Goal: Information Seeking & Learning: Learn about a topic

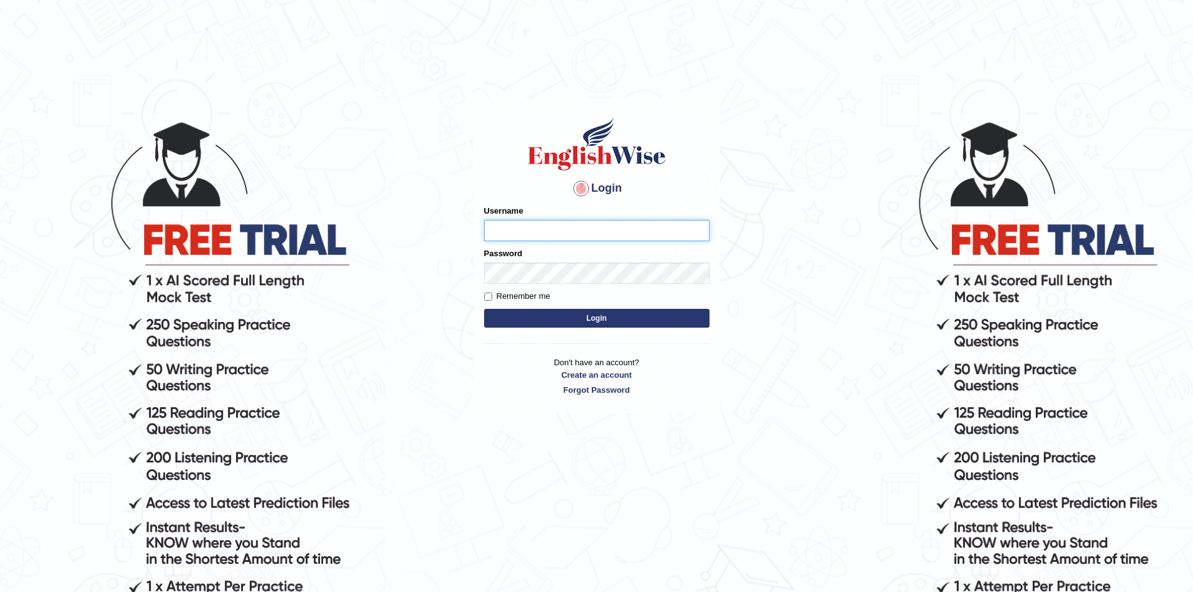
type input "Eunice7589"
click at [588, 313] on button "Login" at bounding box center [596, 318] width 225 height 19
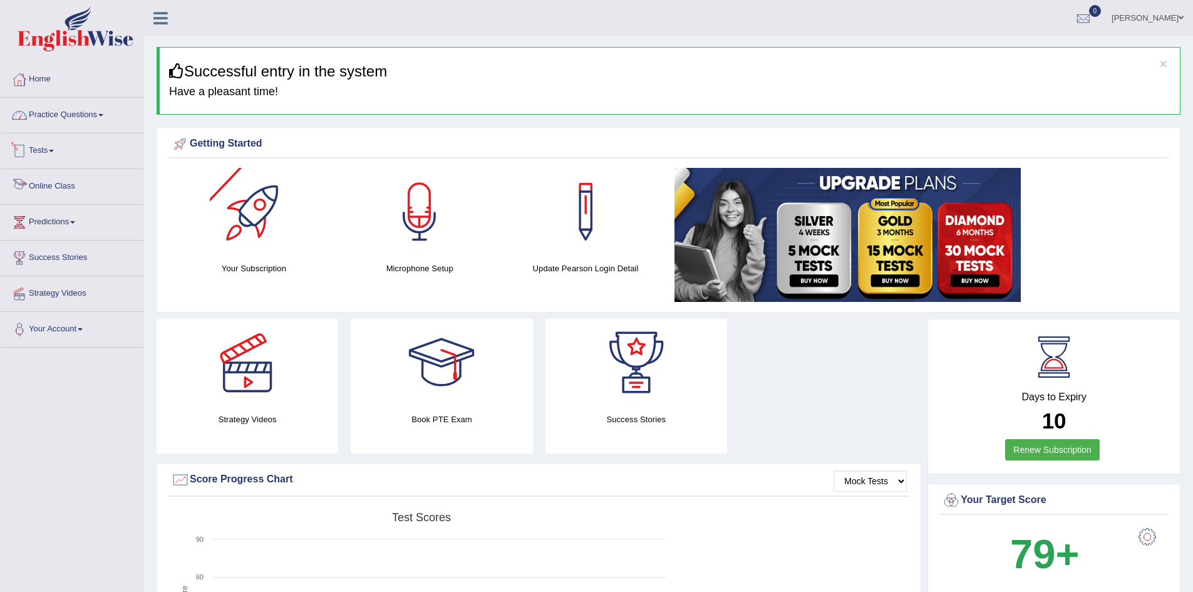
click at [100, 120] on link "Practice Questions" at bounding box center [72, 113] width 143 height 31
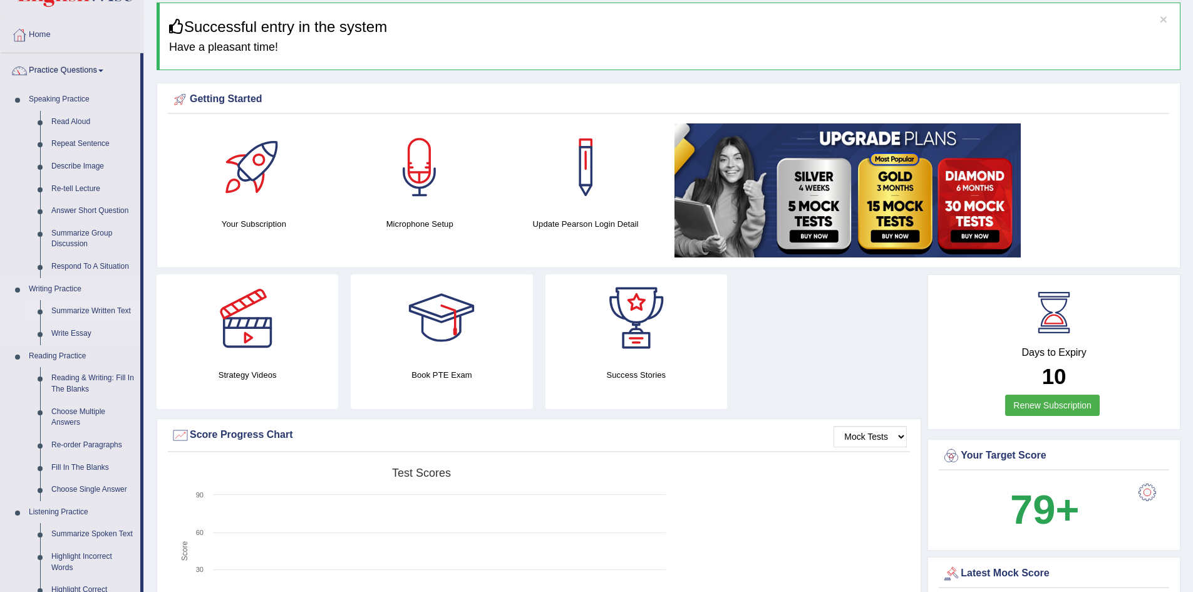
scroll to position [63, 0]
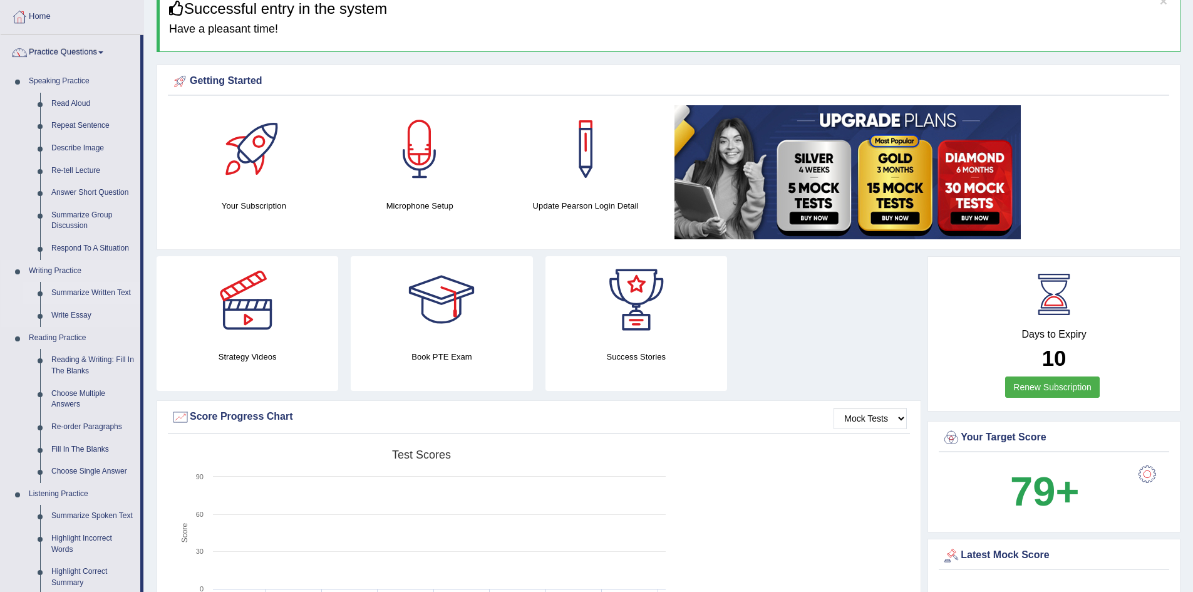
click at [106, 293] on link "Summarize Written Text" at bounding box center [93, 293] width 95 height 23
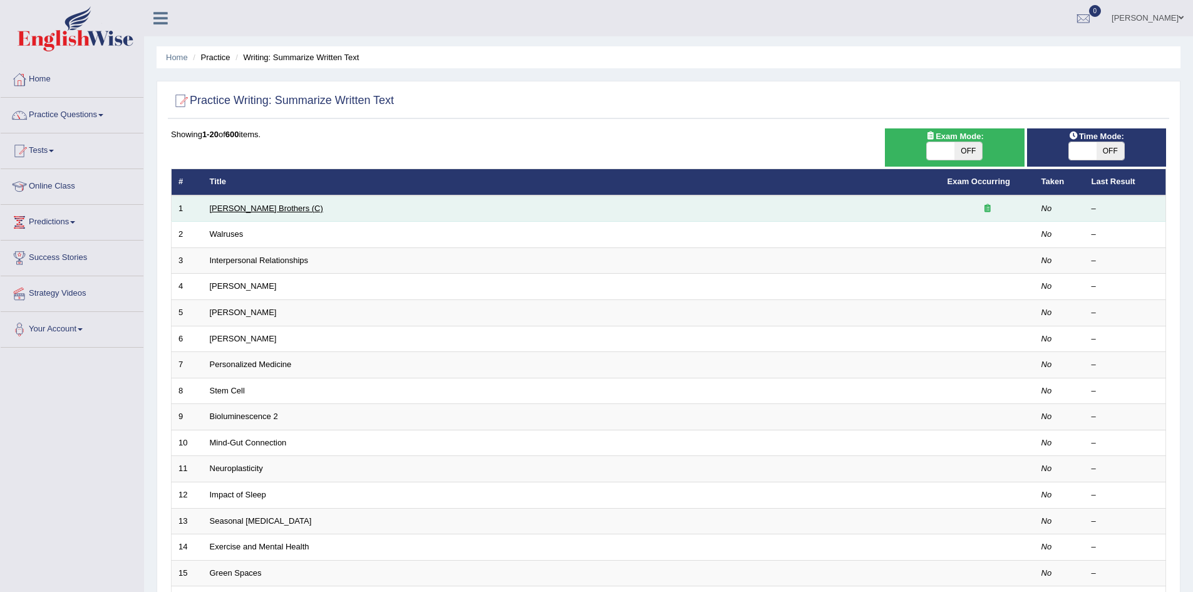
click at [253, 209] on link "Wright Brothers (C)" at bounding box center [266, 208] width 113 height 9
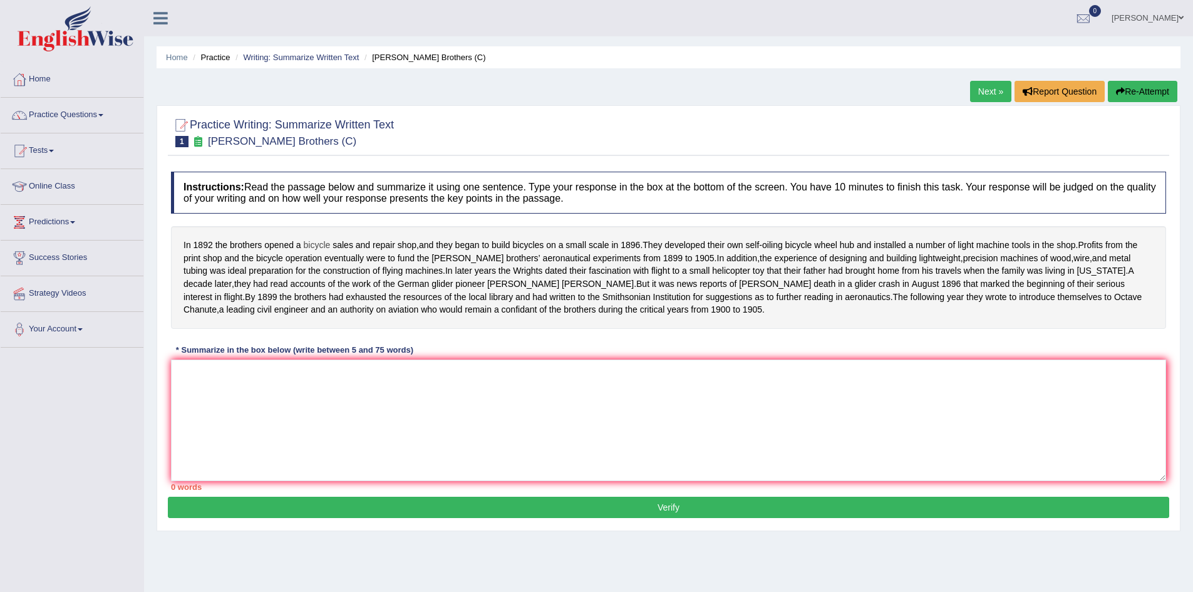
drag, startPoint x: 182, startPoint y: 244, endPoint x: 320, endPoint y: 242, distance: 137.8
click at [320, 242] on div "In 1892 the brothers opened a bicycle sales and repair shop , and they began to…" at bounding box center [668, 277] width 995 height 103
click at [268, 413] on textarea at bounding box center [668, 421] width 995 height 122
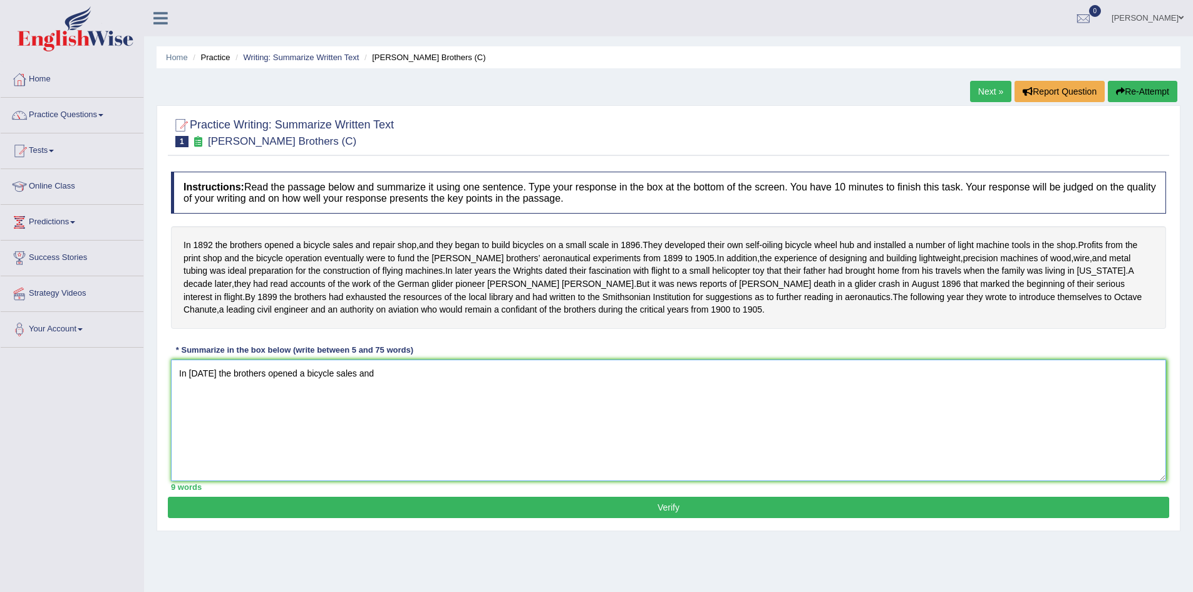
click at [202, 400] on textarea "In 1892 the brothers opened a bicycle sales and" at bounding box center [668, 421] width 995 height 122
click at [370, 403] on textarea "In 1892, the brothers opened a bicycle sales and" at bounding box center [668, 421] width 995 height 122
click at [414, 401] on textarea "In 1892, the brothers opened a bicycle sales and repair shop" at bounding box center [668, 421] width 995 height 122
click at [564, 403] on textarea "In 1892, the brothers opened a bicycle sales and repair shop, and they began to…" at bounding box center [668, 421] width 995 height 122
click at [658, 400] on textarea "In 1892, the brothers opened a bicycle sales and repair shop, and they began to…" at bounding box center [668, 421] width 995 height 122
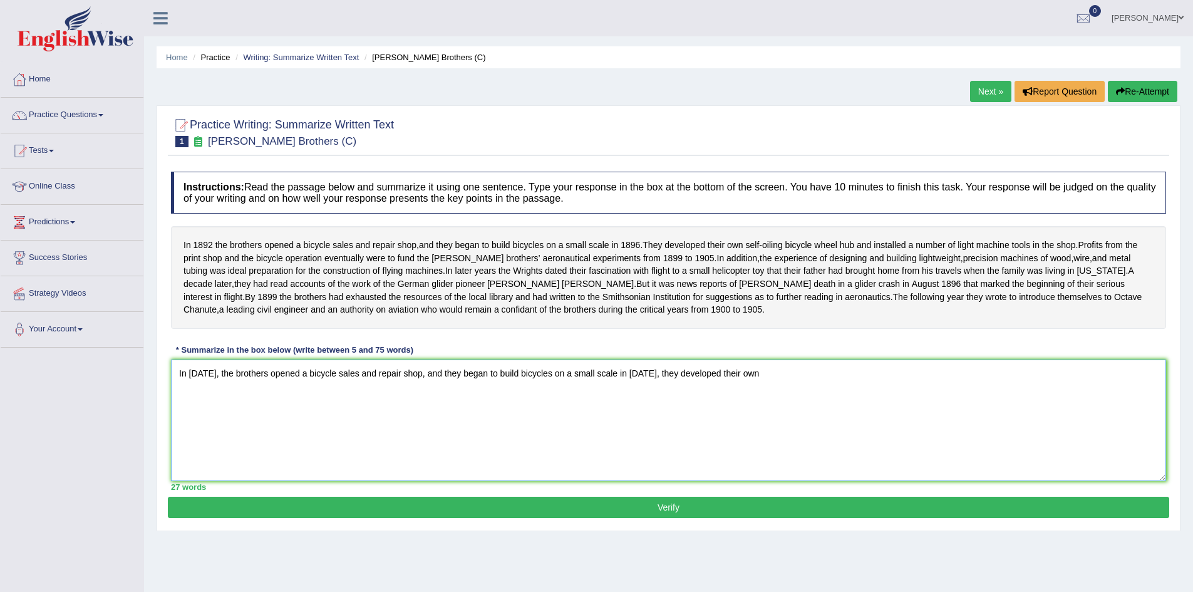
click at [566, 425] on textarea "In 1892, the brothers opened a bicycle sales and repair shop, and they began to…" at bounding box center [668, 421] width 995 height 122
click at [643, 400] on textarea "In 1892, the brothers opened a bicycle sales and repair shop, and they began to…" at bounding box center [668, 421] width 995 height 122
drag, startPoint x: 611, startPoint y: 401, endPoint x: 640, endPoint y: 400, distance: 28.8
click at [640, 400] on textarea "In 1892, the brothers opened a bicycle sales and repair shop, and they began to…" at bounding box center [668, 421] width 995 height 122
click at [546, 400] on textarea "In 1892, the brothers opened a bicycle sales and repair shop, and they began to…" at bounding box center [668, 421] width 995 height 122
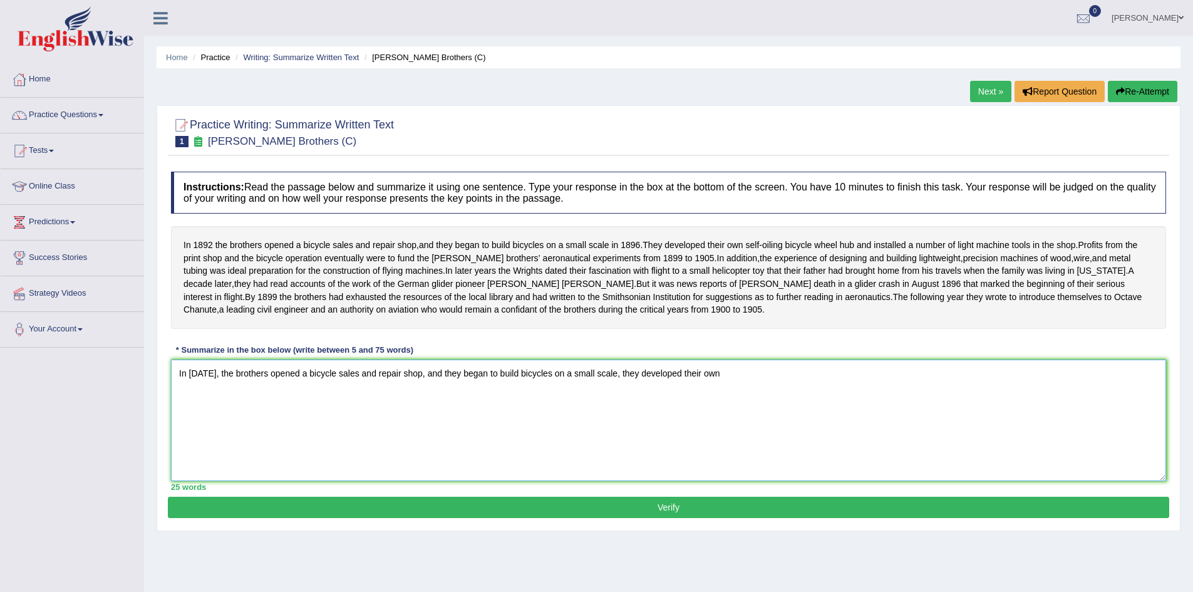
paste textarea "in 1896"
click at [647, 398] on textarea "In 1892, the brothers opened a bicycle sales and repair shop, and they began to…" at bounding box center [668, 421] width 995 height 122
click at [435, 402] on textarea "In 1892, the brothers opened a bicycle sales and repair shop, and they began to…" at bounding box center [668, 421] width 995 height 122
click at [582, 402] on textarea "In 1892, the brothers opened a bicycle sales and repair shop, and in 1896 they …" at bounding box center [668, 421] width 995 height 122
click at [753, 399] on textarea "In 1892, the brothers opened a bicycle sales and repair shop, and in 1896, they…" at bounding box center [668, 421] width 995 height 122
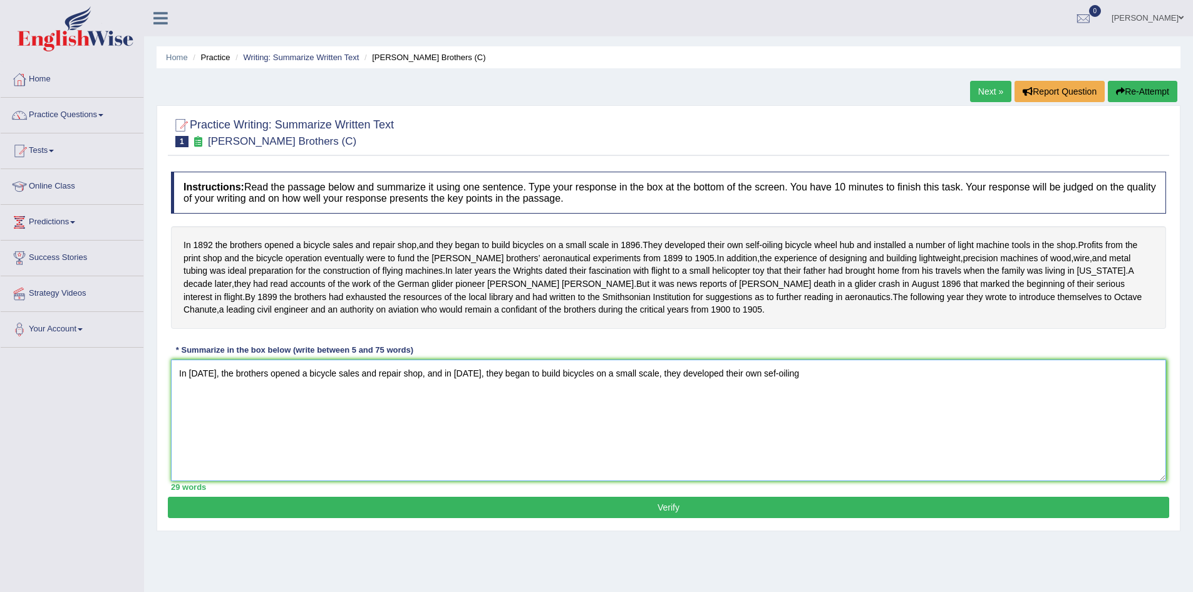
click at [808, 407] on textarea "In 1892, the brothers opened a bicycle sales and repair shop, and in 1896, they…" at bounding box center [668, 421] width 995 height 122
click at [821, 395] on textarea "In 1892, the brothers opened a bicycle sales and repair shop, and in 1896, they…" at bounding box center [668, 421] width 995 height 122
drag, startPoint x: 648, startPoint y: 400, endPoint x: 663, endPoint y: 402, distance: 14.5
click at [663, 402] on textarea "In 1892, the brothers opened a bicycle sales and repair shop, and in 1896, they…" at bounding box center [668, 421] width 995 height 122
click at [789, 425] on textarea "In 1892, the brothers opened a bicycle sales and repair shop, and in 1896, they…" at bounding box center [668, 421] width 995 height 122
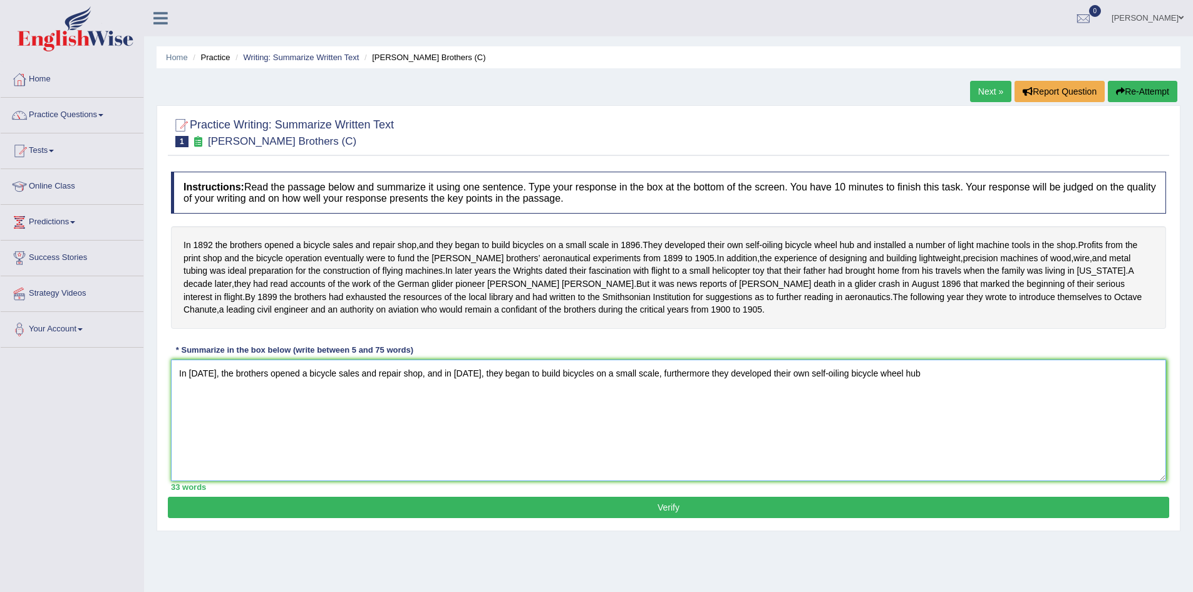
click at [662, 402] on textarea "In 1892, the brothers opened a bicycle sales and repair shop, and in 1896, they…" at bounding box center [668, 421] width 995 height 122
click at [921, 400] on textarea "In 1892, the brothers opened a bicycle sales and repair shop, and in 1896, they…" at bounding box center [668, 421] width 995 height 122
click at [670, 404] on textarea "In 1892, the brothers opened a bicycle sales and repair shop, and in 1896, they…" at bounding box center [668, 421] width 995 height 122
click at [1013, 433] on textarea "In 1892, the brothers opened a bicycle sales and repair shop, and in 1896, they…" at bounding box center [668, 421] width 995 height 122
click at [1011, 402] on textarea "In 1892, the brothers opened a bicycle sales and repair shop, and in 1896, they…" at bounding box center [668, 421] width 995 height 122
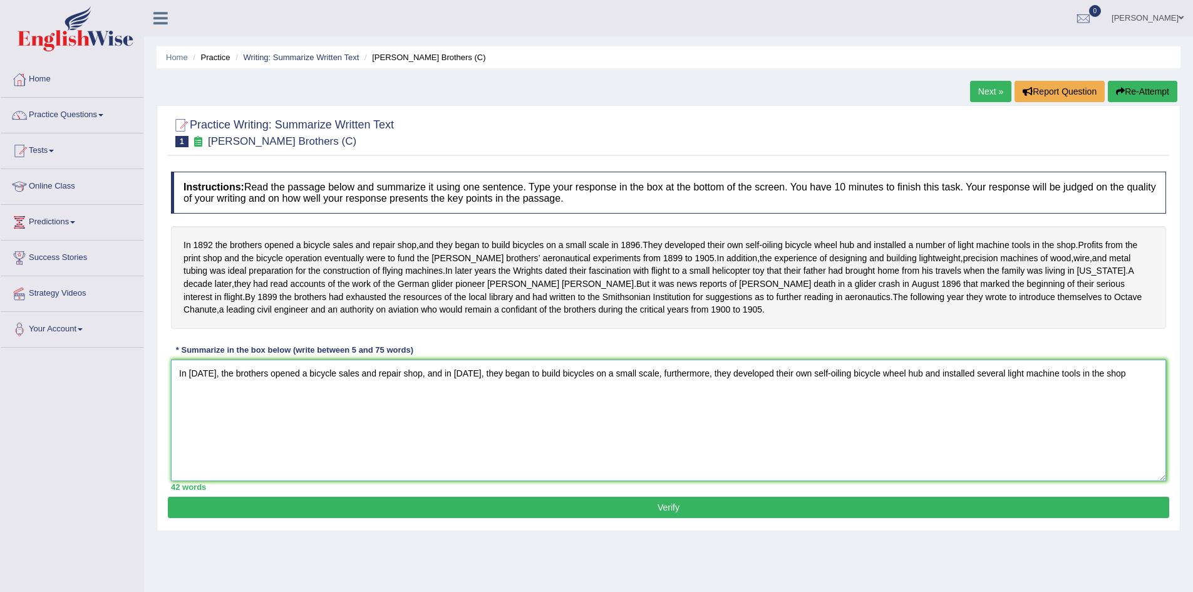
click at [559, 437] on textarea "In 1892, the brothers opened a bicycle sales and repair shop, and in 1896, they…" at bounding box center [668, 421] width 995 height 122
drag, startPoint x: 433, startPoint y: 400, endPoint x: 420, endPoint y: 399, distance: 13.2
click at [420, 399] on textarea "In 1892, the brothers opened a bicycle sales and repair shop, and in 1896, they…" at bounding box center [668, 421] width 995 height 122
click at [654, 402] on textarea "In 1892, the brothers opened a bicycle sales and repair shop, while in 1896, th…" at bounding box center [668, 421] width 995 height 122
click at [1092, 400] on textarea "In 1892, the brothers opened a bicycle sales and repair shop, while in 1896, th…" at bounding box center [668, 421] width 995 height 122
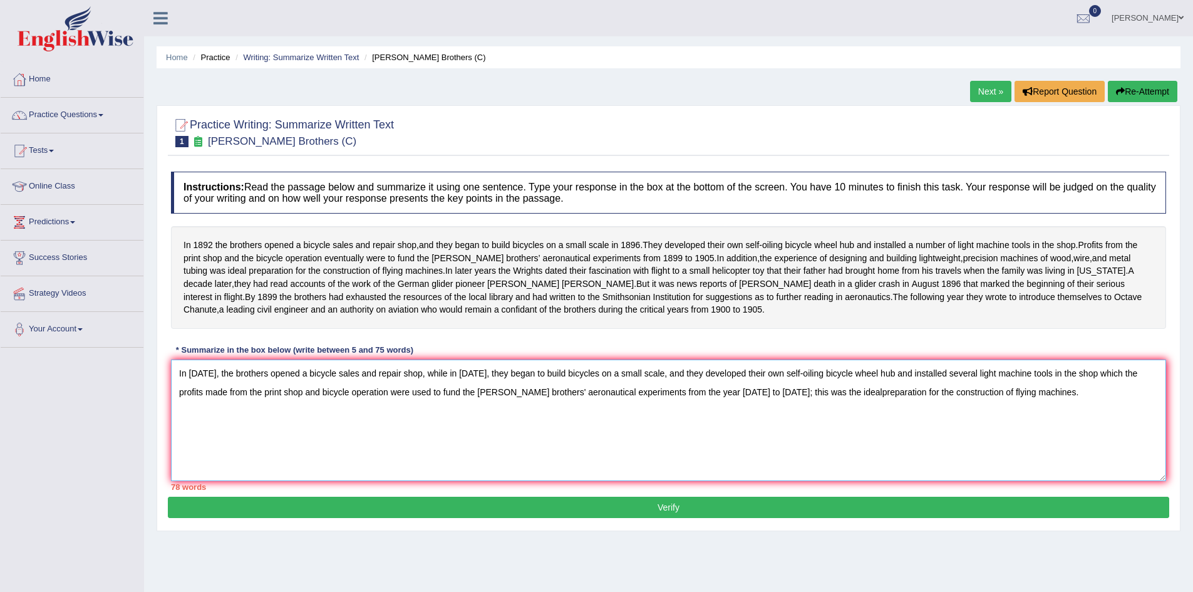
click at [1000, 422] on textarea "In 1892, the brothers opened a bicycle sales and repair shop, while in 1896, th…" at bounding box center [668, 421] width 995 height 122
click at [228, 400] on textarea "In 1892, the brothers opened a bicycle sales and repair shop, while in 1896, th…" at bounding box center [668, 421] width 995 height 122
click at [285, 400] on textarea "In 1892, the Wright brothers opened a bicycle sales and repair shop, while in 1…" at bounding box center [668, 421] width 995 height 122
click at [286, 401] on textarea "In 1892, the Wright brothers opened a bicycle sales and repair shop, while in 1…" at bounding box center [668, 421] width 995 height 122
drag, startPoint x: 479, startPoint y: 417, endPoint x: 538, endPoint y: 415, distance: 58.9
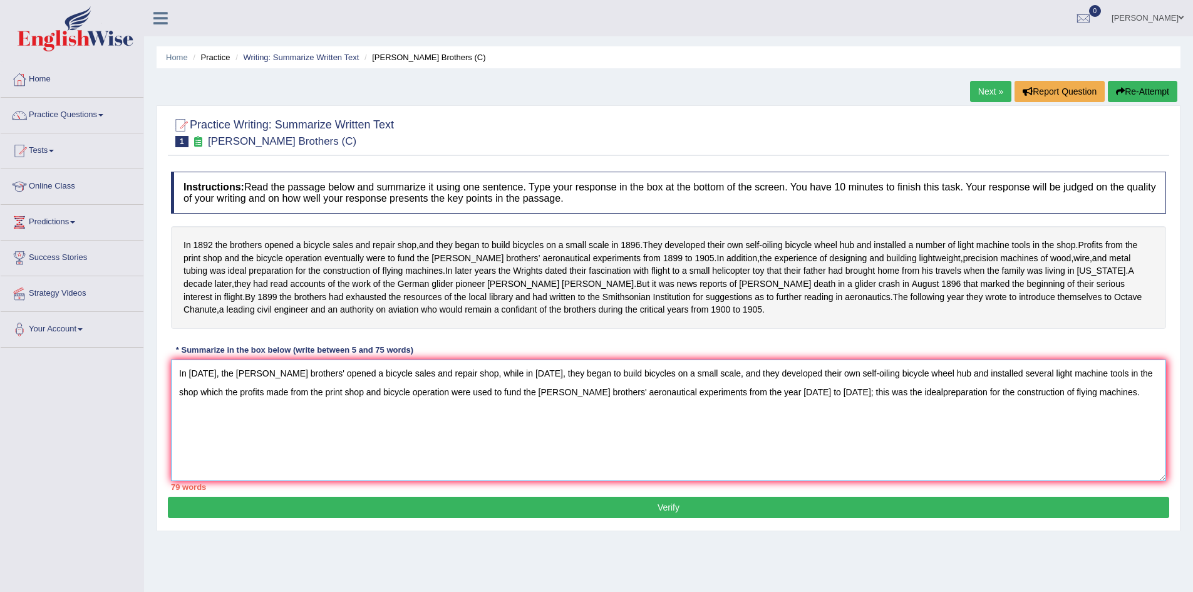
click at [538, 415] on textarea "In 1892, the Wright brothers' opened a bicycle sales and repair shop, while in …" at bounding box center [668, 421] width 995 height 122
drag, startPoint x: 599, startPoint y: 418, endPoint x: 632, endPoint y: 418, distance: 33.2
click at [632, 418] on textarea "In 1892, the Wright brothers' opened a bicycle sales and repair shop, while in …" at bounding box center [668, 421] width 995 height 122
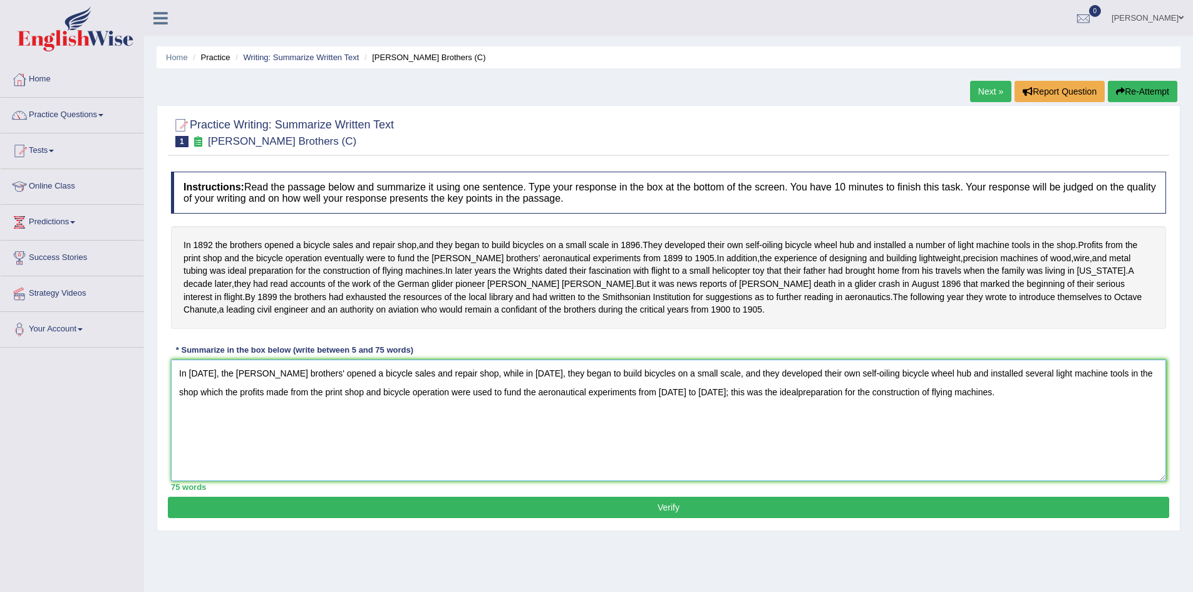
type textarea "In 1892, the Wright brothers' opened a bicycle sales and repair shop, while in …"
click at [675, 518] on button "Verify" at bounding box center [669, 507] width 1002 height 21
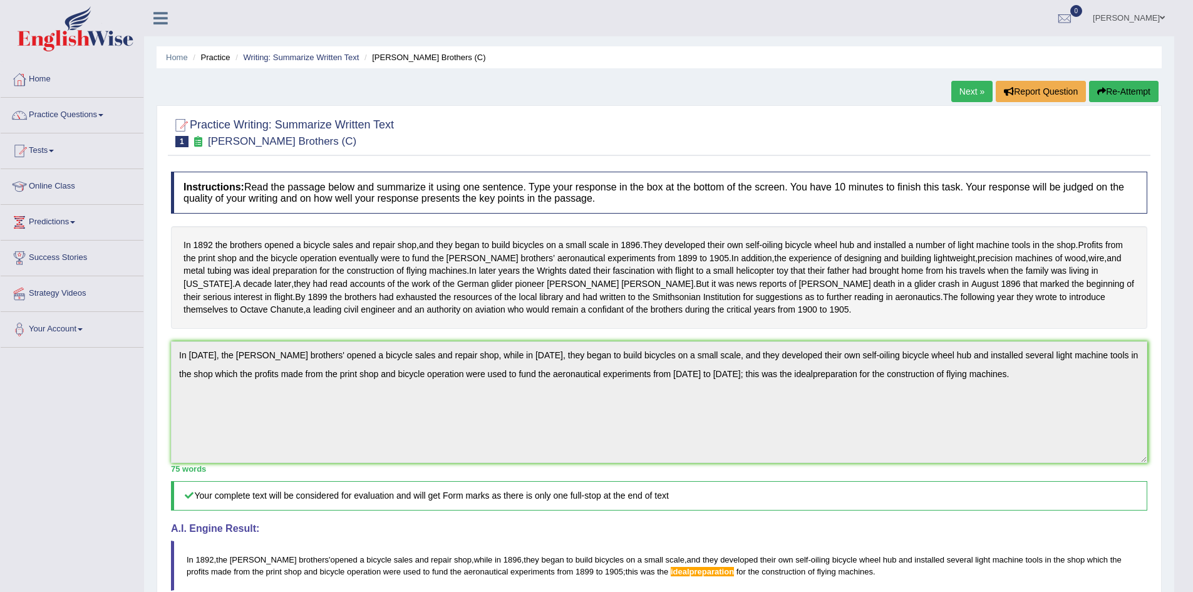
click at [1132, 88] on button "Re-Attempt" at bounding box center [1124, 91] width 70 height 21
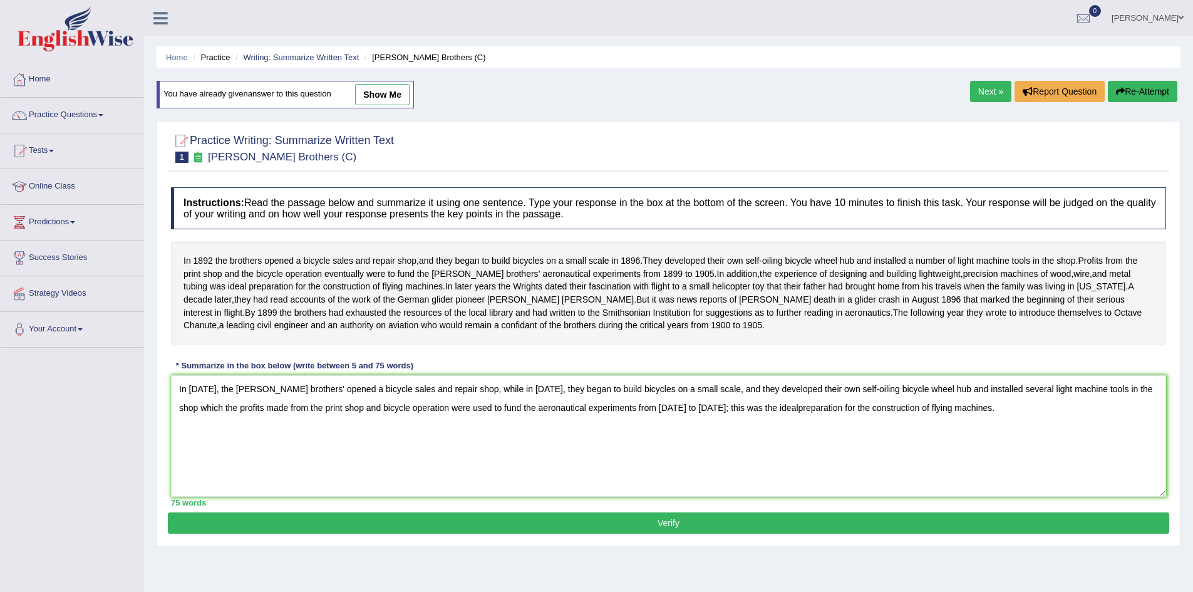
click at [722, 437] on textarea "In 1892, the Wright brothers' opened a bicycle sales and repair shop, while in …" at bounding box center [668, 436] width 995 height 122
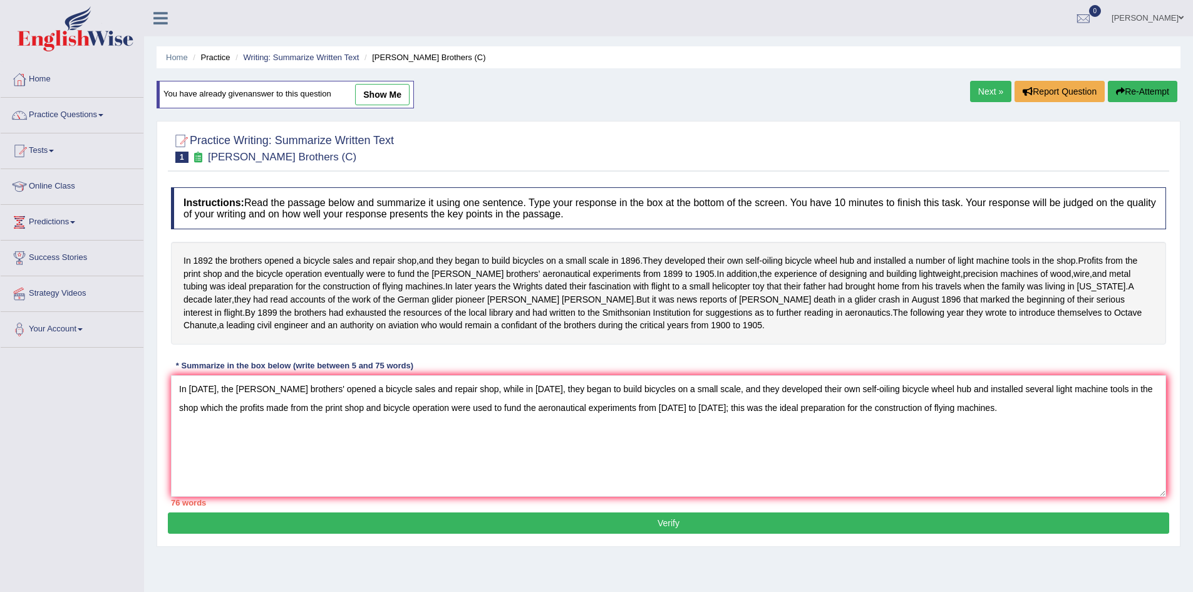
drag, startPoint x: 699, startPoint y: 415, endPoint x: 716, endPoint y: 415, distance: 16.9
click at [716, 415] on textarea "In 1892, the Wright brothers' opened a bicycle sales and repair shop, while in …" at bounding box center [668, 436] width 995 height 122
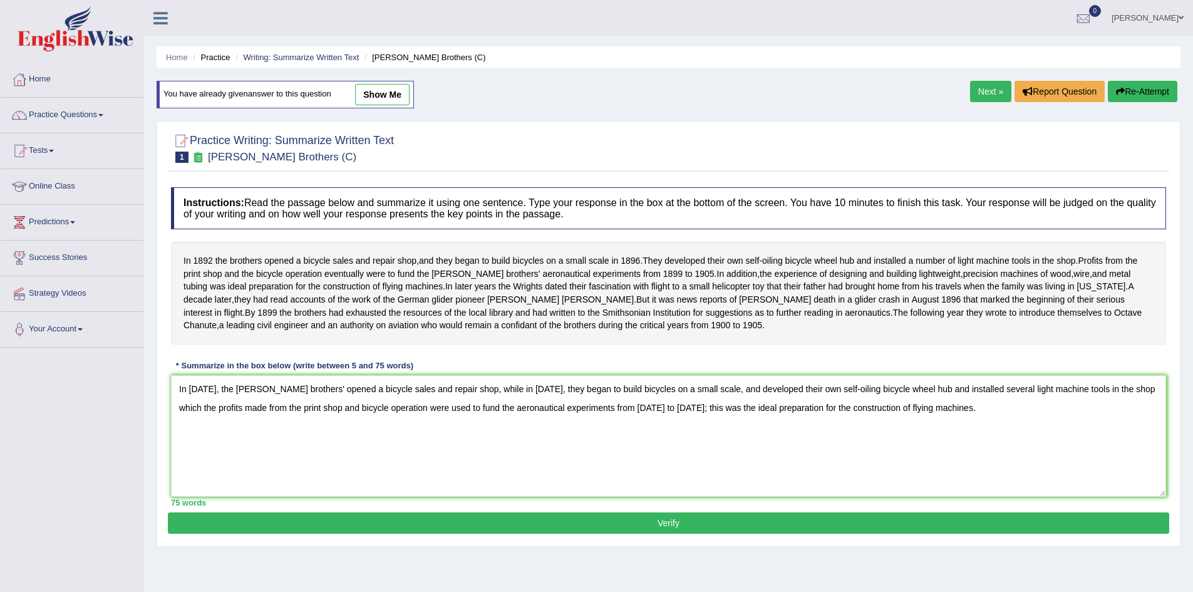
type textarea "In 1892, the Wright brothers' opened a bicycle sales and repair shop, while in …"
click at [721, 534] on button "Verify" at bounding box center [669, 522] width 1002 height 21
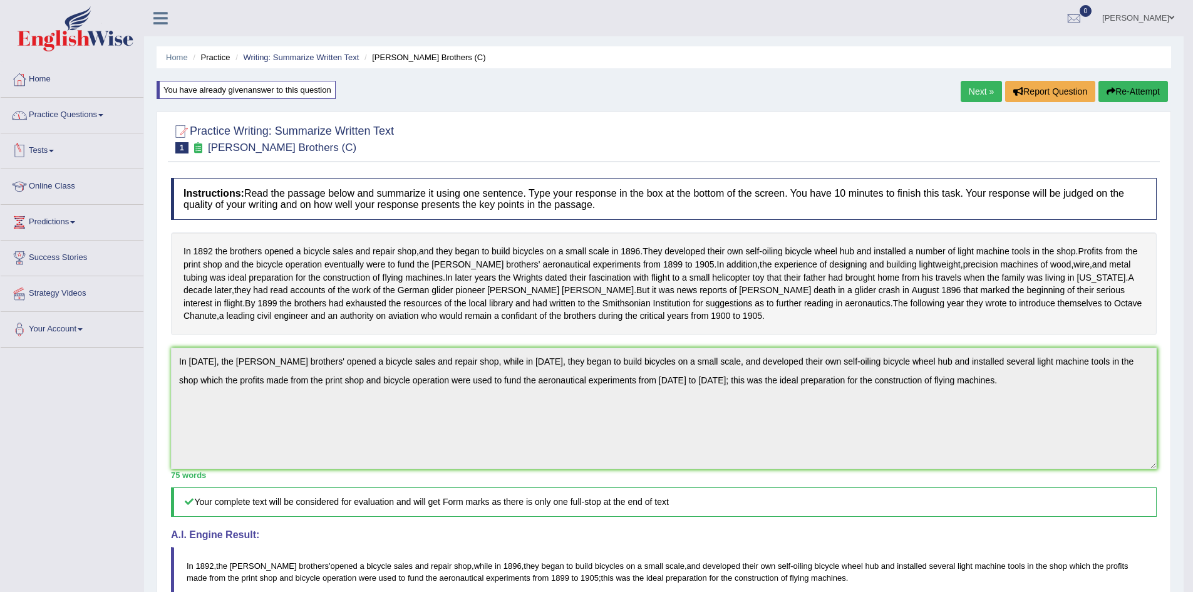
click at [106, 113] on link "Practice Questions" at bounding box center [72, 113] width 143 height 31
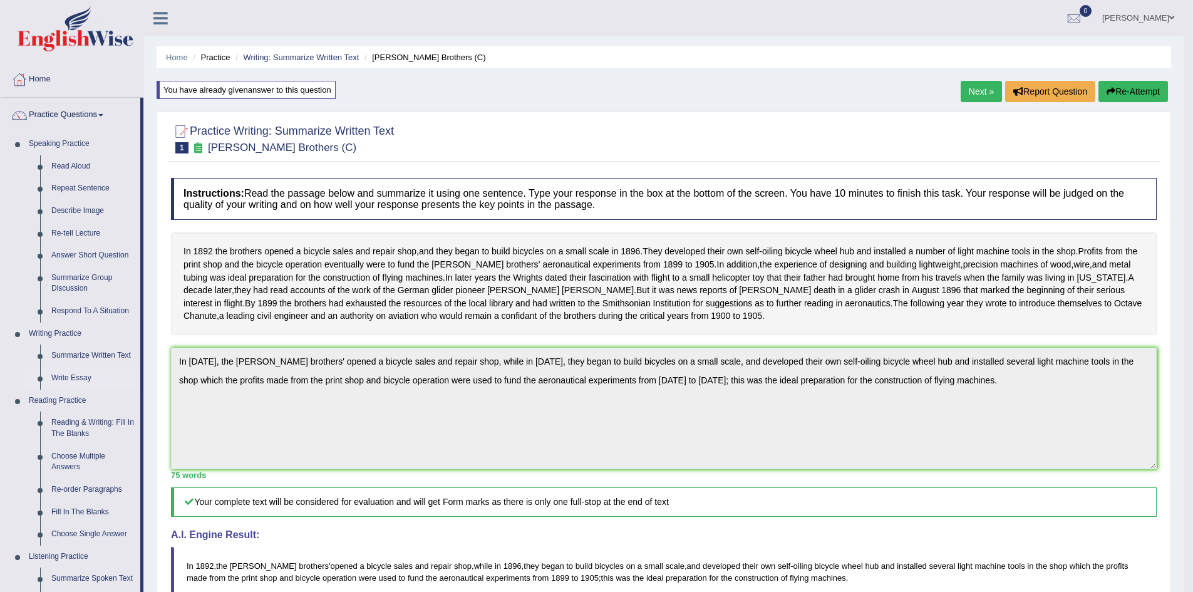
click at [68, 376] on link "Write Essay" at bounding box center [93, 378] width 95 height 23
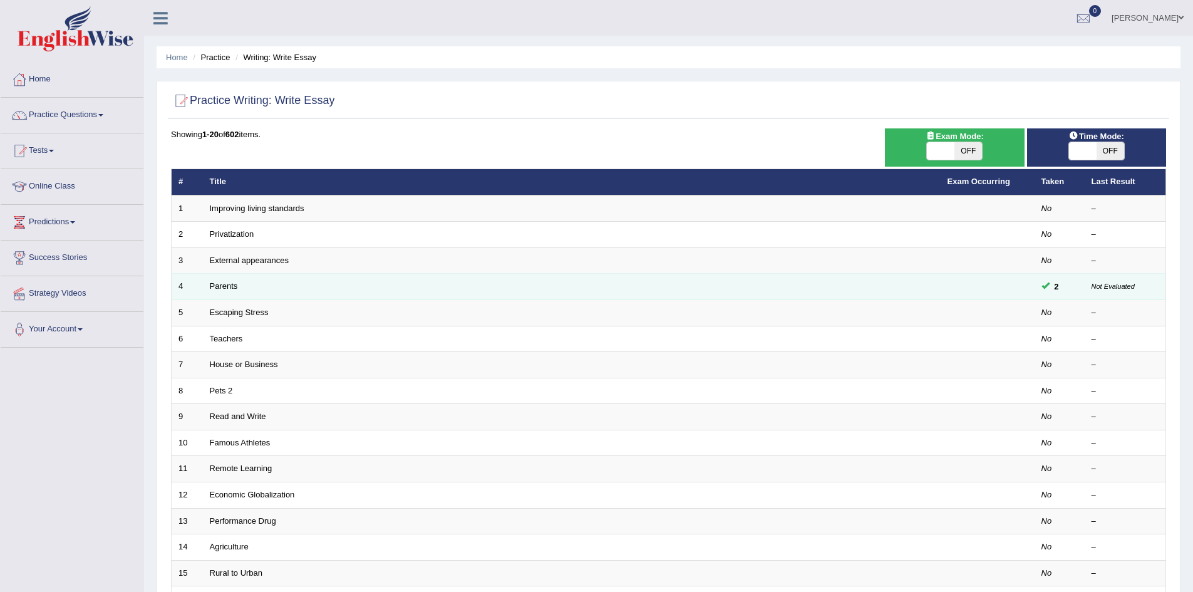
click at [918, 290] on td "Parents" at bounding box center [572, 287] width 738 height 26
click at [230, 286] on link "Parents" at bounding box center [224, 285] width 28 height 9
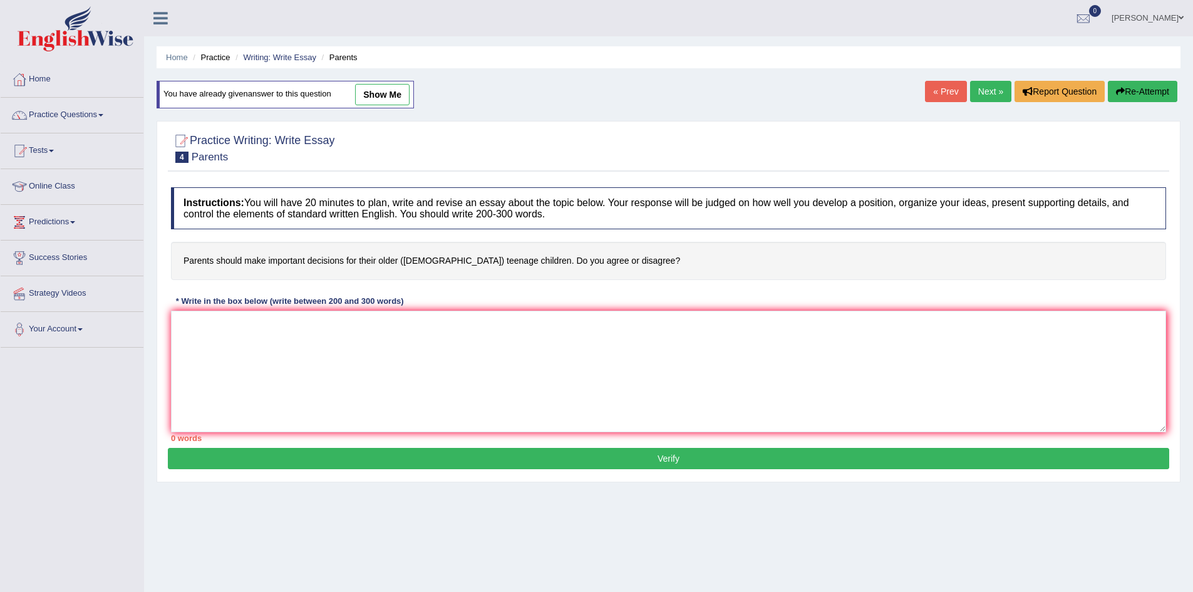
click at [383, 100] on link "show me" at bounding box center [382, 94] width 54 height 21
type textarea "The increasing influence of parents making important desicions for their older …"
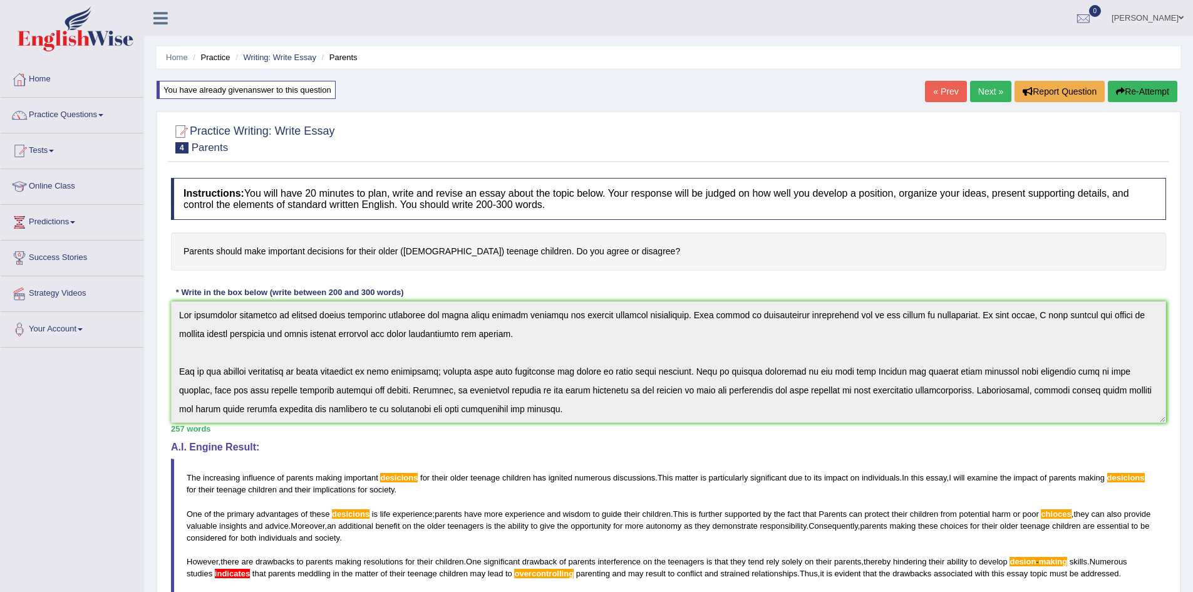
click at [986, 93] on link "Next »" at bounding box center [990, 91] width 41 height 21
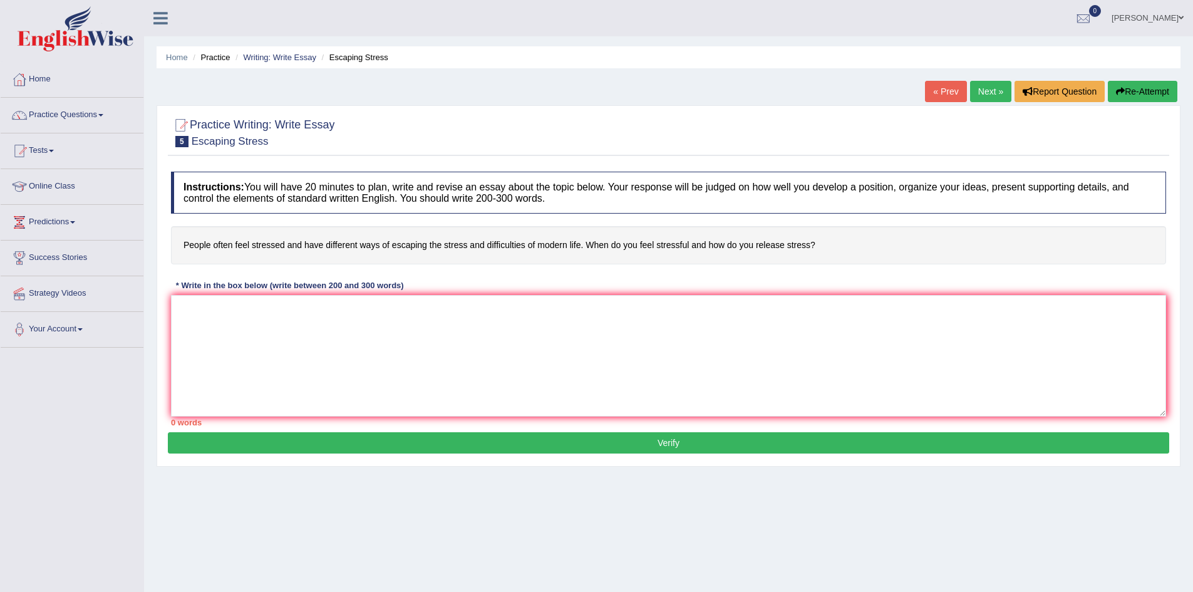
click at [356, 294] on div "Instructions: You will have 20 minutes to plan, write and revise an essay about…" at bounding box center [669, 298] width 1002 height 267
click at [353, 313] on textarea at bounding box center [668, 356] width 995 height 122
paste textarea "The increasing influence of (essay topic) on our lives has ignited numerous dis…"
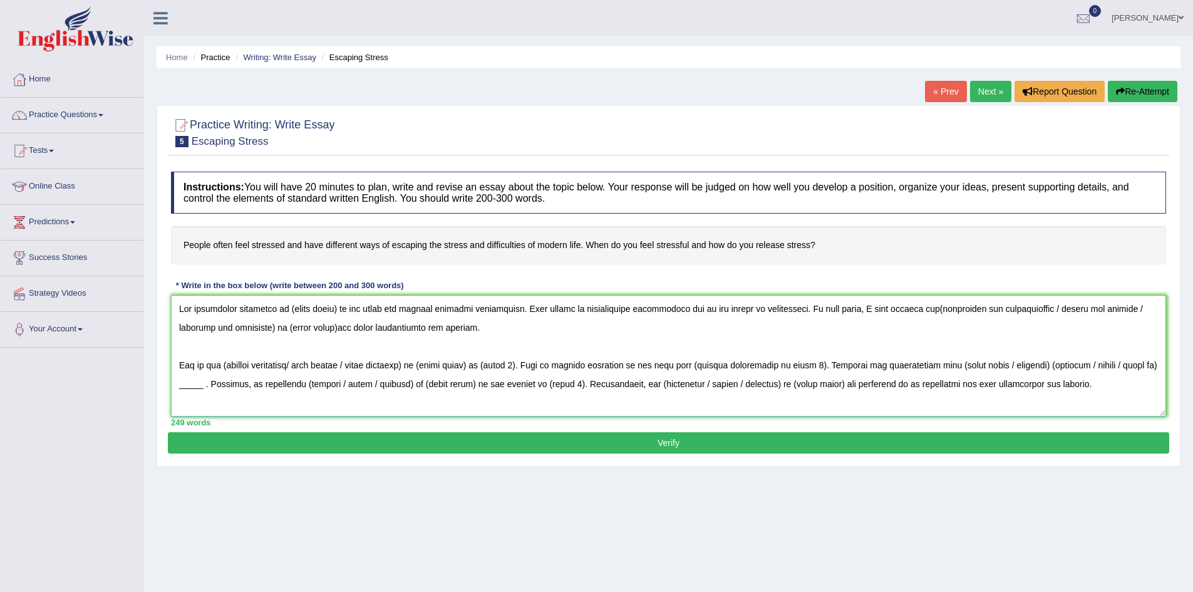
drag, startPoint x: 286, startPoint y: 309, endPoint x: 336, endPoint y: 311, distance: 50.1
click at [336, 311] on textarea at bounding box center [668, 356] width 995 height 122
drag, startPoint x: 919, startPoint y: 309, endPoint x: 1045, endPoint y: 309, distance: 125.9
click at [1045, 309] on textarea at bounding box center [668, 356] width 995 height 122
drag, startPoint x: 998, startPoint y: 308, endPoint x: 1096, endPoint y: 309, distance: 97.7
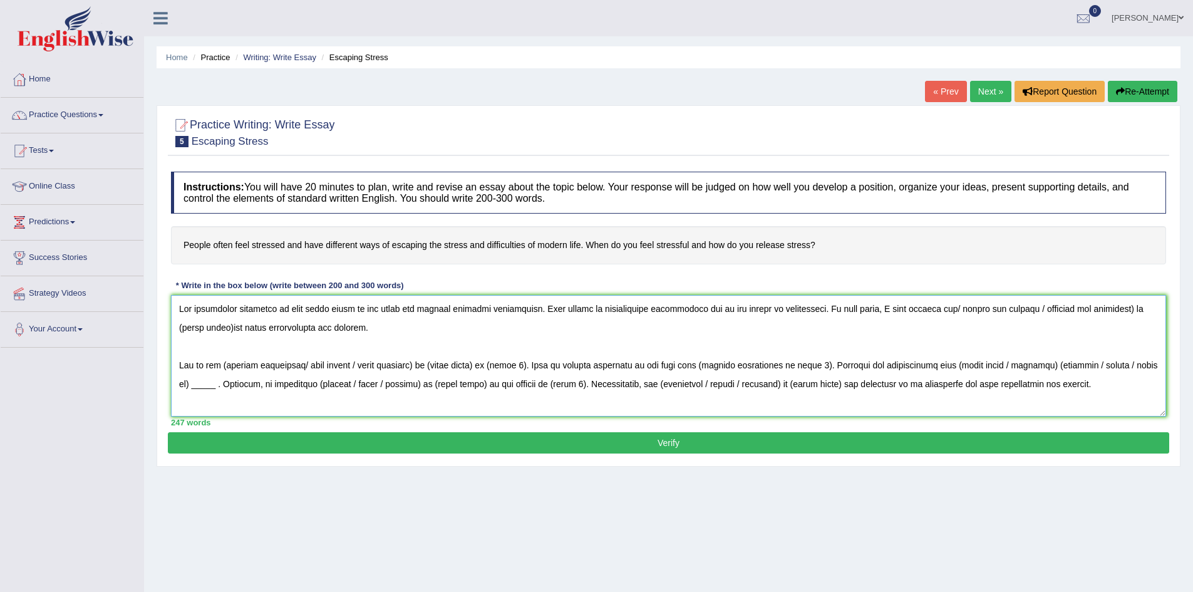
click at [1096, 309] on textarea at bounding box center [668, 356] width 995 height 122
click at [923, 308] on textarea at bounding box center [668, 356] width 995 height 122
drag, startPoint x: 1005, startPoint y: 309, endPoint x: 1054, endPoint y: 316, distance: 49.3
click at [1054, 316] on textarea at bounding box center [668, 356] width 995 height 122
click at [1010, 309] on textarea at bounding box center [668, 356] width 995 height 122
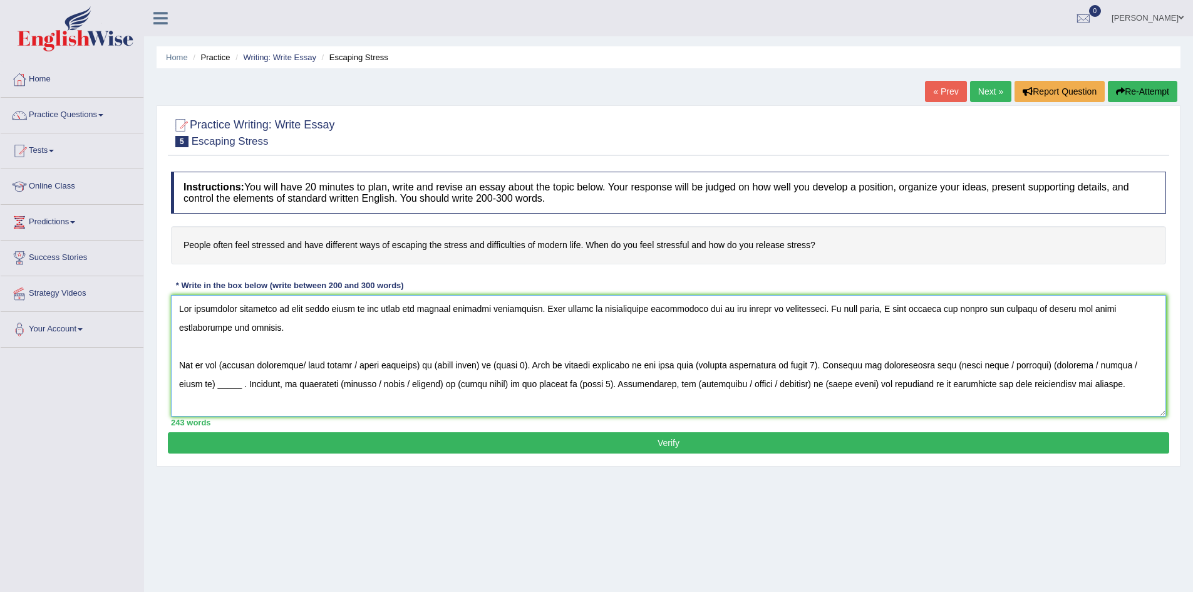
drag, startPoint x: 205, startPoint y: 328, endPoint x: 1049, endPoint y: 308, distance: 844.0
click at [1049, 308] on textarea at bounding box center [668, 356] width 995 height 122
click at [222, 329] on textarea at bounding box center [668, 356] width 995 height 122
drag, startPoint x: 221, startPoint y: 367, endPoint x: 306, endPoint y: 361, distance: 84.7
click at [306, 361] on textarea at bounding box center [668, 356] width 995 height 122
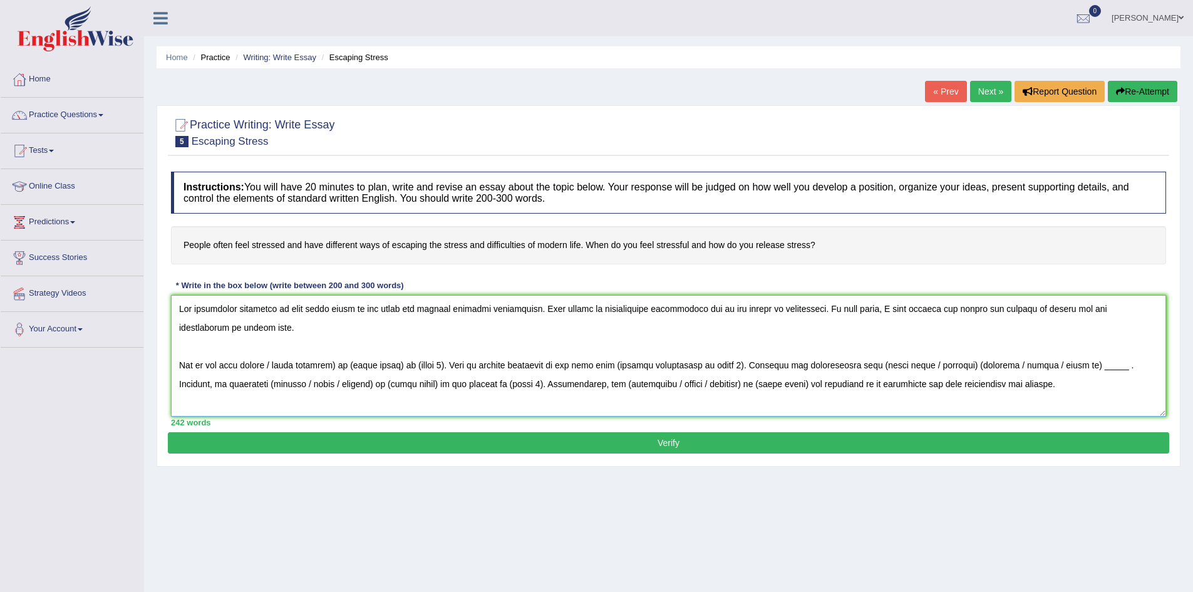
drag, startPoint x: 274, startPoint y: 366, endPoint x: 341, endPoint y: 365, distance: 67.7
click at [341, 365] on textarea at bounding box center [668, 356] width 995 height 122
drag, startPoint x: 284, startPoint y: 366, endPoint x: 333, endPoint y: 365, distance: 48.9
click at [333, 365] on textarea at bounding box center [668, 356] width 995 height 122
click at [336, 365] on textarea at bounding box center [668, 356] width 995 height 122
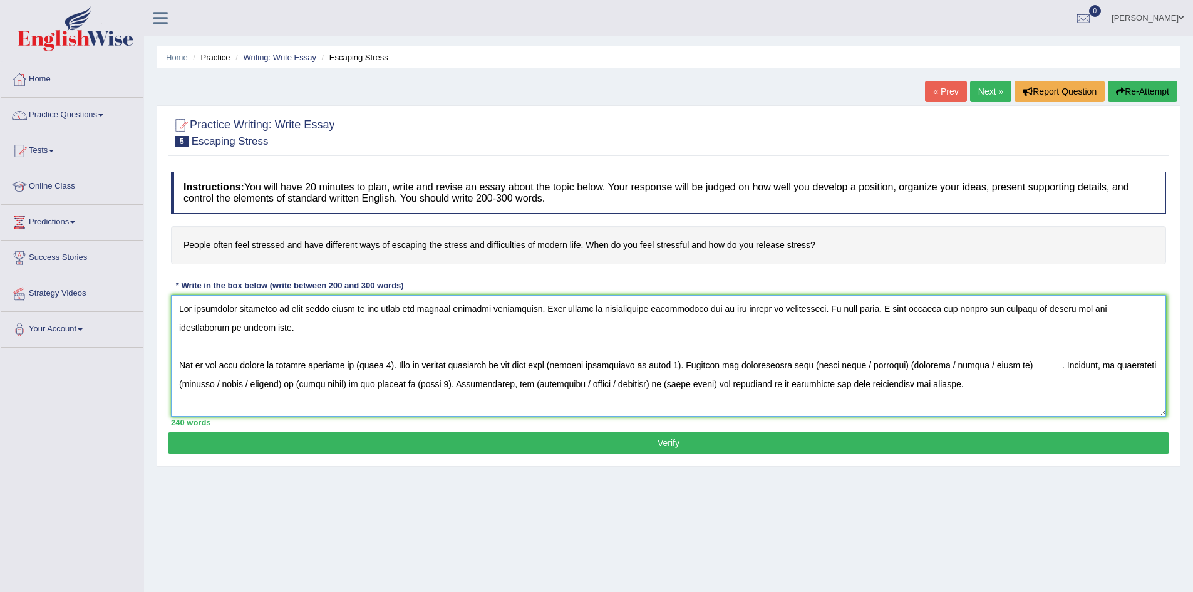
drag, startPoint x: 356, startPoint y: 366, endPoint x: 386, endPoint y: 363, distance: 30.2
click at [389, 363] on textarea at bounding box center [668, 356] width 995 height 122
click at [894, 257] on h4 "People often feel stressed and have different ways of escaping the stress and d…" at bounding box center [668, 245] width 995 height 38
click at [354, 366] on textarea at bounding box center [668, 356] width 995 height 122
click at [355, 366] on textarea at bounding box center [668, 356] width 995 height 122
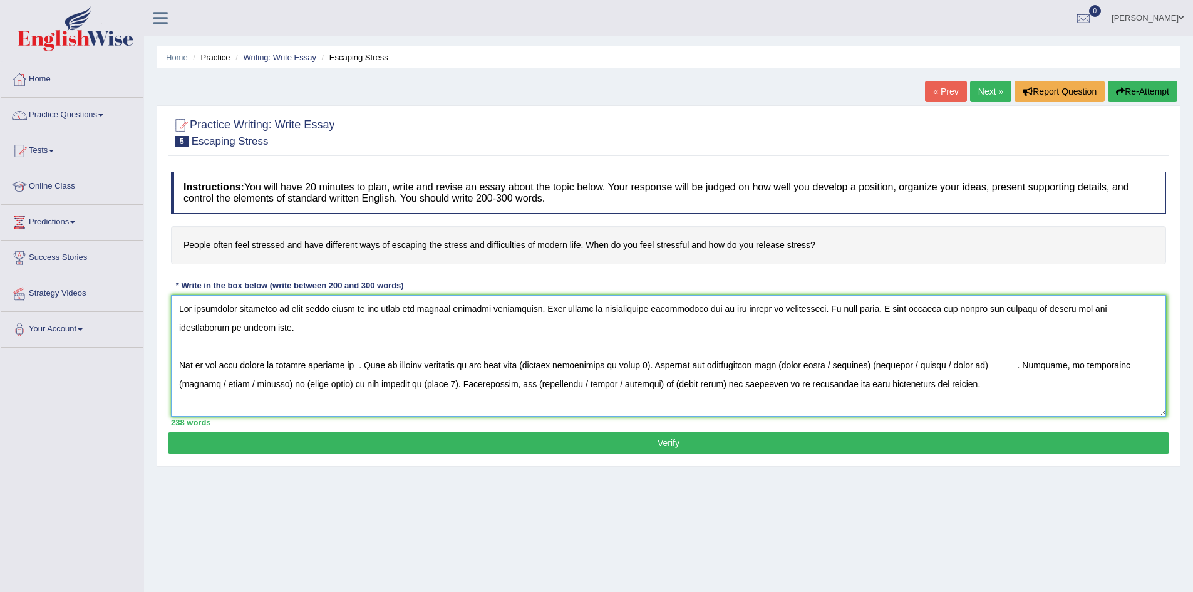
paste textarea "Heavy workload or long hours"
click at [363, 365] on textarea at bounding box center [668, 356] width 995 height 122
click at [457, 366] on textarea at bounding box center [668, 356] width 995 height 122
click at [509, 368] on textarea at bounding box center [668, 356] width 995 height 122
drag, startPoint x: 673, startPoint y: 365, endPoint x: 790, endPoint y: 363, distance: 117.8
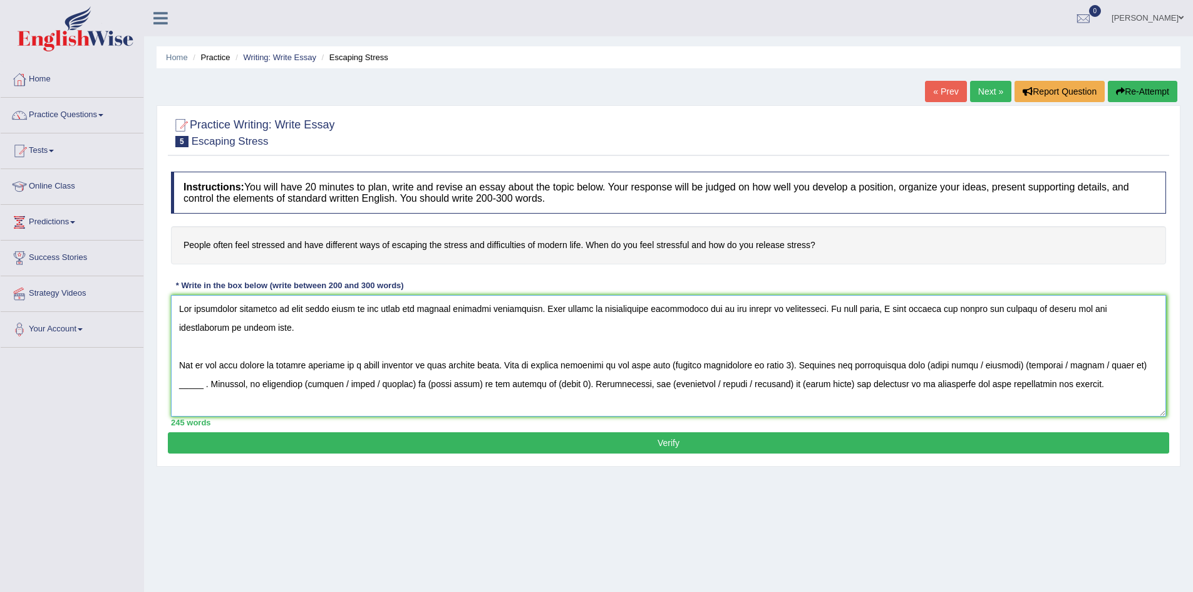
click at [790, 363] on textarea at bounding box center [668, 356] width 995 height 122
drag, startPoint x: 612, startPoint y: 518, endPoint x: 591, endPoint y: 410, distance: 109.8
click at [612, 518] on div "Home Practice Writing: Write Essay Escaping Stress « Prev Next » Report Questio…" at bounding box center [668, 313] width 1049 height 626
click at [671, 366] on textarea at bounding box center [668, 356] width 995 height 122
paste textarea "rest and recovery time, leading to exhaustion and burnout."
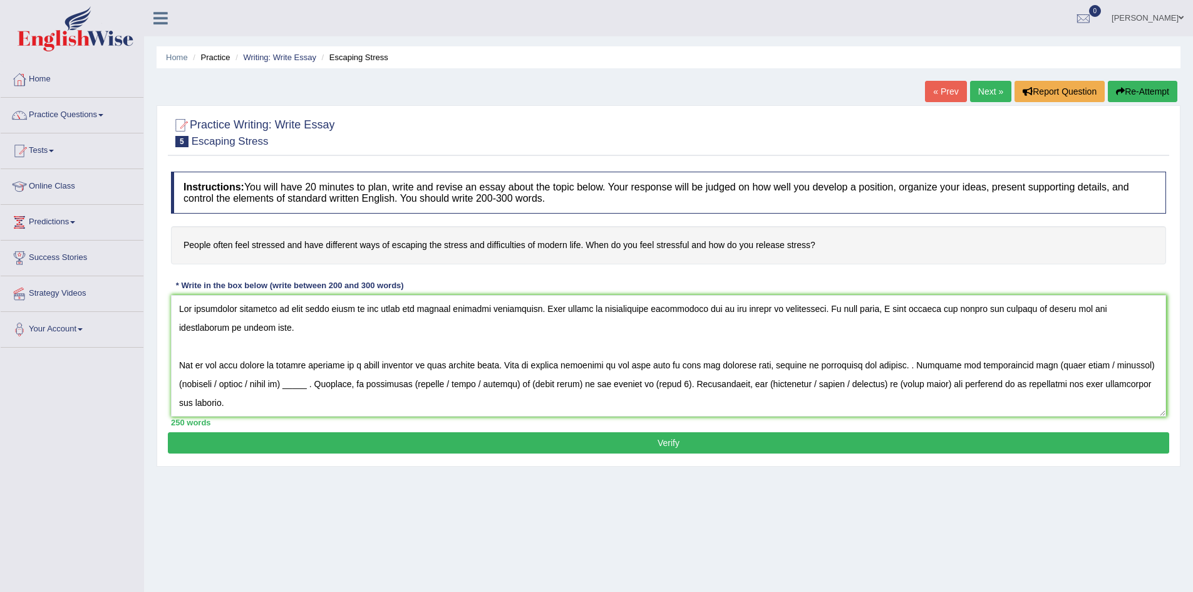
drag, startPoint x: 759, startPoint y: 536, endPoint x: 742, endPoint y: 373, distance: 163.2
click at [759, 536] on div "Home Practice Writing: Write Essay Escaping Stress « Prev Next » Report Questio…" at bounding box center [668, 313] width 1049 height 626
click at [678, 364] on textarea at bounding box center [668, 356] width 995 height 122
click at [938, 365] on textarea at bounding box center [668, 356] width 995 height 122
click at [939, 365] on textarea at bounding box center [668, 356] width 995 height 122
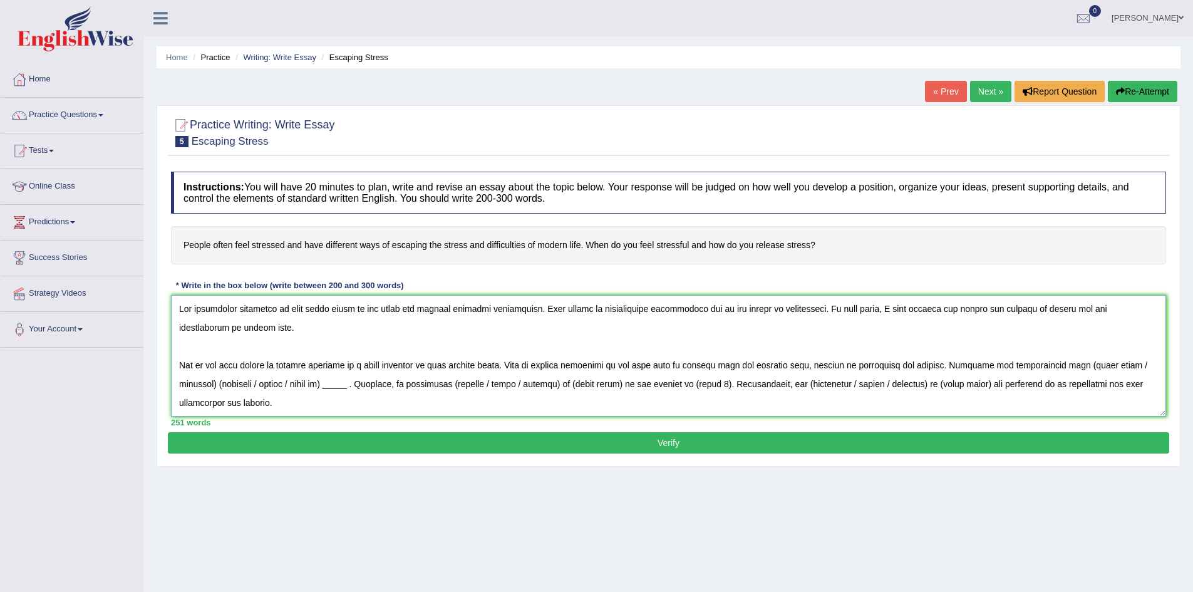
drag, startPoint x: 1071, startPoint y: 365, endPoint x: 219, endPoint y: 385, distance: 852.7
click at [219, 385] on textarea at bounding box center [668, 356] width 995 height 122
click at [1071, 365] on textarea at bounding box center [668, 356] width 995 height 122
drag, startPoint x: 258, startPoint y: 380, endPoint x: 178, endPoint y: 389, distance: 80.7
click at [178, 389] on textarea at bounding box center [668, 356] width 995 height 122
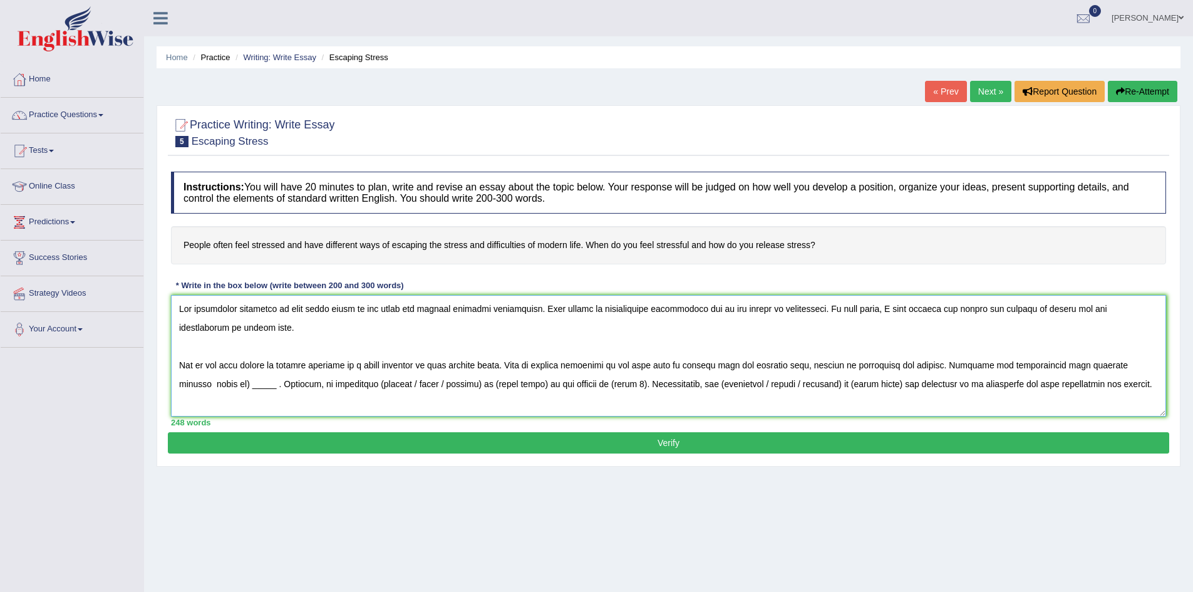
click at [209, 385] on textarea at bounding box center [668, 356] width 995 height 122
click at [208, 386] on textarea at bounding box center [668, 356] width 995 height 122
drag, startPoint x: 454, startPoint y: 514, endPoint x: 324, endPoint y: 397, distance: 174.7
click at [454, 514] on div "Home Practice Writing: Write Essay Escaping Stress « Prev Next » Report Questio…" at bounding box center [668, 313] width 1049 height 626
click at [210, 385] on textarea at bounding box center [668, 356] width 995 height 122
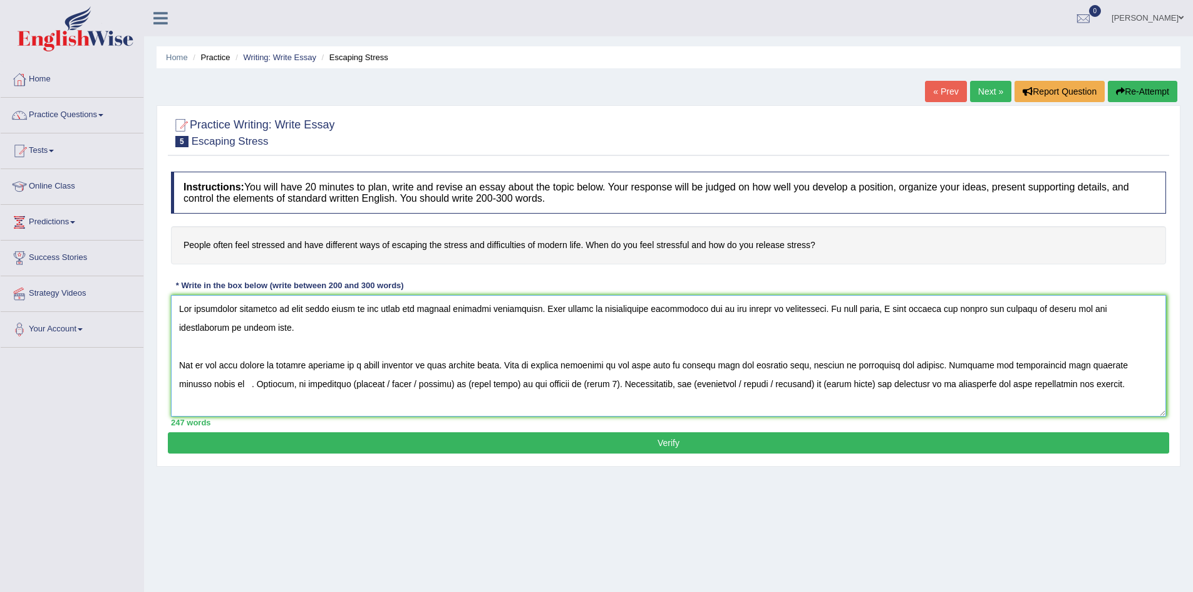
paste textarea "decreased efficiency, creating a cycle of “working more but achieving less,” wh…"
drag, startPoint x: 504, startPoint y: 383, endPoint x: 573, endPoint y: 386, distance: 68.3
click at [573, 386] on textarea at bounding box center [668, 356] width 995 height 122
click at [498, 386] on textarea at bounding box center [668, 356] width 995 height 122
click at [502, 385] on textarea at bounding box center [668, 356] width 995 height 122
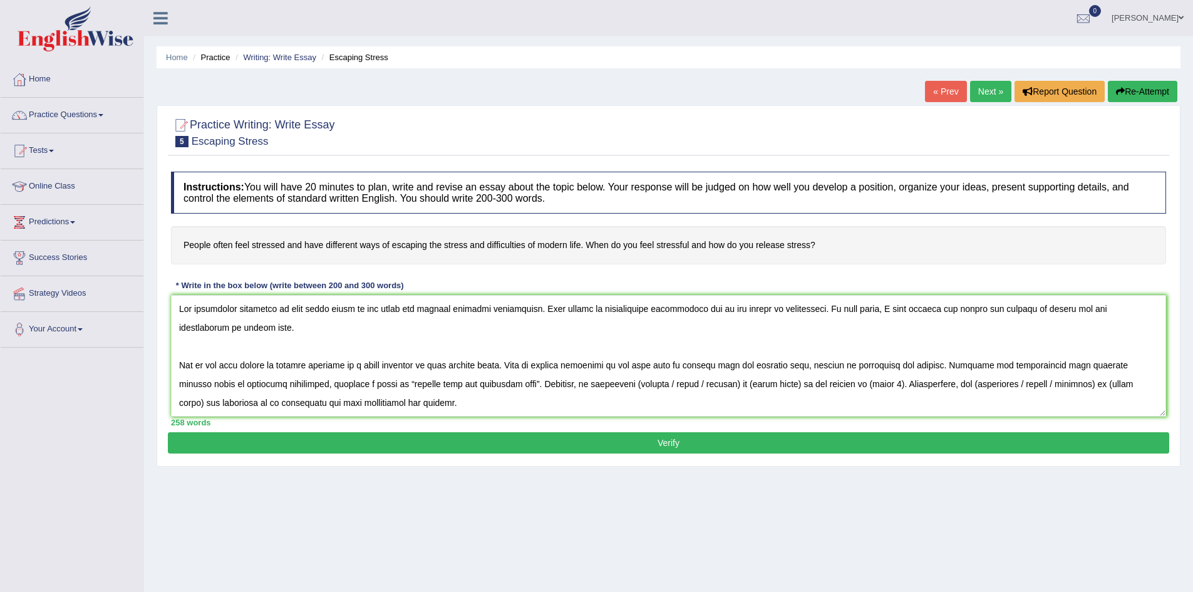
click at [565, 536] on div "Home Practice Writing: Write Essay Escaping Stress « Prev Next » Report Questio…" at bounding box center [668, 313] width 1049 height 626
drag, startPoint x: 598, startPoint y: 384, endPoint x: 635, endPoint y: 387, distance: 36.5
click at [635, 387] on textarea at bounding box center [668, 356] width 995 height 122
drag, startPoint x: 623, startPoint y: 384, endPoint x: 663, endPoint y: 386, distance: 40.2
click at [663, 386] on textarea at bounding box center [668, 356] width 995 height 122
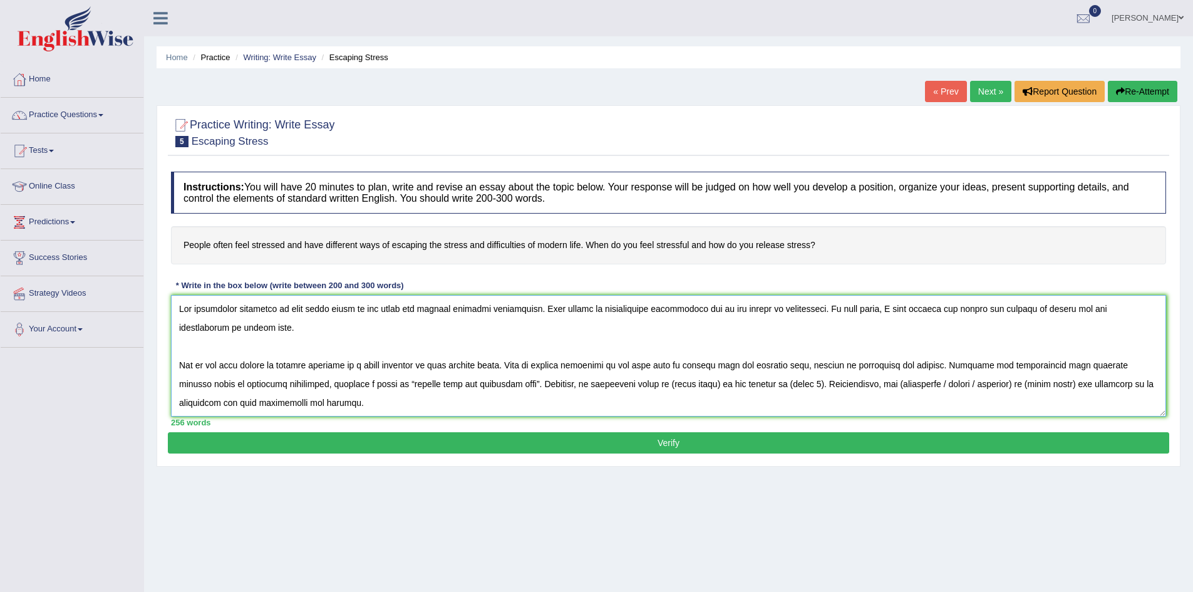
click at [636, 384] on textarea at bounding box center [668, 356] width 995 height 122
click at [634, 383] on textarea at bounding box center [668, 356] width 995 height 122
drag, startPoint x: 625, startPoint y: 386, endPoint x: 634, endPoint y: 385, distance: 8.8
click at [634, 385] on textarea at bounding box center [668, 356] width 995 height 122
drag, startPoint x: 680, startPoint y: 384, endPoint x: 710, endPoint y: 383, distance: 30.7
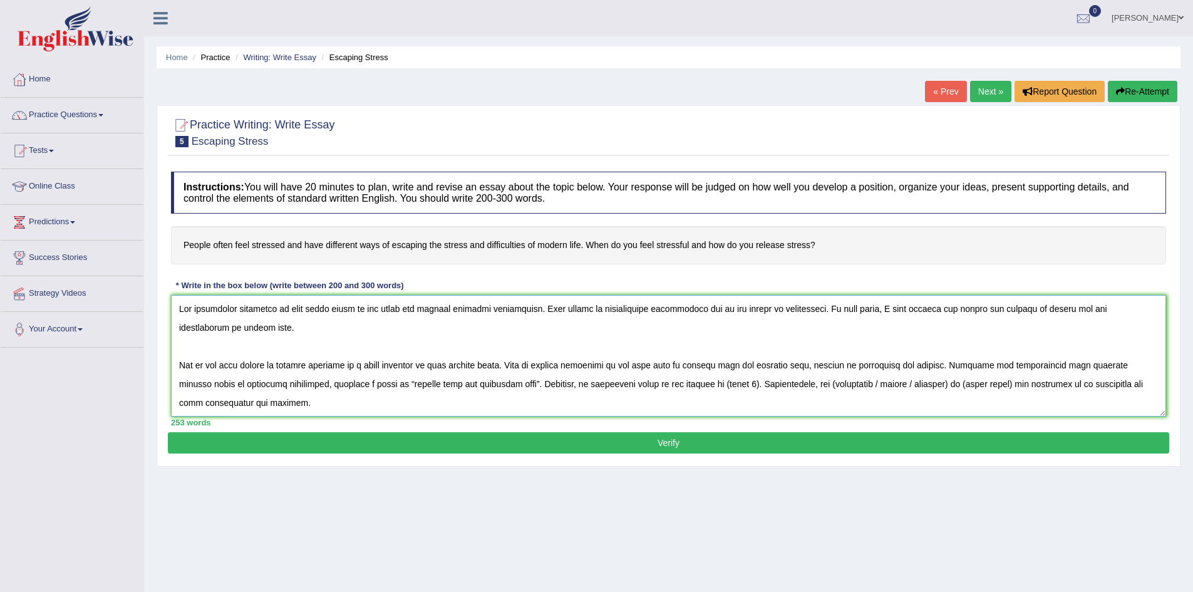
click at [710, 383] on textarea at bounding box center [668, 356] width 995 height 122
drag, startPoint x: 632, startPoint y: 384, endPoint x: 675, endPoint y: 383, distance: 43.2
click at [675, 383] on textarea at bounding box center [668, 356] width 995 height 122
click at [728, 385] on textarea at bounding box center [668, 356] width 995 height 122
paste textarea "Debt or unpaid bills Unexpected expenses Insufficient income to meet needs Pres…"
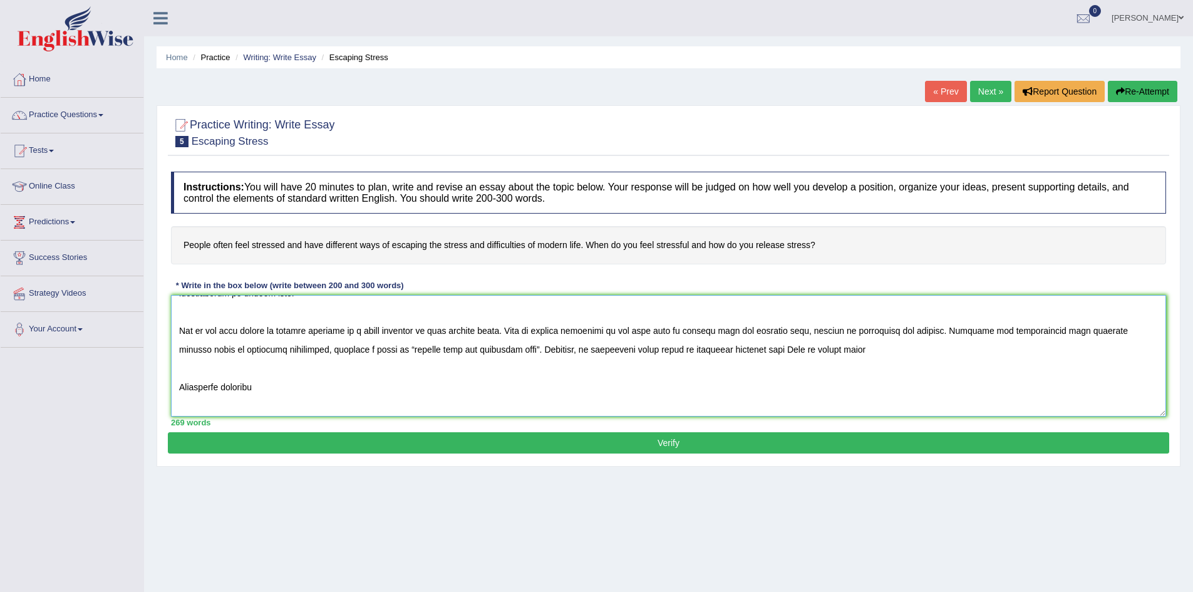
scroll to position [63, 0]
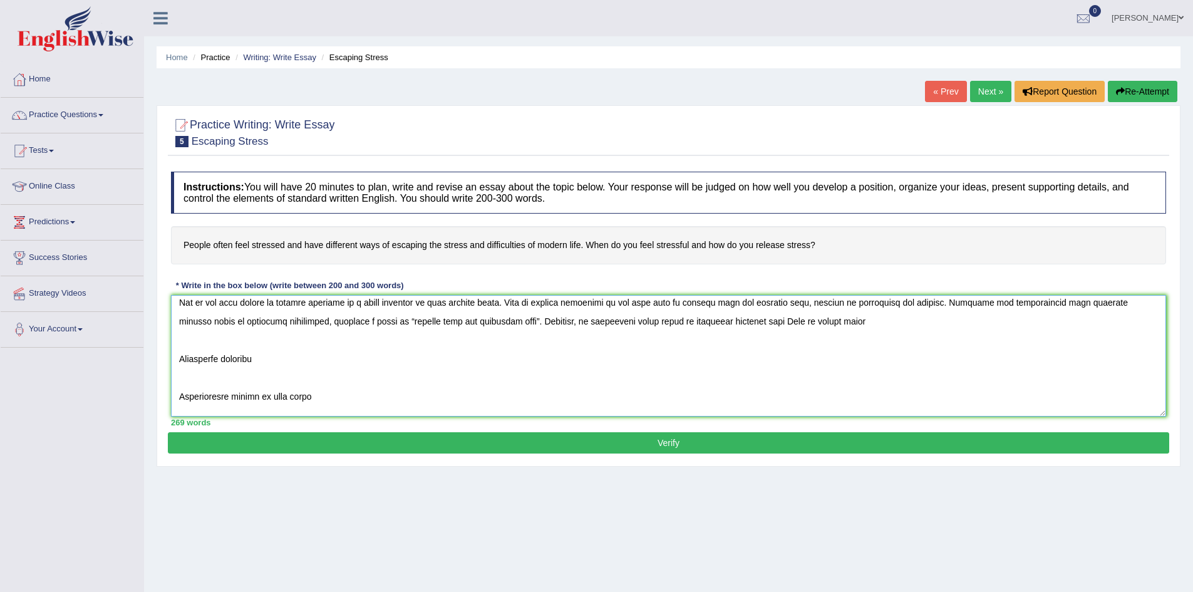
click at [753, 321] on textarea at bounding box center [668, 356] width 995 height 122
click at [833, 325] on textarea at bounding box center [668, 356] width 995 height 122
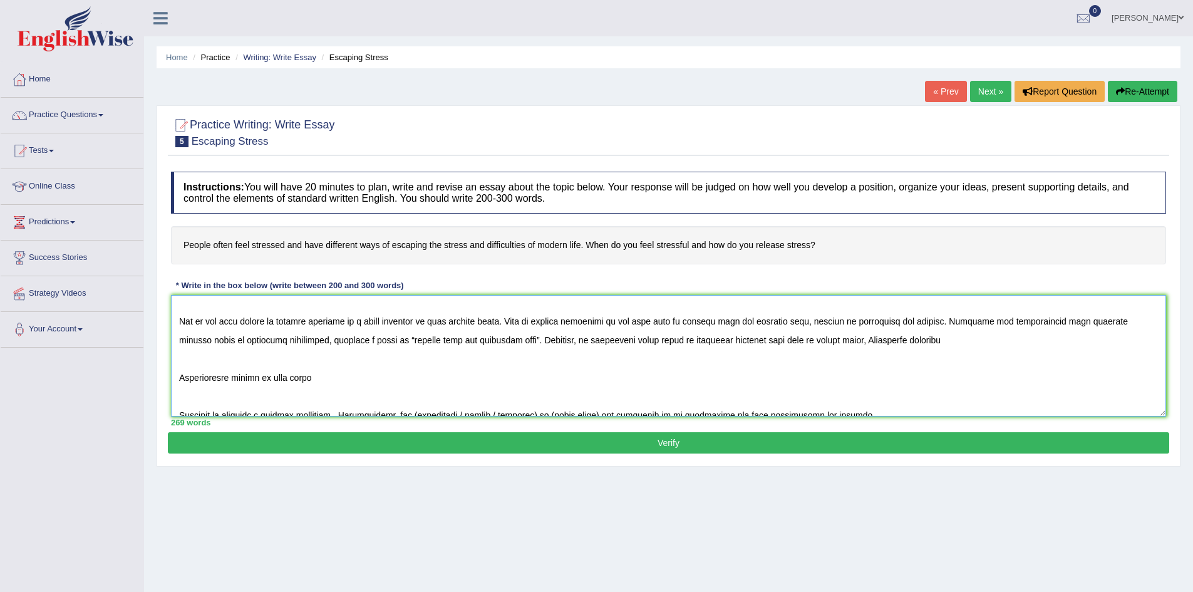
scroll to position [25, 0]
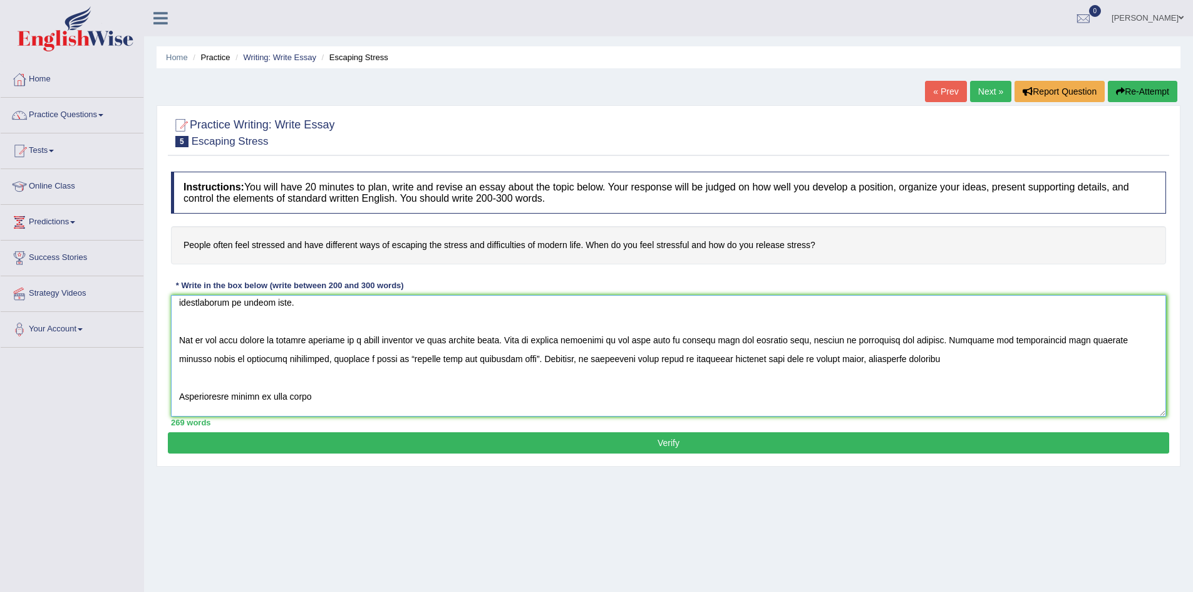
click at [851, 387] on textarea at bounding box center [668, 356] width 995 height 122
click at [919, 357] on textarea at bounding box center [668, 356] width 995 height 122
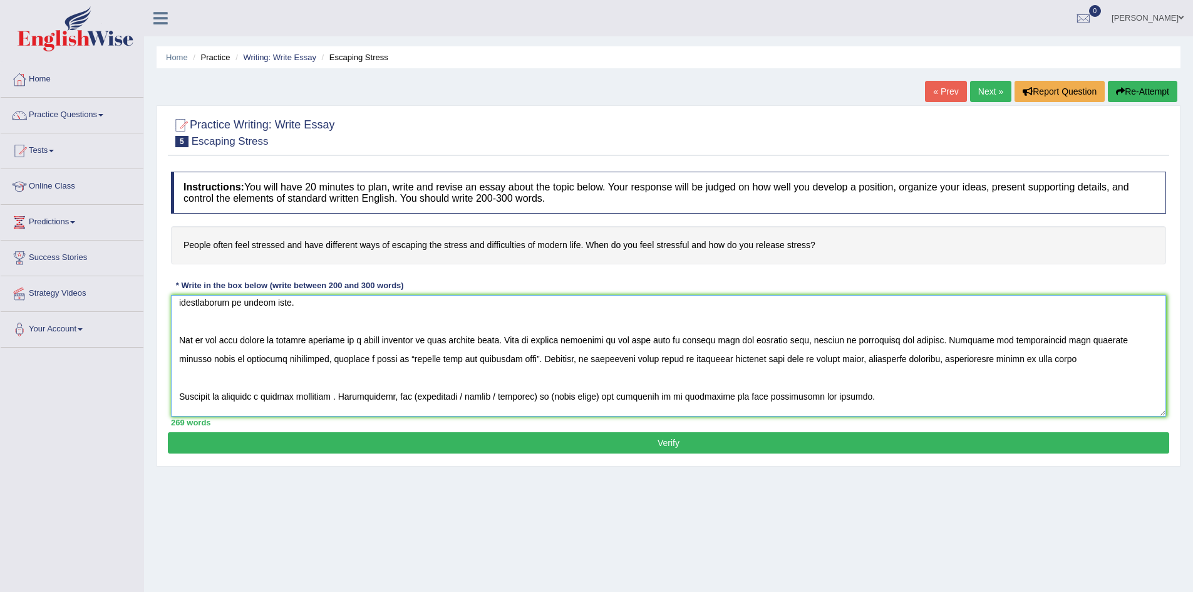
click at [1051, 359] on textarea at bounding box center [668, 356] width 995 height 122
click at [937, 358] on textarea at bounding box center [668, 356] width 995 height 122
click at [1052, 361] on textarea at bounding box center [668, 356] width 995 height 122
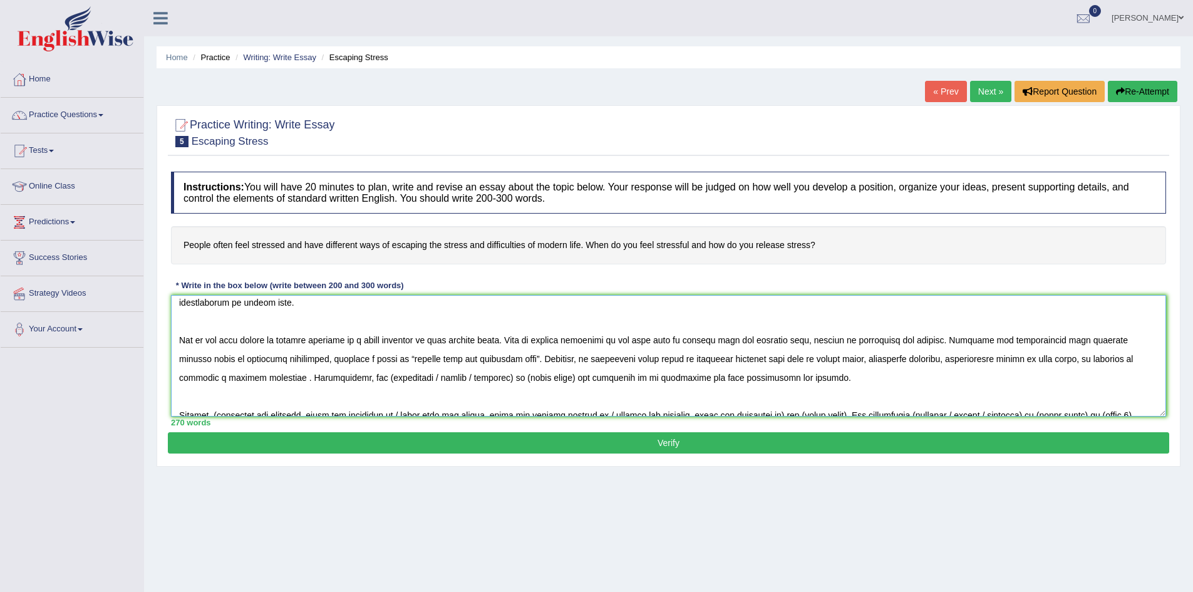
click at [242, 376] on textarea at bounding box center [668, 356] width 995 height 122
drag, startPoint x: 321, startPoint y: 379, endPoint x: 405, endPoint y: 378, distance: 83.9
click at [405, 378] on textarea at bounding box center [668, 356] width 995 height 122
click at [402, 378] on textarea at bounding box center [668, 356] width 995 height 122
drag, startPoint x: 321, startPoint y: 379, endPoint x: 374, endPoint y: 377, distance: 53.3
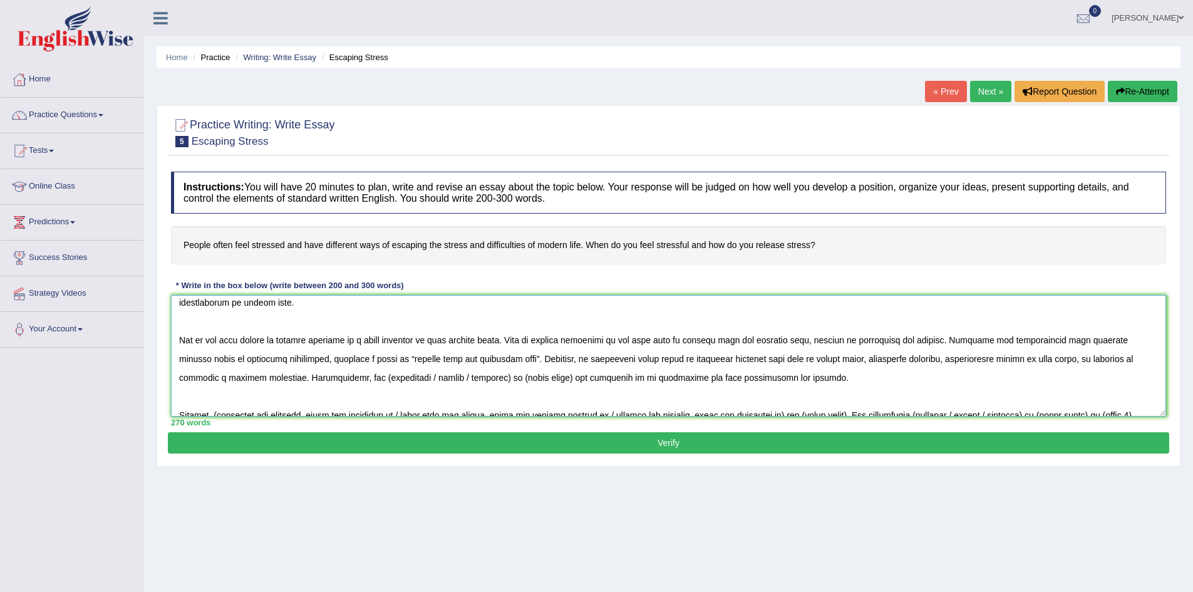
click at [374, 377] on textarea at bounding box center [668, 356] width 995 height 122
drag, startPoint x: 350, startPoint y: 377, endPoint x: 396, endPoint y: 375, distance: 45.8
click at [396, 375] on textarea at bounding box center [668, 356] width 995 height 122
drag, startPoint x: 321, startPoint y: 378, endPoint x: 347, endPoint y: 378, distance: 25.7
click at [347, 378] on textarea at bounding box center [668, 356] width 995 height 122
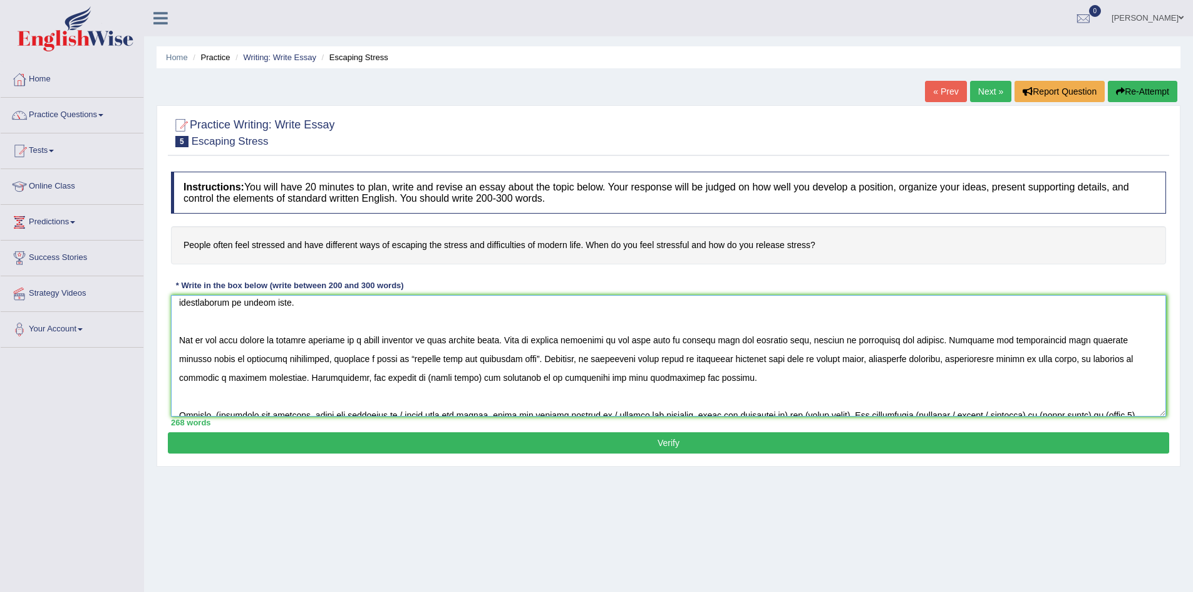
drag, startPoint x: 364, startPoint y: 379, endPoint x: 413, endPoint y: 380, distance: 49.5
click at [413, 380] on textarea at bounding box center [668, 356] width 995 height 122
click at [318, 378] on textarea at bounding box center [668, 356] width 995 height 122
drag, startPoint x: 364, startPoint y: 378, endPoint x: 415, endPoint y: 381, distance: 50.9
click at [415, 381] on textarea at bounding box center [668, 356] width 995 height 122
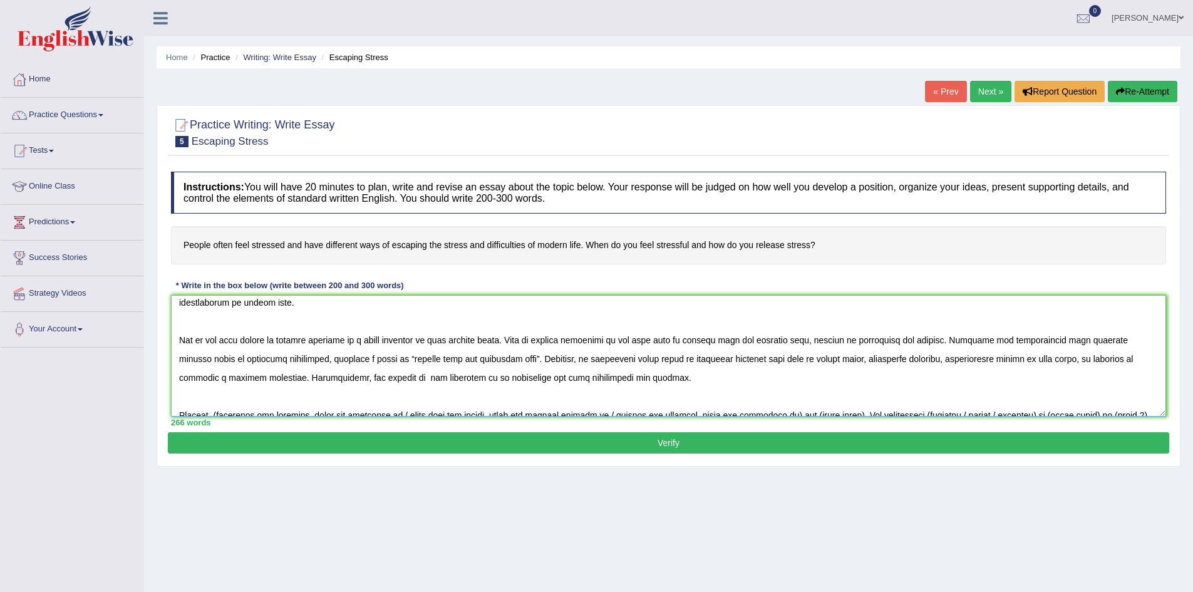
click at [611, 390] on textarea at bounding box center [668, 356] width 995 height 122
click at [366, 380] on textarea at bounding box center [668, 356] width 995 height 122
drag, startPoint x: 468, startPoint y: 383, endPoint x: 586, endPoint y: 378, distance: 117.9
click at [468, 383] on textarea at bounding box center [668, 356] width 995 height 122
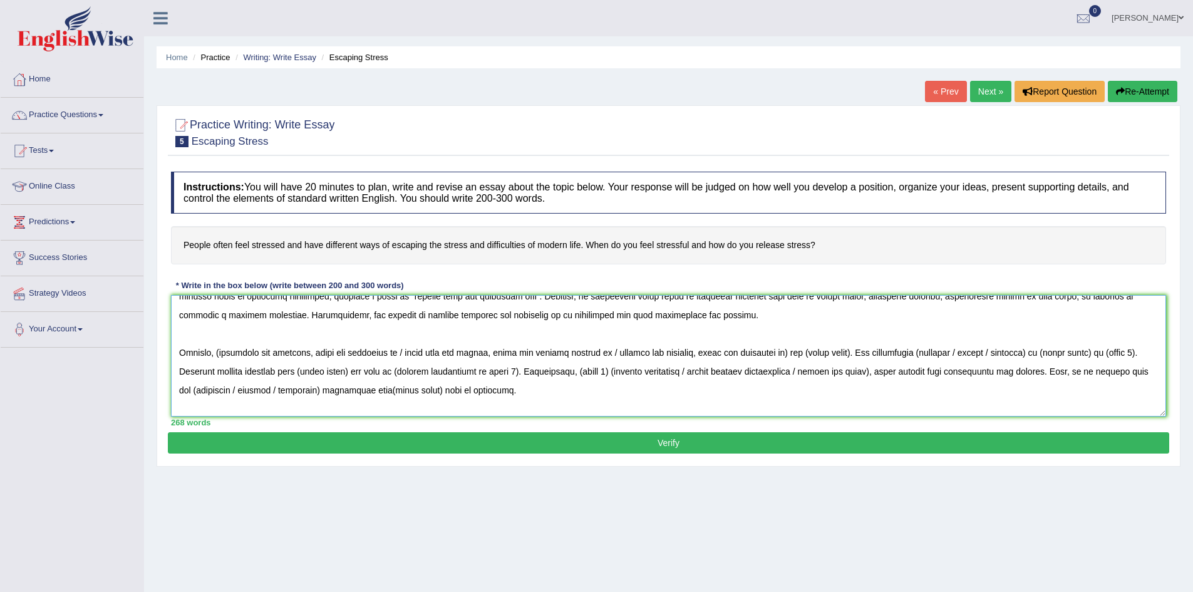
click at [640, 315] on textarea at bounding box center [668, 356] width 995 height 122
drag, startPoint x: 406, startPoint y: 353, endPoint x: 218, endPoint y: 355, distance: 187.9
click at [218, 355] on textarea at bounding box center [668, 356] width 995 height 122
drag, startPoint x: 306, startPoint y: 352, endPoint x: 380, endPoint y: 348, distance: 73.4
click at [380, 348] on textarea at bounding box center [668, 356] width 995 height 122
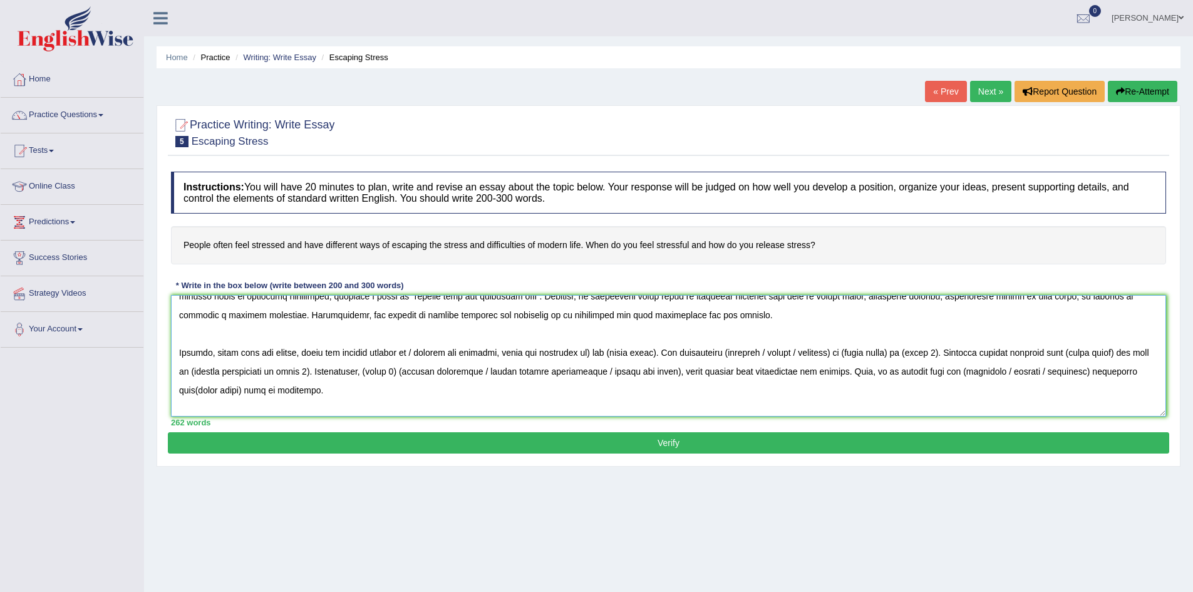
click at [385, 353] on textarea at bounding box center [668, 356] width 995 height 122
drag, startPoint x: 417, startPoint y: 351, endPoint x: 307, endPoint y: 352, distance: 110.2
click at [307, 352] on textarea at bounding box center [668, 356] width 995 height 122
click at [415, 351] on textarea at bounding box center [668, 356] width 995 height 122
drag, startPoint x: 416, startPoint y: 351, endPoint x: 218, endPoint y: 356, distance: 198.0
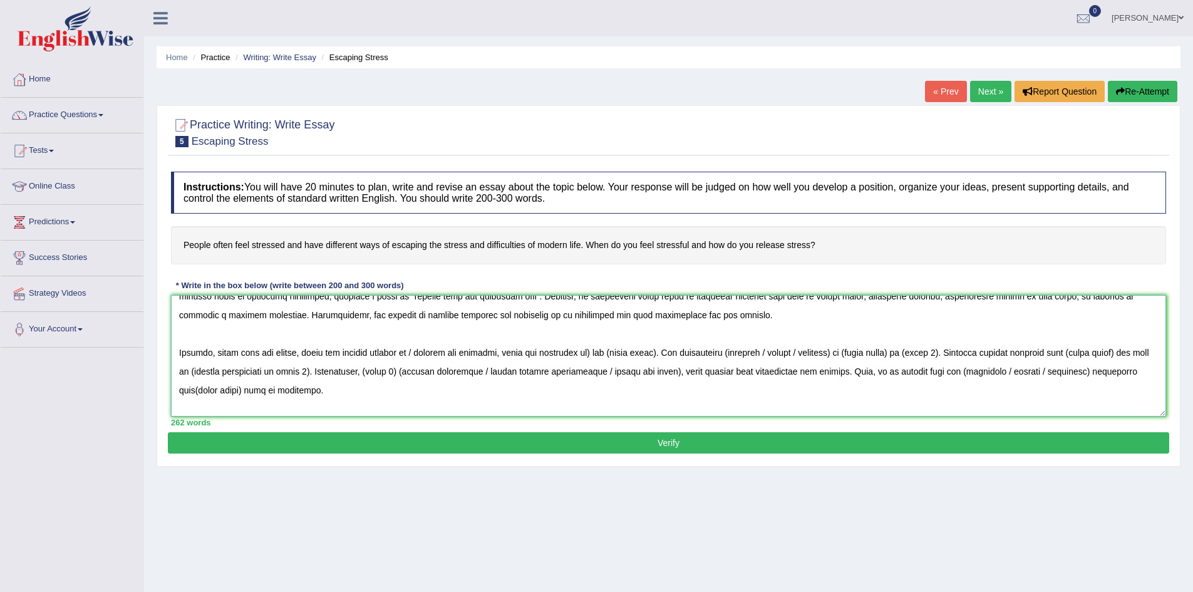
click at [218, 356] on textarea at bounding box center [668, 356] width 995 height 122
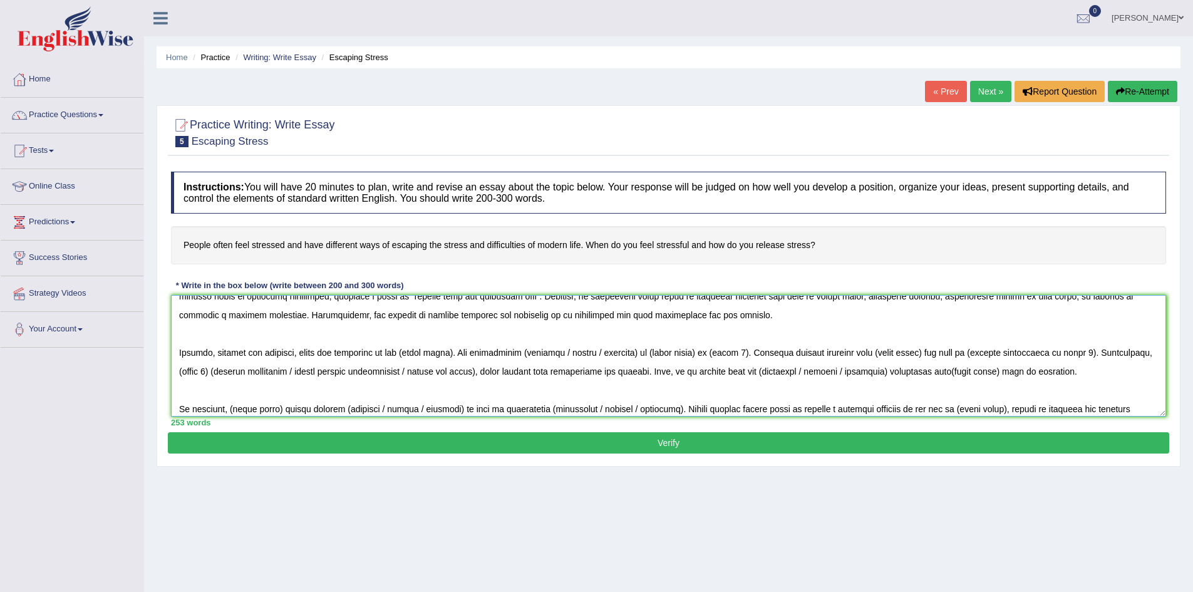
drag, startPoint x: 402, startPoint y: 352, endPoint x: 453, endPoint y: 353, distance: 50.7
click at [453, 353] on textarea at bounding box center [668, 356] width 995 height 122
click at [403, 355] on textarea at bounding box center [668, 356] width 995 height 122
drag, startPoint x: 483, startPoint y: 355, endPoint x: 557, endPoint y: 355, distance: 74.5
click at [557, 355] on textarea at bounding box center [668, 356] width 995 height 122
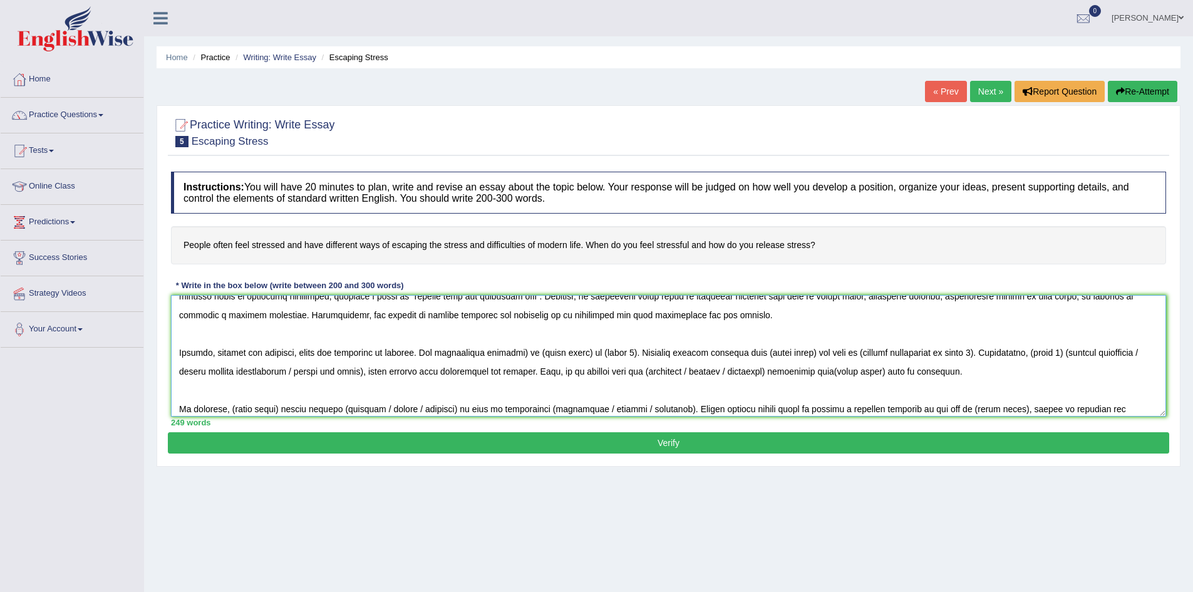
drag, startPoint x: 516, startPoint y: 351, endPoint x: 581, endPoint y: 355, distance: 65.9
click at [581, 355] on textarea at bounding box center [668, 356] width 995 height 122
drag, startPoint x: 525, startPoint y: 352, endPoint x: 556, endPoint y: 352, distance: 31.3
click at [556, 352] on textarea at bounding box center [668, 356] width 995 height 122
paste textarea "Prioritize tasks: Focus on what’s urgent and important first."
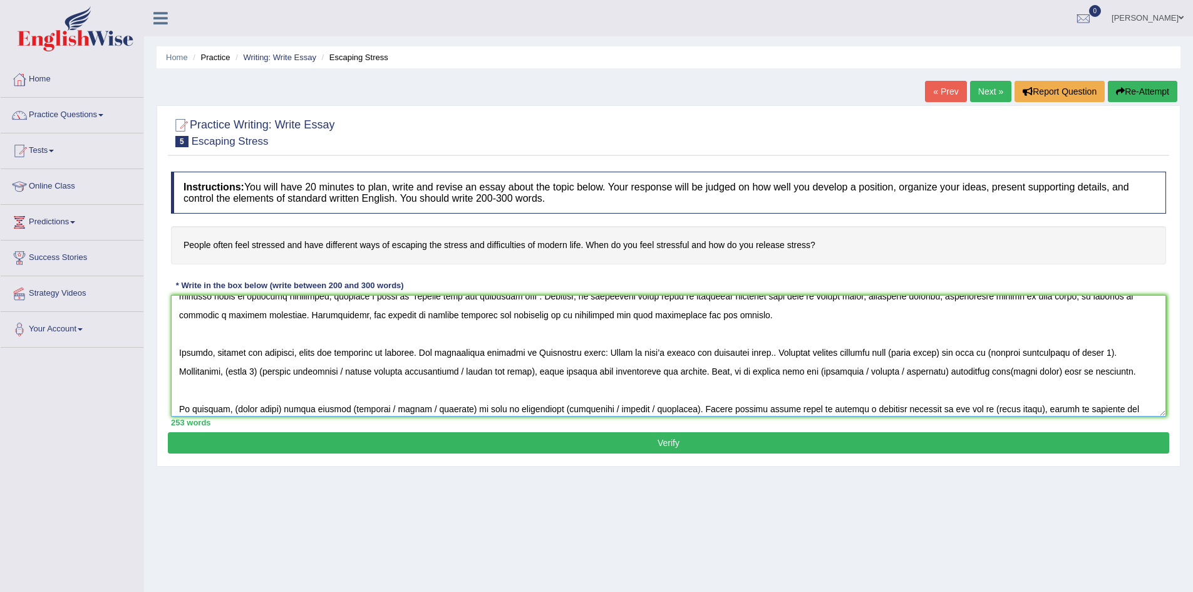
click at [527, 351] on textarea at bounding box center [668, 356] width 995 height 122
click at [551, 354] on textarea at bounding box center [668, 356] width 995 height 122
click at [761, 354] on textarea at bounding box center [668, 356] width 995 height 122
click at [760, 354] on textarea at bounding box center [668, 356] width 995 height 122
drag, startPoint x: 886, startPoint y: 353, endPoint x: 936, endPoint y: 353, distance: 50.1
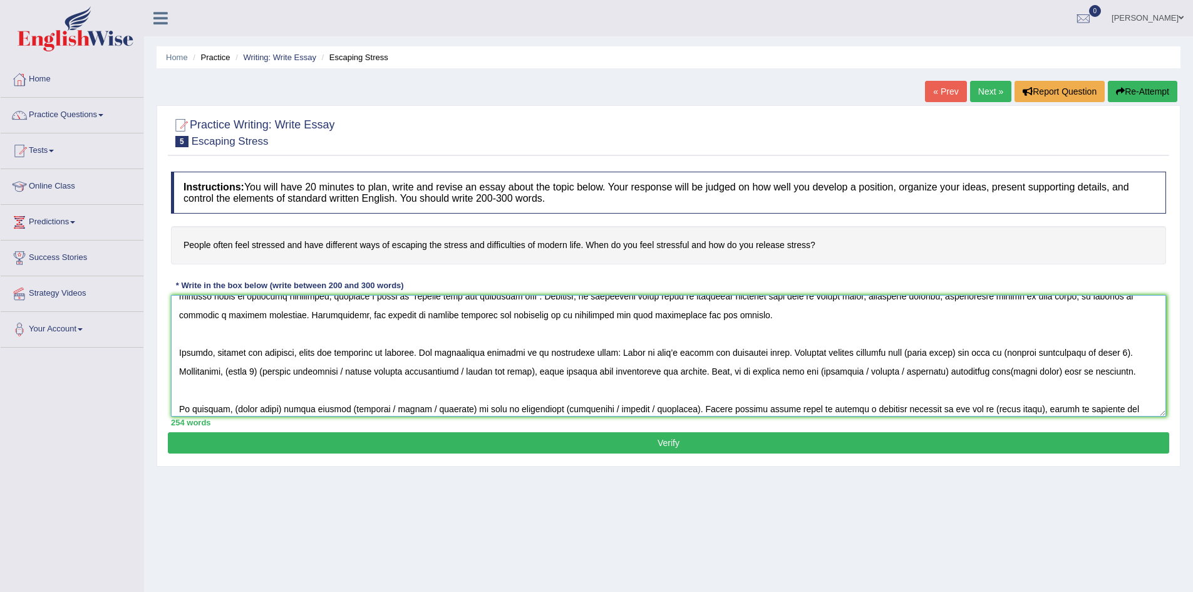
click at [936, 353] on textarea at bounding box center [668, 356] width 995 height 122
click at [760, 353] on textarea at bounding box center [668, 356] width 995 height 122
drag, startPoint x: 765, startPoint y: 353, endPoint x: 1104, endPoint y: 353, distance: 338.9
click at [1104, 353] on textarea at bounding box center [668, 356] width 995 height 122
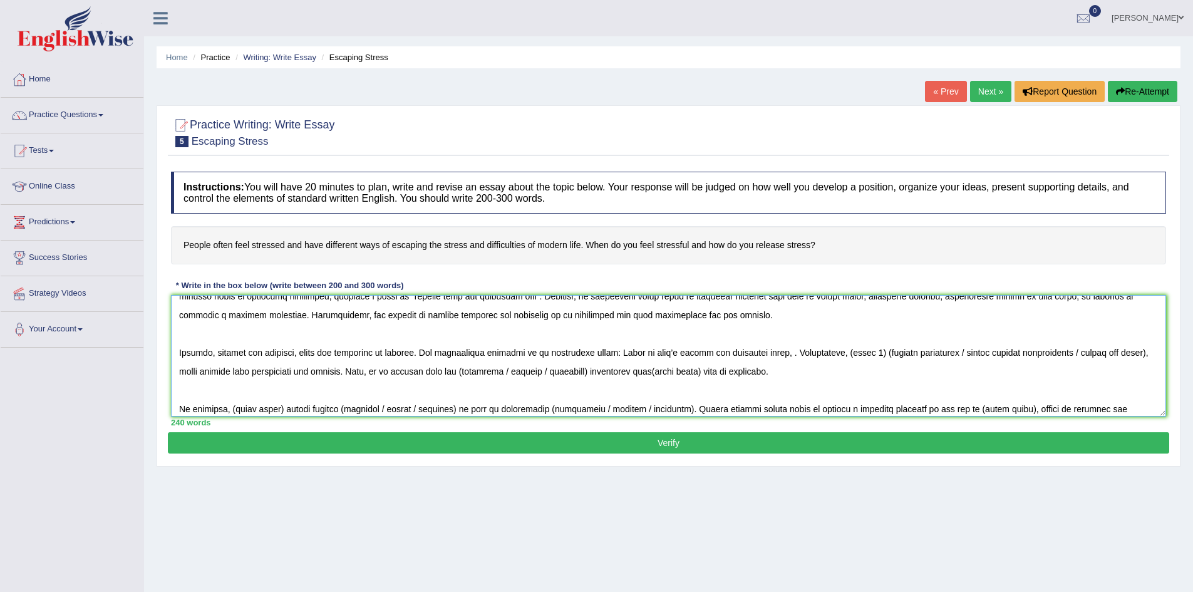
drag, startPoint x: 800, startPoint y: 385, endPoint x: 762, endPoint y: 353, distance: 49.3
click at [800, 385] on textarea at bounding box center [668, 356] width 995 height 122
click at [762, 353] on textarea at bounding box center [668, 356] width 995 height 122
paste textarea "Break tasks into smaller steps: Reduces feeling overwhelmed"
click at [767, 352] on textarea at bounding box center [668, 356] width 995 height 122
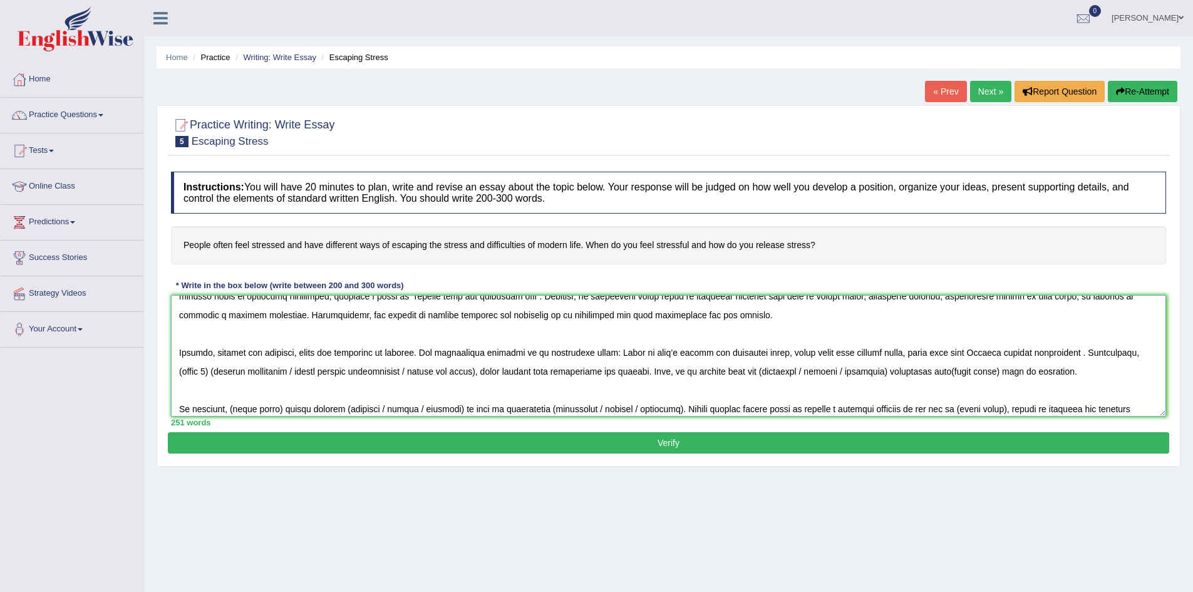
click at [951, 352] on textarea at bounding box center [668, 356] width 995 height 122
drag, startPoint x: 1126, startPoint y: 353, endPoint x: 185, endPoint y: 373, distance: 941.0
click at [185, 373] on textarea at bounding box center [668, 356] width 995 height 122
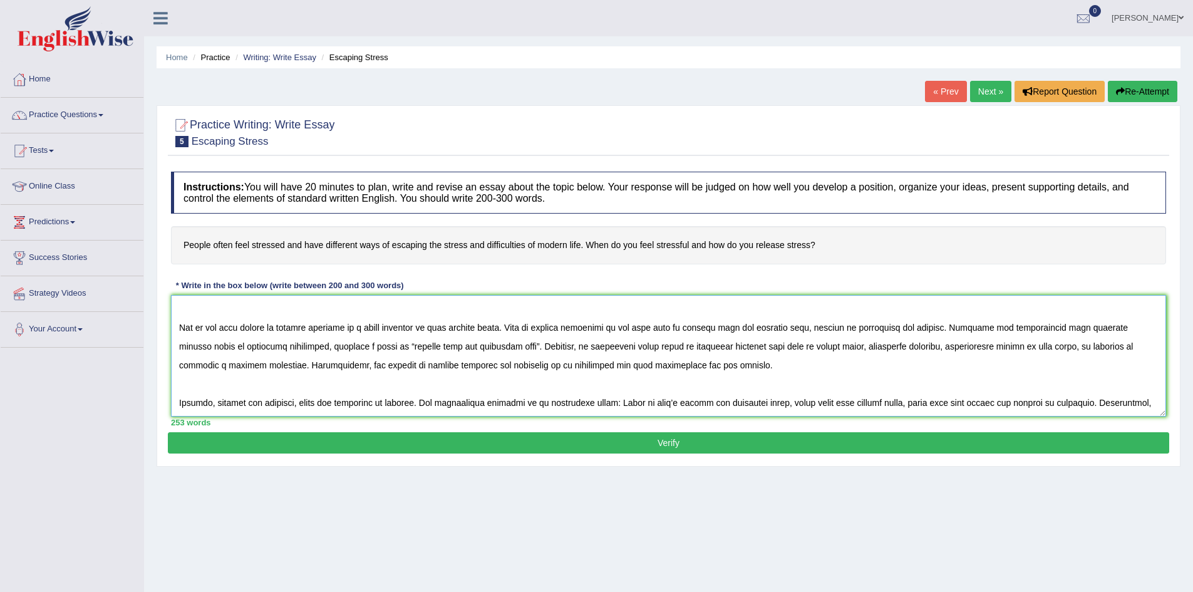
scroll to position [113, 0]
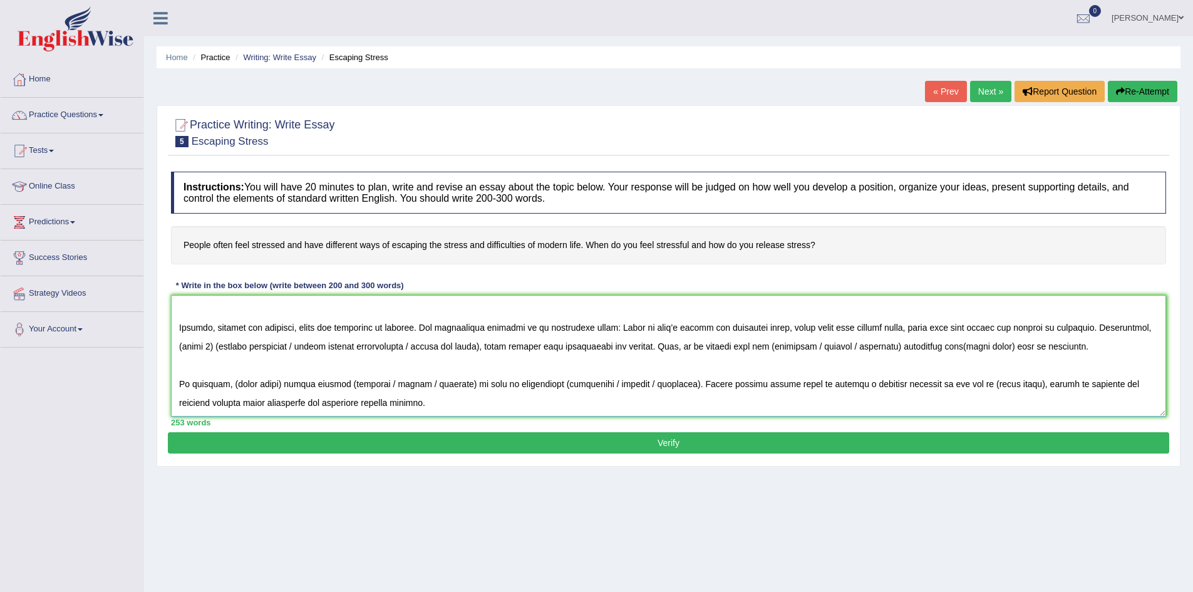
drag, startPoint x: 392, startPoint y: 370, endPoint x: 1124, endPoint y: 329, distance: 732.7
click at [1124, 329] on textarea at bounding box center [668, 356] width 995 height 122
drag, startPoint x: 222, startPoint y: 368, endPoint x: 216, endPoint y: 354, distance: 15.7
click at [222, 368] on textarea at bounding box center [668, 356] width 995 height 122
click at [214, 348] on textarea at bounding box center [668, 356] width 995 height 122
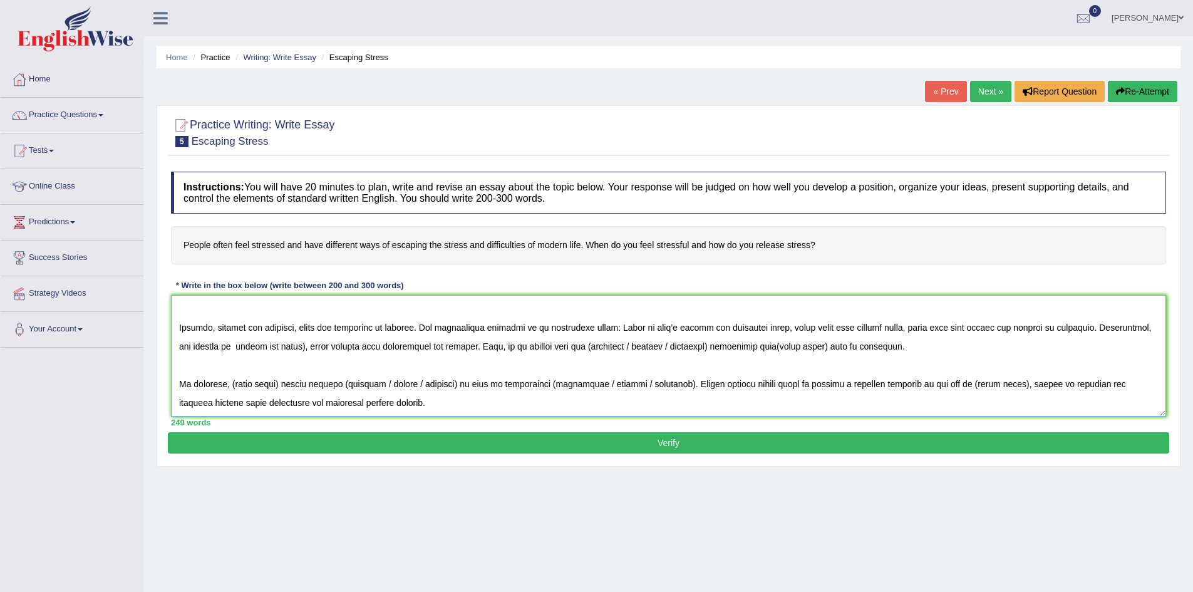
paste textarea "Short pauses during work improve focus and reduce fatigue"
click at [217, 345] on textarea at bounding box center [668, 356] width 995 height 122
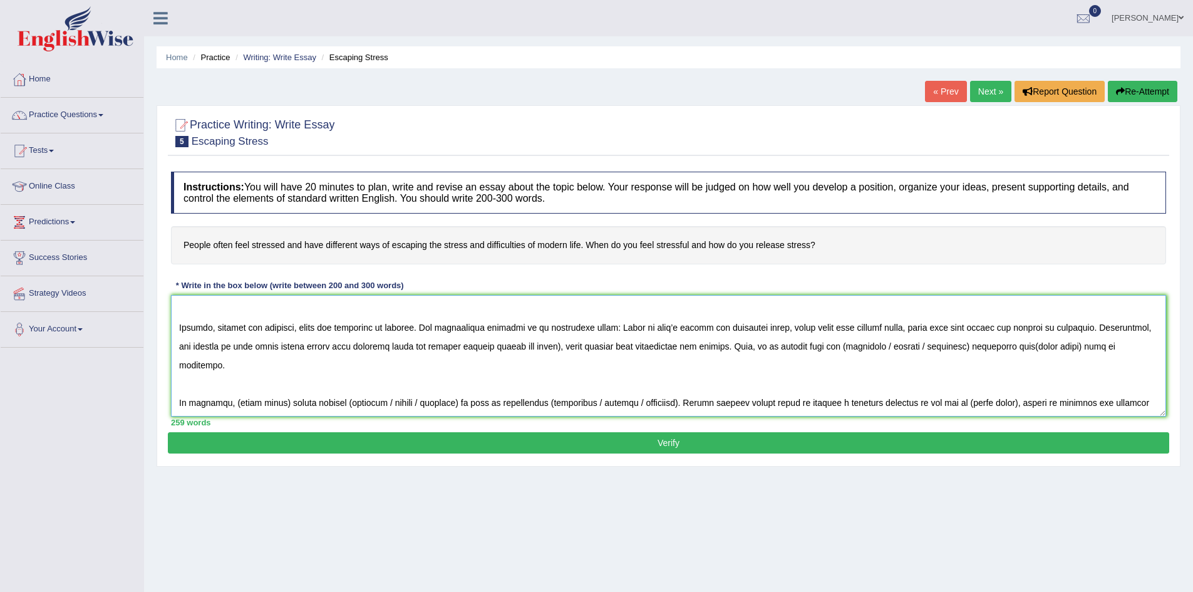
drag, startPoint x: 474, startPoint y: 345, endPoint x: 539, endPoint y: 346, distance: 65.2
click at [539, 346] on textarea at bounding box center [668, 356] width 995 height 122
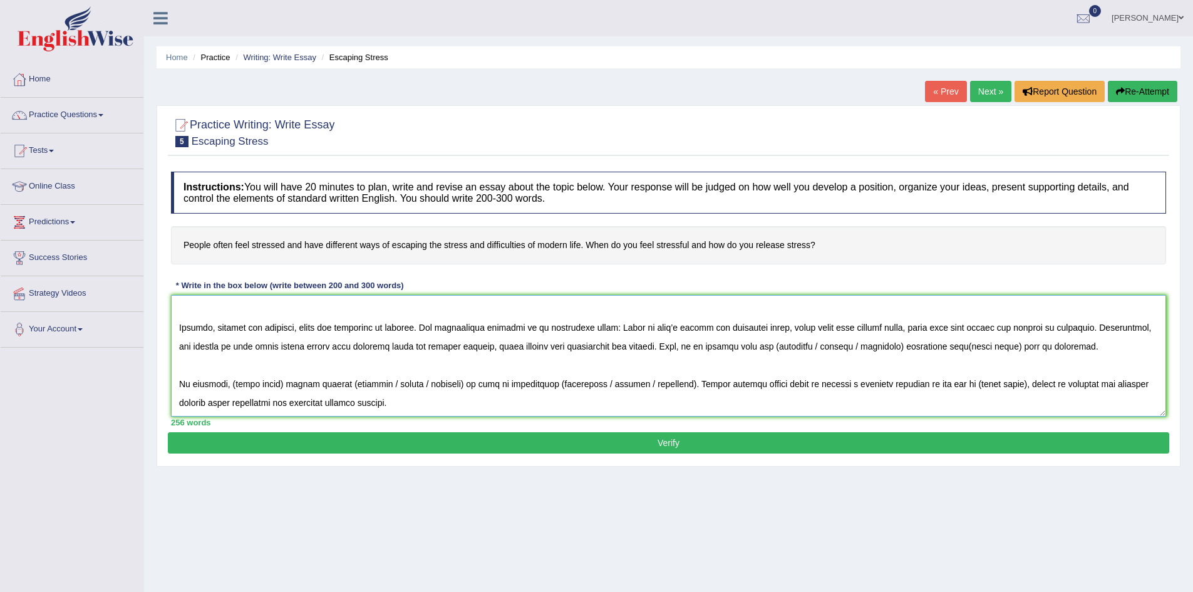
drag, startPoint x: 747, startPoint y: 346, endPoint x: 832, endPoint y: 346, distance: 85.8
click at [832, 346] on textarea at bounding box center [668, 356] width 995 height 122
click at [780, 346] on textarea at bounding box center [668, 356] width 995 height 122
drag, startPoint x: 846, startPoint y: 347, endPoint x: 893, endPoint y: 348, distance: 47.6
click at [893, 348] on textarea at bounding box center [668, 356] width 995 height 122
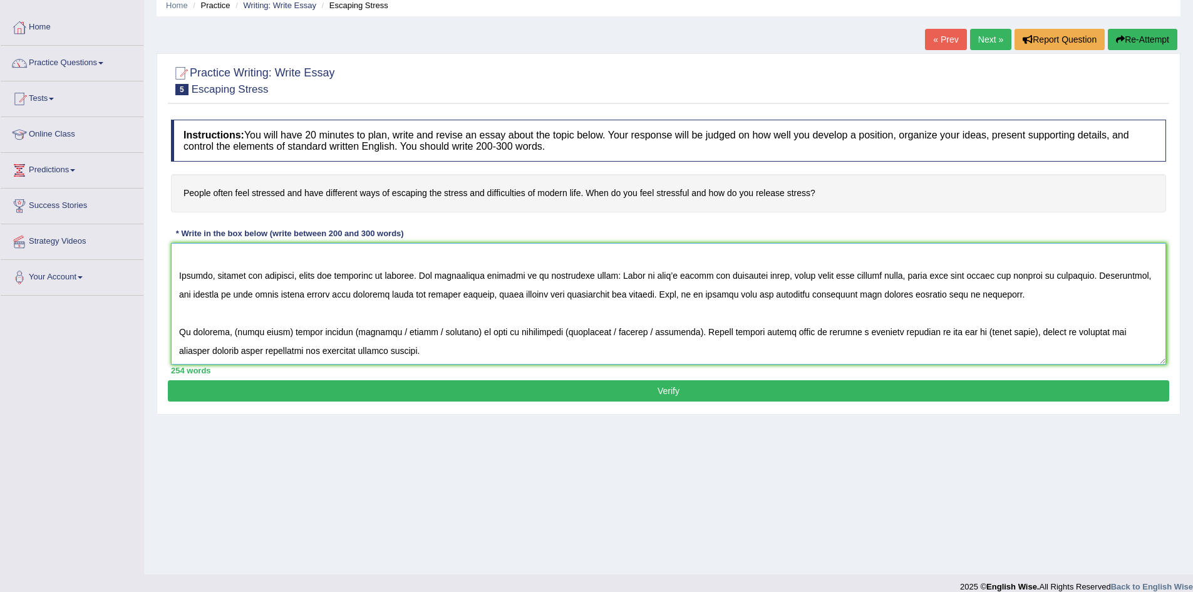
scroll to position [66, 0]
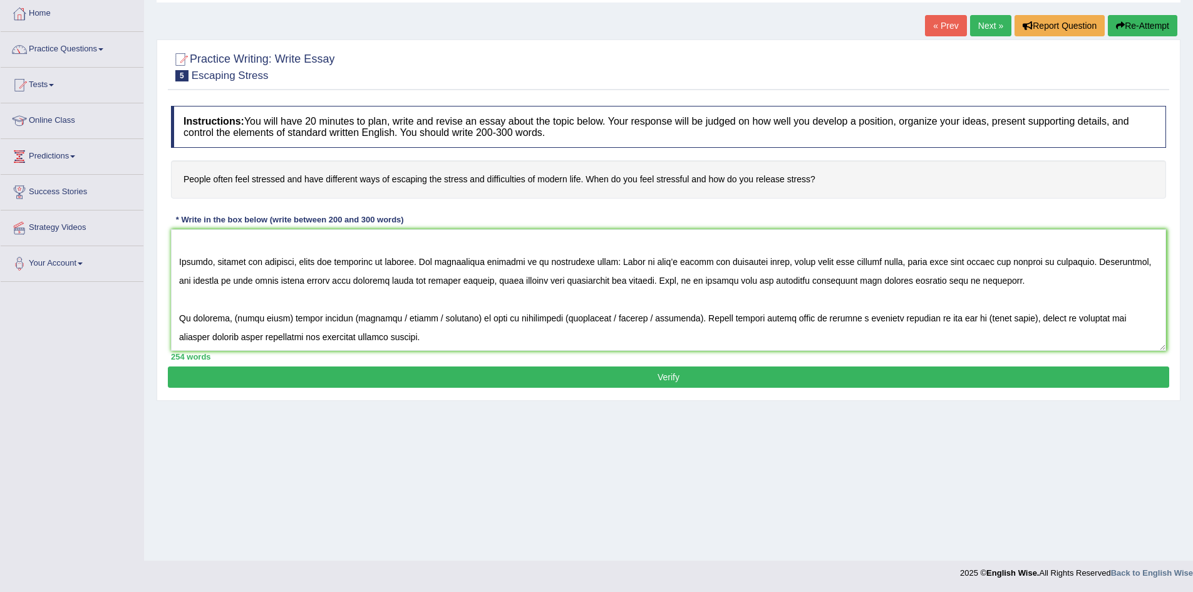
drag, startPoint x: 184, startPoint y: 178, endPoint x: 272, endPoint y: 209, distance: 93.5
click at [278, 183] on h4 "People often feel stressed and have different ways of escaping the stress and d…" at bounding box center [668, 179] width 995 height 38
click at [229, 318] on textarea at bounding box center [668, 290] width 995 height 122
drag, startPoint x: 231, startPoint y: 318, endPoint x: 280, endPoint y: 315, distance: 49.6
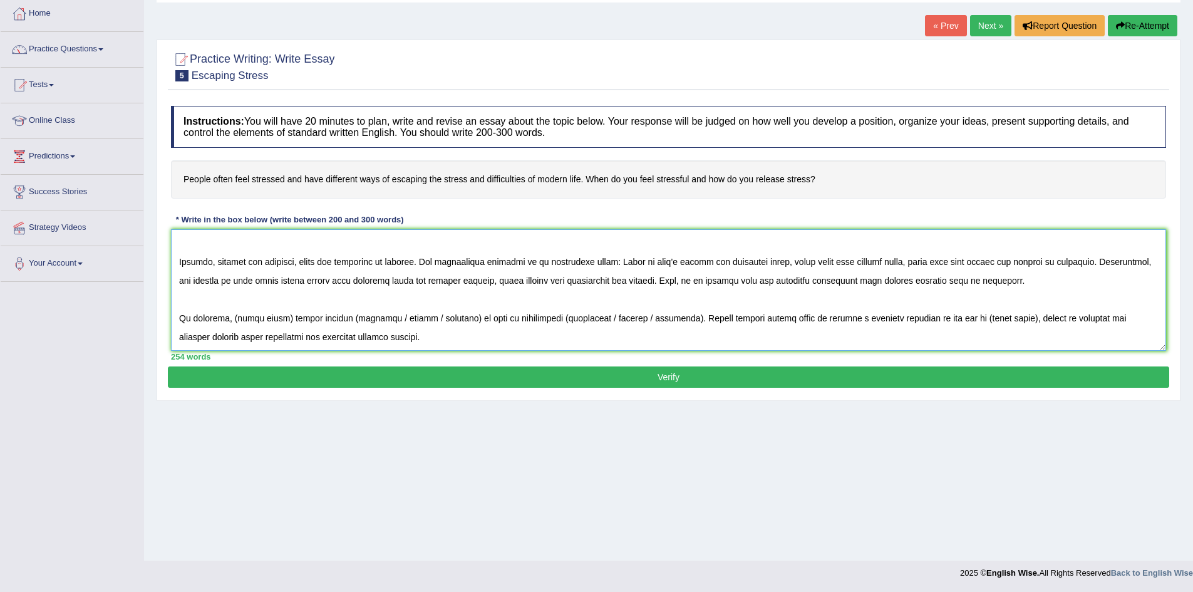
click at [280, 315] on textarea at bounding box center [668, 290] width 995 height 122
drag, startPoint x: 547, startPoint y: 319, endPoint x: 620, endPoint y: 316, distance: 73.3
click at [620, 316] on textarea at bounding box center [668, 290] width 995 height 122
click at [583, 319] on textarea at bounding box center [668, 290] width 995 height 122
drag, startPoint x: 668, startPoint y: 319, endPoint x: 751, endPoint y: 316, distance: 82.7
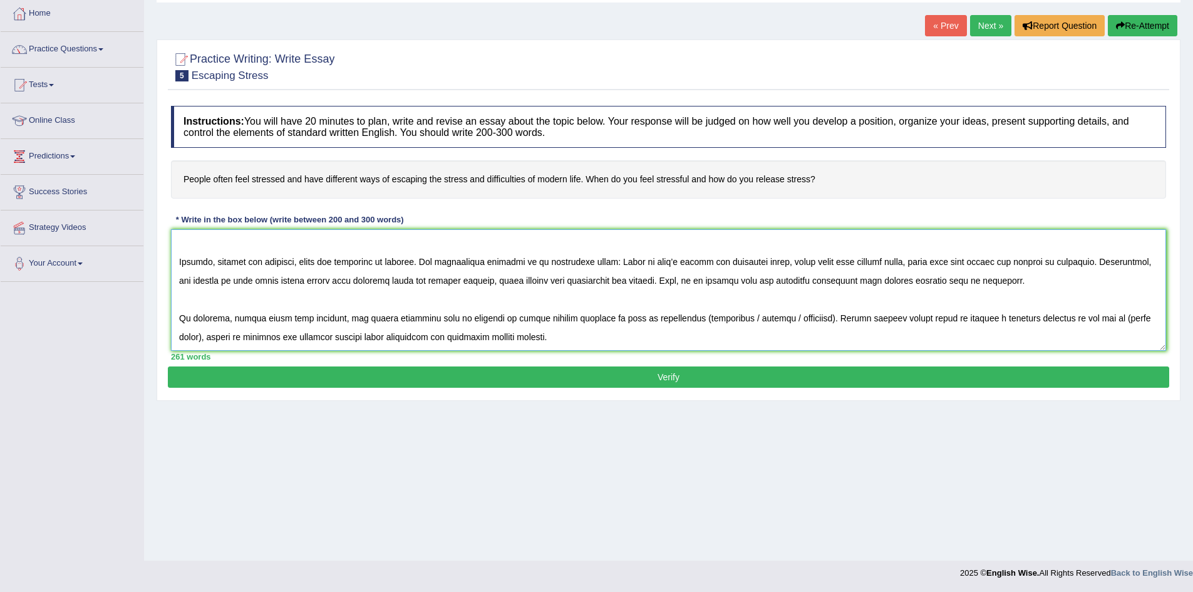
click at [751, 316] on textarea at bounding box center [668, 290] width 995 height 122
click at [705, 318] on textarea at bounding box center [668, 290] width 995 height 122
drag, startPoint x: 608, startPoint y: 457, endPoint x: 618, endPoint y: 454, distance: 9.9
click at [608, 457] on div "Home Practice Writing: Write Essay Escaping Stress « Prev Next » Report Questio…" at bounding box center [668, 247] width 1049 height 626
click at [990, 319] on textarea at bounding box center [668, 290] width 995 height 122
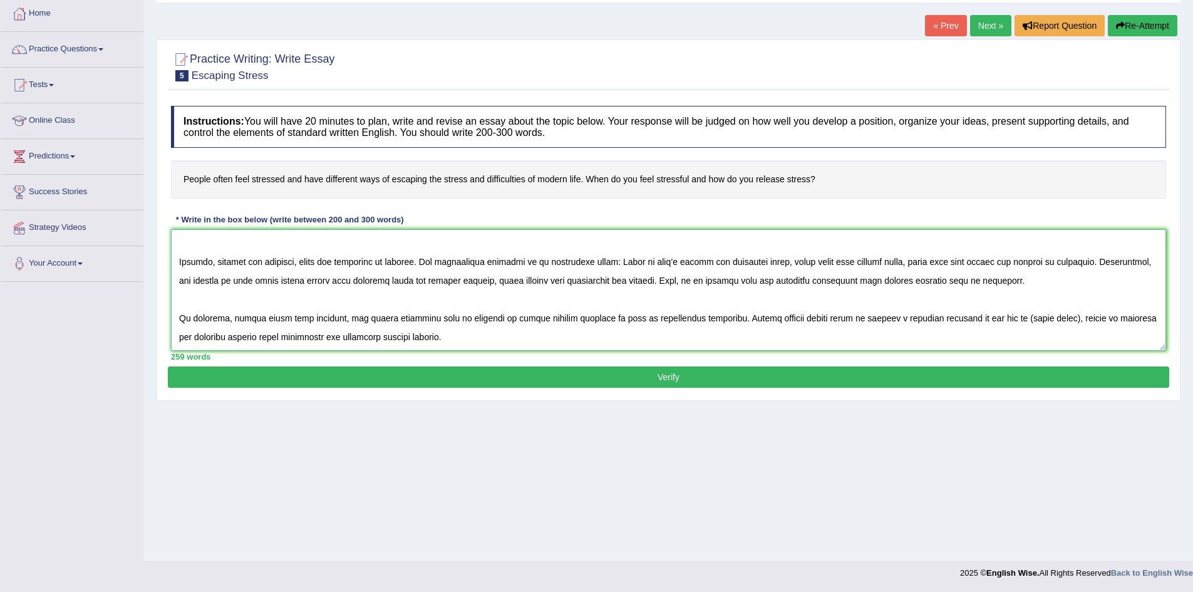
drag, startPoint x: 949, startPoint y: 318, endPoint x: 1039, endPoint y: 319, distance: 90.2
click at [1039, 319] on textarea at bounding box center [668, 290] width 995 height 122
drag, startPoint x: 707, startPoint y: 318, endPoint x: 950, endPoint y: 322, distance: 242.4
click at [950, 322] on textarea at bounding box center [668, 290] width 995 height 122
click at [889, 320] on textarea at bounding box center [668, 290] width 995 height 122
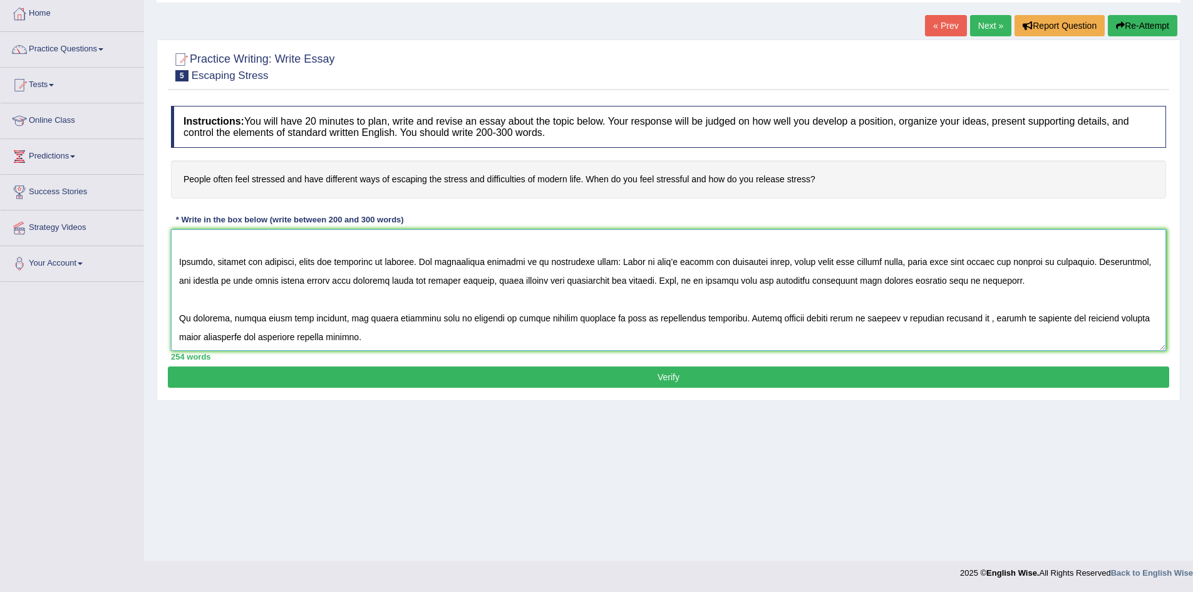
click at [901, 318] on textarea at bounding box center [668, 290] width 995 height 122
drag, startPoint x: 901, startPoint y: 318, endPoint x: 946, endPoint y: 317, distance: 44.5
click at [946, 317] on textarea at bounding box center [668, 290] width 995 height 122
paste textarea "strategy for mitigating stress"
click at [1009, 319] on textarea at bounding box center [668, 290] width 995 height 122
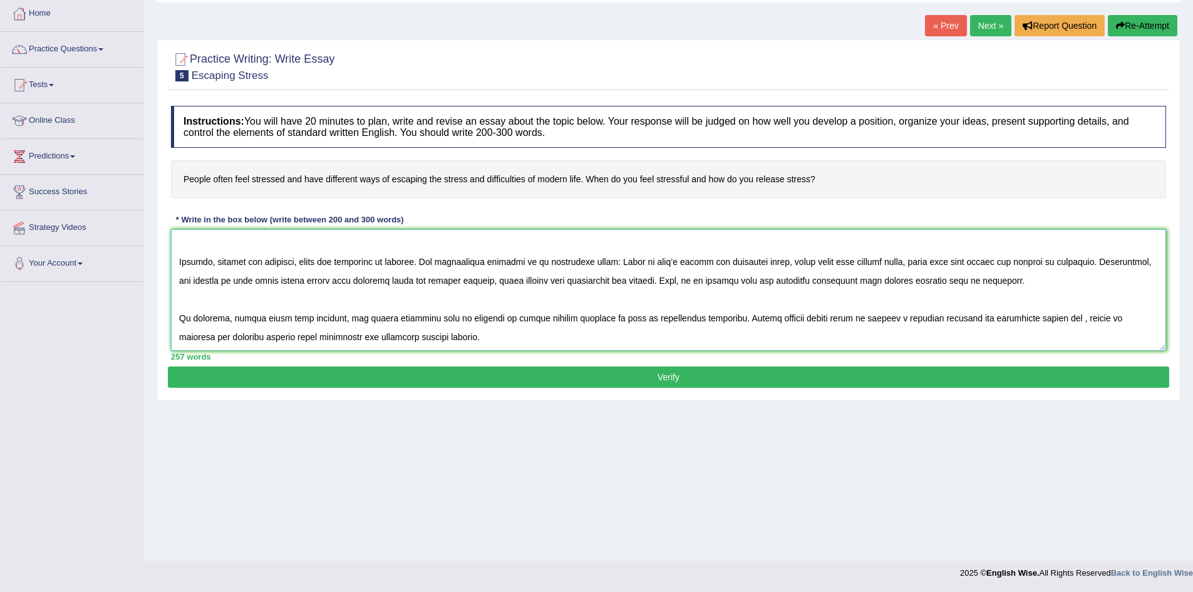
paste textarea "achieving a healthy"
click at [1109, 317] on textarea at bounding box center [668, 290] width 995 height 122
click at [1102, 319] on textarea at bounding box center [668, 290] width 995 height 122
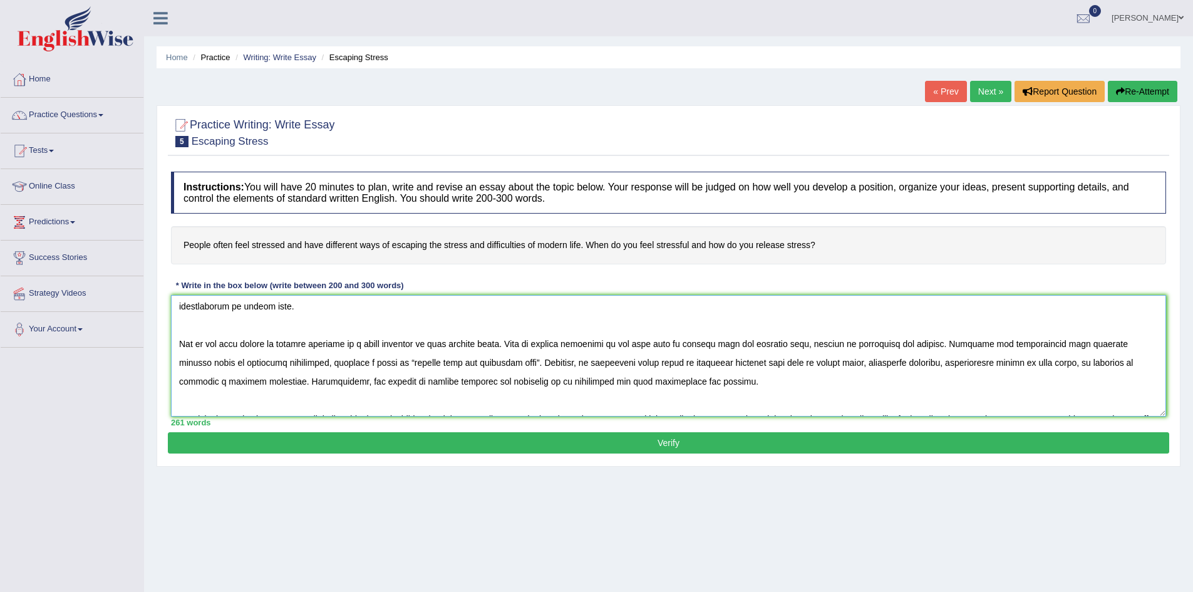
scroll to position [0, 0]
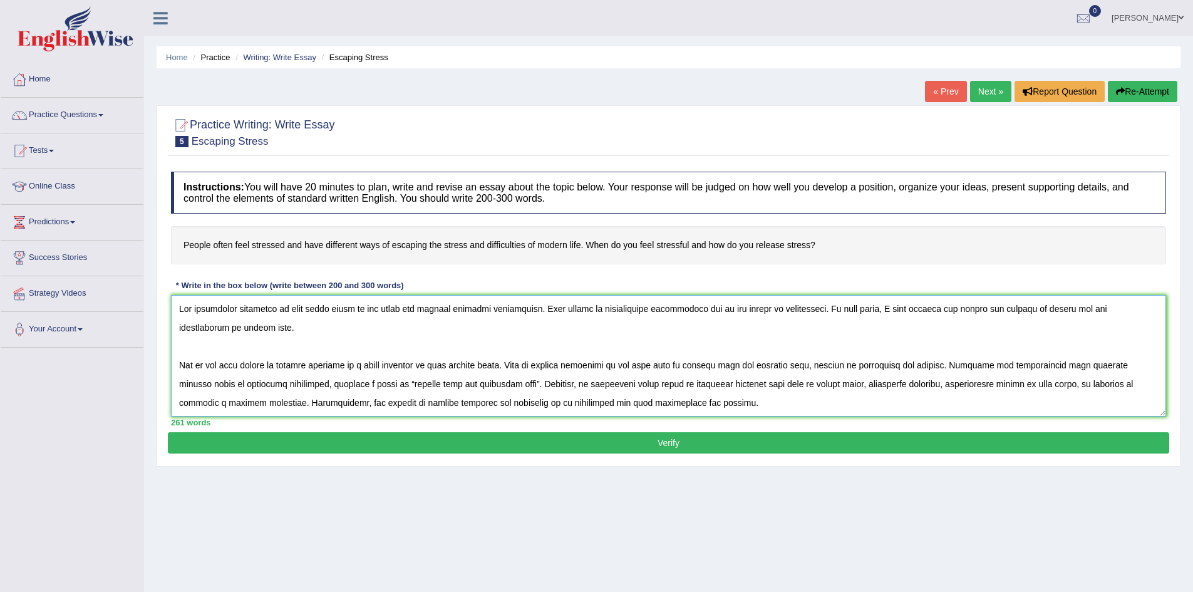
drag, startPoint x: 798, startPoint y: 308, endPoint x: 863, endPoint y: 336, distance: 71.2
click at [863, 336] on textarea at bounding box center [668, 356] width 995 height 122
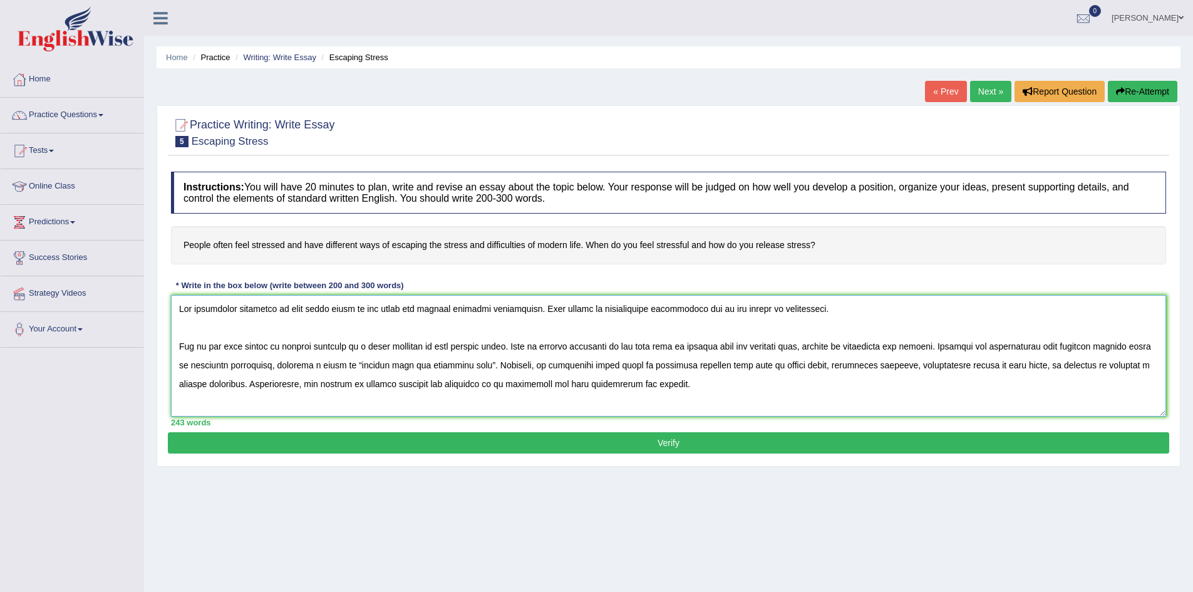
click at [819, 314] on textarea at bounding box center [668, 356] width 995 height 122
paste textarea "In this essay, I will examine the causes and effects of stress and the difficul…"
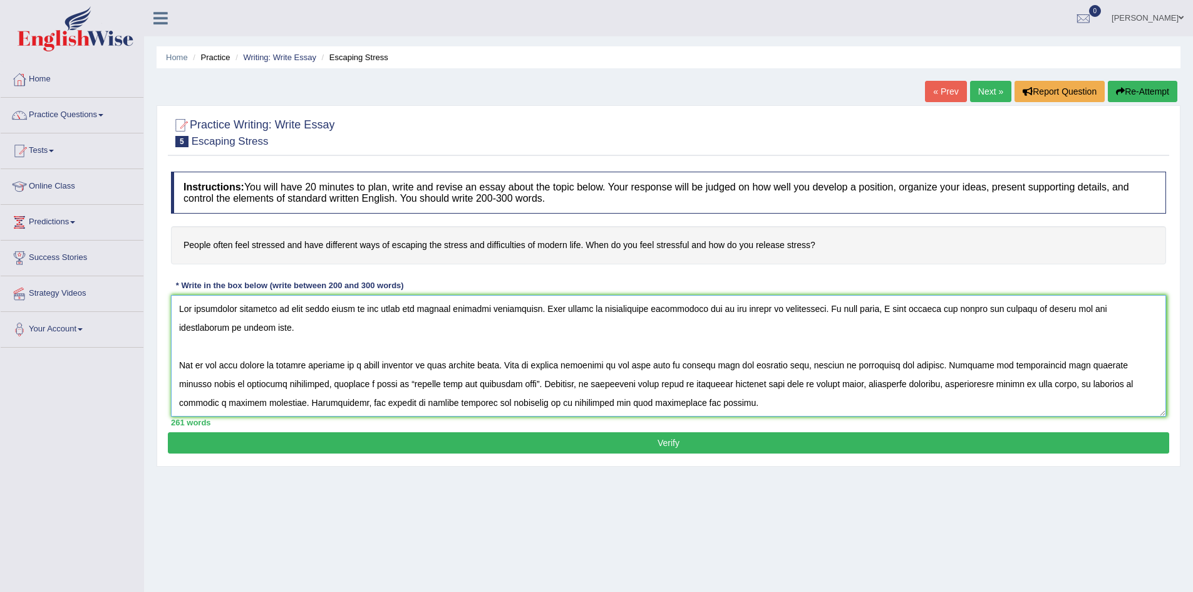
drag, startPoint x: 822, startPoint y: 311, endPoint x: 845, endPoint y: 311, distance: 22.5
click at [845, 311] on textarea at bounding box center [668, 356] width 995 height 122
drag, startPoint x: 904, startPoint y: 331, endPoint x: 869, endPoint y: 318, distance: 37.7
click at [904, 331] on textarea at bounding box center [668, 356] width 995 height 122
drag, startPoint x: 849, startPoint y: 309, endPoint x: 861, endPoint y: 321, distance: 17.3
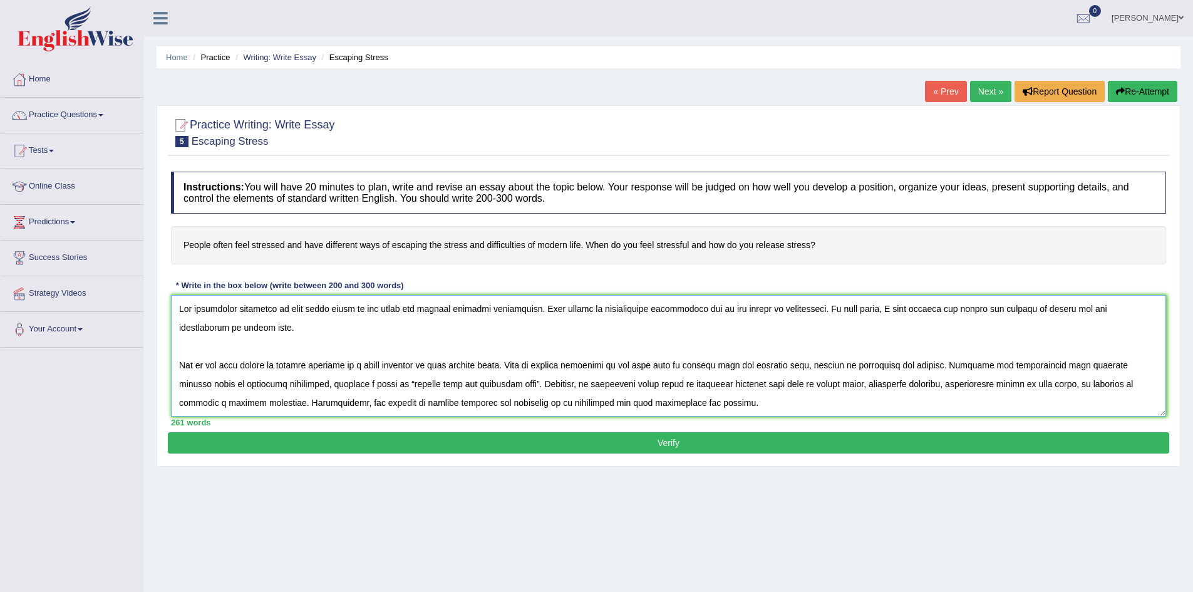
click at [861, 321] on textarea at bounding box center [668, 356] width 995 height 122
paste textarea ", as well as the challenges posed by"
drag, startPoint x: 196, startPoint y: 365, endPoint x: 178, endPoint y: 366, distance: 18.2
click at [178, 366] on textarea at bounding box center [668, 356] width 995 height 122
click at [374, 367] on textarea at bounding box center [668, 356] width 995 height 122
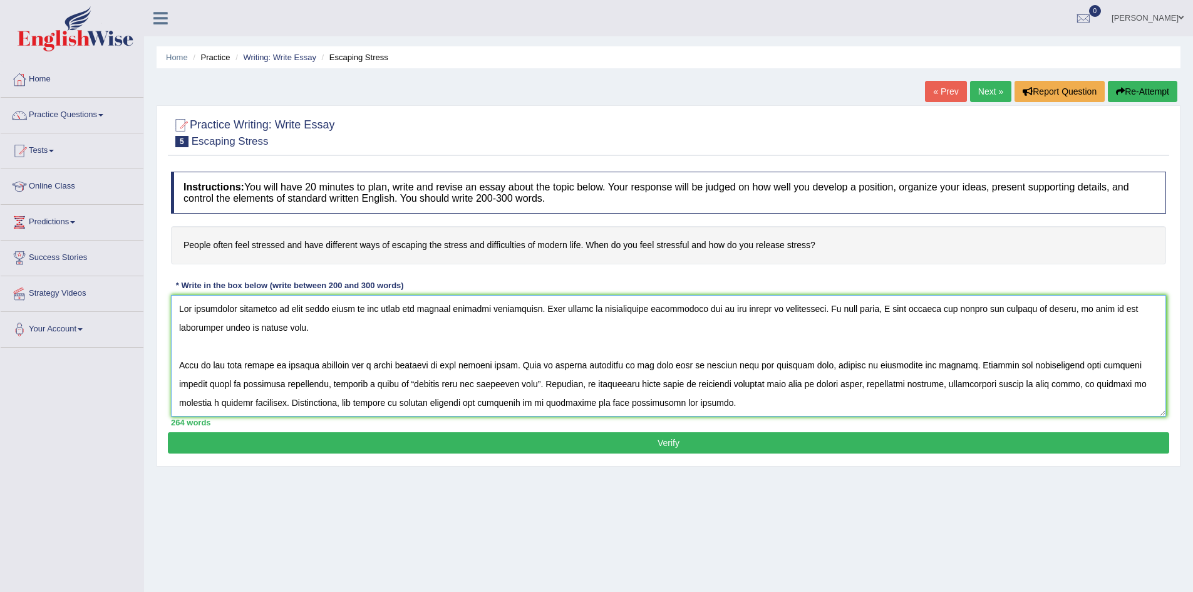
click at [522, 366] on textarea at bounding box center [668, 356] width 995 height 122
drag, startPoint x: 200, startPoint y: 365, endPoint x: 174, endPoint y: 365, distance: 26.3
click at [174, 365] on textarea at bounding box center [668, 356] width 995 height 122
click at [427, 365] on textarea at bounding box center [668, 356] width 995 height 122
paste textarea "Tight deadlines"
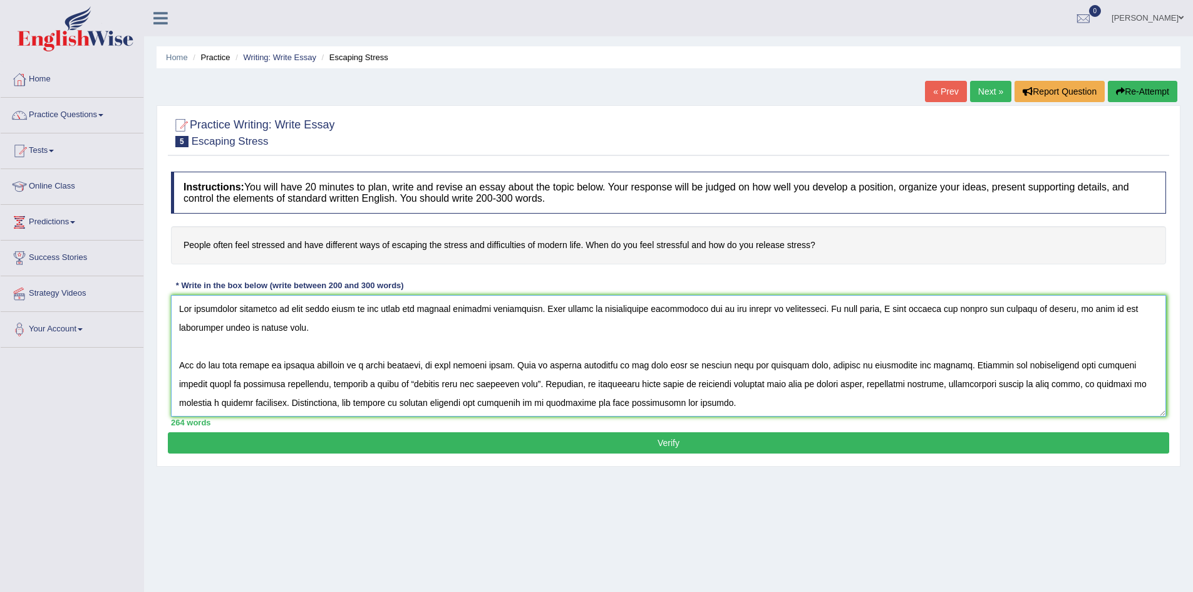
paste textarea "Tight deadlines"
click at [428, 365] on textarea at bounding box center [668, 356] width 995 height 122
click at [486, 364] on textarea at bounding box center [668, 356] width 995 height 122
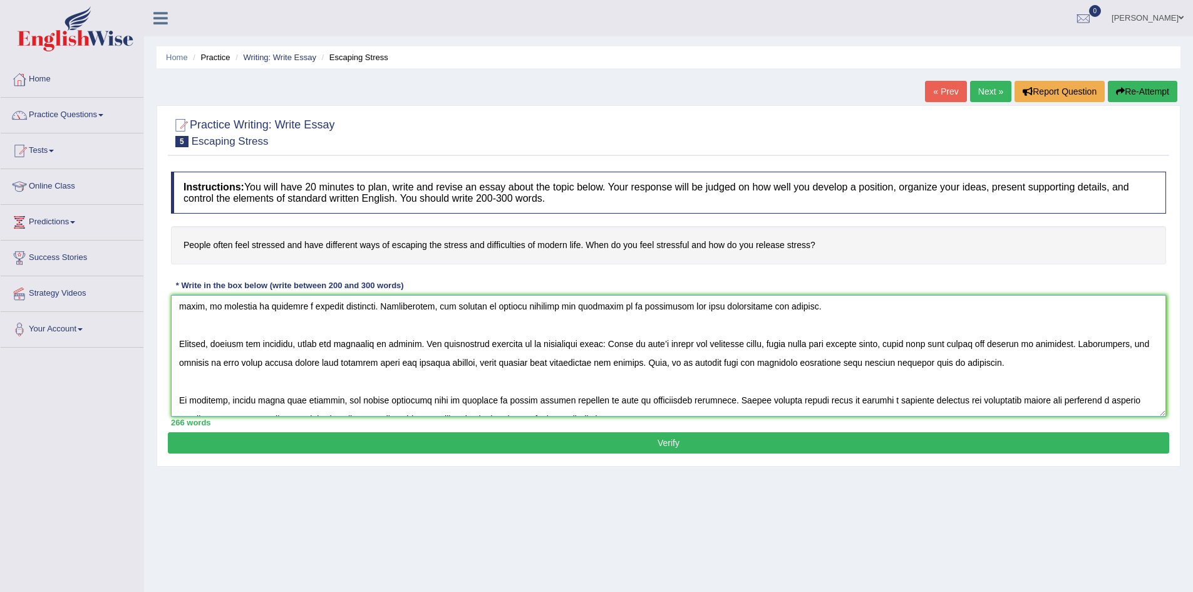
scroll to position [113, 0]
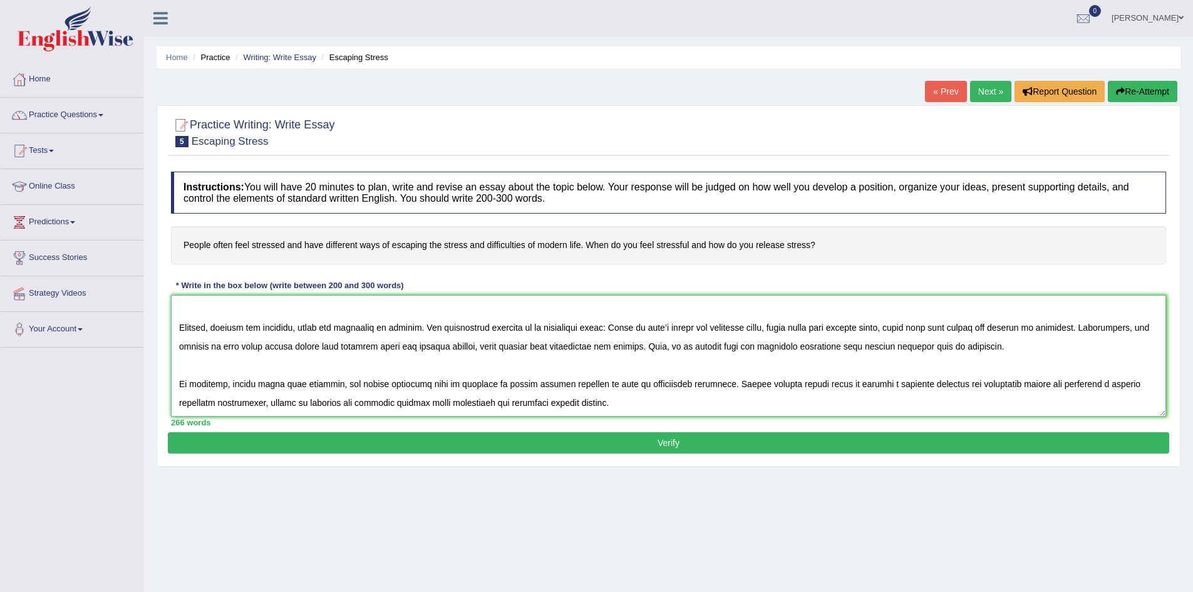
type textarea "The increasing influence of this essay topic on our lives has ignited numerous …"
click at [668, 440] on button "Verify" at bounding box center [669, 442] width 1002 height 21
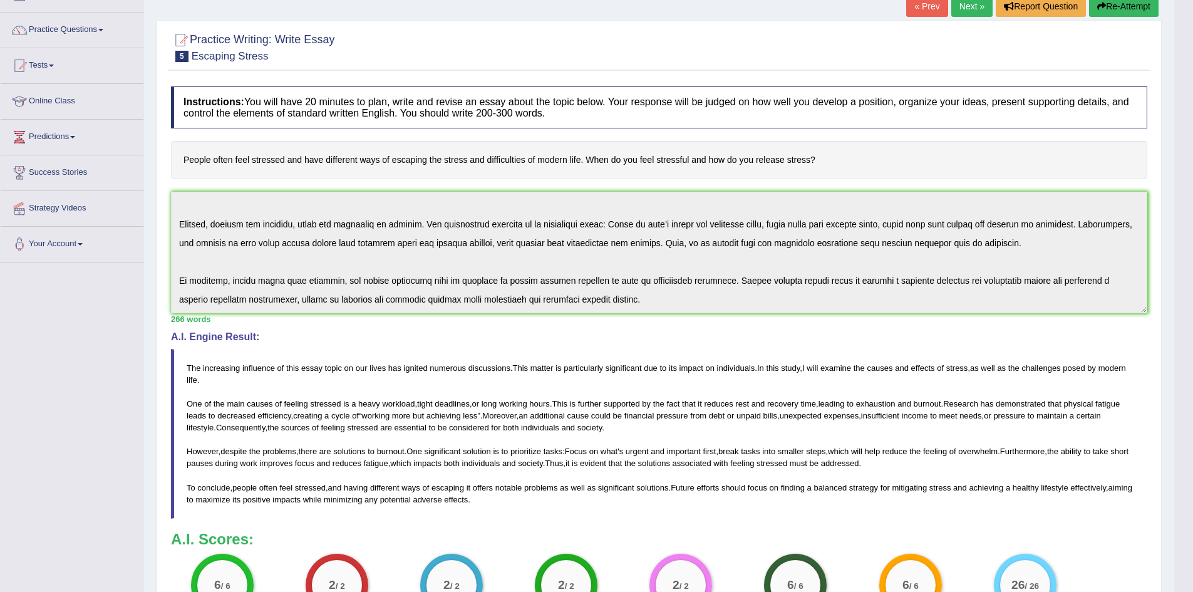
scroll to position [0, 0]
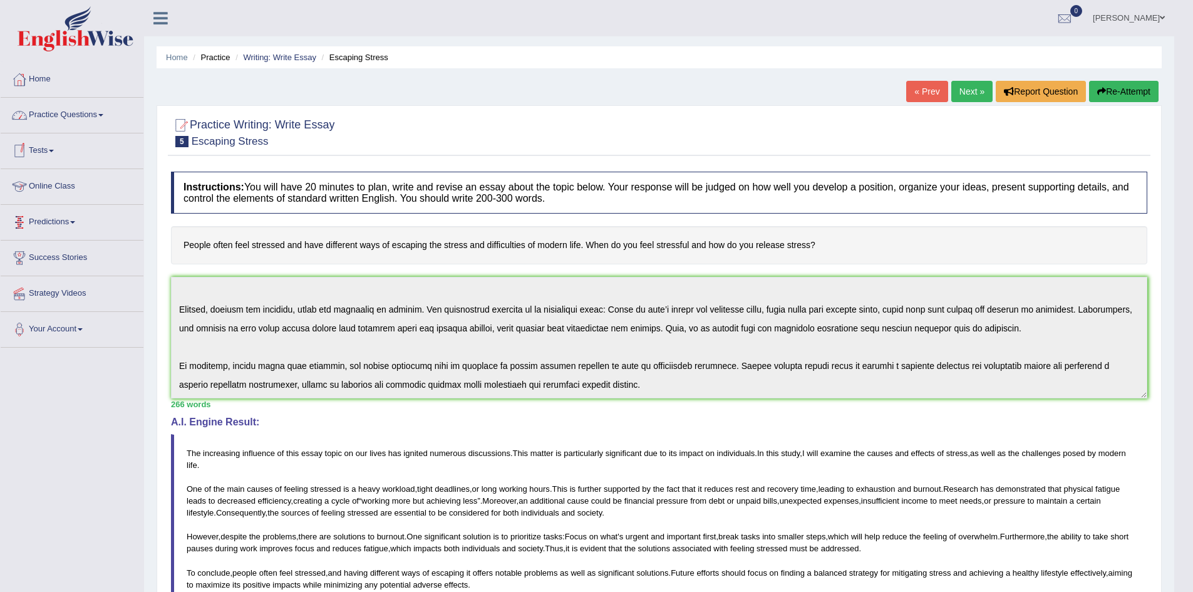
click at [100, 115] on link "Practice Questions" at bounding box center [72, 113] width 143 height 31
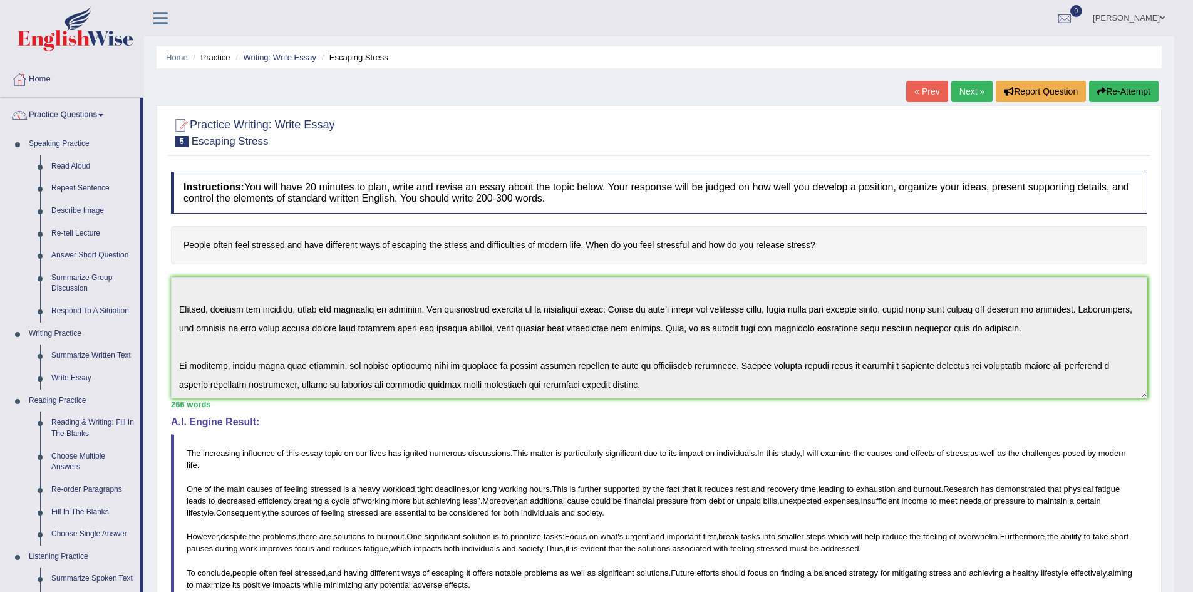
scroll to position [63, 0]
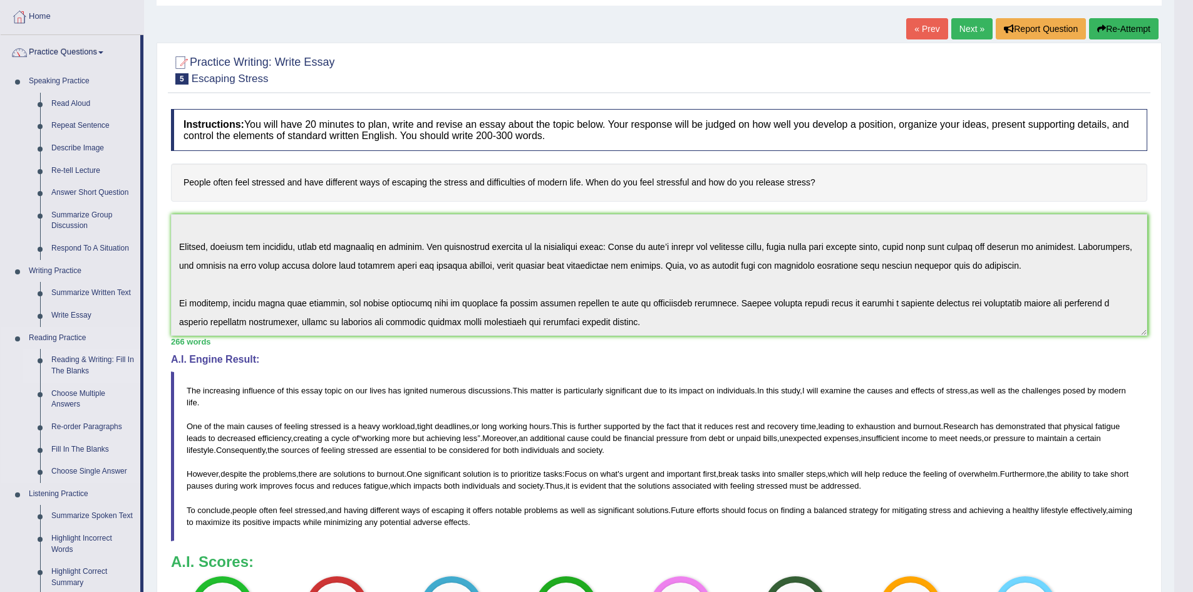
click at [88, 363] on link "Reading & Writing: Fill In The Blanks" at bounding box center [93, 365] width 95 height 33
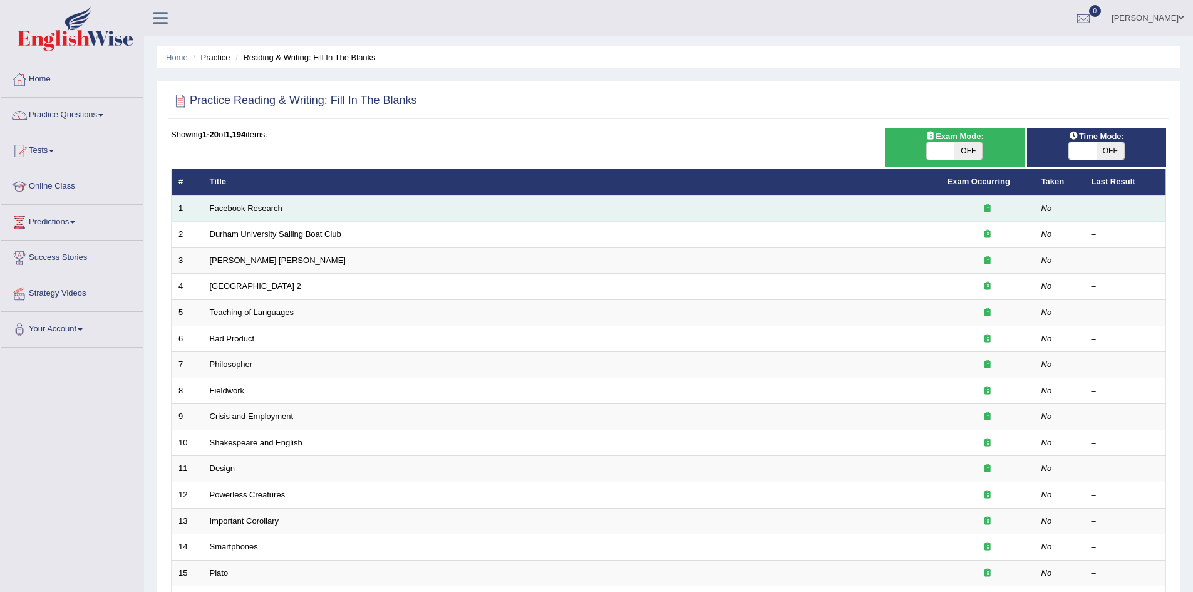
click at [232, 207] on link "Facebook Research" at bounding box center [246, 208] width 73 height 9
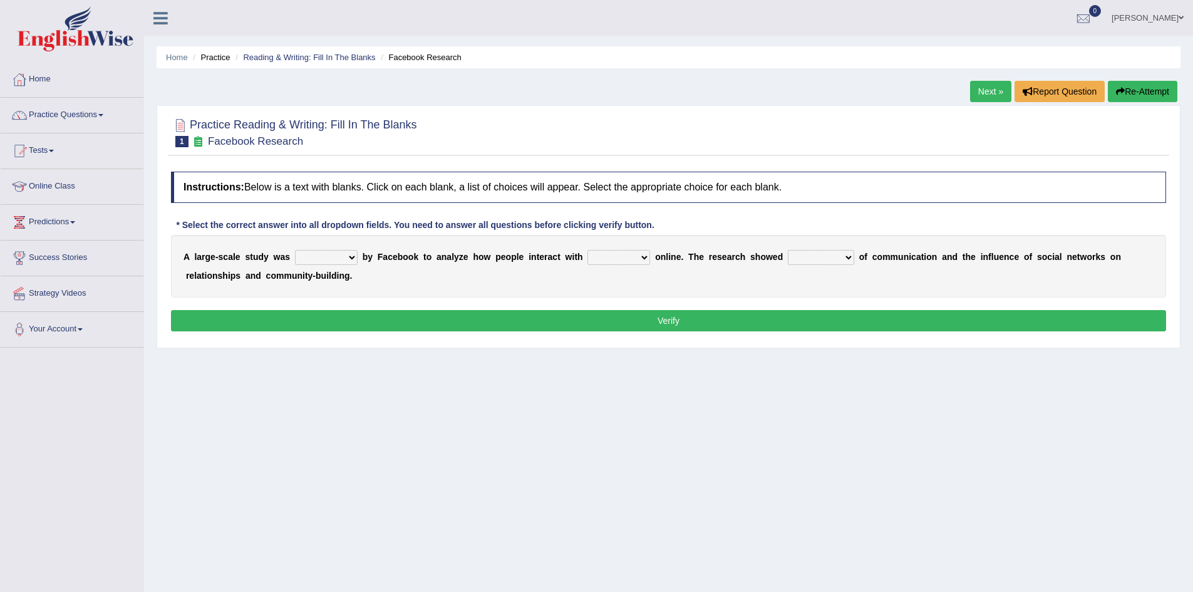
click at [351, 258] on select "surveyed had asked made" at bounding box center [326, 257] width 63 height 15
select select "made"
click at [295, 250] on select "surveyed had asked made" at bounding box center [326, 257] width 63 height 15
click at [643, 254] on select "together all each other another" at bounding box center [619, 257] width 63 height 15
select select "each other"
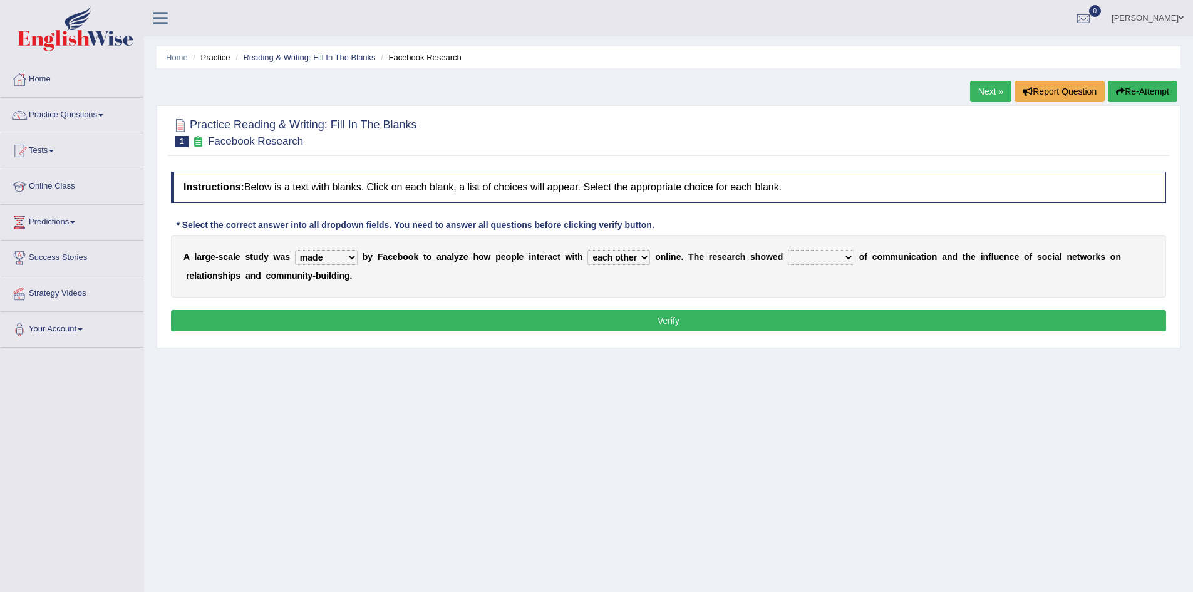
click at [588, 250] on select "together all each other another" at bounding box center [619, 257] width 63 height 15
click at [846, 257] on select "advantages standards fellowships patterns" at bounding box center [821, 257] width 66 height 15
select select "patterns"
click at [788, 250] on select "advantages standards fellowships patterns" at bounding box center [821, 257] width 66 height 15
click at [477, 326] on button "Verify" at bounding box center [668, 320] width 995 height 21
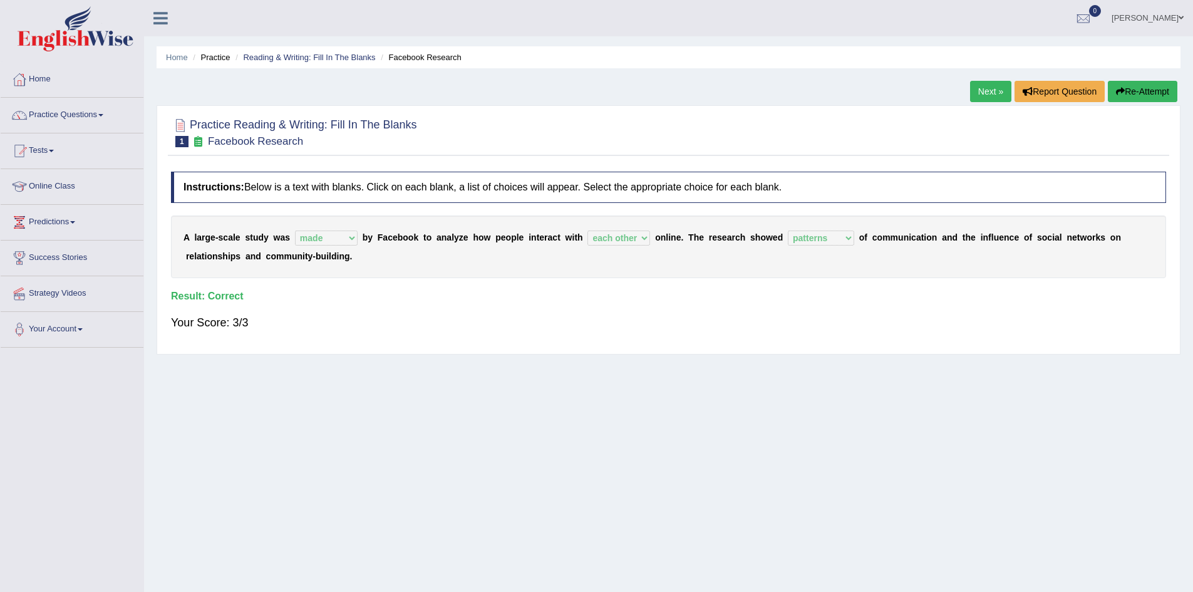
click at [985, 89] on link "Next »" at bounding box center [990, 91] width 41 height 21
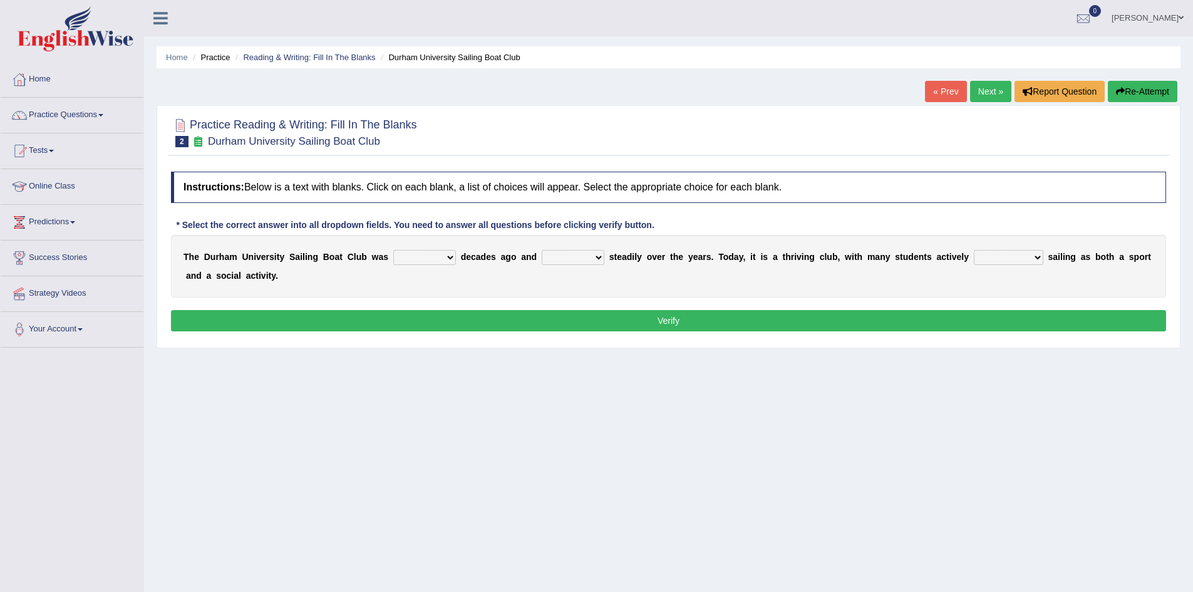
click at [448, 257] on select "found fund founded find" at bounding box center [424, 257] width 63 height 15
select select "founded"
click at [393, 250] on select "found fund founded find" at bounding box center [424, 257] width 63 height 15
click at [594, 258] on select "grow growing has grown grown" at bounding box center [573, 257] width 63 height 15
select select "has grown"
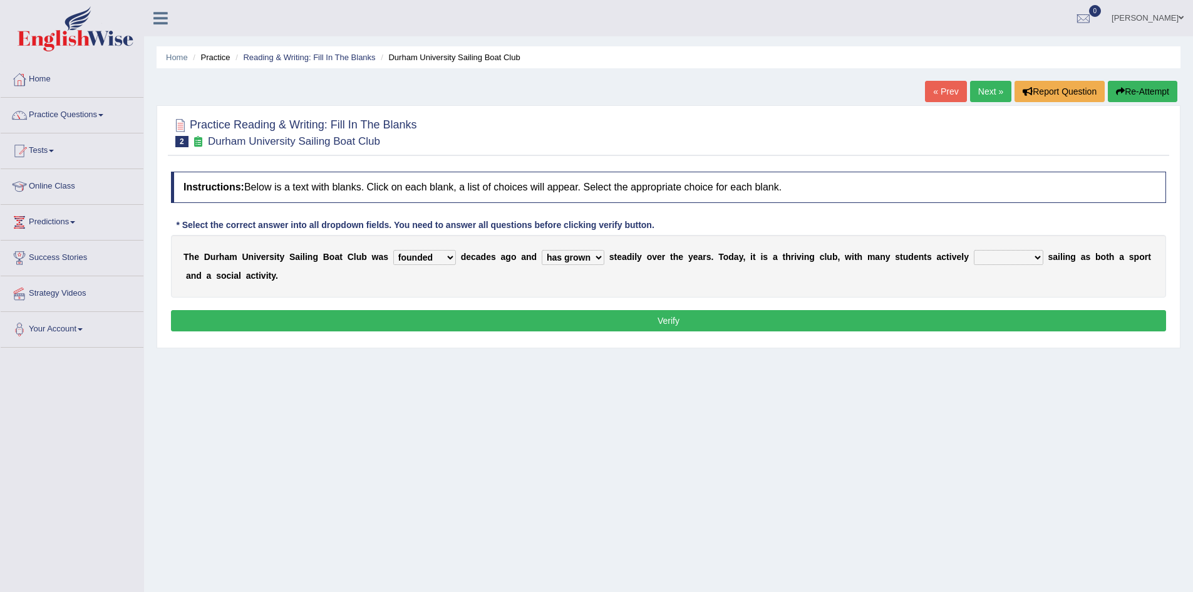
click at [542, 250] on select "grow growing has grown grown" at bounding box center [573, 257] width 63 height 15
click at [1039, 257] on select "enjoy enjoyed are enjoying enjoying" at bounding box center [1009, 257] width 70 height 15
select select "enjoy"
click at [974, 250] on select "enjoy enjoyed are enjoying enjoying" at bounding box center [1009, 257] width 70 height 15
click at [604, 325] on button "Verify" at bounding box center [668, 320] width 995 height 21
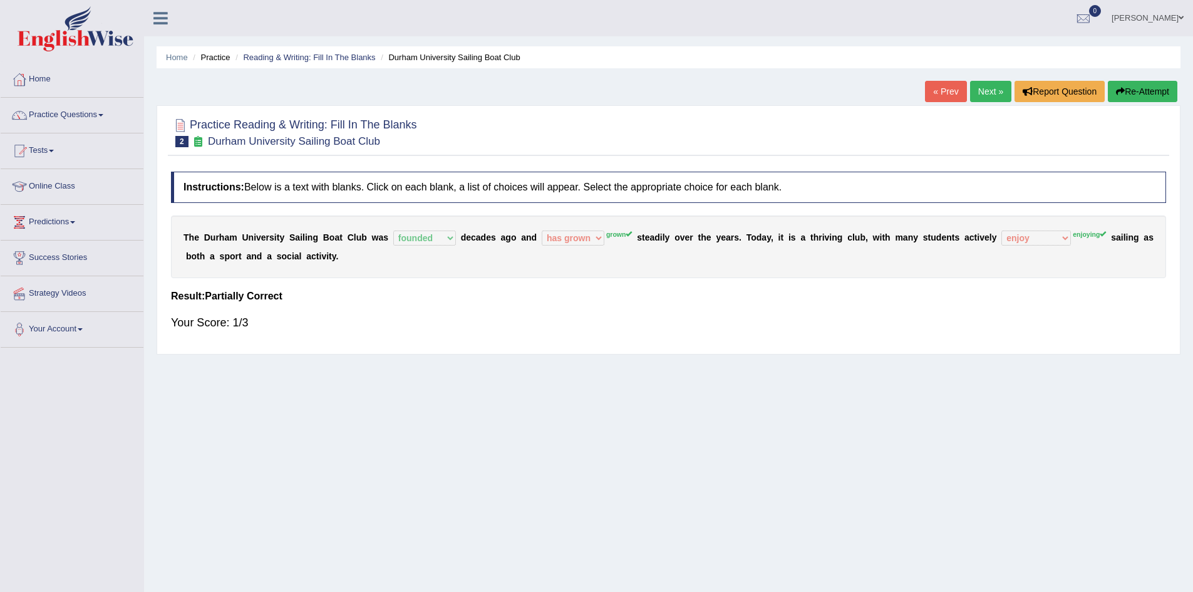
click at [990, 90] on link "Next »" at bounding box center [990, 91] width 41 height 21
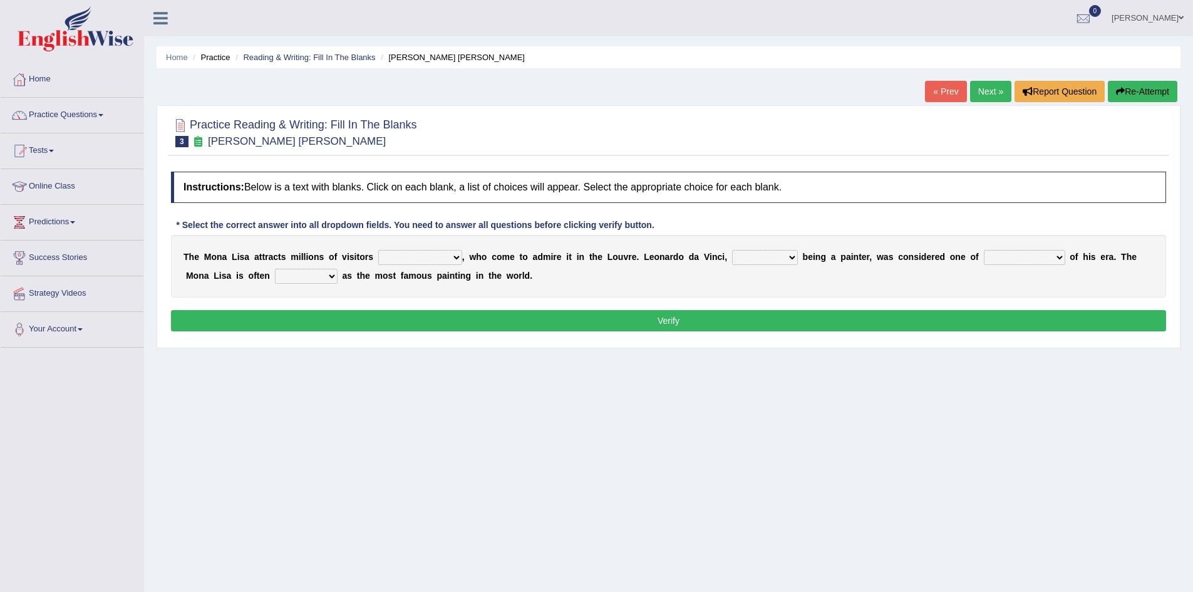
click at [455, 256] on select "around the year the all year all year round per year" at bounding box center [420, 257] width 84 height 15
select select "all year round"
click at [378, 250] on select "around the year the all year all year round per year" at bounding box center [420, 257] width 84 height 15
click at [792, 257] on select "rather than as much as as well as as long as" at bounding box center [765, 257] width 66 height 15
click at [1061, 259] on select "better artists artist the better artist the best artists" at bounding box center [1024, 257] width 81 height 15
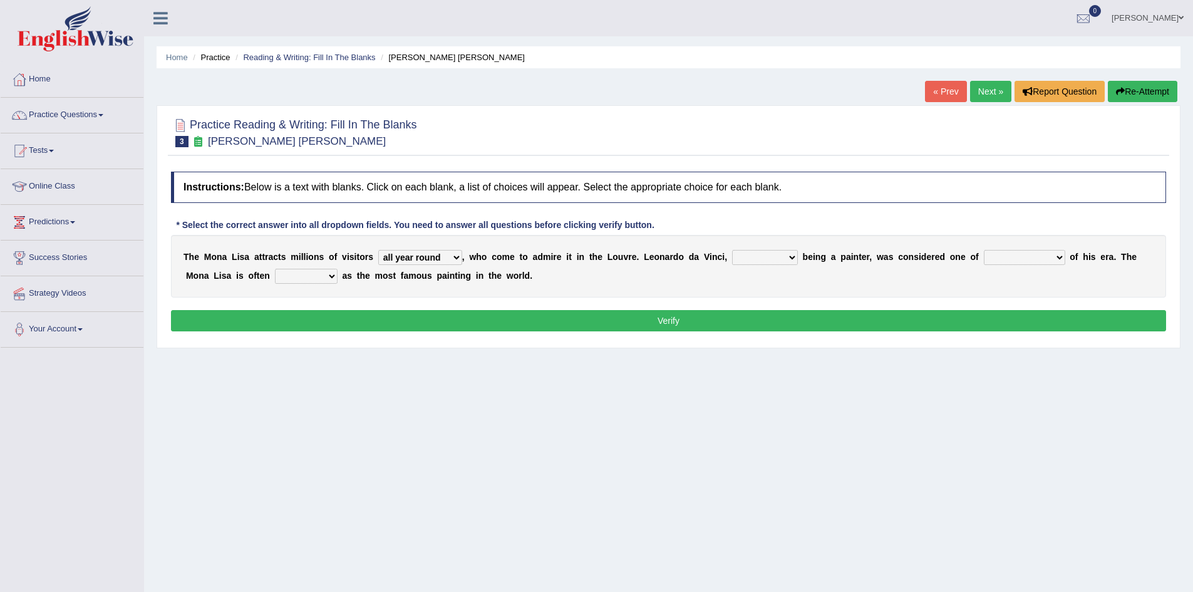
click at [1058, 257] on select "better artists artist the better artist the best artists" at bounding box center [1024, 257] width 81 height 15
click at [1058, 254] on select "better artists artist the better artist the best artists" at bounding box center [1024, 257] width 81 height 15
select select "the best artists"
click at [984, 250] on select "better artists artist the better artist the best artists" at bounding box center [1024, 257] width 81 height 15
click at [792, 256] on select "rather than as much as as well as as long as" at bounding box center [765, 257] width 66 height 15
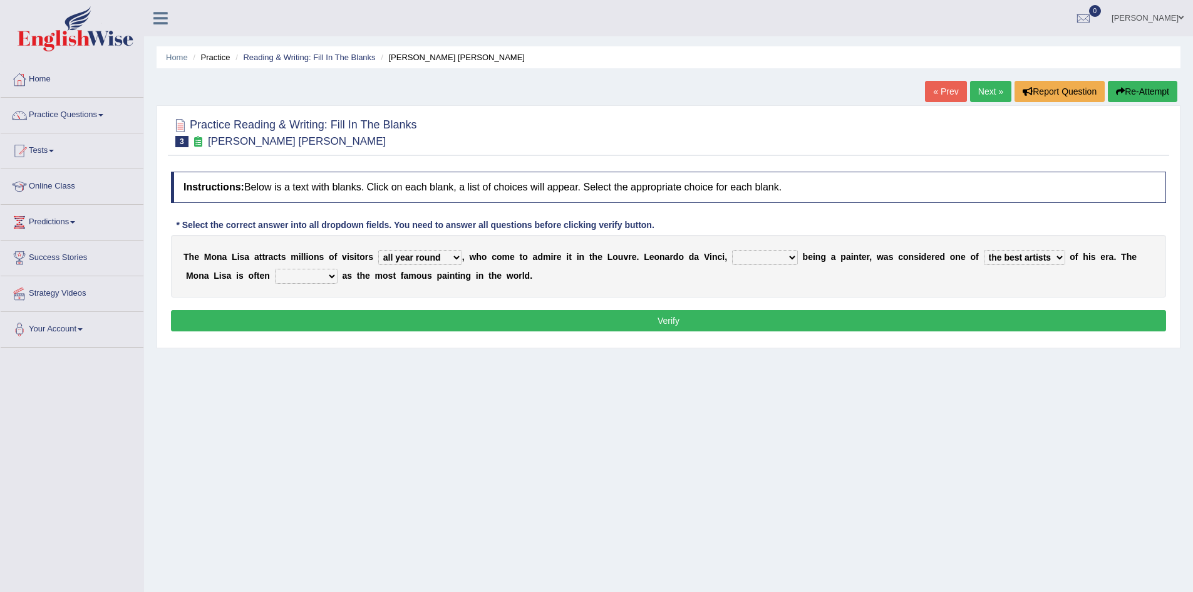
select select "as well as"
click at [732, 250] on select "rather than as much as as well as as long as" at bounding box center [765, 257] width 66 height 15
click at [333, 275] on select "classified suggested predicted described" at bounding box center [306, 276] width 63 height 15
select select "described"
click at [275, 269] on select "classified suggested predicted described" at bounding box center [306, 276] width 63 height 15
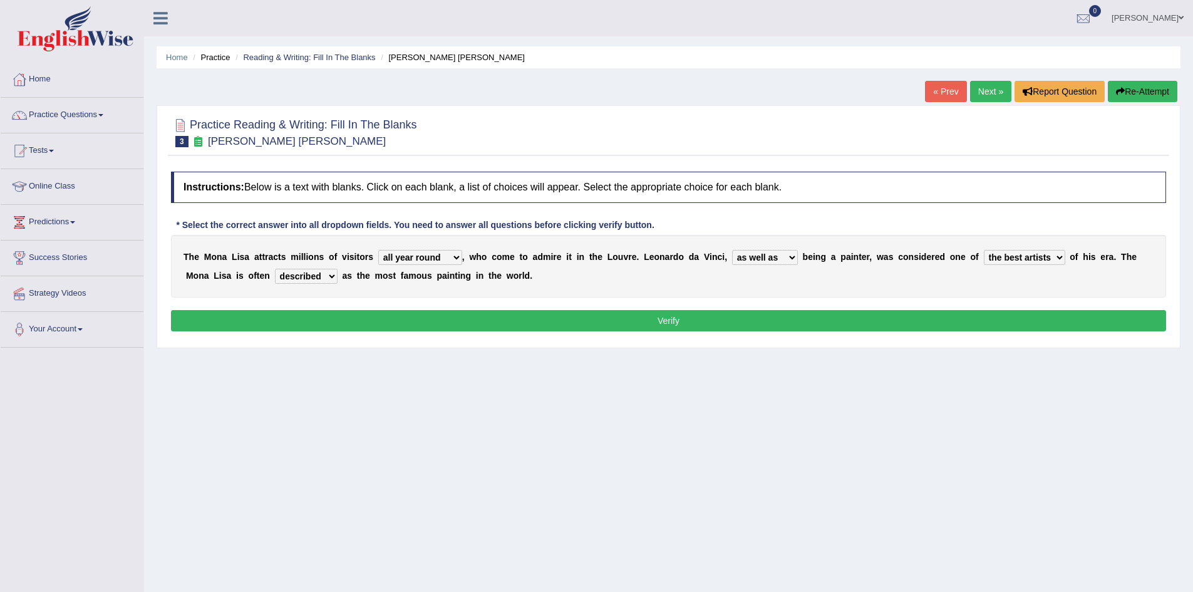
click at [623, 315] on button "Verify" at bounding box center [668, 320] width 995 height 21
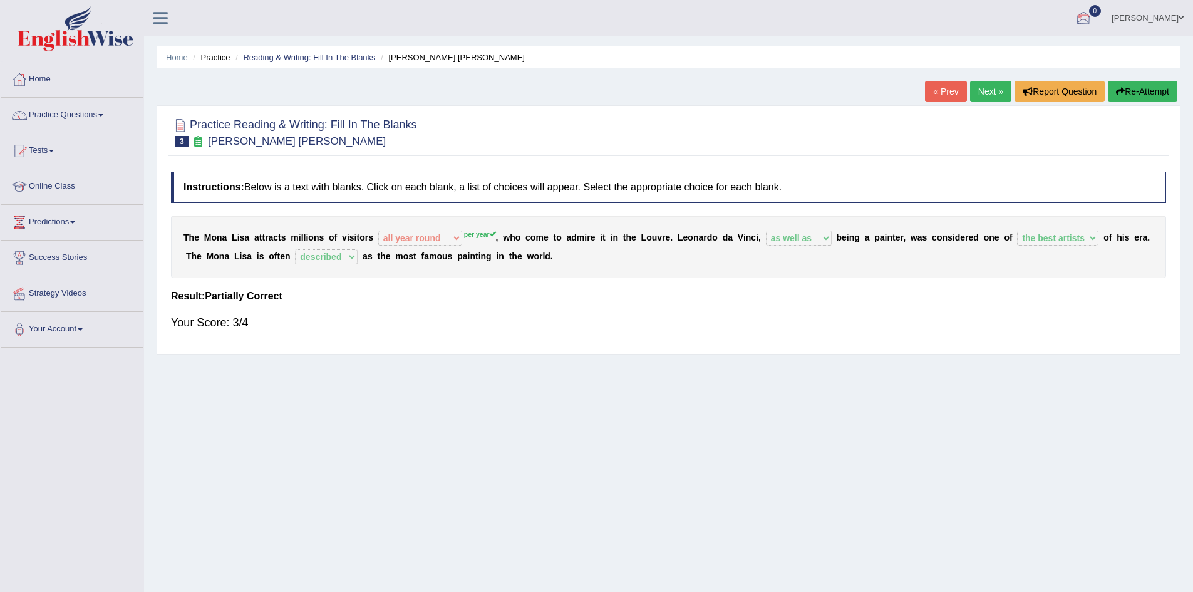
click at [982, 91] on link "Next »" at bounding box center [990, 91] width 41 height 21
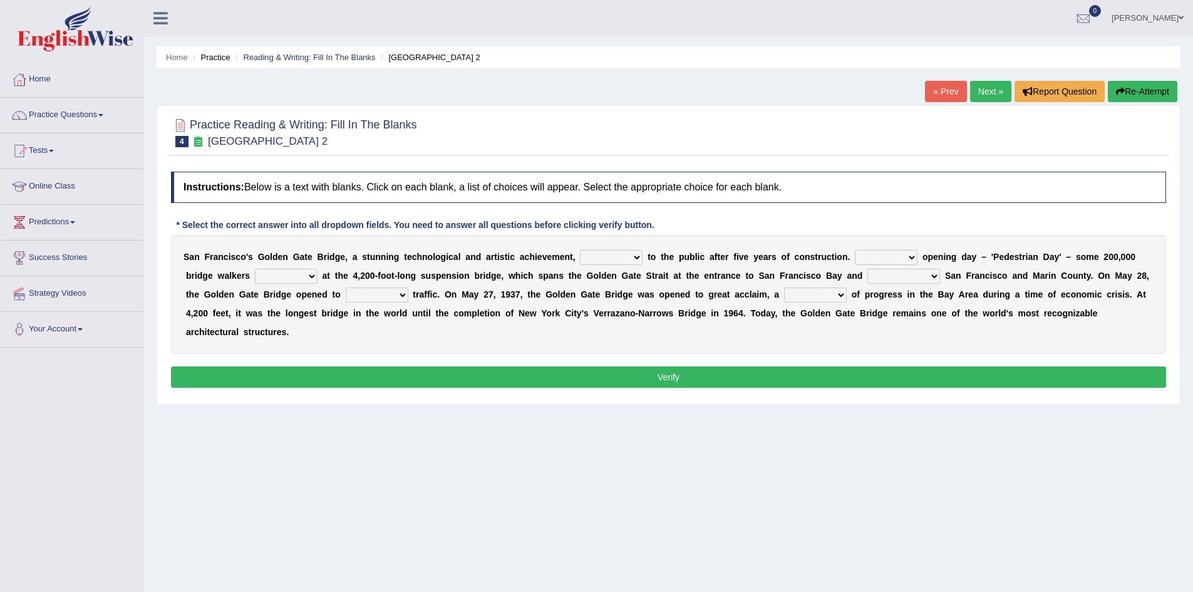
click at [638, 255] on select "opens closes appears equals" at bounding box center [611, 257] width 63 height 15
select select "opens"
click at [580, 250] on select "opens closes appears equals" at bounding box center [611, 257] width 63 height 15
click at [914, 256] on select "On During Since When" at bounding box center [886, 257] width 63 height 15
click at [840, 371] on button "Verify" at bounding box center [668, 376] width 995 height 21
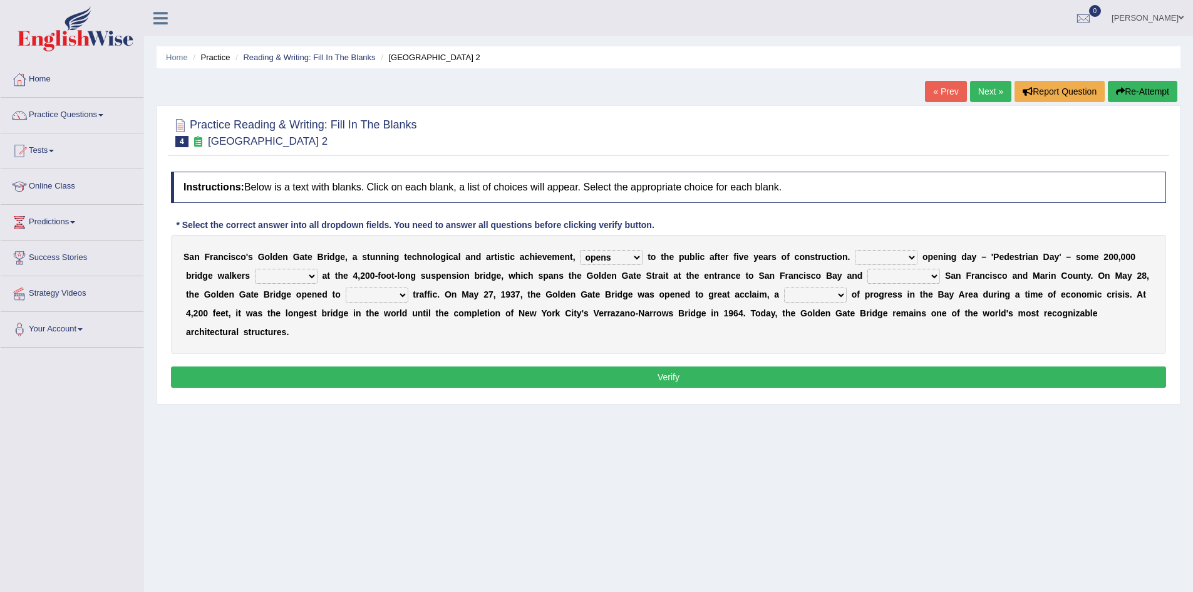
click at [909, 255] on select "On During Since When" at bounding box center [886, 257] width 63 height 15
select select "Since"
click at [855, 250] on select "On During Since When" at bounding box center [886, 257] width 63 height 15
click at [308, 274] on select "stationed looked marveled laughed" at bounding box center [286, 276] width 63 height 15
click at [932, 277] on select "separates connects channels differentiates" at bounding box center [904, 276] width 73 height 15
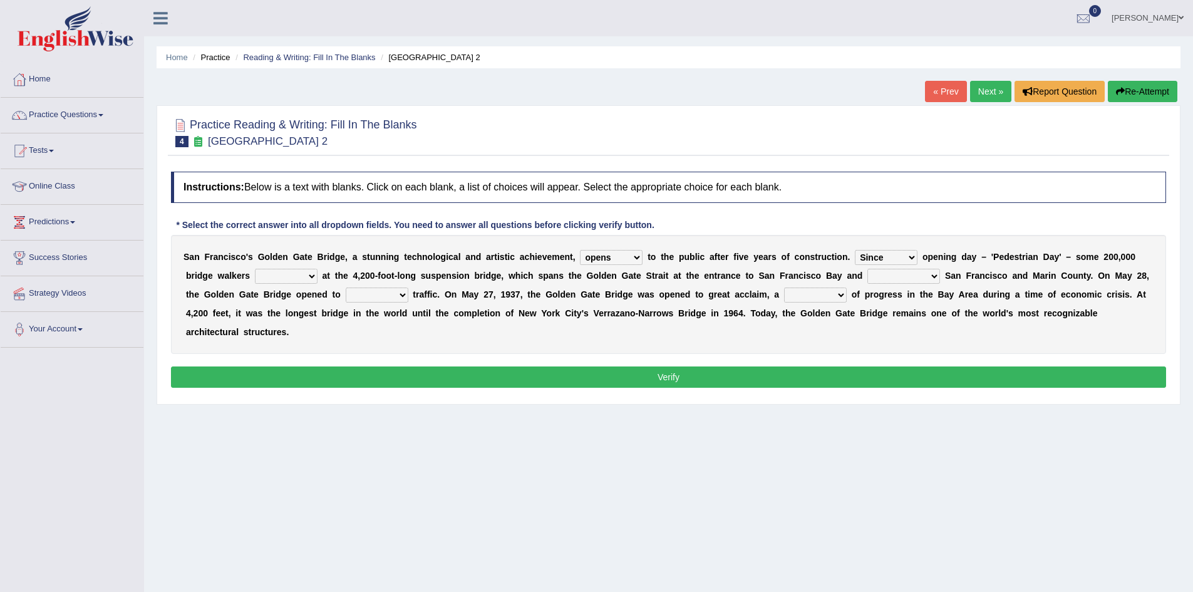
select select "connects"
click at [868, 269] on select "separates connects channels differentiates" at bounding box center [904, 276] width 73 height 15
click at [308, 276] on select "stationed looked marveled laughed" at bounding box center [286, 276] width 63 height 15
select select "marveled"
click at [255, 269] on select "stationed looked marveled laughed" at bounding box center [286, 276] width 63 height 15
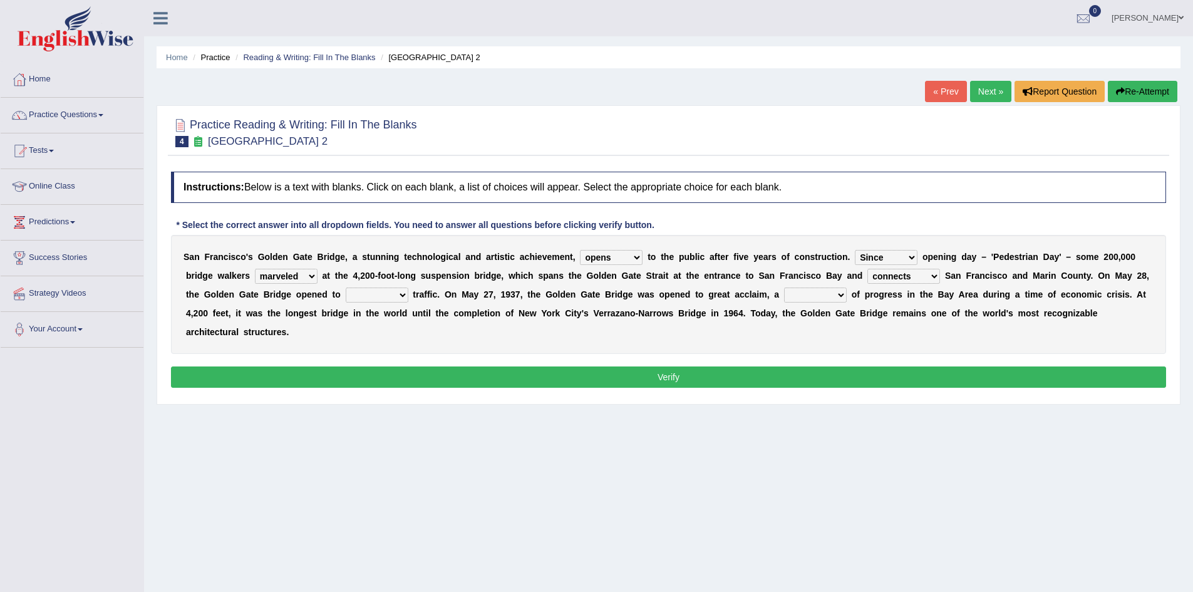
click at [908, 257] on select "On During Since When" at bounding box center [886, 257] width 63 height 15
select select "During"
click at [855, 250] on select "On During Since When" at bounding box center [886, 257] width 63 height 15
click at [402, 297] on select "aquatic vehicular airborne watertight" at bounding box center [377, 295] width 63 height 15
click at [403, 296] on select "aquatic vehicular airborne watertight" at bounding box center [377, 295] width 63 height 15
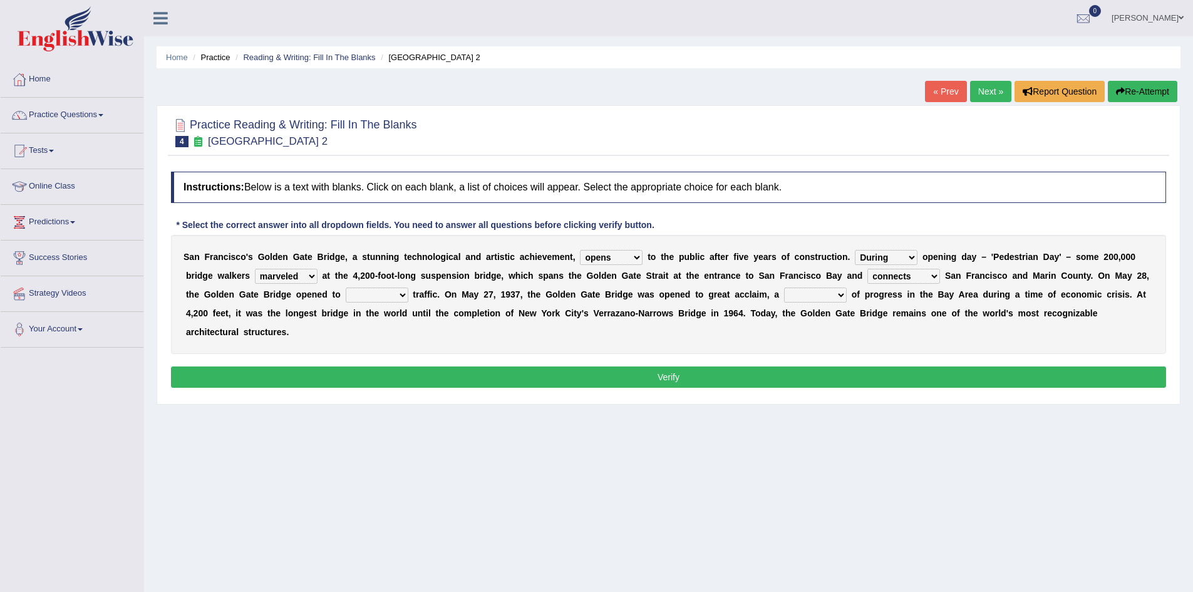
select select "watertight"
click at [346, 288] on select "aquatic vehicular airborne watertight" at bounding box center [377, 295] width 63 height 15
click at [841, 295] on select "denial symbol technique yield" at bounding box center [815, 295] width 63 height 15
select select "symbol"
click at [784, 288] on select "denial symbol technique yield" at bounding box center [815, 295] width 63 height 15
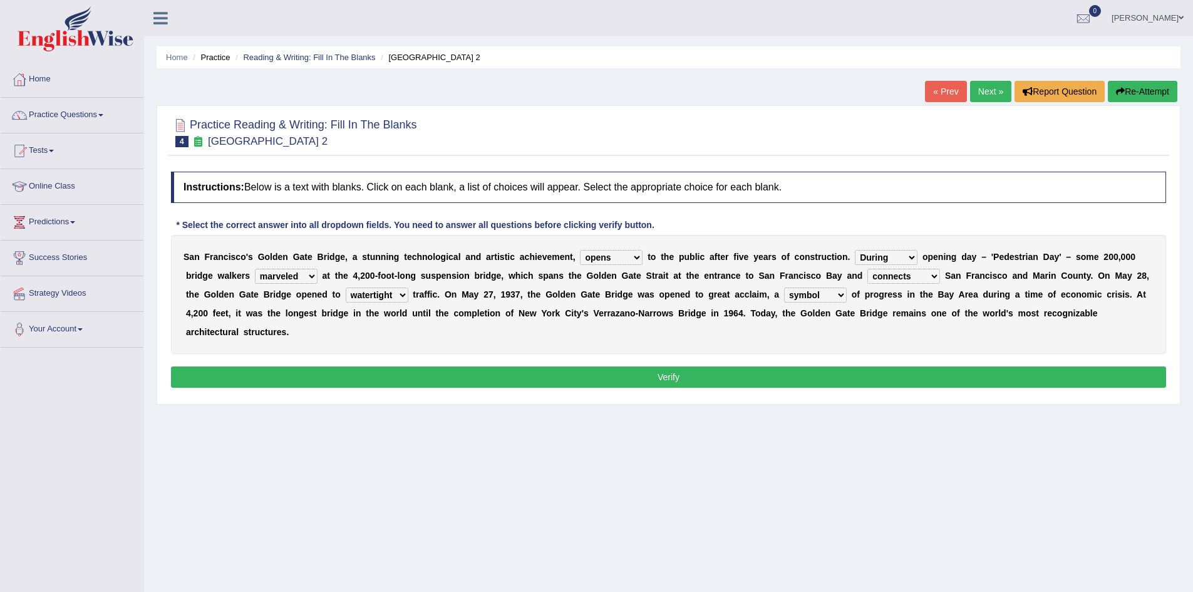
click at [666, 379] on button "Verify" at bounding box center [668, 376] width 995 height 21
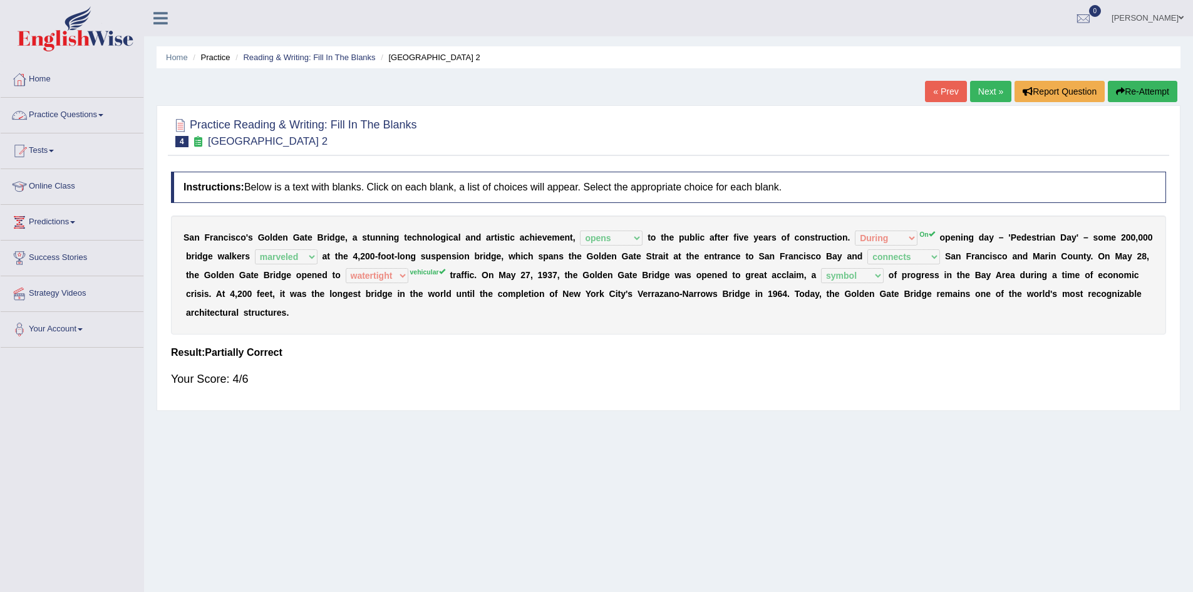
click at [83, 112] on link "Practice Questions" at bounding box center [72, 113] width 143 height 31
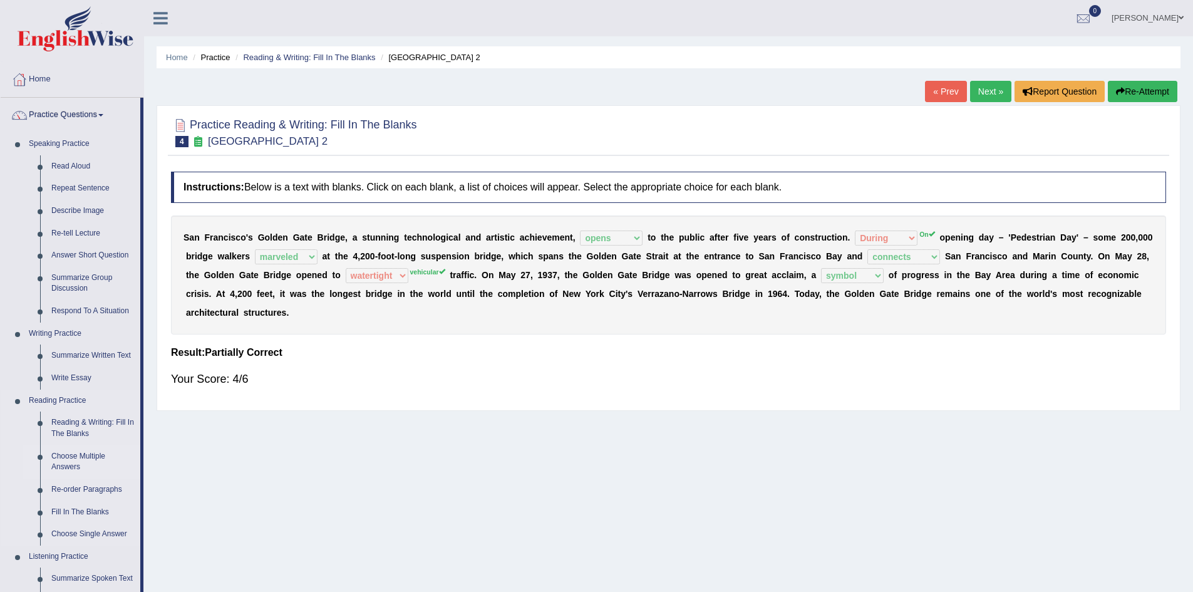
click at [68, 457] on link "Choose Multiple Answers" at bounding box center [93, 461] width 95 height 33
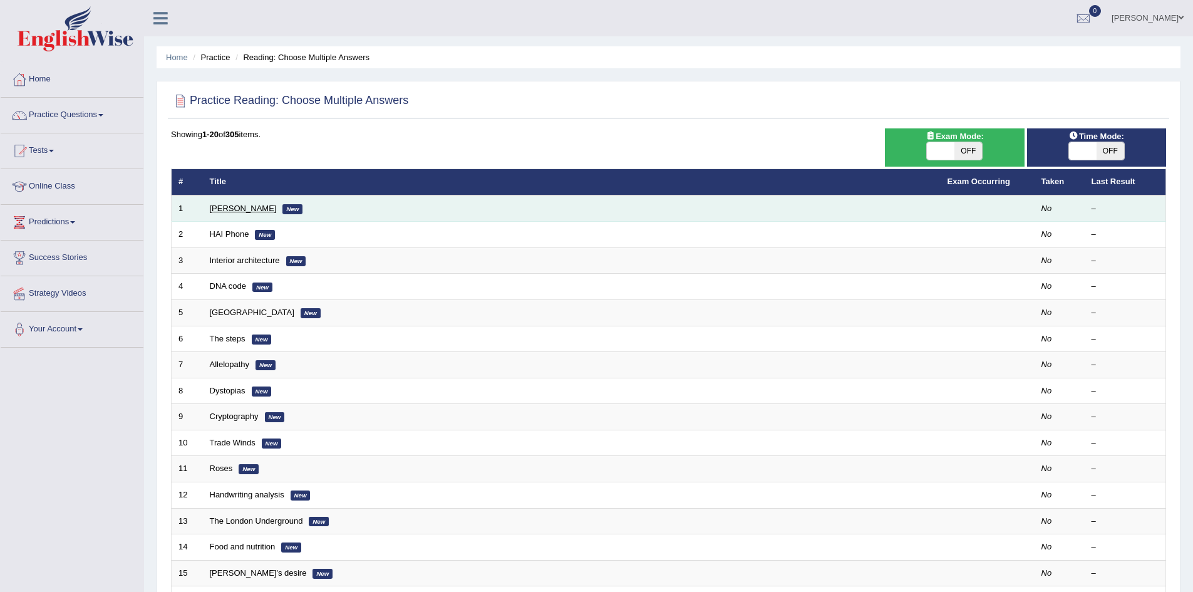
click at [232, 207] on link "[PERSON_NAME]" at bounding box center [243, 208] width 67 height 9
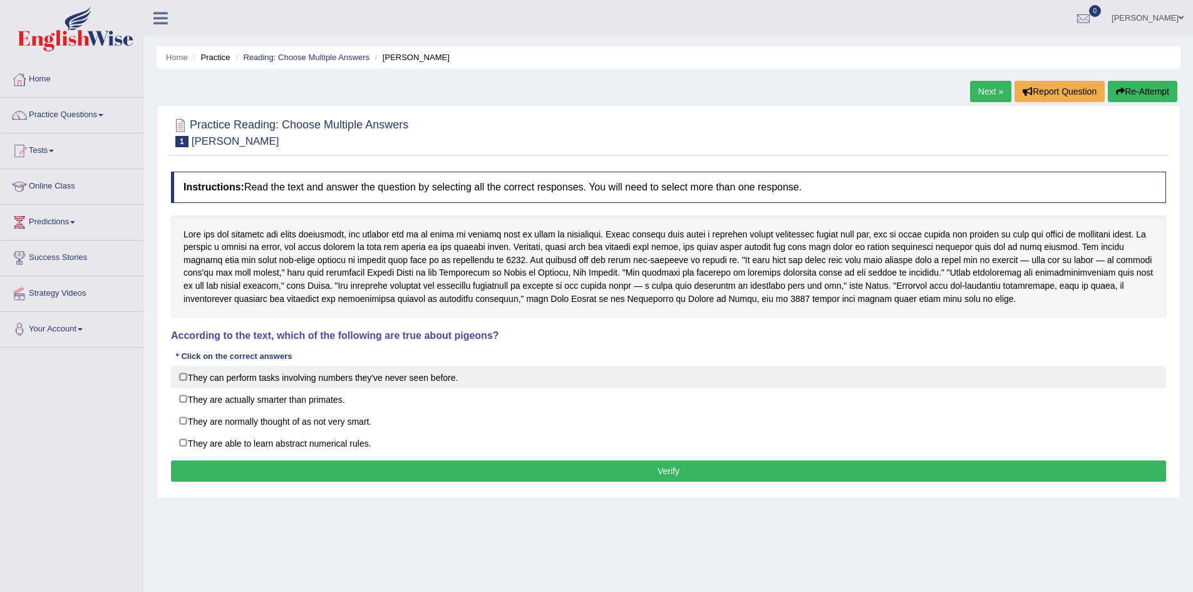
click at [203, 378] on label "They can perform tasks involving numbers they've never seen before." at bounding box center [668, 377] width 995 height 23
checkbox input "true"
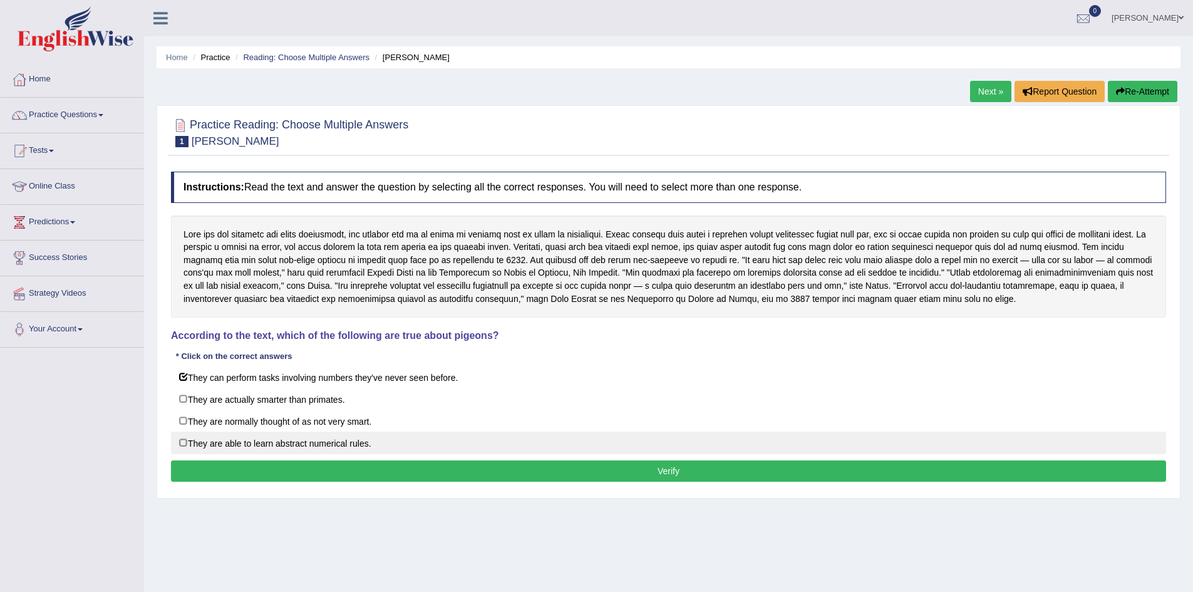
click at [185, 443] on label "They are able to learn abstract numerical rules." at bounding box center [668, 443] width 995 height 23
checkbox input "true"
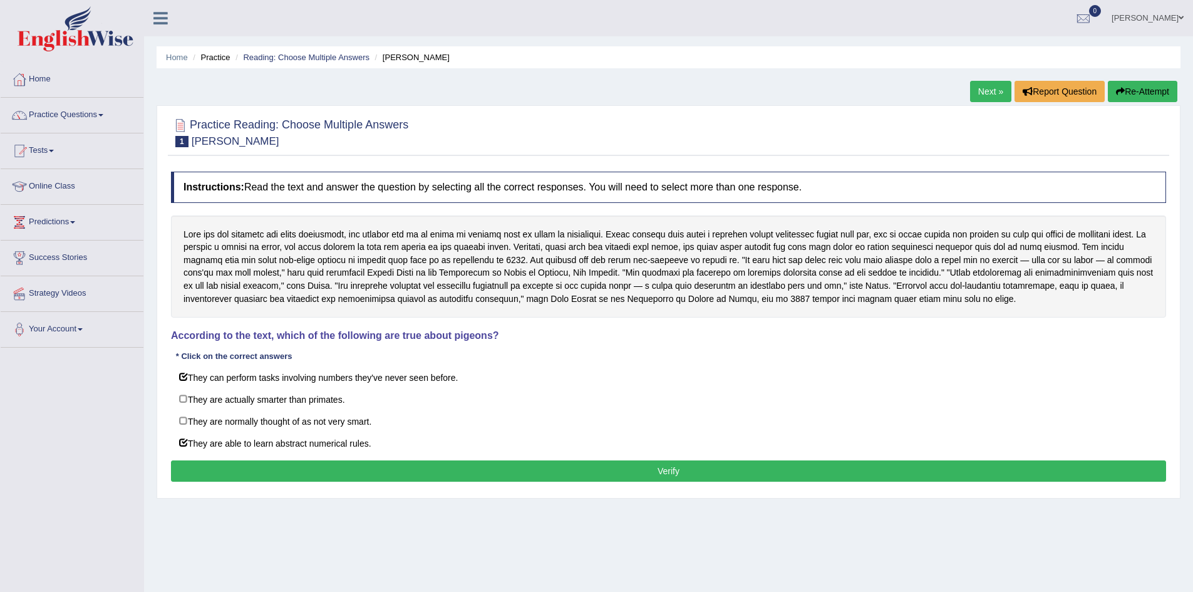
click at [551, 467] on button "Verify" at bounding box center [668, 470] width 995 height 21
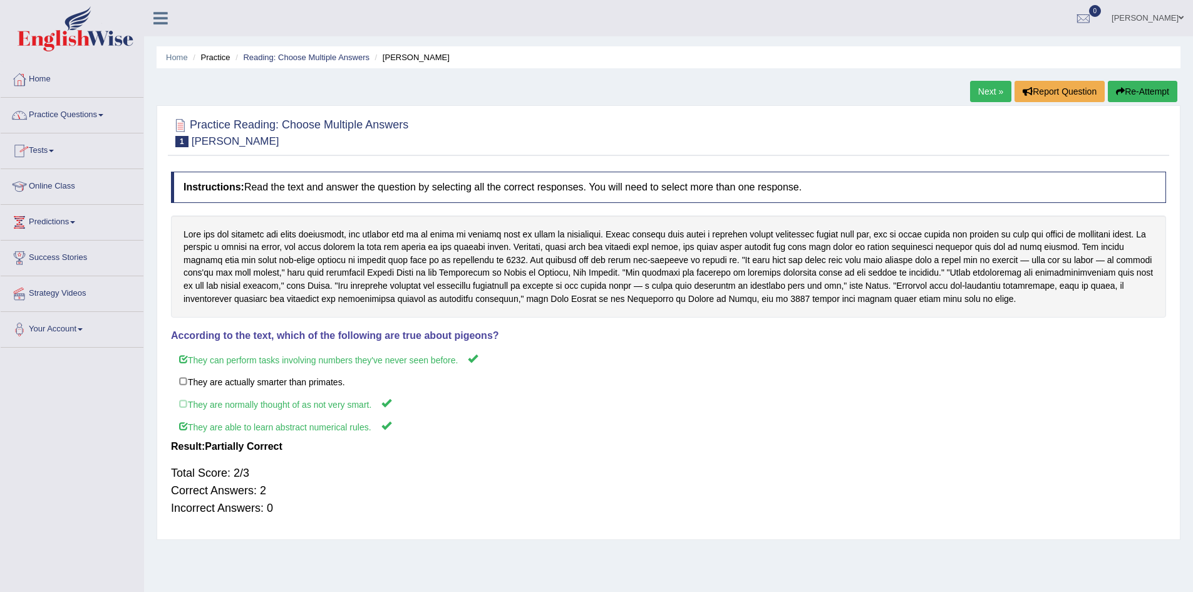
click at [993, 91] on link "Next »" at bounding box center [990, 91] width 41 height 21
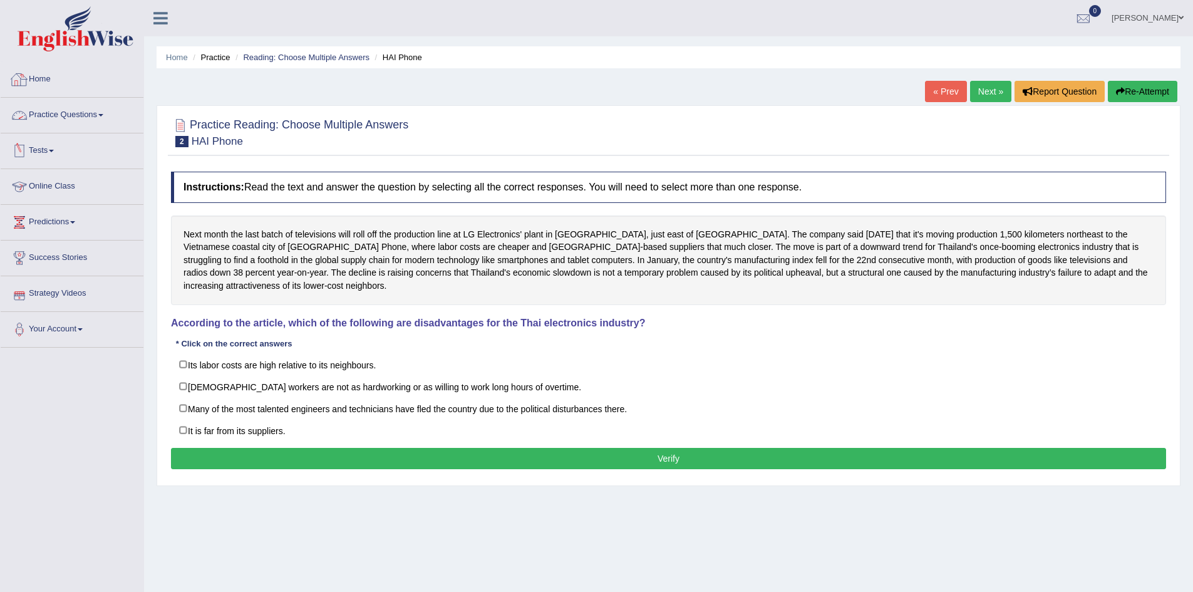
click at [71, 111] on link "Practice Questions" at bounding box center [72, 113] width 143 height 31
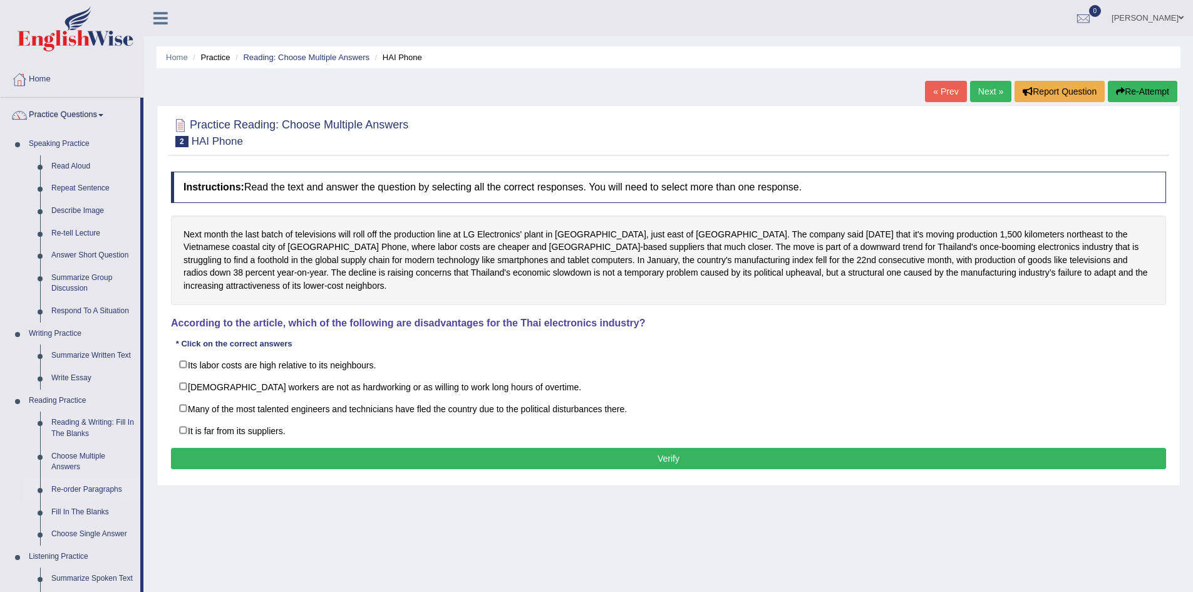
click at [57, 490] on link "Re-order Paragraphs" at bounding box center [93, 490] width 95 height 23
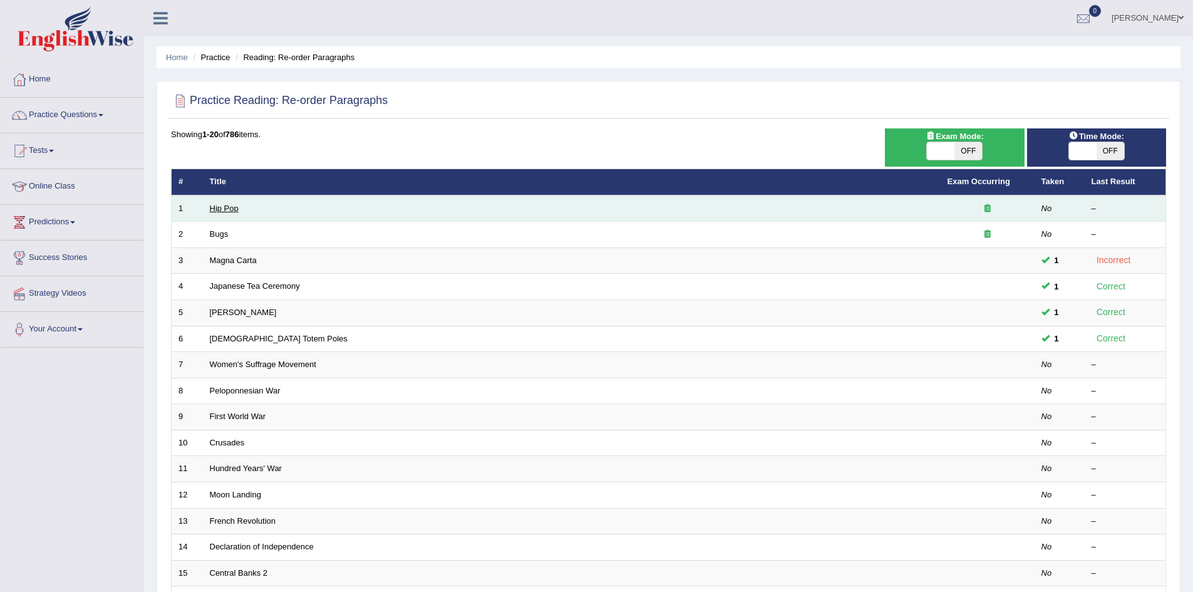
click at [219, 210] on link "Hip Pop" at bounding box center [224, 208] width 29 height 9
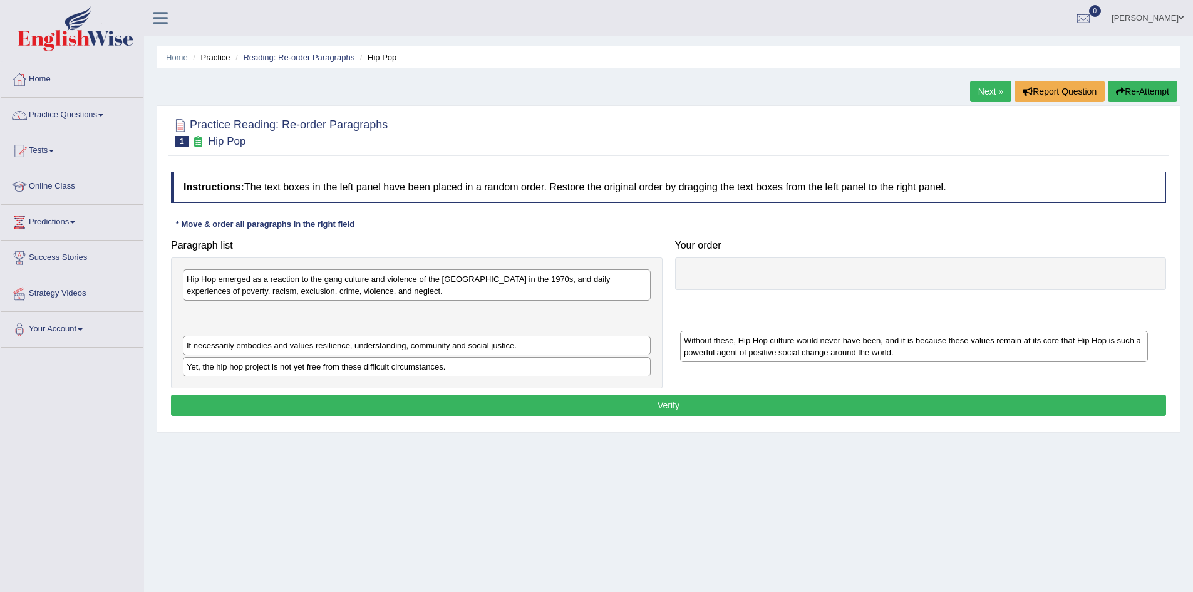
drag, startPoint x: 262, startPoint y: 318, endPoint x: 760, endPoint y: 338, distance: 499.0
click at [760, 338] on div "Without these, Hip Hop culture would never have been, and it is because these v…" at bounding box center [914, 346] width 468 height 31
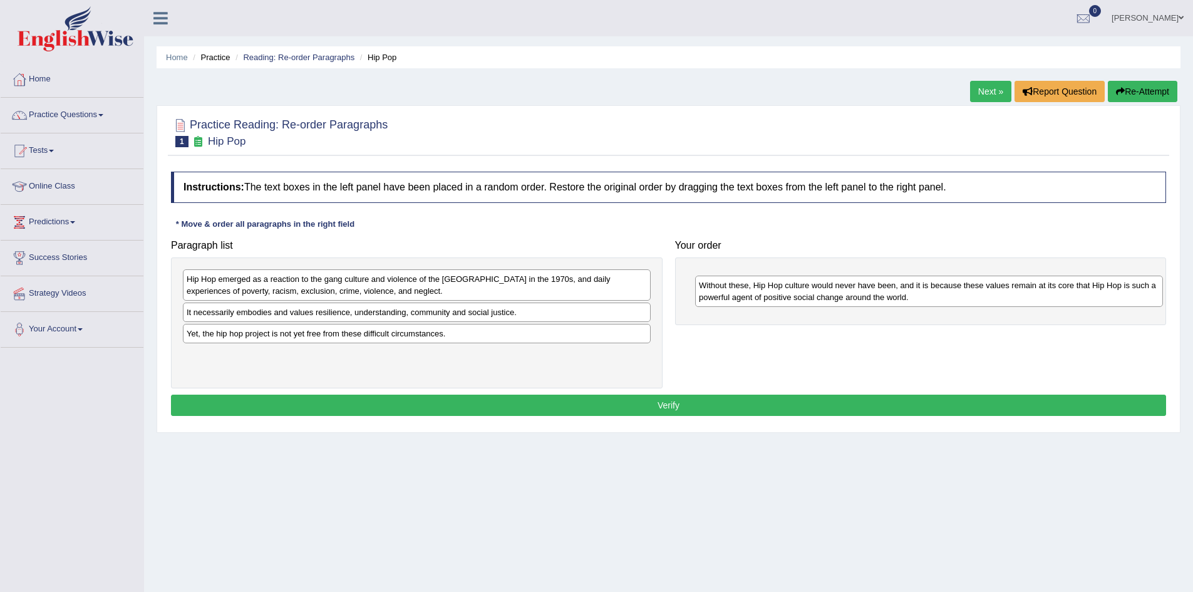
drag, startPoint x: 235, startPoint y: 317, endPoint x: 740, endPoint y: 286, distance: 506.4
click at [741, 286] on div "Without these, Hip Hop culture would never have been, and it is because these v…" at bounding box center [929, 291] width 468 height 31
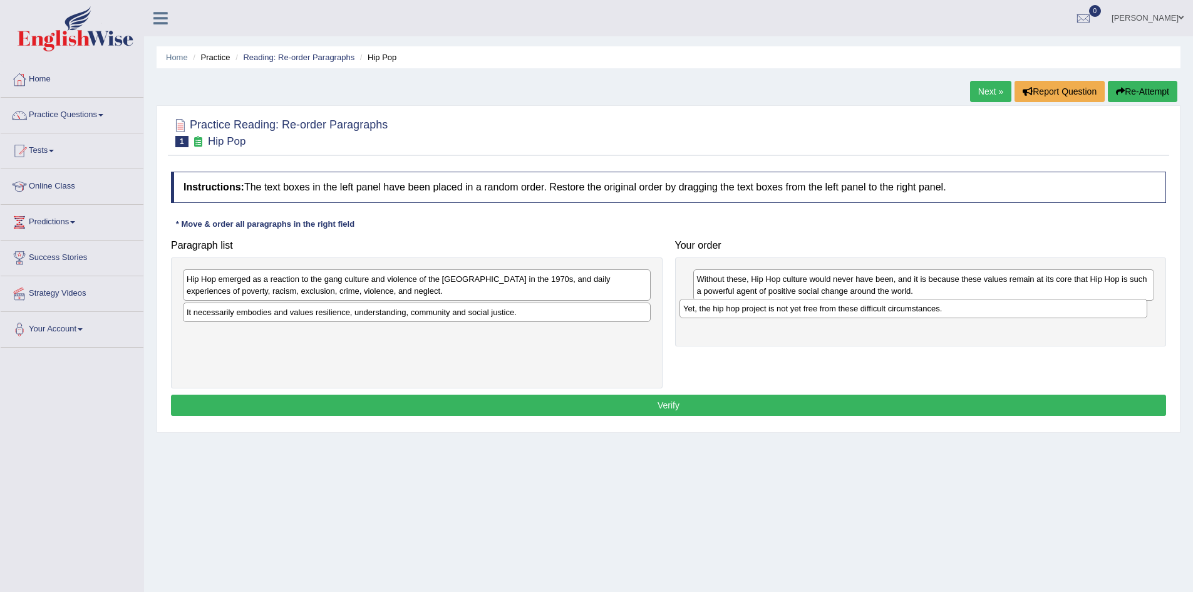
drag, startPoint x: 284, startPoint y: 338, endPoint x: 785, endPoint y: 313, distance: 501.1
click at [785, 313] on div "Yet, the hip hop project is not yet free from these difficult circumstances." at bounding box center [914, 308] width 468 height 19
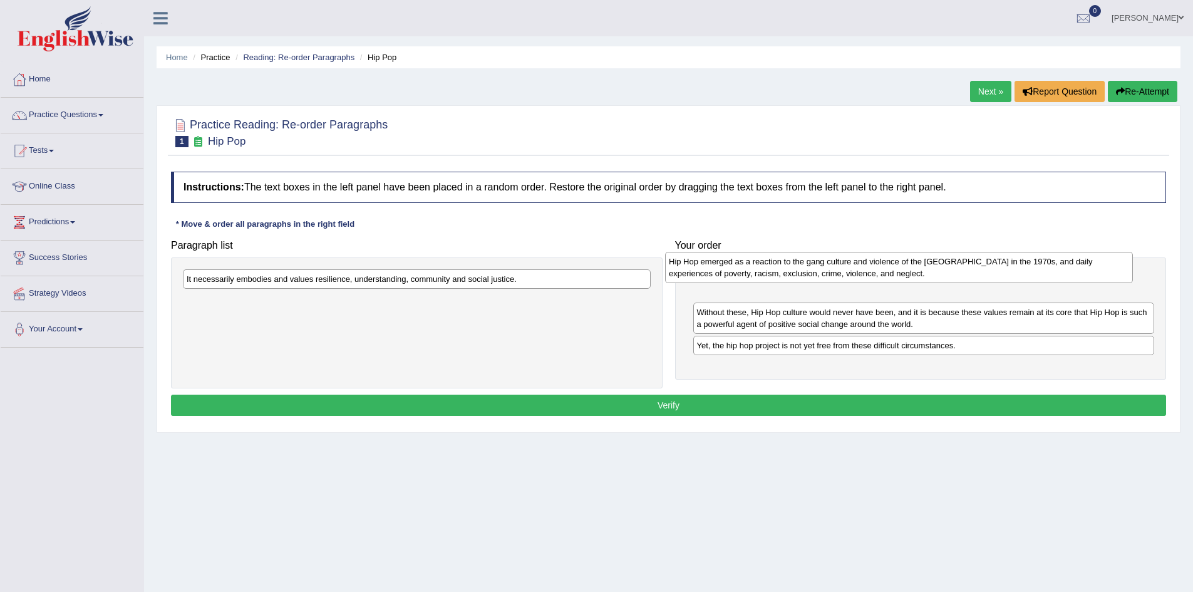
drag, startPoint x: 291, startPoint y: 288, endPoint x: 773, endPoint y: 270, distance: 482.6
click at [773, 270] on div "Hip Hop emerged as a reaction to the gang culture and violence of the [GEOGRAPH…" at bounding box center [899, 267] width 468 height 31
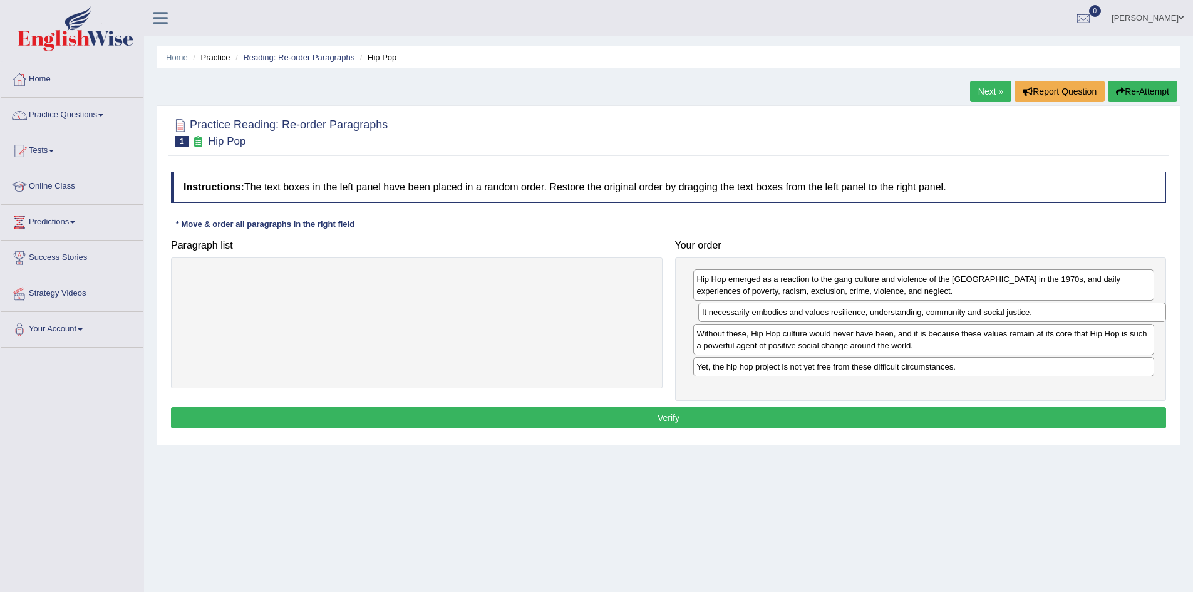
drag, startPoint x: 281, startPoint y: 279, endPoint x: 797, endPoint y: 312, distance: 516.6
click at [797, 312] on div "It necessarily embodies and values resilience, understanding, community and soc…" at bounding box center [932, 312] width 468 height 19
click at [801, 420] on button "Verify" at bounding box center [668, 417] width 995 height 21
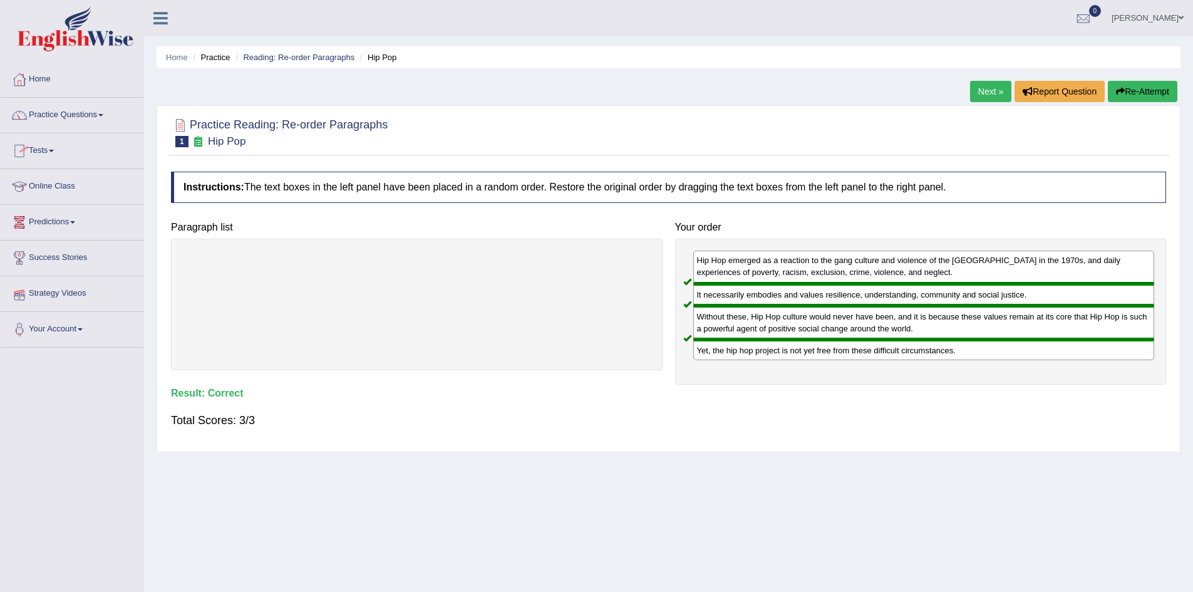
click at [987, 92] on link "Next »" at bounding box center [990, 91] width 41 height 21
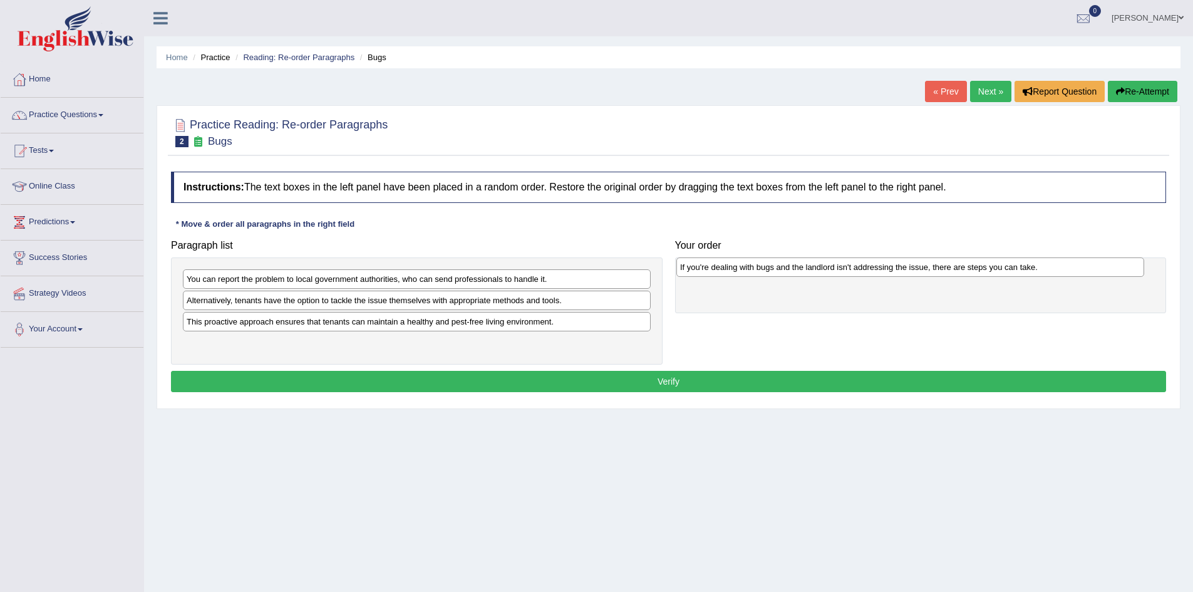
drag, startPoint x: 345, startPoint y: 301, endPoint x: 839, endPoint y: 268, distance: 494.7
click at [839, 268] on div "If you're dealing with bugs and the landlord isn't addressing the issue, there …" at bounding box center [910, 266] width 468 height 19
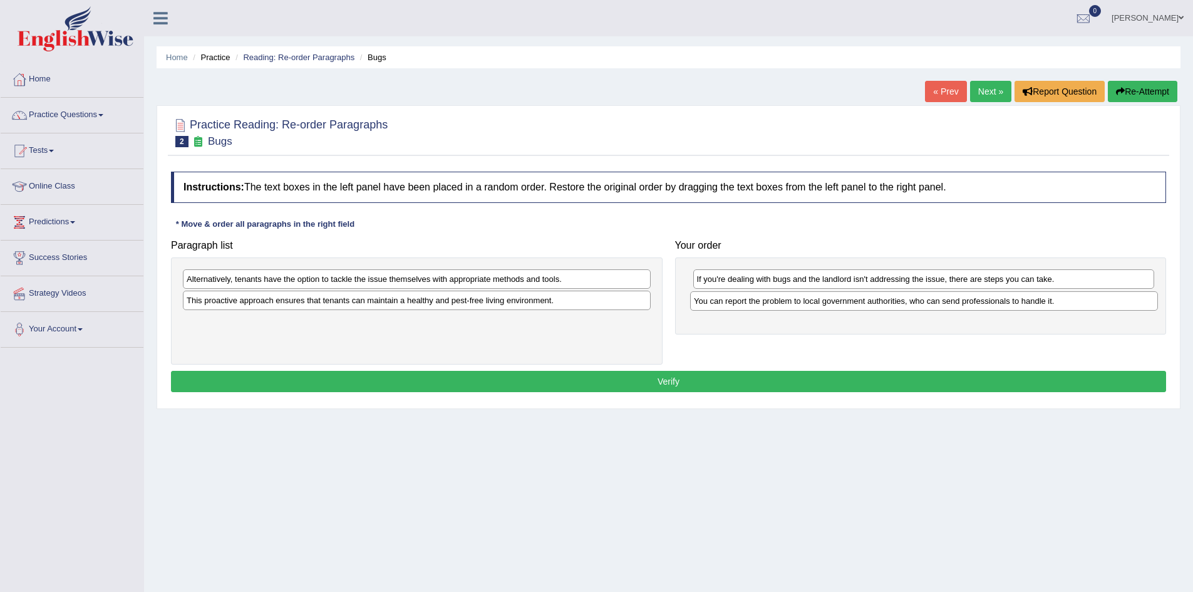
drag, startPoint x: 289, startPoint y: 281, endPoint x: 798, endPoint y: 302, distance: 509.1
click at [798, 302] on div "You can report the problem to local government authorities, who can send profes…" at bounding box center [924, 300] width 468 height 19
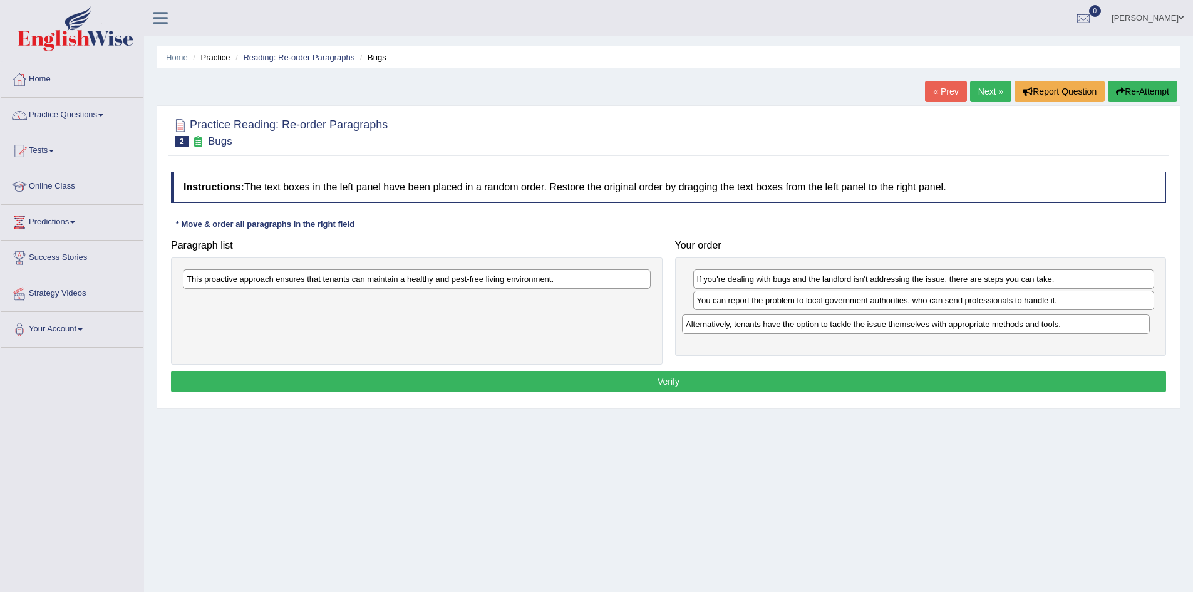
drag, startPoint x: 294, startPoint y: 280, endPoint x: 793, endPoint y: 325, distance: 501.3
click at [793, 325] on div "Alternatively, tenants have the option to tackle the issue themselves with appr…" at bounding box center [916, 323] width 468 height 19
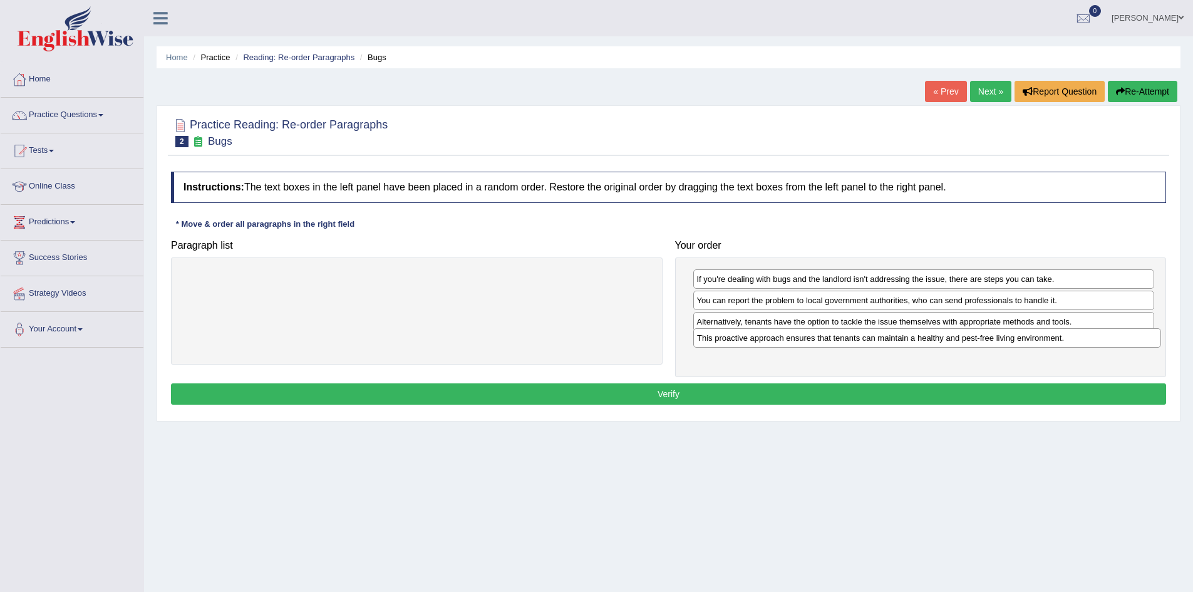
drag, startPoint x: 327, startPoint y: 281, endPoint x: 837, endPoint y: 341, distance: 514.0
click at [837, 340] on div "This proactive approach ensures that tenants can maintain a healthy and pest-fr…" at bounding box center [927, 337] width 468 height 19
click at [953, 397] on button "Verify" at bounding box center [668, 393] width 995 height 21
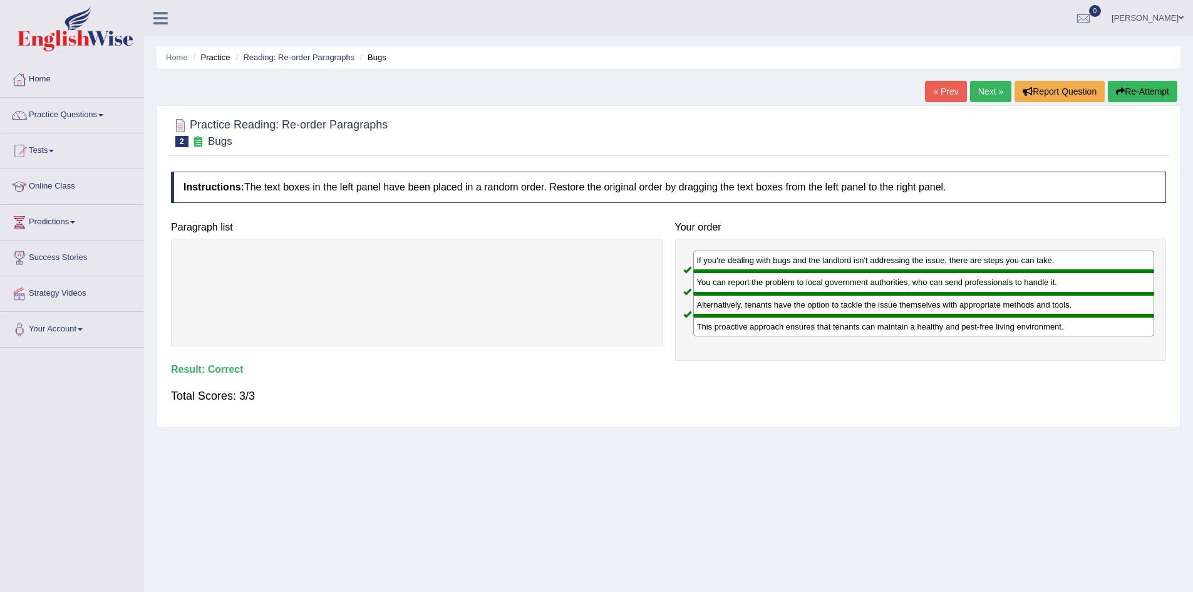
click at [989, 90] on link "Next »" at bounding box center [990, 91] width 41 height 21
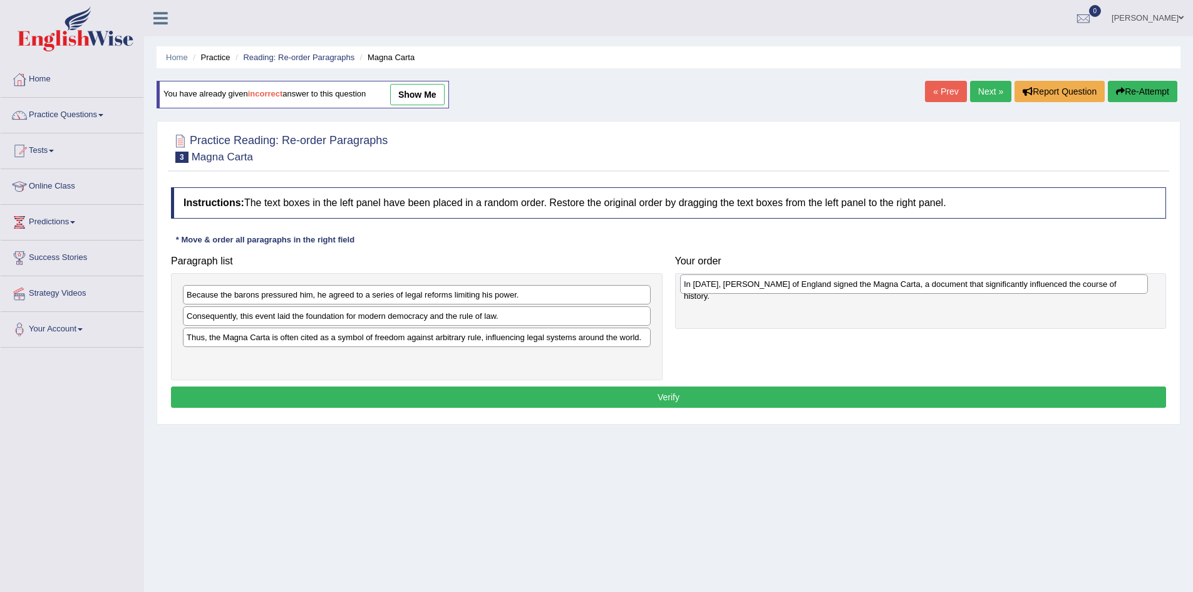
drag, startPoint x: 279, startPoint y: 317, endPoint x: 773, endPoint y: 285, distance: 495.2
click at [774, 285] on div "In [DATE], [PERSON_NAME] of England signed the Magna Carta, a document that sig…" at bounding box center [914, 283] width 468 height 19
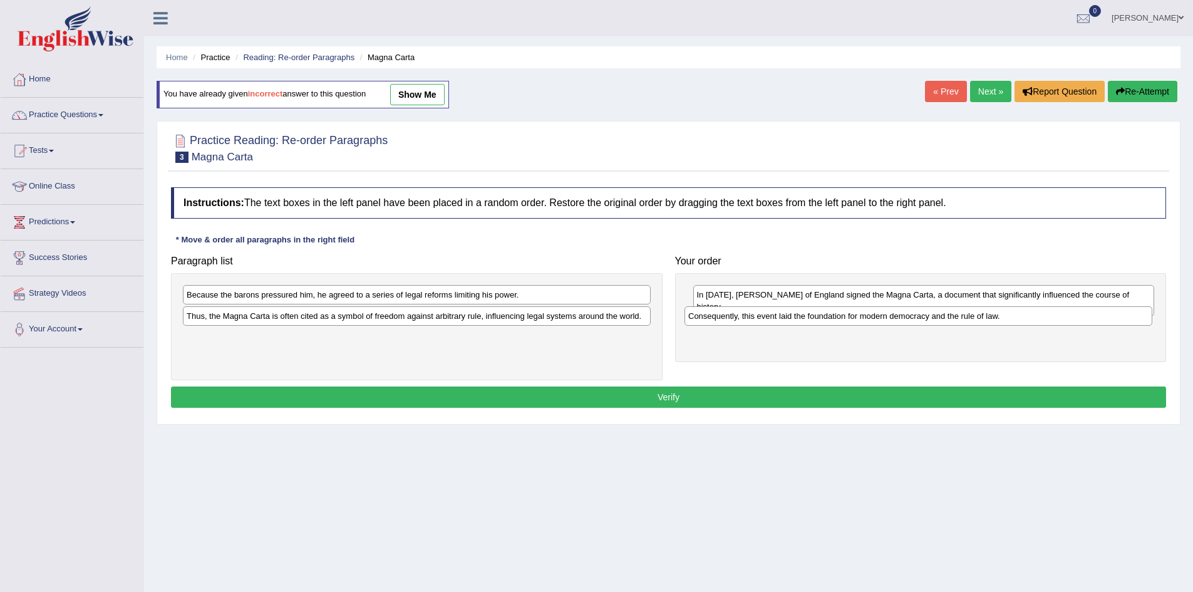
drag, startPoint x: 285, startPoint y: 318, endPoint x: 787, endPoint y: 318, distance: 501.7
click at [787, 318] on div "Consequently, this event laid the foundation for modern democracy and the rule …" at bounding box center [919, 315] width 468 height 19
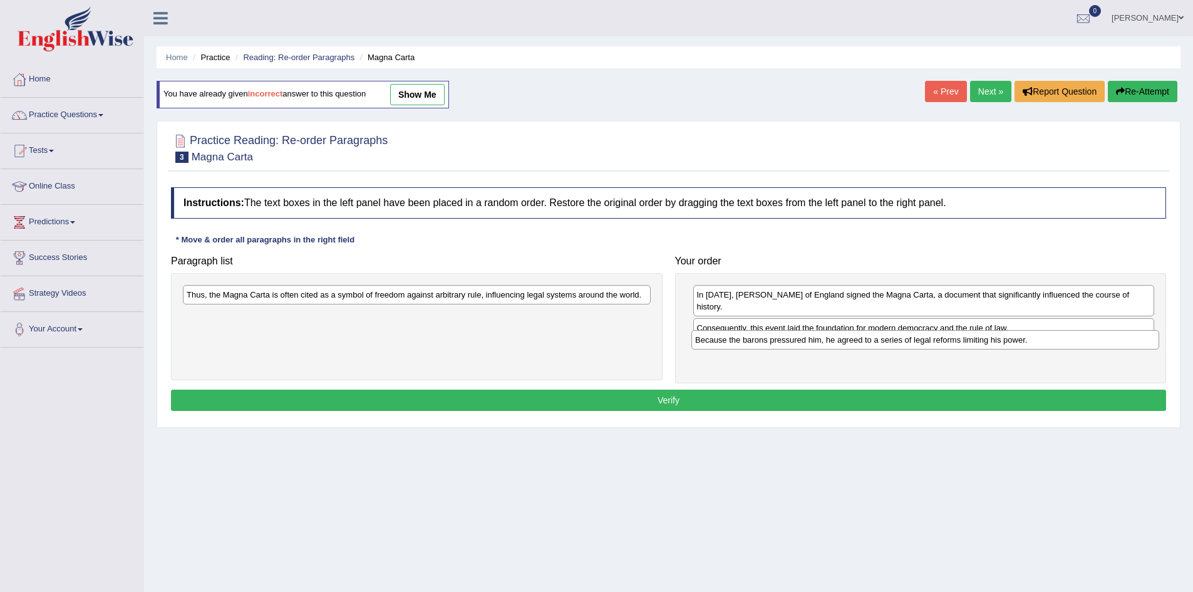
drag, startPoint x: 371, startPoint y: 296, endPoint x: 879, endPoint y: 340, distance: 509.9
click at [879, 340] on div "Because the barons pressured him, he agreed to a series of legal reforms limiti…" at bounding box center [926, 339] width 468 height 19
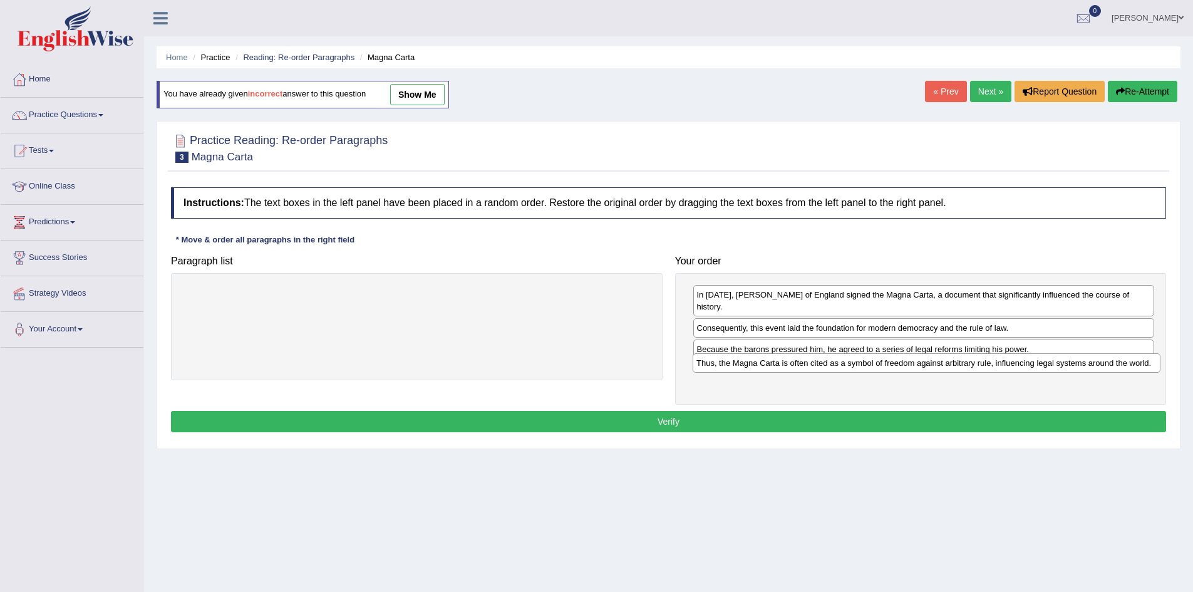
drag, startPoint x: 362, startPoint y: 297, endPoint x: 872, endPoint y: 365, distance: 514.4
click at [872, 365] on div "Thus, the Magna Carta is often cited as a symbol of freedom against arbitrary r…" at bounding box center [927, 362] width 468 height 19
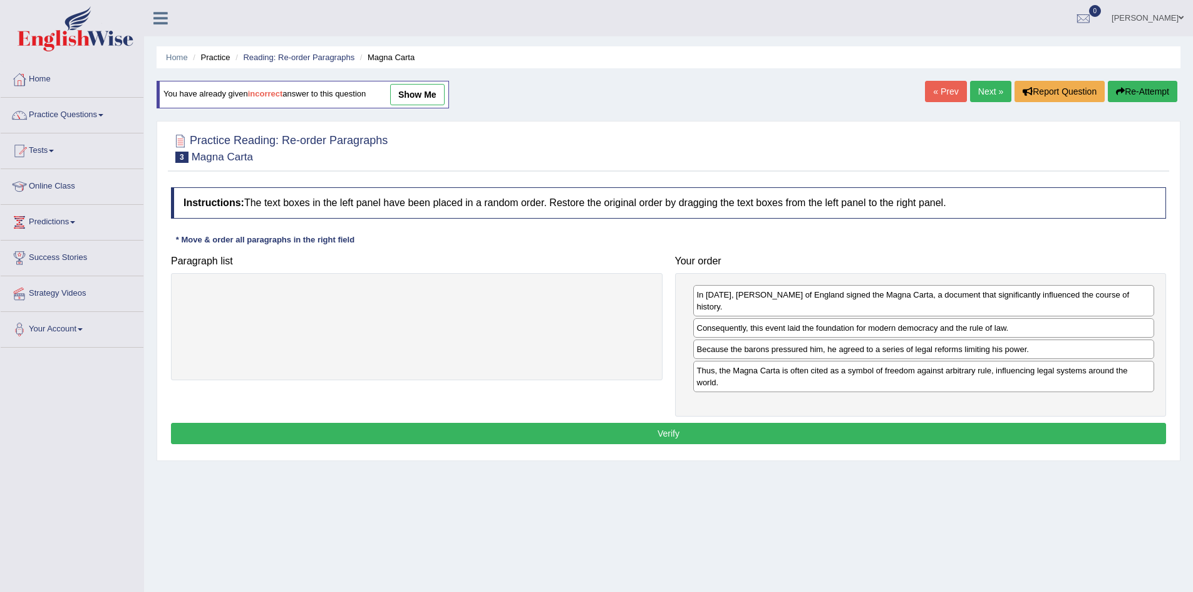
click at [687, 424] on button "Verify" at bounding box center [668, 433] width 995 height 21
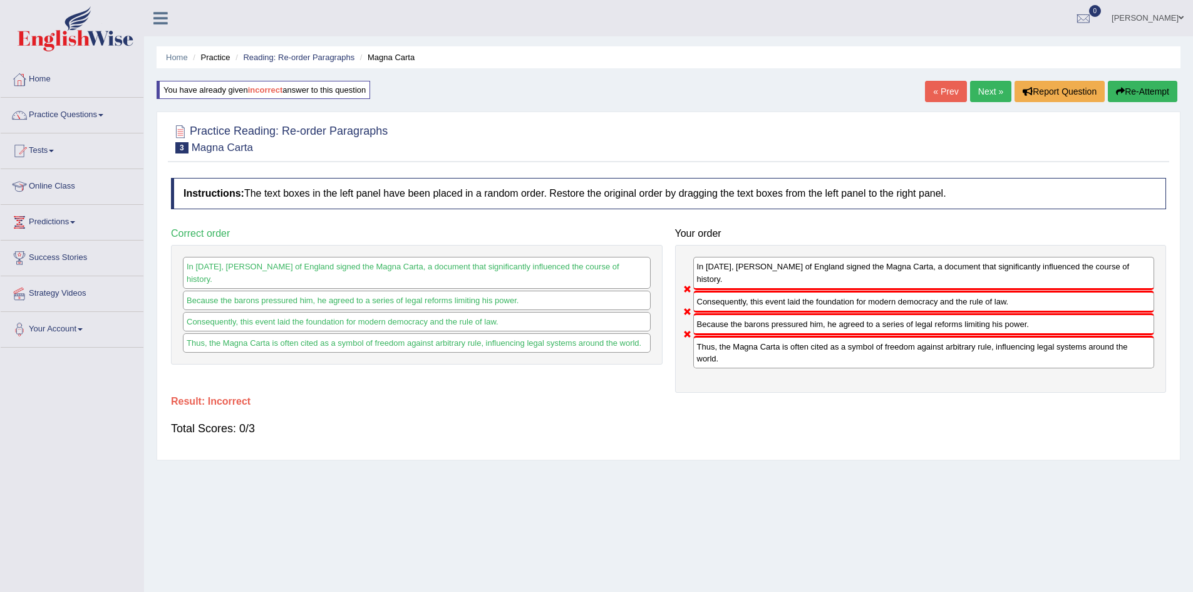
click at [1138, 92] on button "Re-Attempt" at bounding box center [1143, 91] width 70 height 21
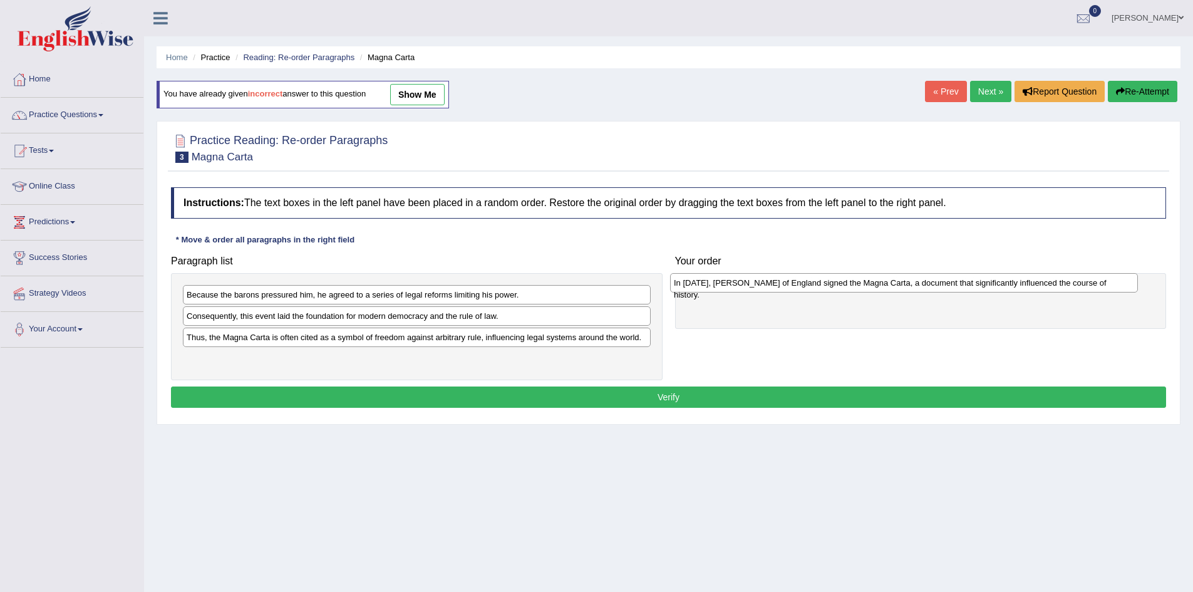
drag, startPoint x: 251, startPoint y: 313, endPoint x: 710, endPoint y: 285, distance: 460.0
click at [710, 285] on div "In [DATE], [PERSON_NAME] of England signed the Magna Carta, a document that sig…" at bounding box center [904, 282] width 468 height 19
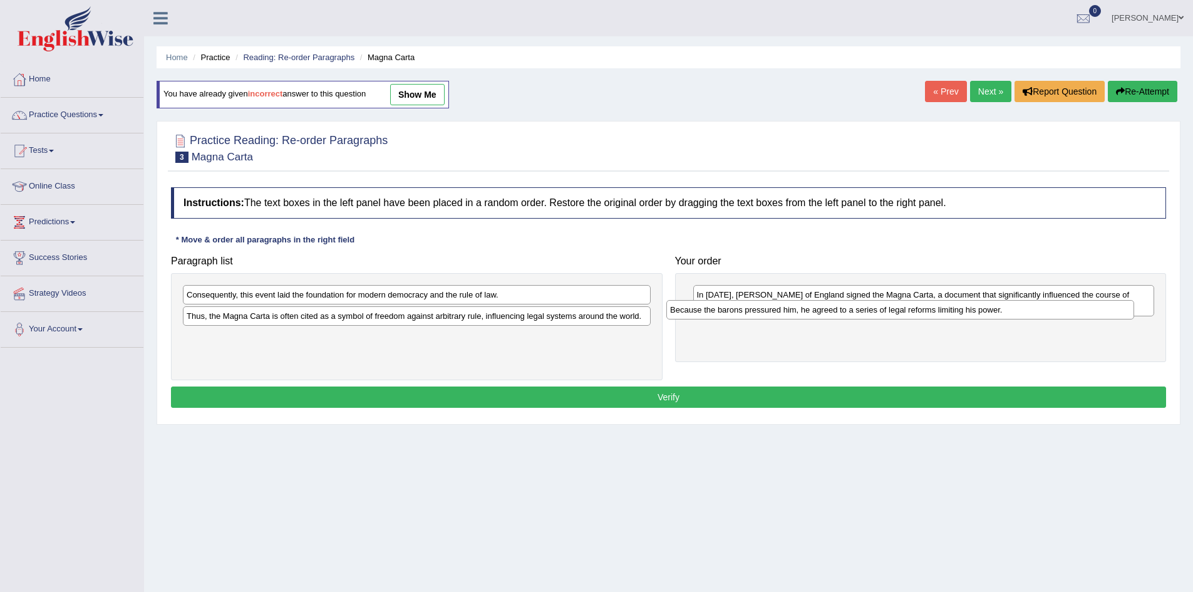
drag, startPoint x: 264, startPoint y: 296, endPoint x: 752, endPoint y: 311, distance: 488.8
click at [752, 311] on div "Because the barons pressured him, he agreed to a series of legal reforms limiti…" at bounding box center [900, 309] width 468 height 19
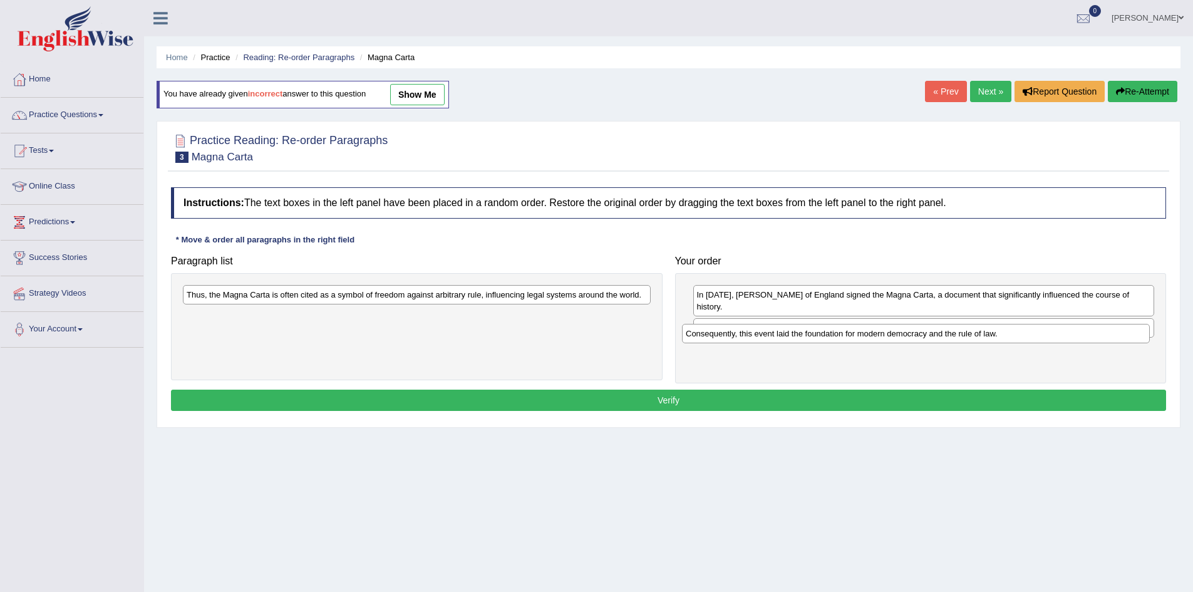
drag, startPoint x: 215, startPoint y: 296, endPoint x: 714, endPoint y: 335, distance: 500.7
click at [714, 335] on div "Consequently, this event laid the foundation for modern democracy and the rule …" at bounding box center [916, 333] width 468 height 19
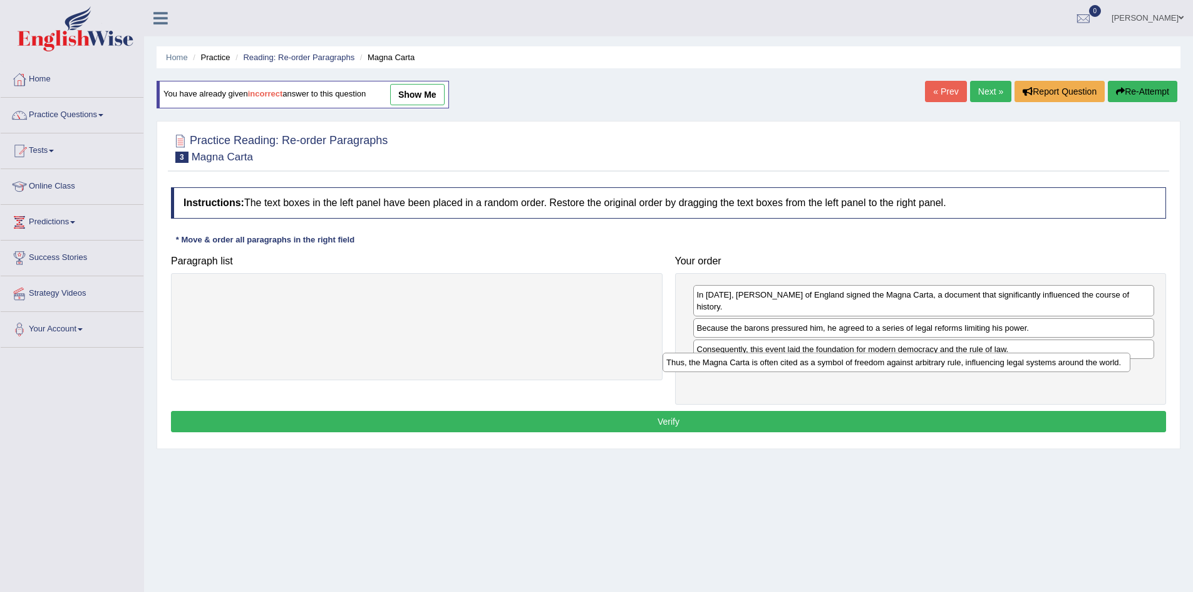
drag, startPoint x: 298, startPoint y: 298, endPoint x: 788, endPoint y: 362, distance: 494.1
click at [788, 362] on div "Thus, the Magna Carta is often cited as a symbol of freedom against arbitrary r…" at bounding box center [897, 362] width 468 height 19
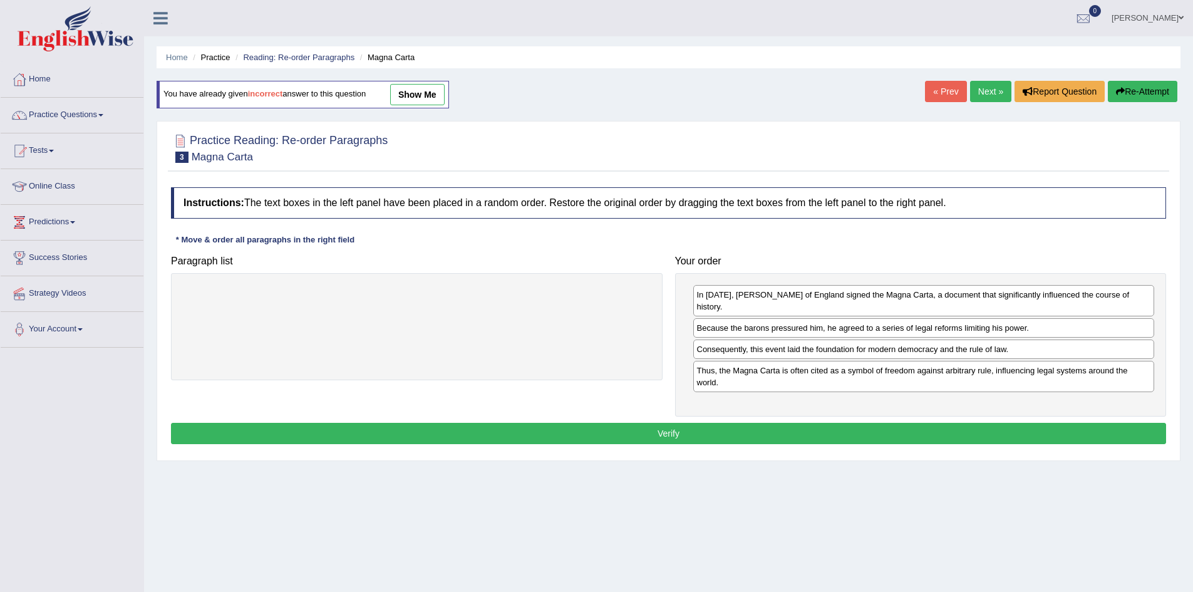
click at [608, 423] on button "Verify" at bounding box center [668, 433] width 995 height 21
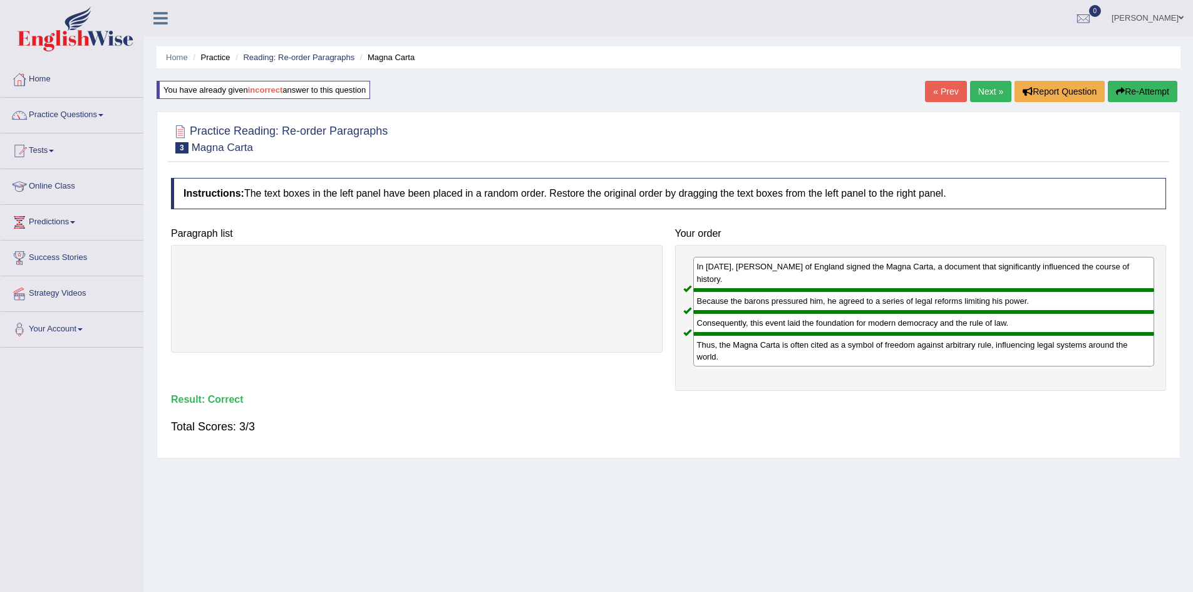
click at [995, 87] on link "Next »" at bounding box center [990, 91] width 41 height 21
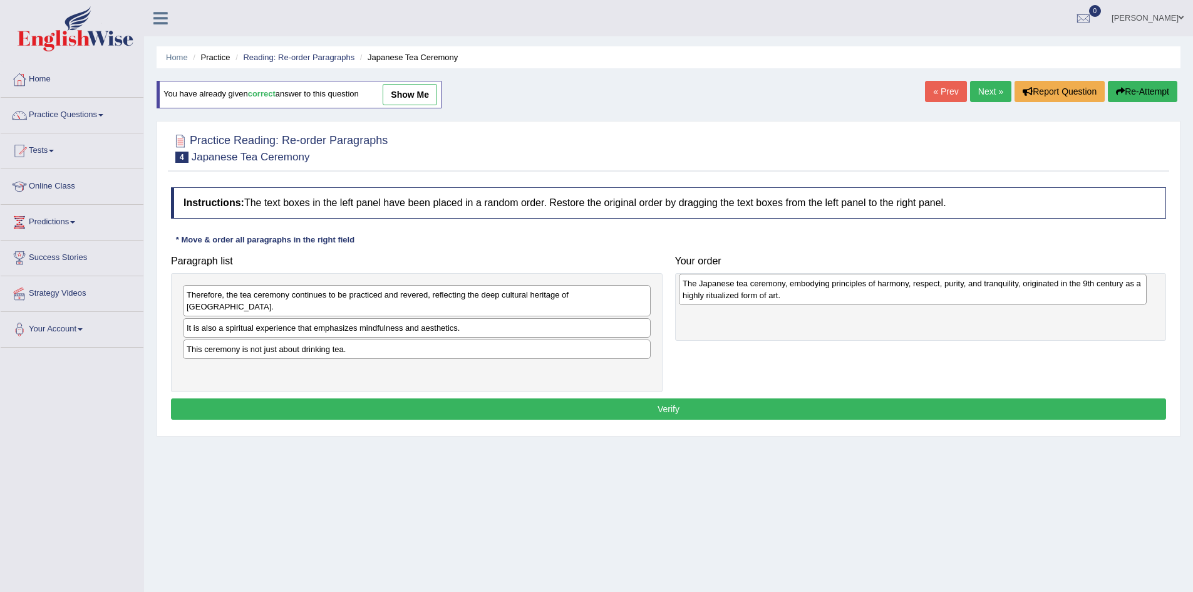
drag, startPoint x: 349, startPoint y: 321, endPoint x: 845, endPoint y: 288, distance: 497.2
click at [845, 288] on div "The Japanese tea ceremony, embodying principles of harmony, respect, purity, an…" at bounding box center [913, 289] width 468 height 31
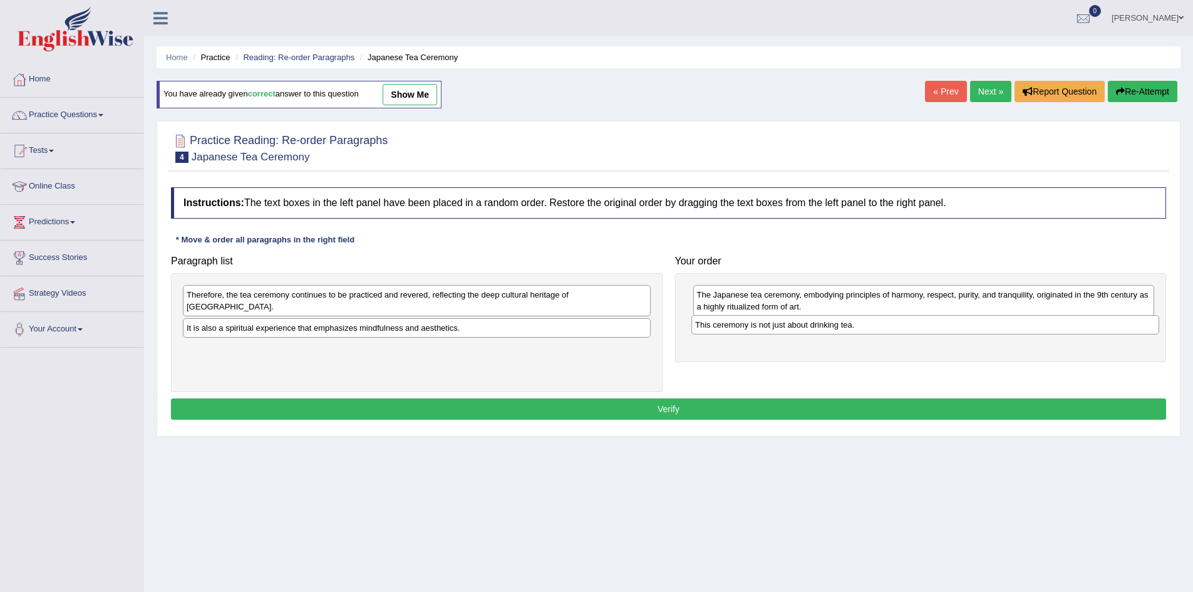
drag, startPoint x: 343, startPoint y: 340, endPoint x: 852, endPoint y: 328, distance: 508.8
click at [852, 328] on div "This ceremony is not just about drinking tea." at bounding box center [926, 324] width 468 height 19
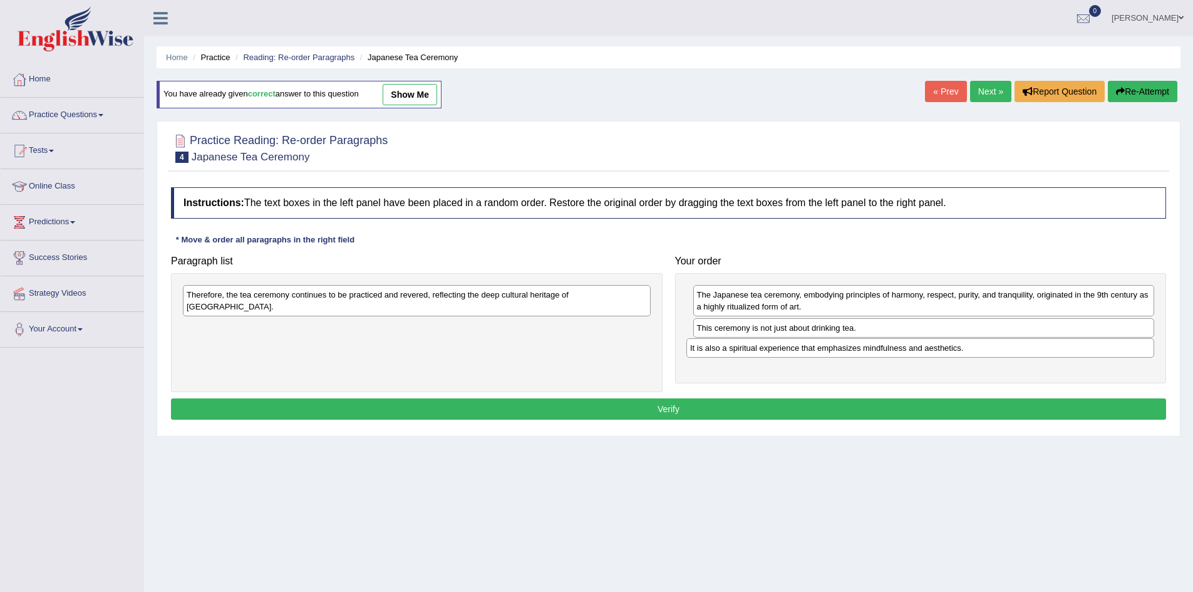
drag, startPoint x: 269, startPoint y: 321, endPoint x: 772, endPoint y: 353, distance: 504.6
click at [772, 353] on div "It is also a spiritual experience that emphasizes mindfulness and aesthetics." at bounding box center [921, 347] width 468 height 19
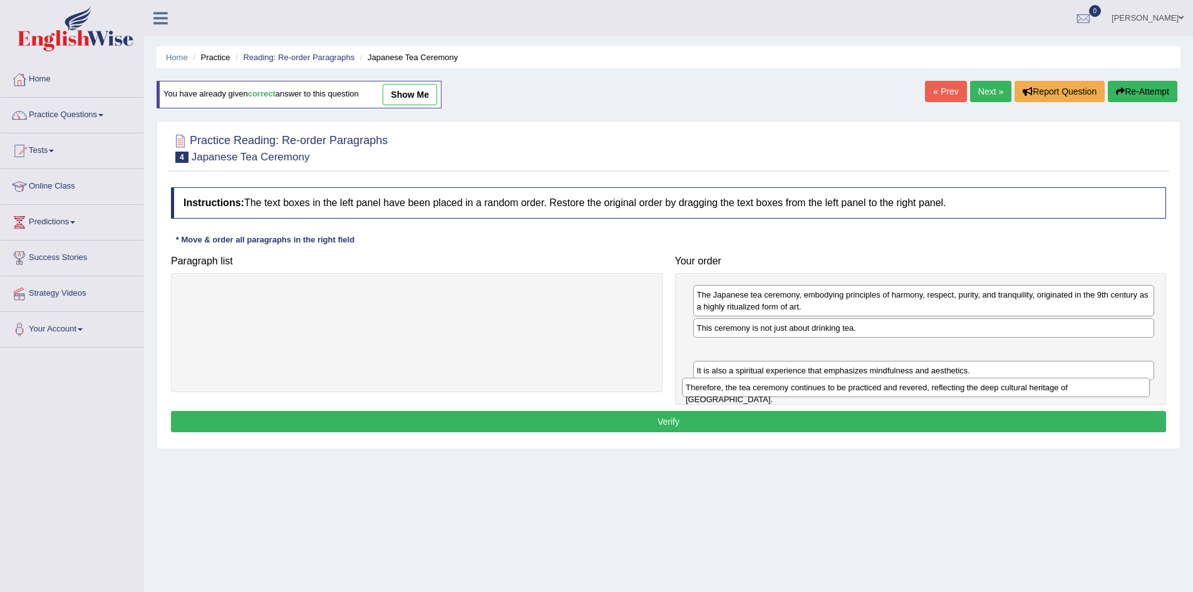
drag, startPoint x: 274, startPoint y: 298, endPoint x: 773, endPoint y: 391, distance: 507.8
click at [773, 391] on div "Therefore, the tea ceremony continues to be practiced and revered, reflecting t…" at bounding box center [916, 387] width 468 height 19
drag, startPoint x: 794, startPoint y: 350, endPoint x: 788, endPoint y: 376, distance: 27.7
click at [788, 376] on div "Therefore, the tea ceremony continues to be practiced and revered, reflecting t…" at bounding box center [931, 381] width 462 height 19
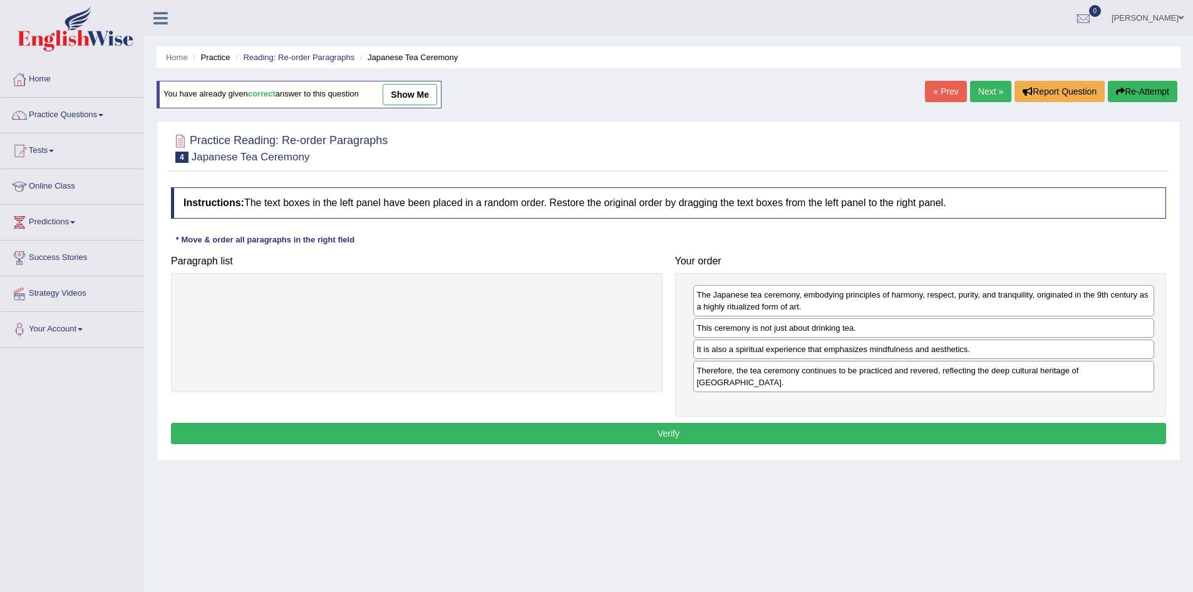
click at [931, 423] on button "Verify" at bounding box center [668, 433] width 995 height 21
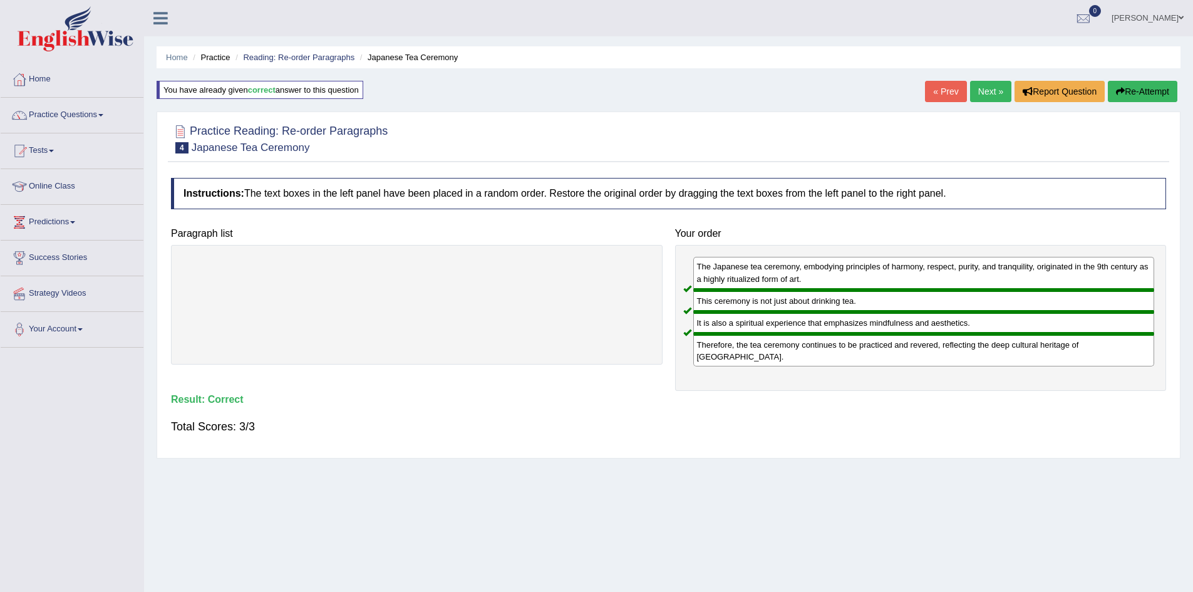
click at [986, 85] on link "Next »" at bounding box center [990, 91] width 41 height 21
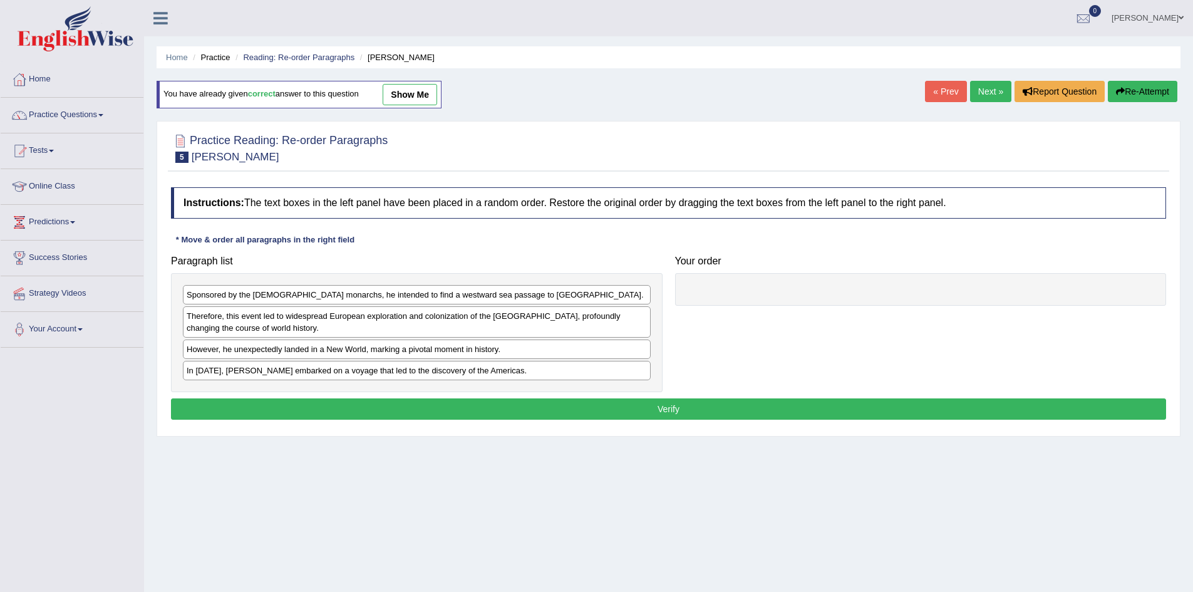
click at [402, 98] on link "show me" at bounding box center [410, 94] width 54 height 21
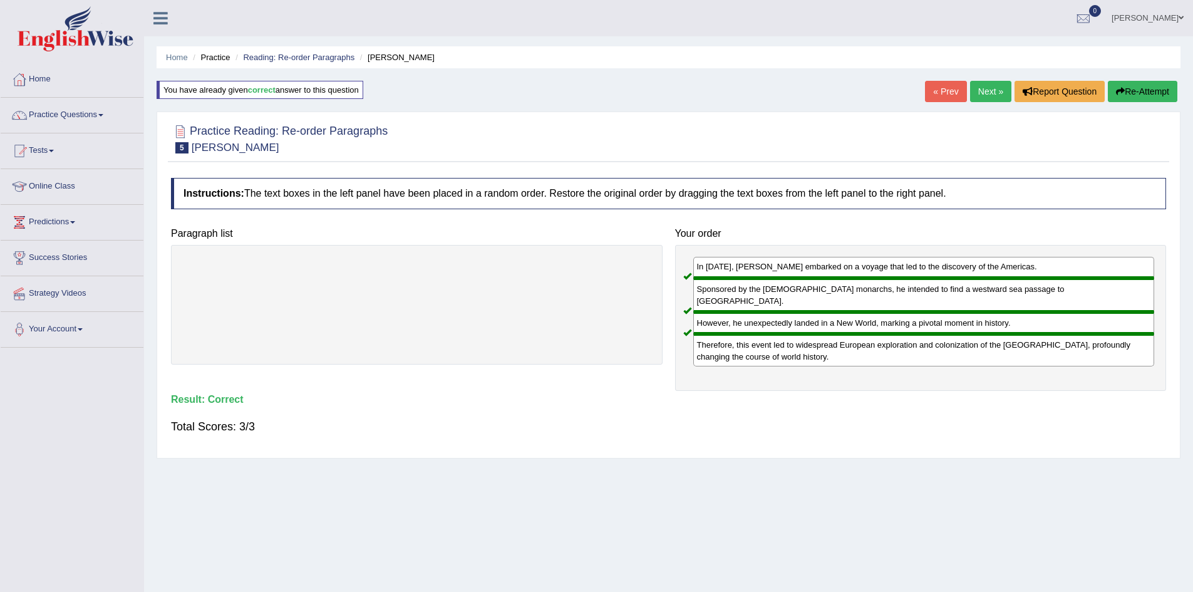
click at [987, 96] on link "Next »" at bounding box center [990, 91] width 41 height 21
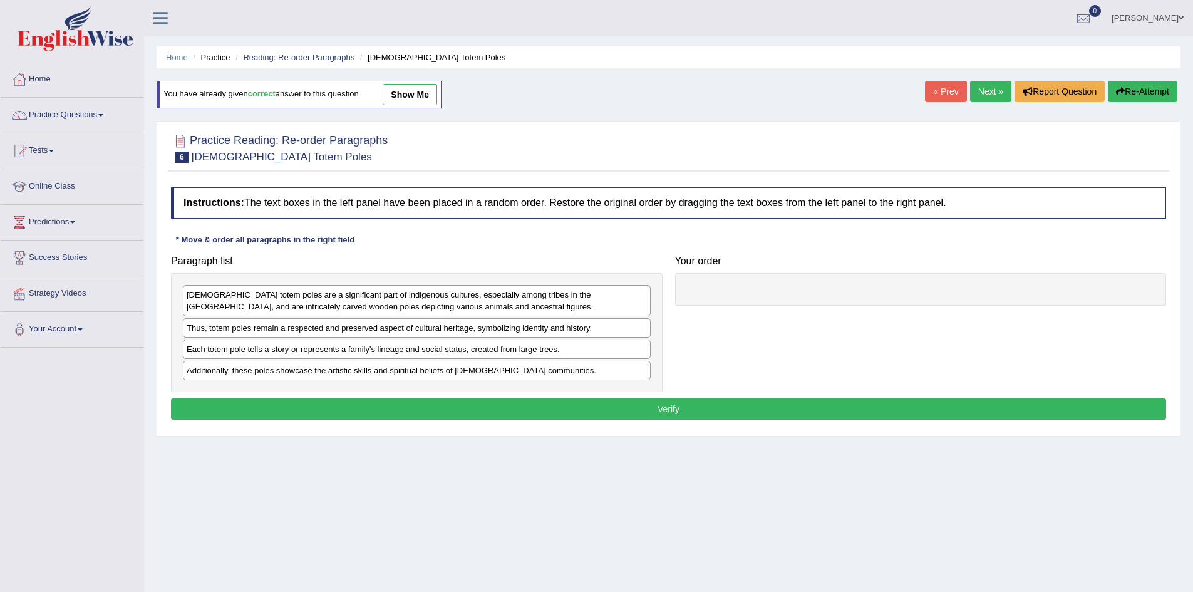
click at [989, 96] on link "Next »" at bounding box center [990, 91] width 41 height 21
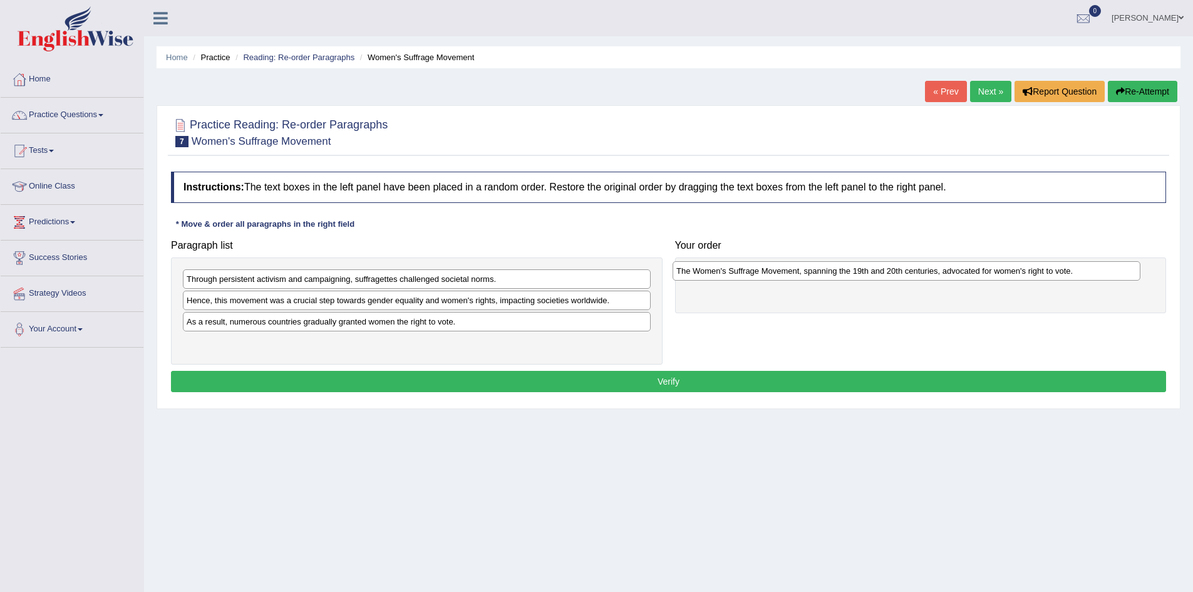
drag, startPoint x: 482, startPoint y: 345, endPoint x: 972, endPoint y: 273, distance: 495.1
click at [972, 273] on div "The Women's Suffrage Movement, spanning the 19th and 20th centuries, advocated …" at bounding box center [907, 270] width 468 height 19
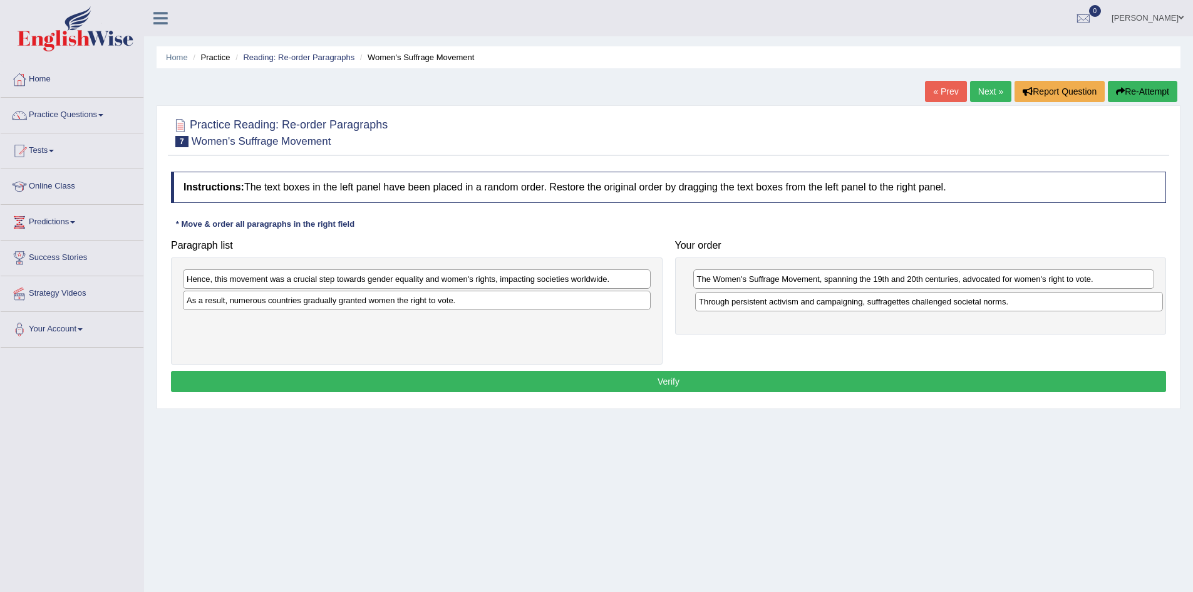
drag, startPoint x: 320, startPoint y: 278, endPoint x: 832, endPoint y: 301, distance: 512.9
click at [832, 301] on div "Through persistent activism and campaigning, suffragettes challenged societal n…" at bounding box center [929, 301] width 468 height 19
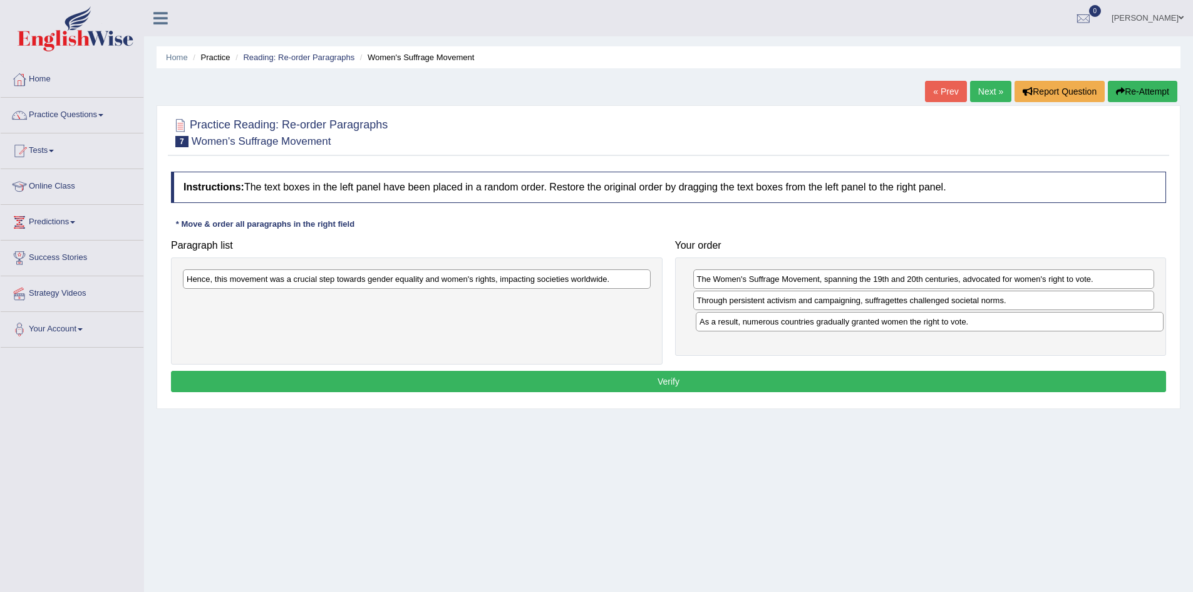
drag, startPoint x: 269, startPoint y: 301, endPoint x: 548, endPoint y: 324, distance: 280.3
click at [782, 323] on div "As a result, numerous countries gradually granted women the right to vote." at bounding box center [930, 321] width 468 height 19
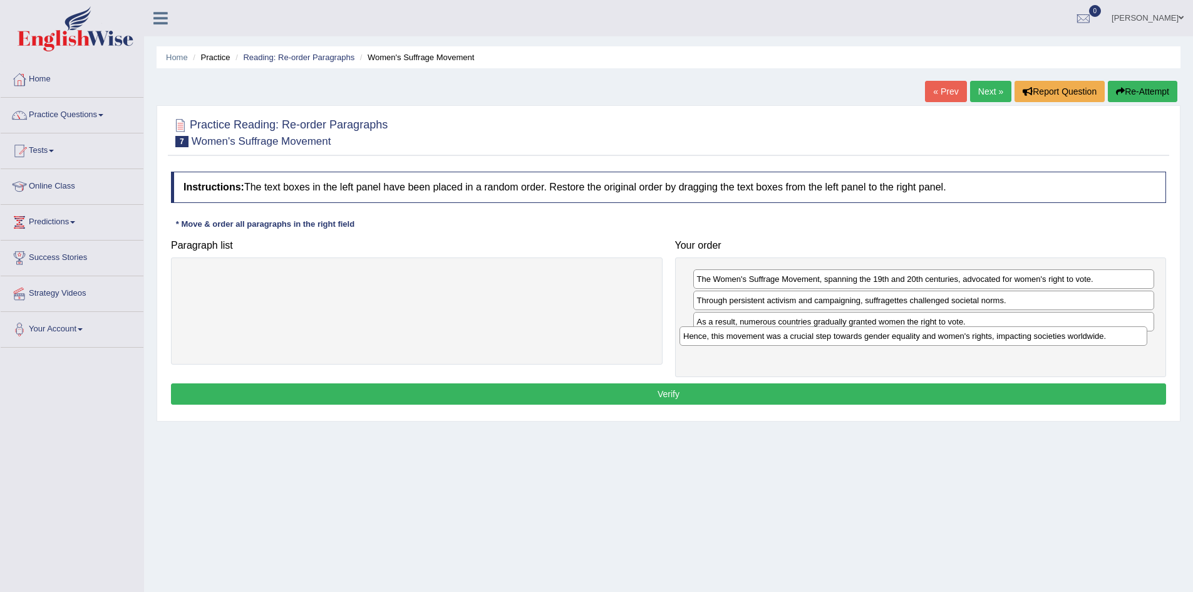
drag, startPoint x: 378, startPoint y: 281, endPoint x: 875, endPoint y: 338, distance: 500.0
click at [875, 338] on div "Hence, this movement was a crucial step towards gender equality and women's rig…" at bounding box center [914, 335] width 468 height 19
click at [613, 396] on button "Verify" at bounding box center [668, 393] width 995 height 21
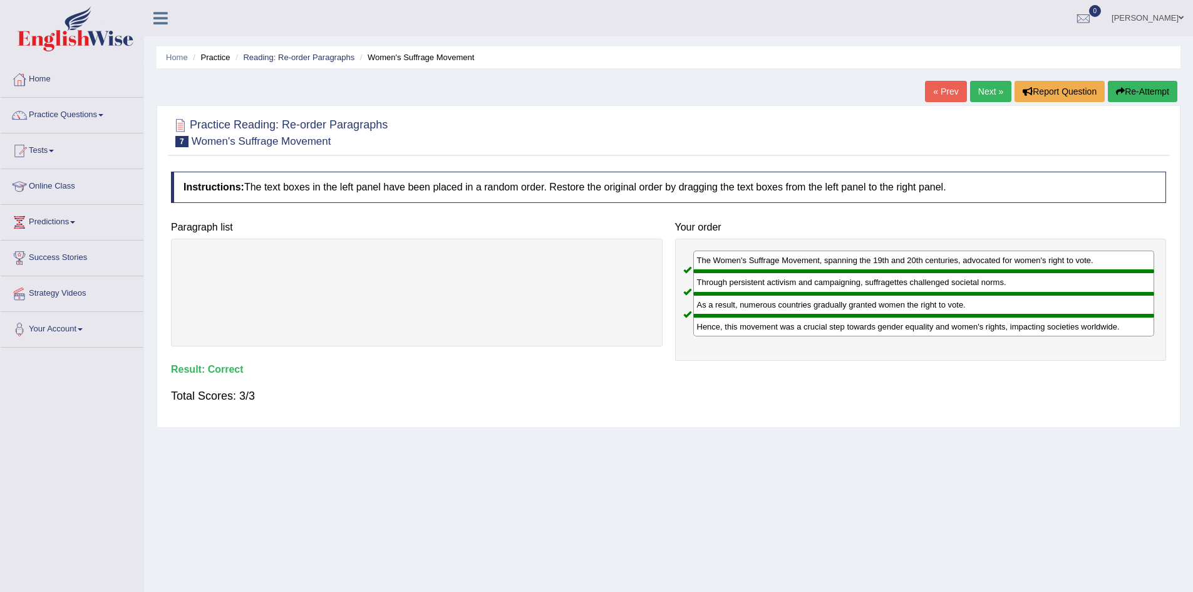
click at [222, 56] on li "Practice" at bounding box center [210, 57] width 40 height 12
click at [263, 60] on link "Reading: Re-order Paragraphs" at bounding box center [298, 57] width 111 height 9
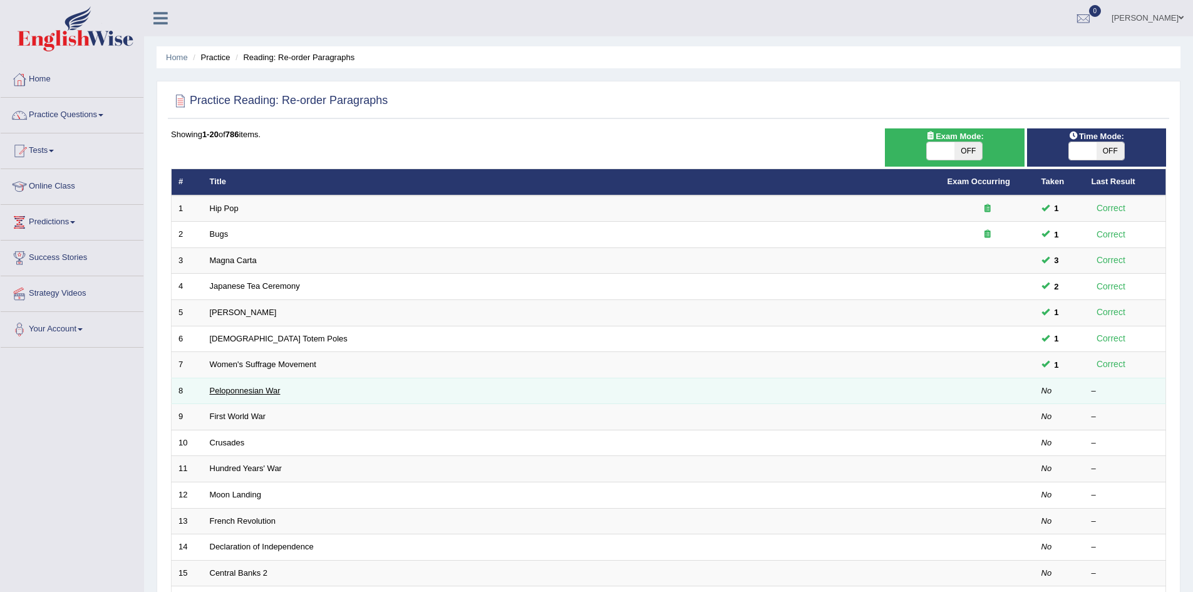
click at [239, 390] on link "Peloponnesian War" at bounding box center [245, 390] width 71 height 9
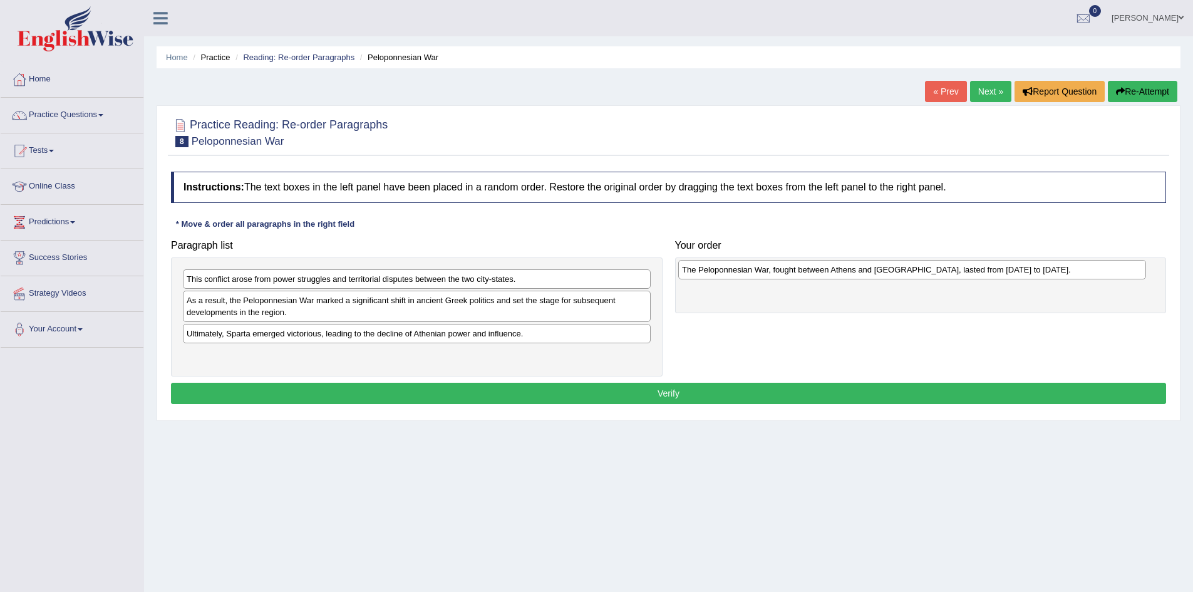
drag, startPoint x: 310, startPoint y: 358, endPoint x: 802, endPoint y: 272, distance: 499.9
click at [802, 272] on div "The Peloponnesian War, fought between Athens and [GEOGRAPHIC_DATA], lasted from…" at bounding box center [912, 269] width 468 height 19
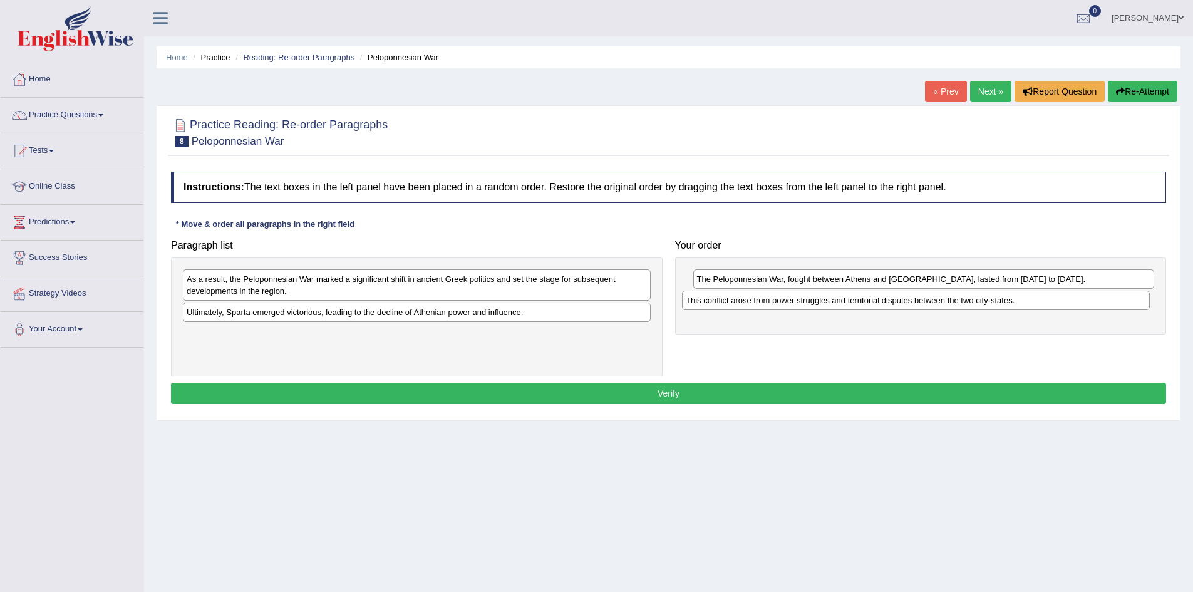
drag, startPoint x: 342, startPoint y: 283, endPoint x: 841, endPoint y: 304, distance: 499.7
click at [841, 304] on div "This conflict arose from power struggles and territorial disputes between the t…" at bounding box center [916, 300] width 468 height 19
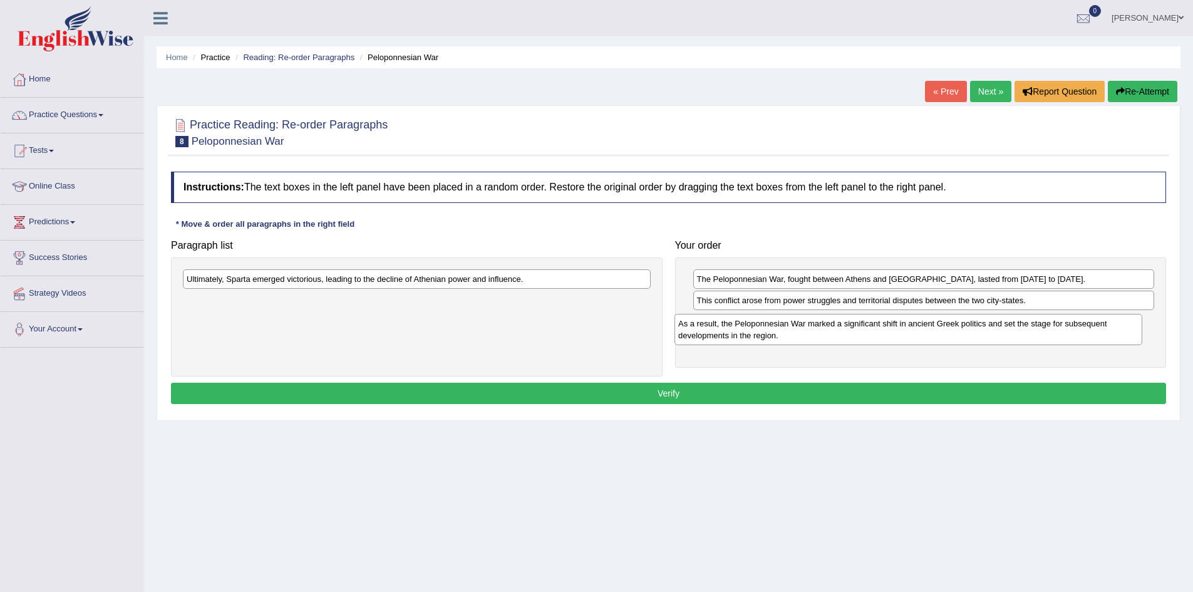
drag, startPoint x: 321, startPoint y: 286, endPoint x: 812, endPoint y: 331, distance: 493.7
click at [812, 331] on div "As a result, the Peloponnesian War marked a significant shift in ancient Greek …" at bounding box center [909, 329] width 468 height 31
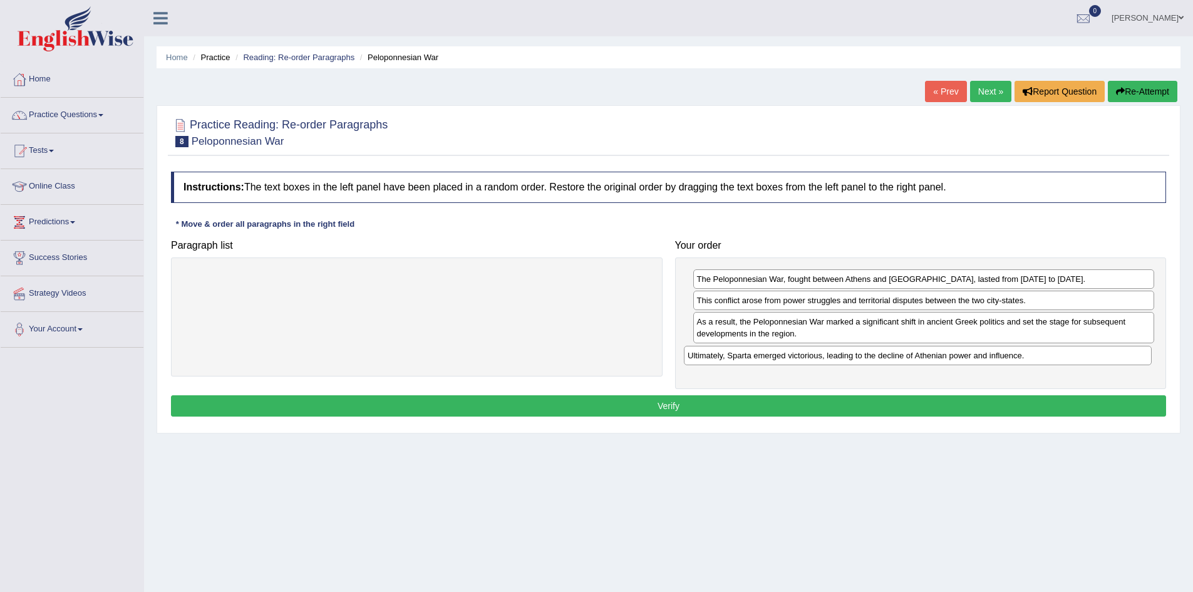
drag, startPoint x: 298, startPoint y: 280, endPoint x: 806, endPoint y: 353, distance: 513.3
click at [805, 353] on div "Ultimately, Sparta emerged victorious, leading to the decline of Athenian power…" at bounding box center [918, 355] width 468 height 19
click at [627, 405] on button "Verify" at bounding box center [668, 405] width 995 height 21
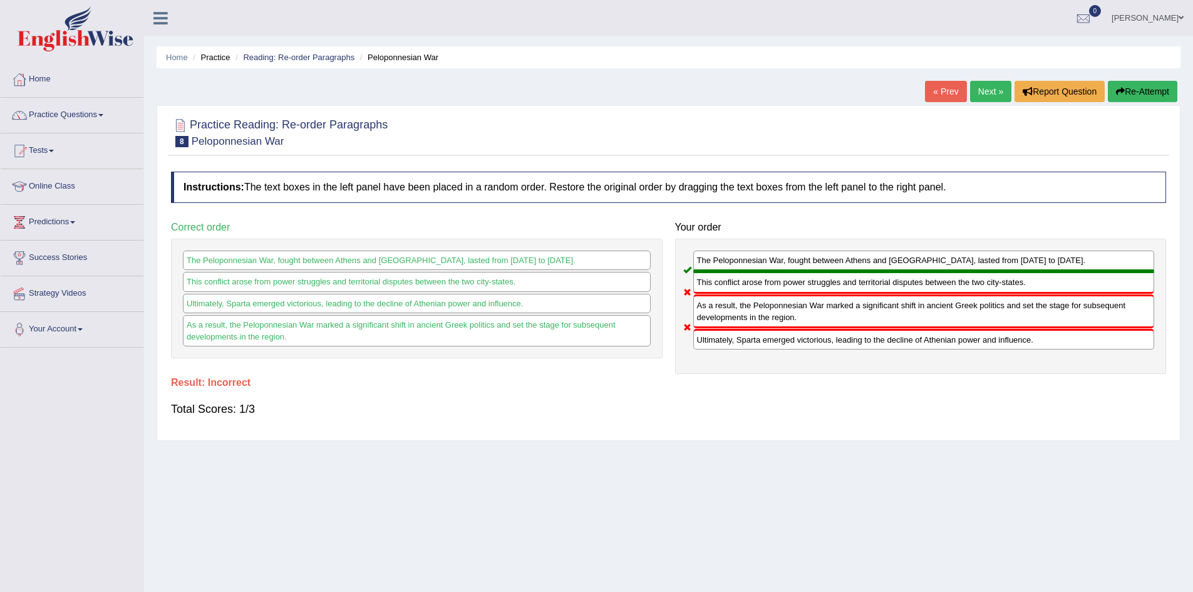
click at [1125, 94] on button "Re-Attempt" at bounding box center [1143, 91] width 70 height 21
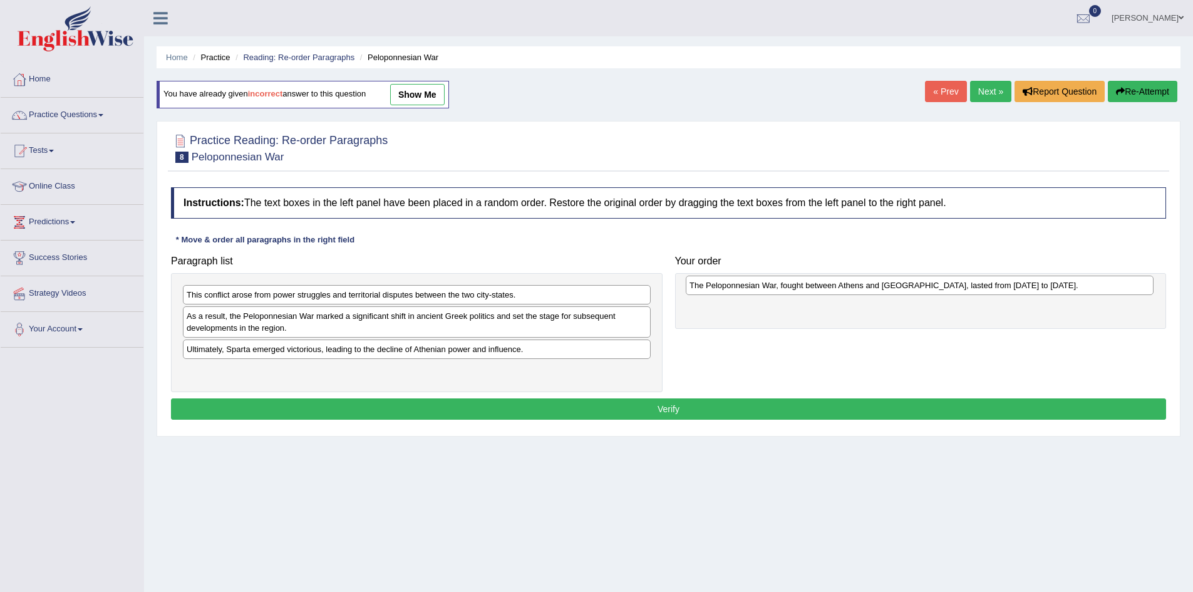
drag, startPoint x: 264, startPoint y: 374, endPoint x: 767, endPoint y: 289, distance: 510.1
click at [767, 289] on div "The Peloponnesian War, fought between Athens and [GEOGRAPHIC_DATA], lasted from…" at bounding box center [920, 285] width 468 height 19
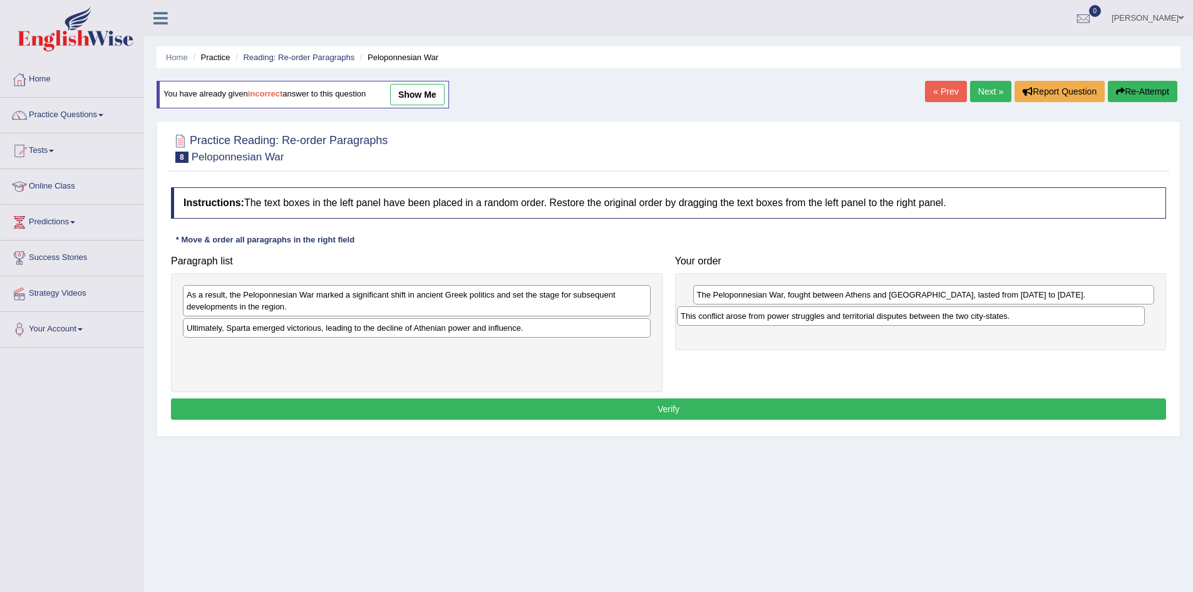
drag, startPoint x: 346, startPoint y: 296, endPoint x: 843, endPoint y: 317, distance: 497.2
click at [843, 317] on div "This conflict arose from power struggles and territorial disputes between the t…" at bounding box center [911, 315] width 468 height 19
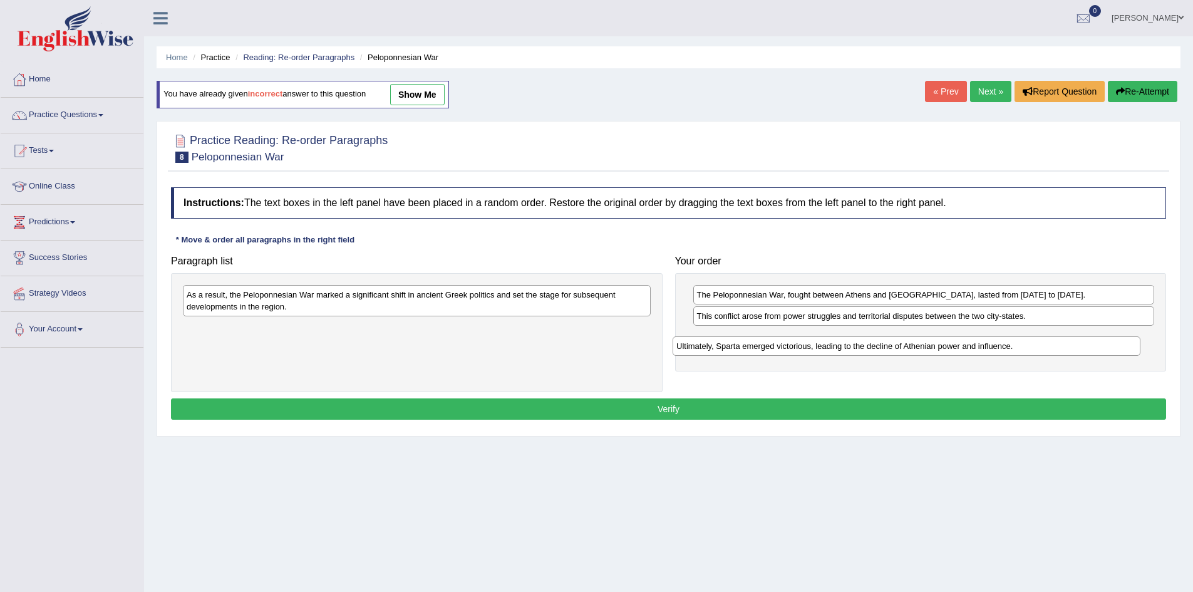
drag, startPoint x: 431, startPoint y: 333, endPoint x: 929, endPoint y: 346, distance: 498.1
click at [929, 346] on div "Ultimately, Sparta emerged victorious, leading to the decline of Athenian power…" at bounding box center [907, 345] width 468 height 19
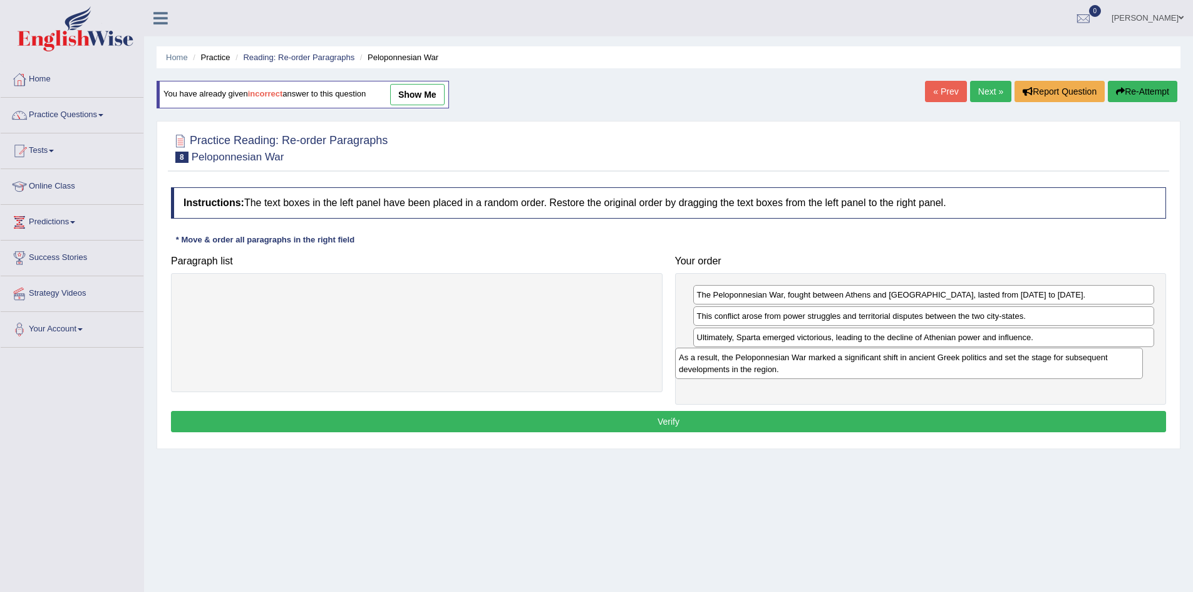
drag, startPoint x: 390, startPoint y: 300, endPoint x: 891, endPoint y: 360, distance: 504.7
click at [885, 362] on div "As a result, the Peloponnesian War marked a significant shift in ancient Greek …" at bounding box center [909, 363] width 468 height 31
click at [681, 420] on button "Verify" at bounding box center [668, 421] width 995 height 21
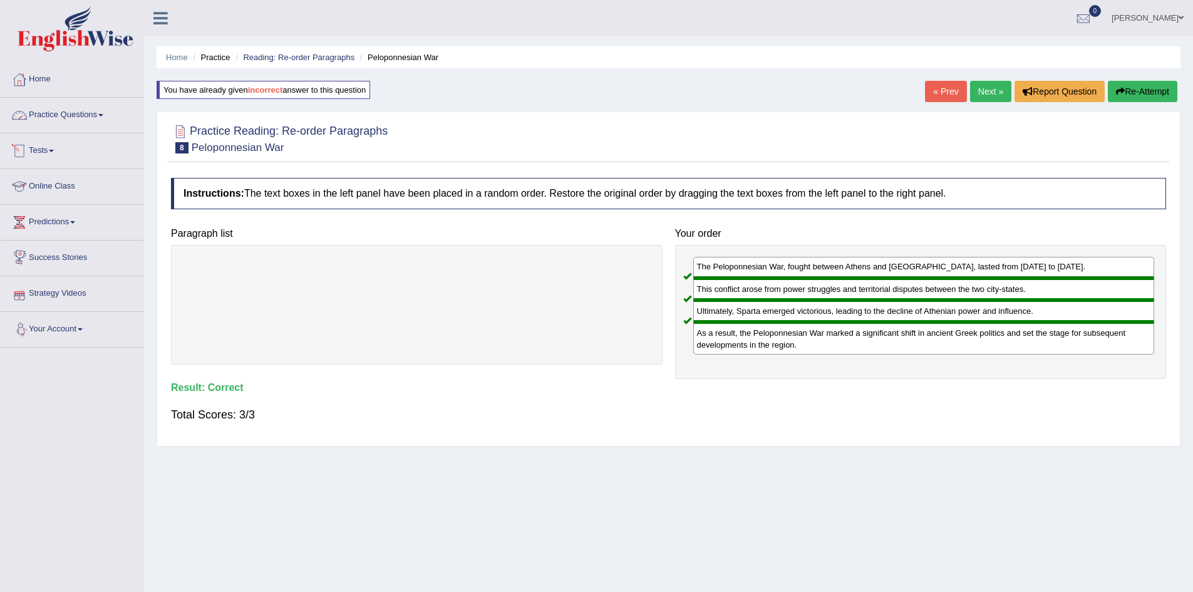
click at [60, 115] on link "Practice Questions" at bounding box center [72, 113] width 143 height 31
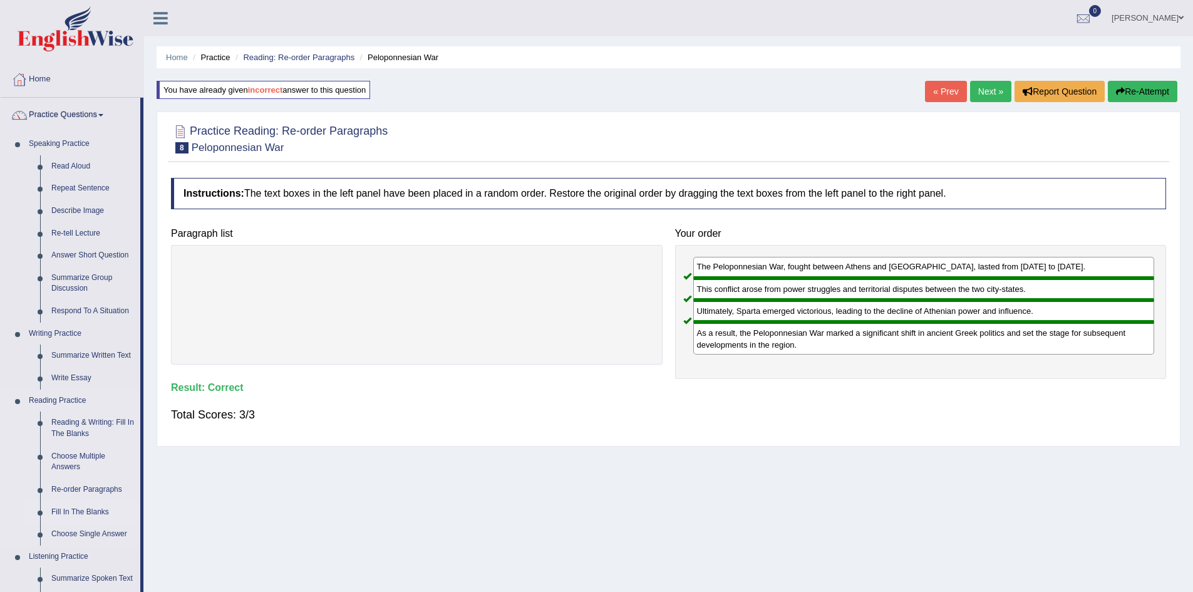
click at [66, 510] on link "Fill In The Blanks" at bounding box center [93, 512] width 95 height 23
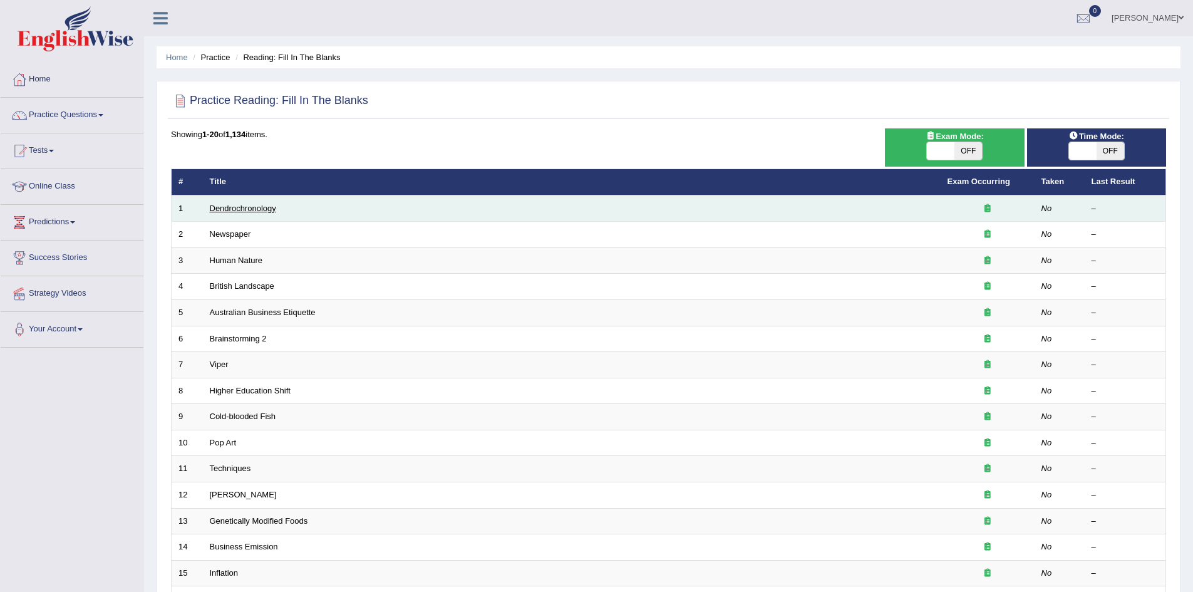
click at [259, 206] on link "Dendrochronology" at bounding box center [243, 208] width 66 height 9
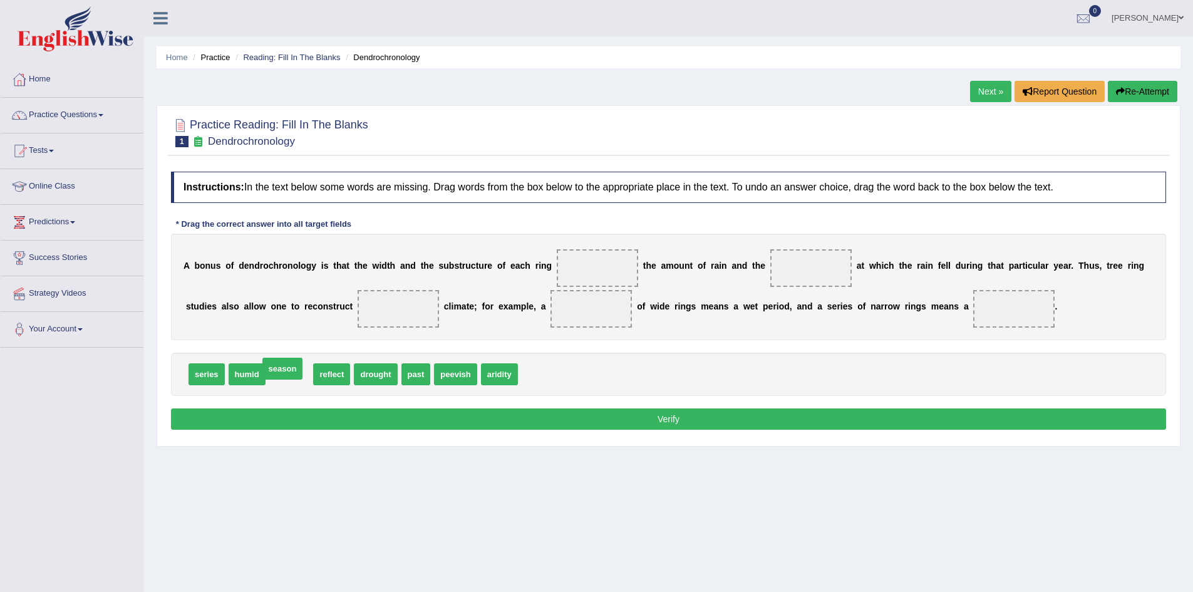
drag, startPoint x: 275, startPoint y: 376, endPoint x: 288, endPoint y: 376, distance: 12.5
drag, startPoint x: 283, startPoint y: 373, endPoint x: 606, endPoint y: 272, distance: 338.2
drag, startPoint x: 466, startPoint y: 371, endPoint x: 815, endPoint y: 263, distance: 365.2
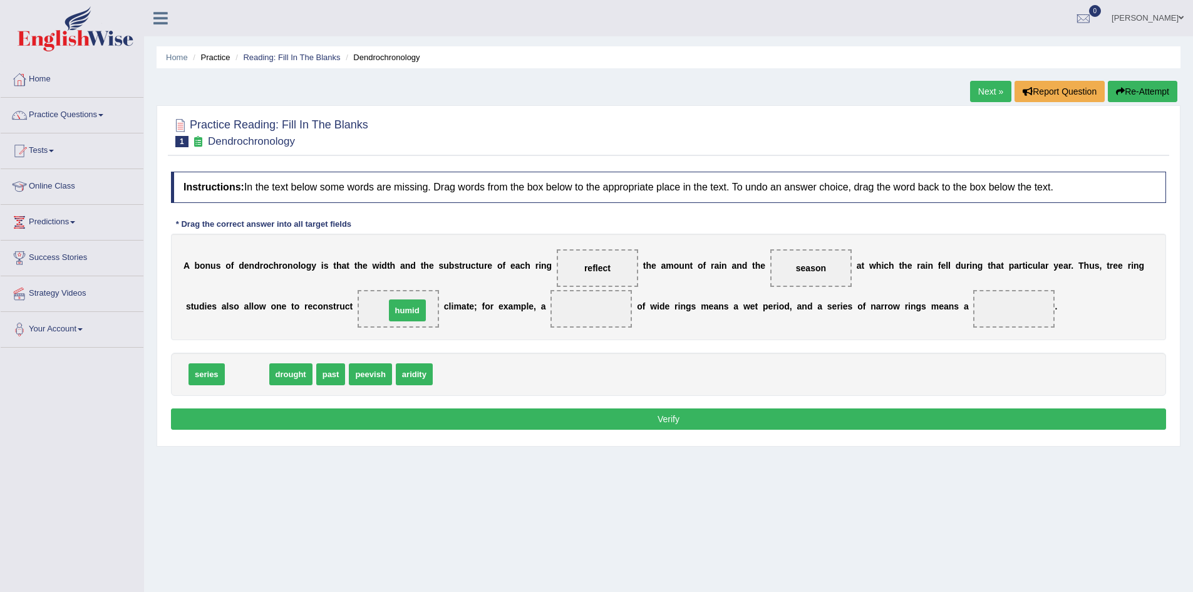
drag, startPoint x: 242, startPoint y: 377, endPoint x: 403, endPoint y: 313, distance: 172.6
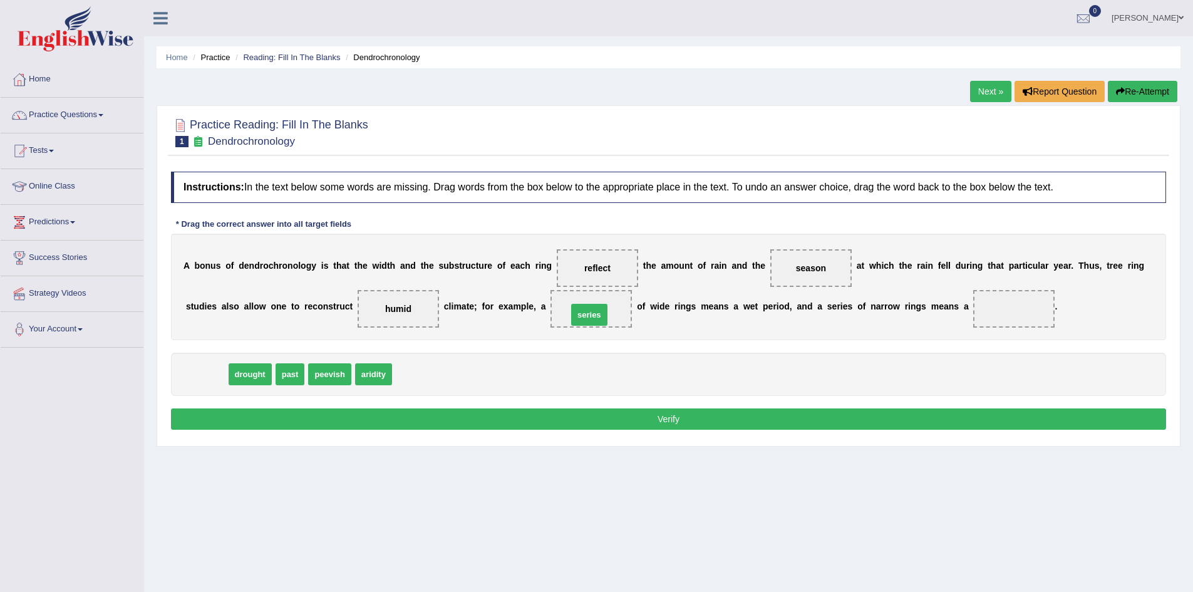
drag, startPoint x: 207, startPoint y: 378, endPoint x: 590, endPoint y: 319, distance: 387.3
drag, startPoint x: 209, startPoint y: 373, endPoint x: 1021, endPoint y: 309, distance: 814.9
click at [680, 417] on button "Verify" at bounding box center [668, 418] width 995 height 21
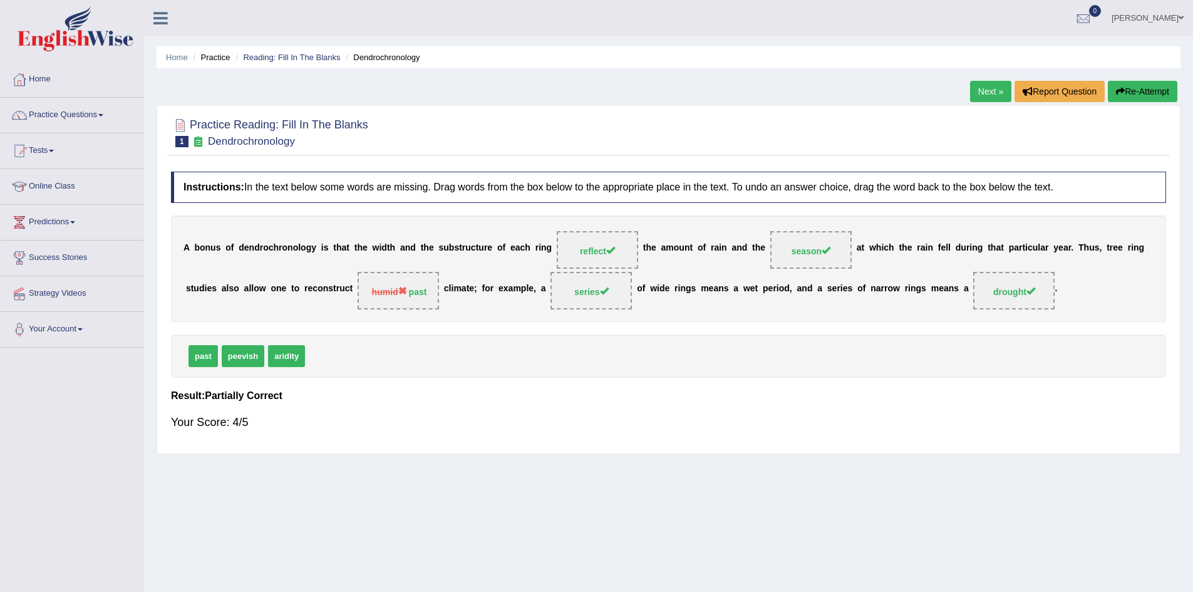
click at [987, 91] on link "Next »" at bounding box center [990, 91] width 41 height 21
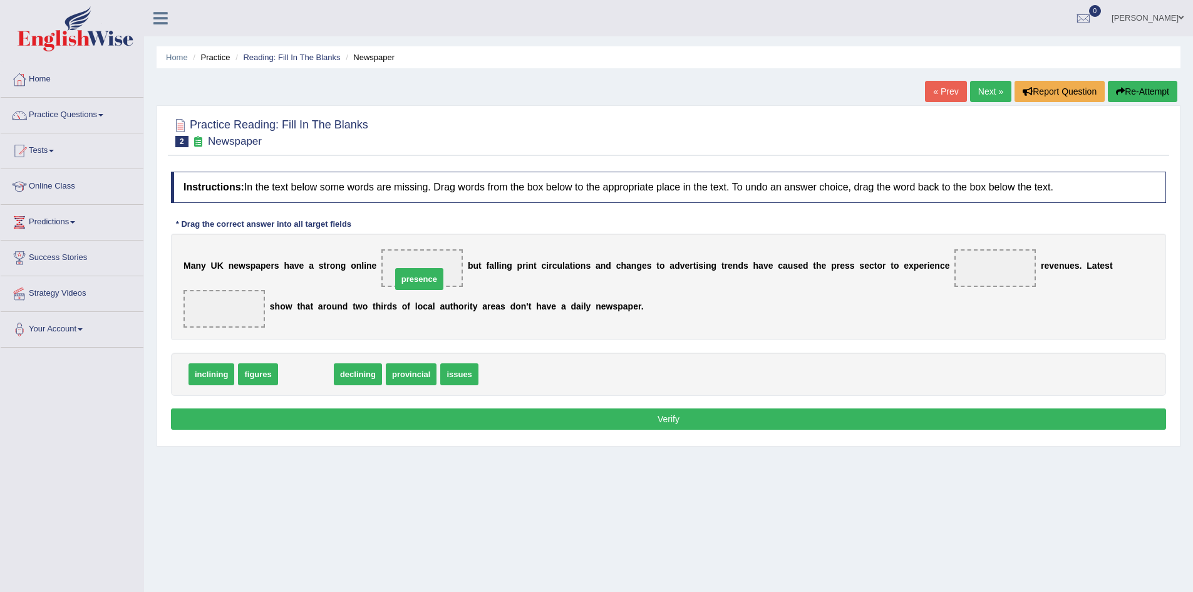
drag, startPoint x: 294, startPoint y: 375, endPoint x: 407, endPoint y: 267, distance: 156.8
drag, startPoint x: 304, startPoint y: 375, endPoint x: 992, endPoint y: 271, distance: 695.0
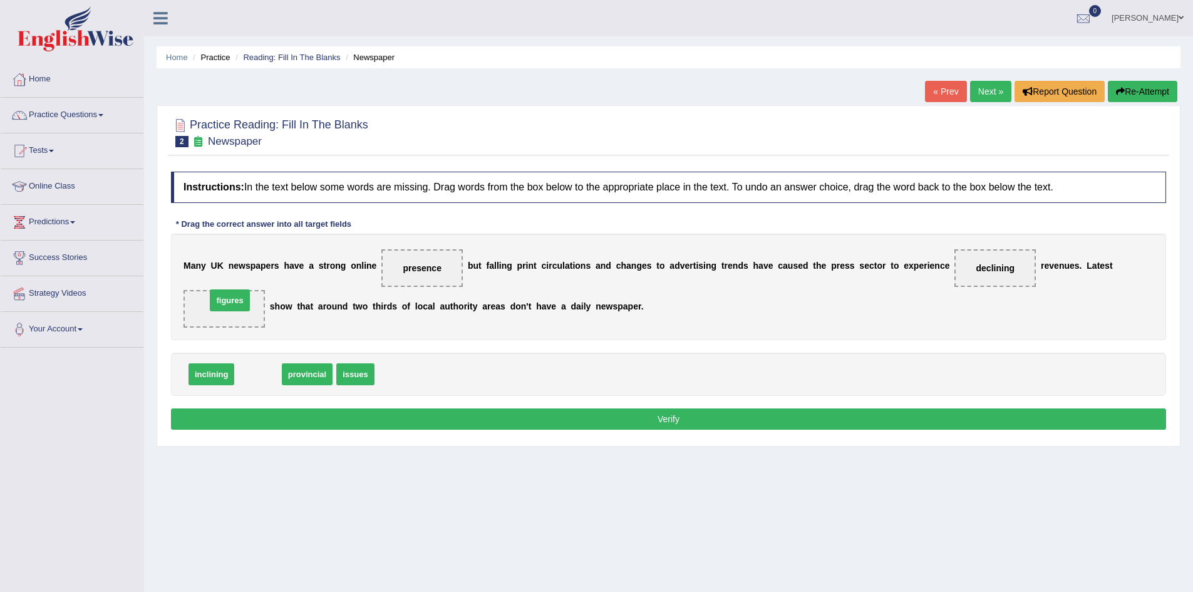
drag, startPoint x: 254, startPoint y: 373, endPoint x: 219, endPoint y: 306, distance: 75.1
click at [702, 418] on button "Verify" at bounding box center [668, 418] width 995 height 21
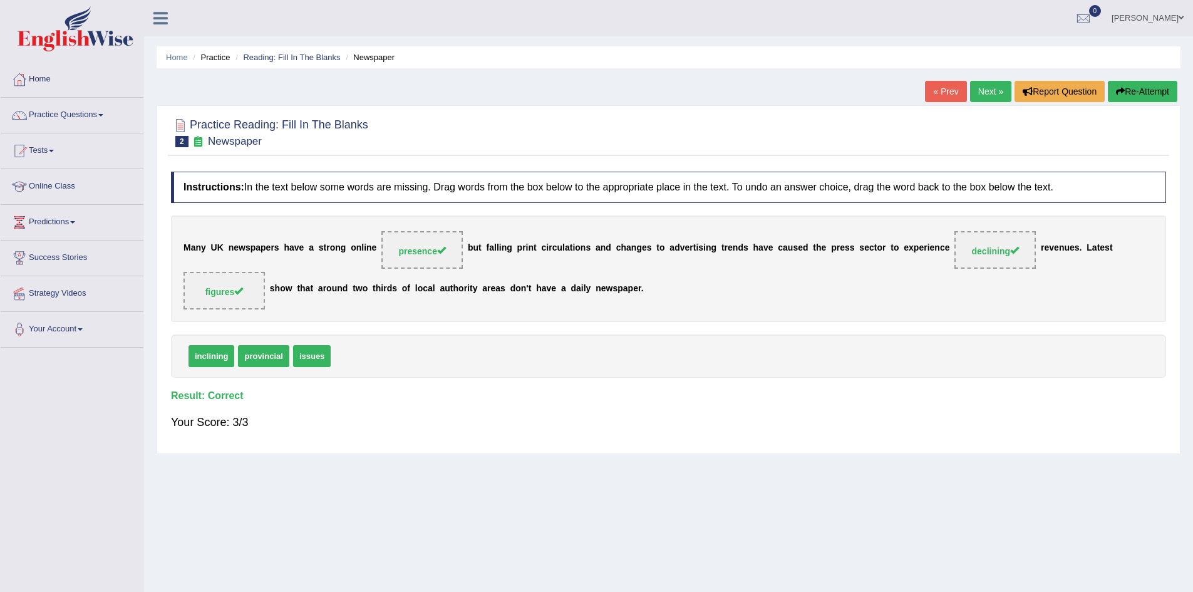
click at [987, 86] on link "Next »" at bounding box center [990, 91] width 41 height 21
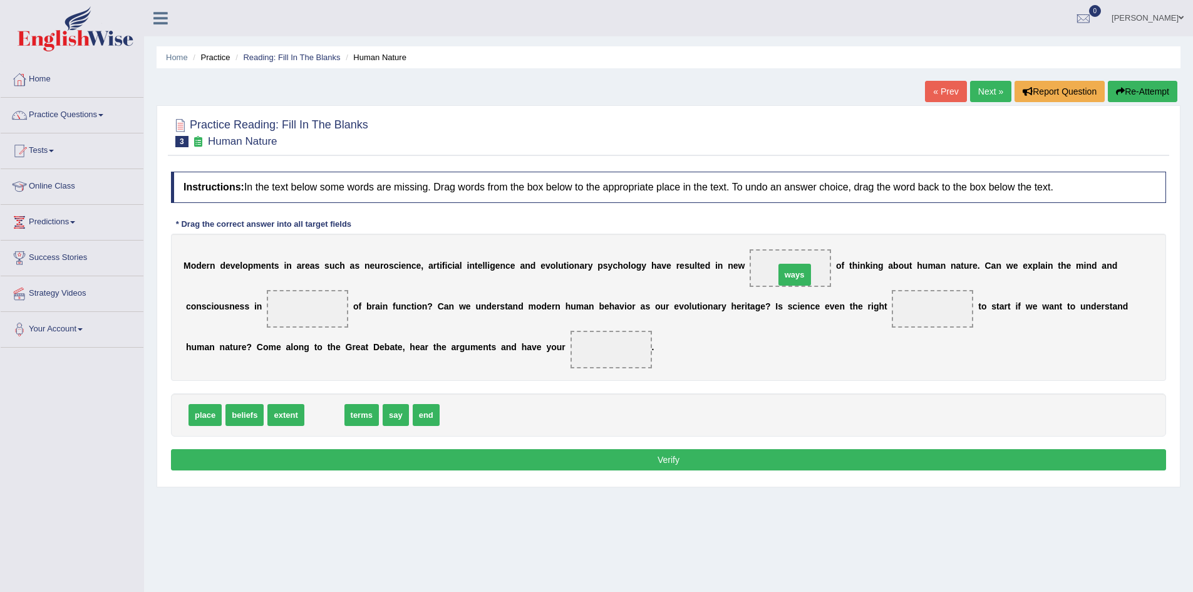
drag, startPoint x: 318, startPoint y: 414, endPoint x: 792, endPoint y: 271, distance: 495.2
drag, startPoint x: 317, startPoint y: 401, endPoint x: 294, endPoint y: 305, distance: 98.5
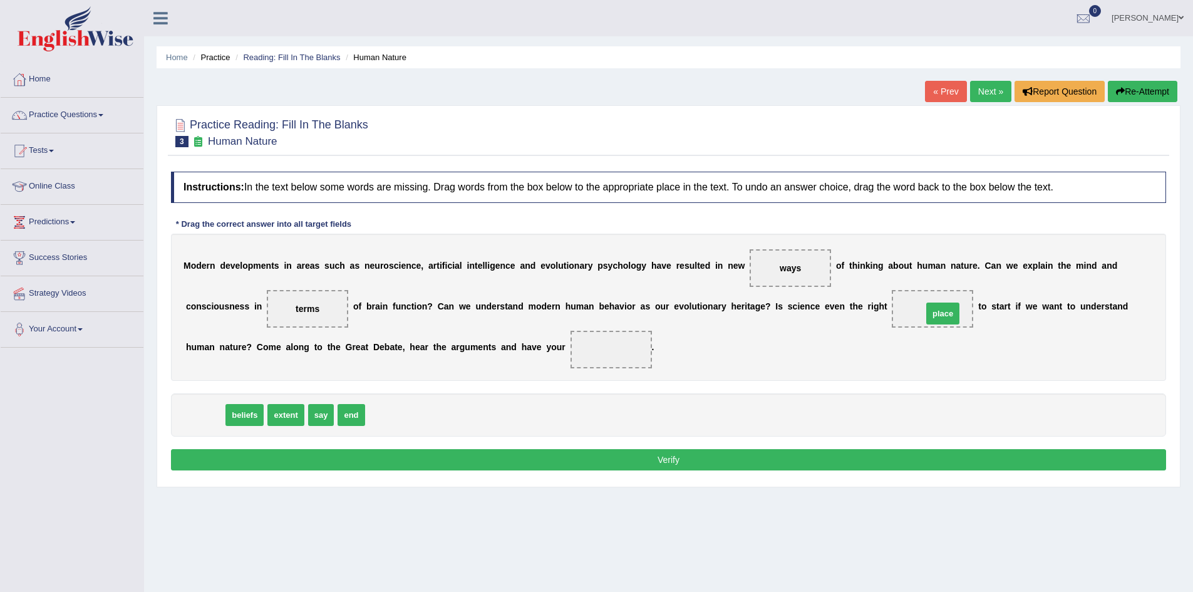
drag, startPoint x: 208, startPoint y: 412, endPoint x: 947, endPoint y: 309, distance: 746.3
drag, startPoint x: 203, startPoint y: 416, endPoint x: 191, endPoint y: 421, distance: 12.9
drag, startPoint x: 241, startPoint y: 415, endPoint x: 609, endPoint y: 353, distance: 373.6
click at [678, 464] on button "Verify" at bounding box center [668, 459] width 995 height 21
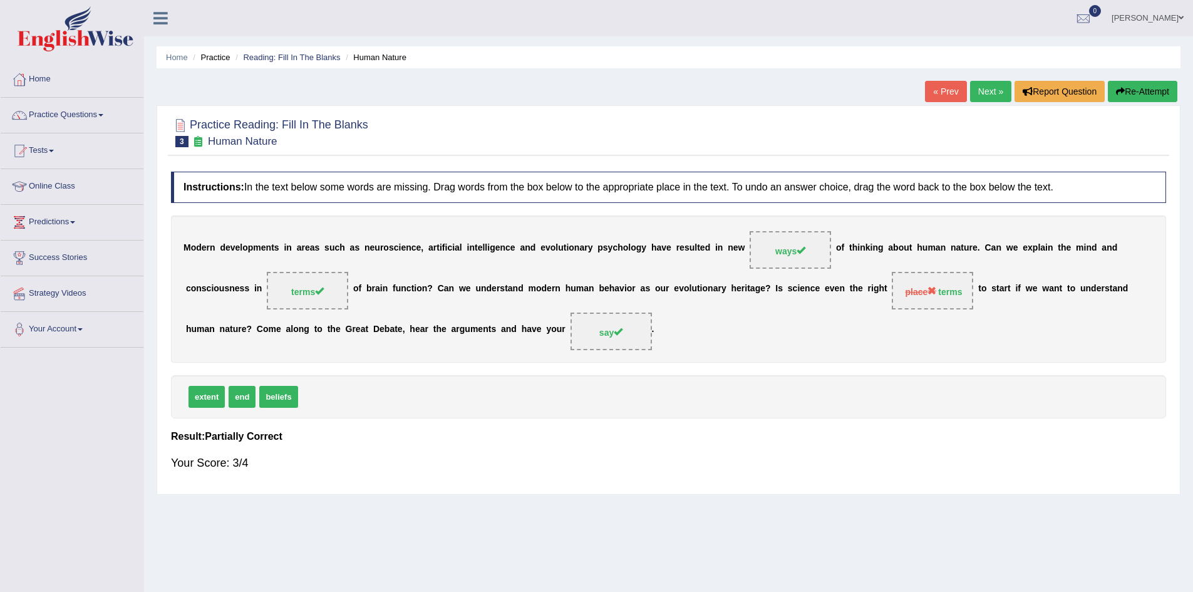
click at [983, 90] on link "Next »" at bounding box center [990, 91] width 41 height 21
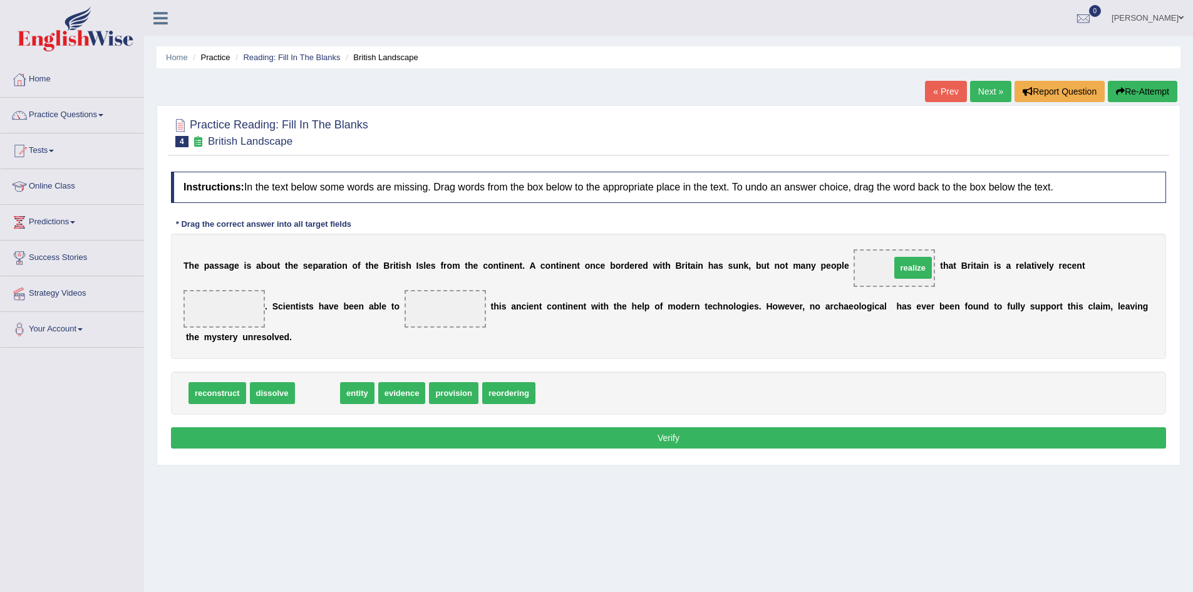
drag, startPoint x: 316, startPoint y: 393, endPoint x: 908, endPoint y: 269, distance: 604.7
drag, startPoint x: 309, startPoint y: 393, endPoint x: 201, endPoint y: 307, distance: 138.1
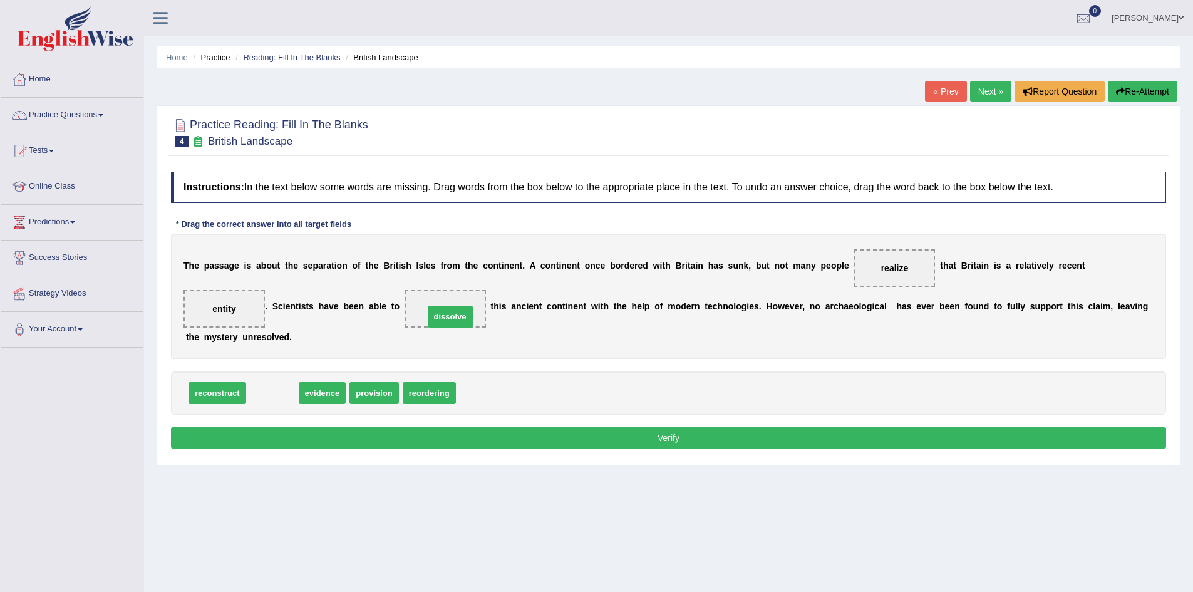
drag, startPoint x: 263, startPoint y: 391, endPoint x: 445, endPoint y: 311, distance: 198.8
click at [680, 435] on button "Verify" at bounding box center [668, 437] width 995 height 21
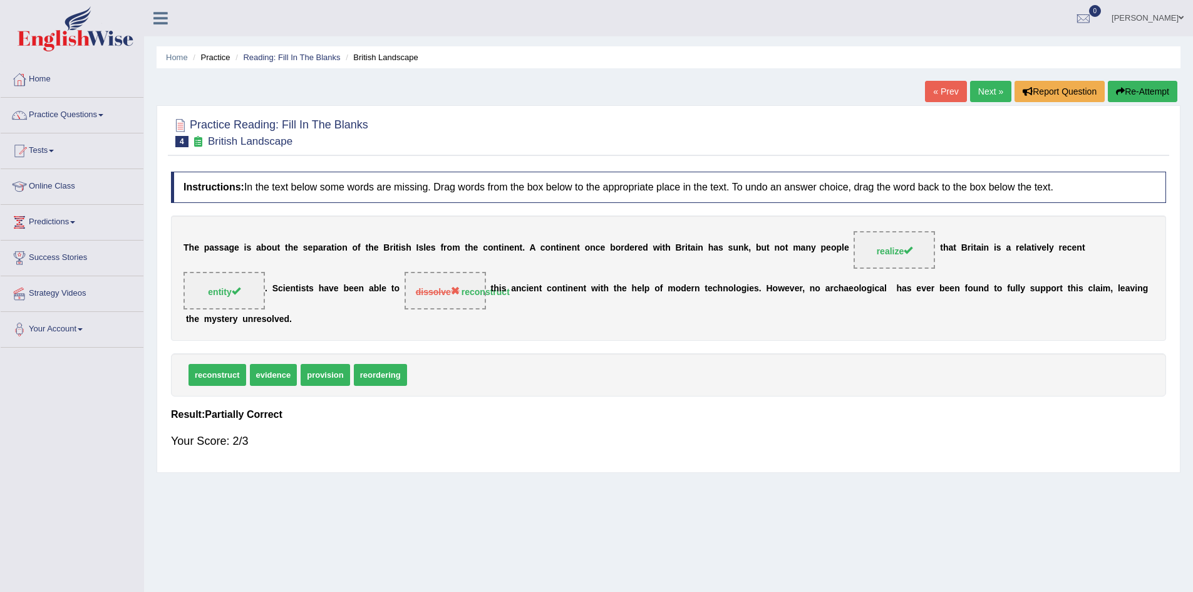
click at [985, 91] on link "Next »" at bounding box center [990, 91] width 41 height 21
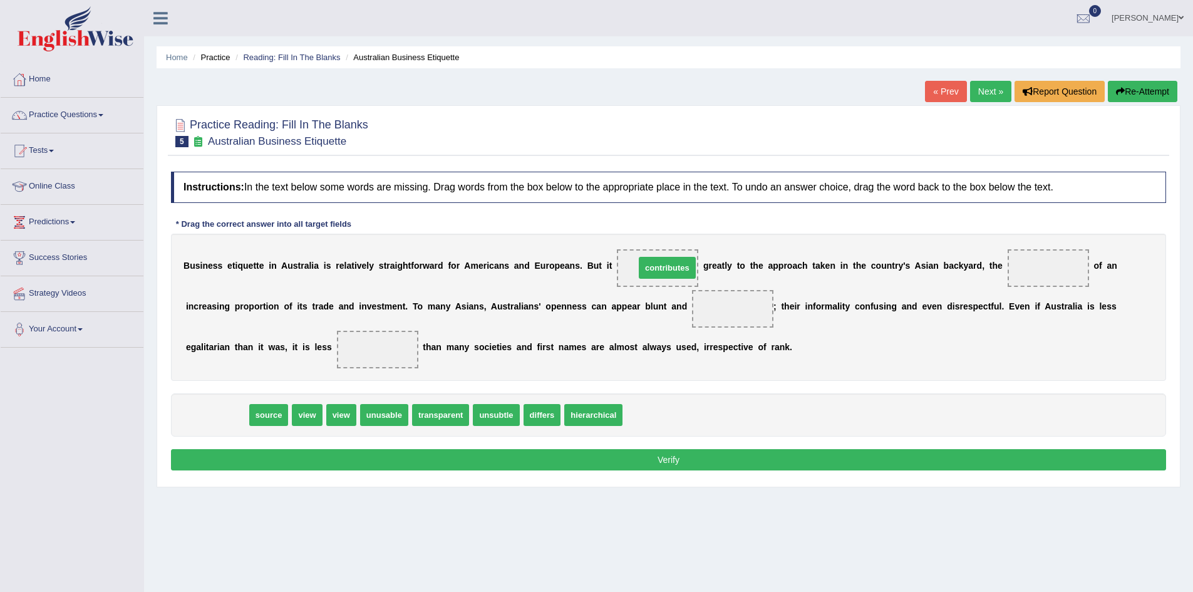
drag, startPoint x: 217, startPoint y: 415, endPoint x: 667, endPoint y: 268, distance: 473.8
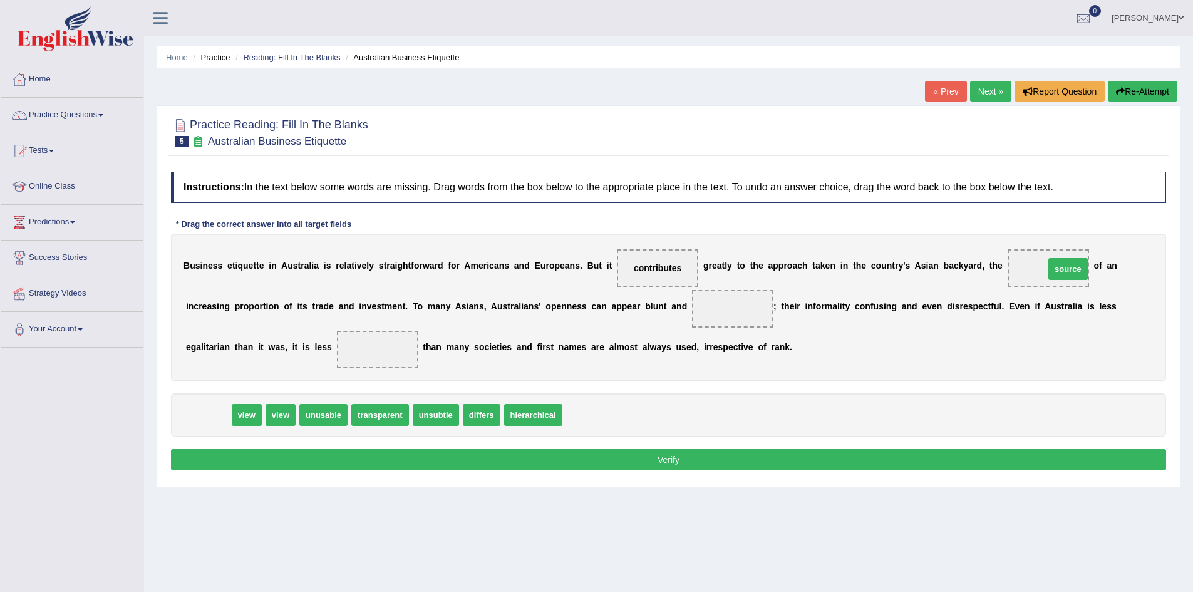
drag, startPoint x: 207, startPoint y: 416, endPoint x: 1067, endPoint y: 270, distance: 872.3
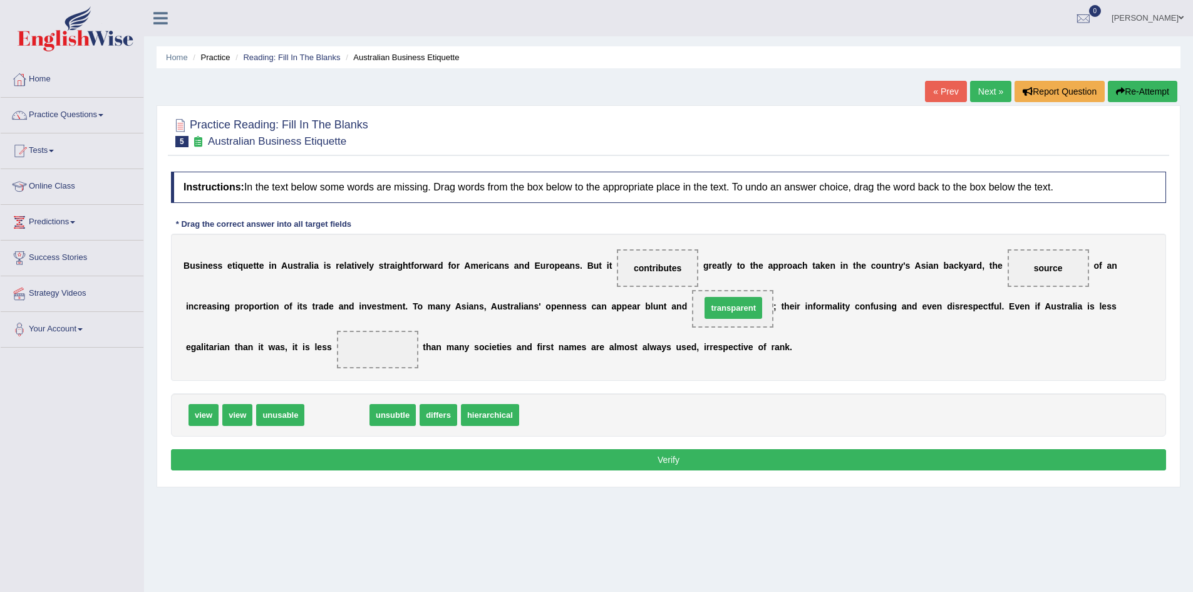
drag, startPoint x: 329, startPoint y: 415, endPoint x: 724, endPoint y: 307, distance: 409.7
drag, startPoint x: 735, startPoint y: 306, endPoint x: 481, endPoint y: 417, distance: 277.7
drag, startPoint x: 327, startPoint y: 415, endPoint x: 742, endPoint y: 309, distance: 428.4
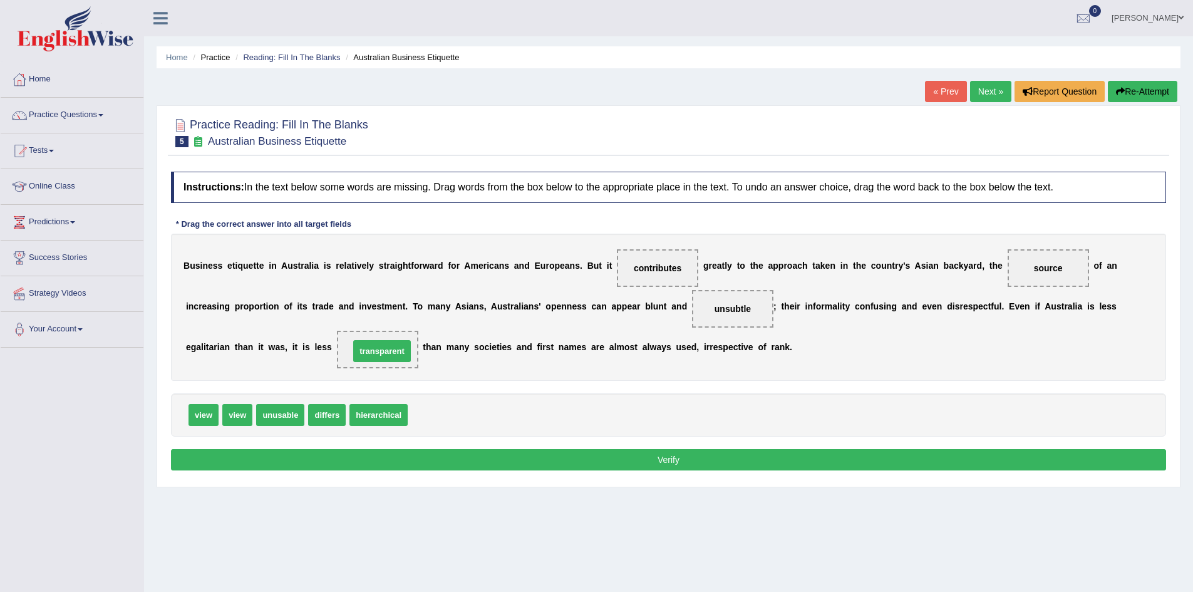
drag, startPoint x: 437, startPoint y: 417, endPoint x: 379, endPoint y: 353, distance: 86.5
click at [700, 460] on button "Verify" at bounding box center [668, 459] width 995 height 21
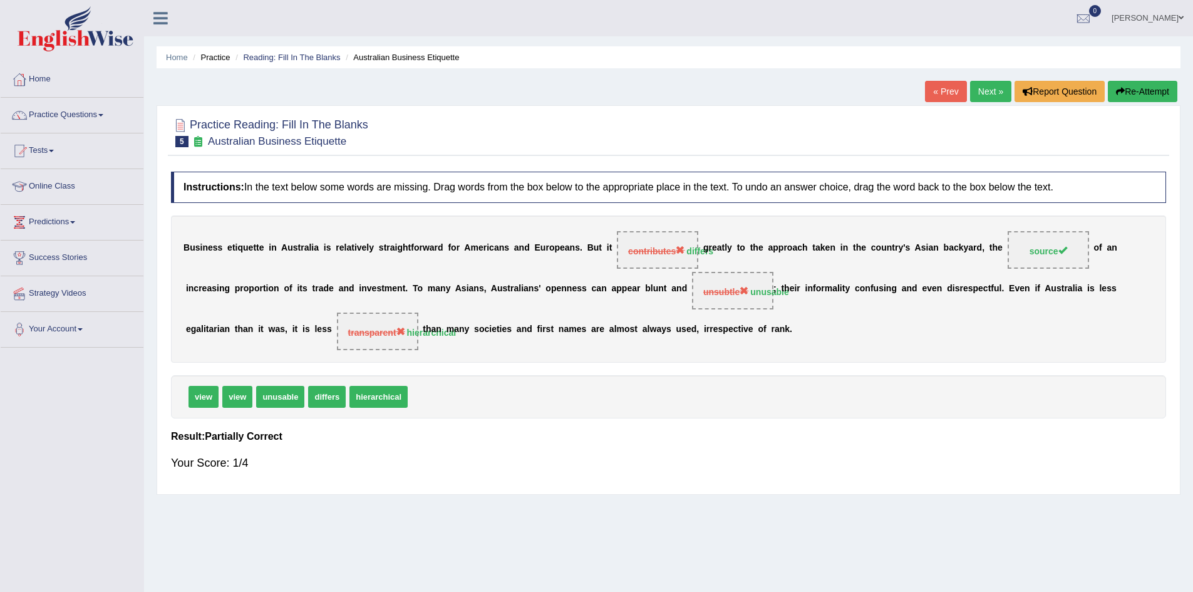
click at [983, 88] on link "Next »" at bounding box center [990, 91] width 41 height 21
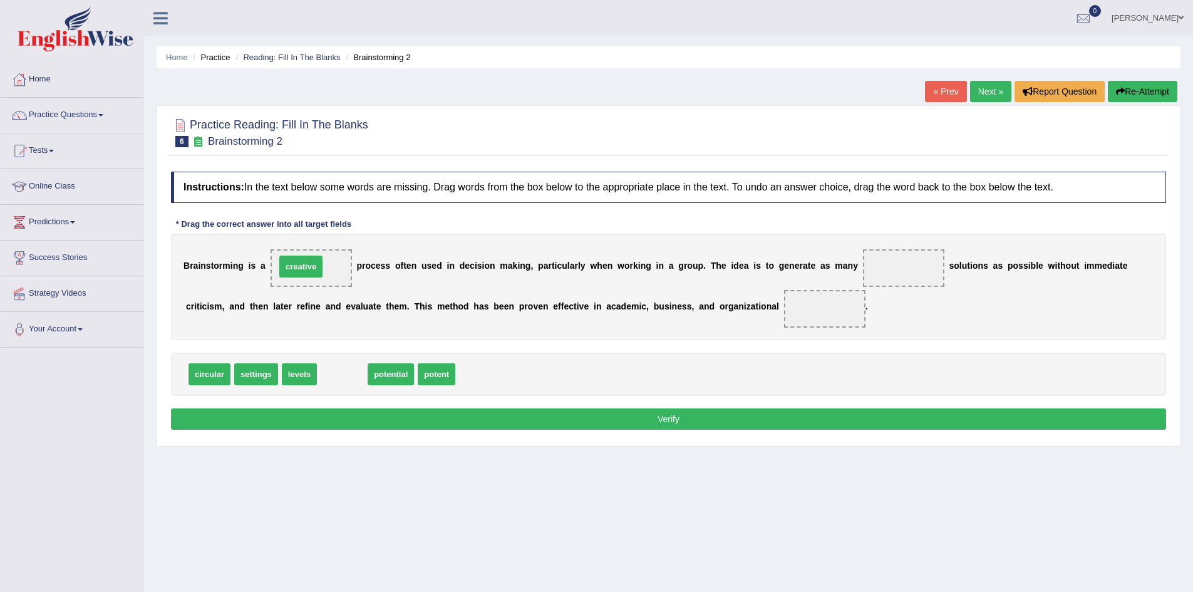
drag, startPoint x: 335, startPoint y: 372, endPoint x: 290, endPoint y: 259, distance: 121.4
drag, startPoint x: 344, startPoint y: 373, endPoint x: 903, endPoint y: 267, distance: 569.2
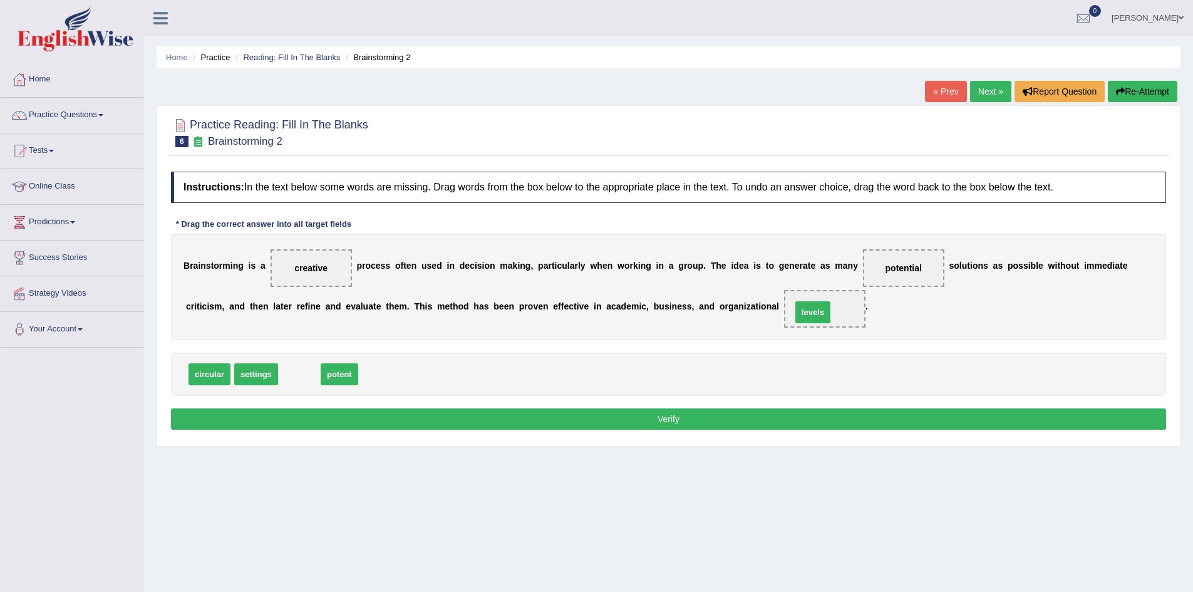
drag, startPoint x: 300, startPoint y: 374, endPoint x: 814, endPoint y: 312, distance: 517.4
click at [688, 421] on button "Verify" at bounding box center [668, 418] width 995 height 21
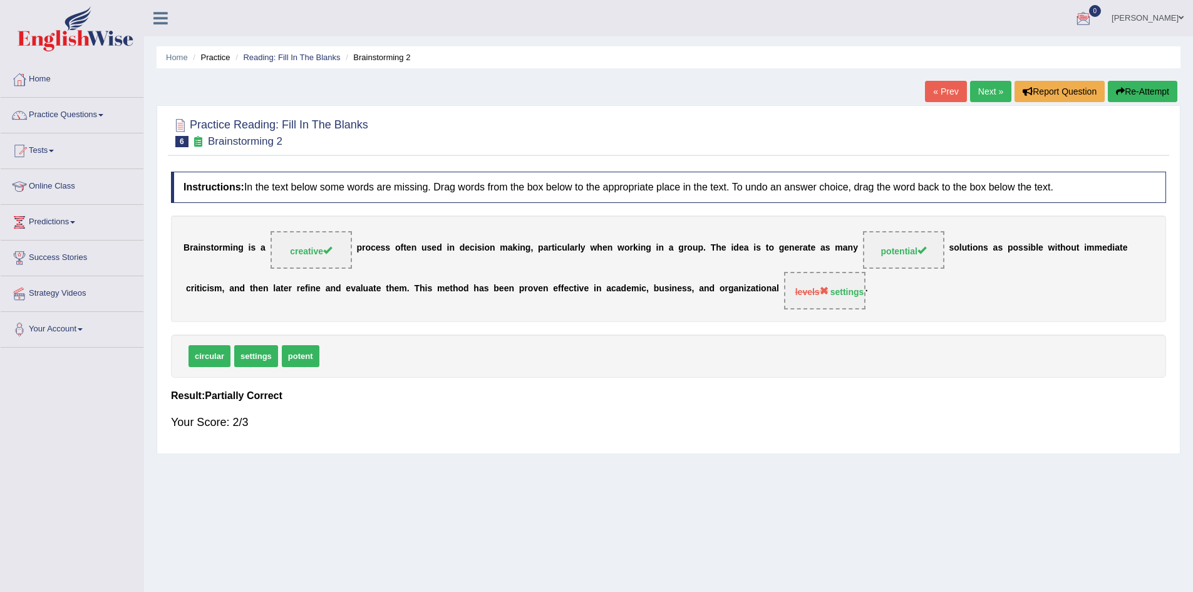
click at [973, 91] on link "Next »" at bounding box center [990, 91] width 41 height 21
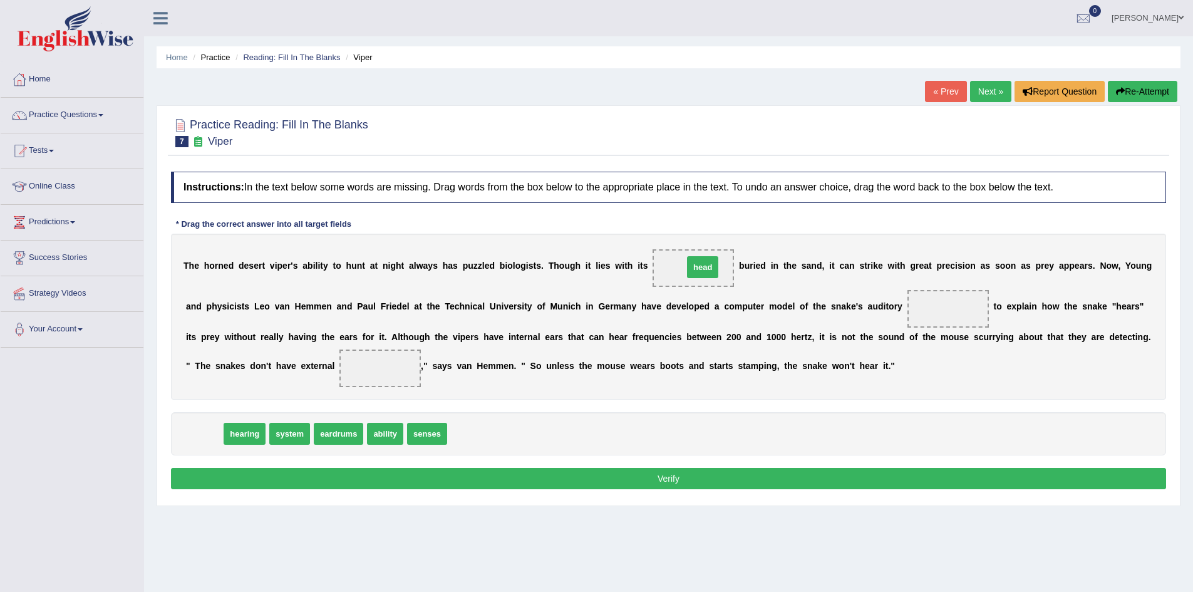
drag, startPoint x: 207, startPoint y: 431, endPoint x: 706, endPoint y: 264, distance: 525.9
drag, startPoint x: 347, startPoint y: 437, endPoint x: 941, endPoint y: 309, distance: 607.4
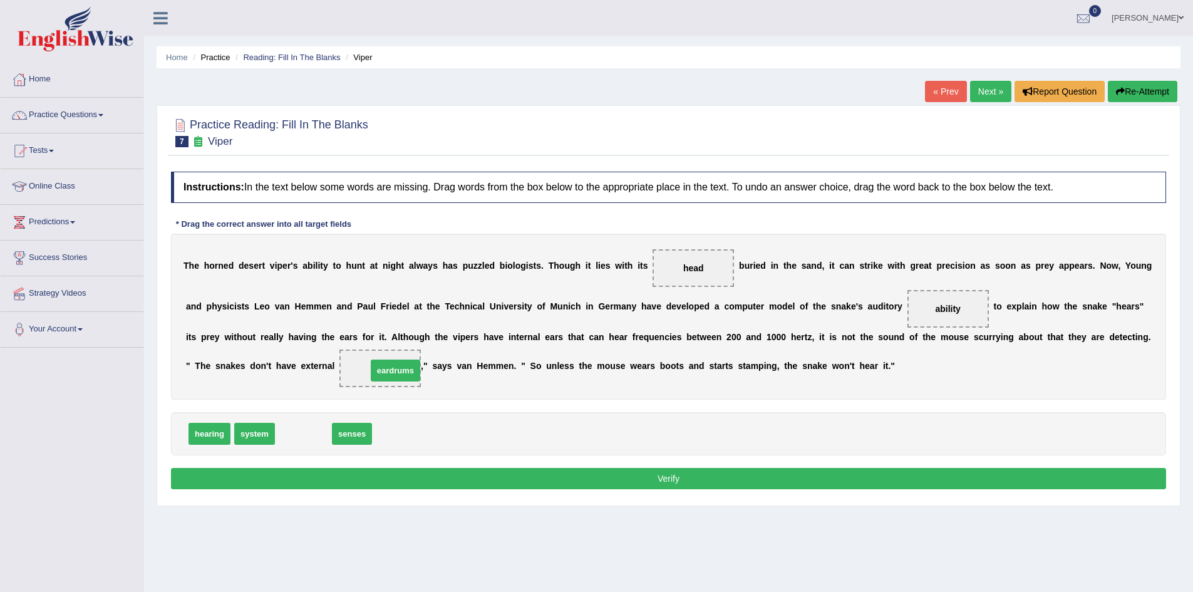
drag, startPoint x: 301, startPoint y: 433, endPoint x: 394, endPoint y: 369, distance: 113.5
click at [661, 476] on button "Verify" at bounding box center [668, 478] width 995 height 21
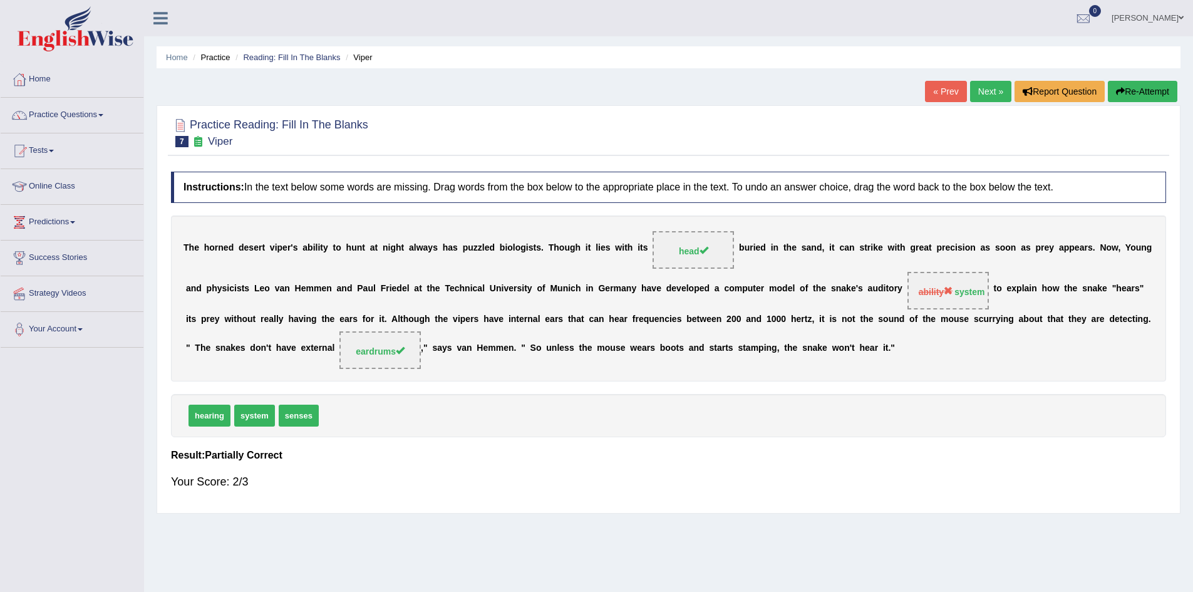
click at [993, 88] on link "Next »" at bounding box center [990, 91] width 41 height 21
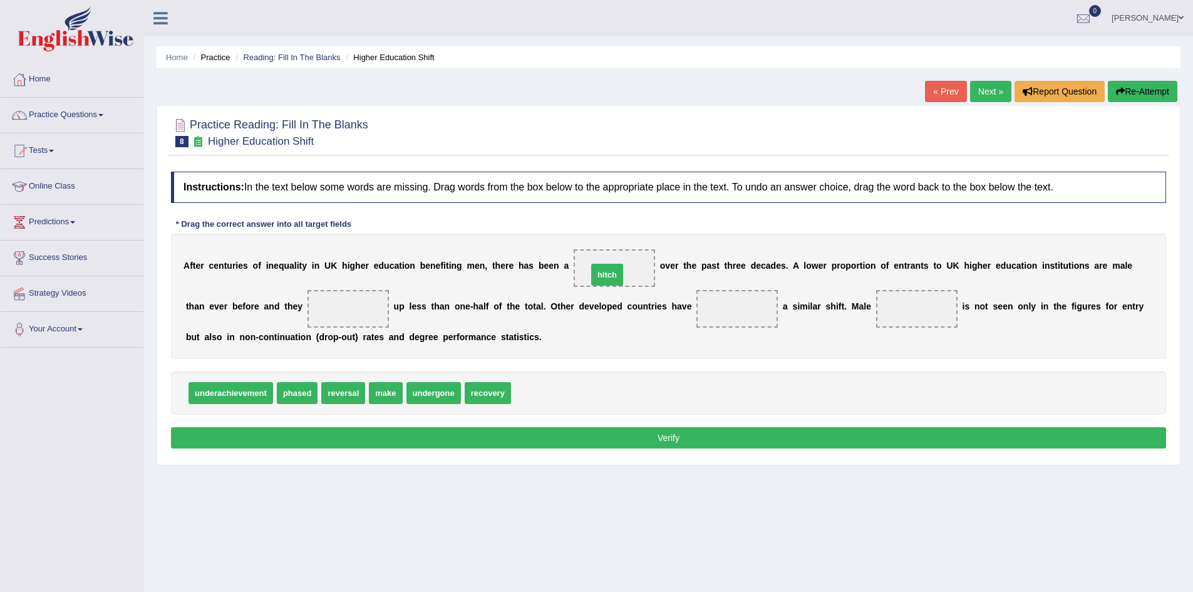
drag, startPoint x: 527, startPoint y: 390, endPoint x: 611, endPoint y: 262, distance: 152.9
drag, startPoint x: 385, startPoint y: 394, endPoint x: 345, endPoint y: 319, distance: 85.2
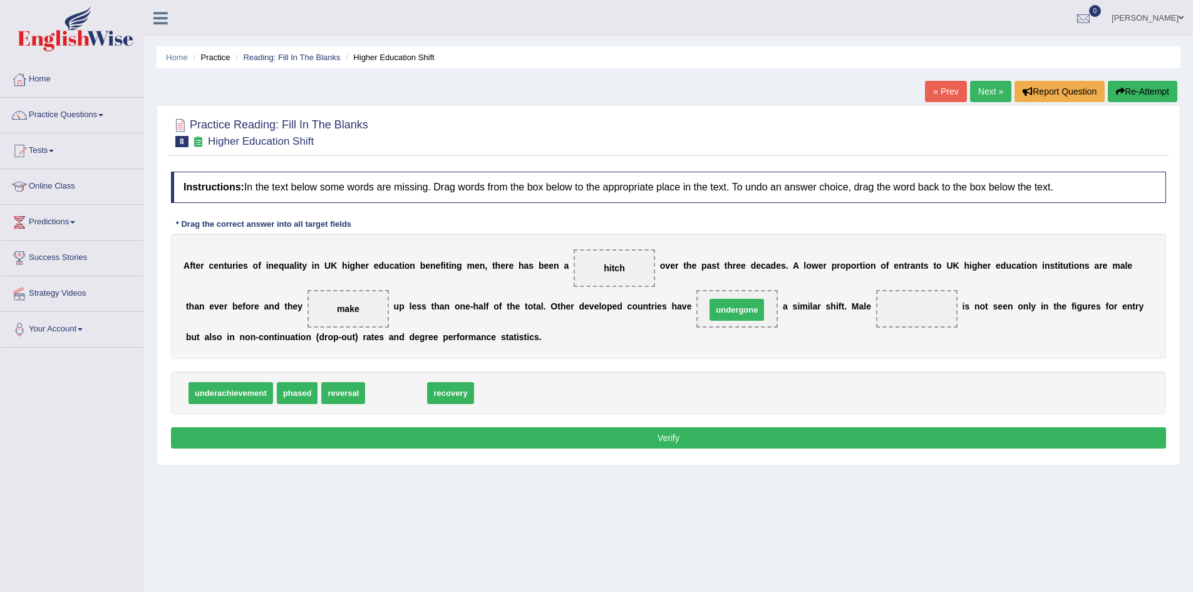
drag, startPoint x: 386, startPoint y: 397, endPoint x: 727, endPoint y: 314, distance: 350.8
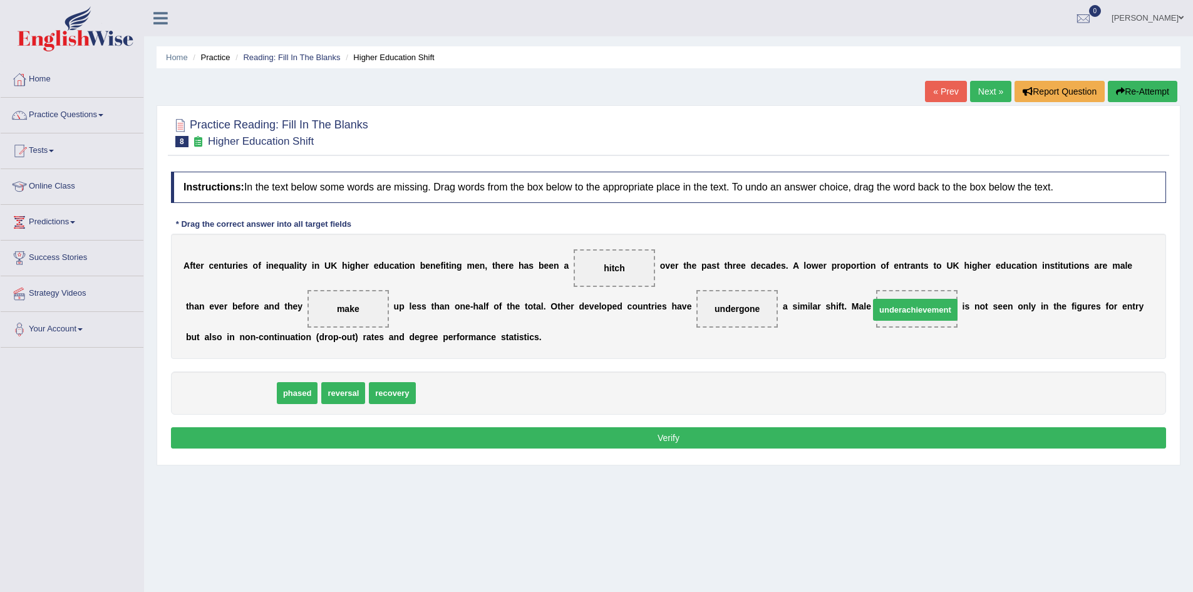
drag, startPoint x: 247, startPoint y: 392, endPoint x: 932, endPoint y: 309, distance: 689.7
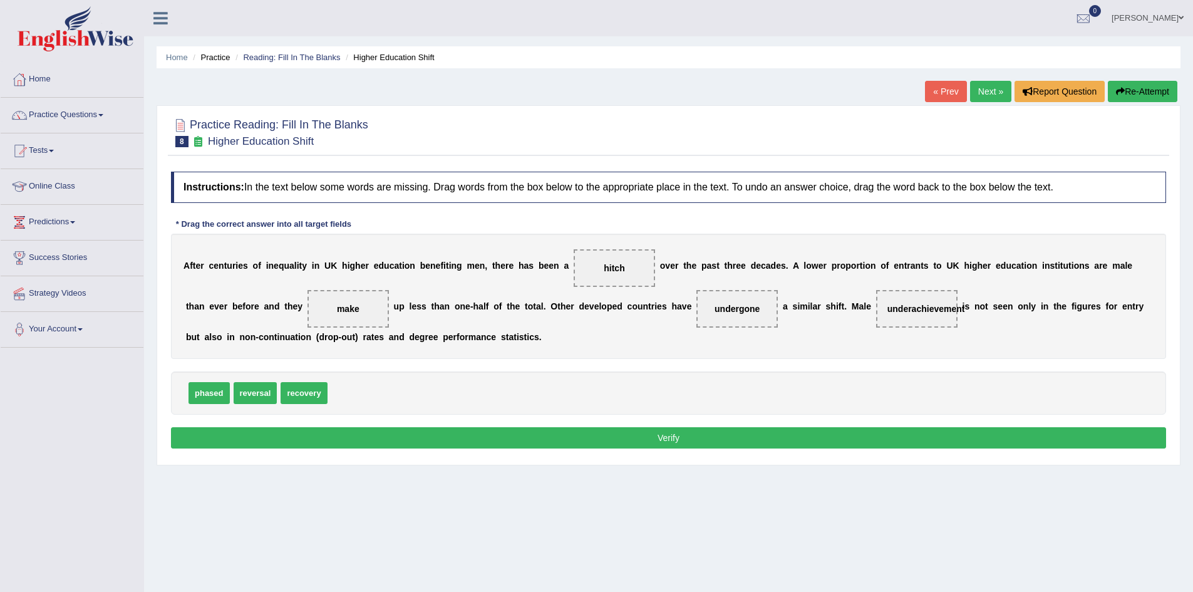
click at [740, 438] on button "Verify" at bounding box center [668, 437] width 995 height 21
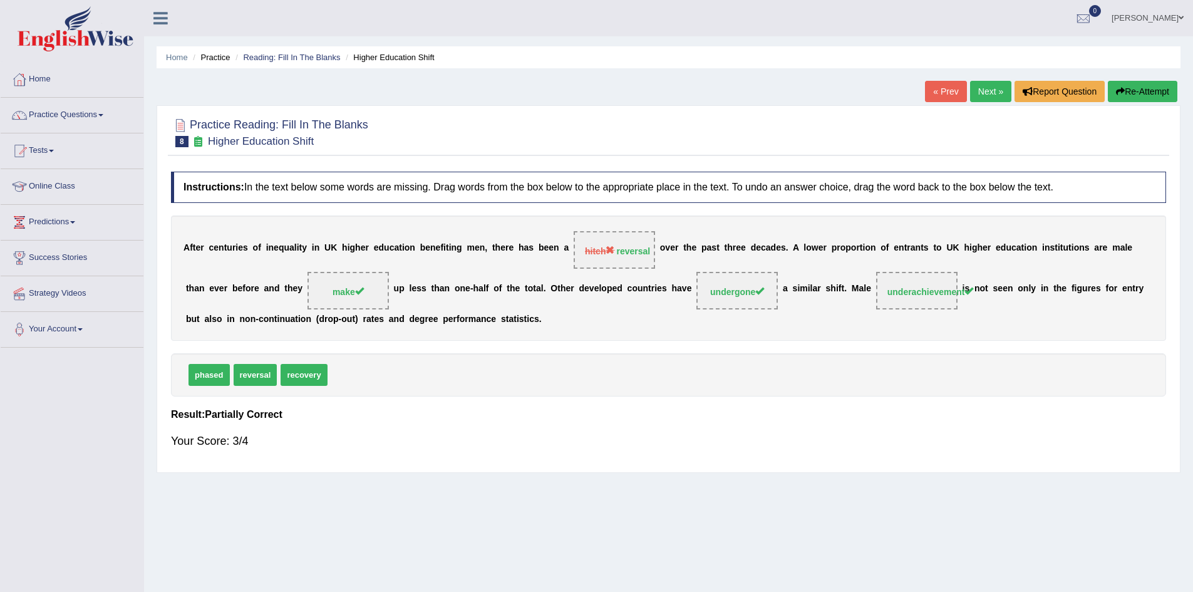
click at [990, 95] on link "Next »" at bounding box center [990, 91] width 41 height 21
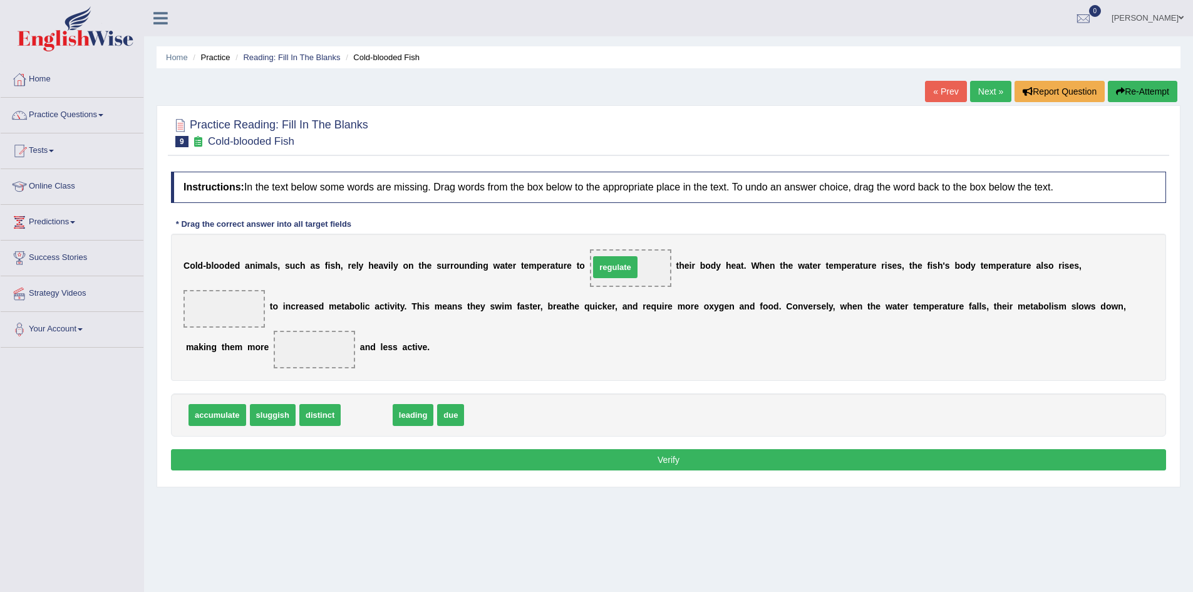
drag, startPoint x: 367, startPoint y: 417, endPoint x: 623, endPoint y: 267, distance: 296.5
drag, startPoint x: 359, startPoint y: 415, endPoint x: 224, endPoint y: 313, distance: 169.4
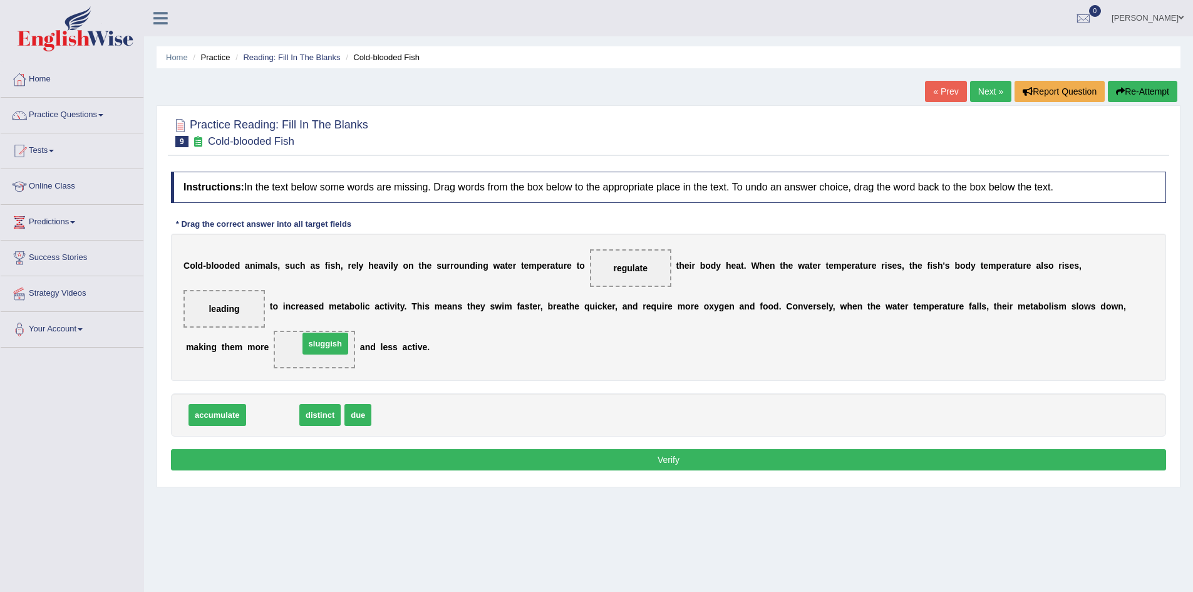
drag, startPoint x: 266, startPoint y: 415, endPoint x: 319, endPoint y: 343, distance: 89.6
click at [676, 465] on button "Verify" at bounding box center [668, 459] width 995 height 21
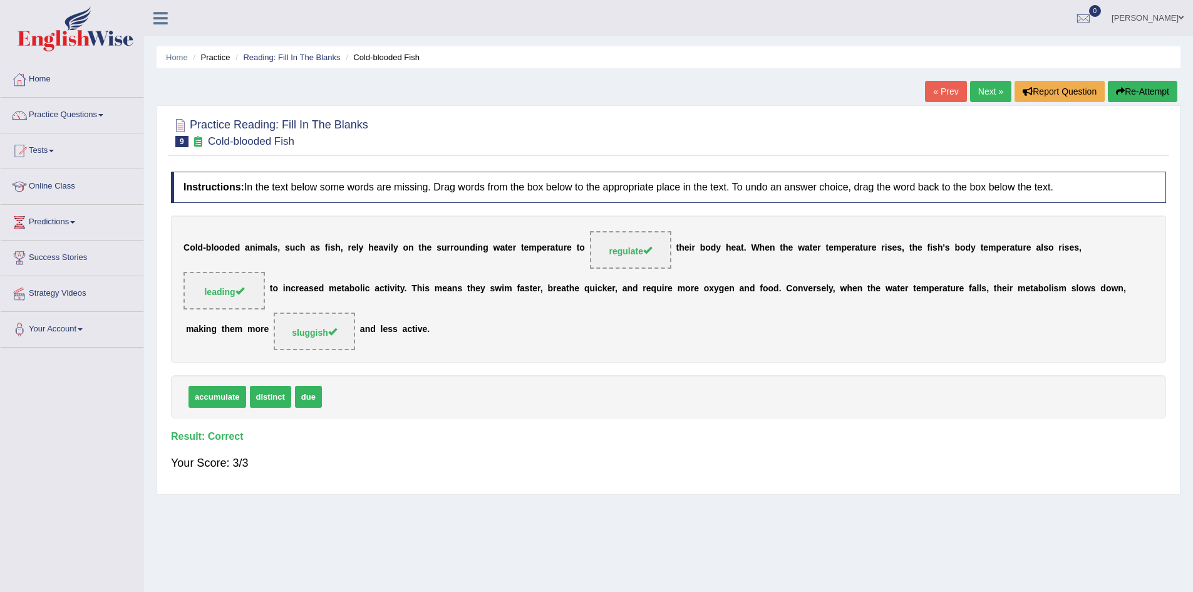
click at [992, 90] on link "Next »" at bounding box center [990, 91] width 41 height 21
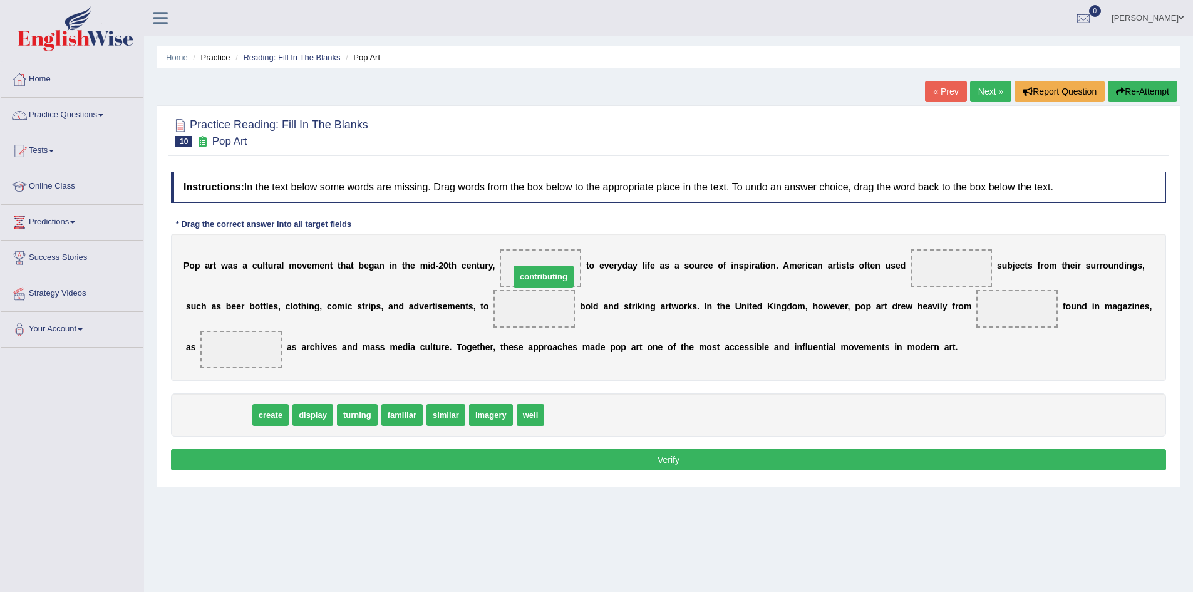
drag, startPoint x: 213, startPoint y: 417, endPoint x: 538, endPoint y: 279, distance: 353.3
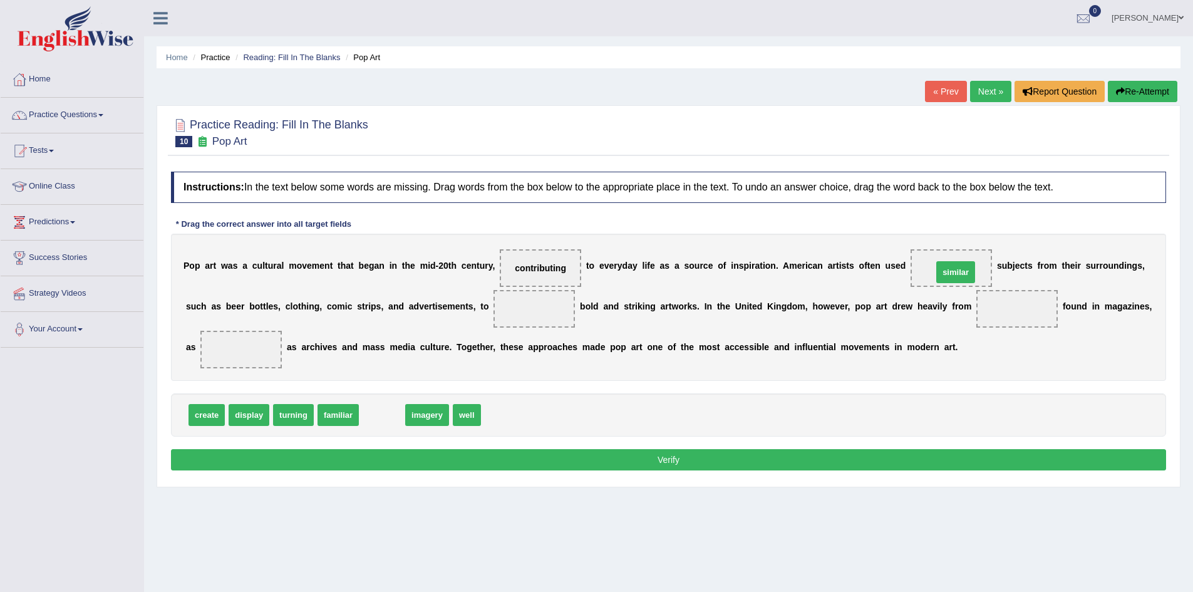
drag, startPoint x: 375, startPoint y: 414, endPoint x: 948, endPoint y: 271, distance: 591.3
drag, startPoint x: 950, startPoint y: 268, endPoint x: 470, endPoint y: 420, distance: 503.4
drag, startPoint x: 389, startPoint y: 415, endPoint x: 956, endPoint y: 267, distance: 586.0
drag, startPoint x: 243, startPoint y: 416, endPoint x: 541, endPoint y: 313, distance: 315.0
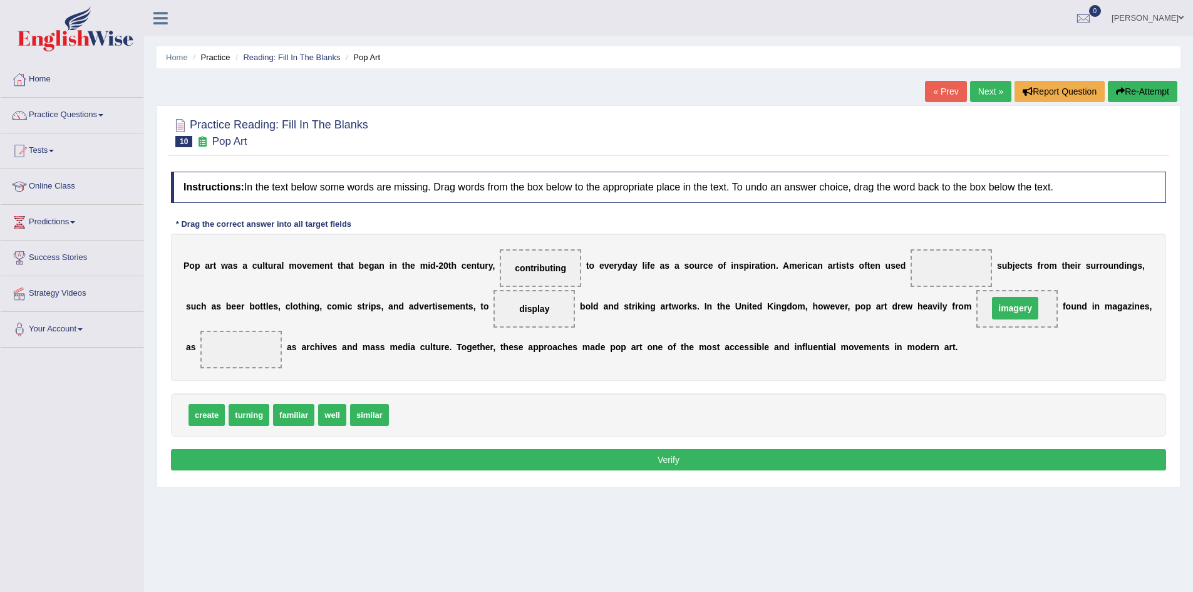
drag, startPoint x: 948, startPoint y: 272, endPoint x: 1013, endPoint y: 313, distance: 77.7
drag, startPoint x: 298, startPoint y: 415, endPoint x: 955, endPoint y: 272, distance: 673.0
drag, startPoint x: 290, startPoint y: 415, endPoint x: 236, endPoint y: 353, distance: 82.6
click at [683, 461] on button "Verify" at bounding box center [668, 459] width 995 height 21
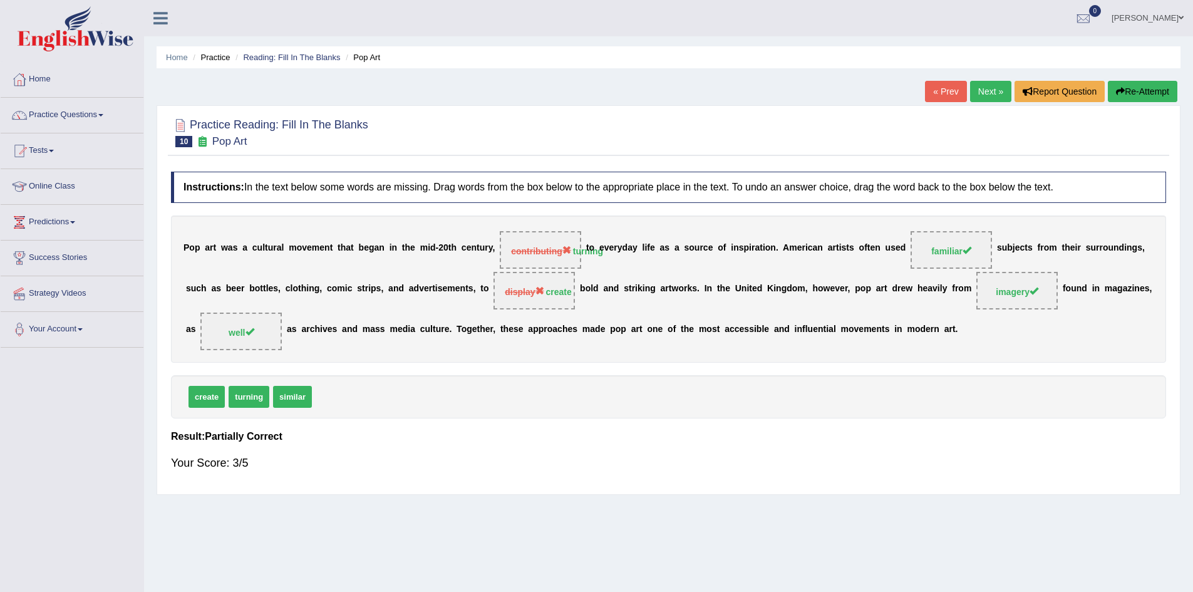
click at [1119, 95] on icon "button" at bounding box center [1120, 91] width 9 height 9
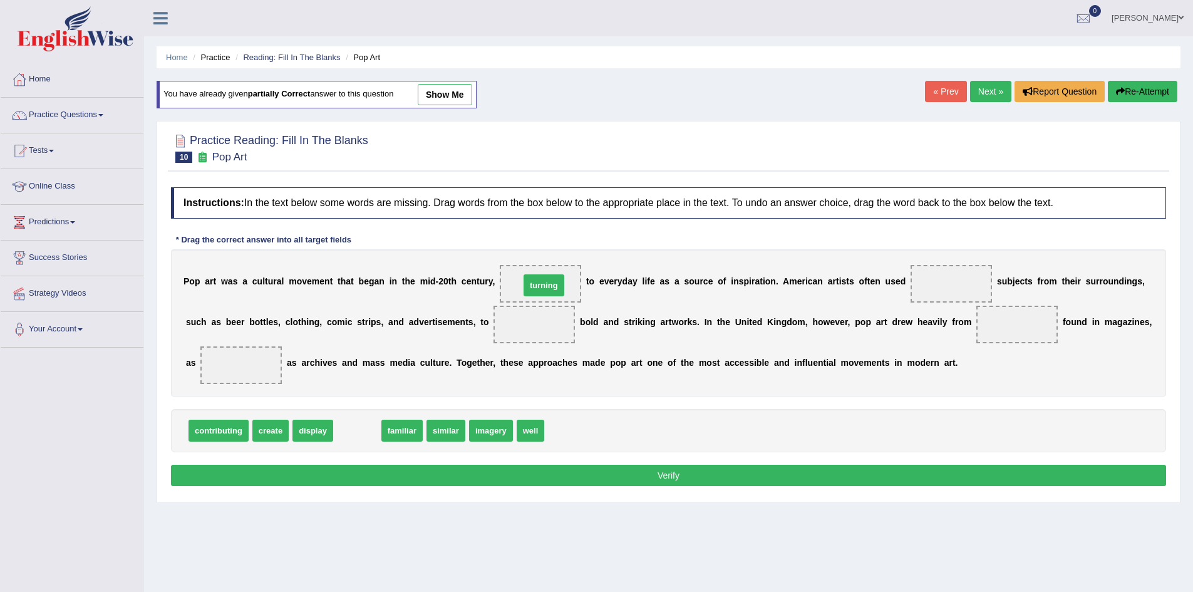
drag, startPoint x: 354, startPoint y: 429, endPoint x: 541, endPoint y: 284, distance: 236.6
drag, startPoint x: 365, startPoint y: 434, endPoint x: 967, endPoint y: 291, distance: 619.3
click at [537, 323] on span at bounding box center [534, 325] width 81 height 38
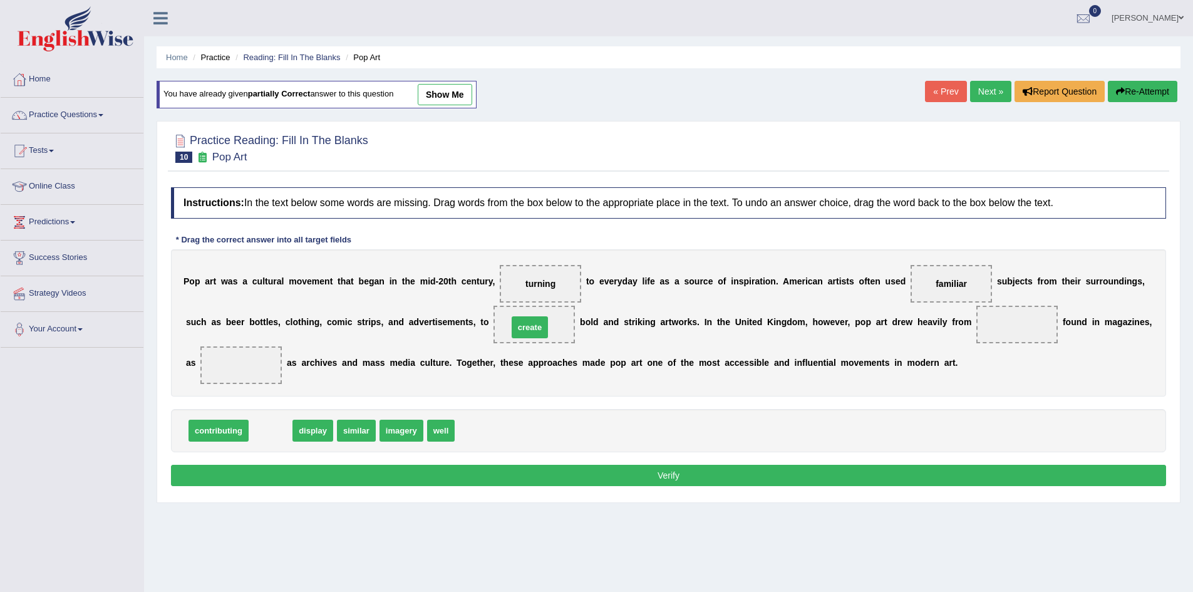
drag, startPoint x: 274, startPoint y: 430, endPoint x: 533, endPoint y: 326, distance: 279.2
click at [1022, 328] on span at bounding box center [1017, 325] width 81 height 38
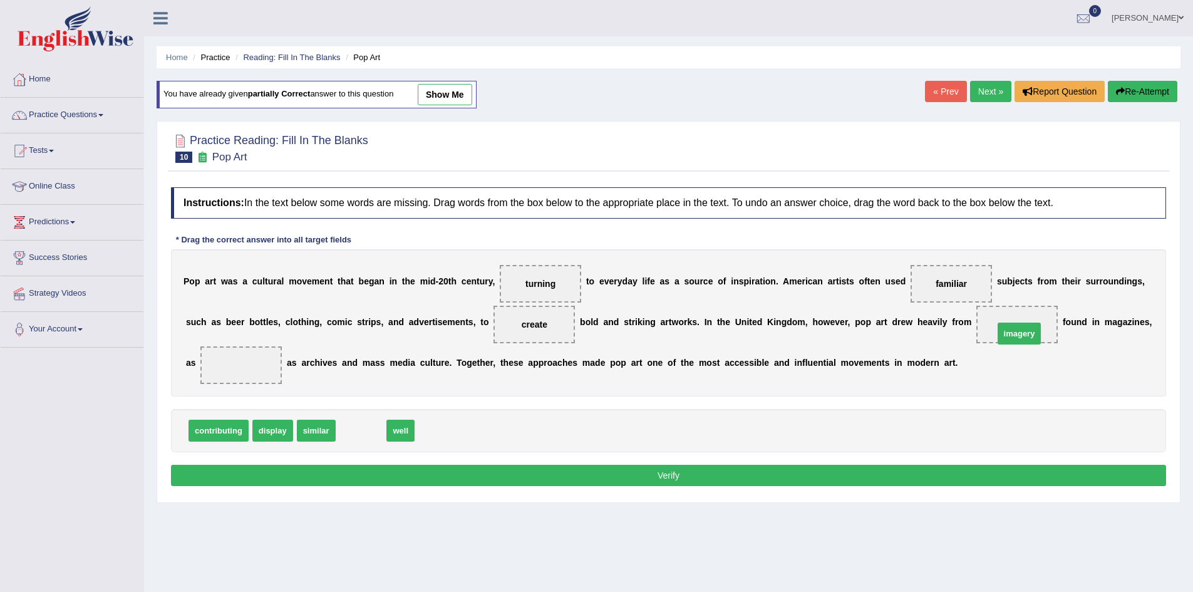
drag, startPoint x: 355, startPoint y: 432, endPoint x: 1015, endPoint y: 331, distance: 667.8
drag, startPoint x: 354, startPoint y: 430, endPoint x: 242, endPoint y: 365, distance: 130.0
click at [616, 480] on button "Verify" at bounding box center [668, 475] width 995 height 21
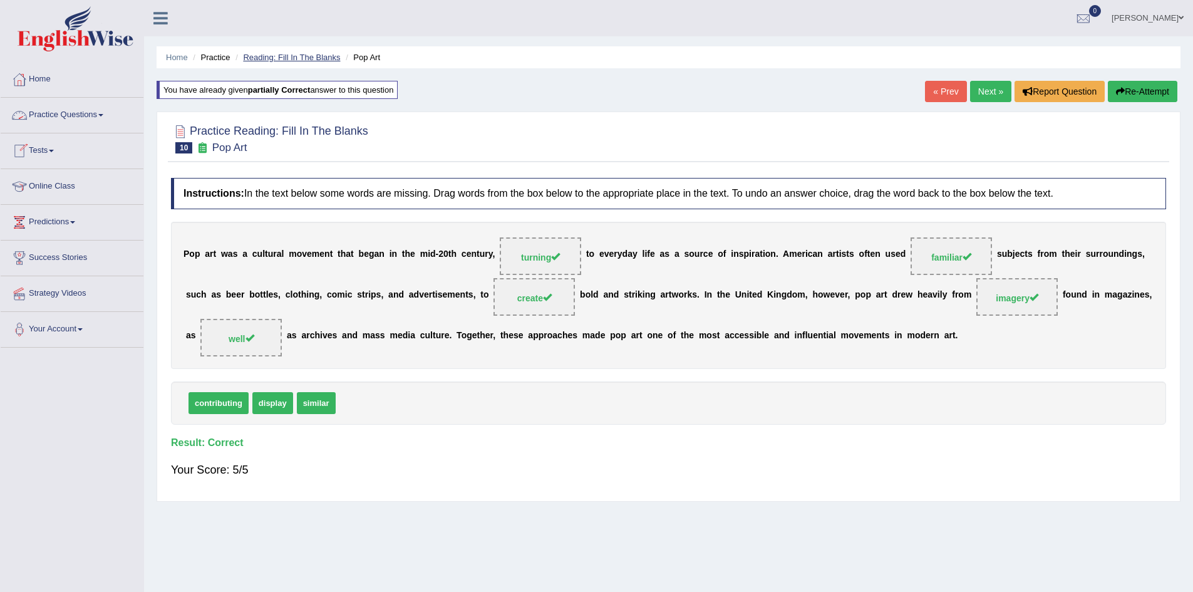
click at [291, 58] on link "Reading: Fill In The Blanks" at bounding box center [291, 57] width 97 height 9
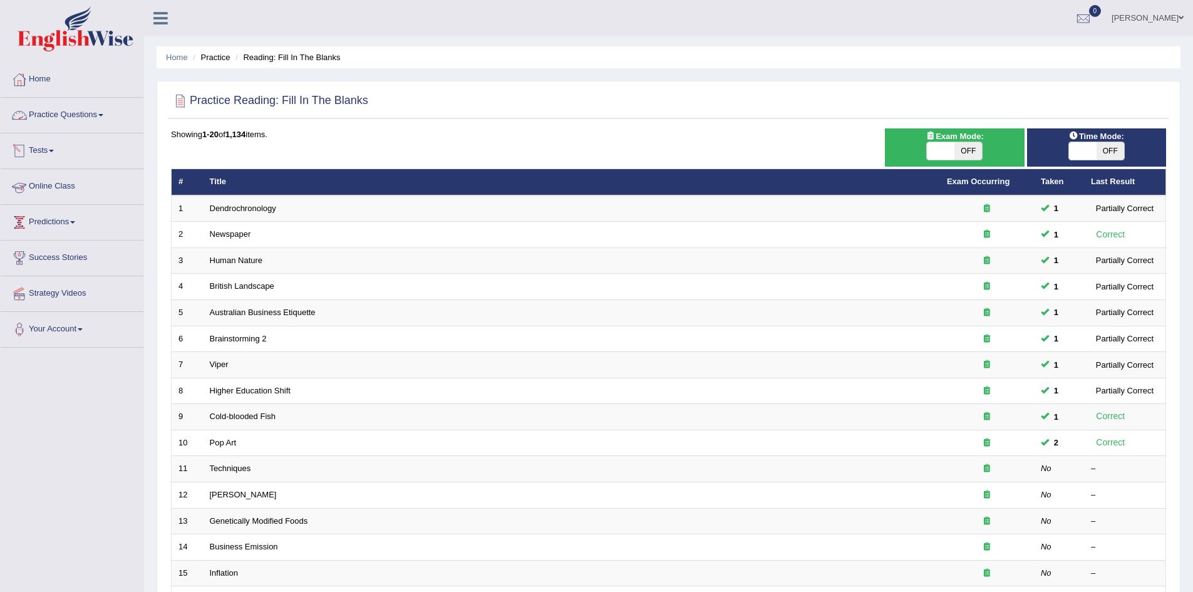
click at [49, 113] on link "Practice Questions" at bounding box center [72, 113] width 143 height 31
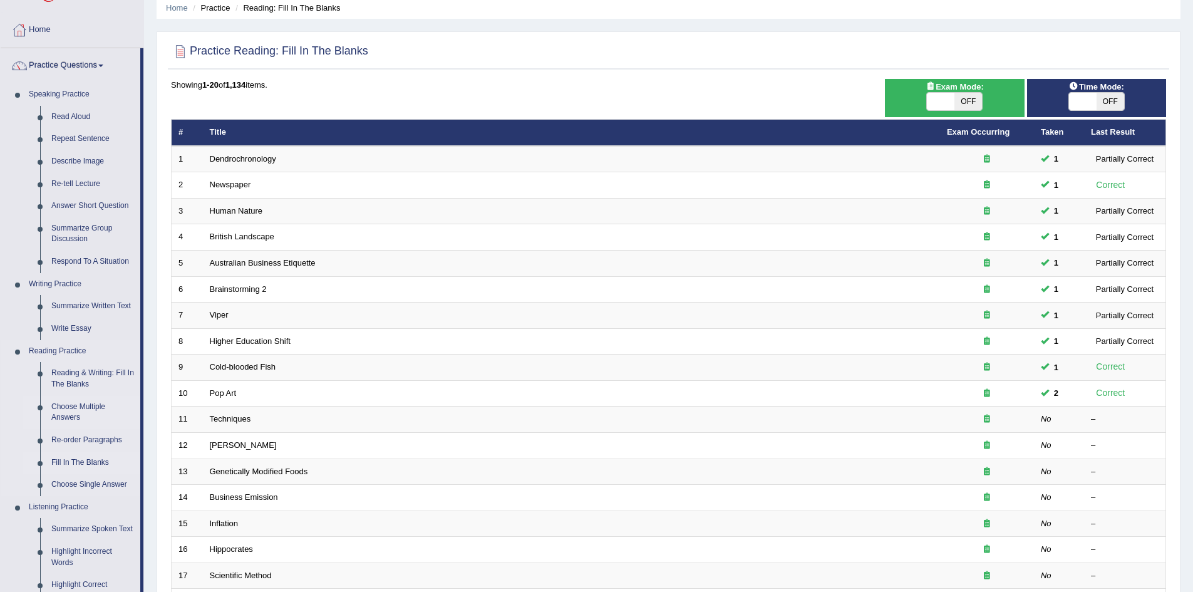
scroll to position [125, 0]
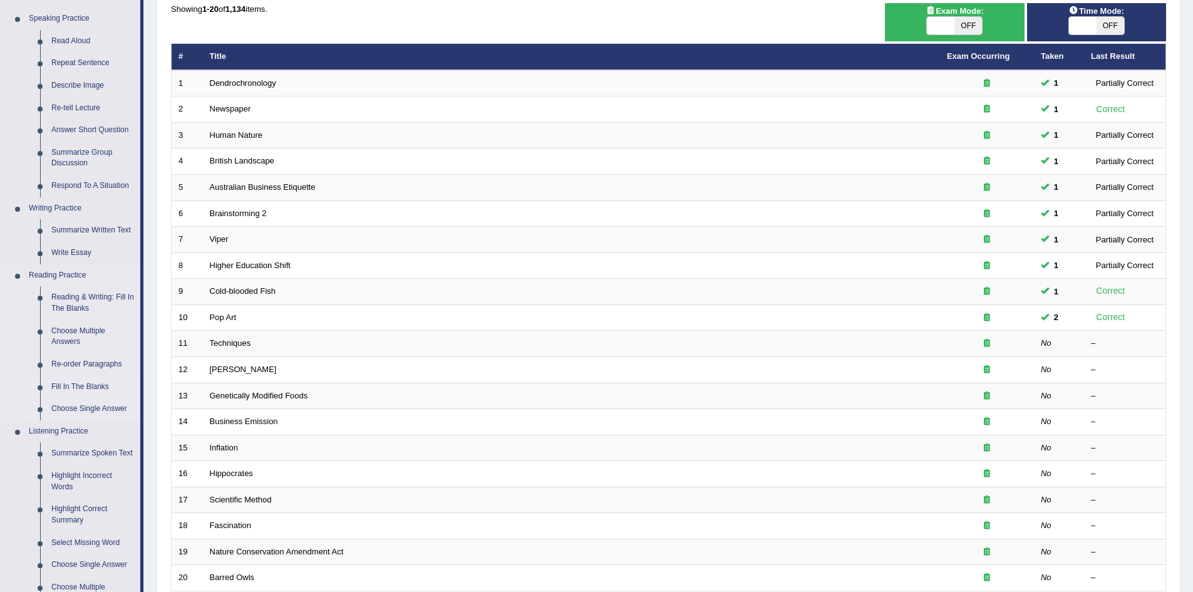
click at [96, 407] on link "Choose Single Answer" at bounding box center [93, 409] width 95 height 23
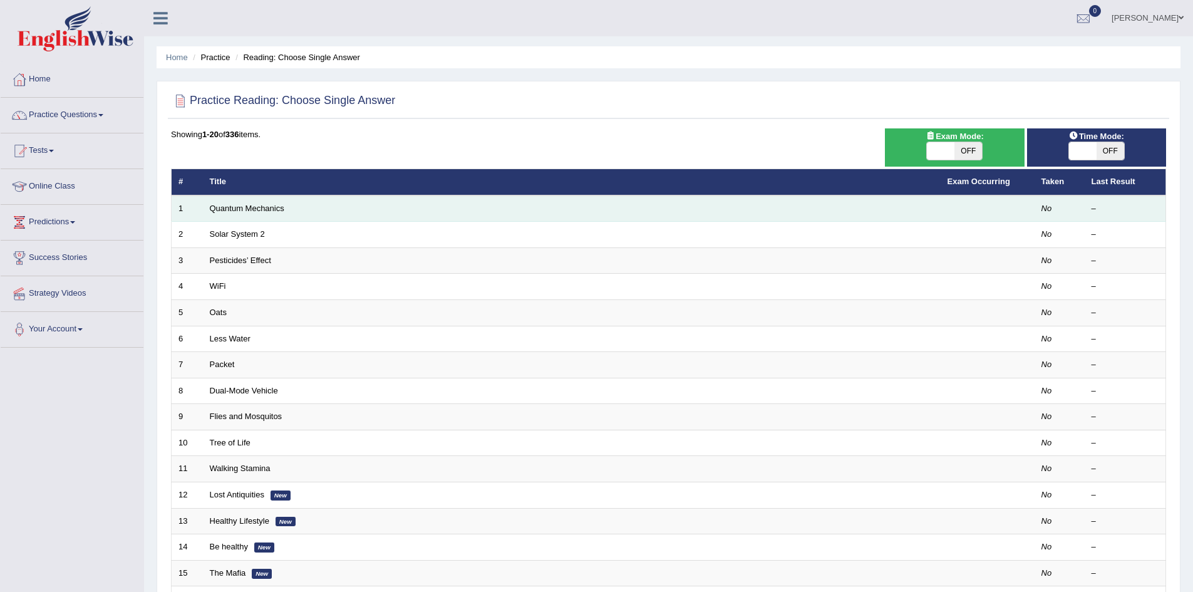
click at [234, 215] on td "Quantum Mechanics" at bounding box center [572, 208] width 738 height 26
click at [239, 207] on link "Quantum Mechanics" at bounding box center [247, 208] width 75 height 9
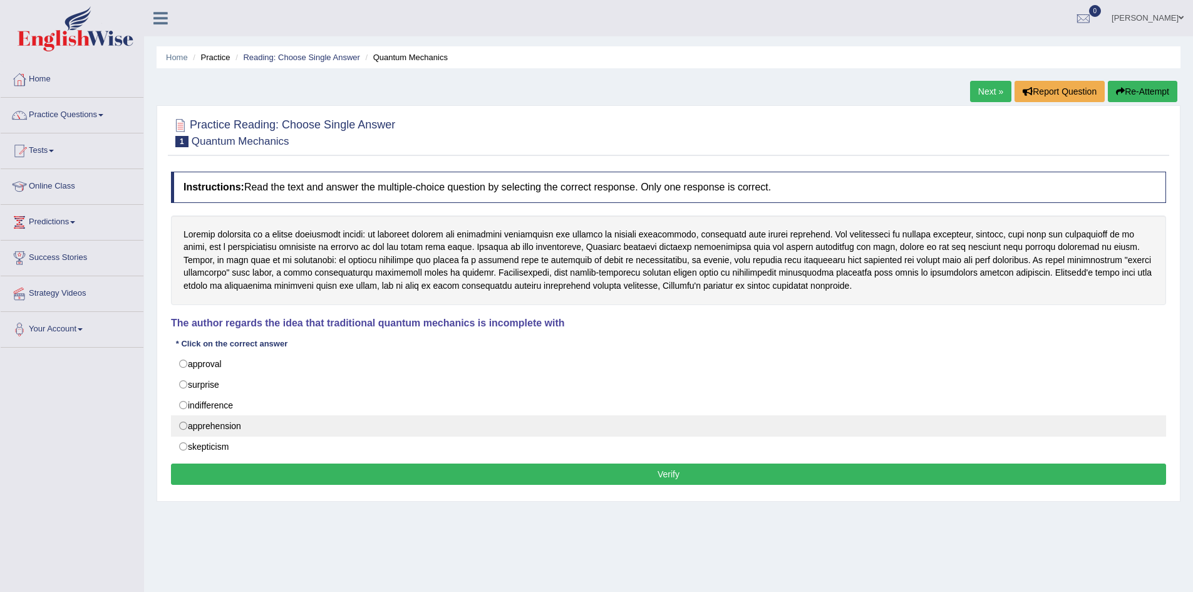
click at [254, 405] on label "indifference" at bounding box center [668, 405] width 995 height 21
radio input "true"
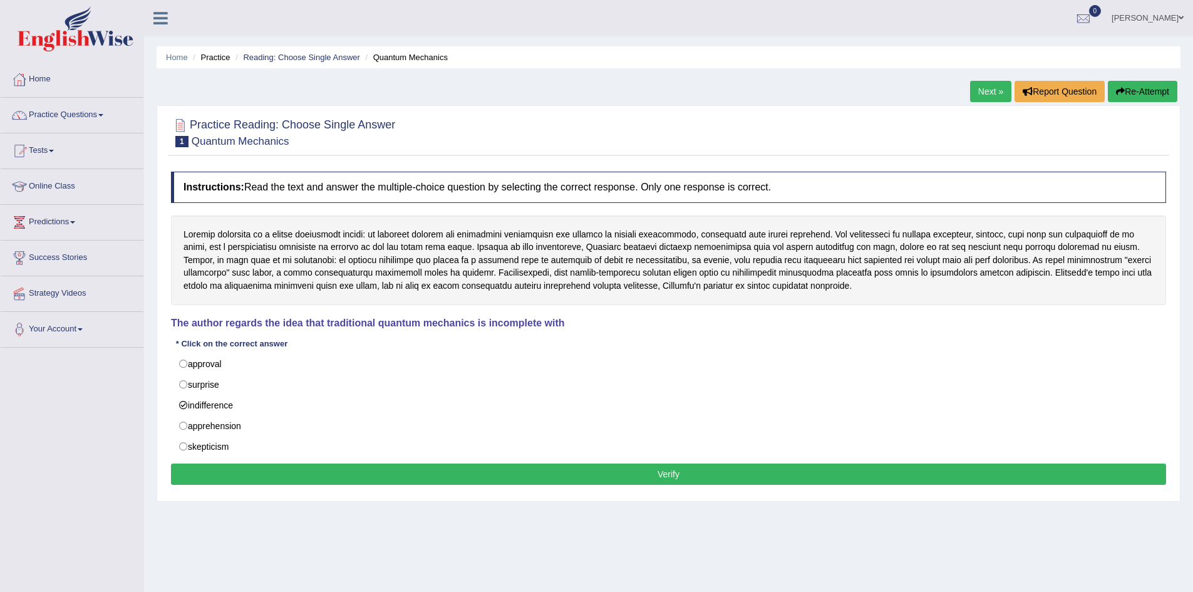
click at [480, 479] on button "Verify" at bounding box center [668, 474] width 995 height 21
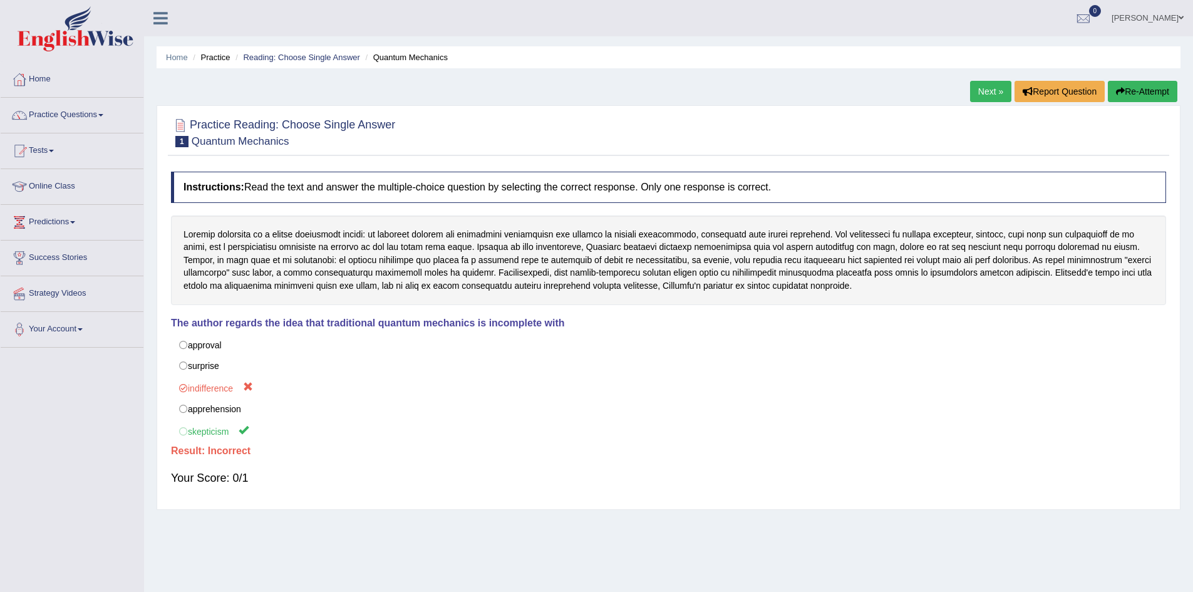
click at [987, 88] on link "Next »" at bounding box center [990, 91] width 41 height 21
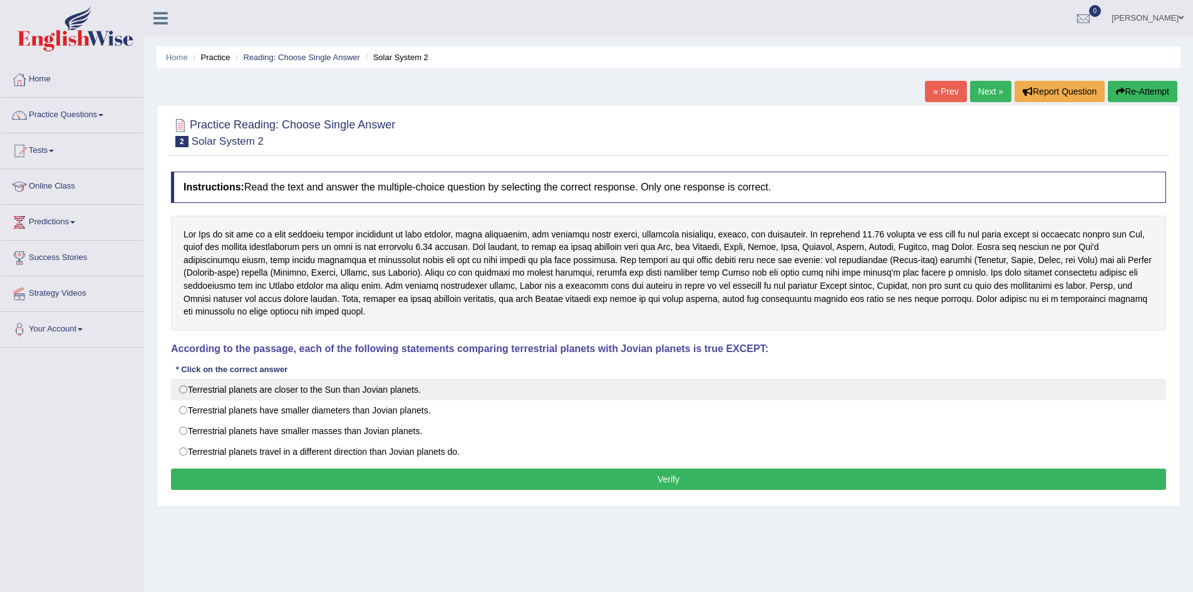
click at [278, 379] on label "Terrestrial planets are closer to the Sun than Jovian planets." at bounding box center [668, 389] width 995 height 21
radio input "true"
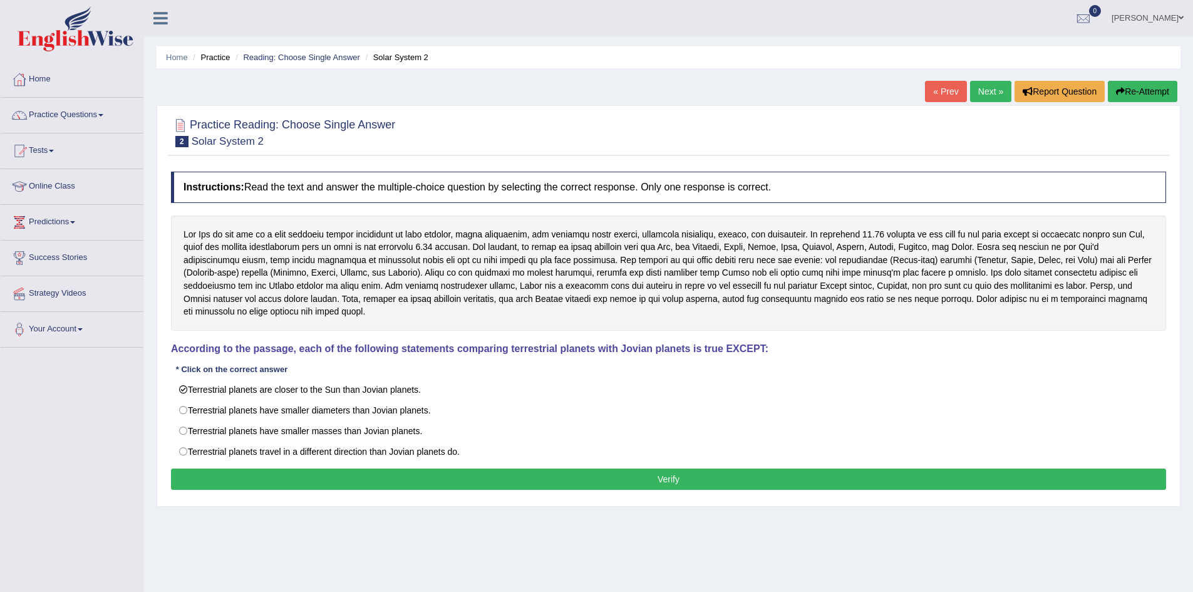
click at [532, 469] on button "Verify" at bounding box center [668, 479] width 995 height 21
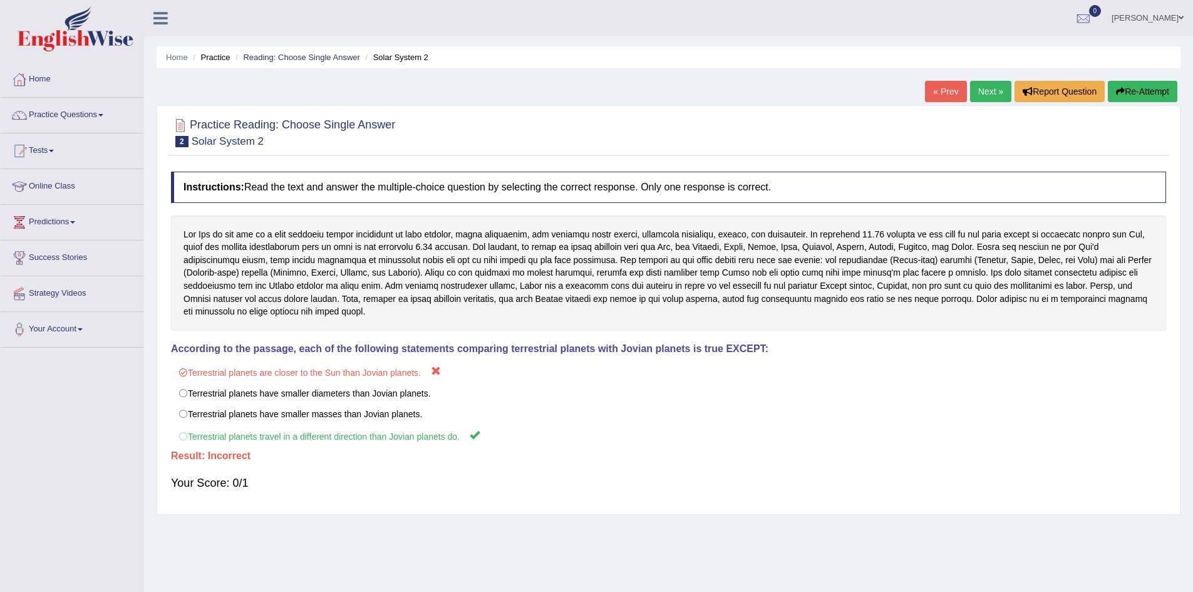
click at [1149, 90] on button "Re-Attempt" at bounding box center [1143, 91] width 70 height 21
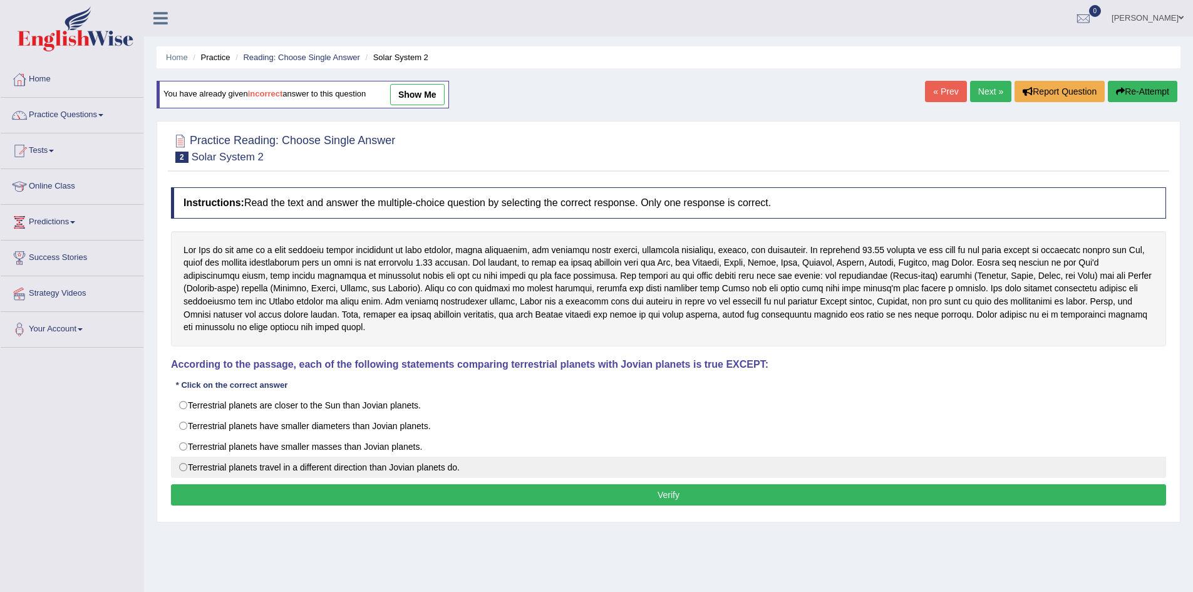
click at [306, 457] on label "Terrestrial planets travel in a different direction than Jovian planets do." at bounding box center [668, 467] width 995 height 21
radio input "true"
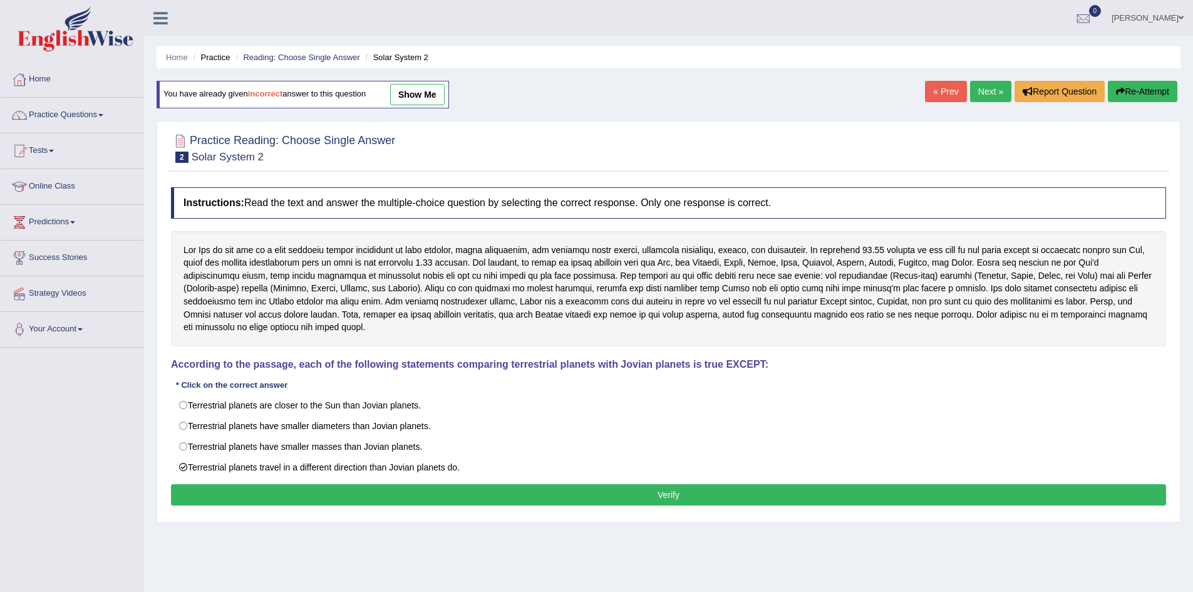
click at [468, 484] on button "Verify" at bounding box center [668, 494] width 995 height 21
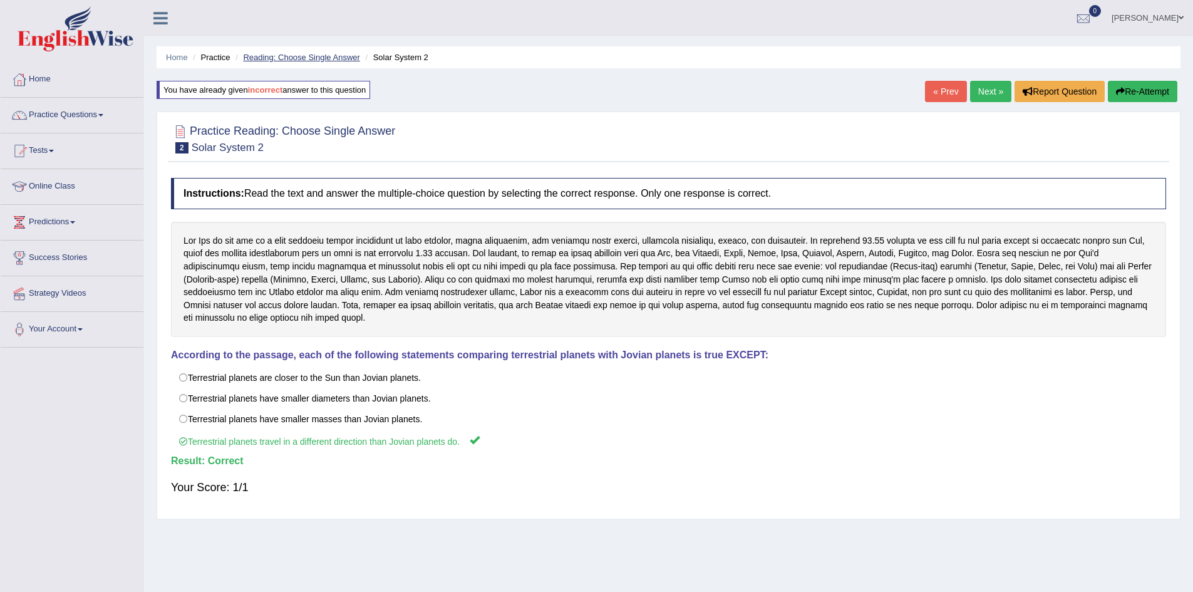
click at [338, 60] on link "Reading: Choose Single Answer" at bounding box center [301, 57] width 117 height 9
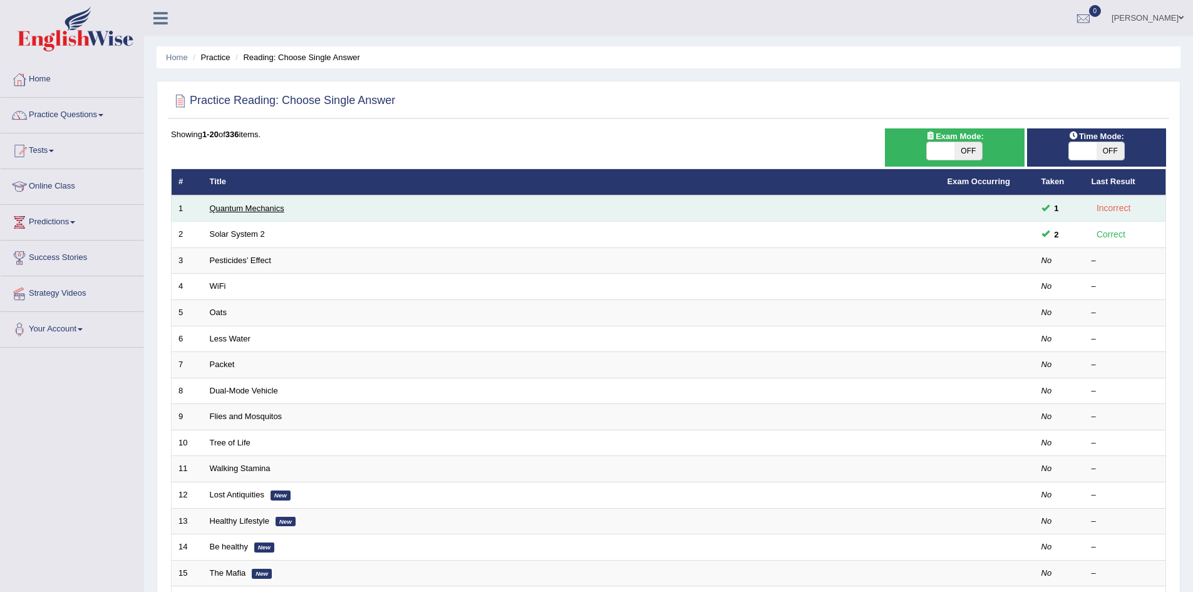
click at [264, 209] on link "Quantum Mechanics" at bounding box center [247, 208] width 75 height 9
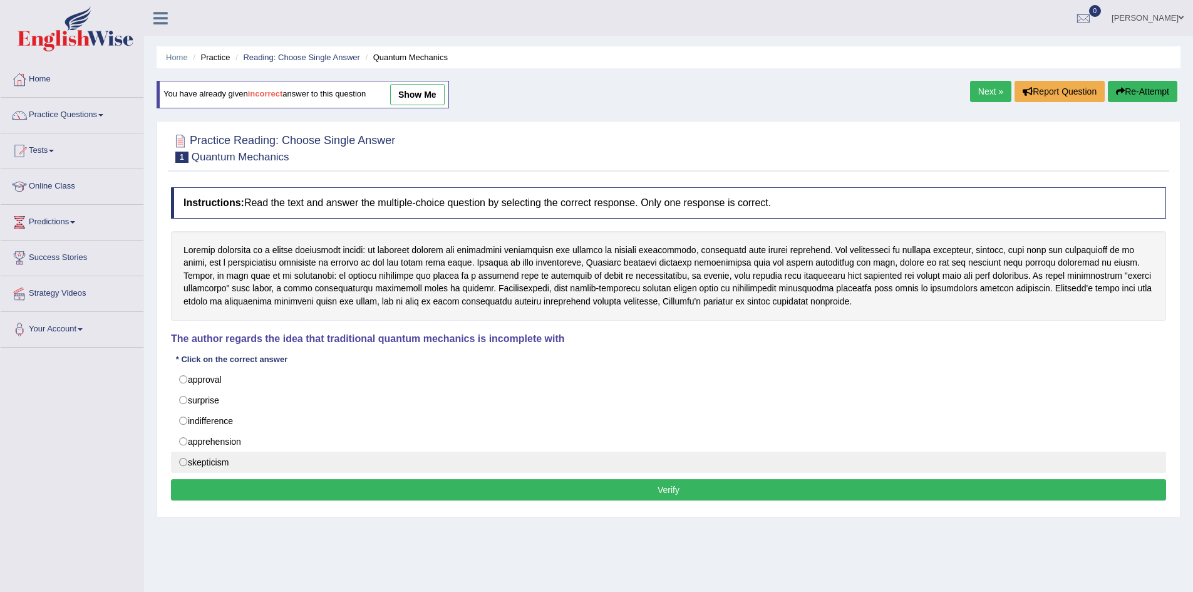
click at [192, 466] on label "skepticism" at bounding box center [668, 462] width 995 height 21
radio input "true"
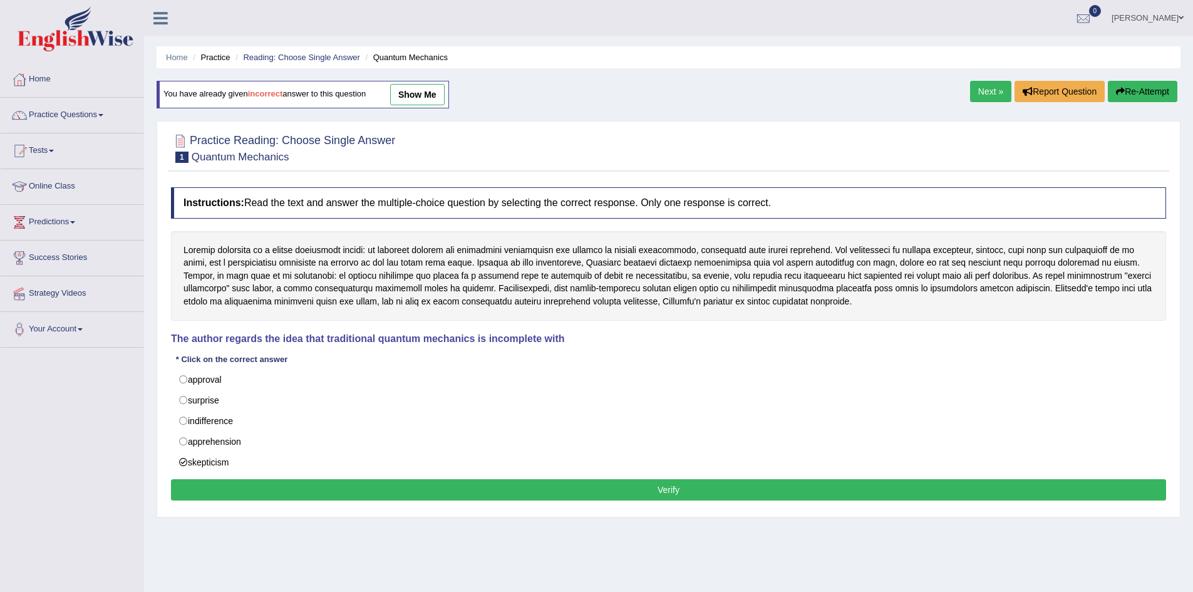
click at [433, 484] on button "Verify" at bounding box center [668, 489] width 995 height 21
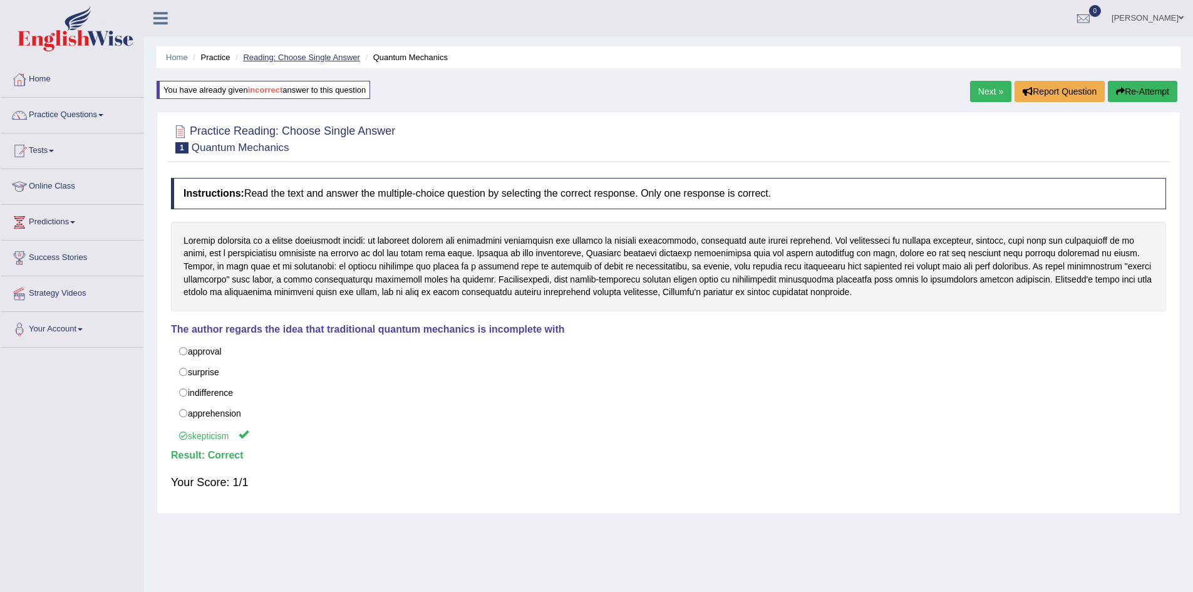
click at [311, 54] on link "Reading: Choose Single Answer" at bounding box center [301, 57] width 117 height 9
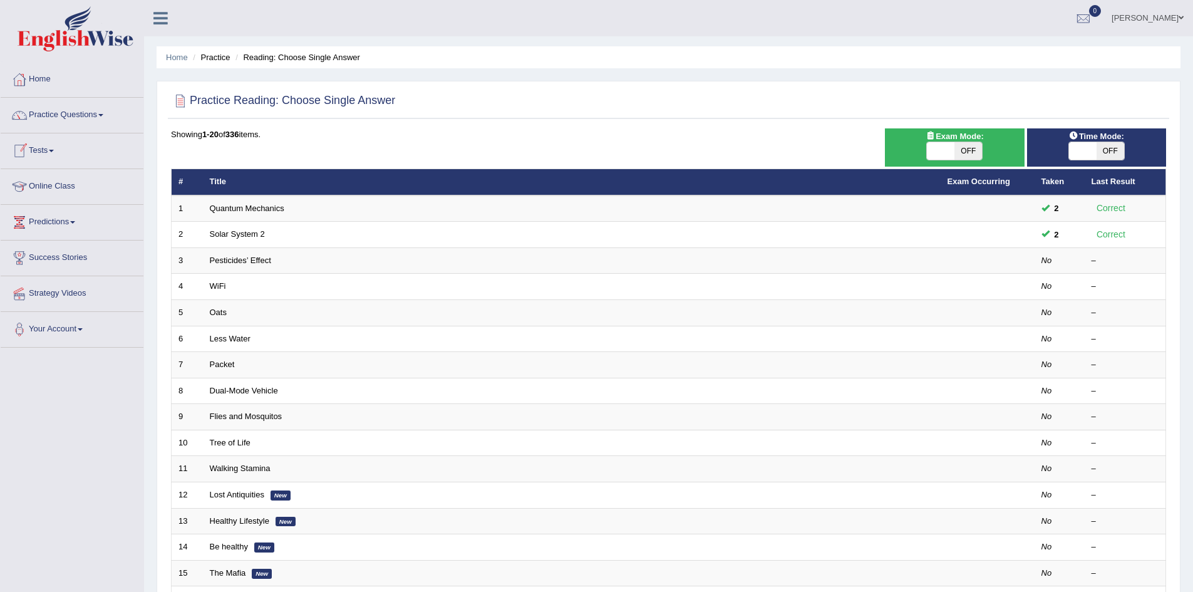
click at [73, 114] on link "Practice Questions" at bounding box center [72, 113] width 143 height 31
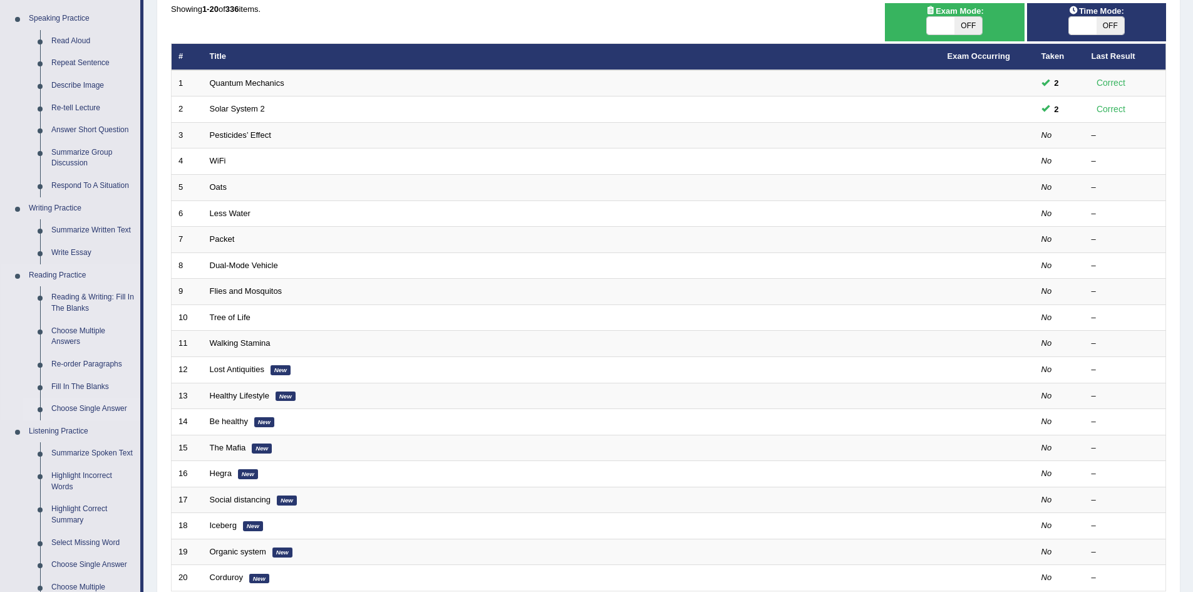
scroll to position [188, 0]
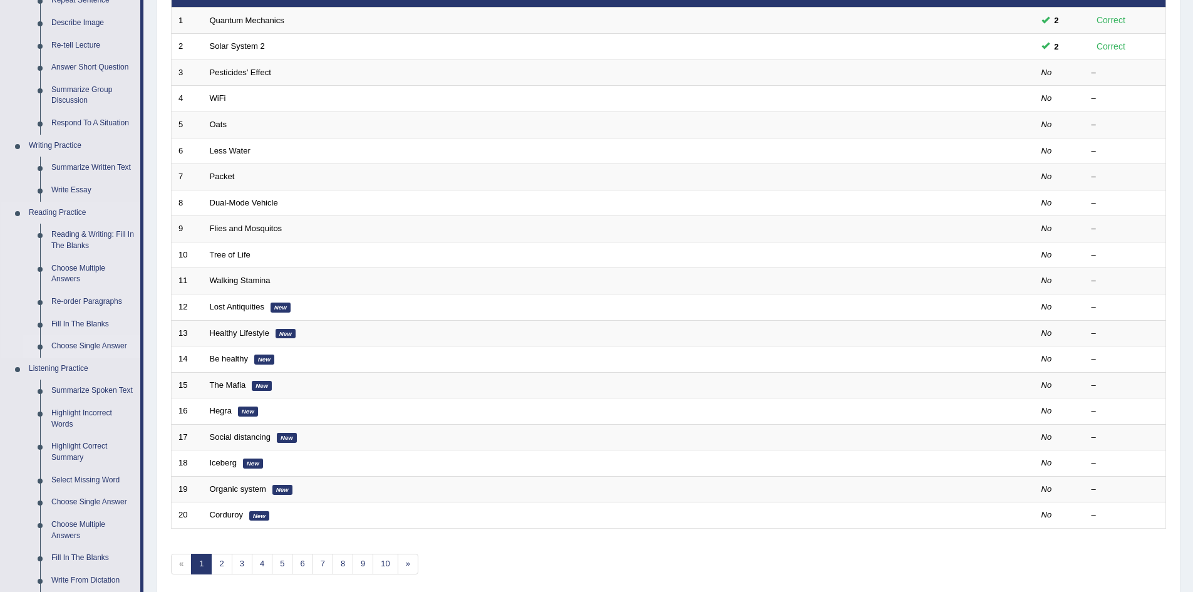
click at [58, 410] on link "Highlight Incorrect Words" at bounding box center [93, 418] width 95 height 33
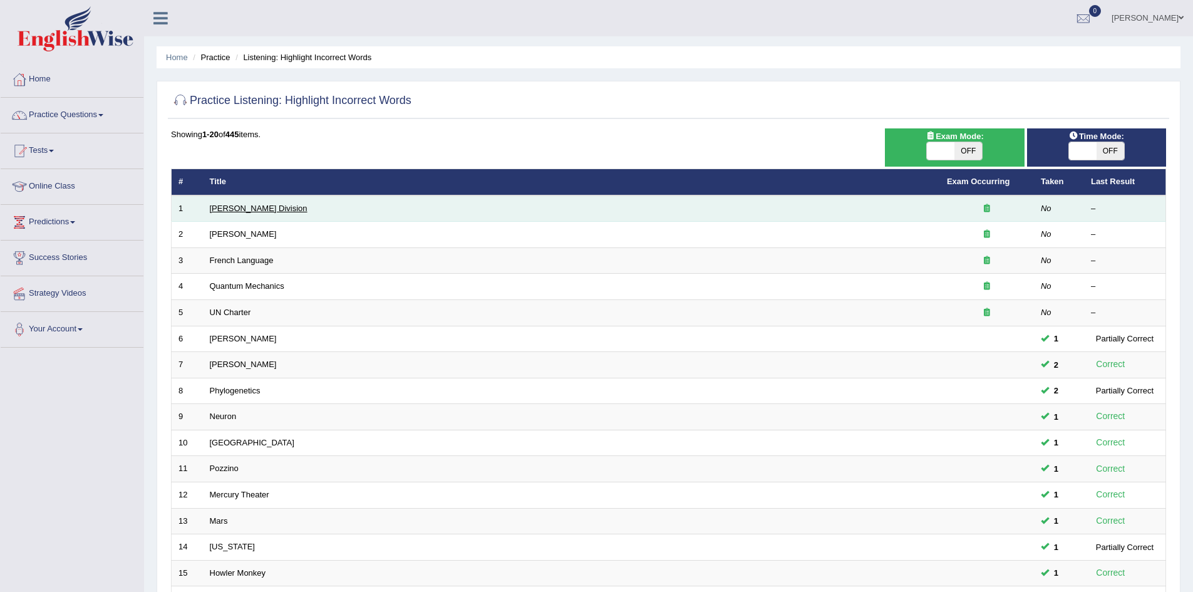
click at [246, 207] on link "Ward Division" at bounding box center [259, 208] width 98 height 9
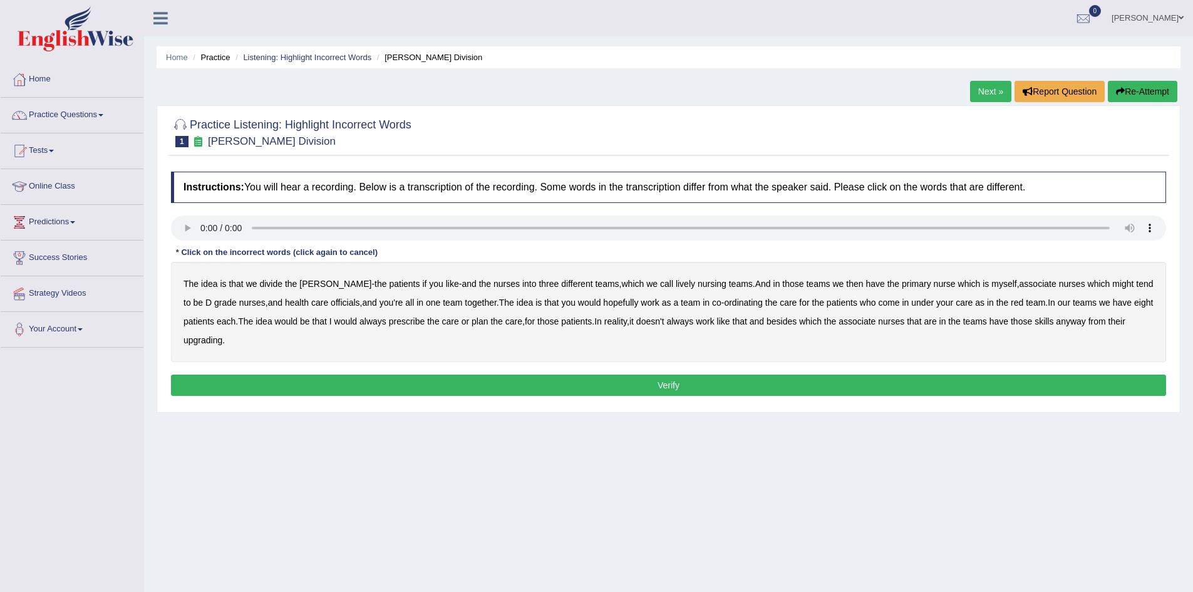
click at [676, 286] on b "lively" at bounding box center [685, 284] width 19 height 10
click at [1112, 284] on b "might" at bounding box center [1122, 284] width 21 height 10
click at [331, 303] on b "officials" at bounding box center [345, 303] width 29 height 10
click at [406, 321] on b "prescribe" at bounding box center [407, 321] width 36 height 10
click at [378, 321] on b "always" at bounding box center [373, 321] width 27 height 10
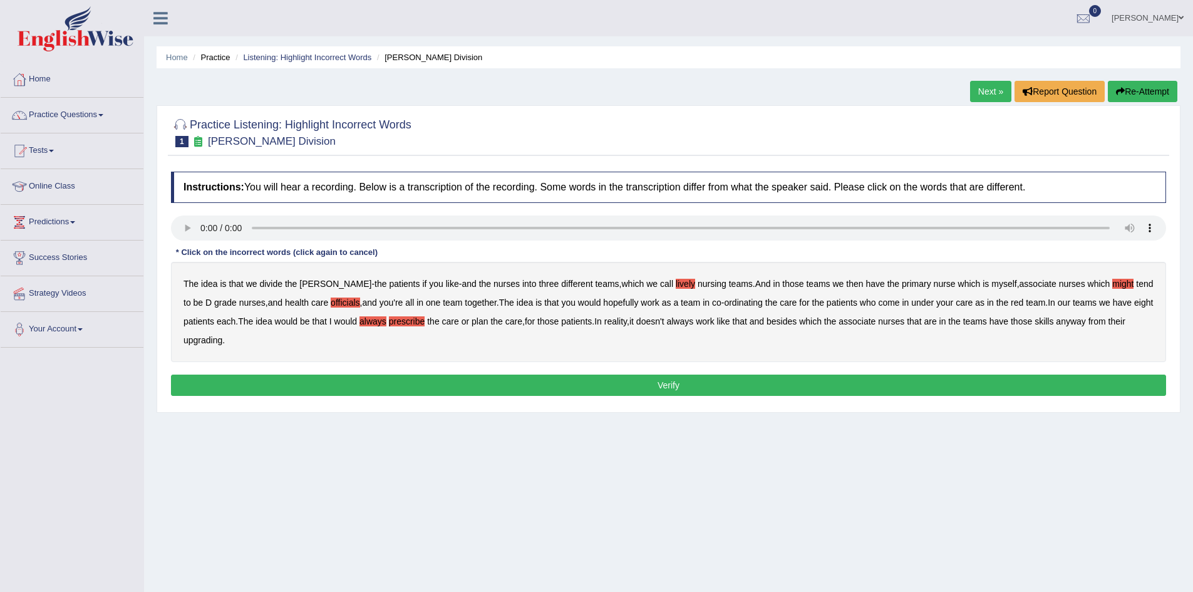
click at [406, 321] on b "prescribe" at bounding box center [407, 321] width 36 height 10
click at [204, 337] on b "upgrading" at bounding box center [203, 340] width 39 height 10
click at [646, 380] on button "Verify" at bounding box center [668, 385] width 995 height 21
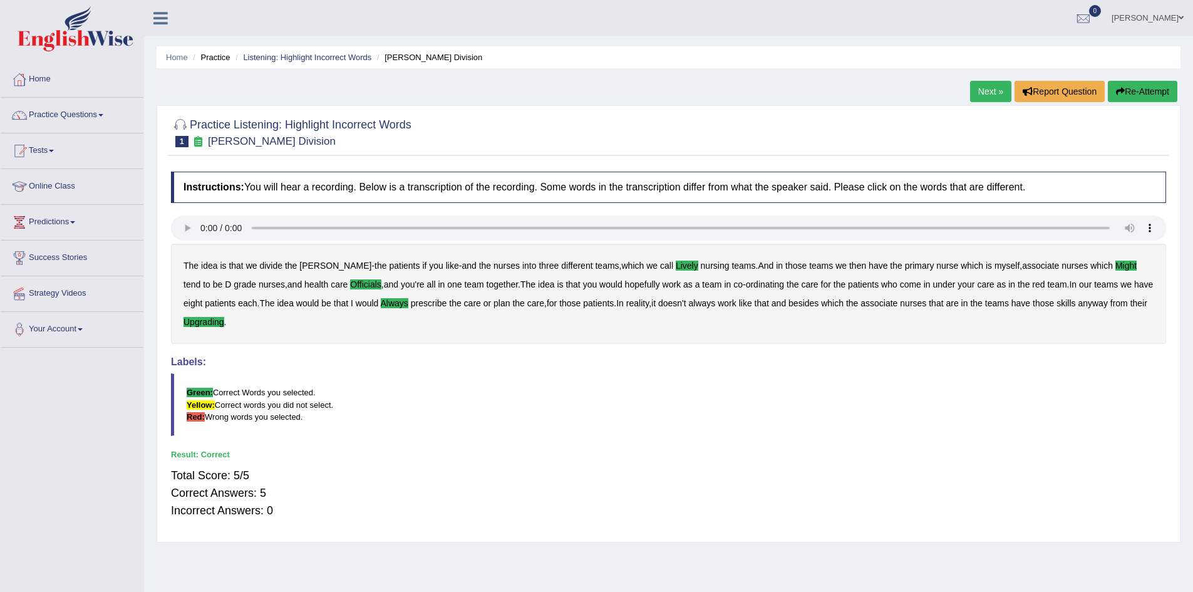
click at [987, 89] on link "Next »" at bounding box center [990, 91] width 41 height 21
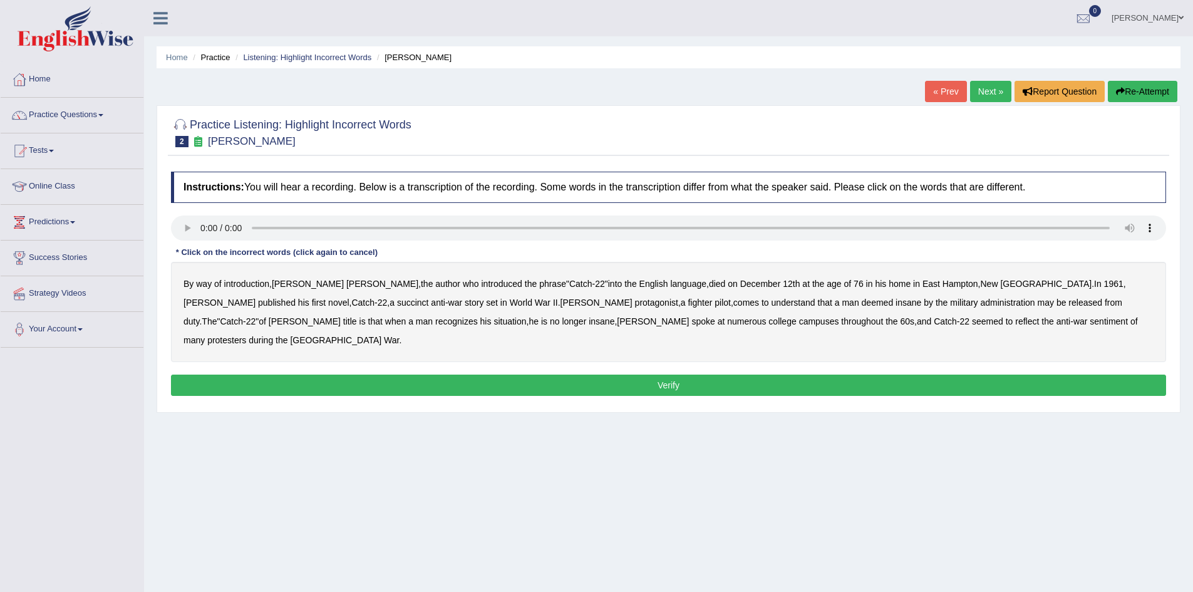
click at [397, 302] on b "succinct" at bounding box center [413, 303] width 32 height 10
click at [981, 301] on b "administration" at bounding box center [1008, 303] width 54 height 10
click at [494, 324] on b "situation" at bounding box center [510, 321] width 33 height 10
click at [1015, 323] on b "reflect" at bounding box center [1027, 321] width 24 height 10
click at [819, 375] on button "Verify" at bounding box center [668, 385] width 995 height 21
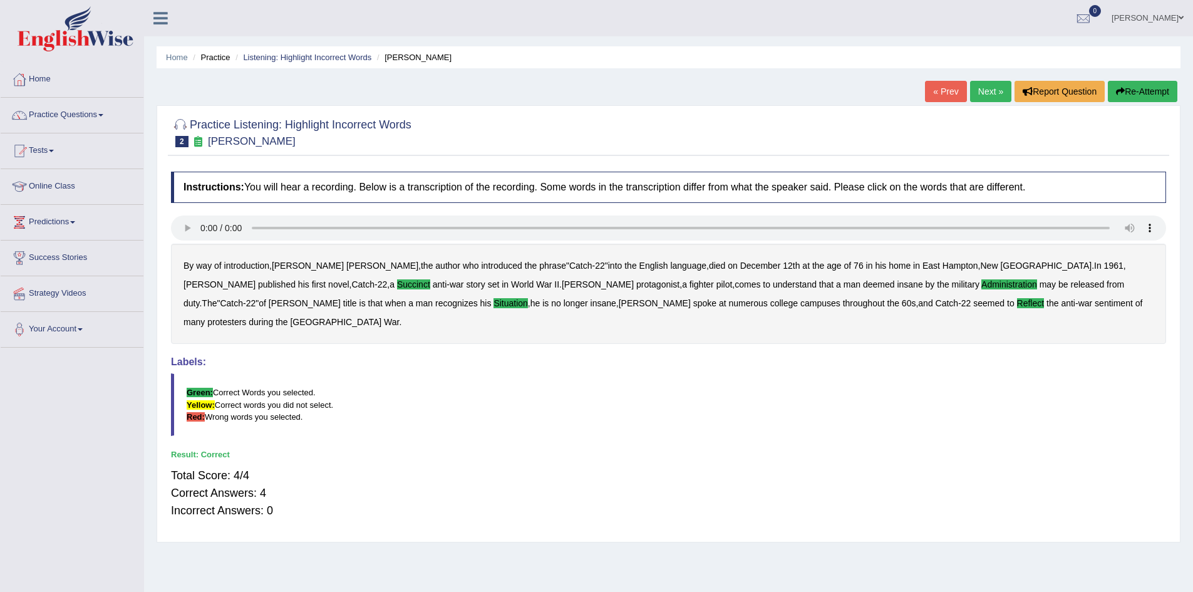
click at [983, 93] on link "Next »" at bounding box center [990, 91] width 41 height 21
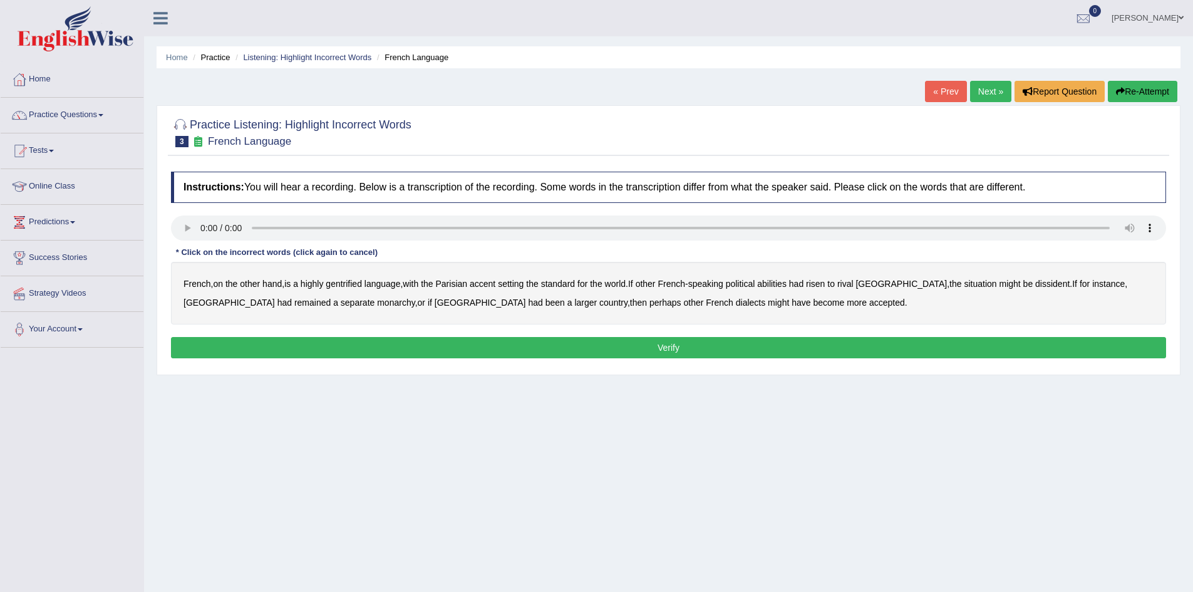
click at [347, 285] on b "gentrified" at bounding box center [344, 284] width 36 height 10
click at [787, 286] on b "abilities" at bounding box center [771, 284] width 29 height 10
click at [1035, 286] on b "dissident" at bounding box center [1052, 284] width 34 height 10
click at [377, 304] on b "monarchy" at bounding box center [396, 303] width 38 height 10
click at [688, 345] on button "Verify" at bounding box center [668, 347] width 995 height 21
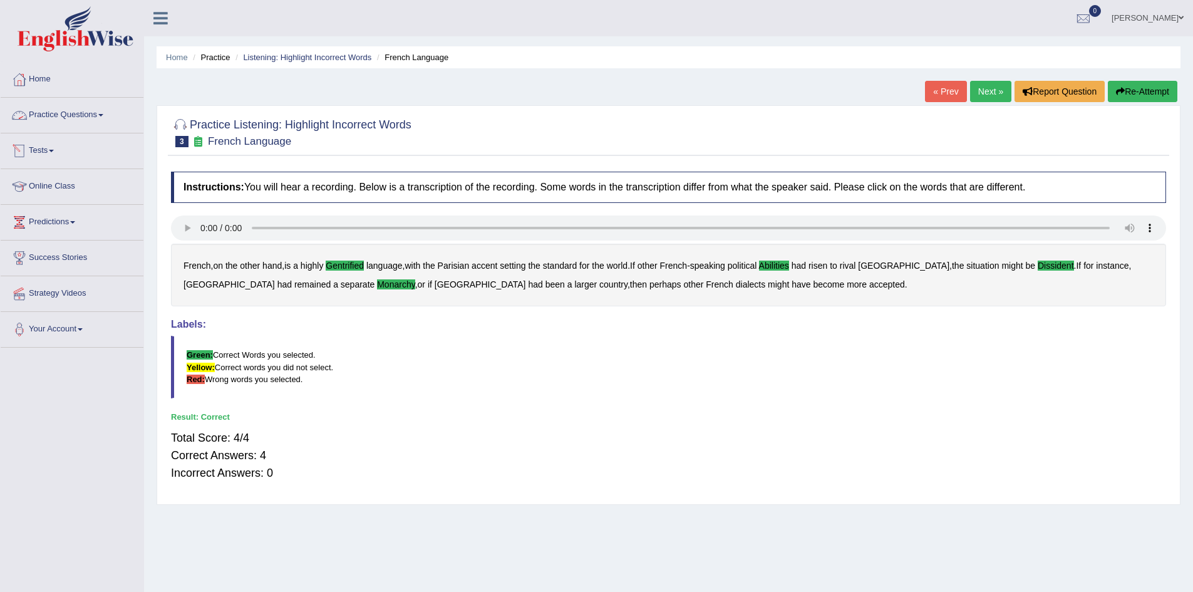
click at [90, 117] on link "Practice Questions" at bounding box center [72, 113] width 143 height 31
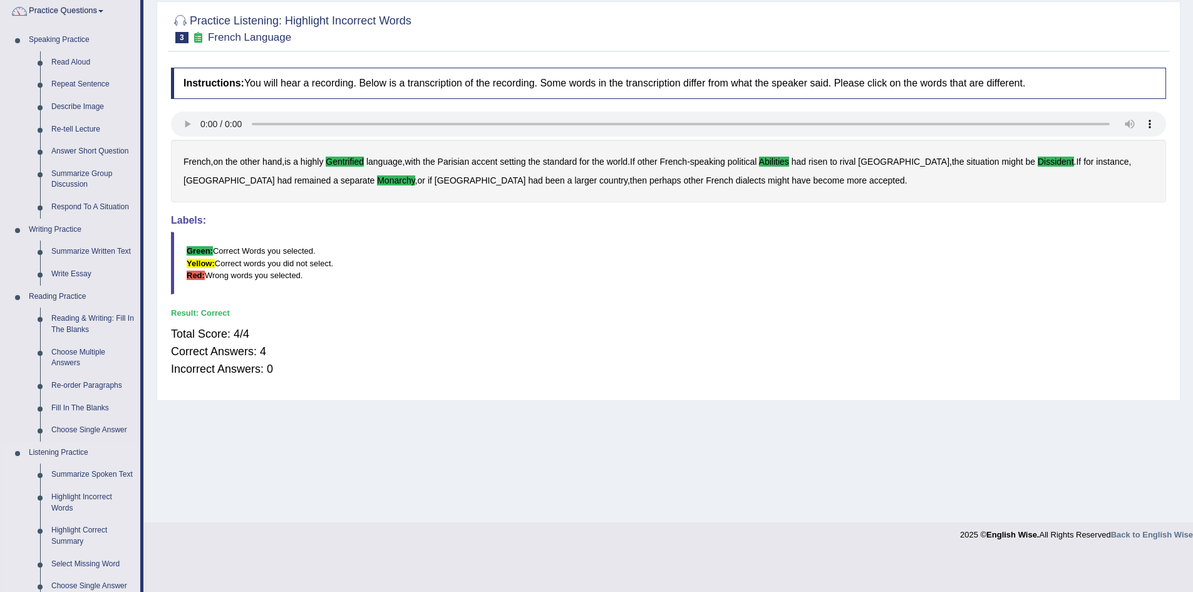
scroll to position [125, 0]
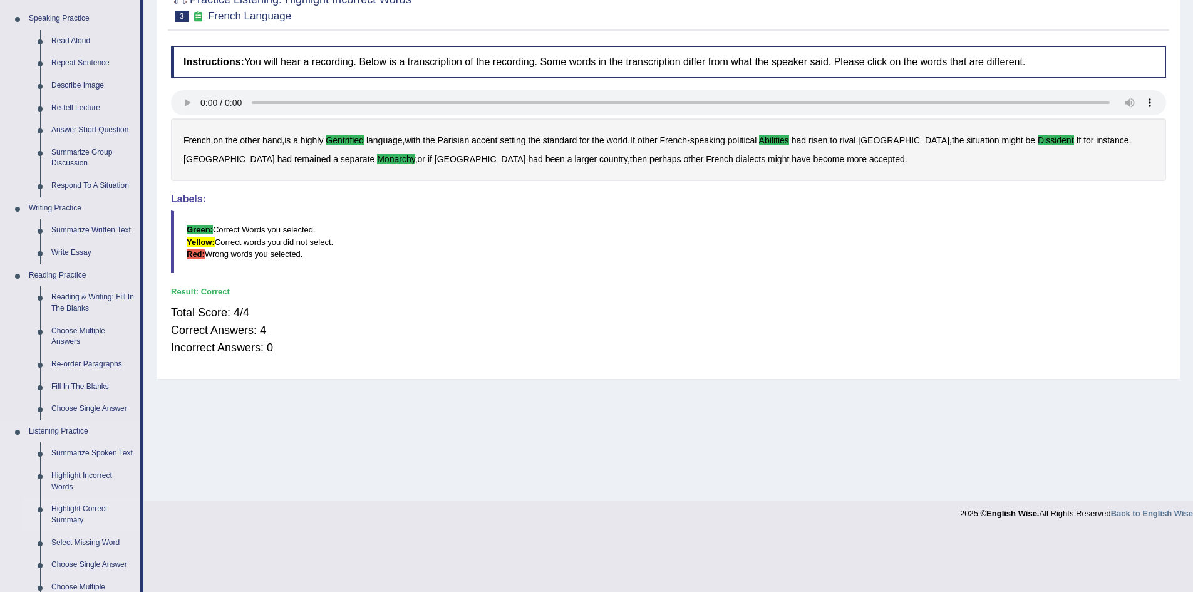
click at [63, 511] on link "Highlight Correct Summary" at bounding box center [93, 514] width 95 height 33
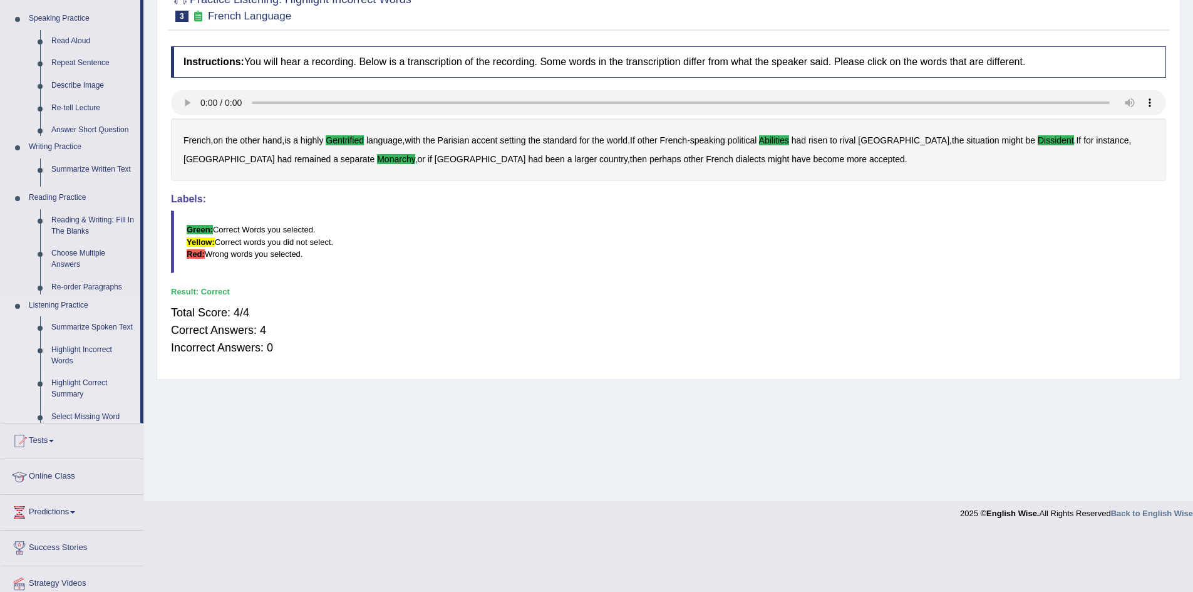
scroll to position [66, 0]
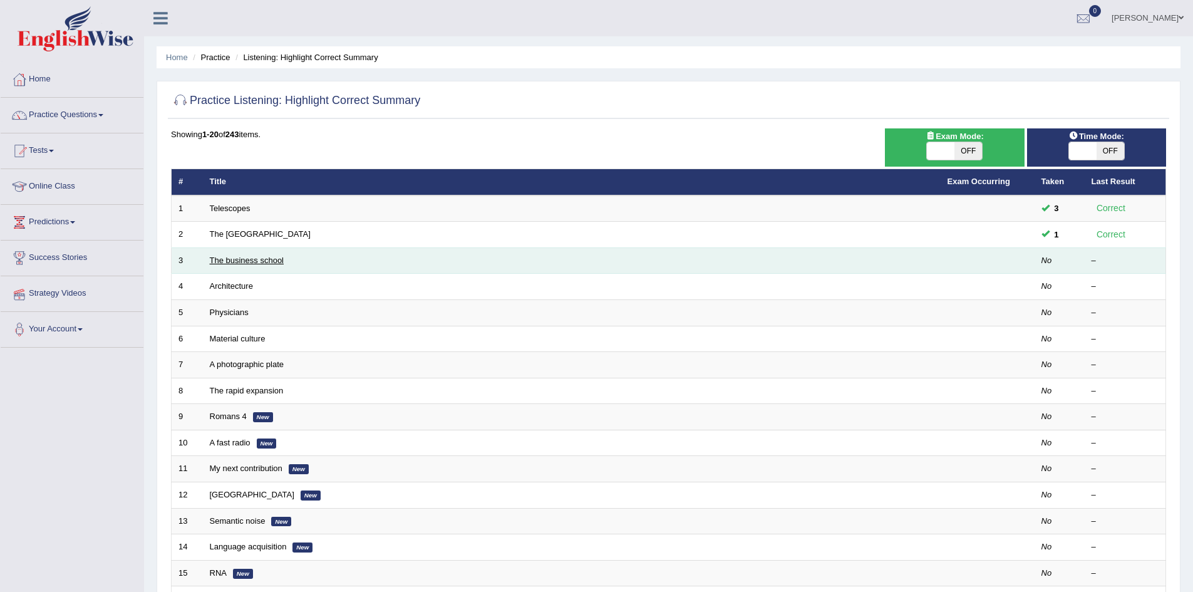
click at [252, 261] on link "The business school" at bounding box center [247, 260] width 75 height 9
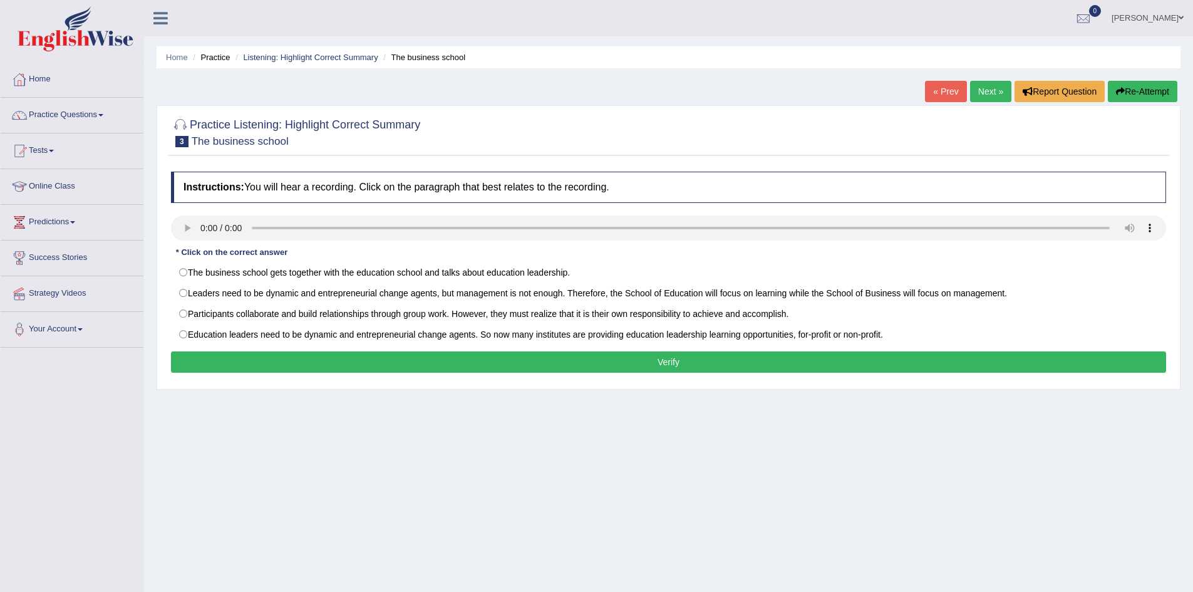
click at [680, 482] on div "Home Practice Listening: Highlight Correct Summary The business school « Prev N…" at bounding box center [668, 313] width 1049 height 626
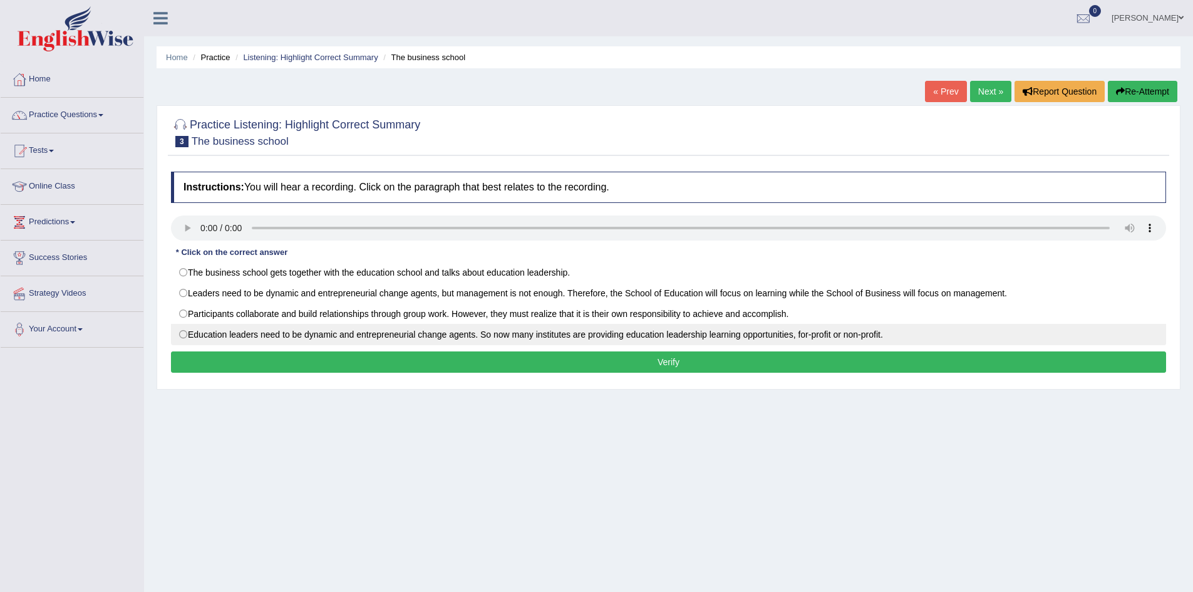
click at [817, 333] on label "Education leaders need to be dynamic and entrepreneurial change agents. So now …" at bounding box center [668, 334] width 995 height 21
radio input "true"
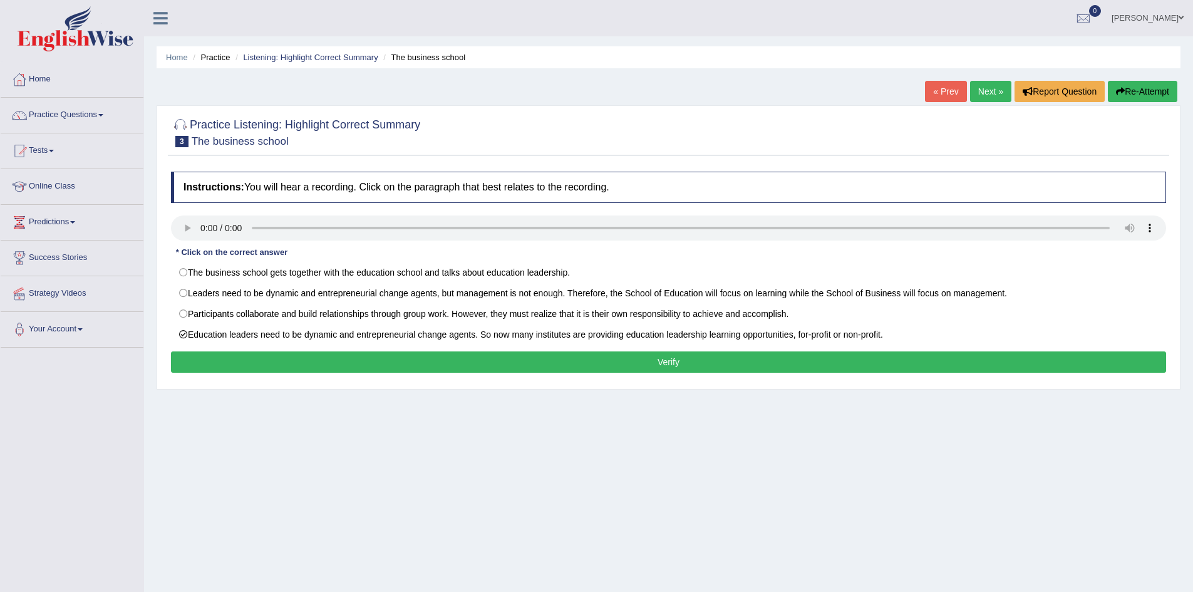
click at [809, 352] on button "Verify" at bounding box center [668, 361] width 995 height 21
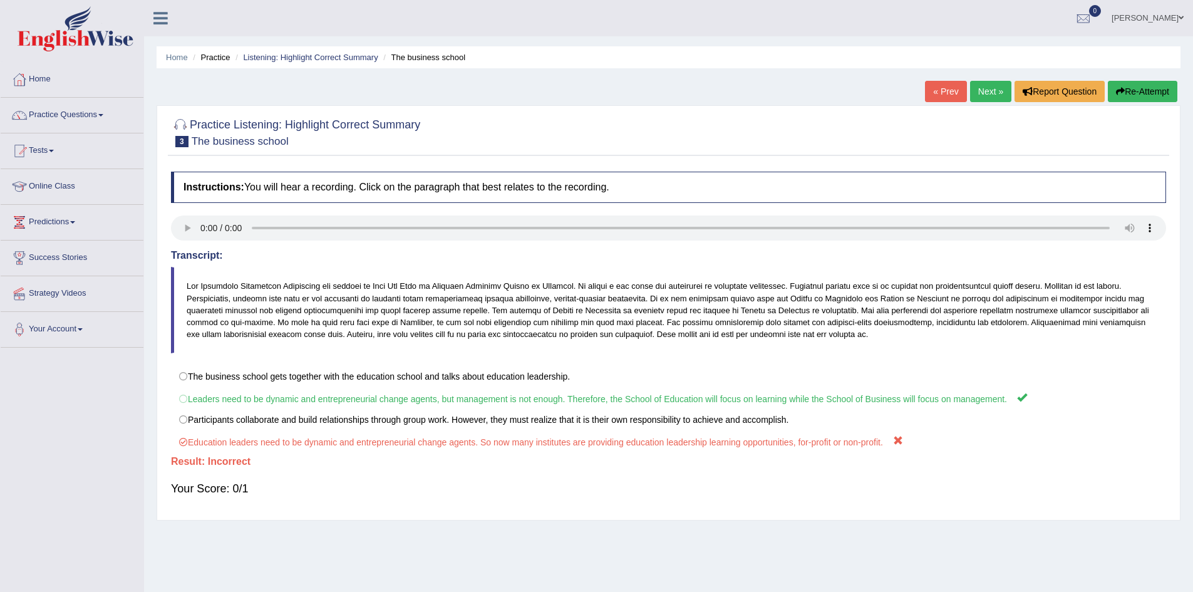
click at [1136, 93] on button "Re-Attempt" at bounding box center [1143, 91] width 70 height 21
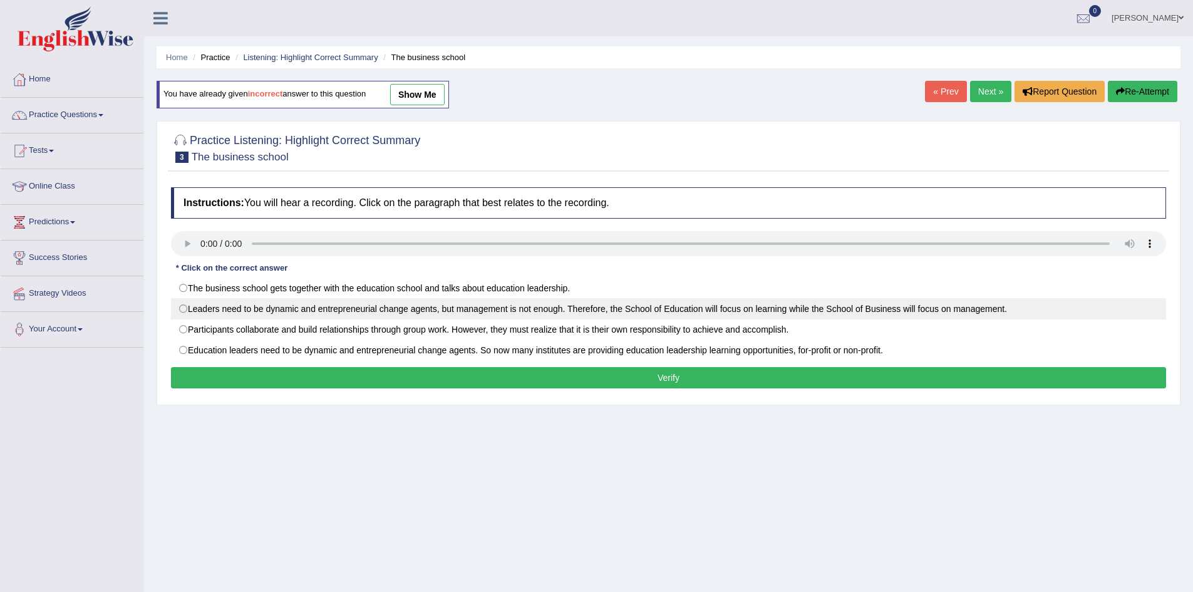
click at [262, 305] on label "Leaders need to be dynamic and entrepreneurial change agents, but management is…" at bounding box center [668, 308] width 995 height 21
radio input "true"
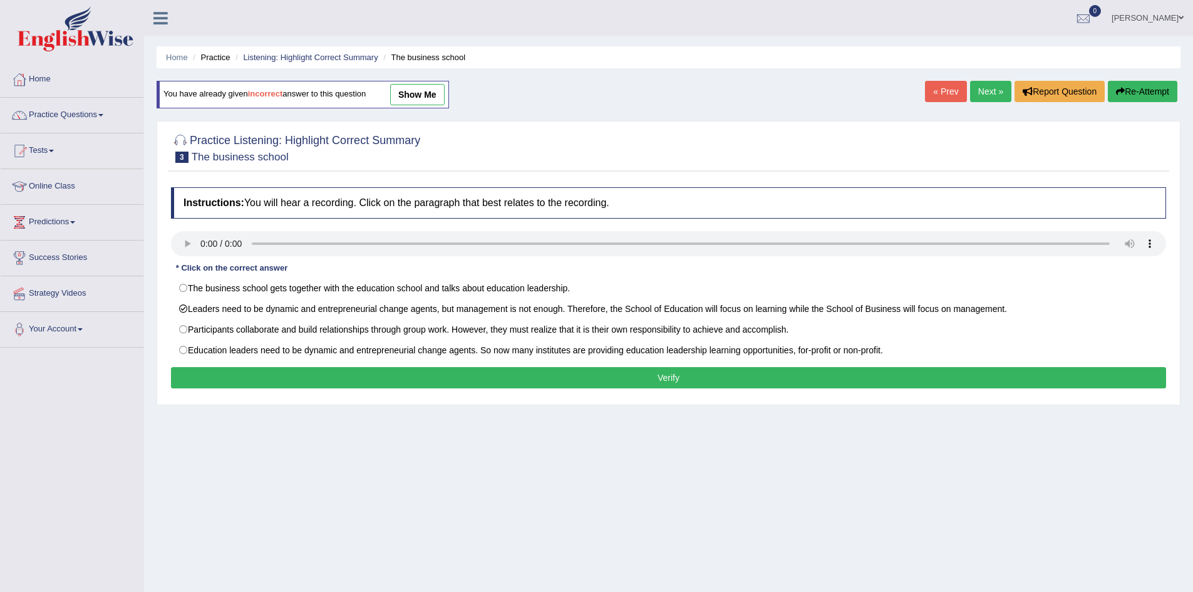
click at [632, 379] on button "Verify" at bounding box center [668, 377] width 995 height 21
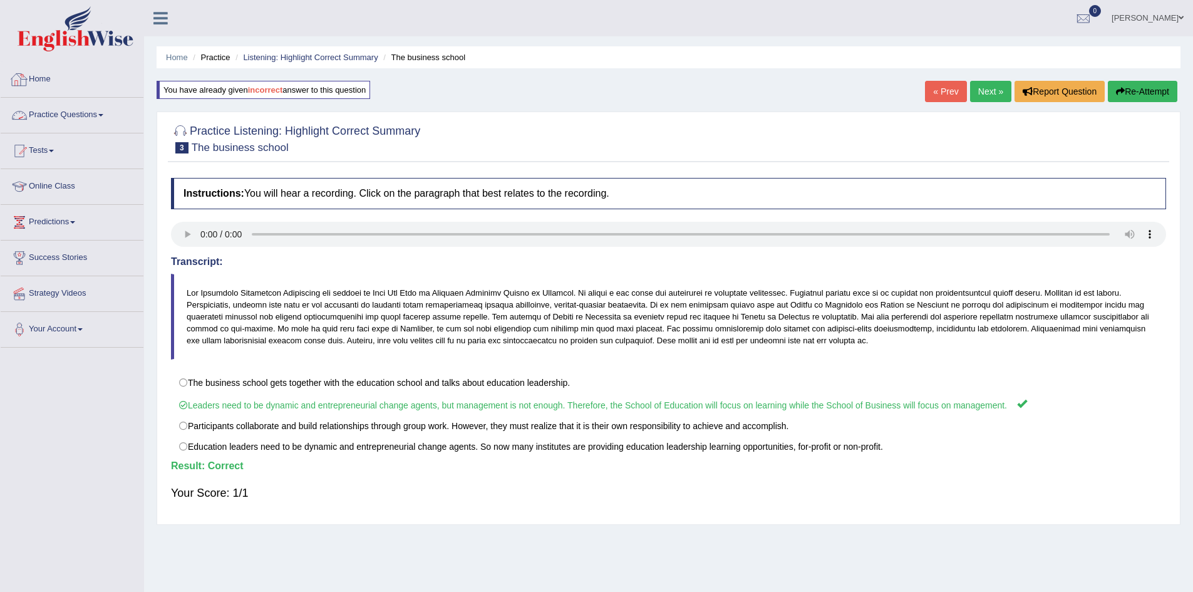
click at [93, 109] on link "Practice Questions" at bounding box center [72, 113] width 143 height 31
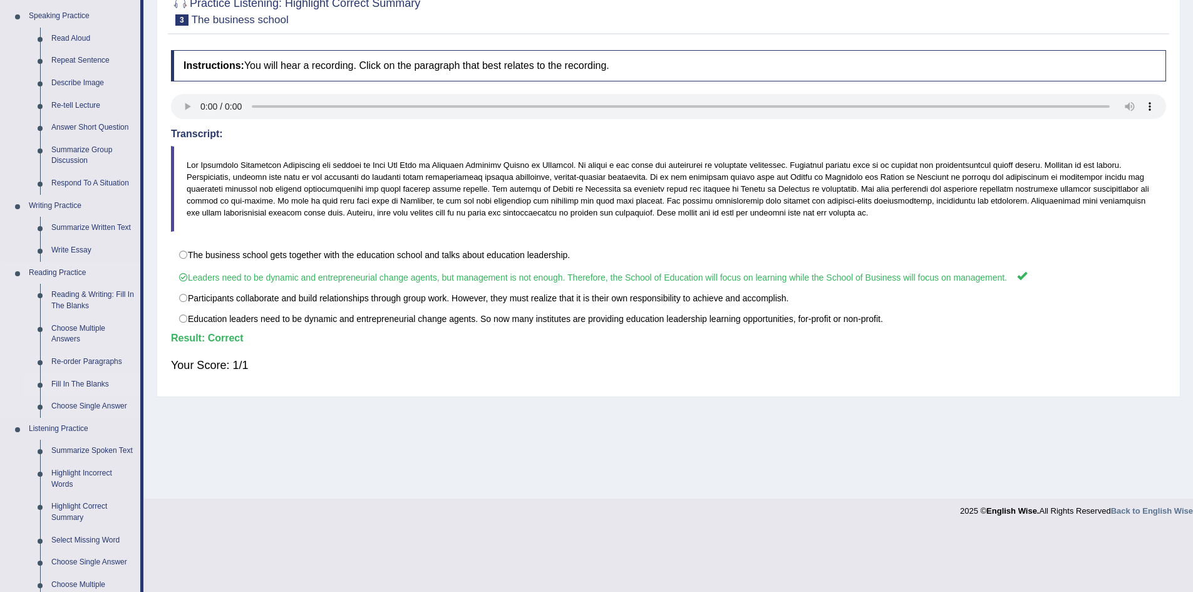
scroll to position [188, 0]
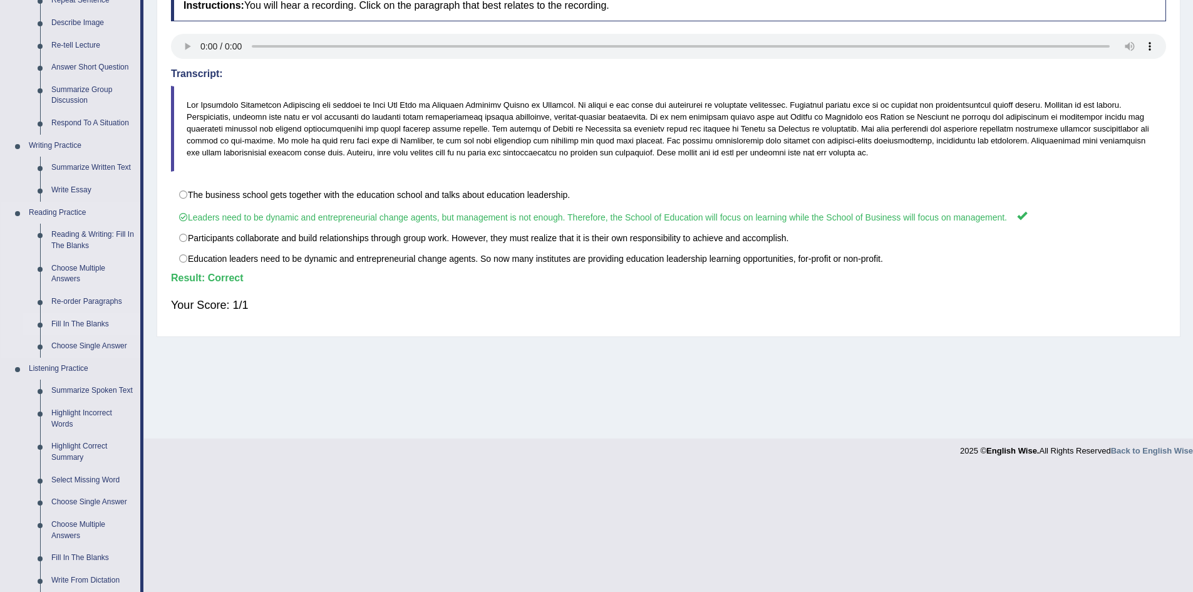
click at [73, 445] on link "Highlight Correct Summary" at bounding box center [93, 451] width 95 height 33
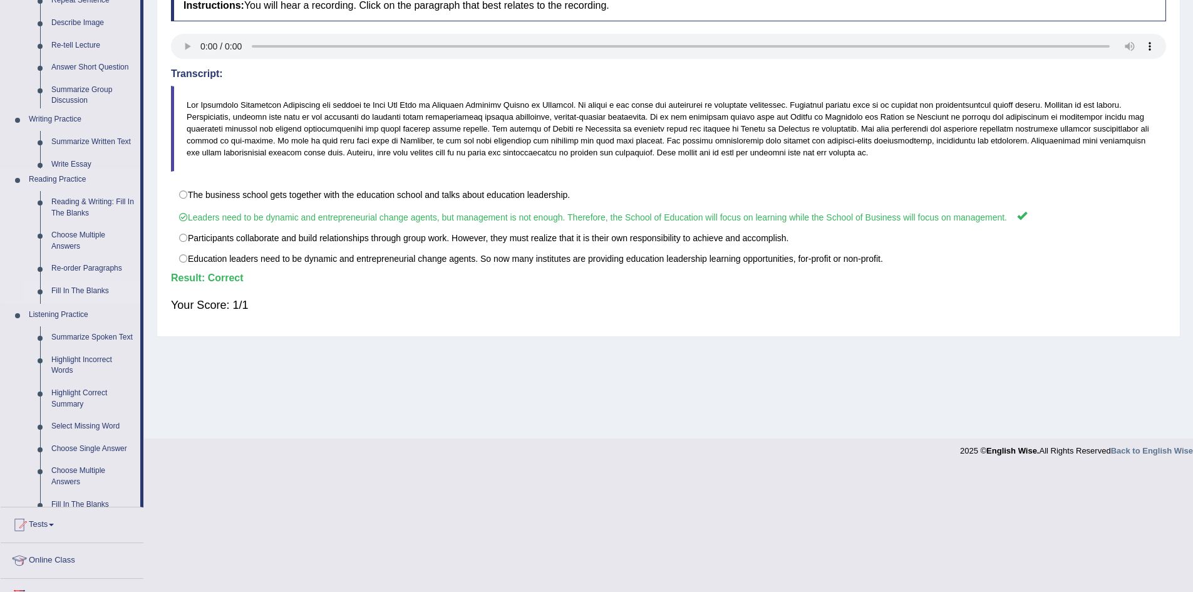
scroll to position [66, 0]
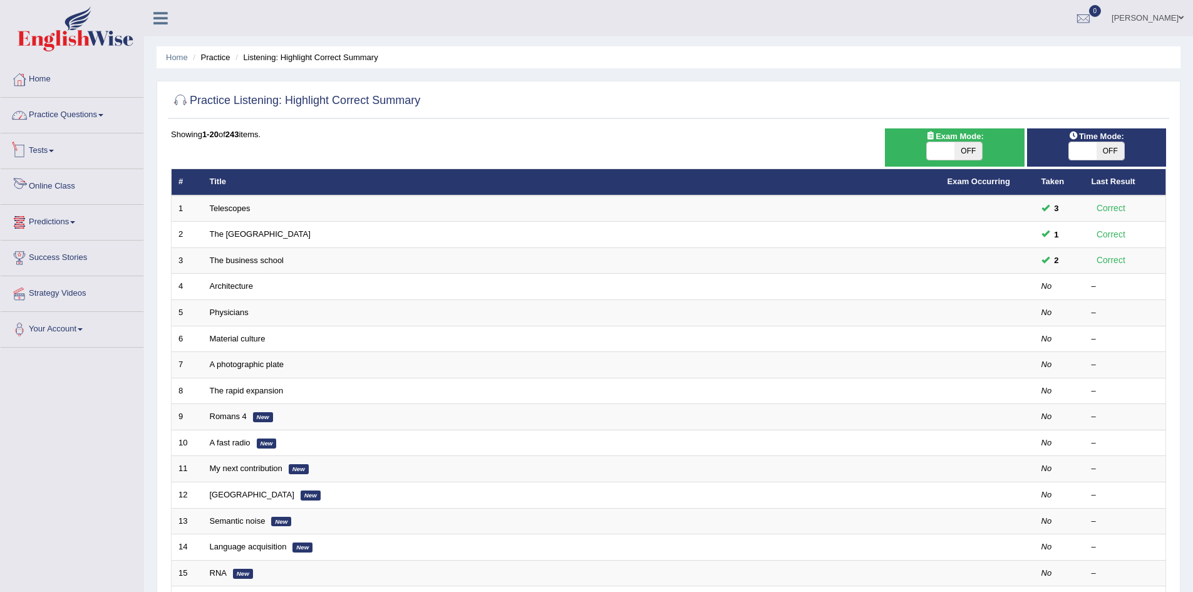
click at [95, 104] on link "Practice Questions" at bounding box center [72, 113] width 143 height 31
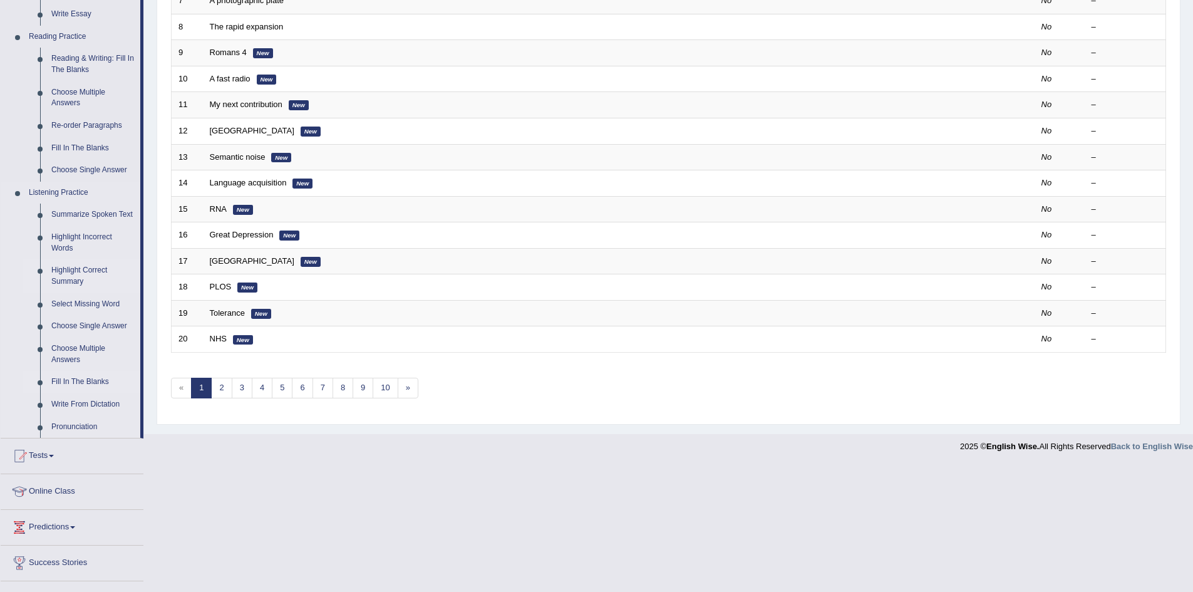
scroll to position [376, 0]
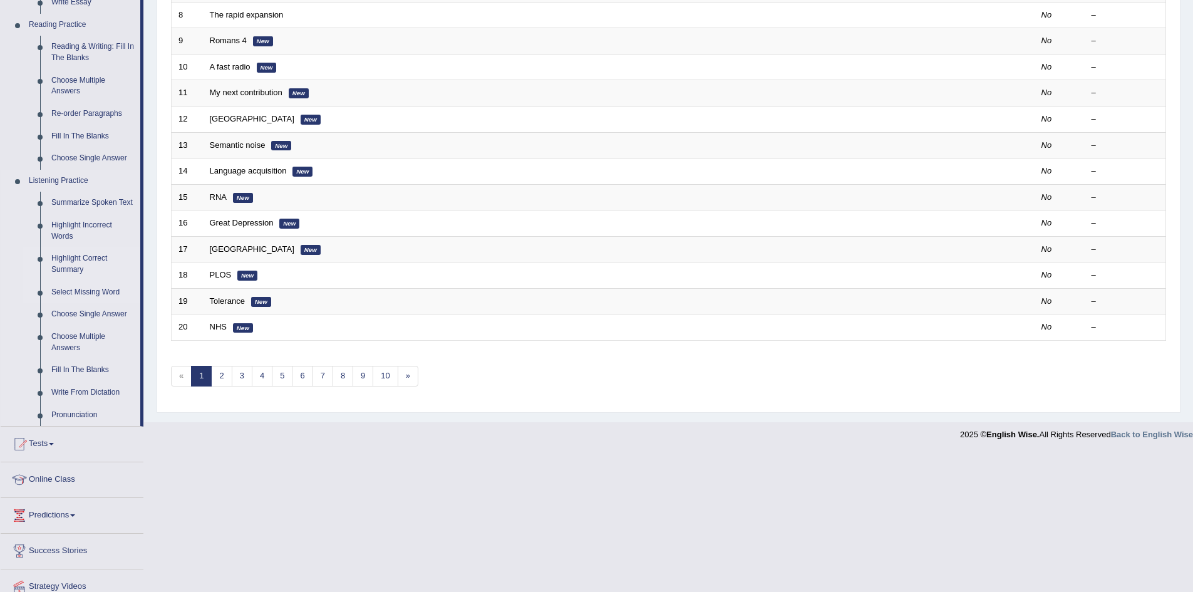
click at [69, 292] on link "Select Missing Word" at bounding box center [93, 292] width 95 height 23
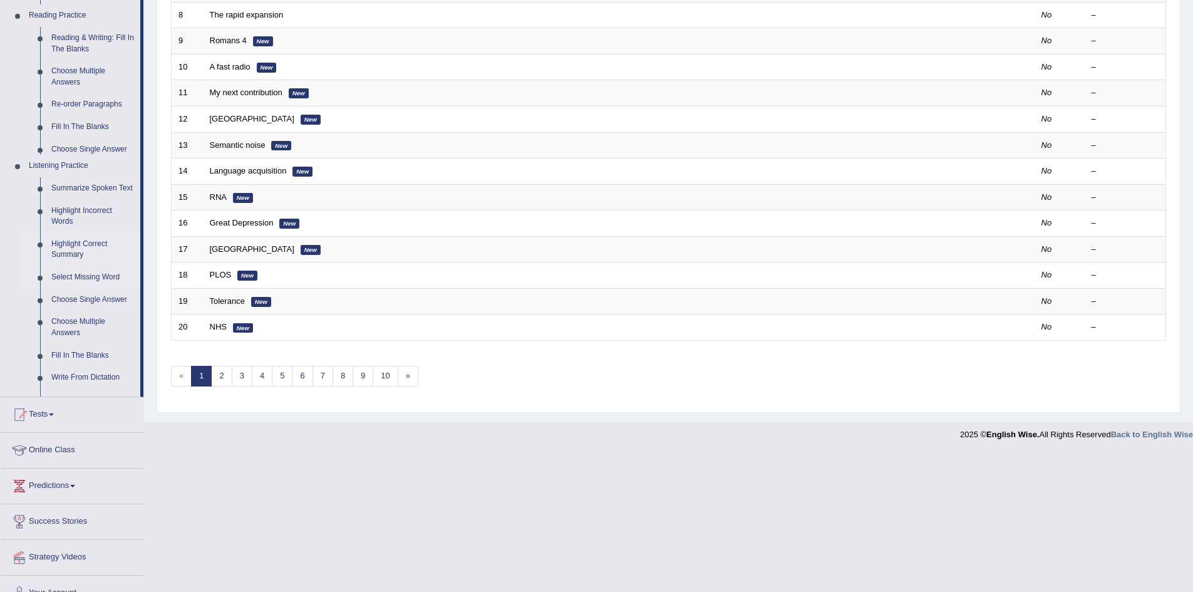
scroll to position [237, 0]
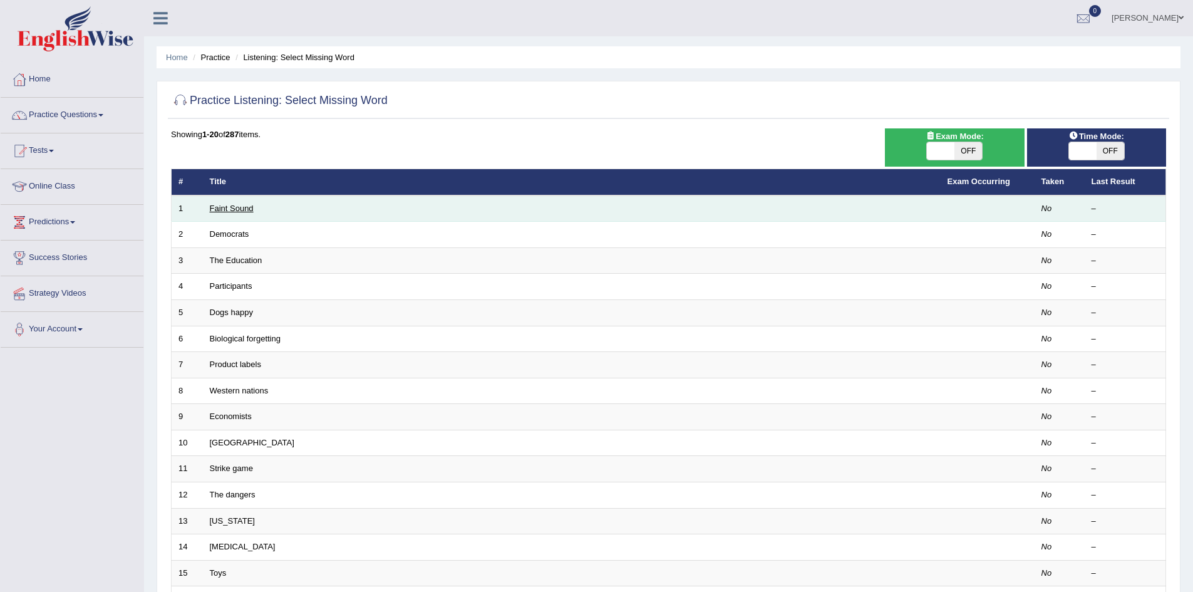
click at [239, 209] on link "Faint Sound" at bounding box center [232, 208] width 44 height 9
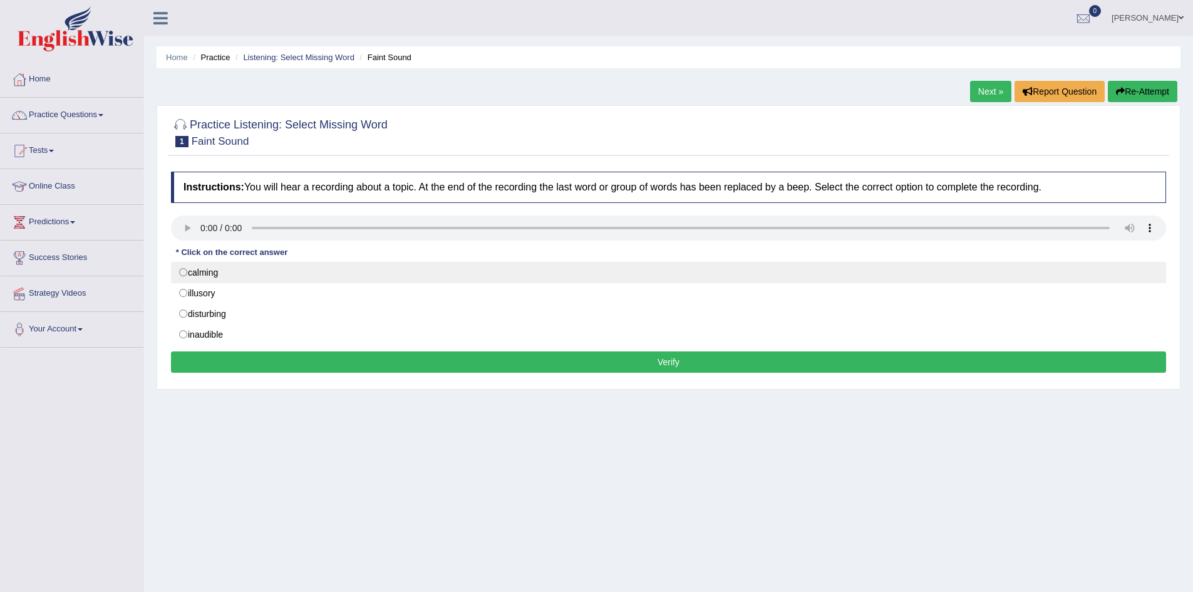
click at [232, 272] on label "calming" at bounding box center [668, 272] width 995 height 21
radio input "true"
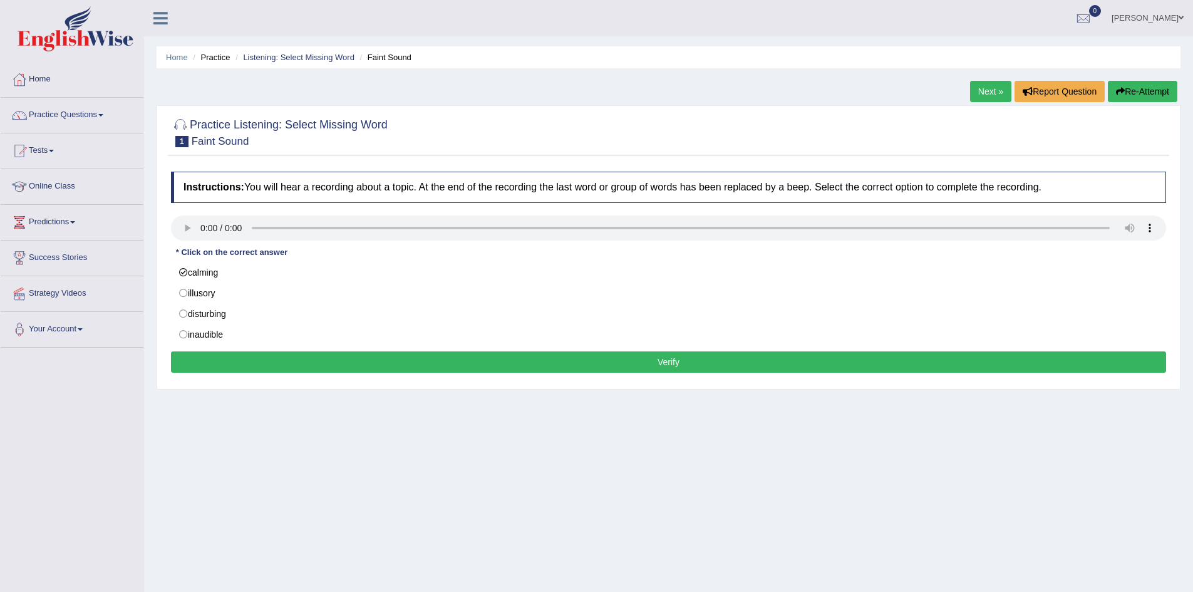
click at [619, 357] on button "Verify" at bounding box center [668, 361] width 995 height 21
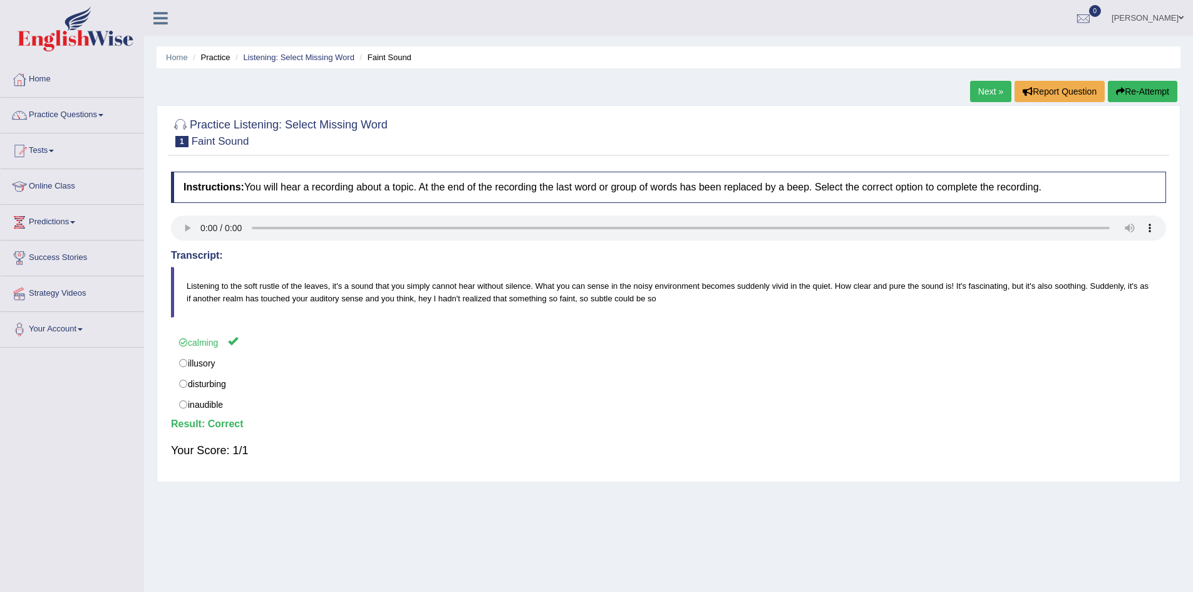
click at [985, 93] on link "Next »" at bounding box center [990, 91] width 41 height 21
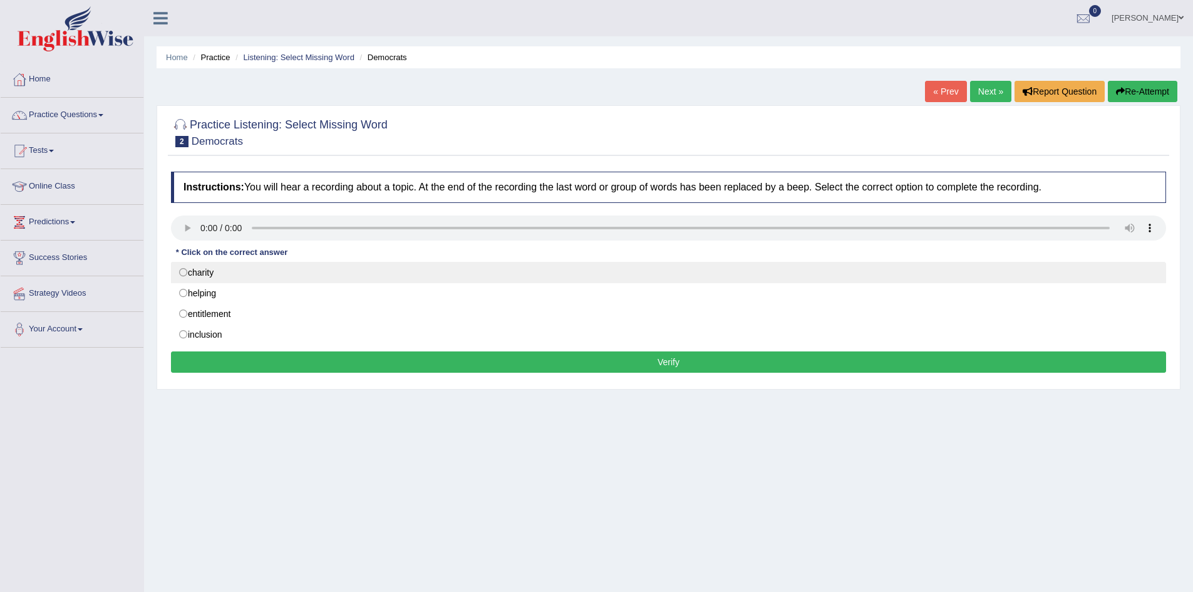
click at [252, 276] on label "charity" at bounding box center [668, 272] width 995 height 21
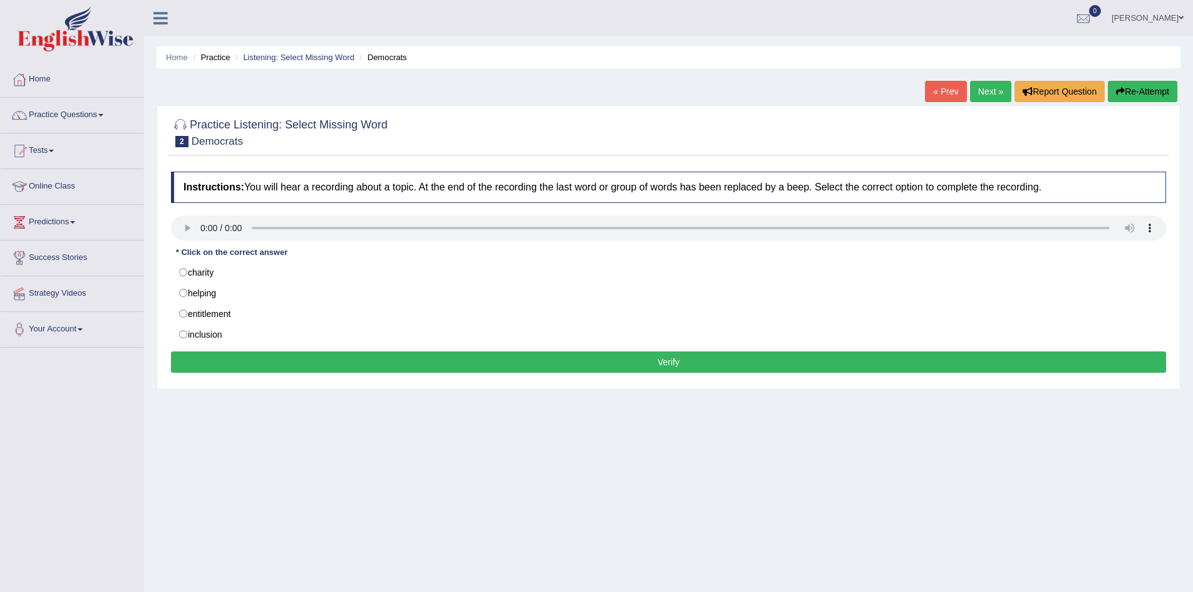
radio input "true"
click at [361, 362] on button "Verify" at bounding box center [668, 361] width 995 height 21
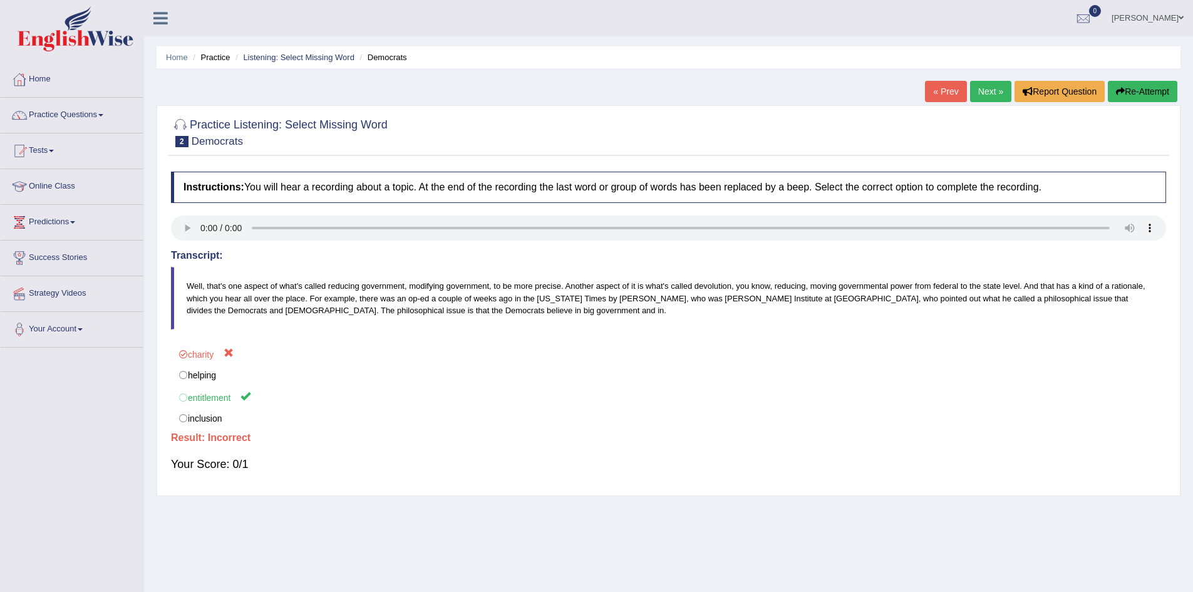
click at [982, 92] on link "Next »" at bounding box center [990, 91] width 41 height 21
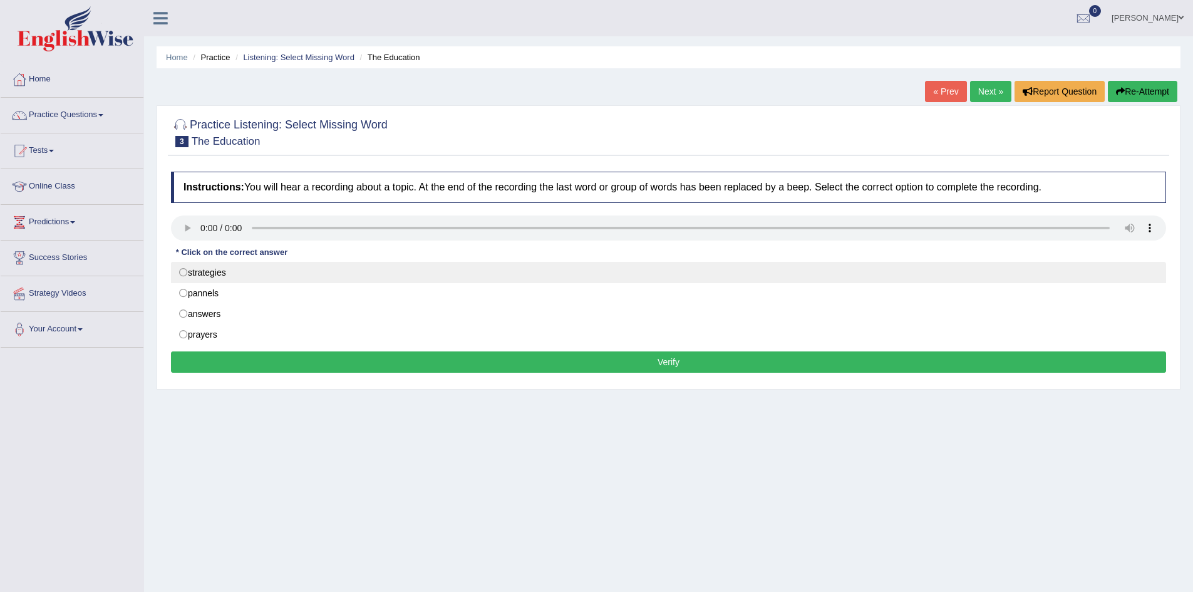
click at [215, 272] on label "strategies" at bounding box center [668, 272] width 995 height 21
radio input "true"
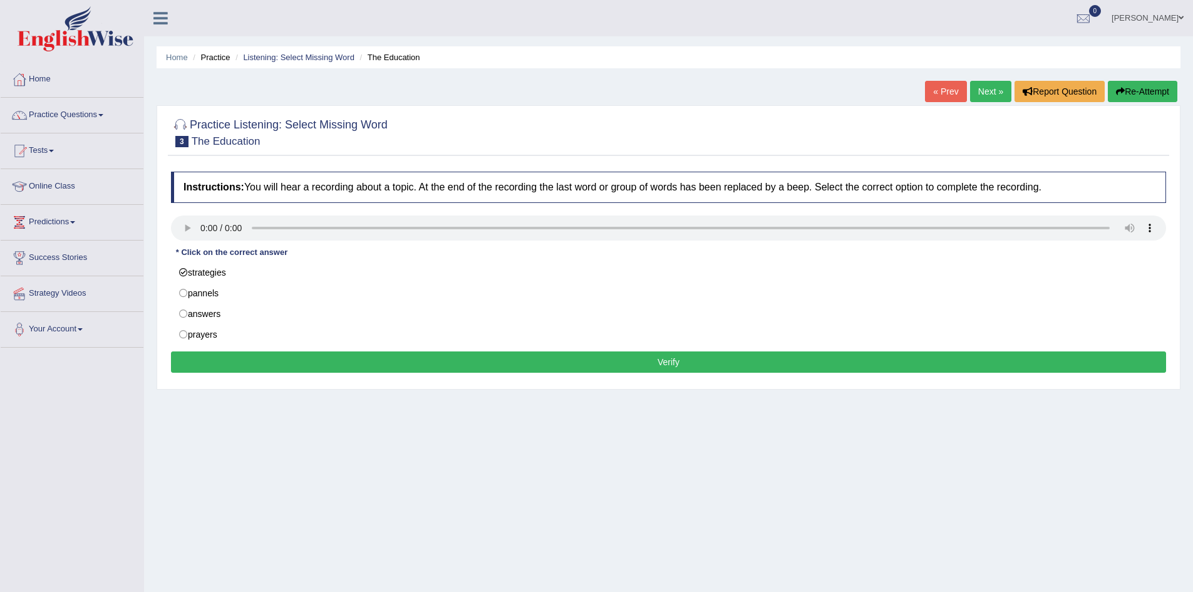
click at [648, 361] on button "Verify" at bounding box center [668, 361] width 995 height 21
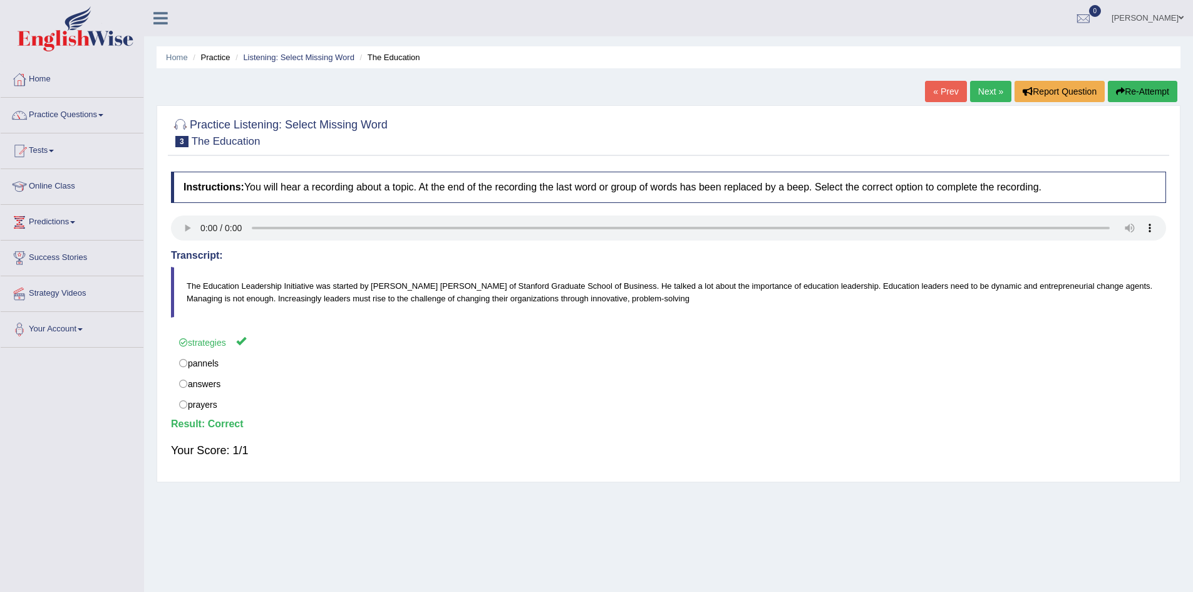
click at [976, 95] on link "Next »" at bounding box center [990, 91] width 41 height 21
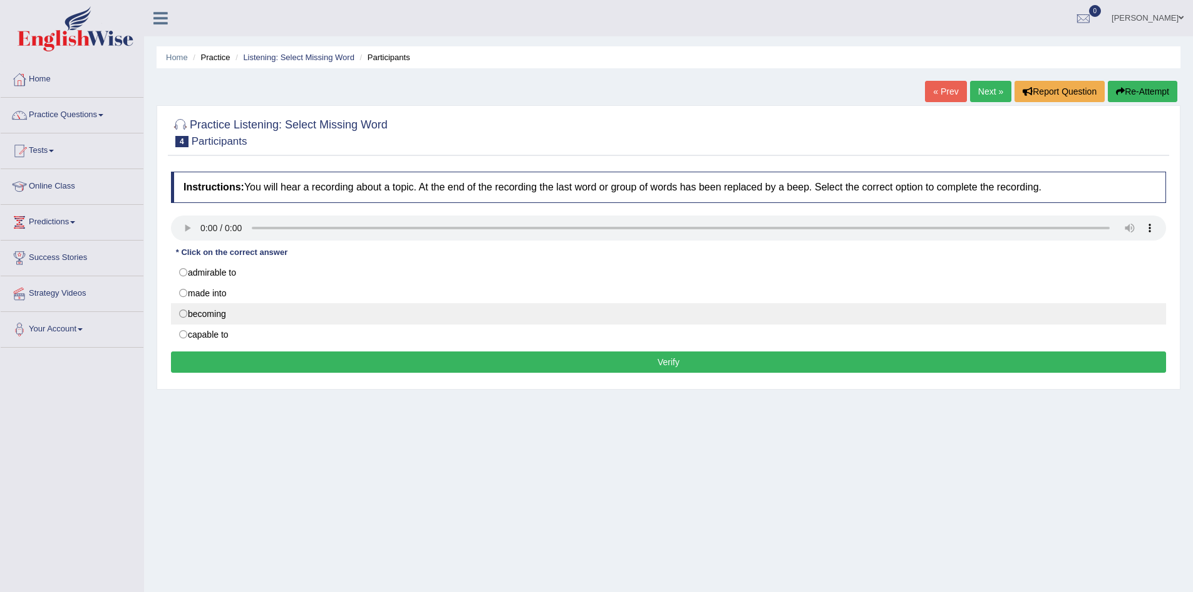
click at [221, 310] on label "becoming" at bounding box center [668, 313] width 995 height 21
radio input "true"
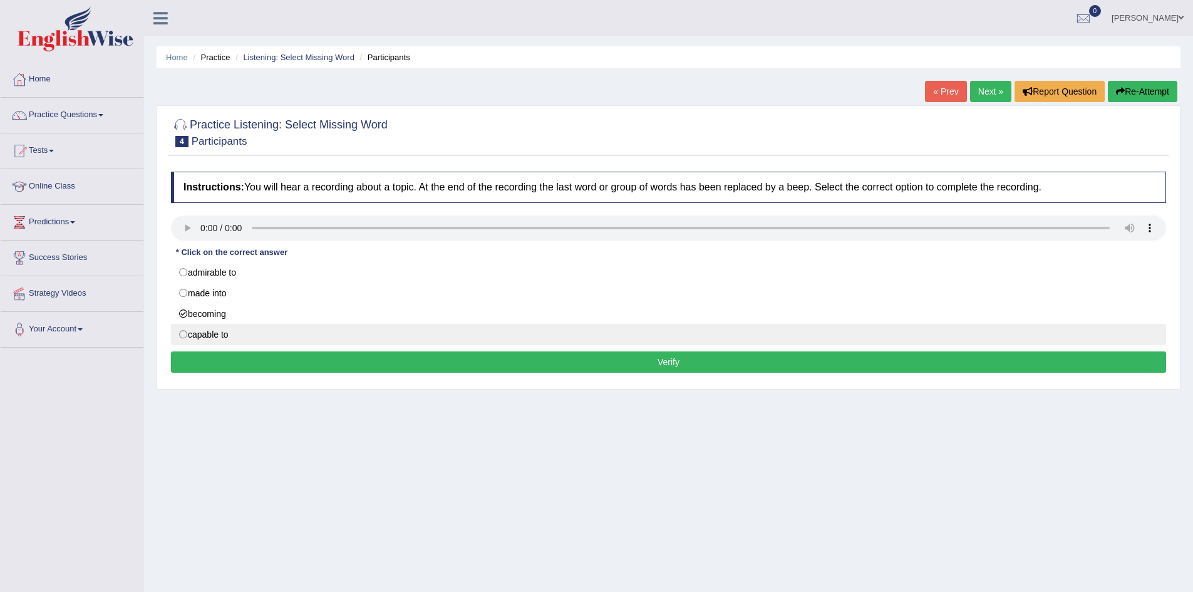
click at [186, 330] on label "capable to" at bounding box center [668, 334] width 995 height 21
radio input "true"
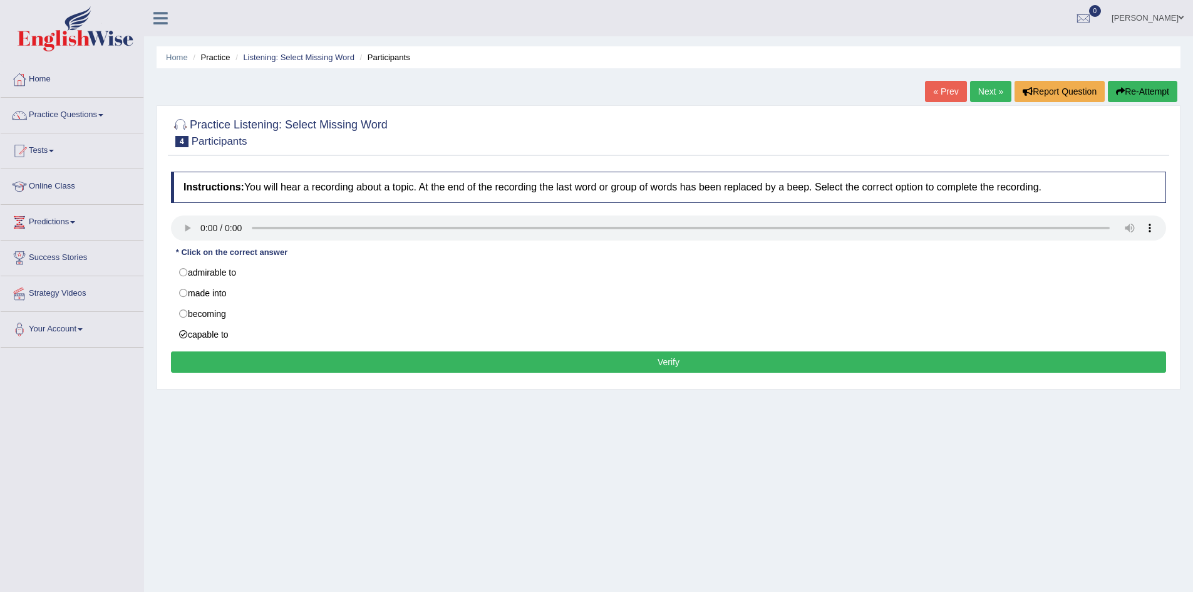
click at [315, 363] on button "Verify" at bounding box center [668, 361] width 995 height 21
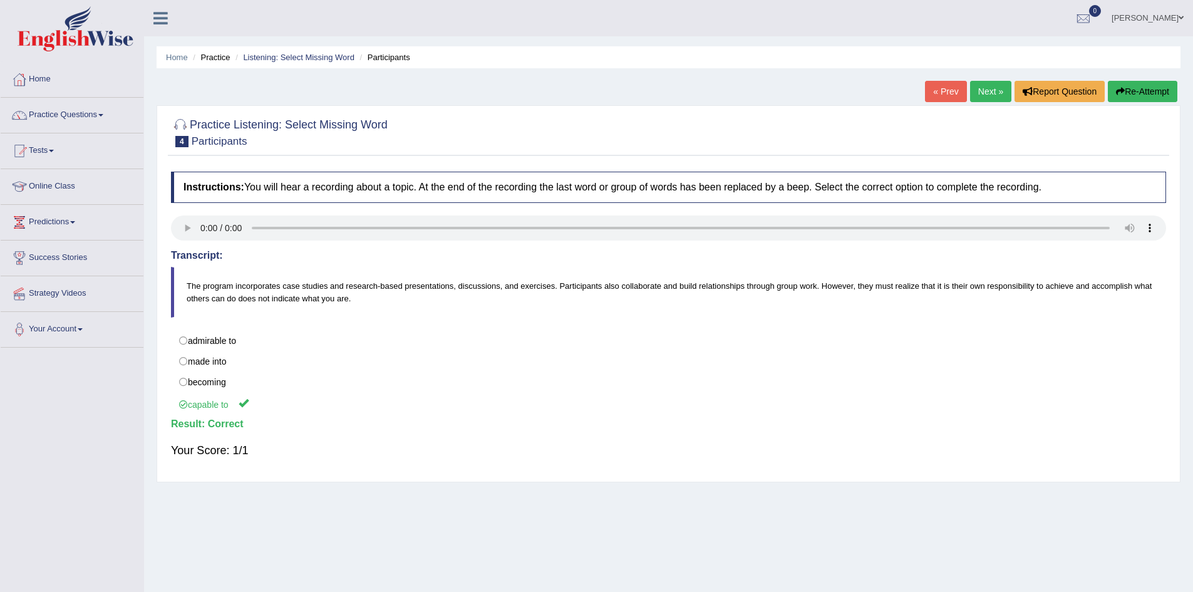
click at [980, 89] on link "Next »" at bounding box center [990, 91] width 41 height 21
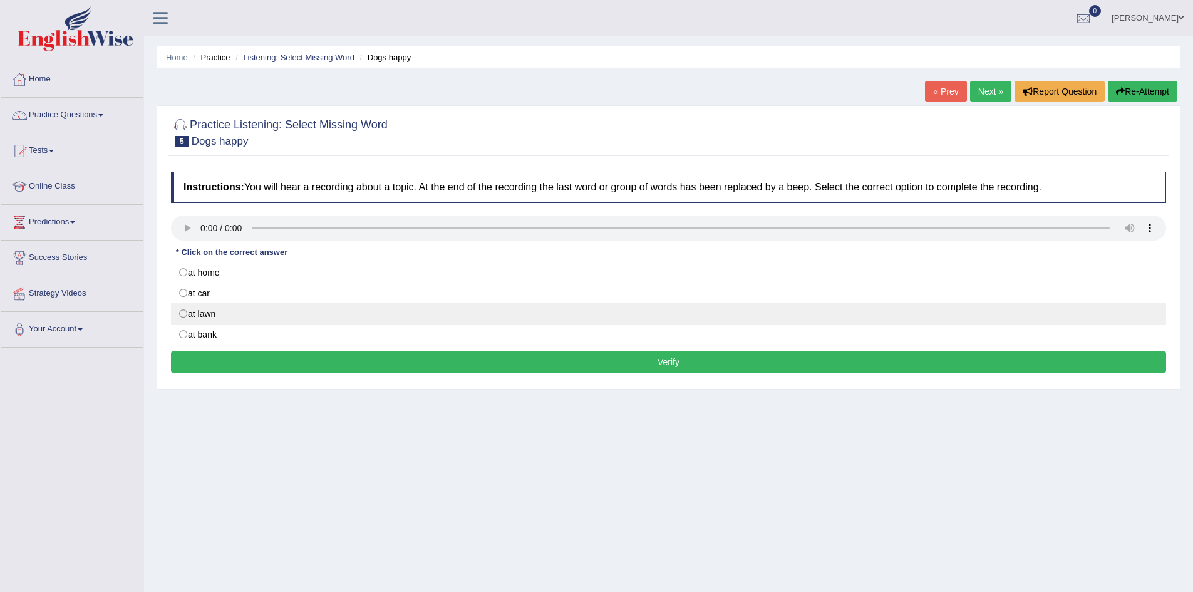
click at [205, 310] on label "at lawn" at bounding box center [668, 313] width 995 height 21
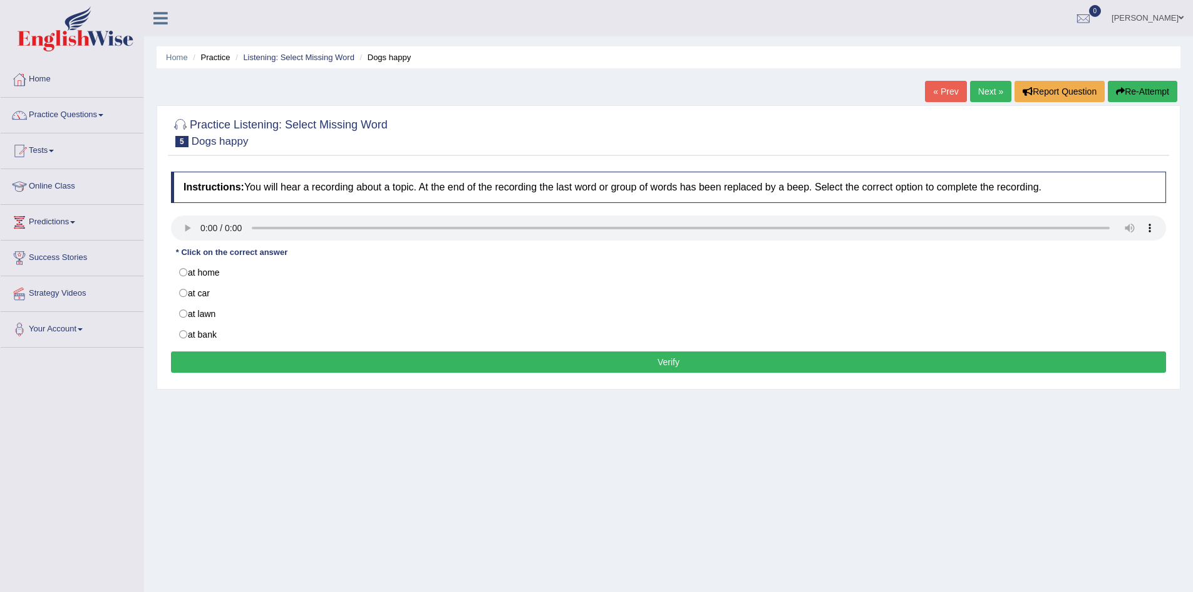
radio input "true"
click at [552, 366] on button "Verify" at bounding box center [668, 361] width 995 height 21
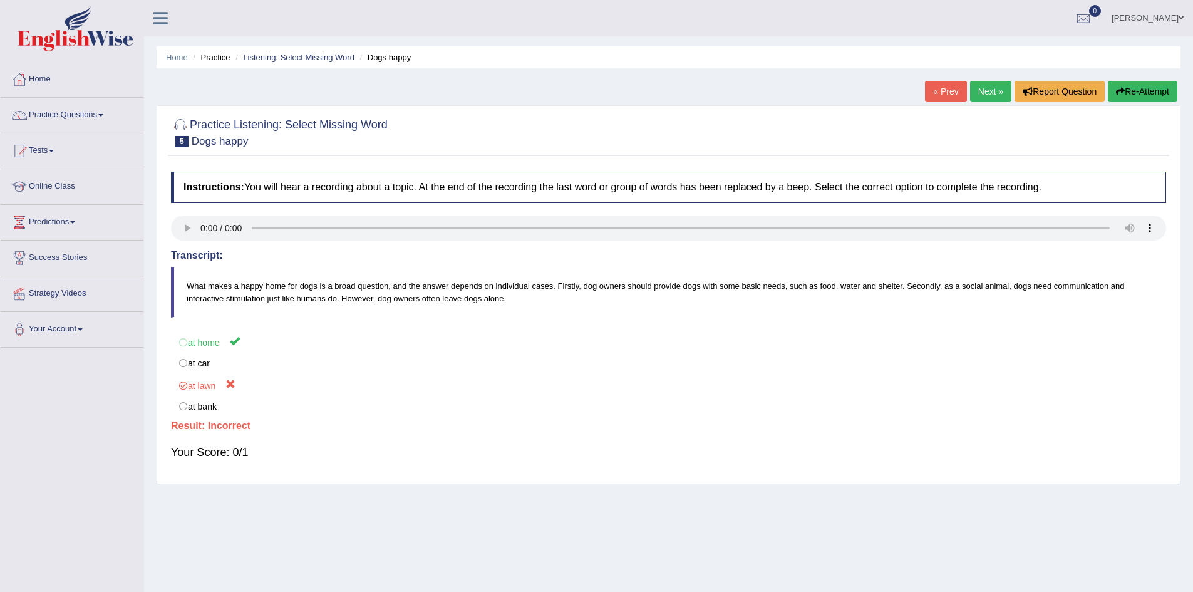
click at [1139, 90] on button "Re-Attempt" at bounding box center [1143, 91] width 70 height 21
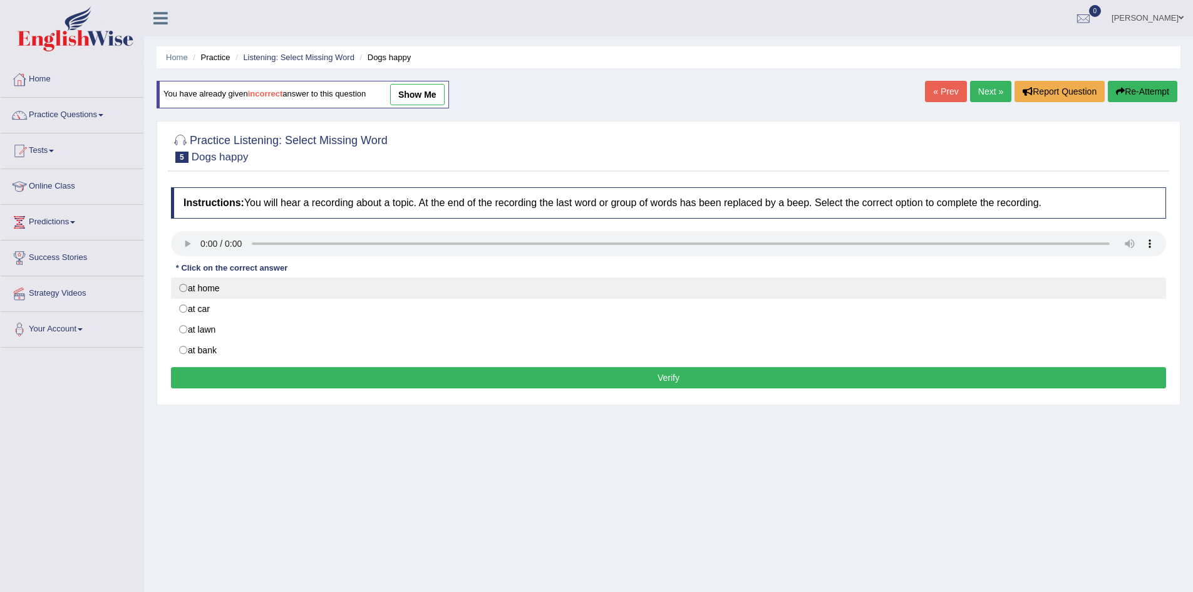
click at [212, 288] on label "at home" at bounding box center [668, 287] width 995 height 21
radio input "true"
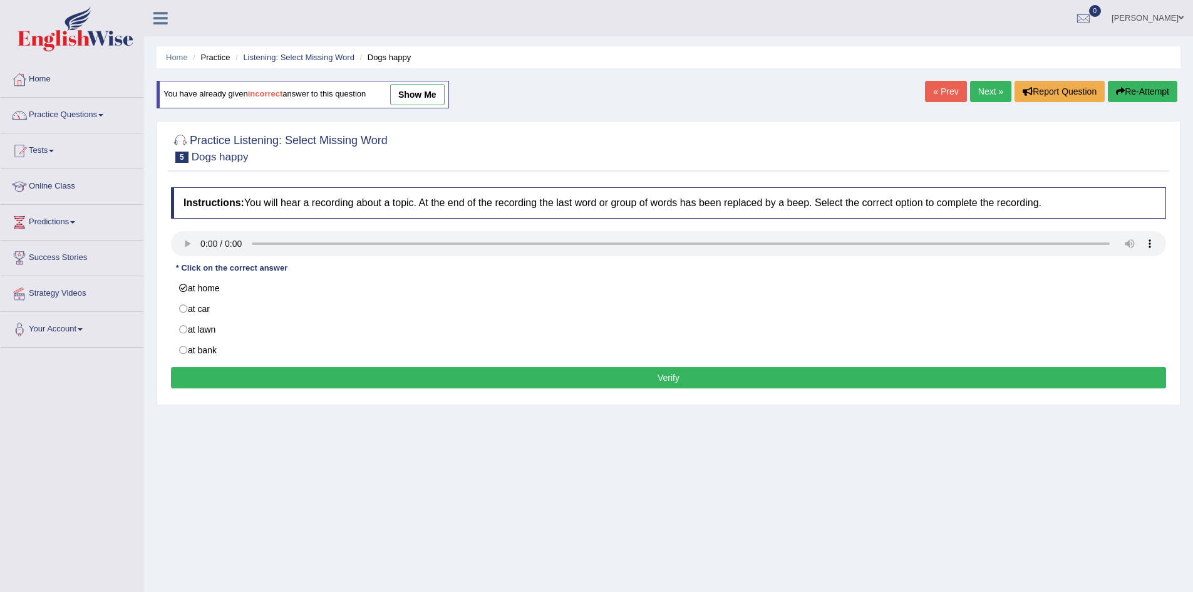
click at [656, 375] on button "Verify" at bounding box center [668, 377] width 995 height 21
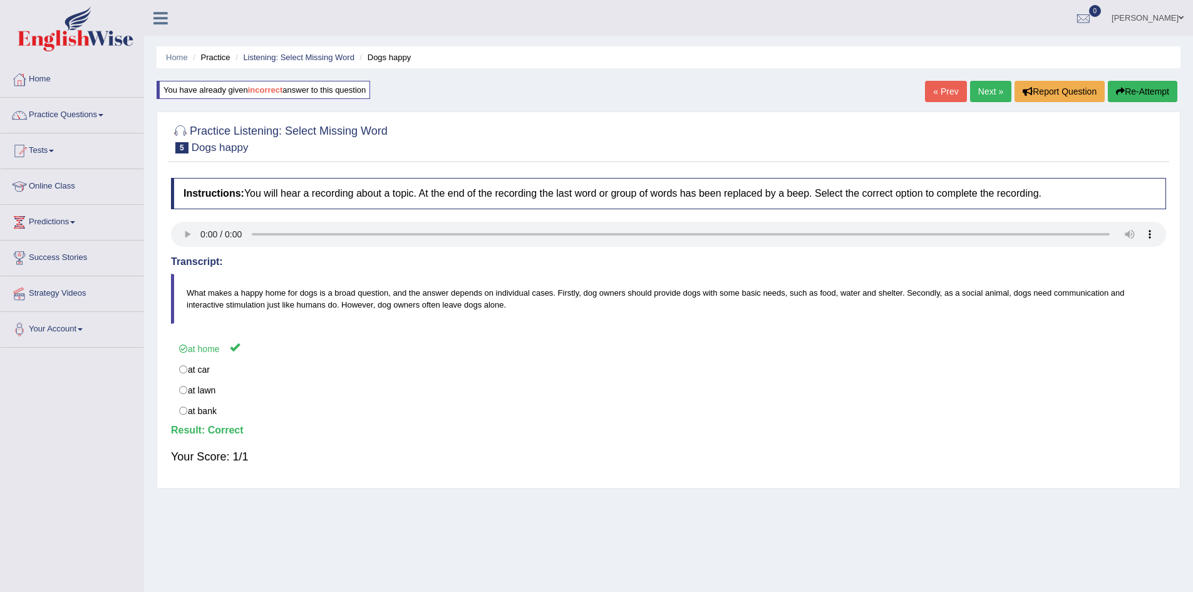
click at [977, 90] on link "Next »" at bounding box center [990, 91] width 41 height 21
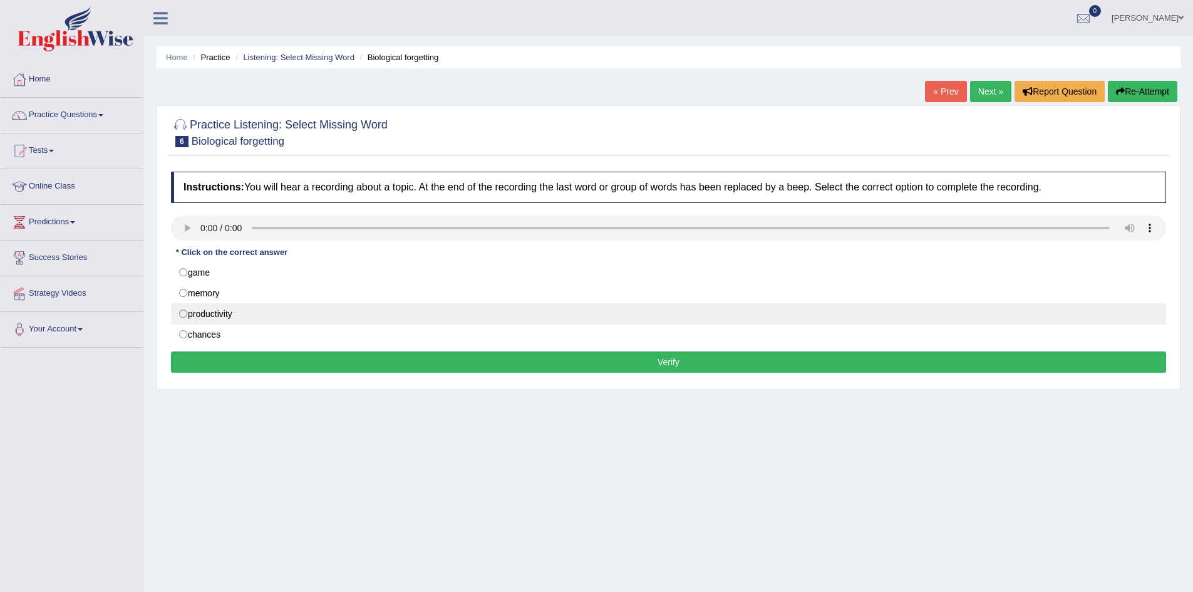
click at [246, 314] on label "productivity" at bounding box center [668, 313] width 995 height 21
radio input "true"
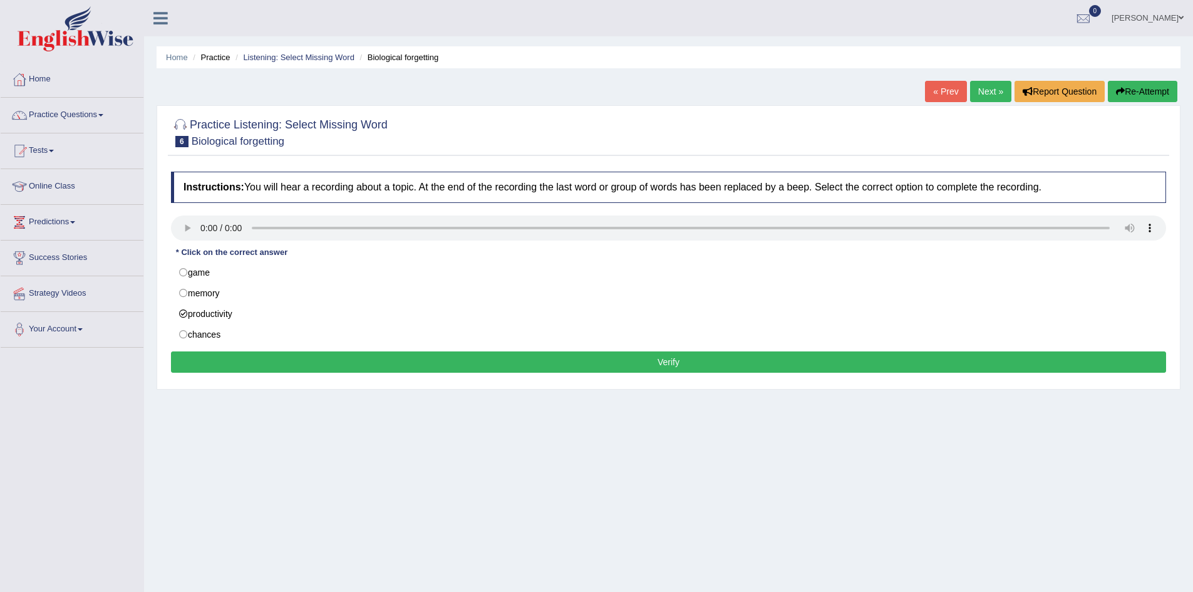
click at [569, 359] on button "Verify" at bounding box center [668, 361] width 995 height 21
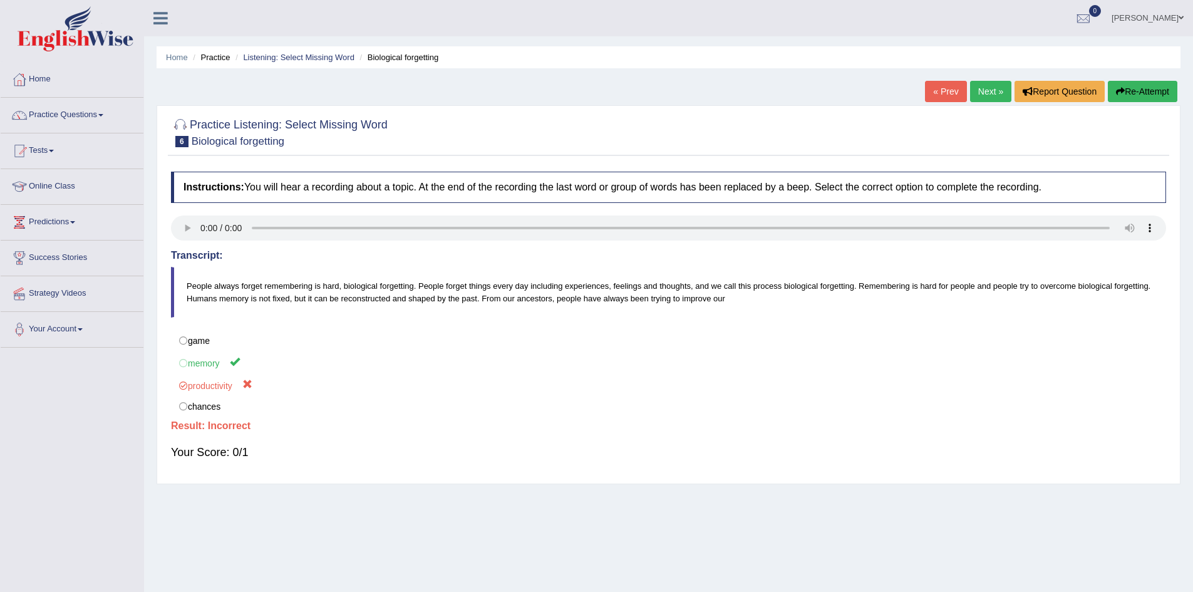
click at [978, 91] on link "Next »" at bounding box center [990, 91] width 41 height 21
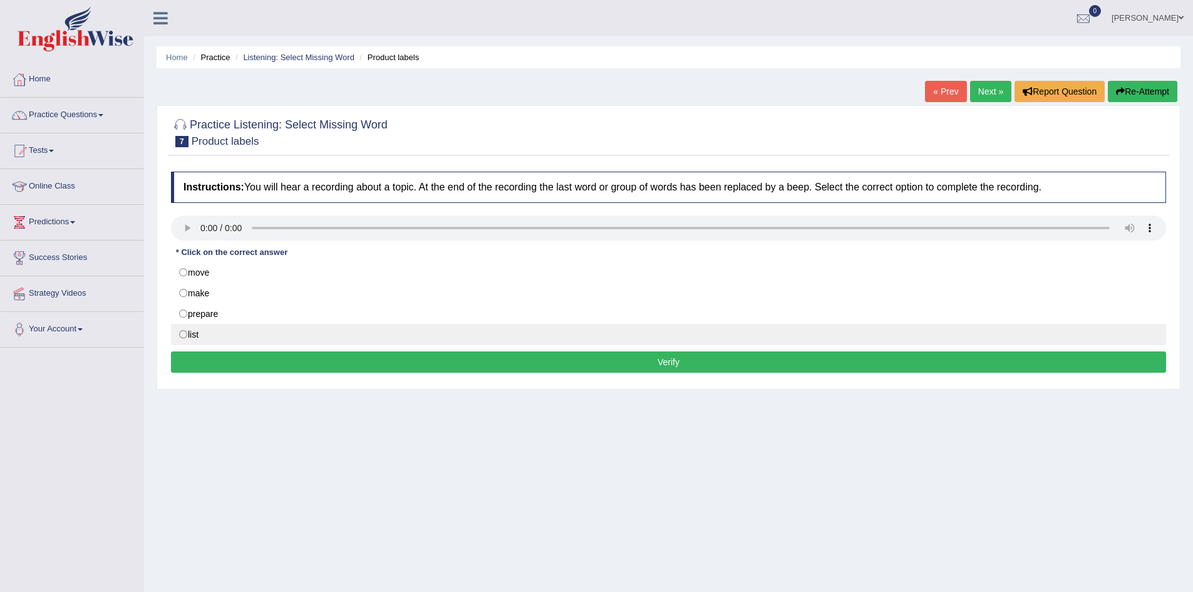
click at [214, 333] on label "list" at bounding box center [668, 334] width 995 height 21
radio input "true"
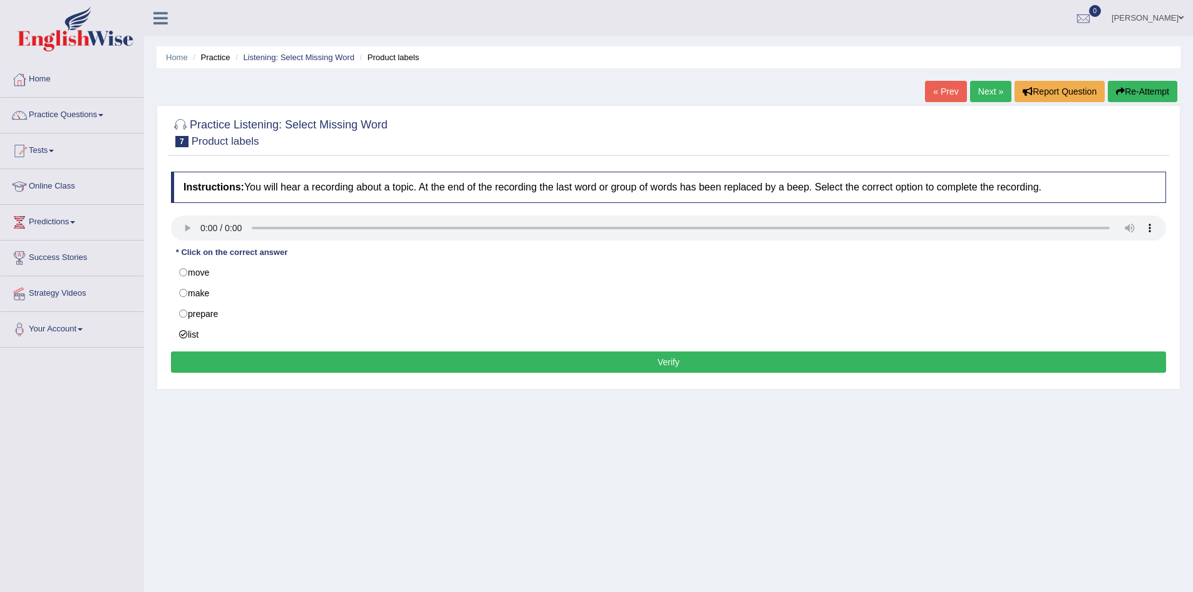
click at [695, 363] on button "Verify" at bounding box center [668, 361] width 995 height 21
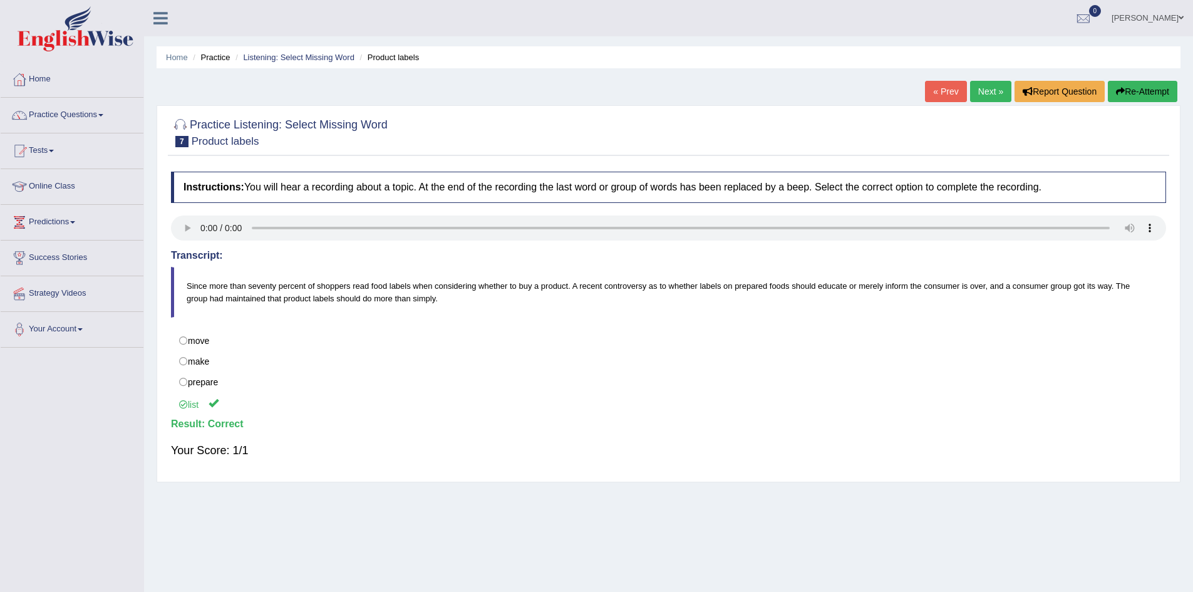
click at [981, 90] on link "Next »" at bounding box center [990, 91] width 41 height 21
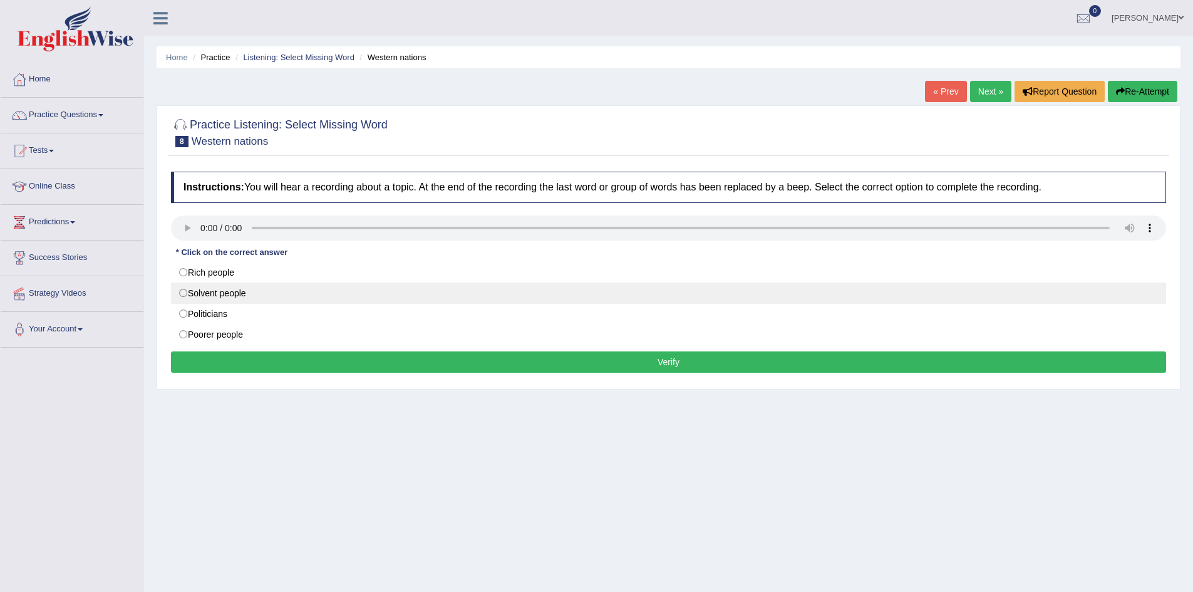
click at [232, 291] on label "Solvent people" at bounding box center [668, 292] width 995 height 21
radio input "true"
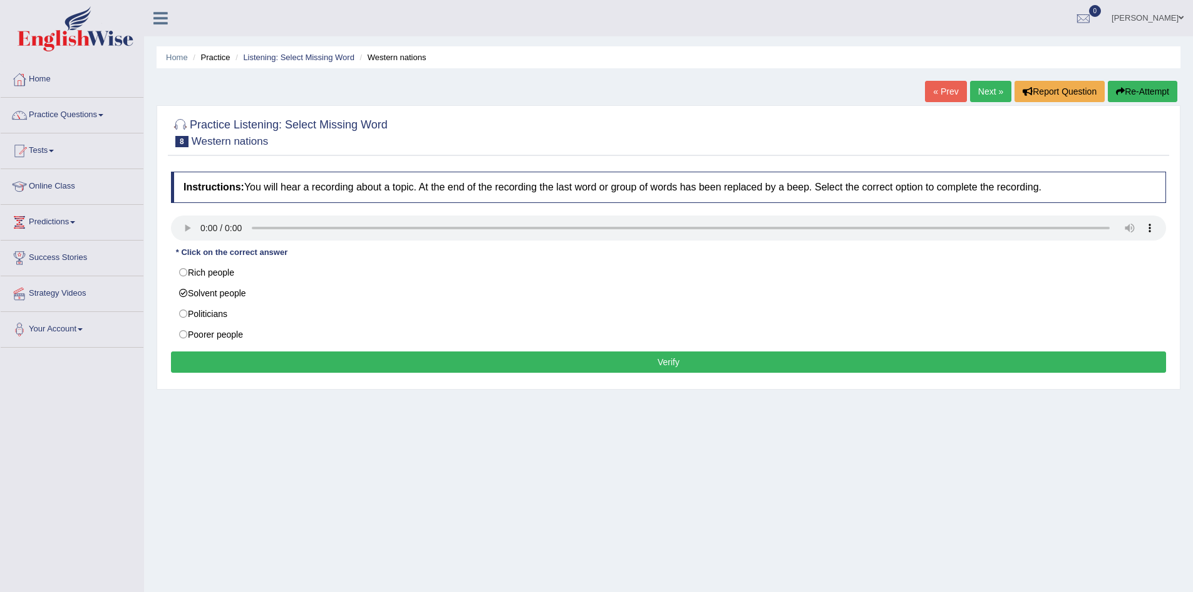
click at [398, 358] on button "Verify" at bounding box center [668, 361] width 995 height 21
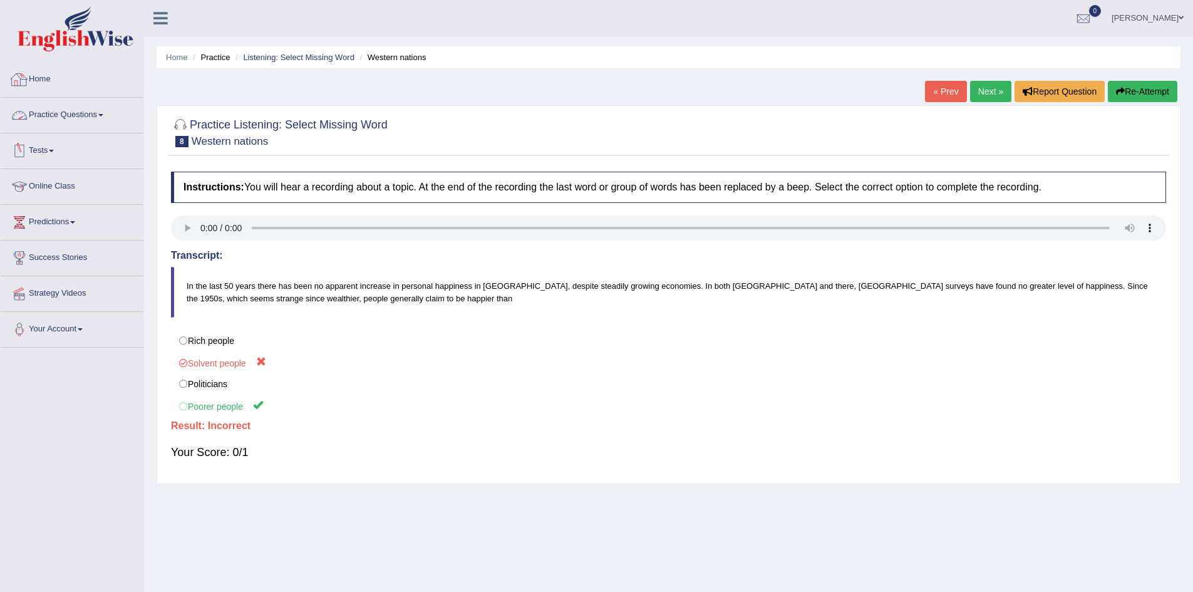
click at [90, 117] on link "Practice Questions" at bounding box center [72, 113] width 143 height 31
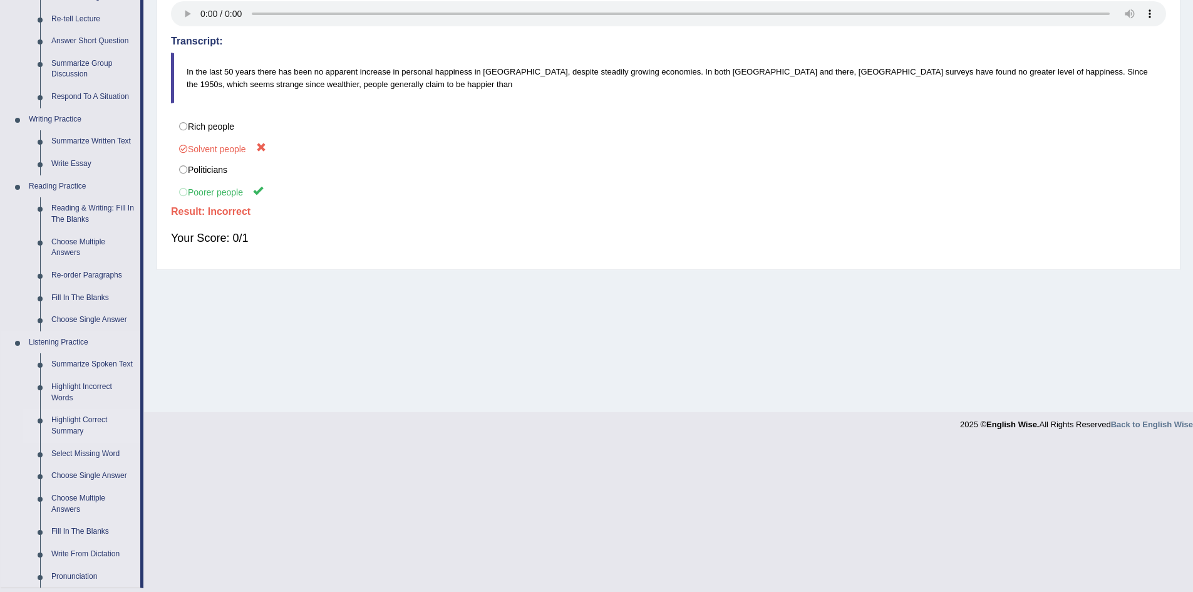
scroll to position [251, 0]
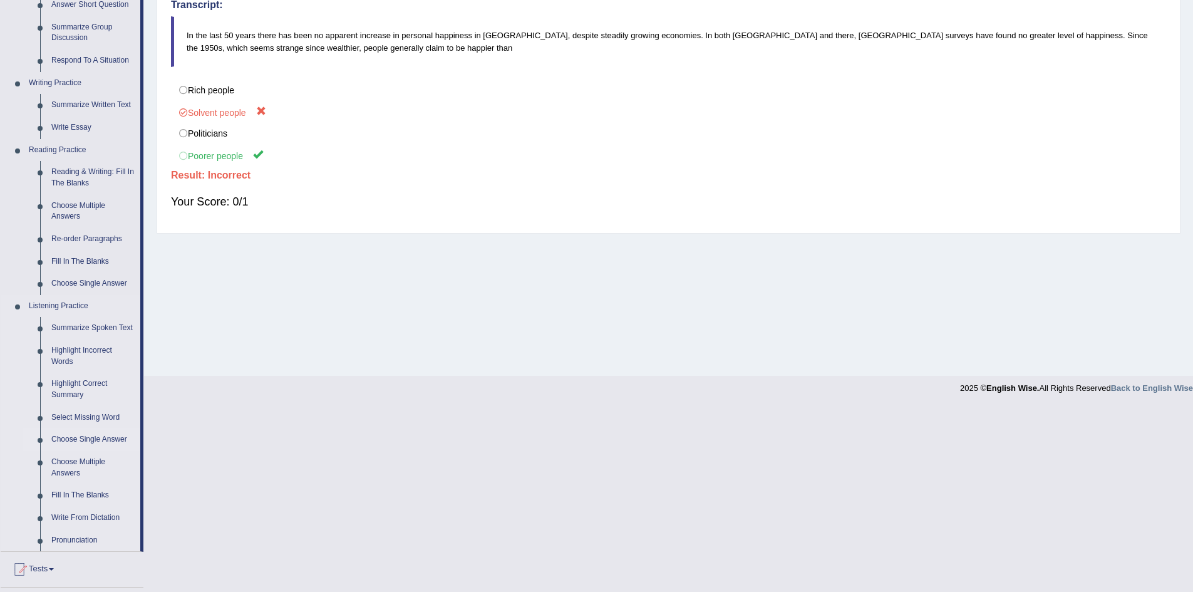
click at [81, 439] on link "Choose Single Answer" at bounding box center [93, 439] width 95 height 23
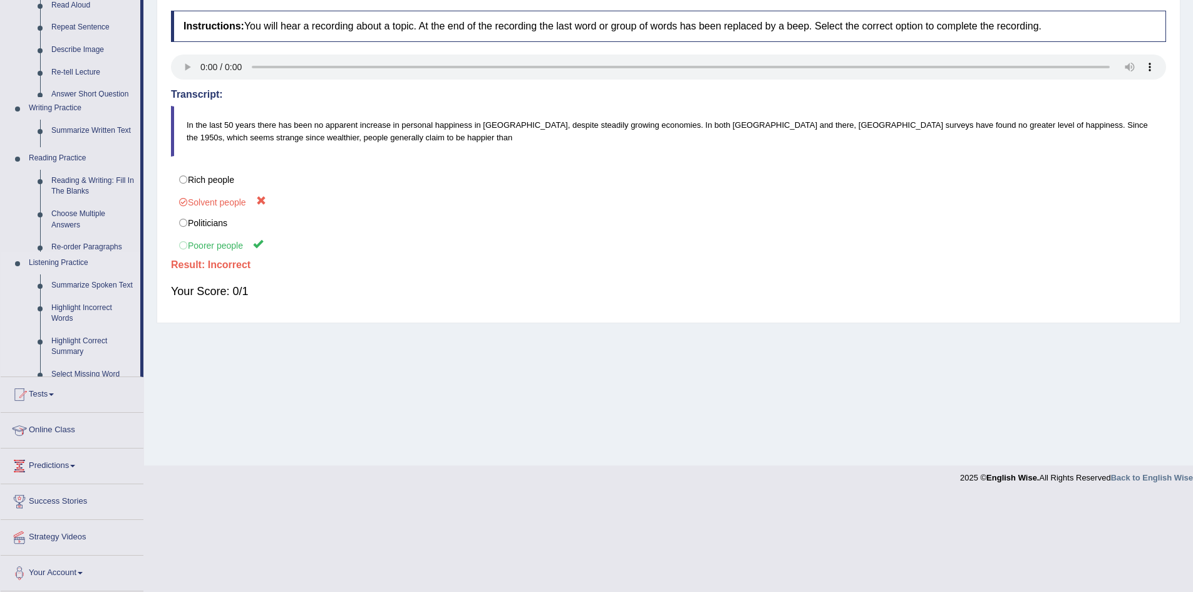
scroll to position [66, 0]
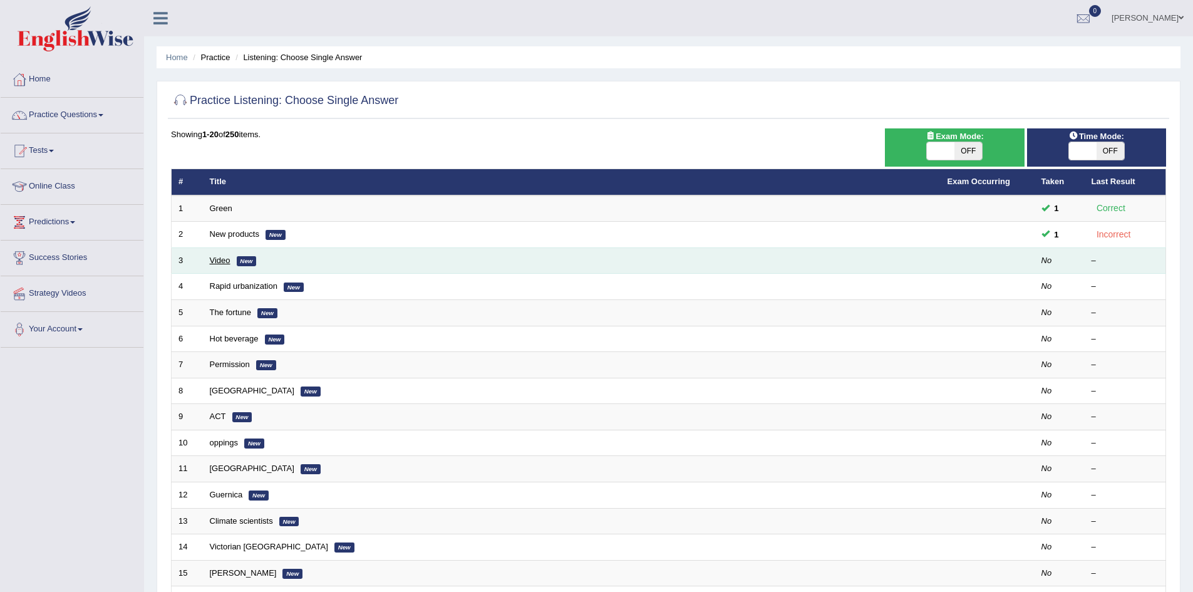
click at [216, 264] on link "Video" at bounding box center [220, 260] width 21 height 9
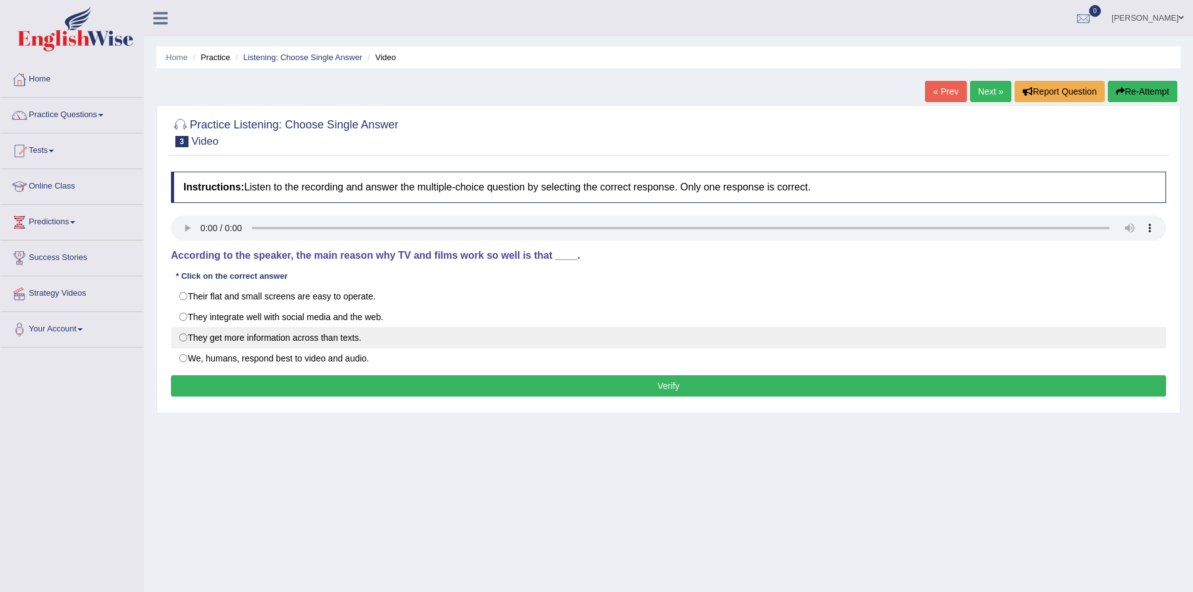
click at [363, 337] on label "They get more information across than texts." at bounding box center [668, 337] width 995 height 21
radio input "true"
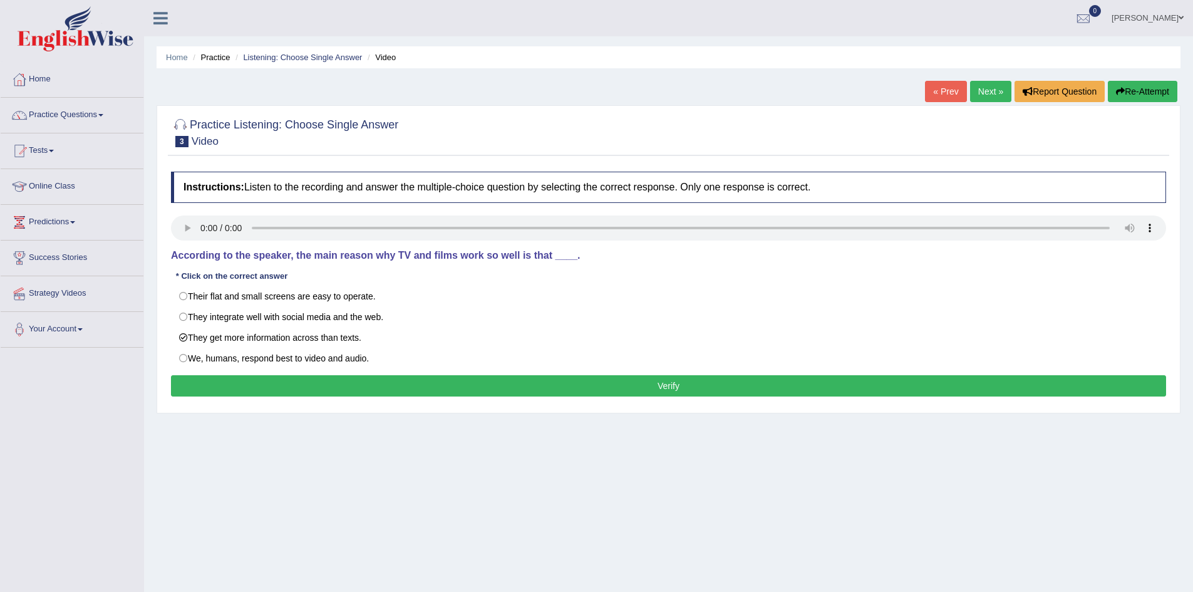
click at [742, 388] on button "Verify" at bounding box center [668, 385] width 995 height 21
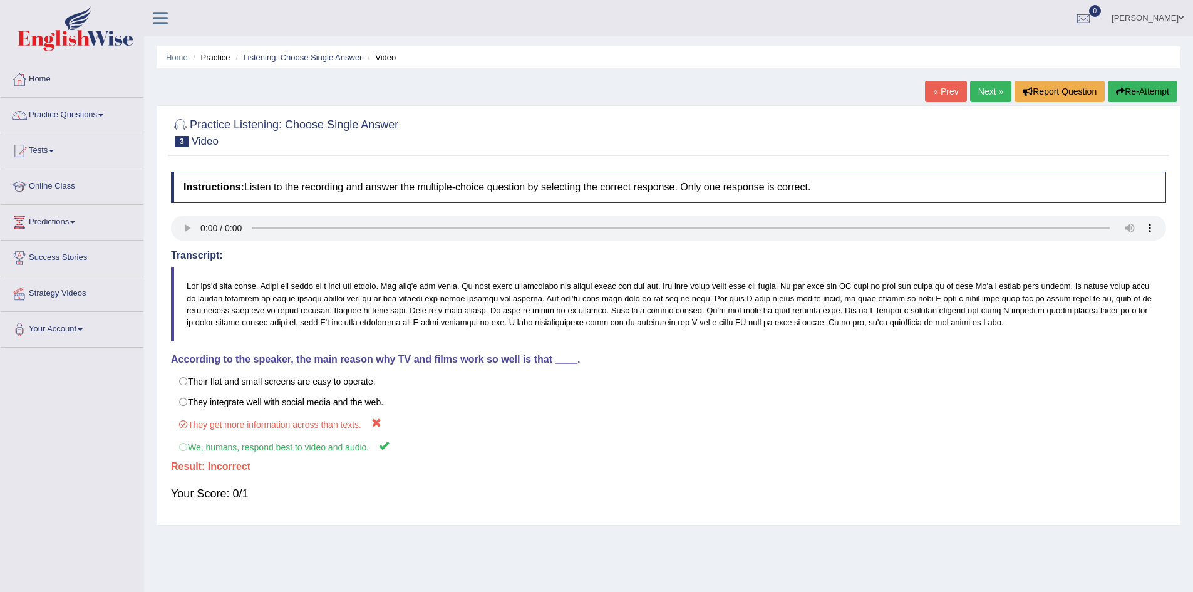
click at [1131, 90] on button "Re-Attempt" at bounding box center [1143, 91] width 70 height 21
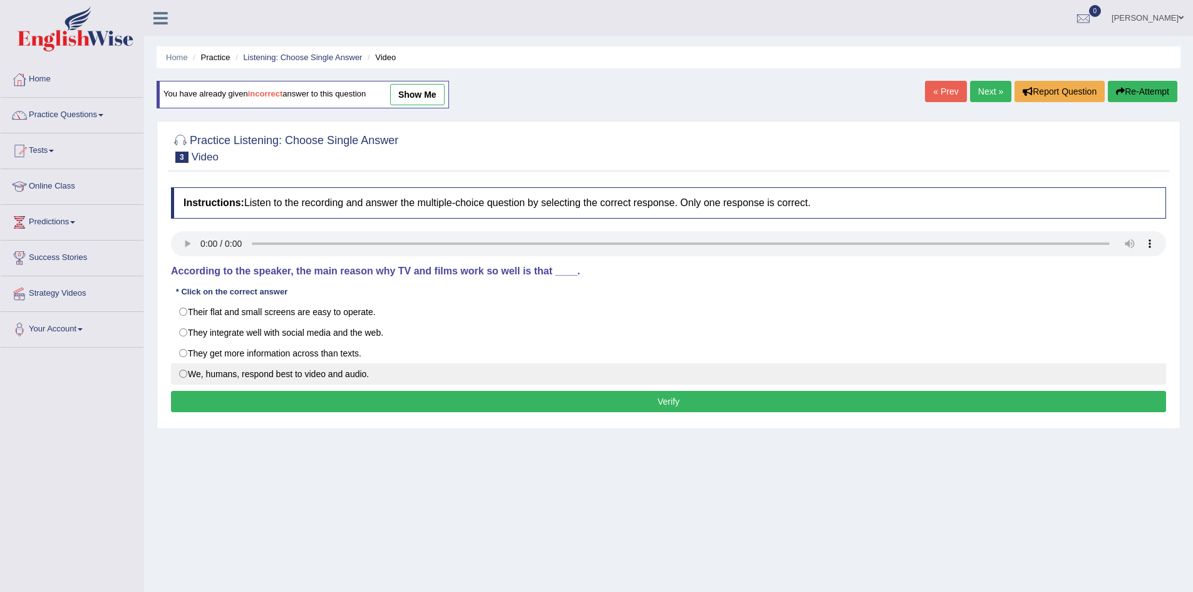
click at [327, 375] on label "We, humans, respond best to video and audio." at bounding box center [668, 373] width 995 height 21
radio input "true"
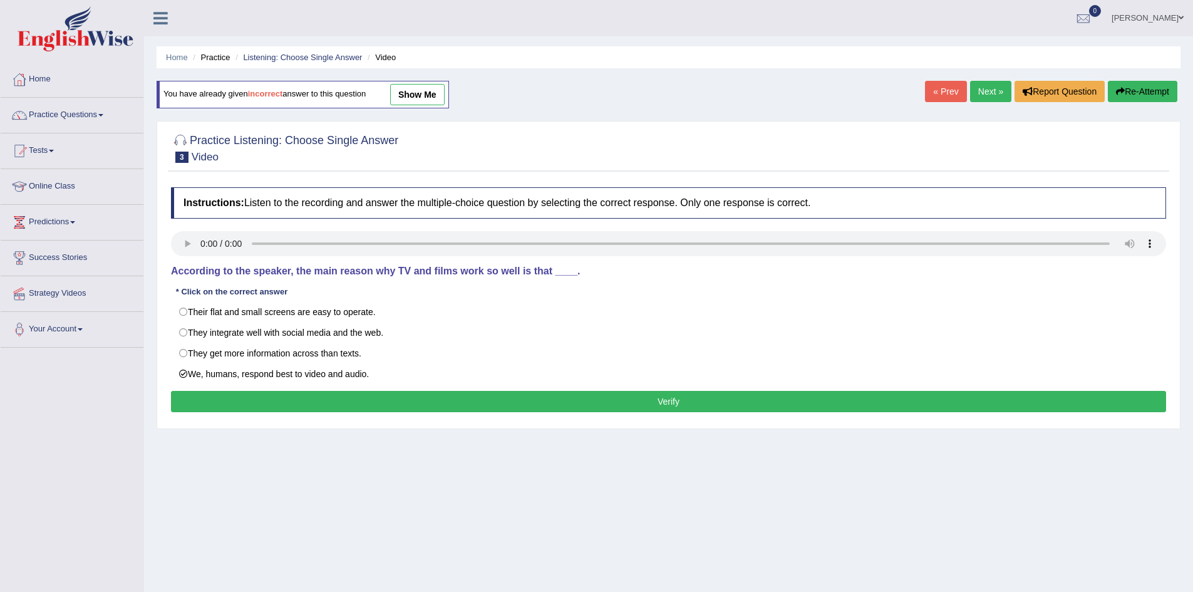
click at [654, 405] on button "Verify" at bounding box center [668, 401] width 995 height 21
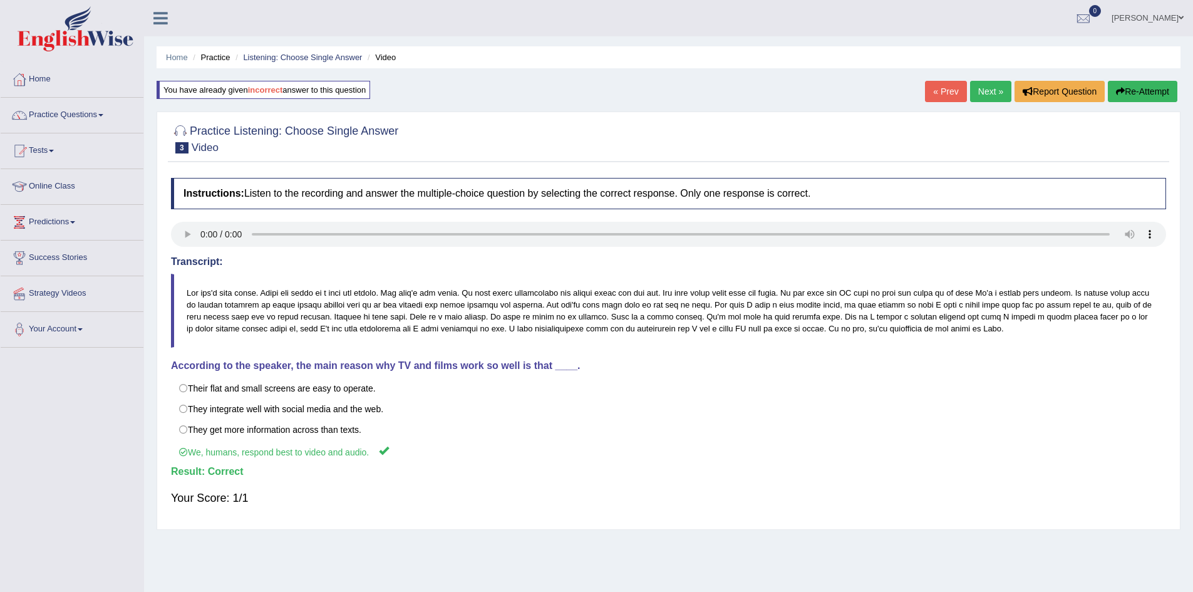
click at [985, 91] on link "Next »" at bounding box center [990, 91] width 41 height 21
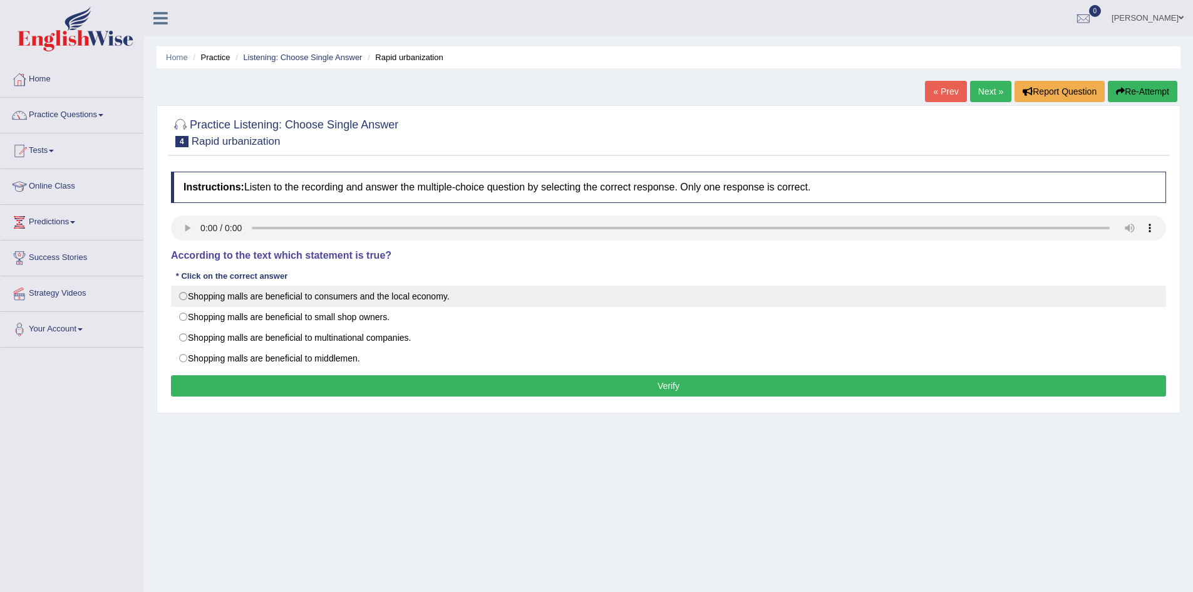
click at [277, 297] on label "Shopping malls are beneficial to consumers and the local economy." at bounding box center [668, 296] width 995 height 21
radio input "true"
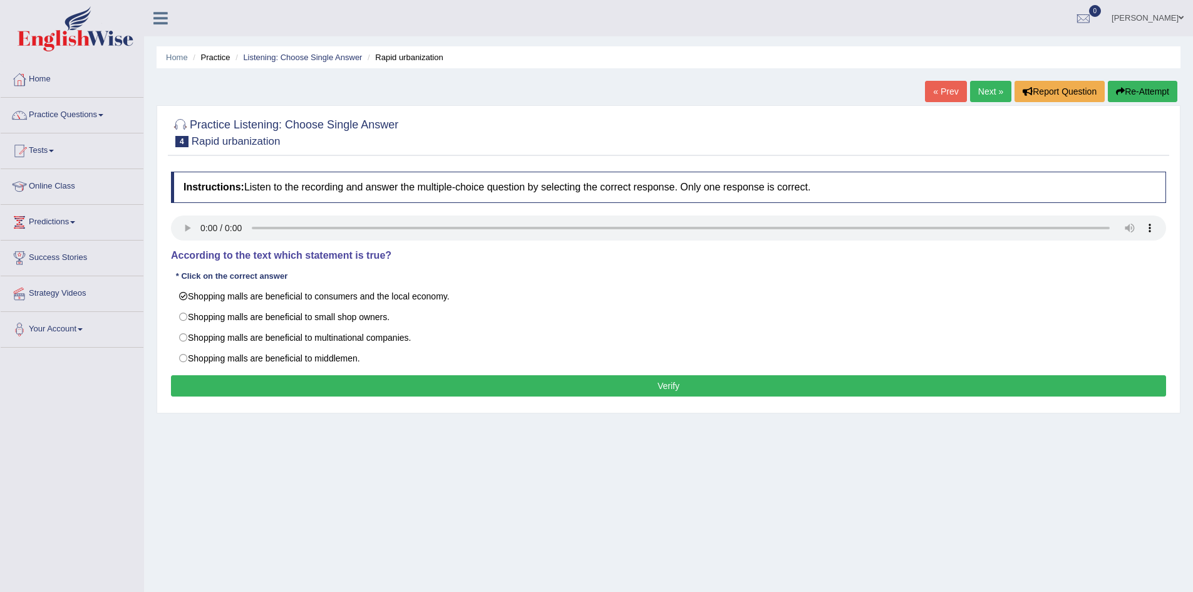
click at [695, 385] on button "Verify" at bounding box center [668, 385] width 995 height 21
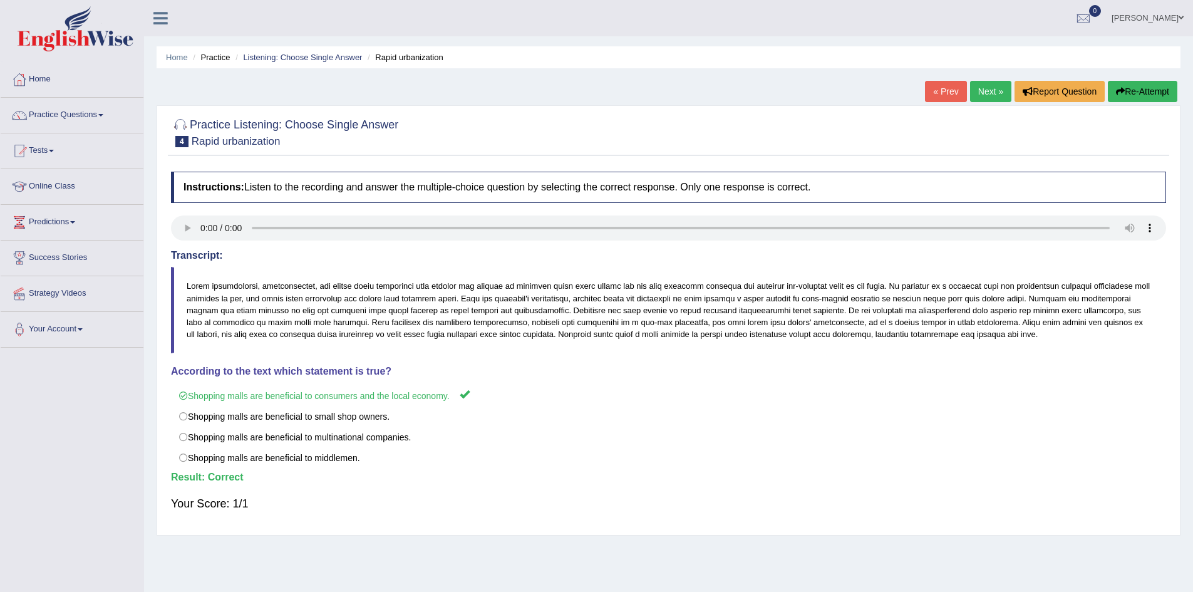
click at [988, 93] on link "Next »" at bounding box center [990, 91] width 41 height 21
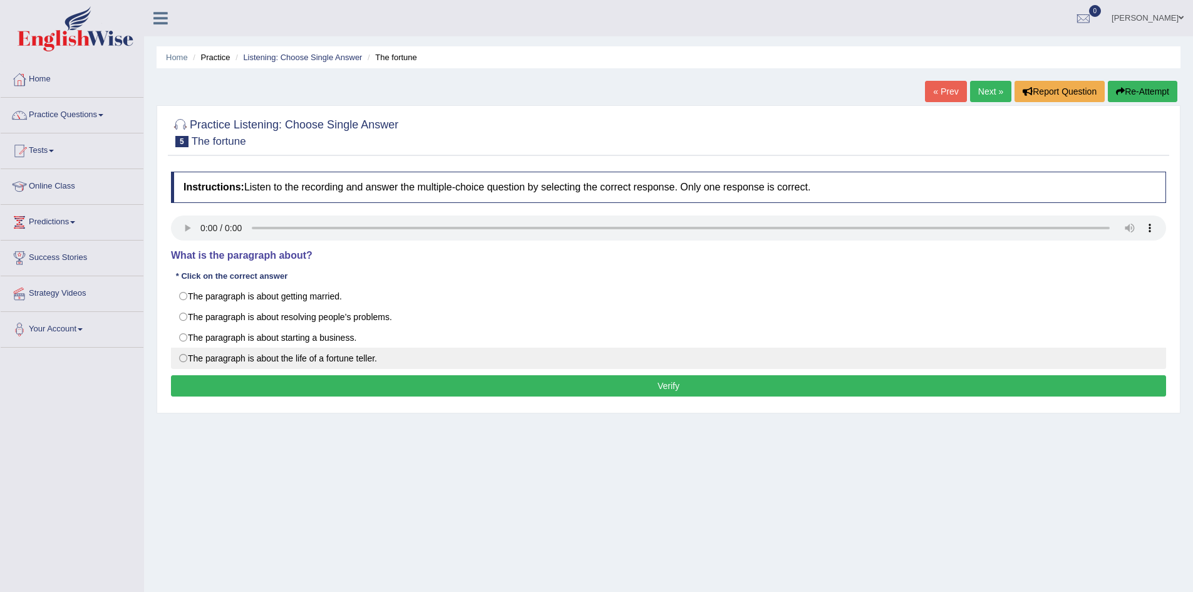
click at [186, 356] on label "The paragraph is about the life of a fortune teller." at bounding box center [668, 358] width 995 height 21
radio input "true"
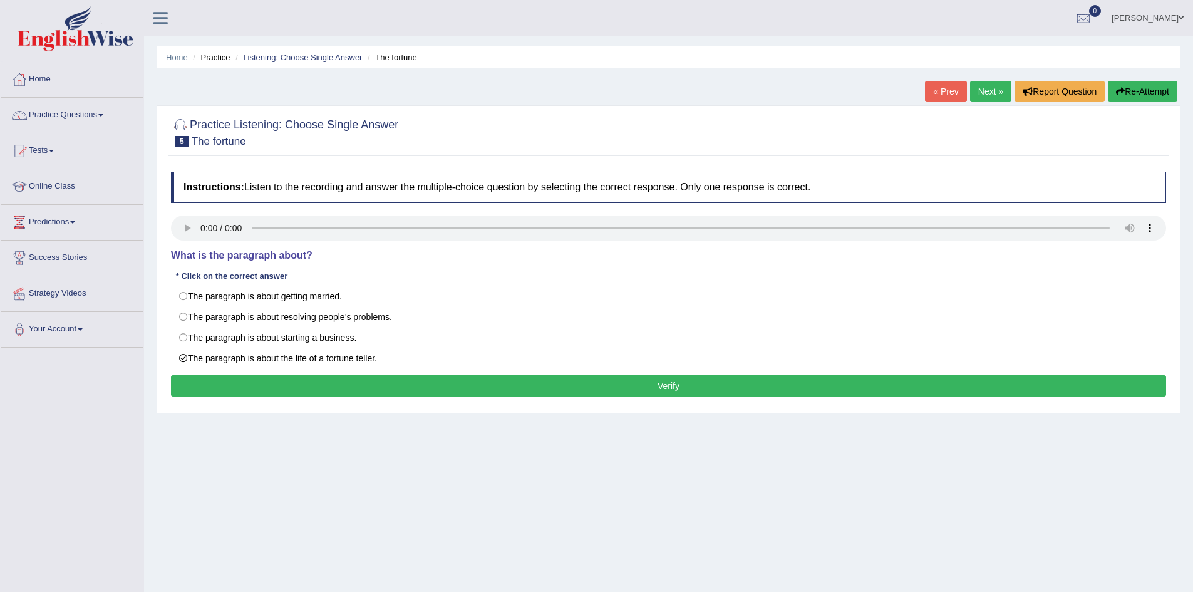
click at [670, 385] on button "Verify" at bounding box center [668, 385] width 995 height 21
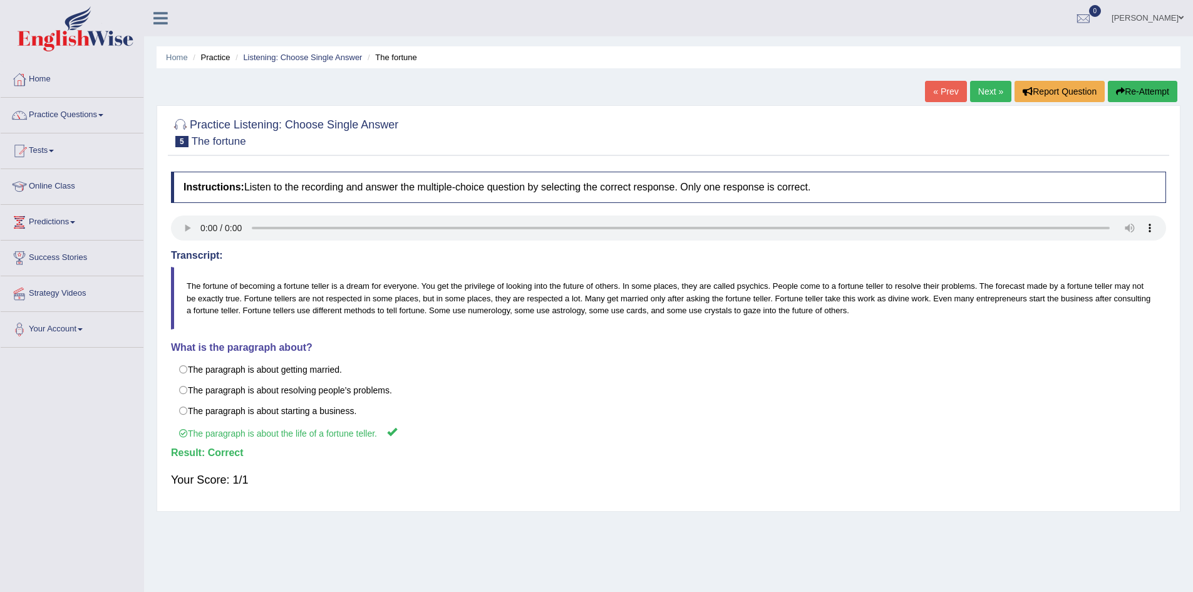
click at [989, 91] on link "Next »" at bounding box center [990, 91] width 41 height 21
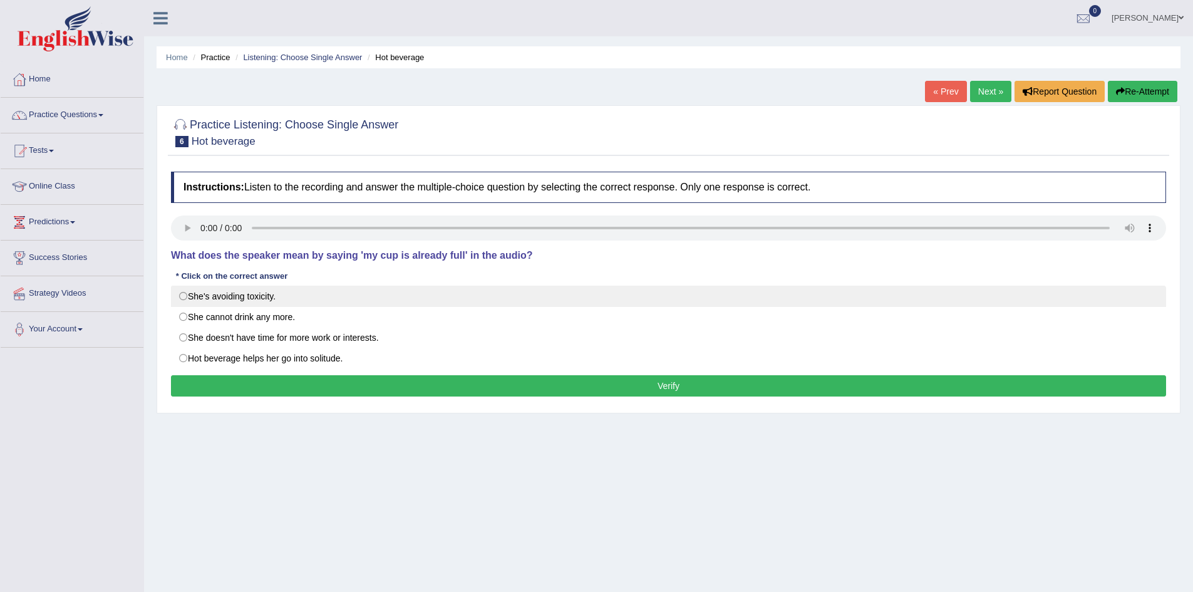
click at [248, 291] on label "She's avoiding toxicity." at bounding box center [668, 296] width 995 height 21
radio input "true"
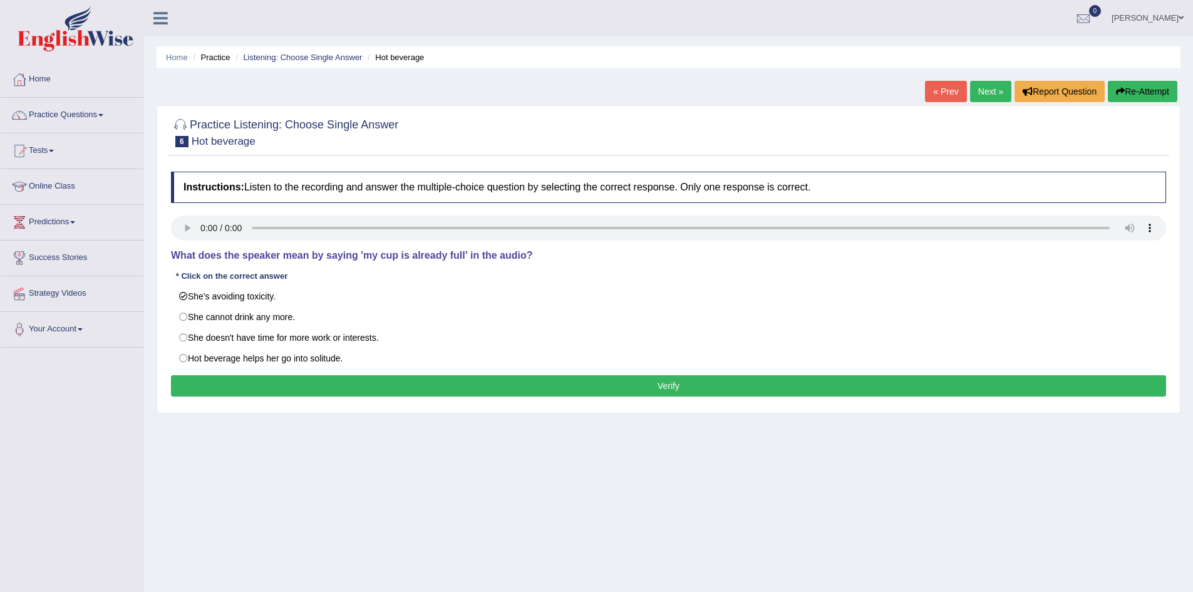
click at [639, 386] on button "Verify" at bounding box center [668, 385] width 995 height 21
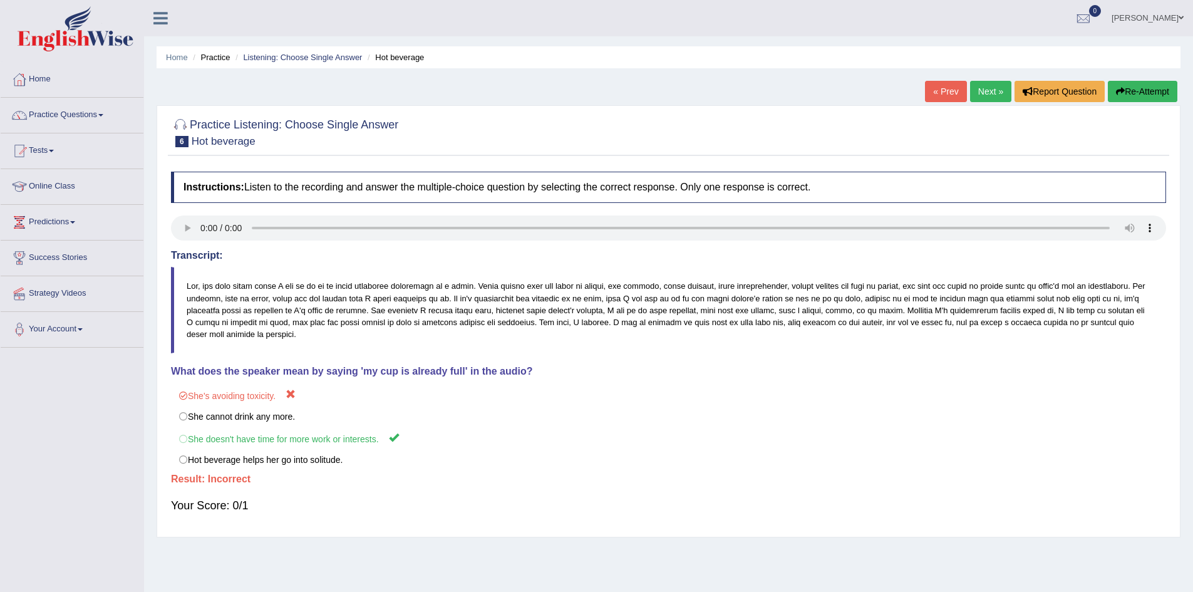
click at [1143, 90] on button "Re-Attempt" at bounding box center [1143, 91] width 70 height 21
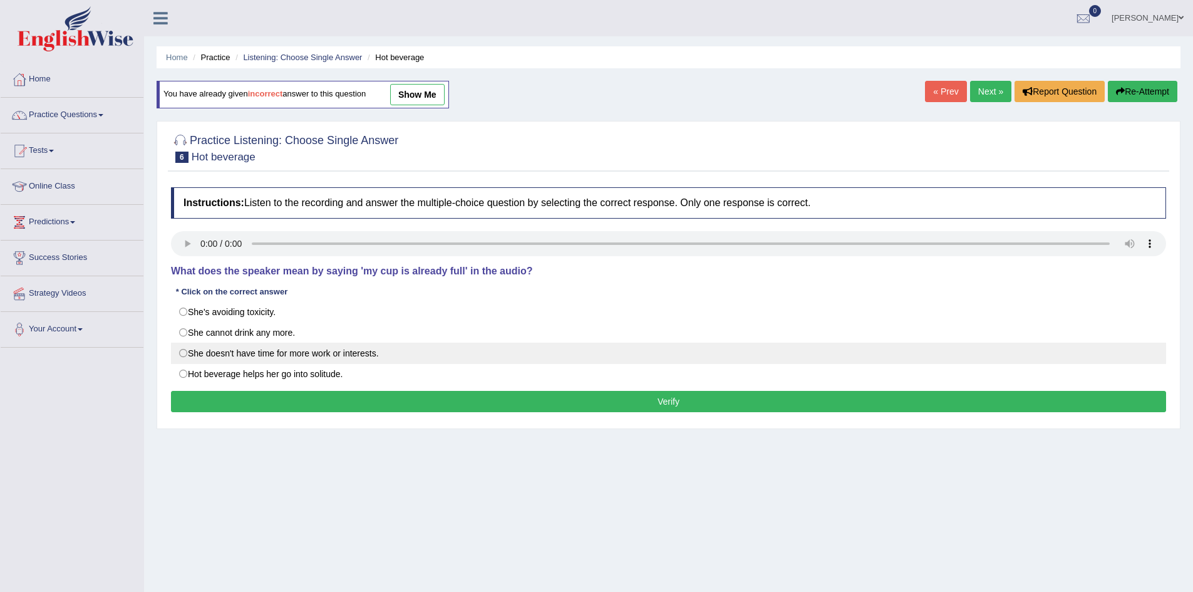
click at [214, 350] on label "She doesn't have time for more work or interests." at bounding box center [668, 353] width 995 height 21
radio input "true"
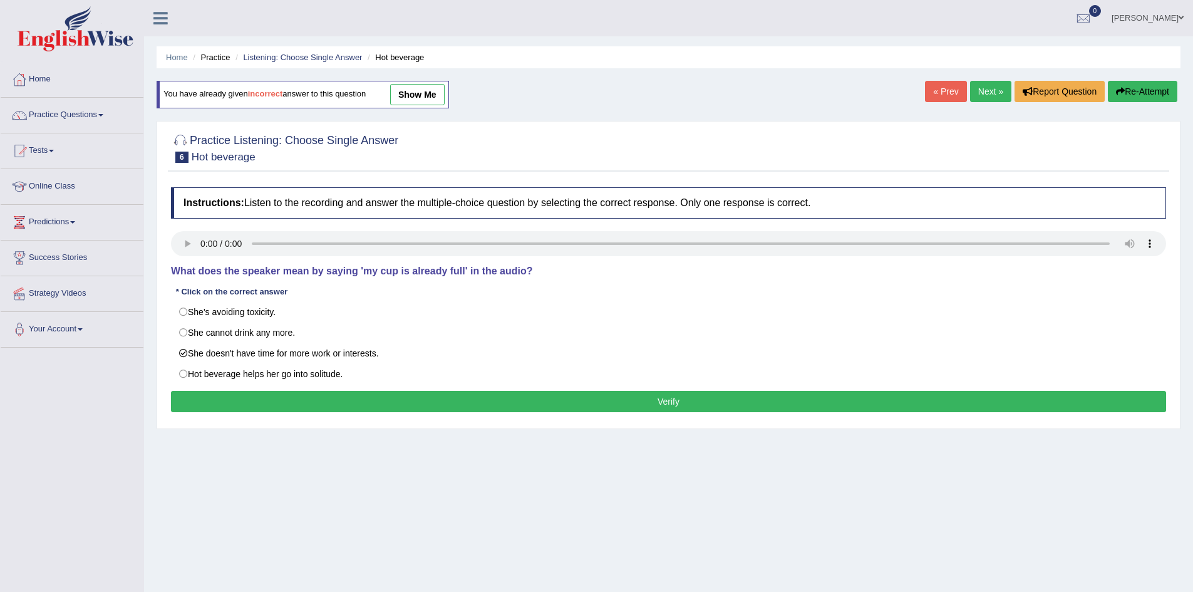
click at [647, 394] on button "Verify" at bounding box center [668, 401] width 995 height 21
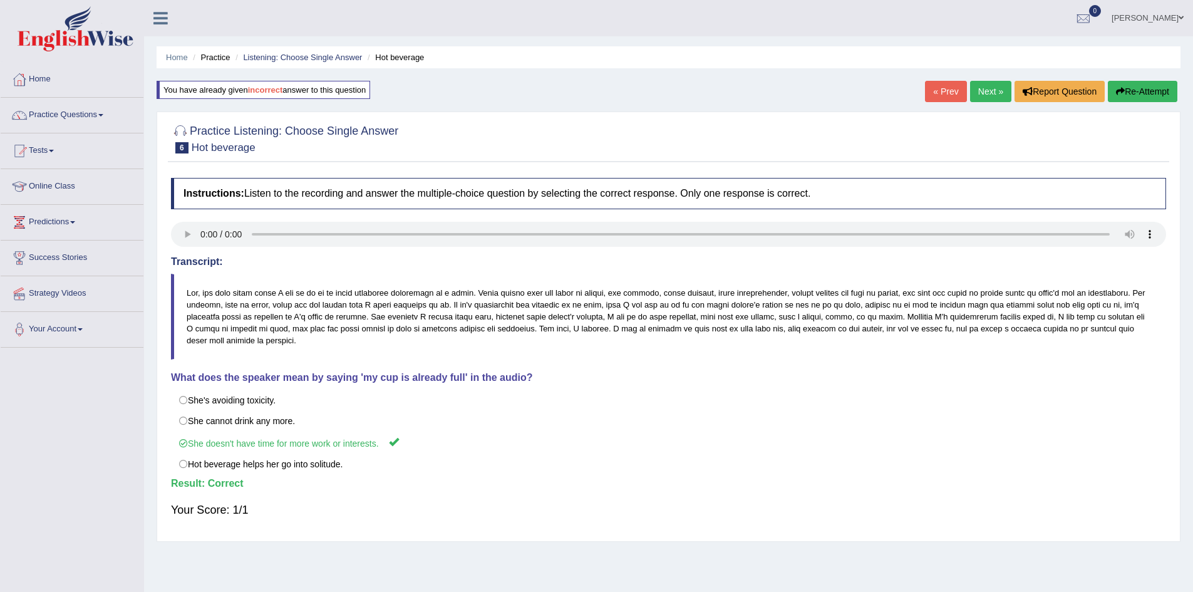
click at [988, 91] on link "Next »" at bounding box center [990, 91] width 41 height 21
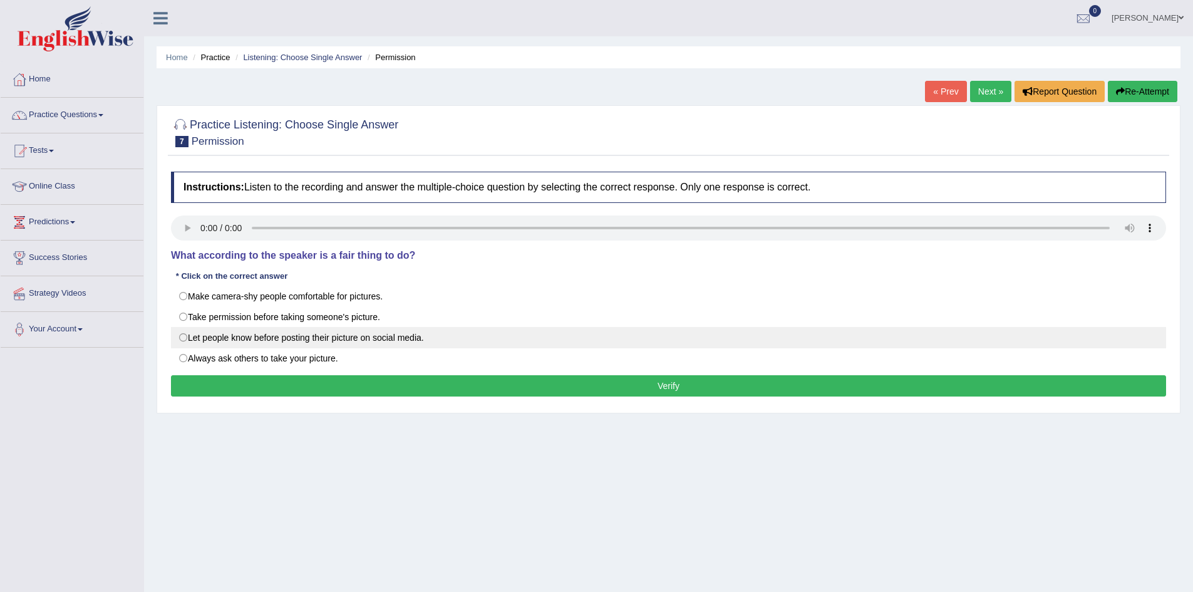
click at [386, 338] on label "Let people know before posting their picture on social media." at bounding box center [668, 337] width 995 height 21
radio input "true"
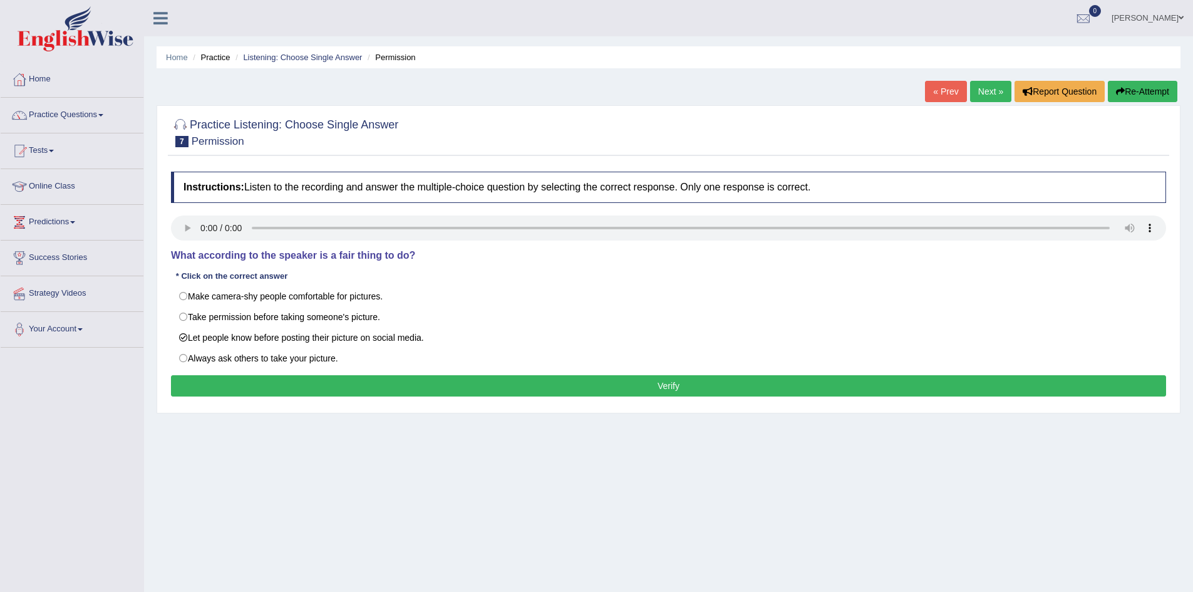
click at [668, 387] on button "Verify" at bounding box center [668, 385] width 995 height 21
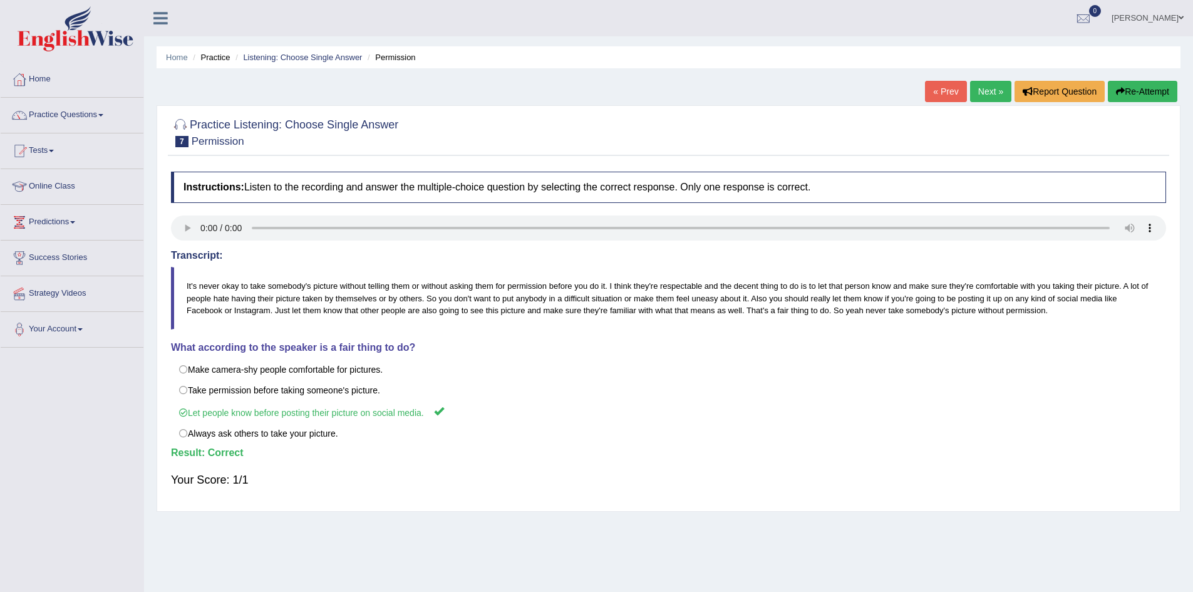
click at [982, 89] on link "Next »" at bounding box center [990, 91] width 41 height 21
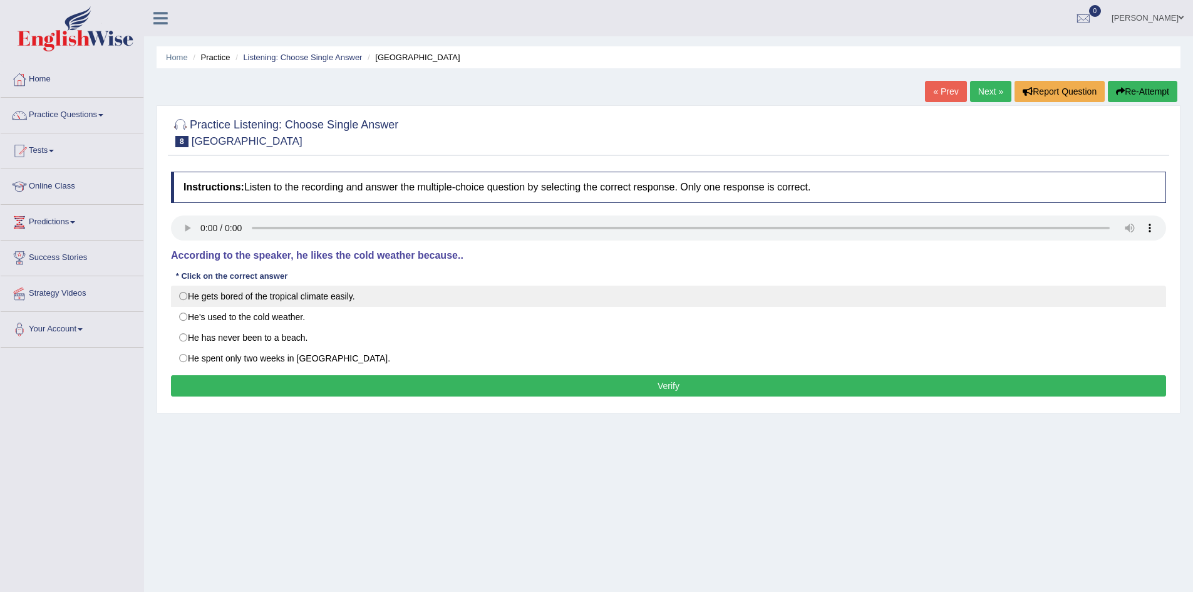
click at [282, 297] on label "He gets bored of the tropical climate easily." at bounding box center [668, 296] width 995 height 21
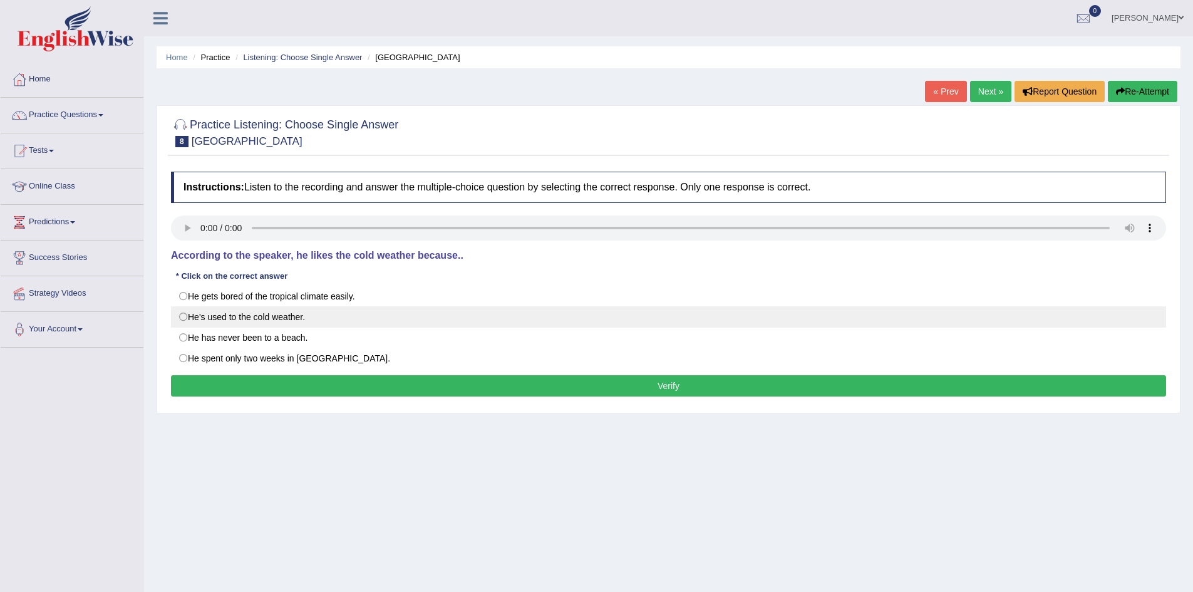
radio input "true"
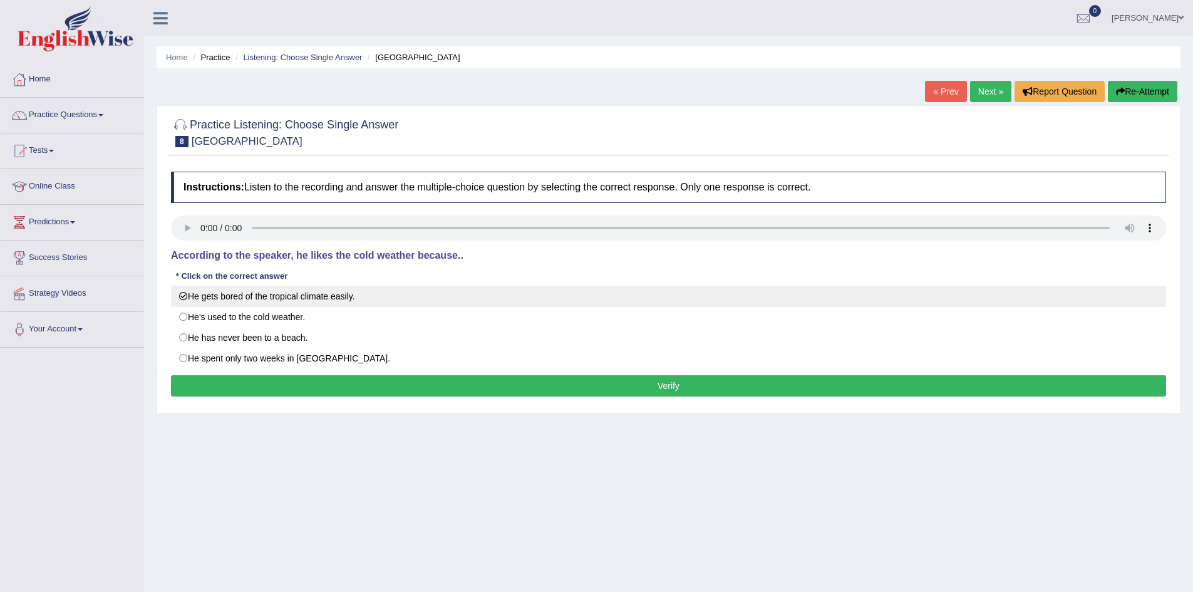
click at [190, 299] on label "He gets bored of the tropical climate easily." at bounding box center [668, 296] width 995 height 21
click at [181, 294] on label "He gets bored of the tropical climate easily." at bounding box center [668, 296] width 995 height 21
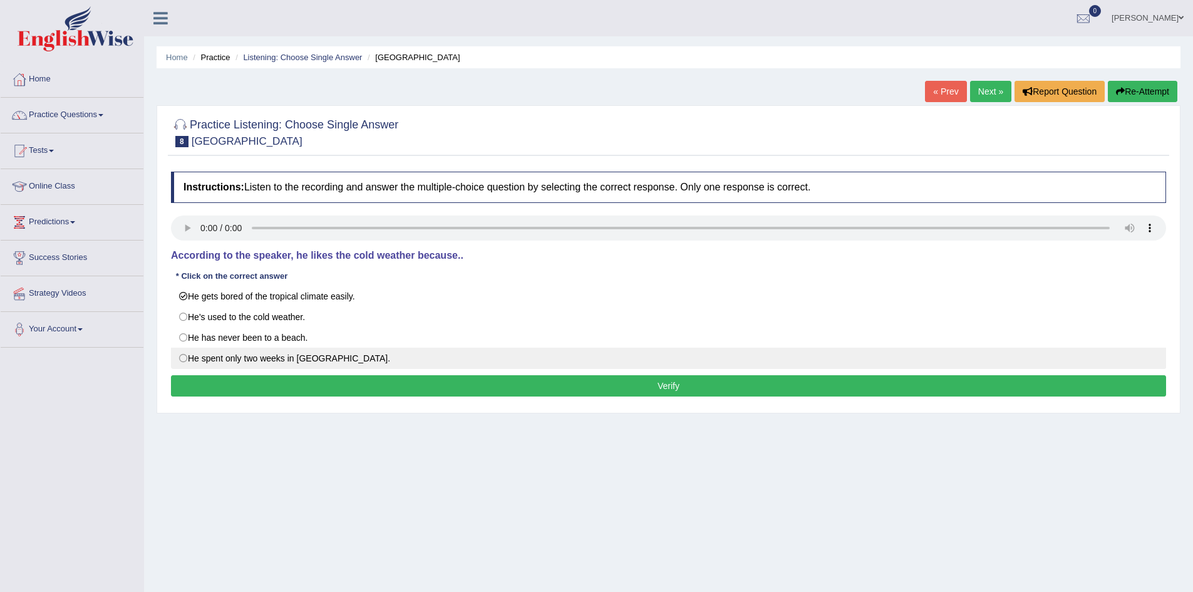
drag, startPoint x: 238, startPoint y: 316, endPoint x: 400, endPoint y: 350, distance: 165.0
click at [239, 316] on label "He's used to the cold weather." at bounding box center [668, 316] width 995 height 21
radio input "true"
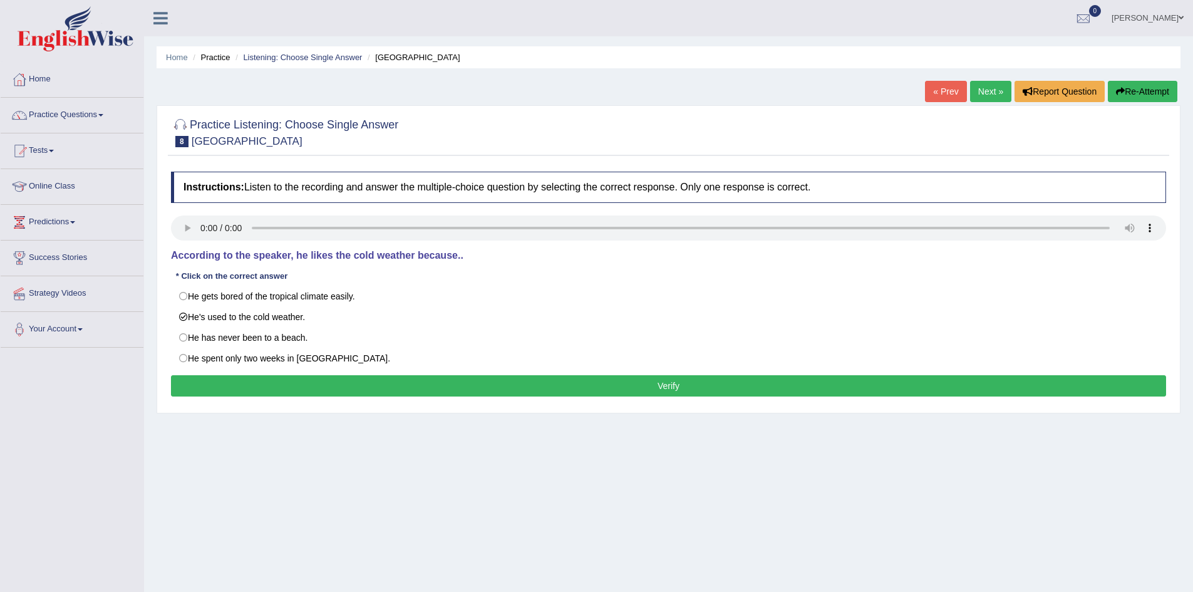
click at [516, 378] on button "Verify" at bounding box center [668, 385] width 995 height 21
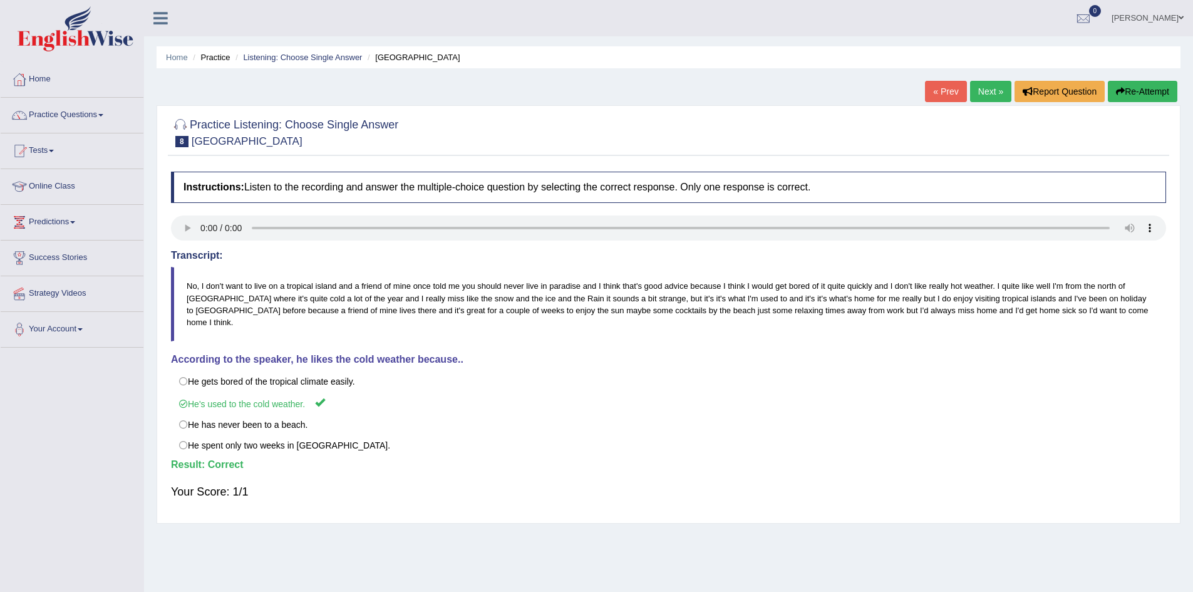
click at [987, 88] on link "Next »" at bounding box center [990, 91] width 41 height 21
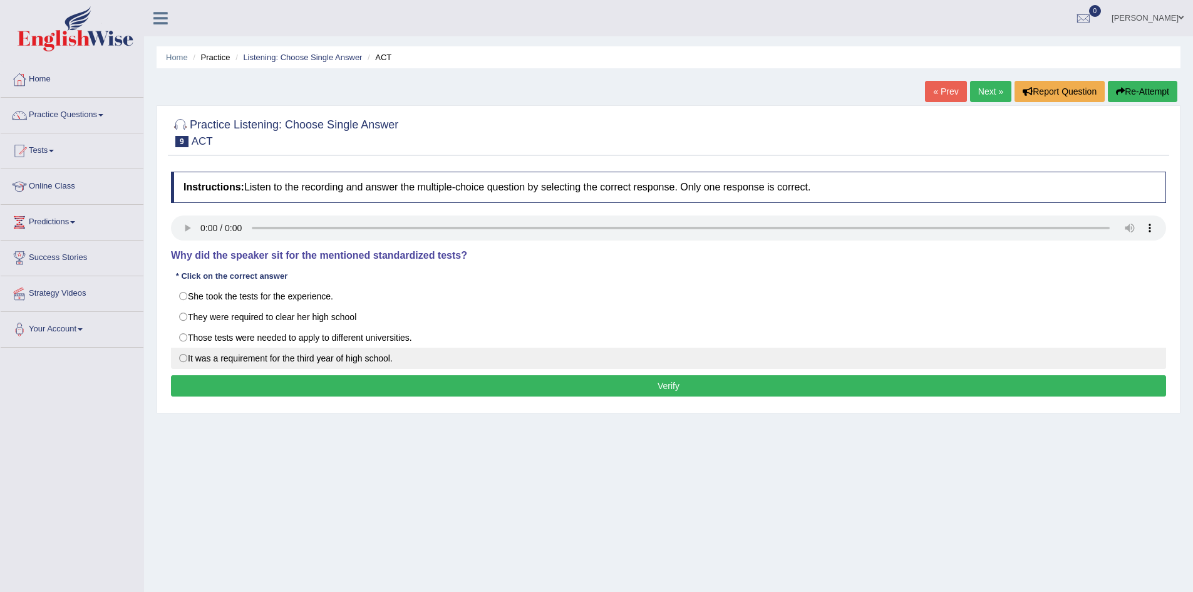
click at [254, 355] on label "It was a requirement for the third year of high school." at bounding box center [668, 358] width 995 height 21
radio input "true"
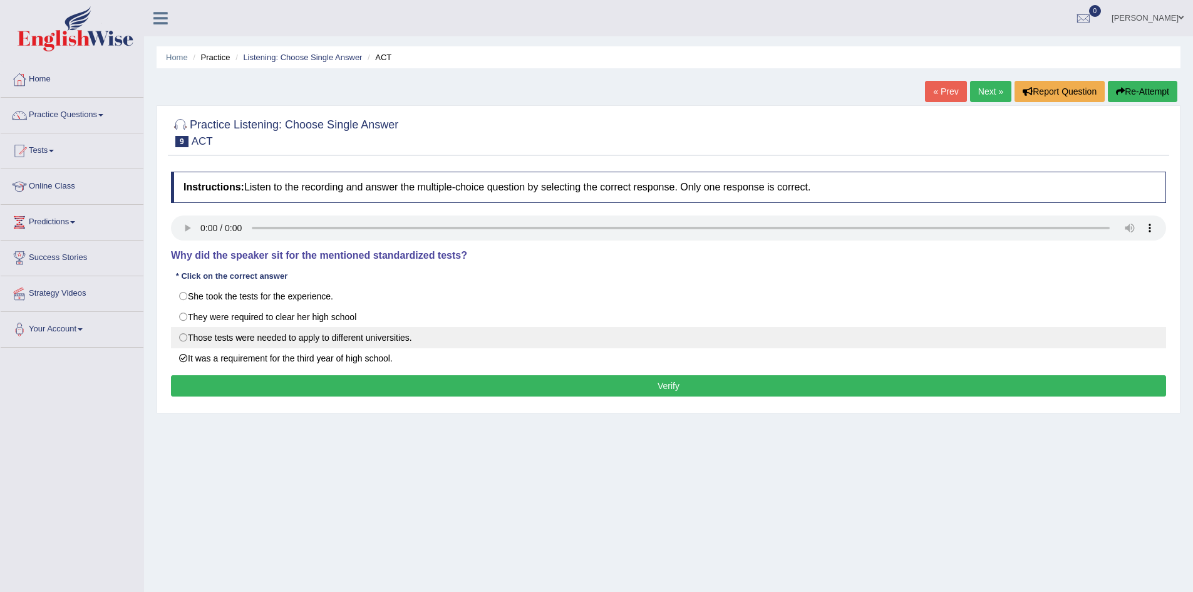
click at [271, 336] on label "Those tests were needed to apply to different universities." at bounding box center [668, 337] width 995 height 21
radio input "true"
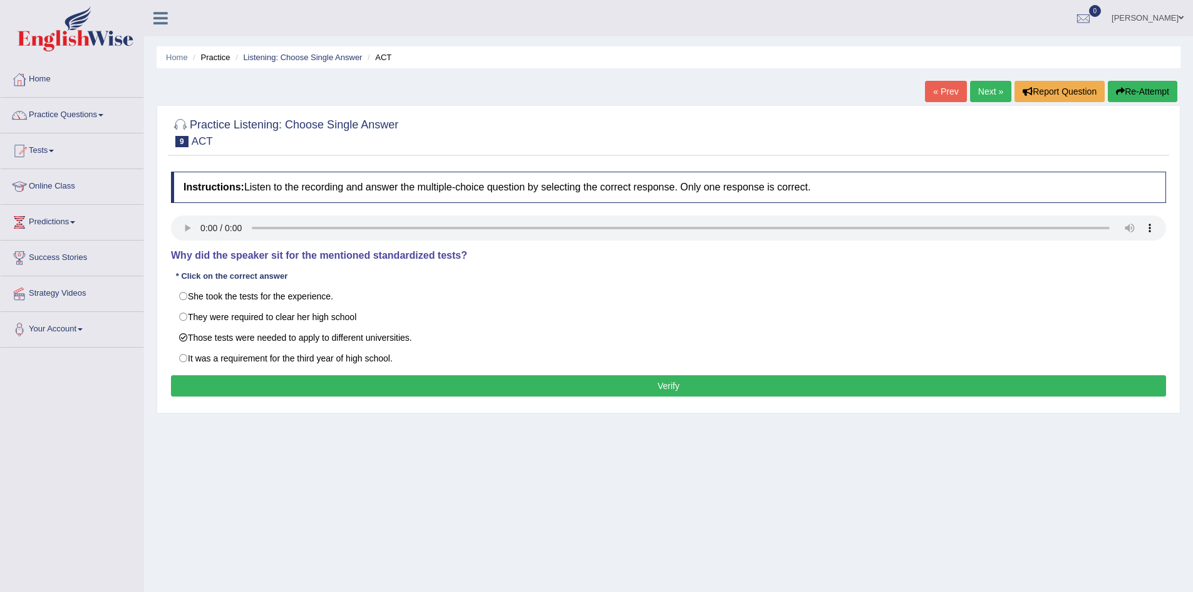
click at [587, 383] on button "Verify" at bounding box center [668, 385] width 995 height 21
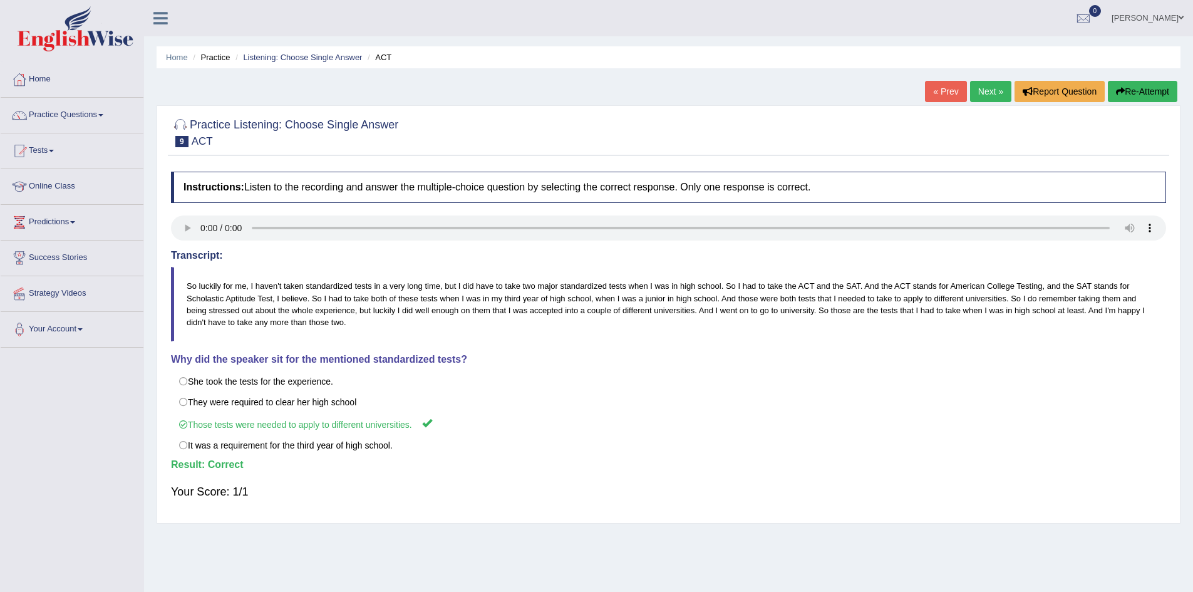
click at [990, 89] on link "Next »" at bounding box center [990, 91] width 41 height 21
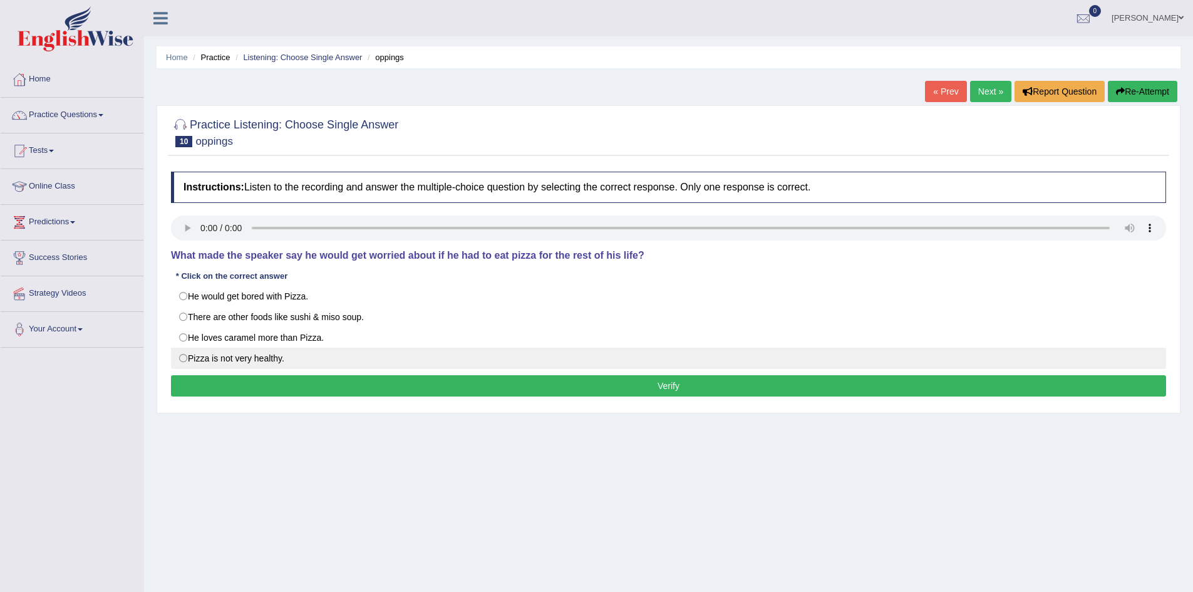
click at [241, 358] on label "Pizza is not very healthy." at bounding box center [668, 358] width 995 height 21
radio input "true"
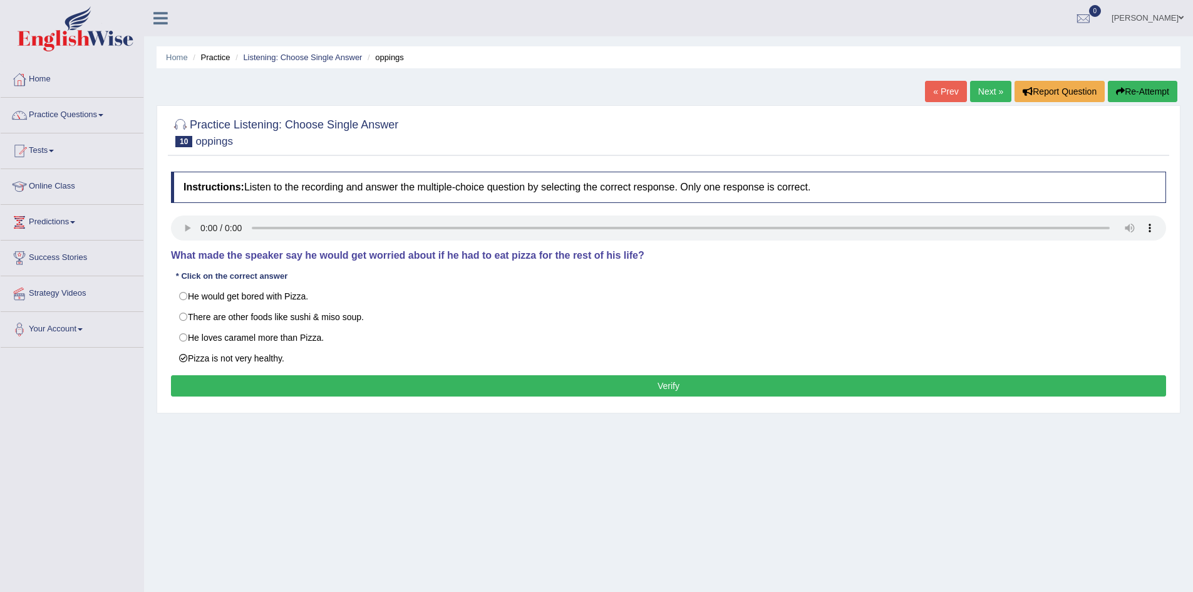
click at [579, 384] on button "Verify" at bounding box center [668, 385] width 995 height 21
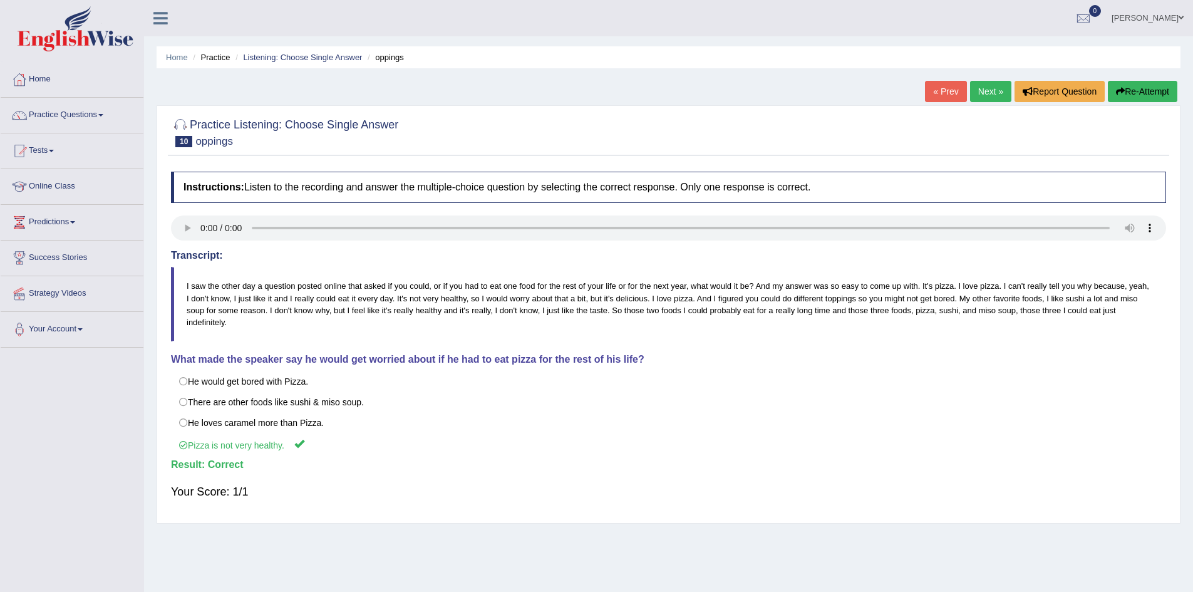
click at [993, 95] on link "Next »" at bounding box center [990, 91] width 41 height 21
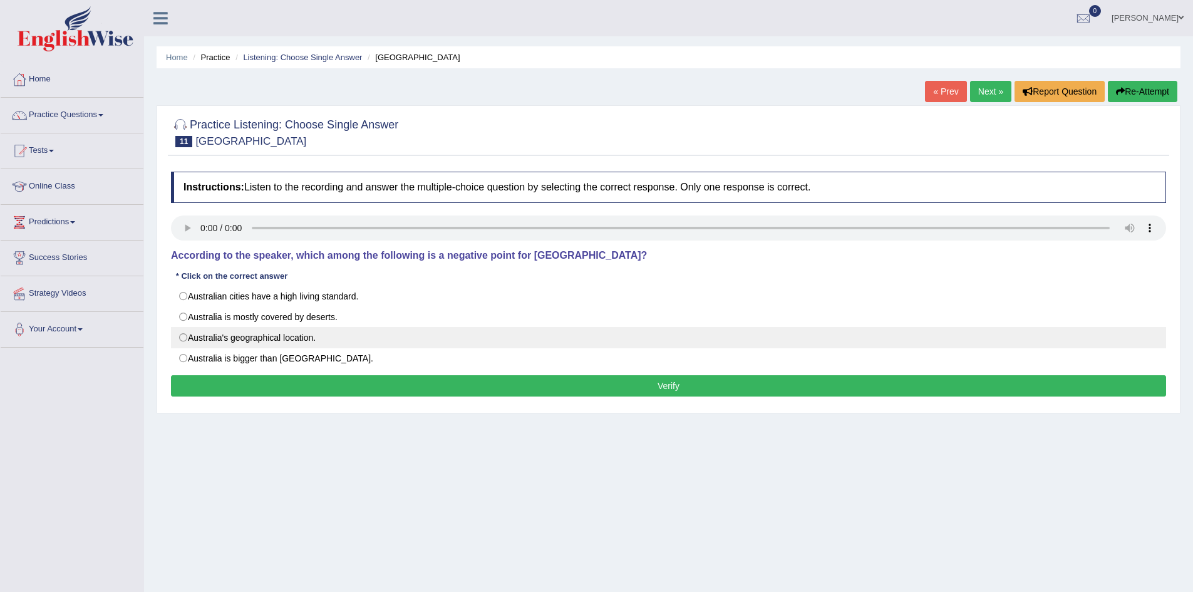
click at [234, 336] on label "Australia's geographical location." at bounding box center [668, 337] width 995 height 21
radio input "true"
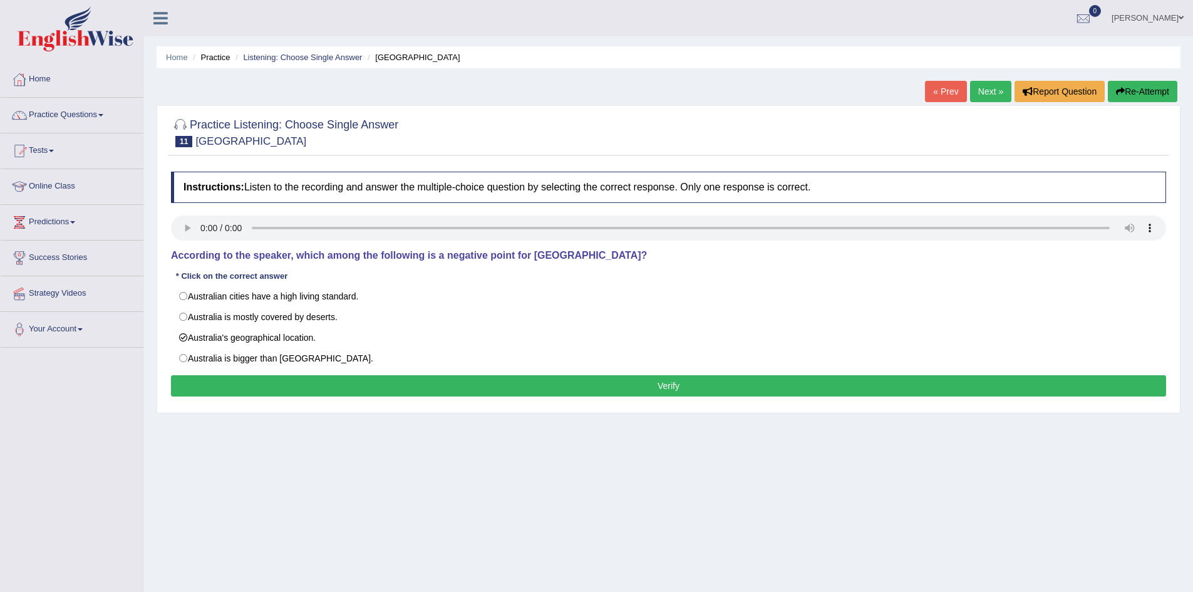
click at [536, 381] on button "Verify" at bounding box center [668, 385] width 995 height 21
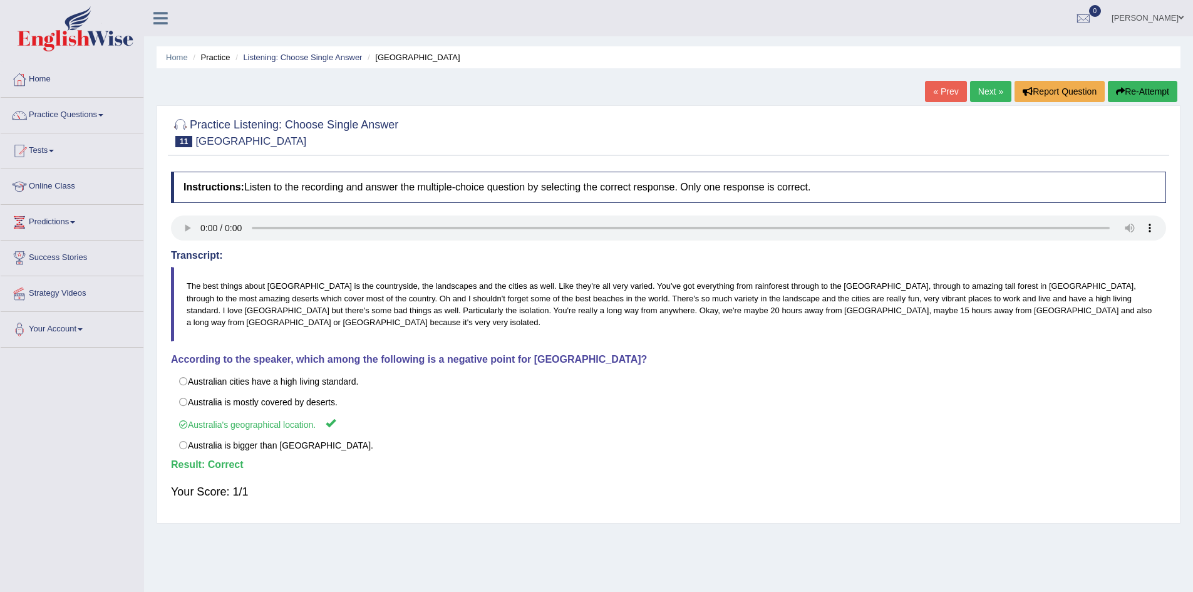
click at [985, 88] on link "Next »" at bounding box center [990, 91] width 41 height 21
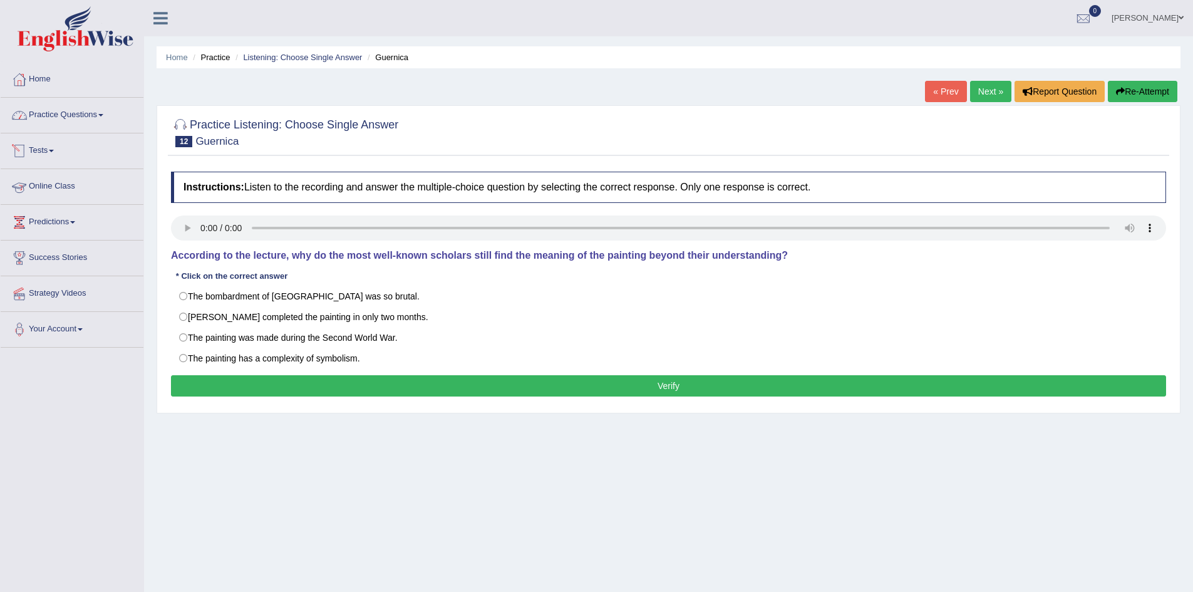
click at [96, 113] on link "Practice Questions" at bounding box center [72, 113] width 143 height 31
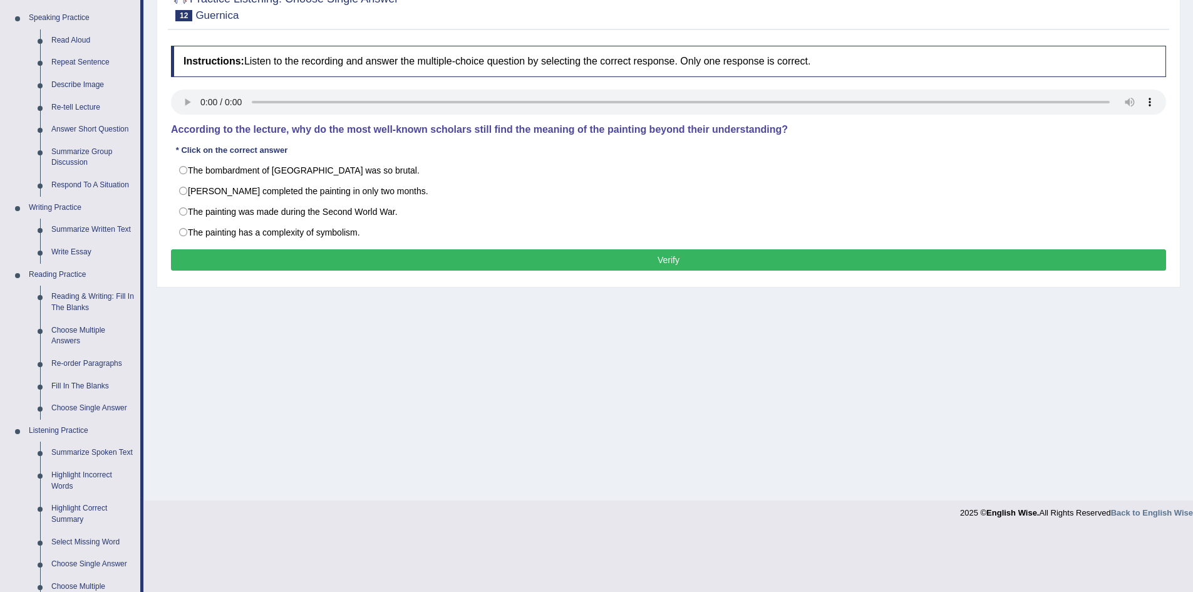
scroll to position [313, 0]
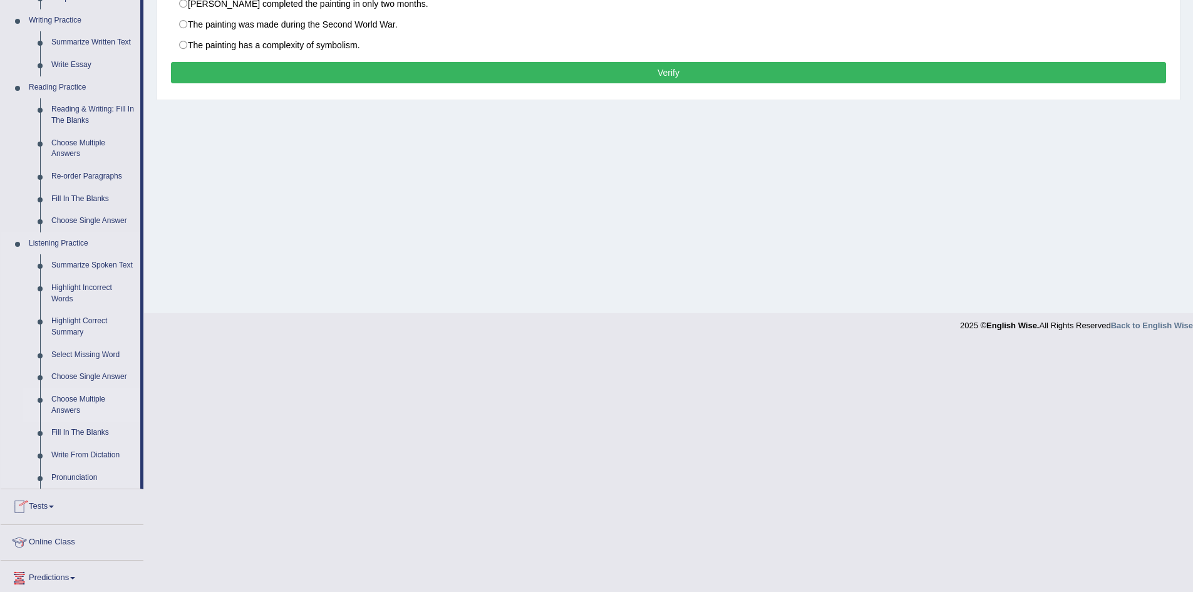
click at [78, 400] on link "Choose Multiple Answers" at bounding box center [93, 404] width 95 height 33
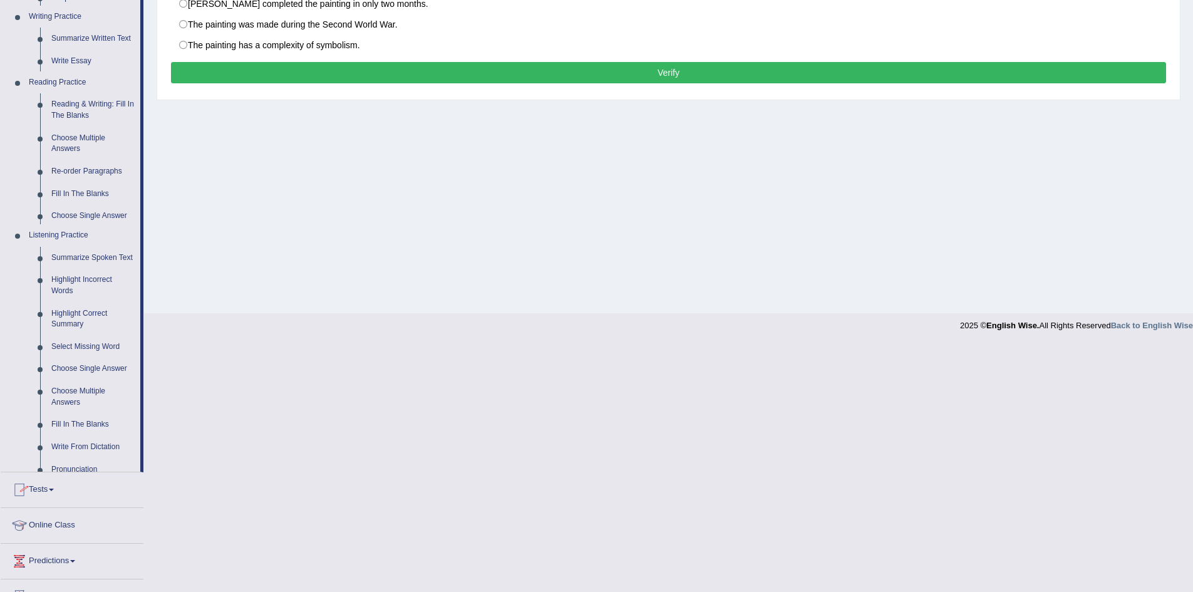
scroll to position [66, 0]
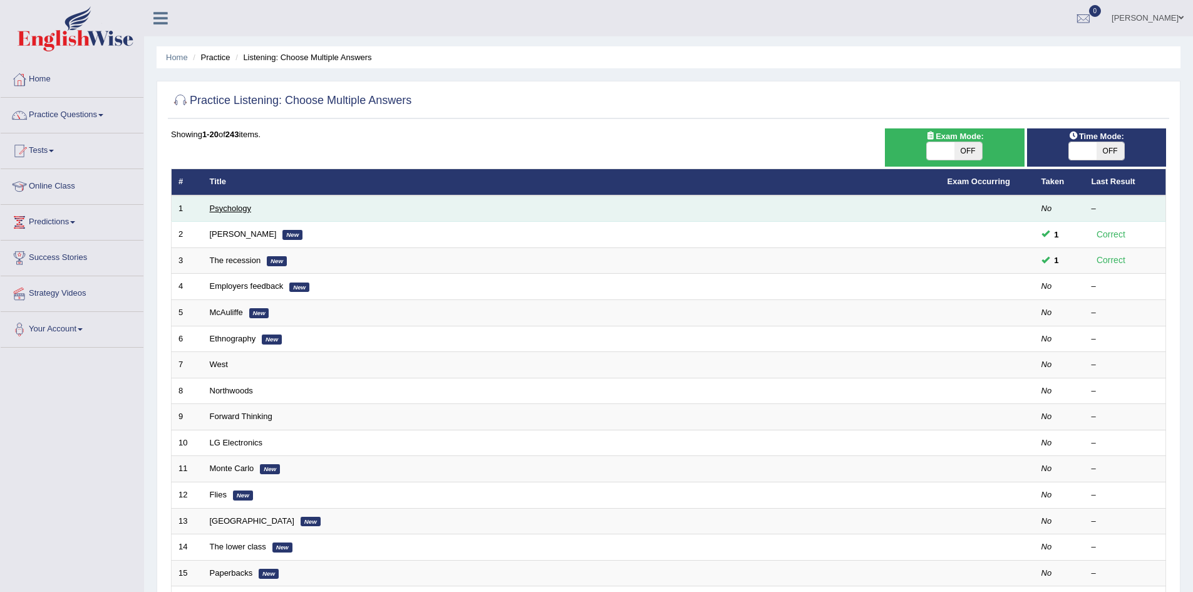
click at [234, 206] on link "Psychology" at bounding box center [230, 208] width 41 height 9
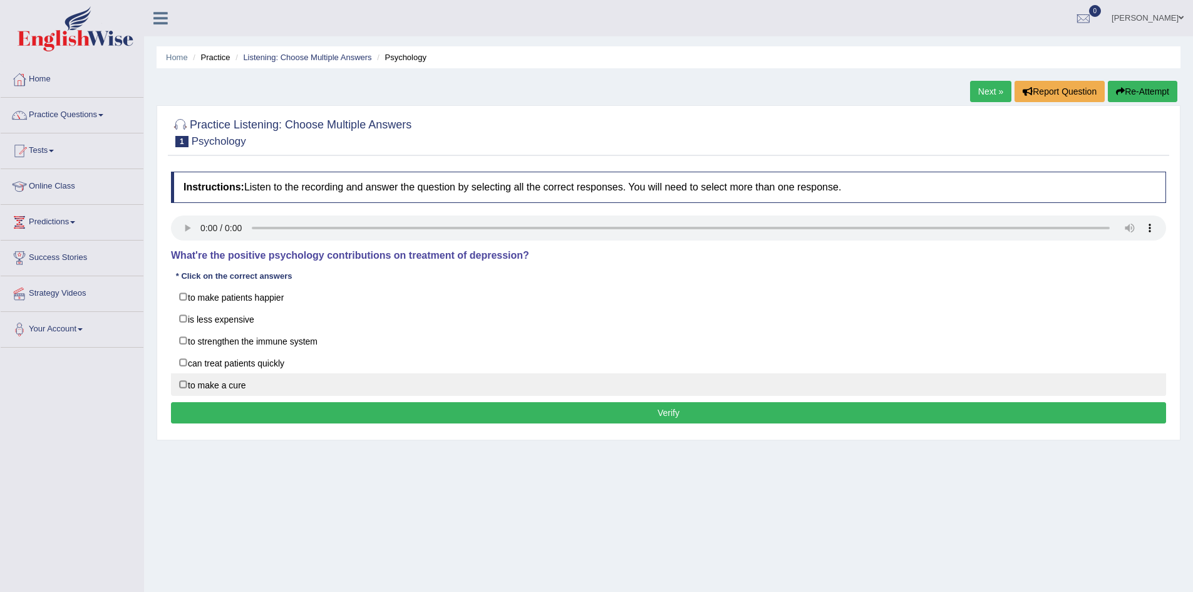
click at [198, 382] on label "to make a cure" at bounding box center [668, 384] width 995 height 23
checkbox input "true"
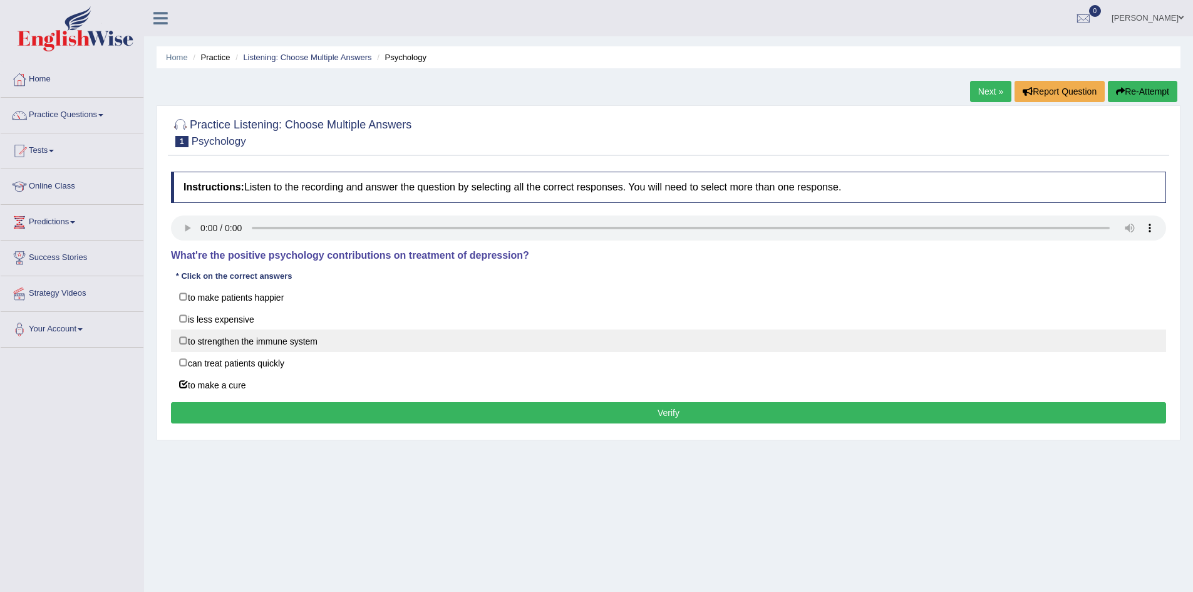
click at [281, 337] on label "to strengthen the immune system" at bounding box center [668, 340] width 995 height 23
checkbox input "true"
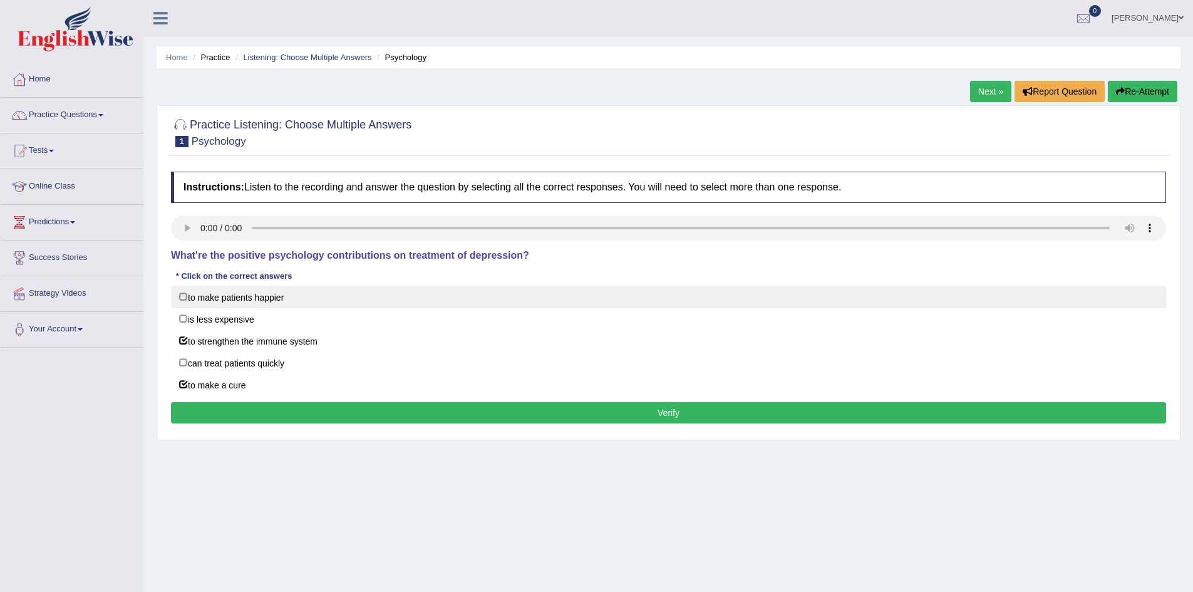
click at [229, 298] on label "to make patients happier" at bounding box center [668, 297] width 995 height 23
checkbox input "true"
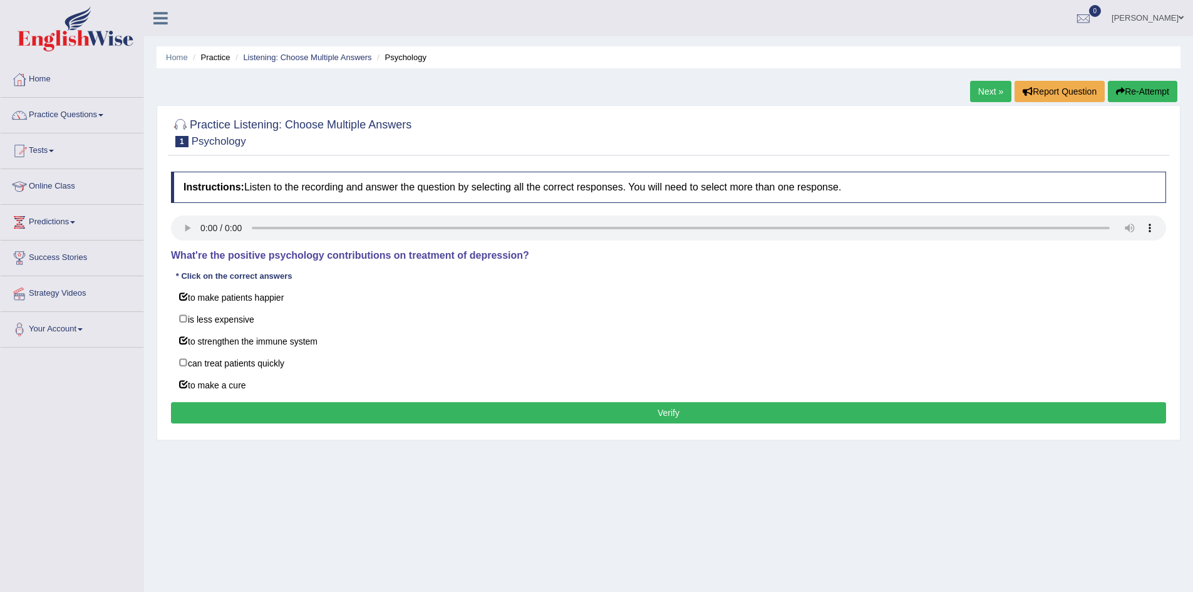
click at [359, 409] on button "Verify" at bounding box center [668, 412] width 995 height 21
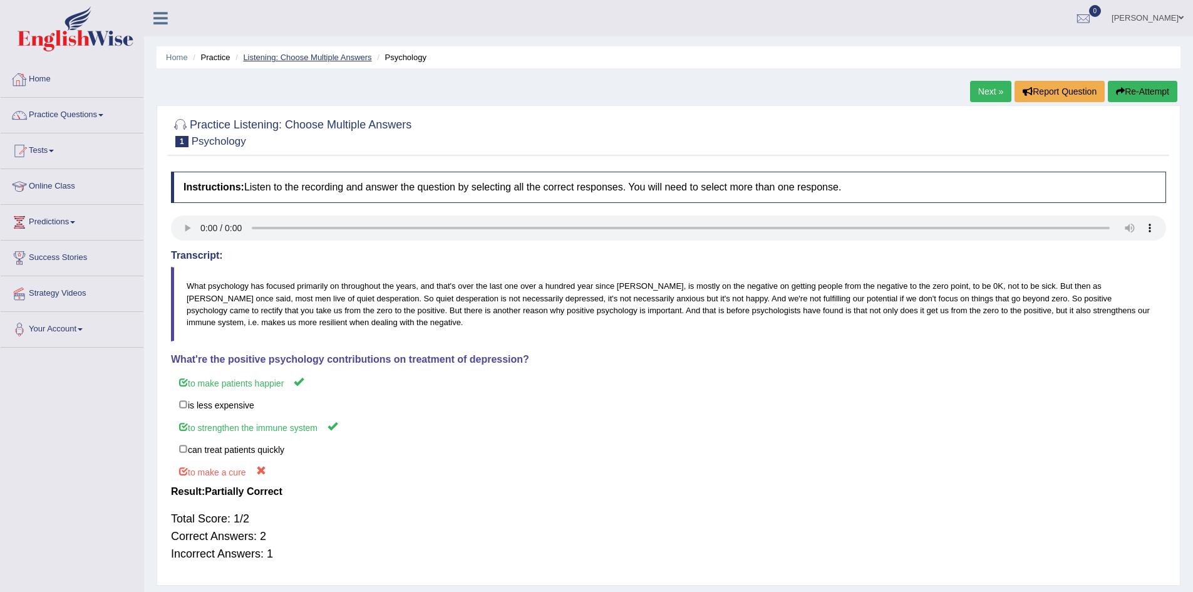
click at [292, 58] on link "Listening: Choose Multiple Answers" at bounding box center [307, 57] width 128 height 9
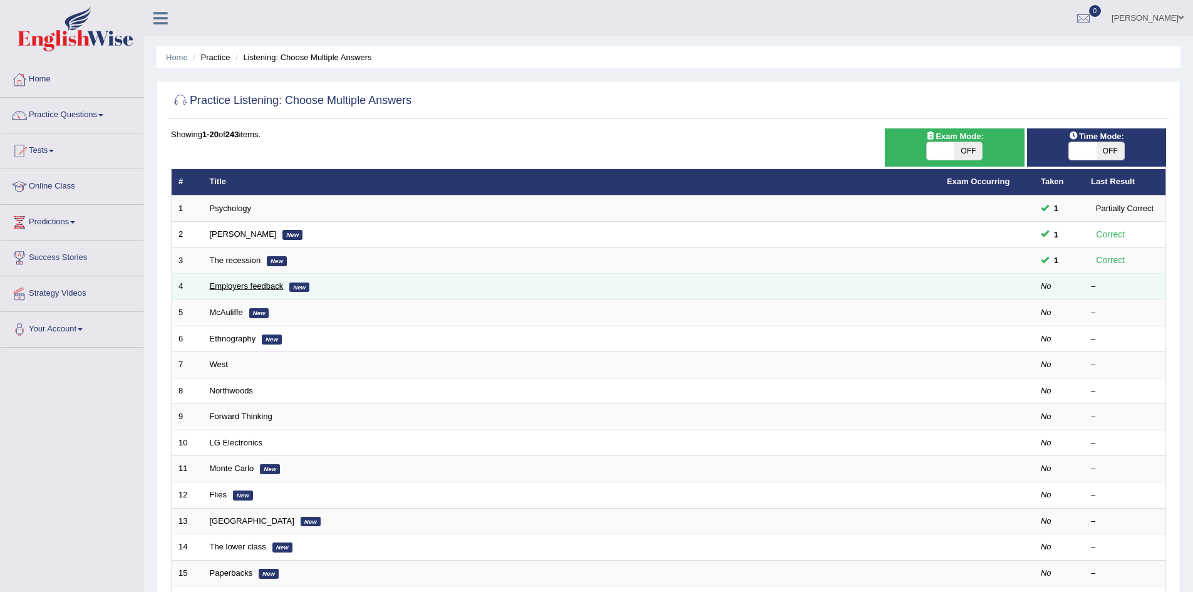
click at [262, 287] on link "Employers feedback" at bounding box center [247, 285] width 74 height 9
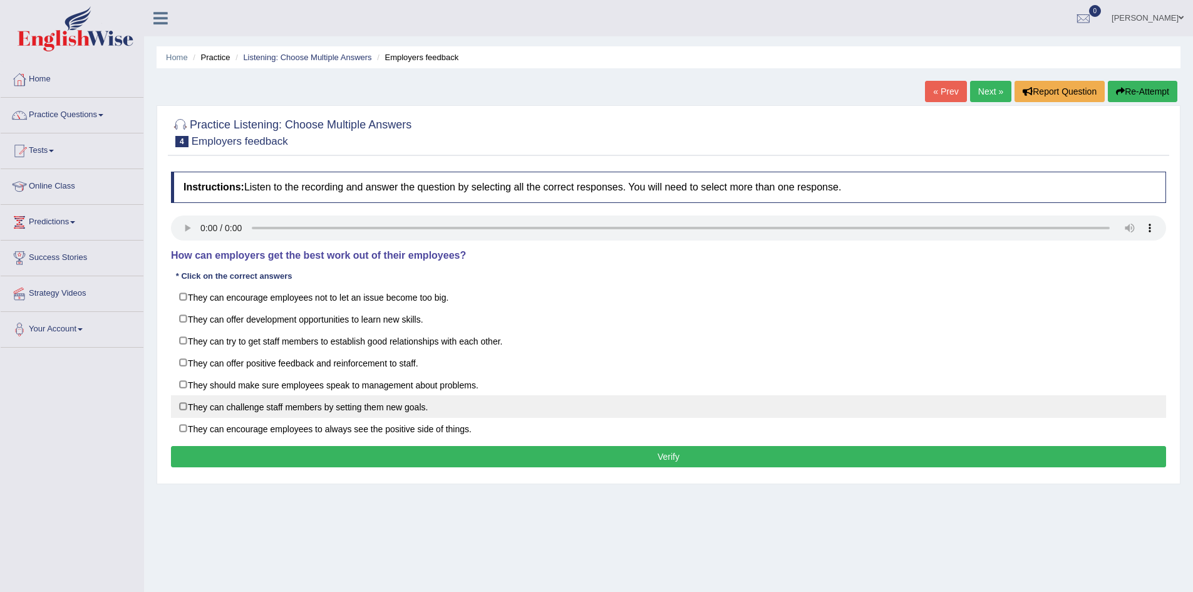
click at [289, 407] on label "They can challenge staff members by setting them new goals." at bounding box center [668, 406] width 995 height 23
checkbox input "true"
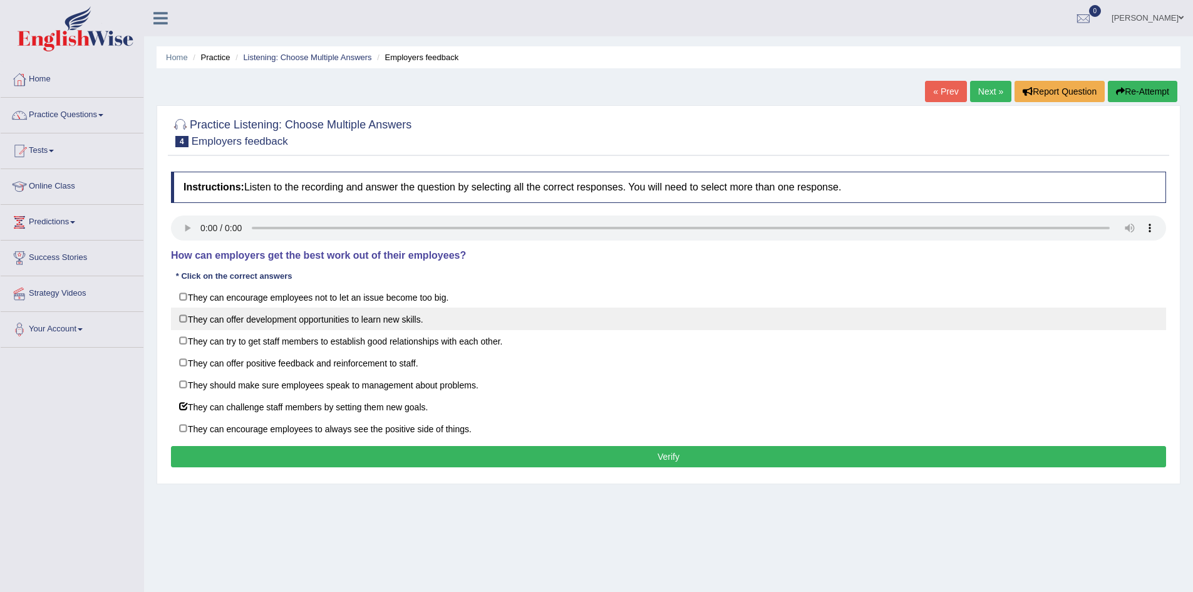
click at [269, 319] on label "They can offer development opportunities to learn new skills." at bounding box center [668, 319] width 995 height 23
checkbox input "true"
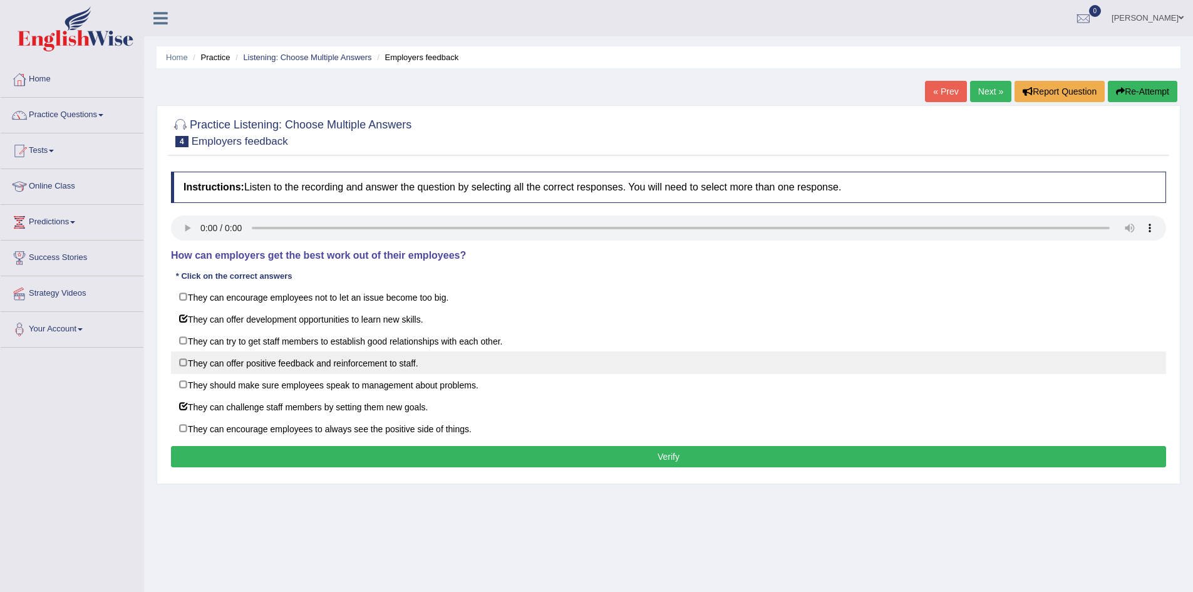
click at [266, 364] on label "They can offer positive feedback and reinforcement to staff." at bounding box center [668, 362] width 995 height 23
checkbox input "true"
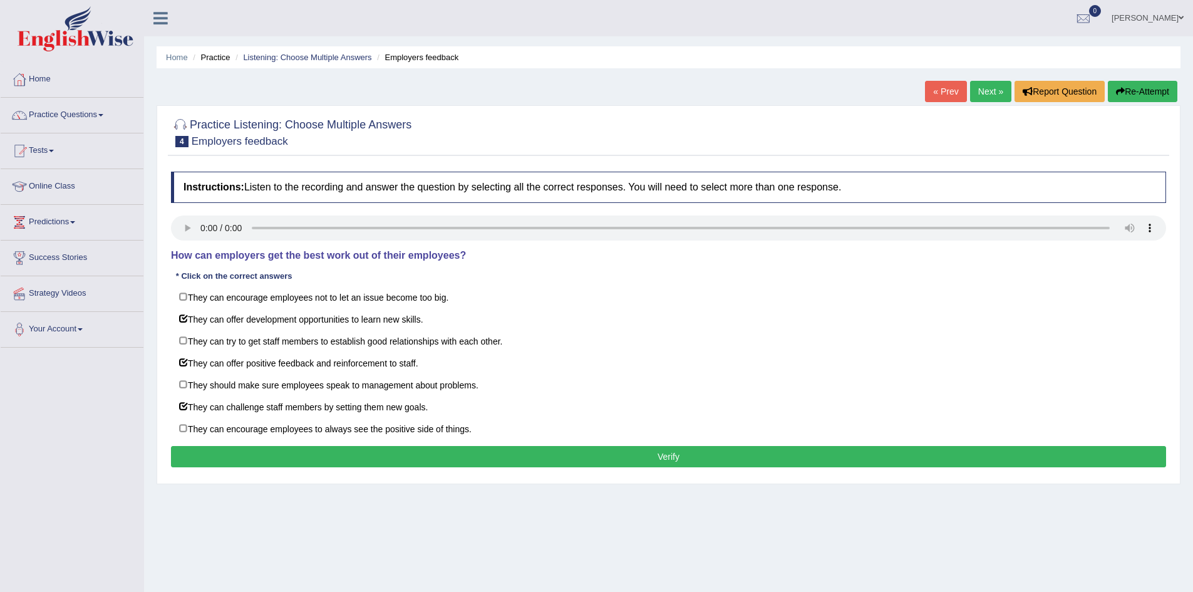
click at [668, 456] on button "Verify" at bounding box center [668, 456] width 995 height 21
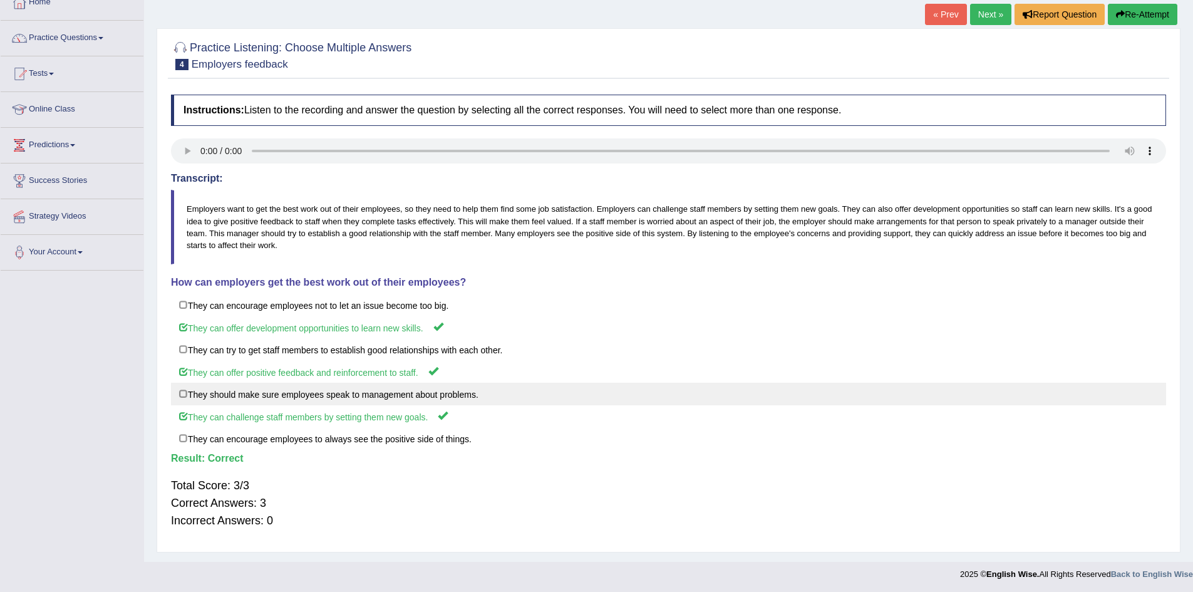
scroll to position [78, 0]
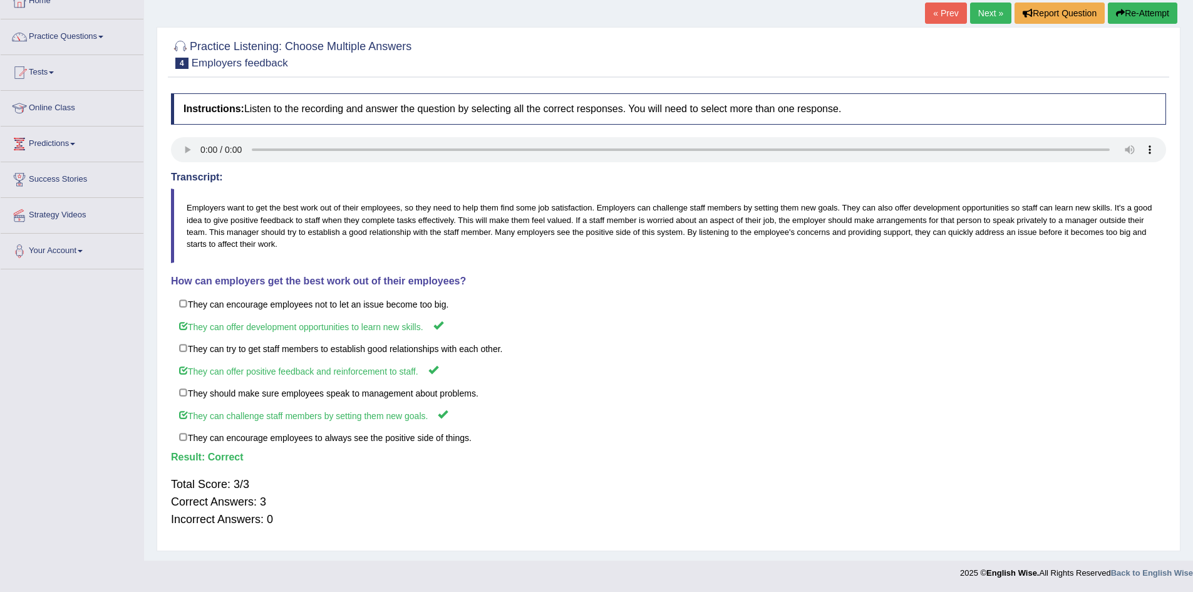
click at [990, 16] on link "Next »" at bounding box center [990, 13] width 41 height 21
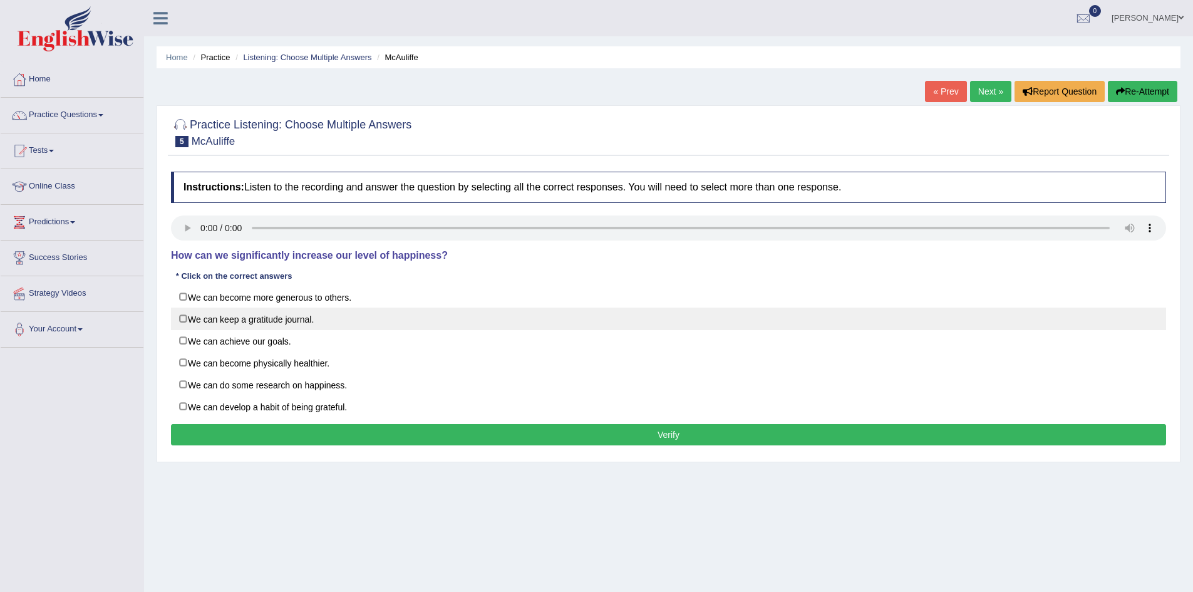
click at [282, 320] on label "We can keep a gratitude journal." at bounding box center [668, 319] width 995 height 23
checkbox input "true"
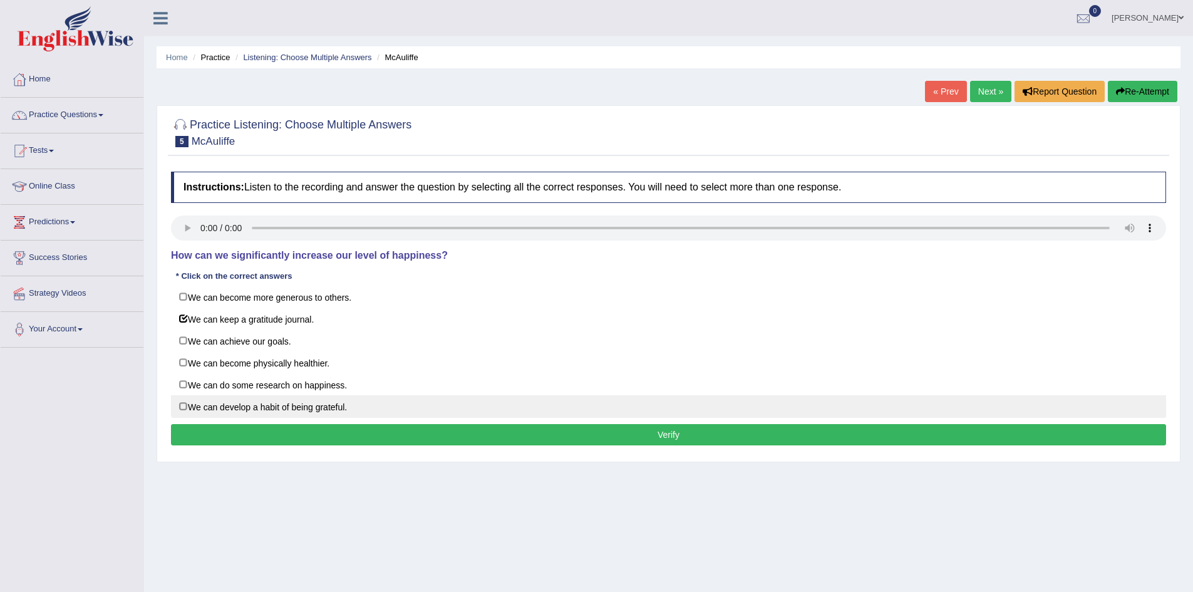
click at [282, 406] on label "We can develop a habit of being grateful." at bounding box center [668, 406] width 995 height 23
checkbox input "true"
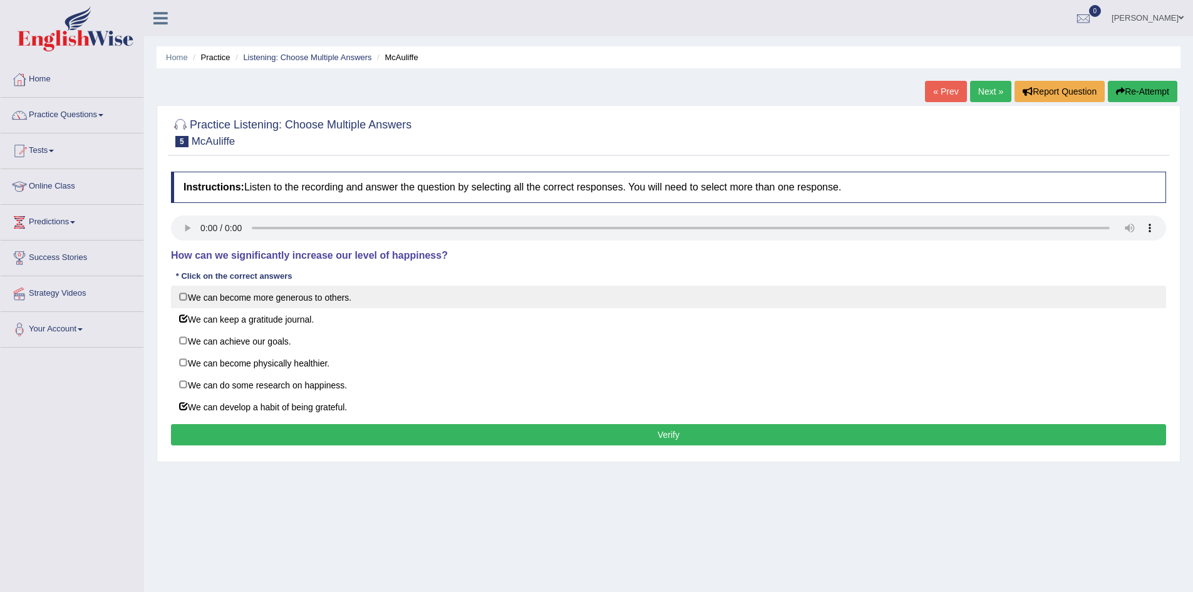
click at [244, 297] on label "We can become more generous to others." at bounding box center [668, 297] width 995 height 23
checkbox input "true"
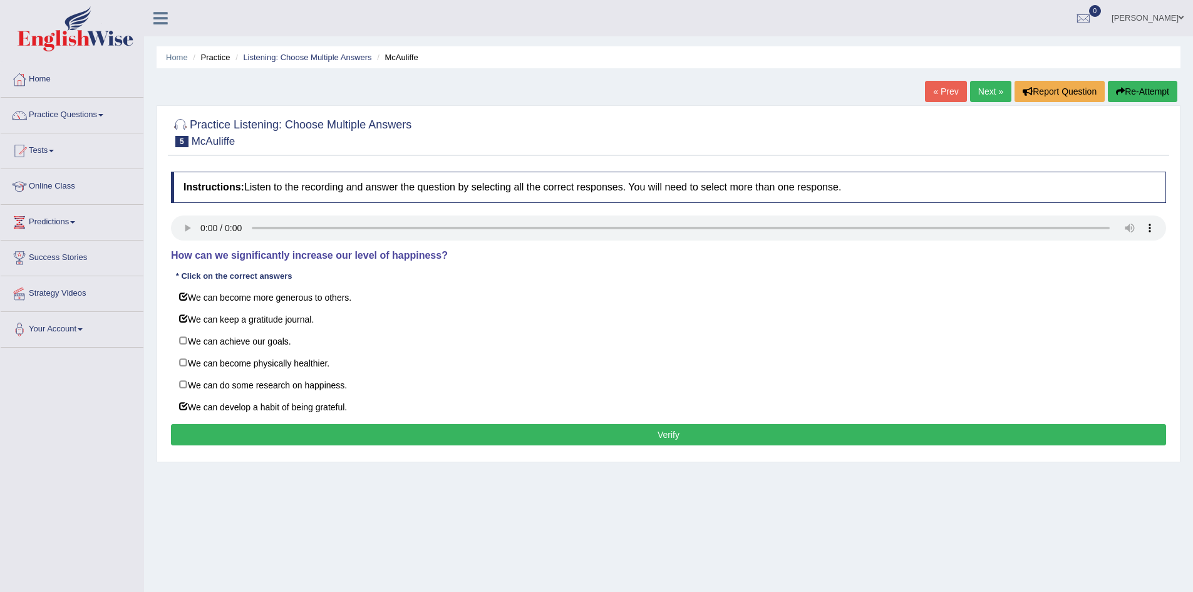
click at [636, 434] on button "Verify" at bounding box center [668, 434] width 995 height 21
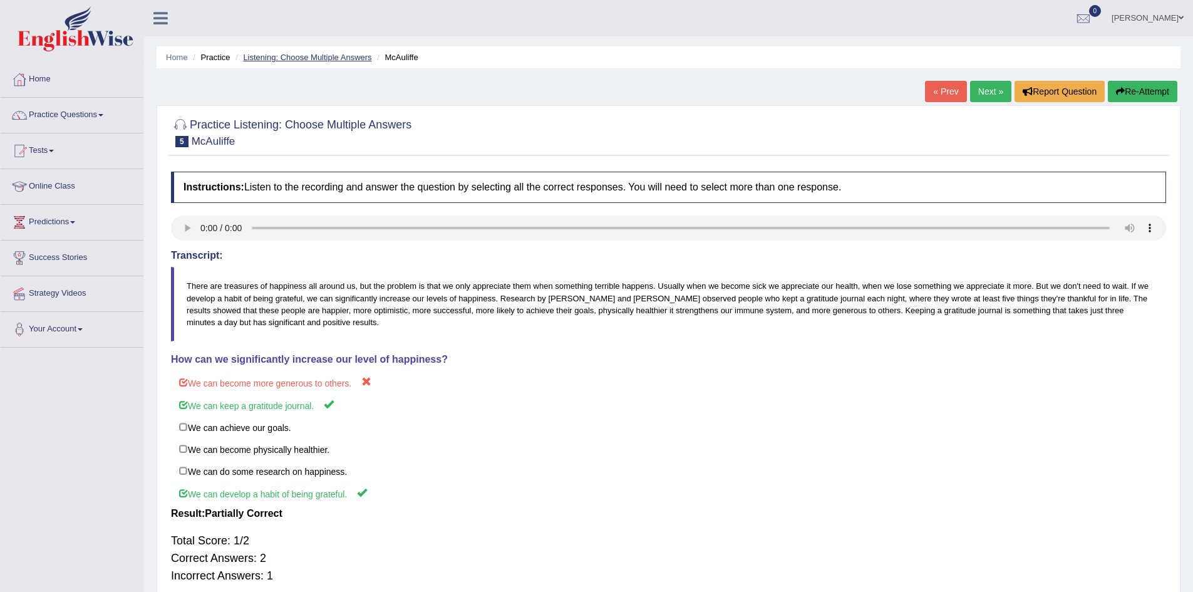
click at [301, 57] on link "Listening: Choose Multiple Answers" at bounding box center [307, 57] width 128 height 9
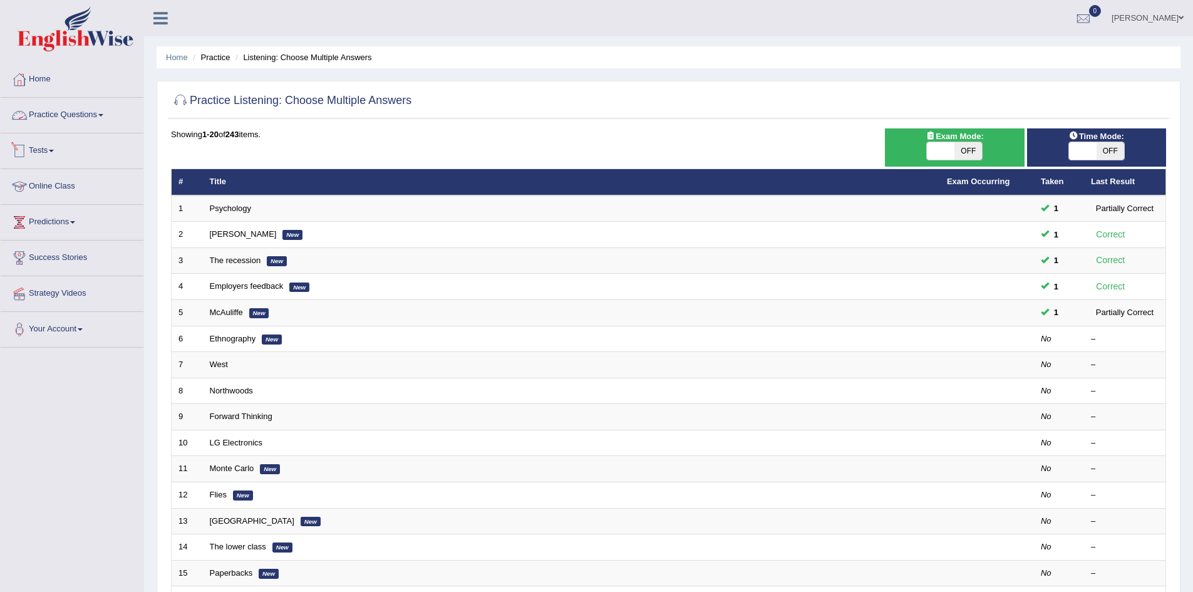
click at [88, 113] on link "Practice Questions" at bounding box center [72, 113] width 143 height 31
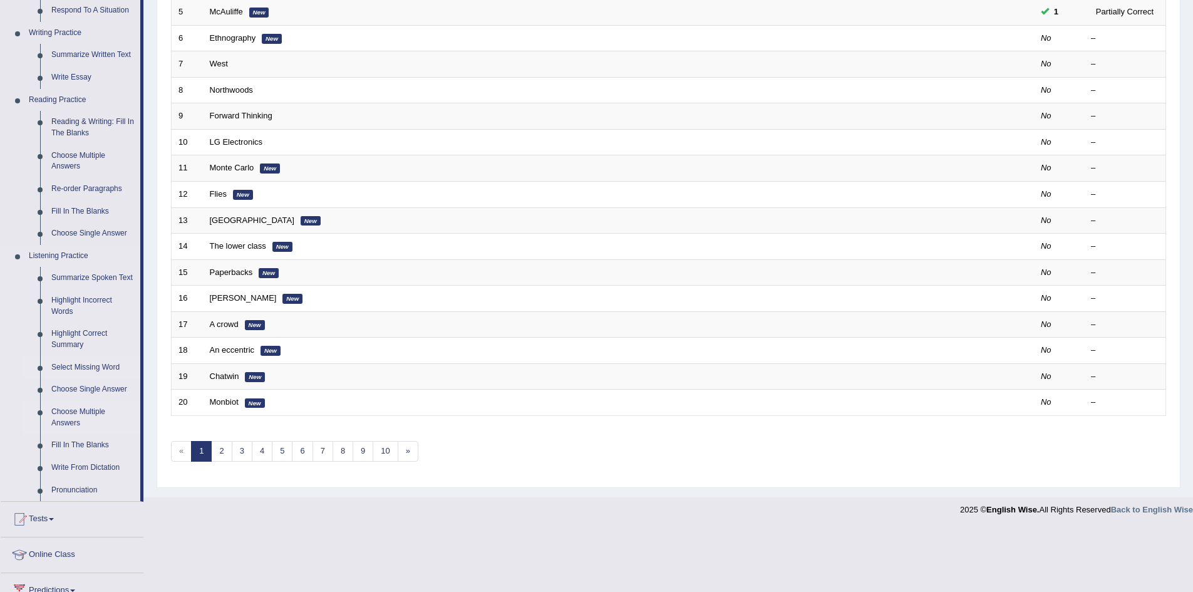
scroll to position [376, 0]
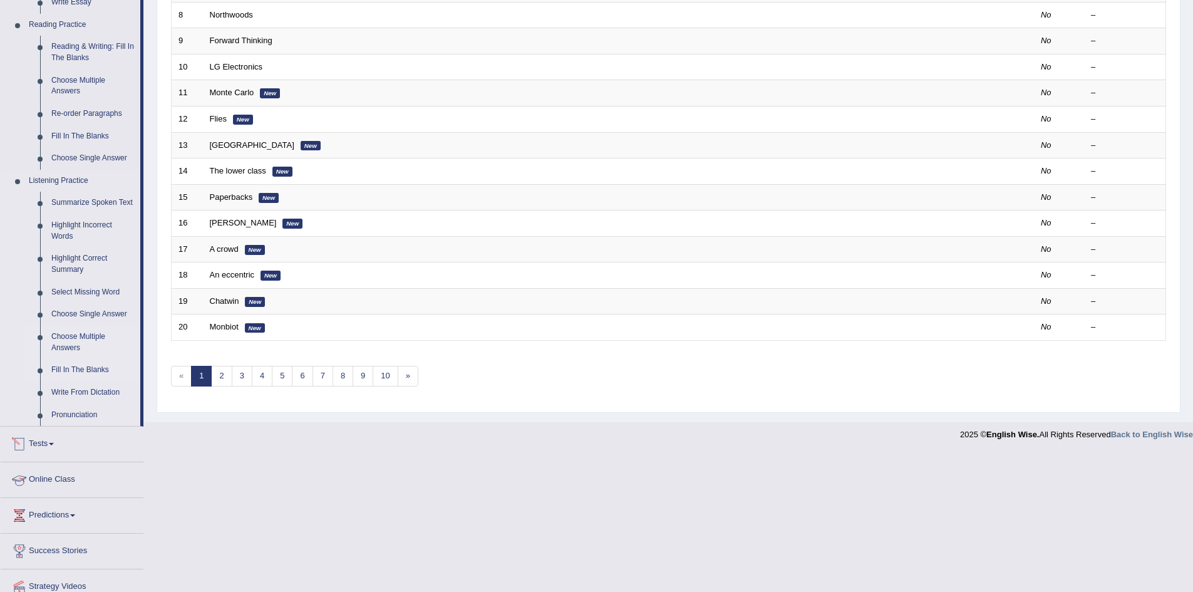
click at [84, 369] on link "Fill In The Blanks" at bounding box center [93, 370] width 95 height 23
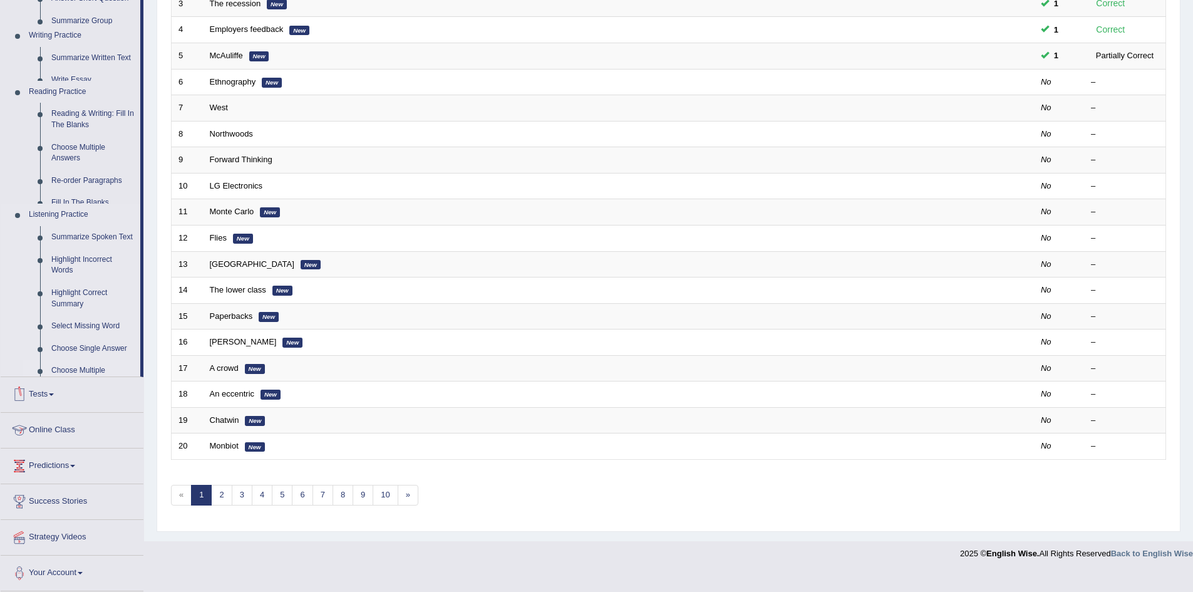
scroll to position [237, 0]
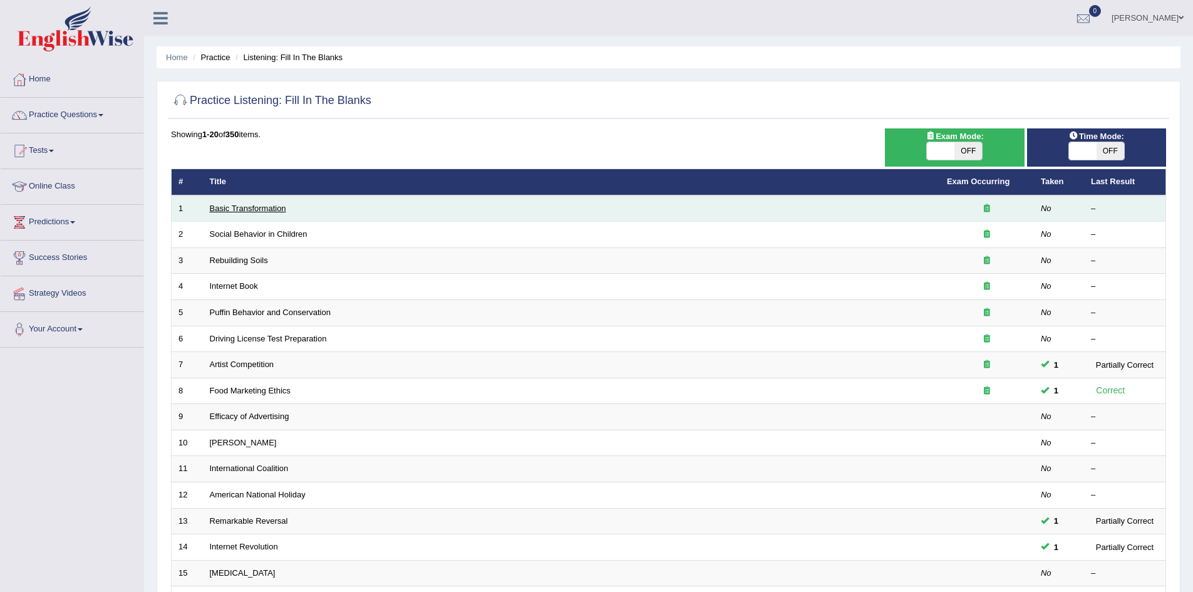
click at [246, 207] on link "Basic Transformation" at bounding box center [248, 208] width 76 height 9
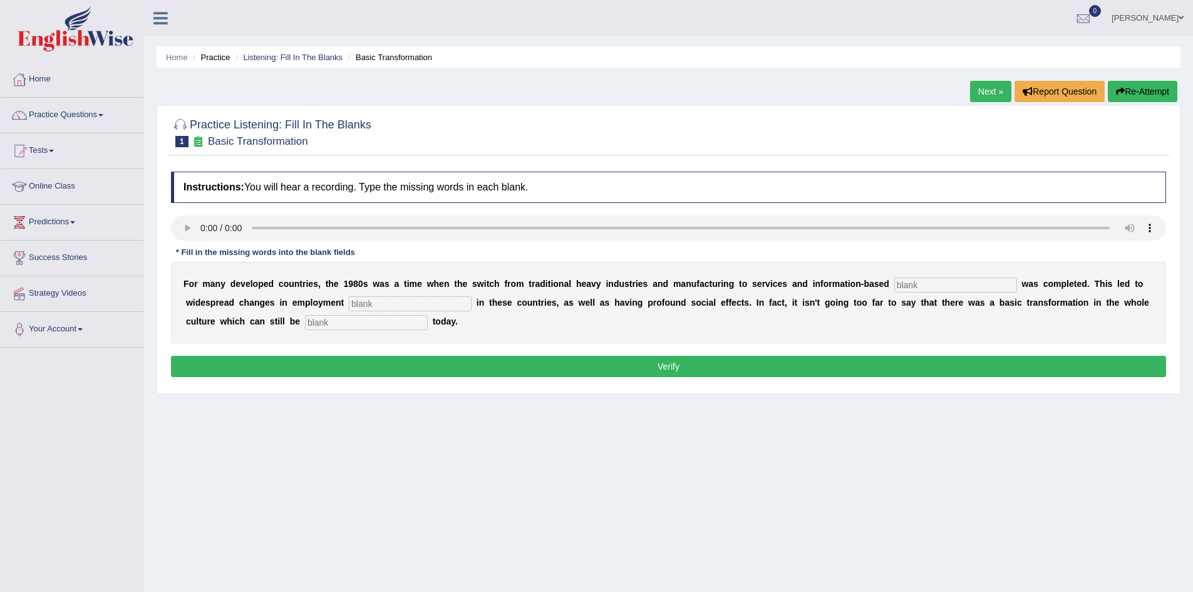
click at [933, 284] on input "text" at bounding box center [955, 284] width 123 height 15
click at [903, 282] on input "e" at bounding box center [955, 284] width 123 height 15
type input "enterprise"
click at [423, 303] on input "text" at bounding box center [410, 303] width 123 height 15
type input "patterns"
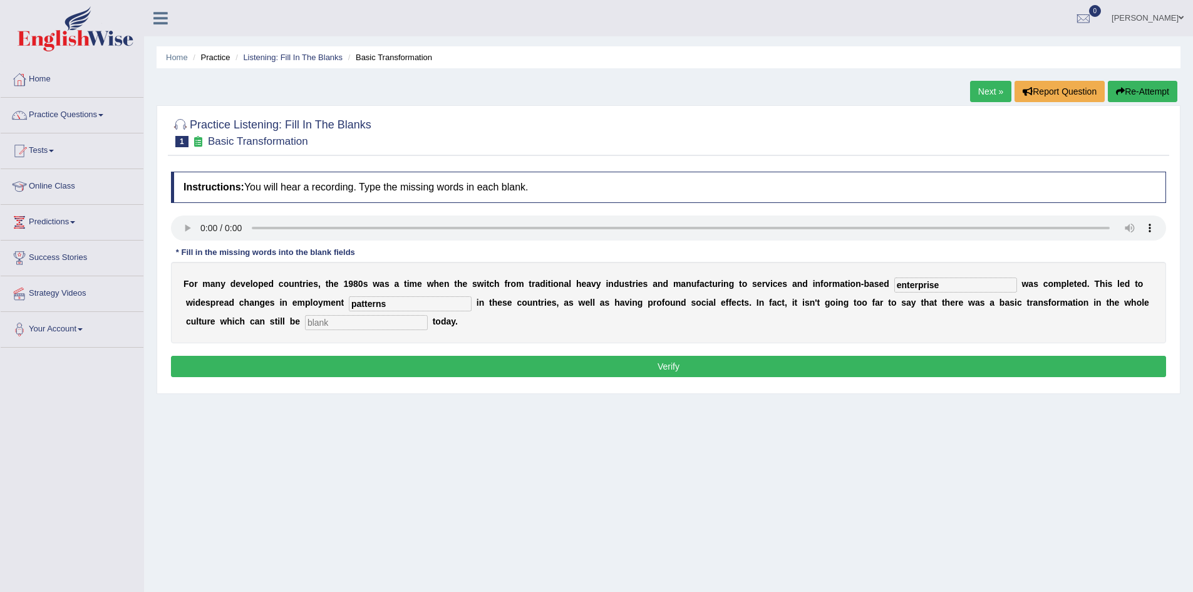
click at [329, 321] on input "text" at bounding box center [366, 322] width 123 height 15
type input "observed"
click at [668, 366] on button "Verify" at bounding box center [668, 366] width 995 height 21
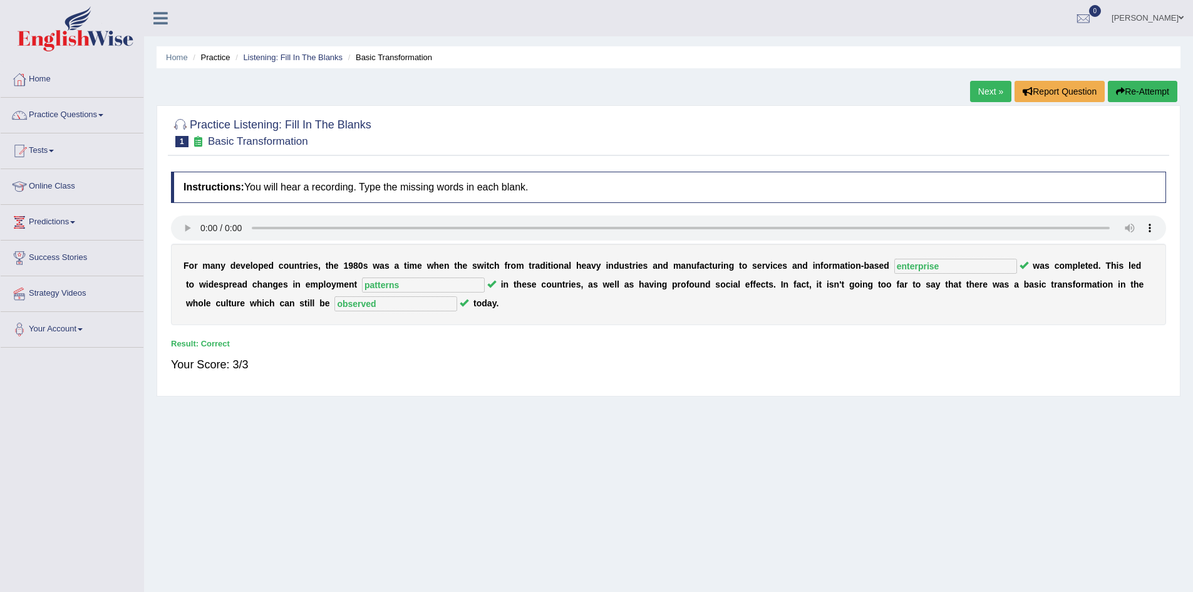
click at [983, 88] on link "Next »" at bounding box center [990, 91] width 41 height 21
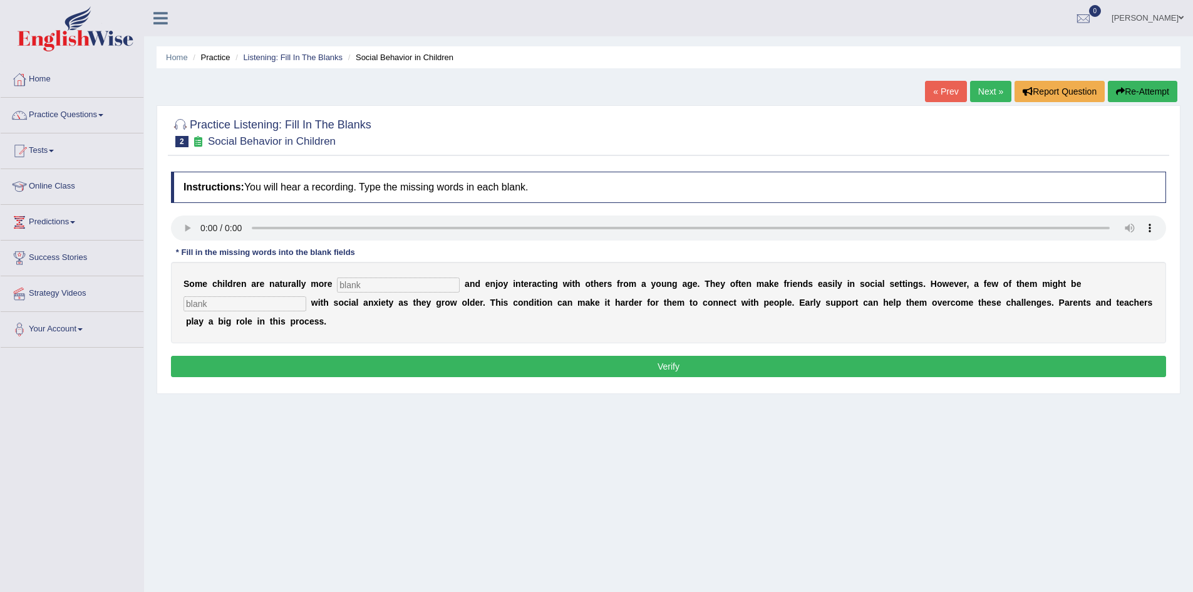
click at [410, 279] on input "text" at bounding box center [398, 284] width 123 height 15
type input "sociable"
click at [277, 304] on input "text" at bounding box center [245, 303] width 123 height 15
type input "diagnosed"
click at [549, 363] on button "Verify" at bounding box center [668, 366] width 995 height 21
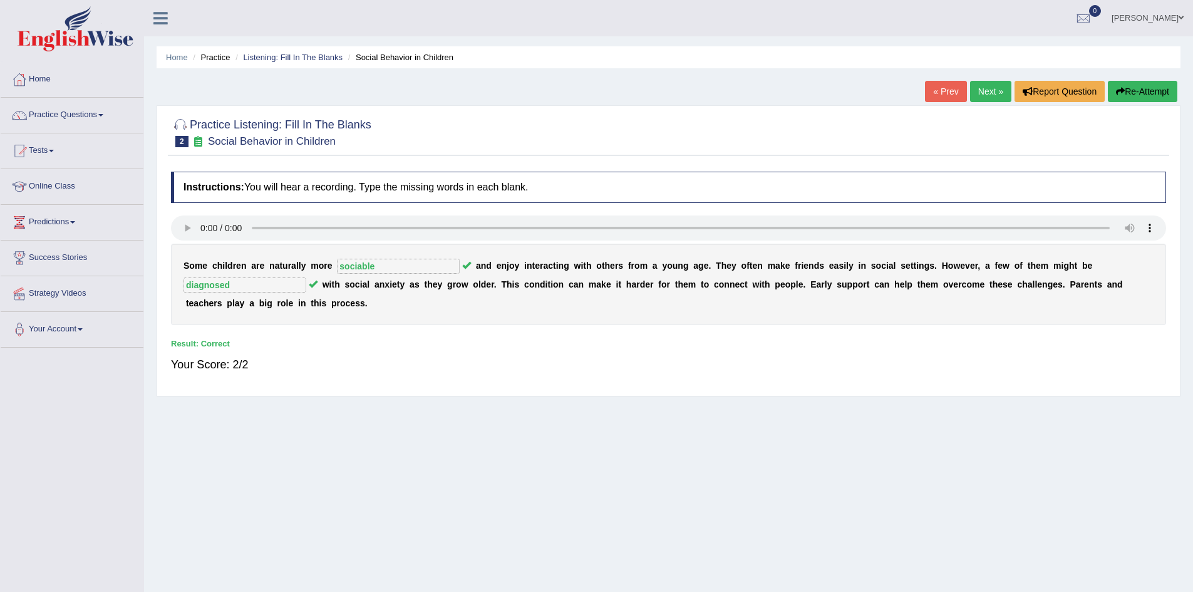
click at [984, 93] on link "Next »" at bounding box center [990, 91] width 41 height 21
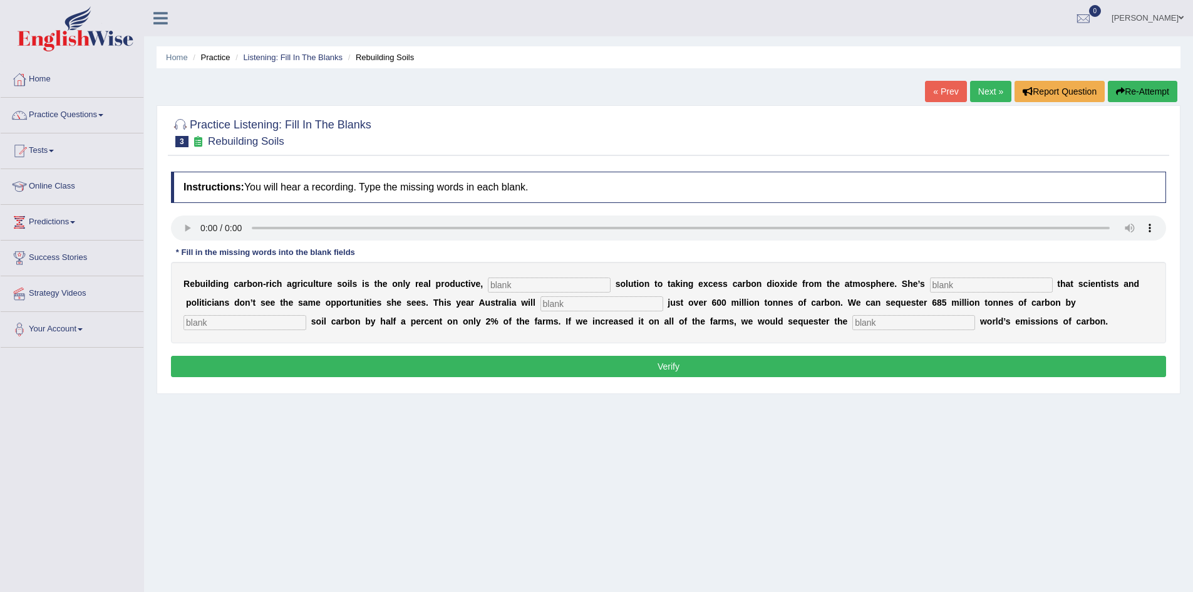
click at [531, 289] on input "text" at bounding box center [549, 284] width 123 height 15
type input "prominent"
click at [965, 287] on input "text" at bounding box center [991, 284] width 123 height 15
type input "frustrated"
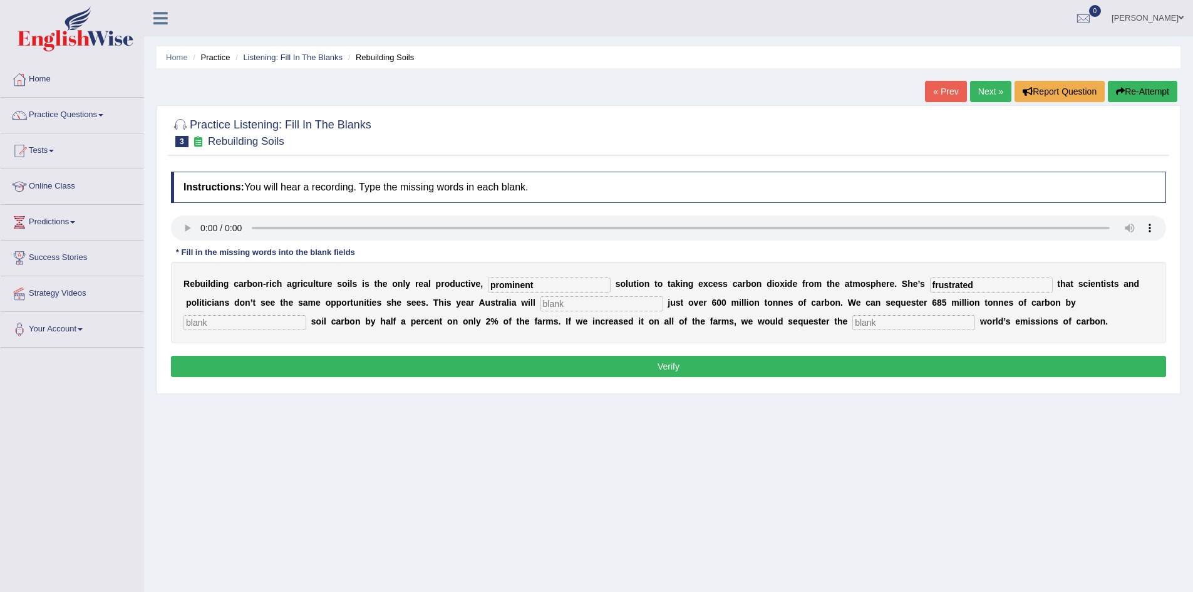
click at [570, 305] on input "text" at bounding box center [602, 303] width 123 height 15
type input "admit"
click at [290, 324] on input "text" at bounding box center [245, 322] width 123 height 15
type input "increasing"
click at [884, 324] on input "text" at bounding box center [914, 322] width 123 height 15
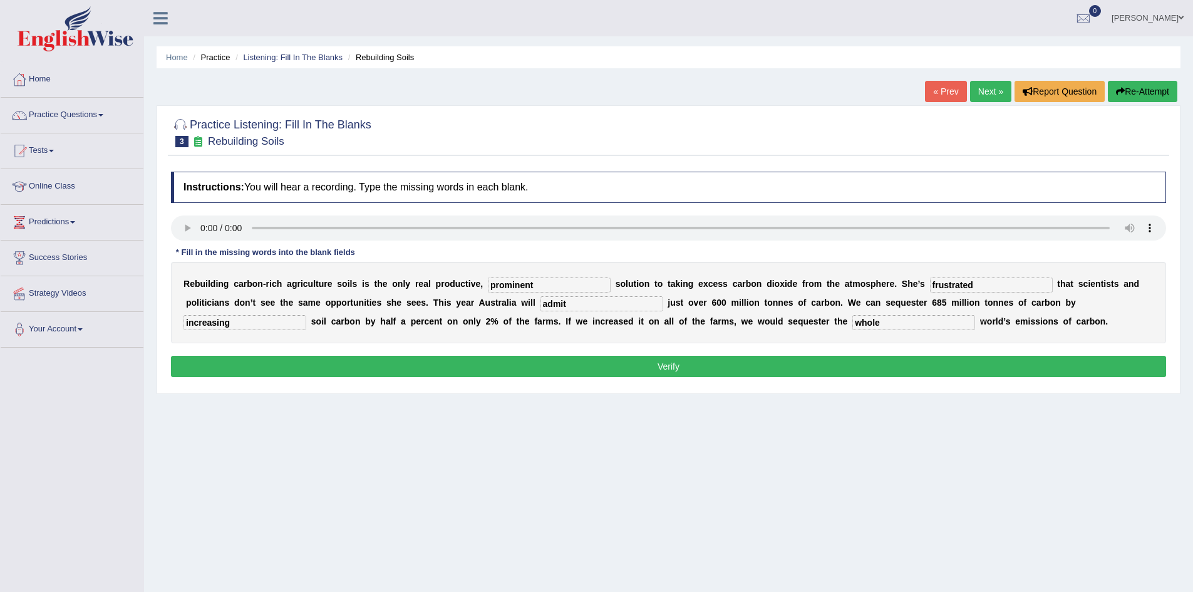
type input "whole"
click at [777, 374] on button "Verify" at bounding box center [668, 366] width 995 height 21
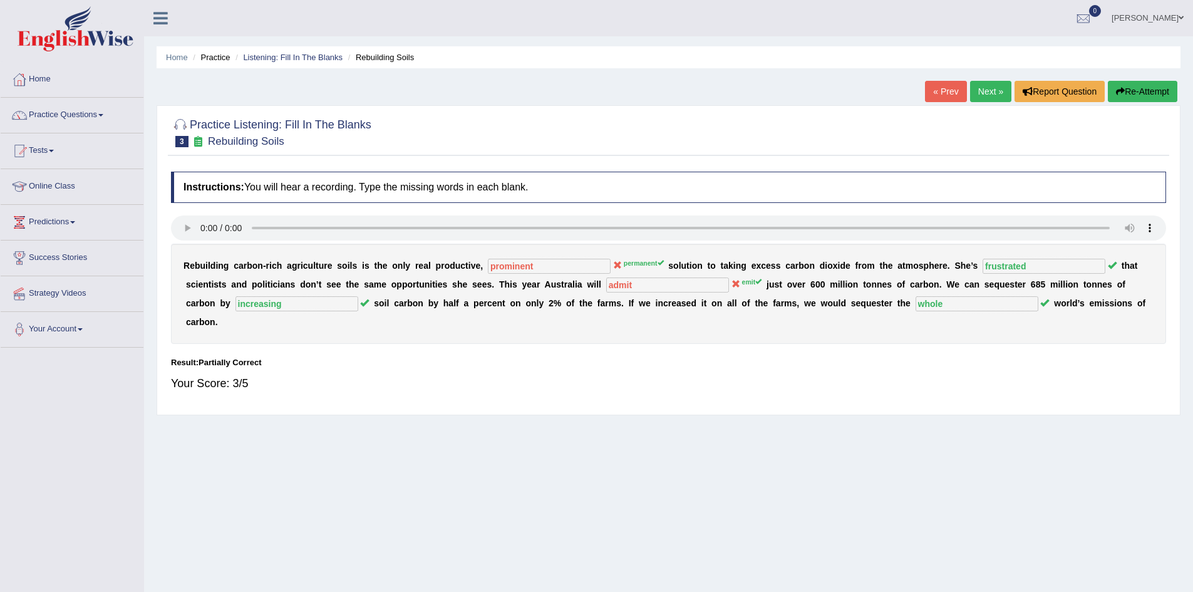
click at [978, 88] on link "Next »" at bounding box center [990, 91] width 41 height 21
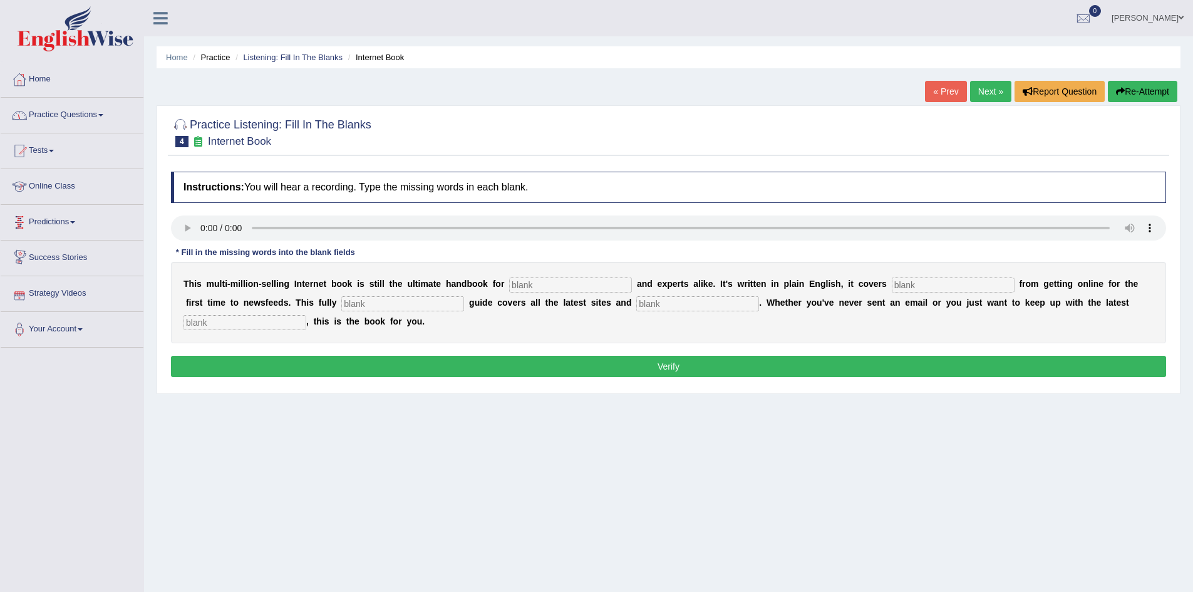
click at [565, 282] on input "text" at bounding box center [570, 284] width 123 height 15
type input "e"
type input "novices"
click at [918, 288] on input "text" at bounding box center [953, 284] width 123 height 15
type input "everything"
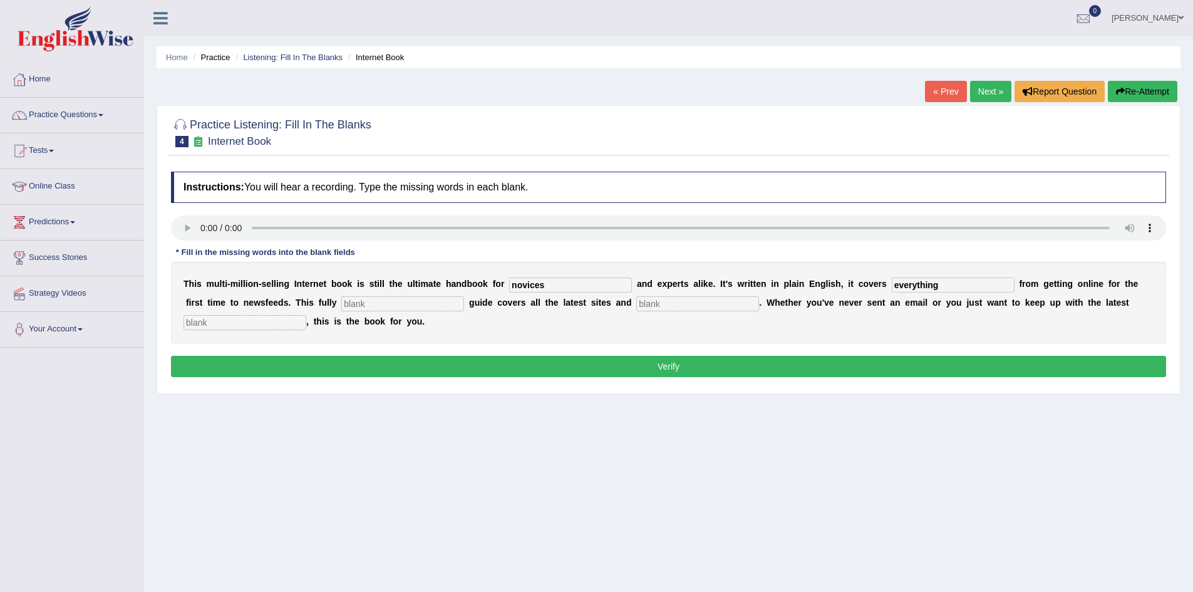
click at [425, 301] on input "text" at bounding box center [402, 303] width 123 height 15
type input "revise"
click at [657, 303] on input "text" at bounding box center [697, 303] width 123 height 15
type input "crazes"
click at [232, 326] on input "text" at bounding box center [245, 322] width 123 height 15
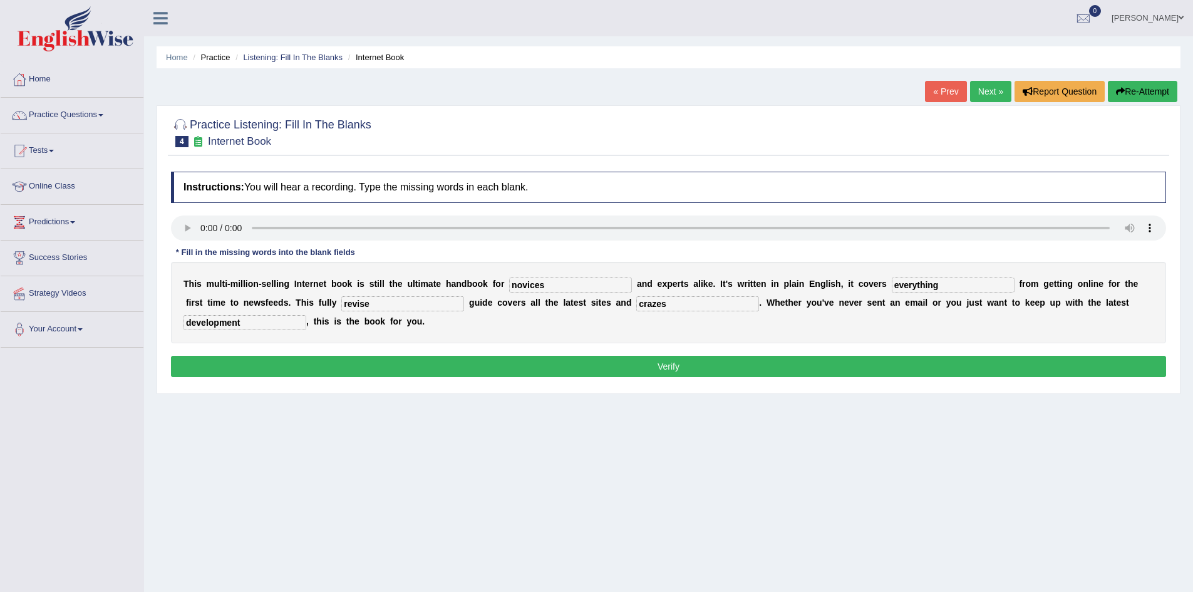
type input "development"
click at [362, 368] on button "Verify" at bounding box center [668, 366] width 995 height 21
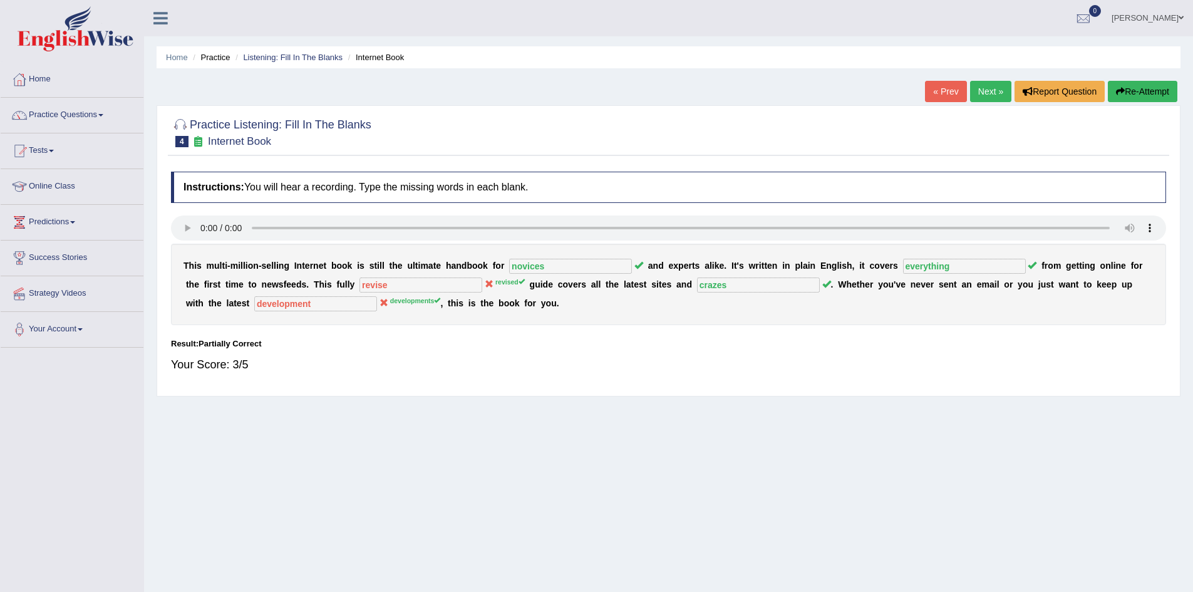
click at [985, 93] on link "Next »" at bounding box center [990, 91] width 41 height 21
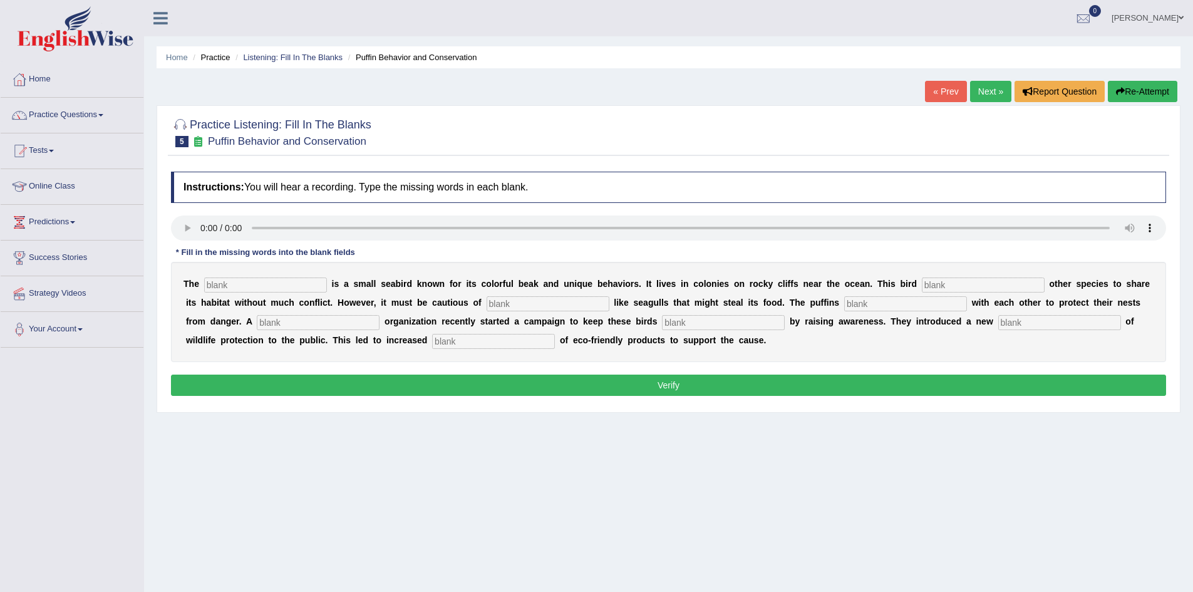
click at [248, 287] on input "text" at bounding box center [265, 284] width 123 height 15
type input "pattern"
drag, startPoint x: 183, startPoint y: 281, endPoint x: 289, endPoint y: 288, distance: 106.1
click at [361, 288] on div "T h e pattern i s a s m a l l s e a b i r d k n o w n f o r i t s c o l o r f u…" at bounding box center [668, 312] width 995 height 100
drag, startPoint x: 185, startPoint y: 279, endPoint x: 297, endPoint y: 285, distance: 111.6
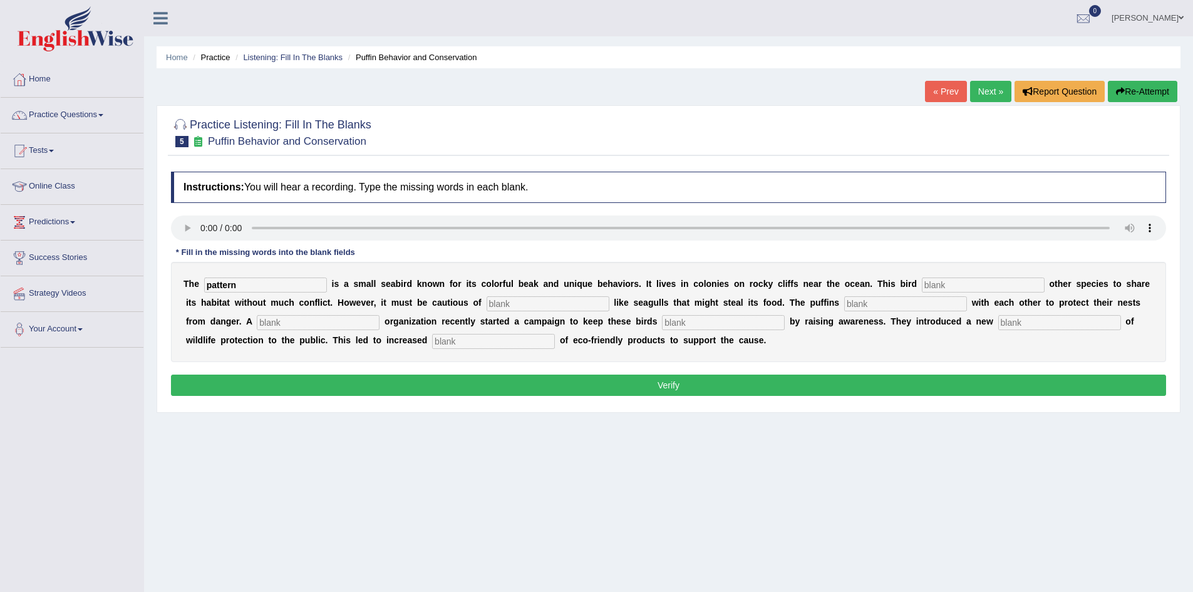
click at [297, 285] on div "T h e pattern i s a s m a l l s e a b i r d k n o w n f o r i t s c o l o r f u…" at bounding box center [668, 312] width 995 height 100
drag, startPoint x: 825, startPoint y: 549, endPoint x: 417, endPoint y: 346, distance: 456.3
click at [825, 549] on div "Home Practice Listening: Fill In The Blanks Puffin Behavior and Conservation « …" at bounding box center [668, 313] width 1049 height 626
drag, startPoint x: 849, startPoint y: 475, endPoint x: 212, endPoint y: 219, distance: 687.4
click at [849, 475] on div "Home Practice Listening: Fill In The Blanks Puffin Behavior and Conservation « …" at bounding box center [668, 313] width 1049 height 626
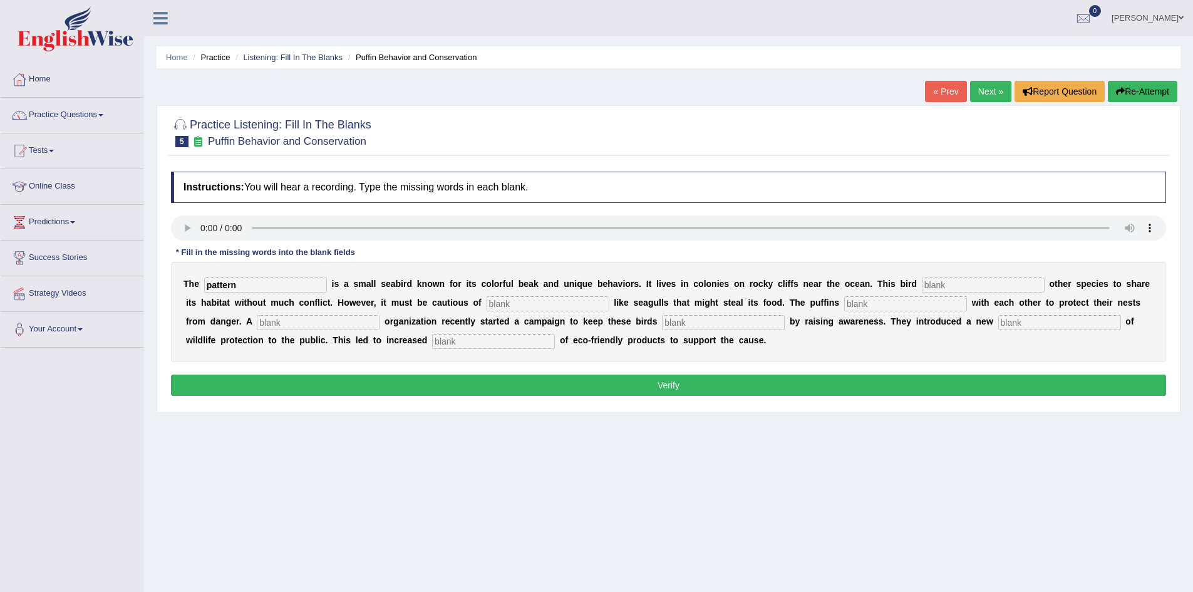
drag, startPoint x: 250, startPoint y: 289, endPoint x: 175, endPoint y: 289, distance: 74.5
click at [175, 289] on div "T h e pattern i s a s m a l l s e a b i r d k n o w n f o r i t s c o l o r f u…" at bounding box center [668, 312] width 995 height 100
type input "puffin"
click at [939, 284] on input "text" at bounding box center [983, 284] width 123 height 15
type input "allows"
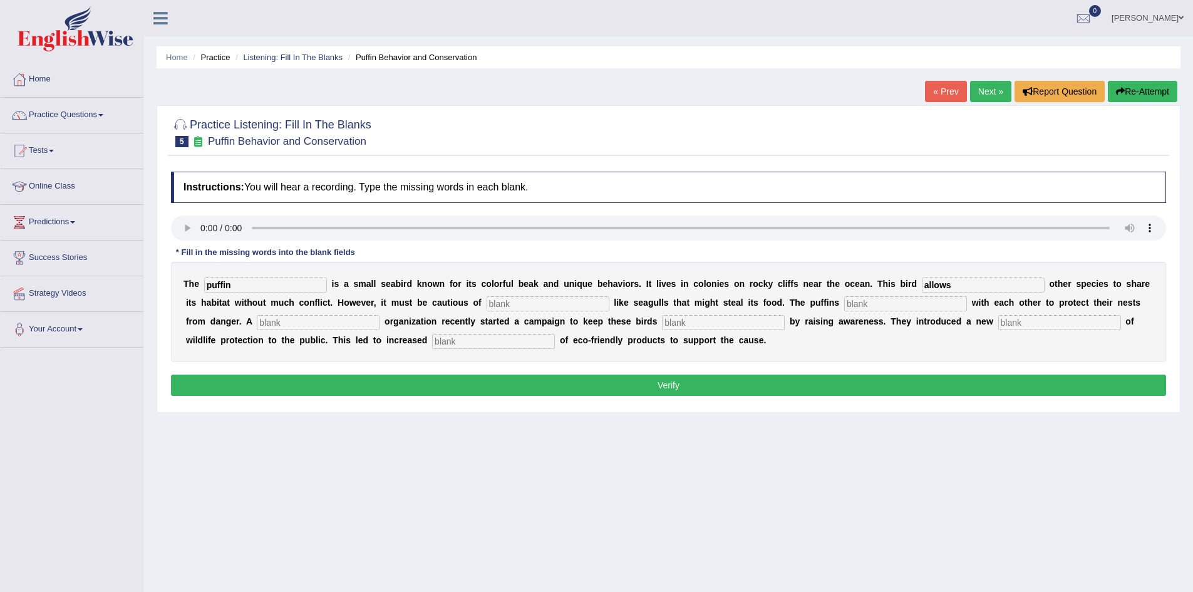
click at [523, 307] on input "text" at bounding box center [548, 303] width 123 height 15
type input "preditors"
click at [890, 305] on input "text" at bounding box center [905, 303] width 123 height 15
type input "coopertae"
click at [340, 322] on input "text" at bounding box center [318, 322] width 123 height 15
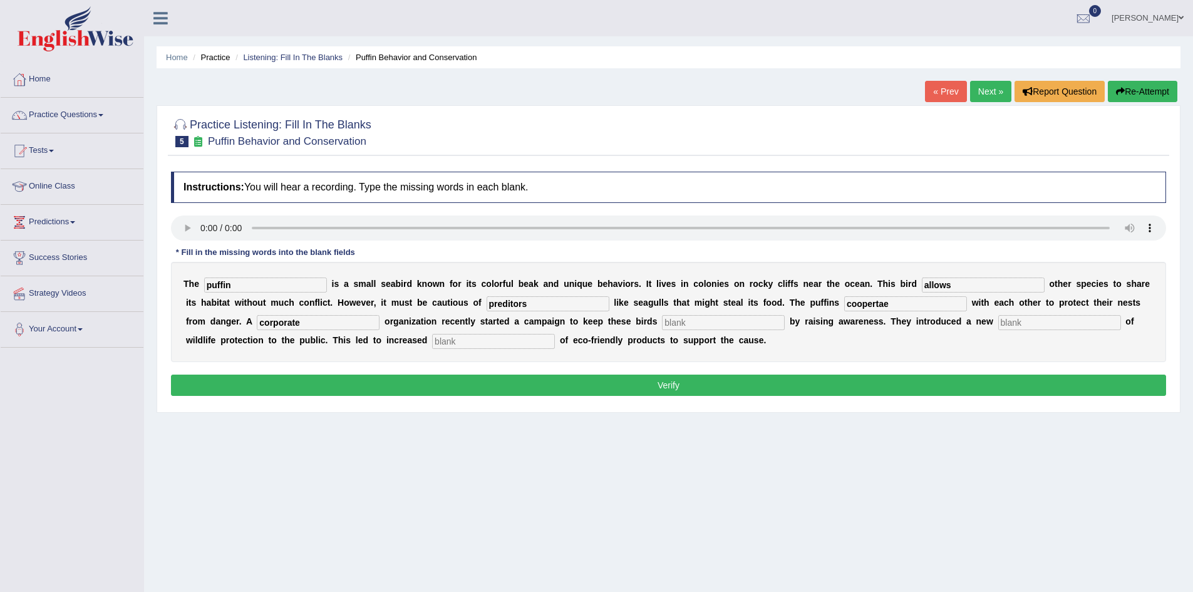
type input "corporate"
click at [703, 321] on input "text" at bounding box center [723, 322] width 123 height 15
type input "safe"
click at [1044, 321] on input "text" at bounding box center [1059, 322] width 123 height 15
click at [512, 339] on input "text" at bounding box center [493, 341] width 123 height 15
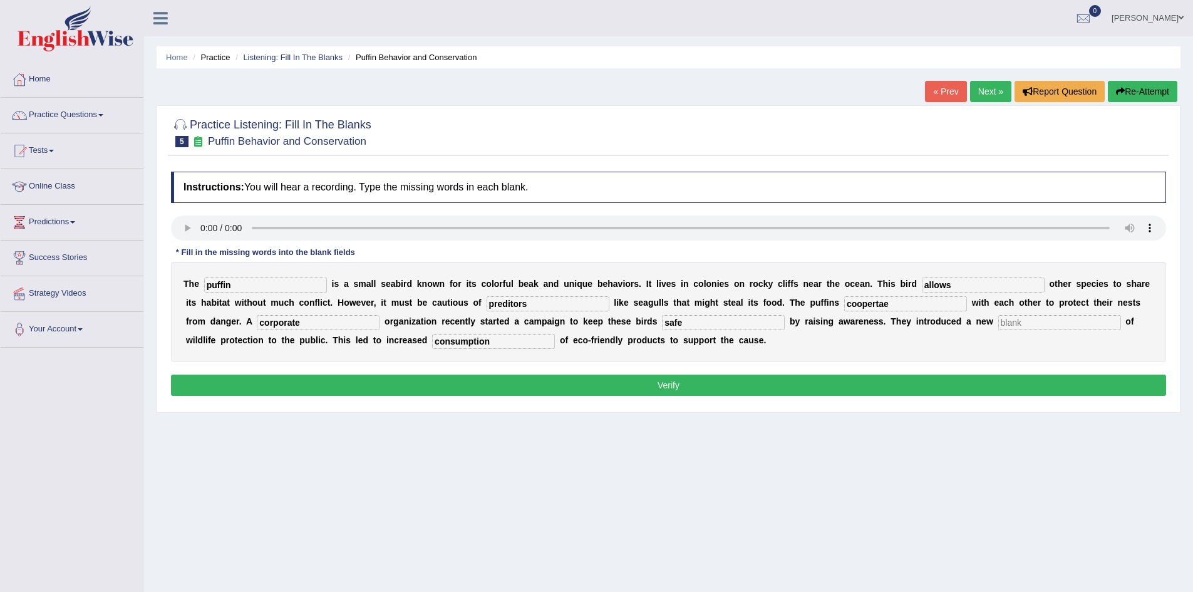
type input "consumption"
click at [509, 303] on input "preditors" at bounding box center [548, 303] width 123 height 15
click at [568, 304] on input "predetors" at bounding box center [548, 303] width 123 height 15
click at [512, 305] on input "predetors" at bounding box center [548, 303] width 123 height 15
type input "predators"
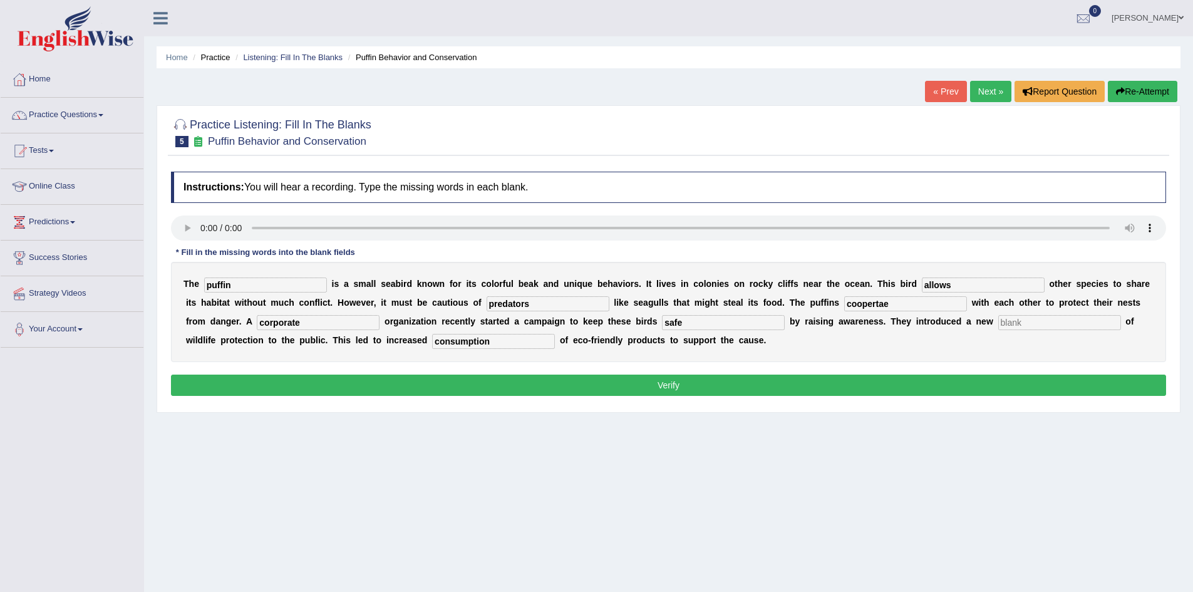
click at [857, 305] on input "coopertae" at bounding box center [905, 303] width 123 height 15
click at [881, 304] on input "co-opertae" at bounding box center [905, 303] width 123 height 15
type input "co-opertae"
click at [1013, 321] on input "text" at bounding box center [1059, 322] width 123 height 15
type input "conception"
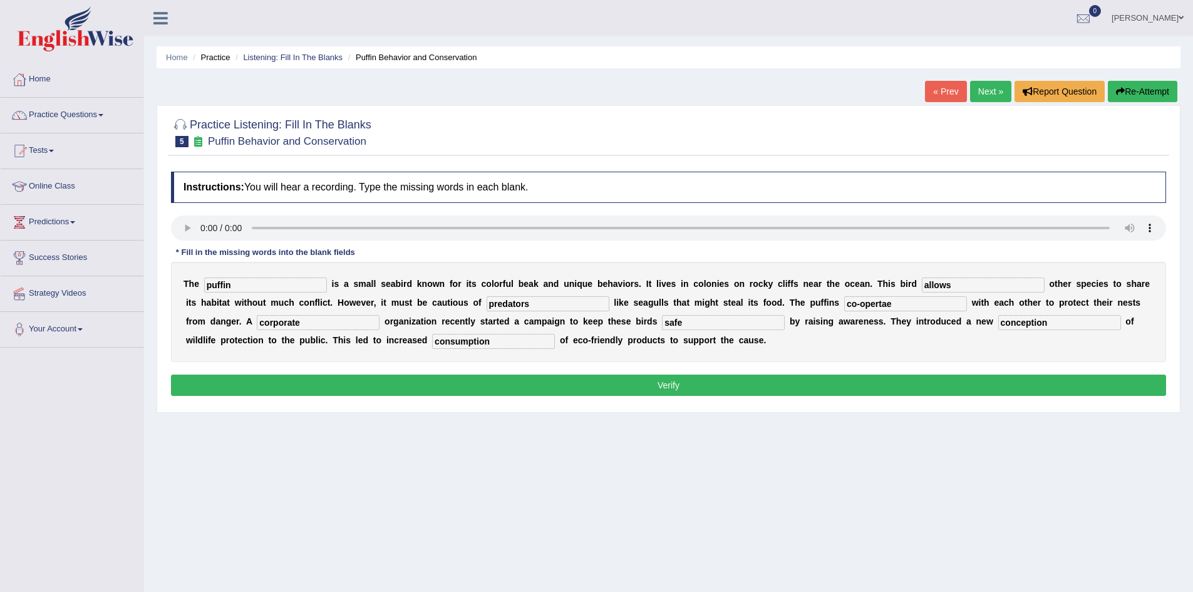
click at [882, 303] on input "co-opertae" at bounding box center [905, 303] width 123 height 15
drag, startPoint x: 900, startPoint y: 303, endPoint x: 874, endPoint y: 303, distance: 26.3
click at [874, 303] on input "co-opertae" at bounding box center [905, 303] width 123 height 15
type input "co-operate"
click at [631, 388] on button "Verify" at bounding box center [668, 385] width 995 height 21
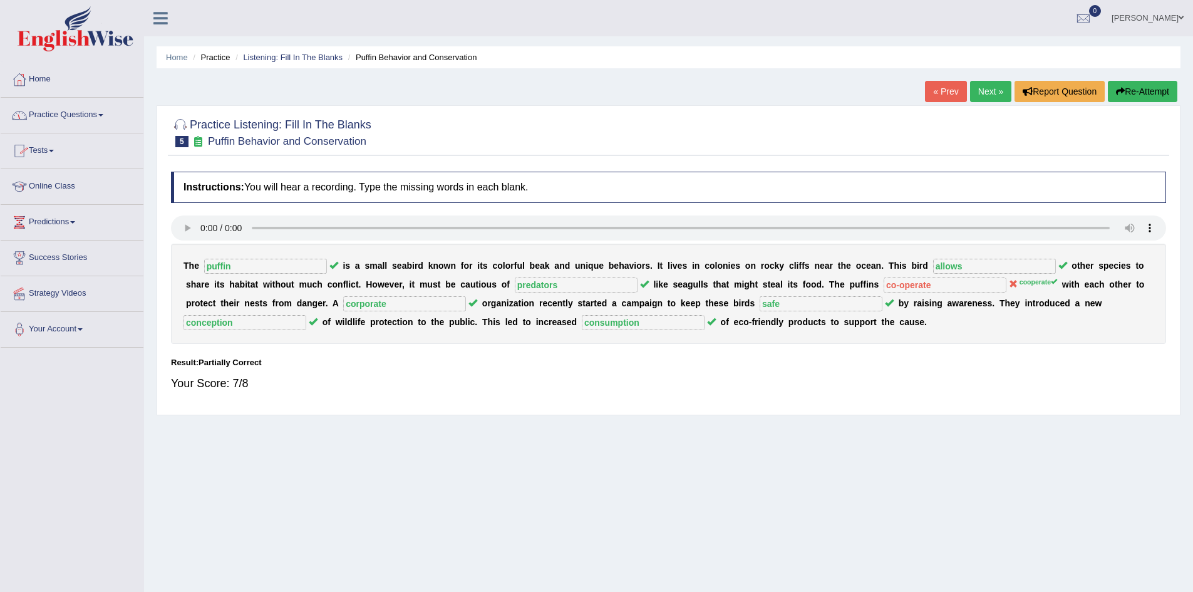
click at [92, 109] on link "Practice Questions" at bounding box center [72, 113] width 143 height 31
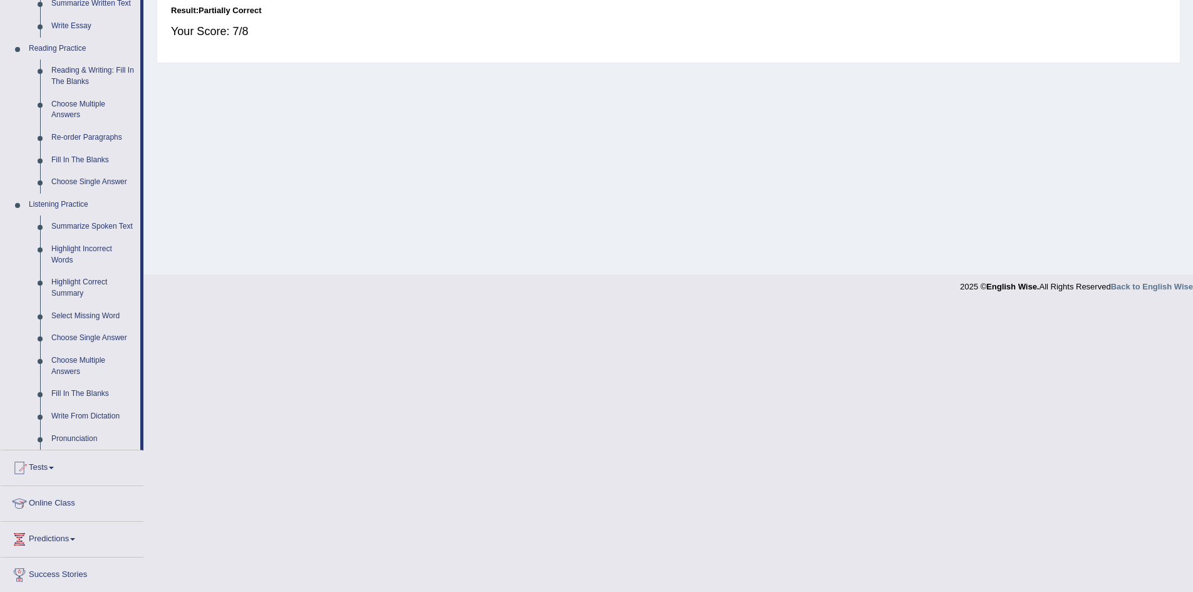
scroll to position [376, 0]
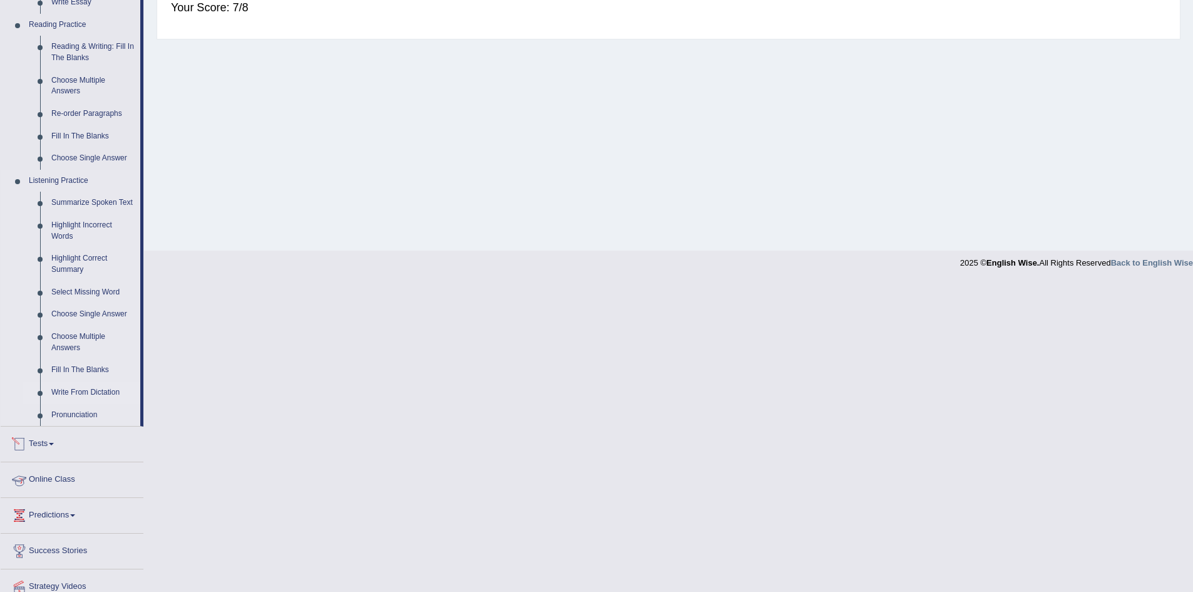
click at [86, 388] on link "Write From Dictation" at bounding box center [93, 392] width 95 height 23
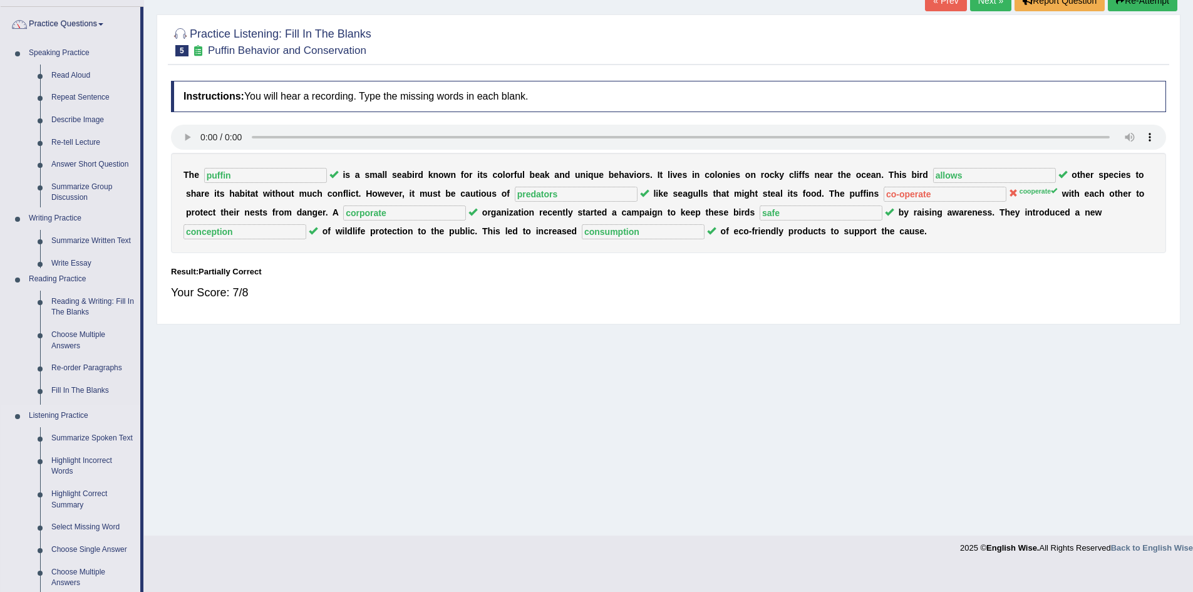
scroll to position [66, 0]
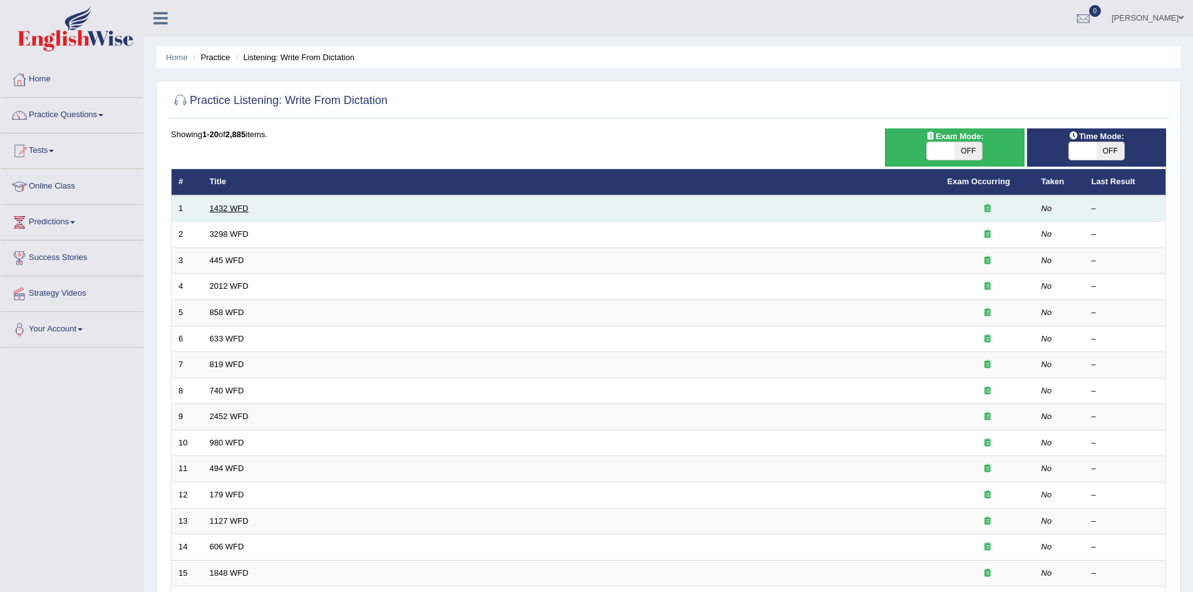
click at [230, 210] on link "1432 WFD" at bounding box center [229, 208] width 39 height 9
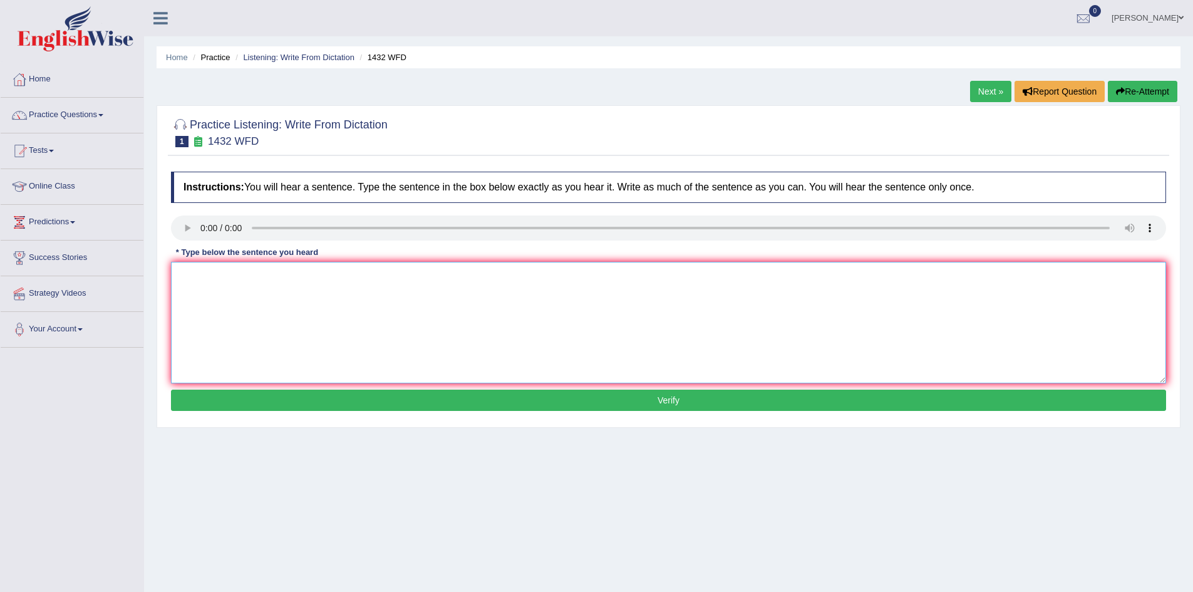
click at [214, 286] on textarea at bounding box center [668, 323] width 995 height 122
type textarea "More physical activity is beneficial to your health."
click at [658, 398] on button "Verify" at bounding box center [668, 400] width 995 height 21
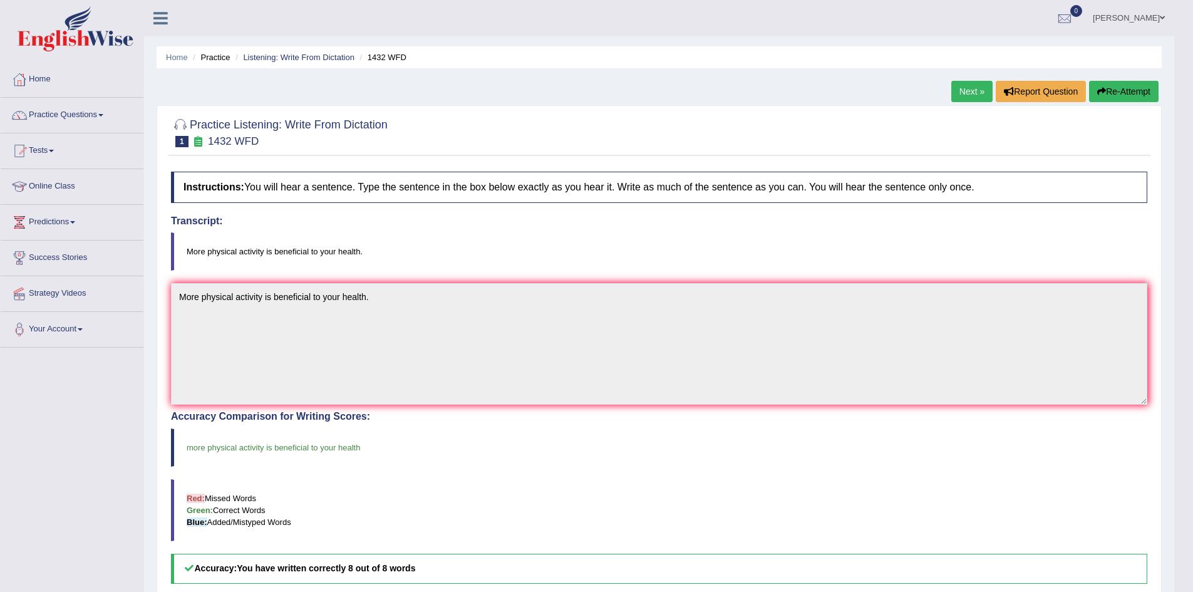
click at [965, 88] on link "Next »" at bounding box center [971, 91] width 41 height 21
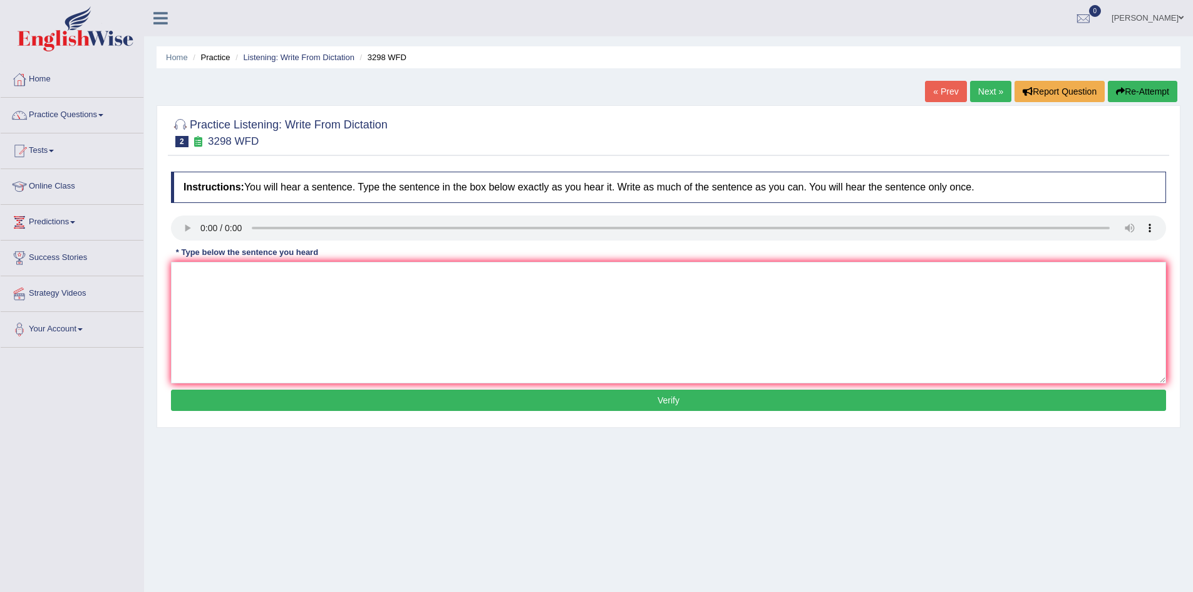
click at [210, 297] on div "Instructions: You will hear a sentence. Type the sentence in the box below exac…" at bounding box center [669, 293] width 1002 height 256
click at [204, 290] on textarea at bounding box center [668, 323] width 995 height 122
click at [479, 279] on textarea "Animal behaviour appears to contain both similar and distinct aspects to that o…" at bounding box center [668, 323] width 995 height 122
type textarea "Animal behaviour appears to contain both similar and distinct aspects to that o…"
click at [666, 400] on button "Verify" at bounding box center [668, 400] width 995 height 21
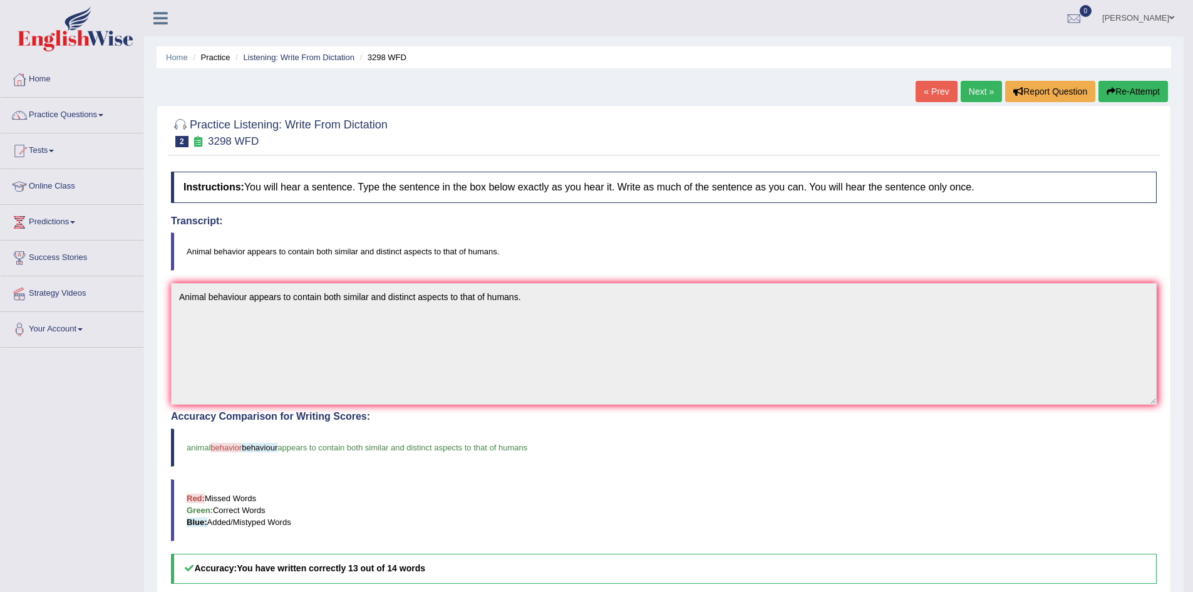
click at [975, 95] on link "Next »" at bounding box center [981, 91] width 41 height 21
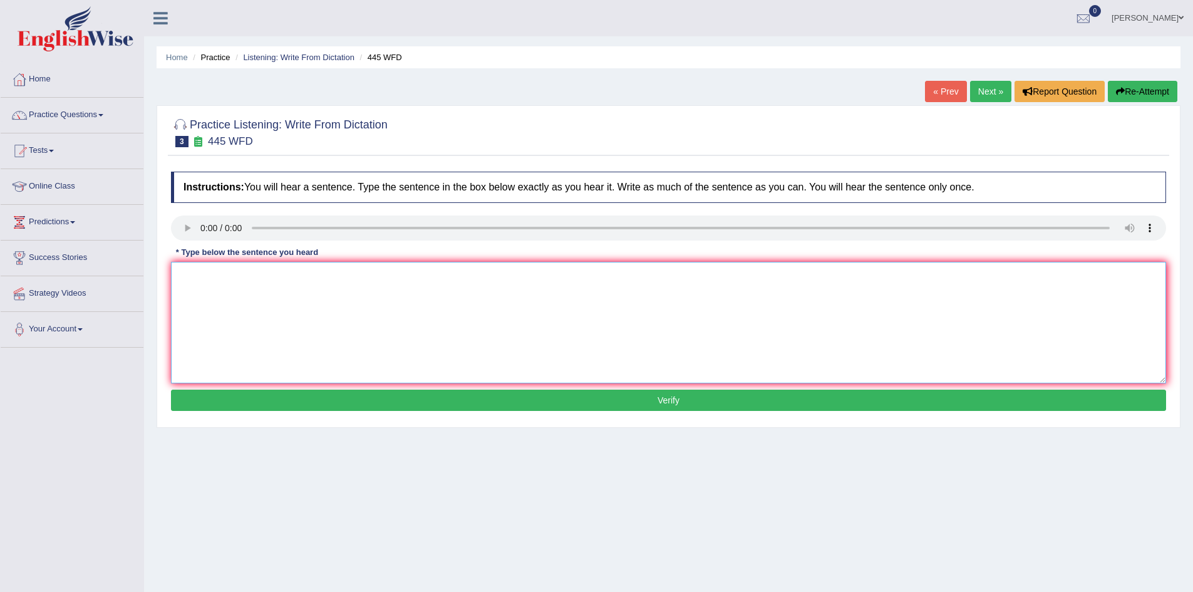
click at [299, 277] on textarea at bounding box center [668, 323] width 995 height 122
click at [298, 276] on textarea at bounding box center [668, 323] width 995 height 122
type textarea "The [DEMOGRAPHIC_DATA] astronomers made a plan for landing a spaceship on [GEOG…"
click at [671, 401] on button "Verify" at bounding box center [668, 400] width 995 height 21
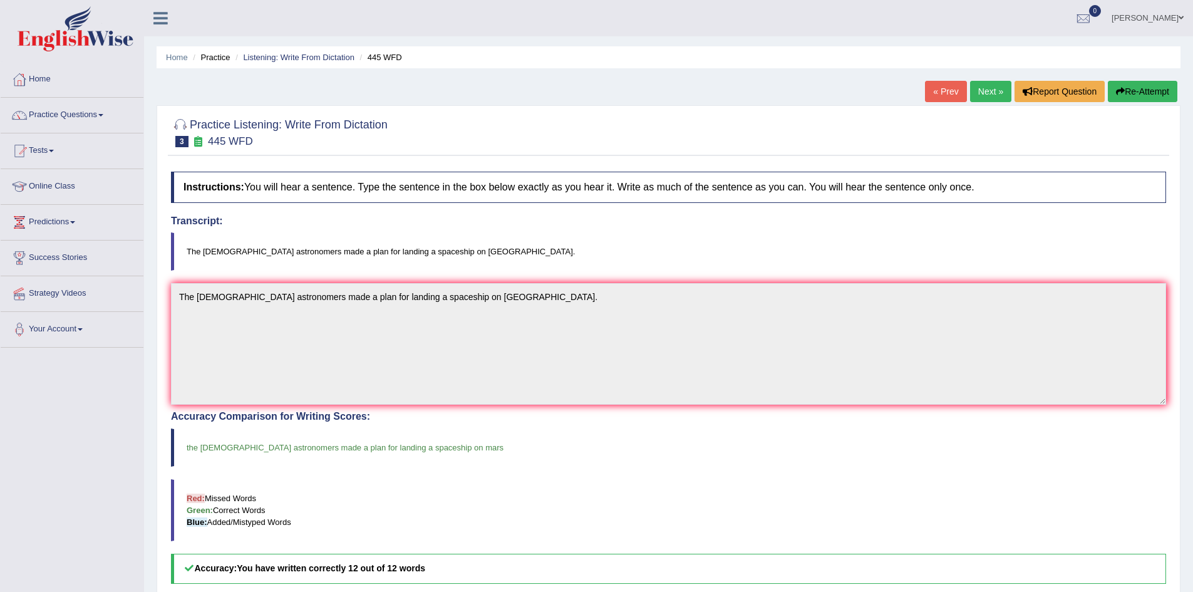
click at [981, 91] on link "Next »" at bounding box center [990, 91] width 41 height 21
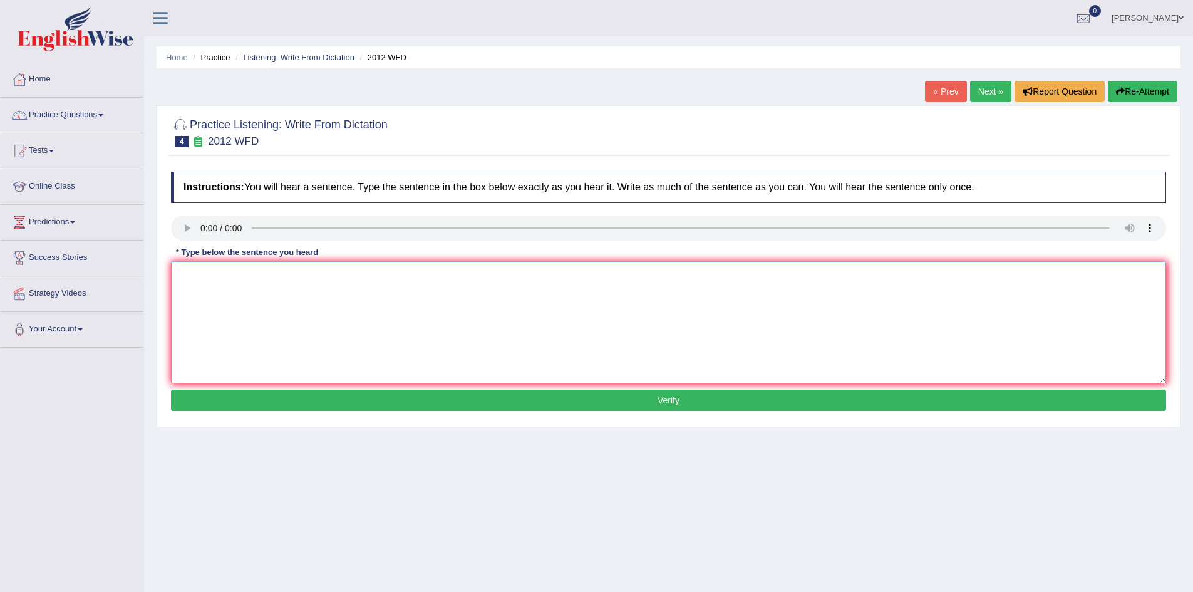
click at [204, 287] on textarea at bounding box center [668, 323] width 995 height 122
type textarea "\"
type textarea "There is a great deal of debate on this topic."
click at [514, 398] on button "Verify" at bounding box center [668, 400] width 995 height 21
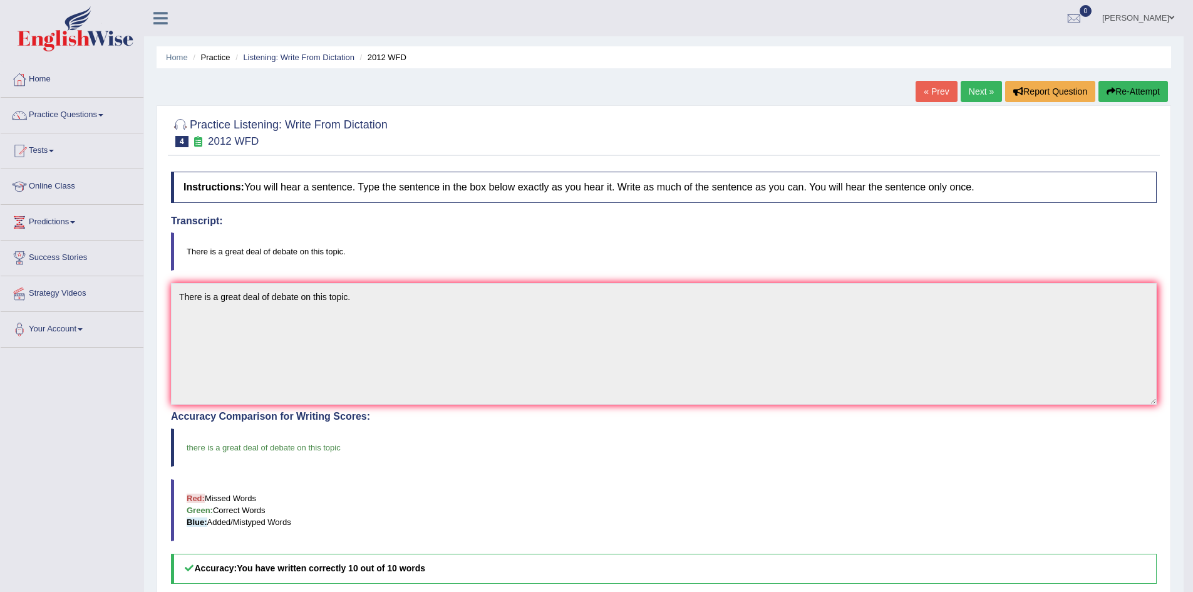
click at [972, 91] on link "Next »" at bounding box center [981, 91] width 41 height 21
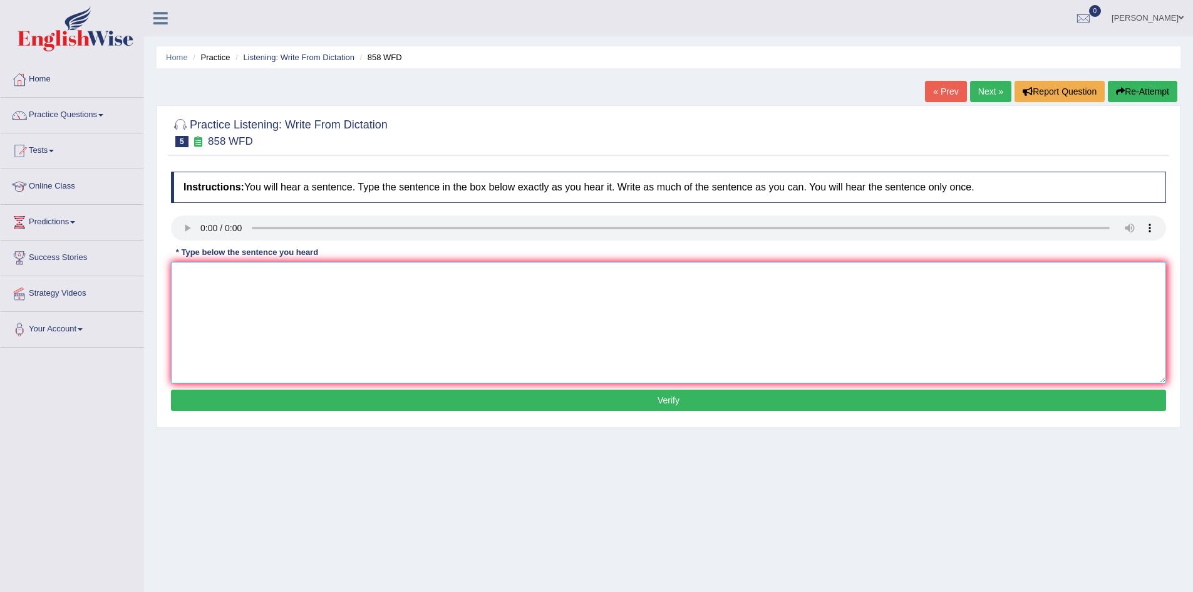
click at [243, 274] on textarea at bounding box center [668, 323] width 995 height 122
click at [342, 276] on textarea "The year when the ship of was recked" at bounding box center [668, 323] width 995 height 122
click at [339, 277] on textarea "The year when the ship of was wrecked" at bounding box center [668, 323] width 995 height 122
click at [394, 274] on textarea "The year when the ship of was wrecked interested" at bounding box center [668, 323] width 995 height 122
type textarea "The year when the ship of was wrecked interested historians."
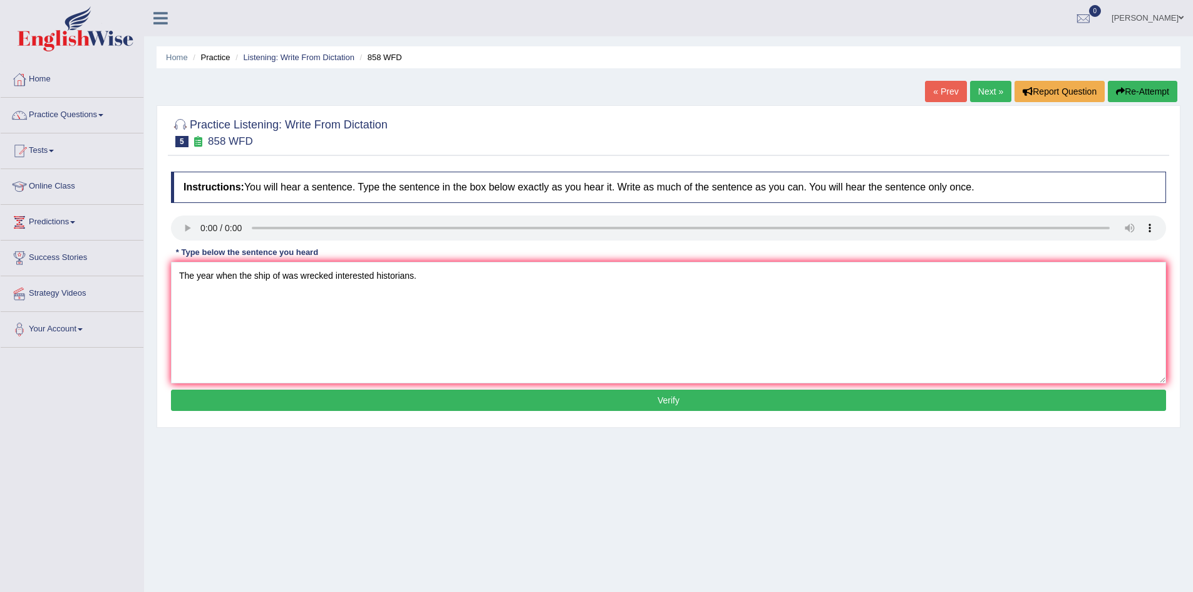
click at [544, 402] on button "Verify" at bounding box center [668, 400] width 995 height 21
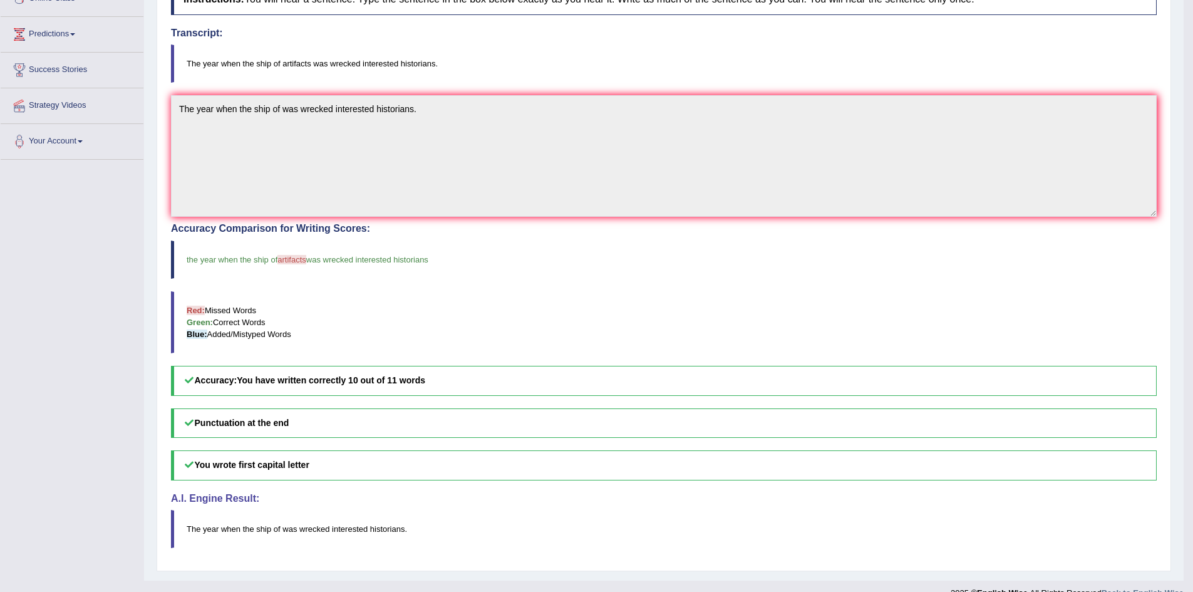
scroll to position [208, 0]
